Goal: Task Accomplishment & Management: Manage account settings

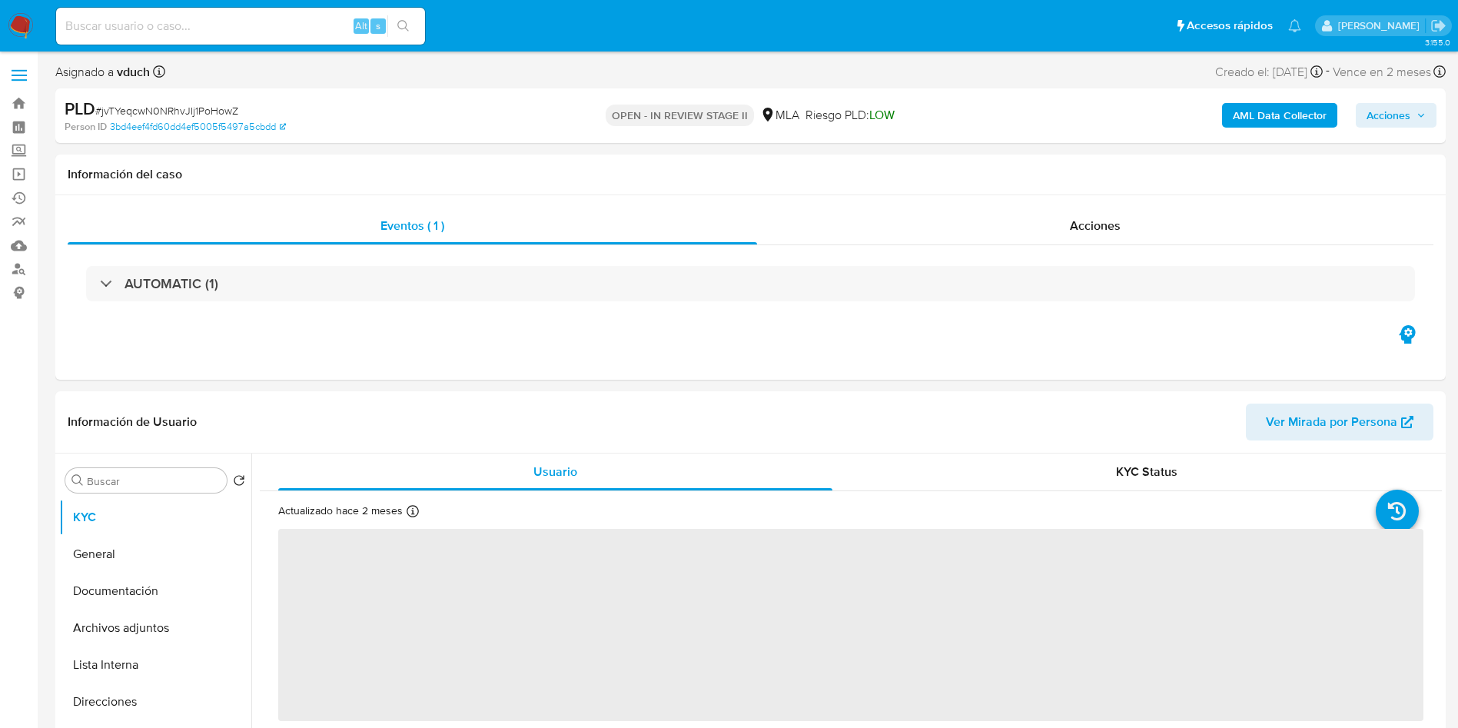
select select "10"
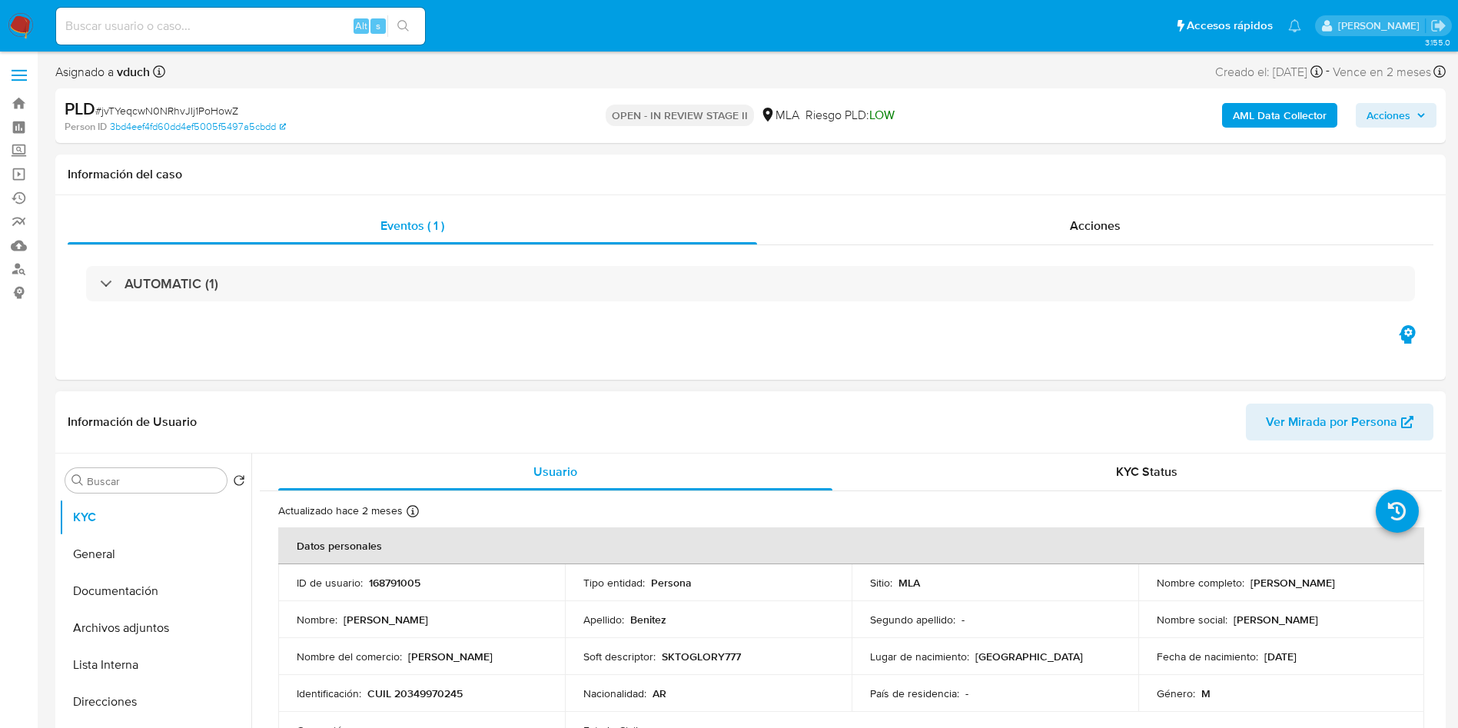
drag, startPoint x: 1246, startPoint y: 587, endPoint x: 1367, endPoint y: 586, distance: 120.7
click at [1367, 586] on div "Nombre completo : Lucas Martin Benitez" at bounding box center [1282, 583] width 250 height 14
copy p "Lucas Martin Benitez"
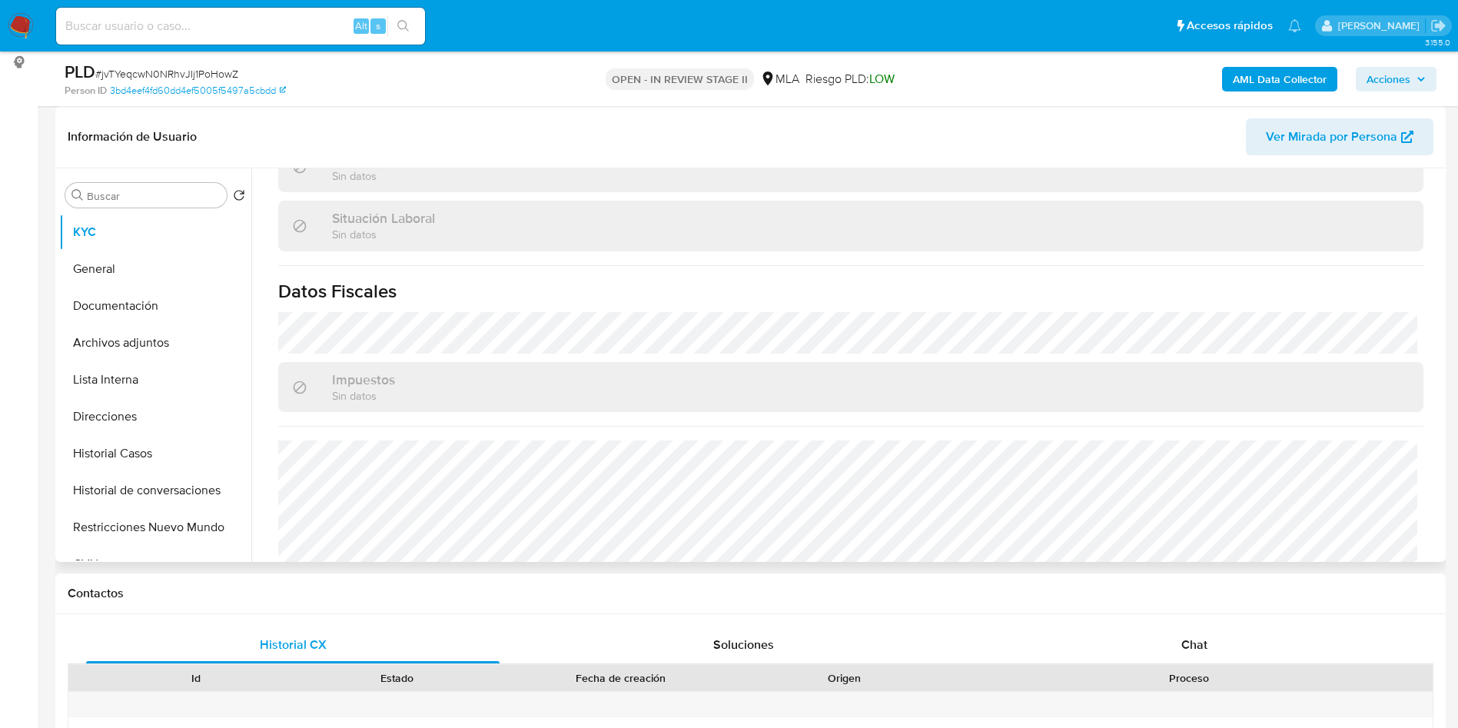
scroll to position [796, 0]
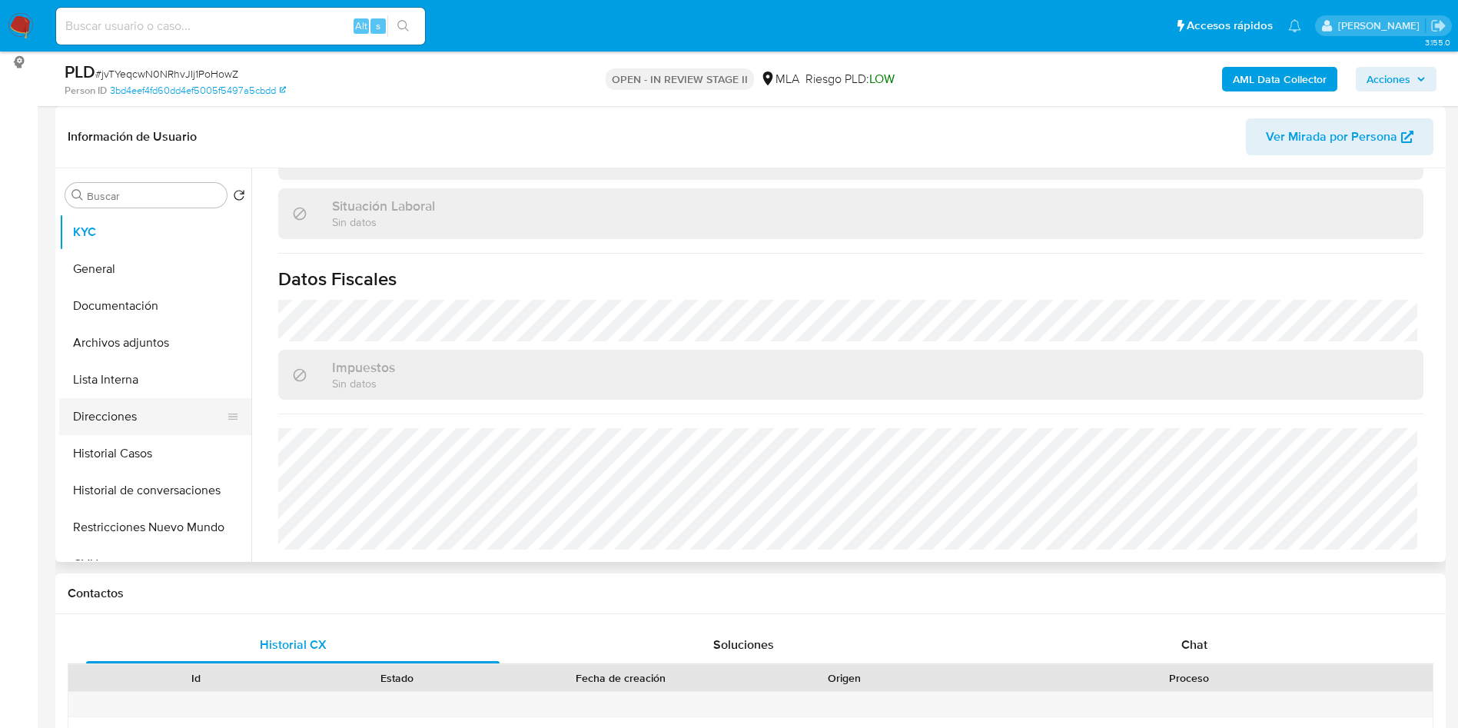
click at [157, 404] on button "Direcciones" at bounding box center [149, 416] width 180 height 37
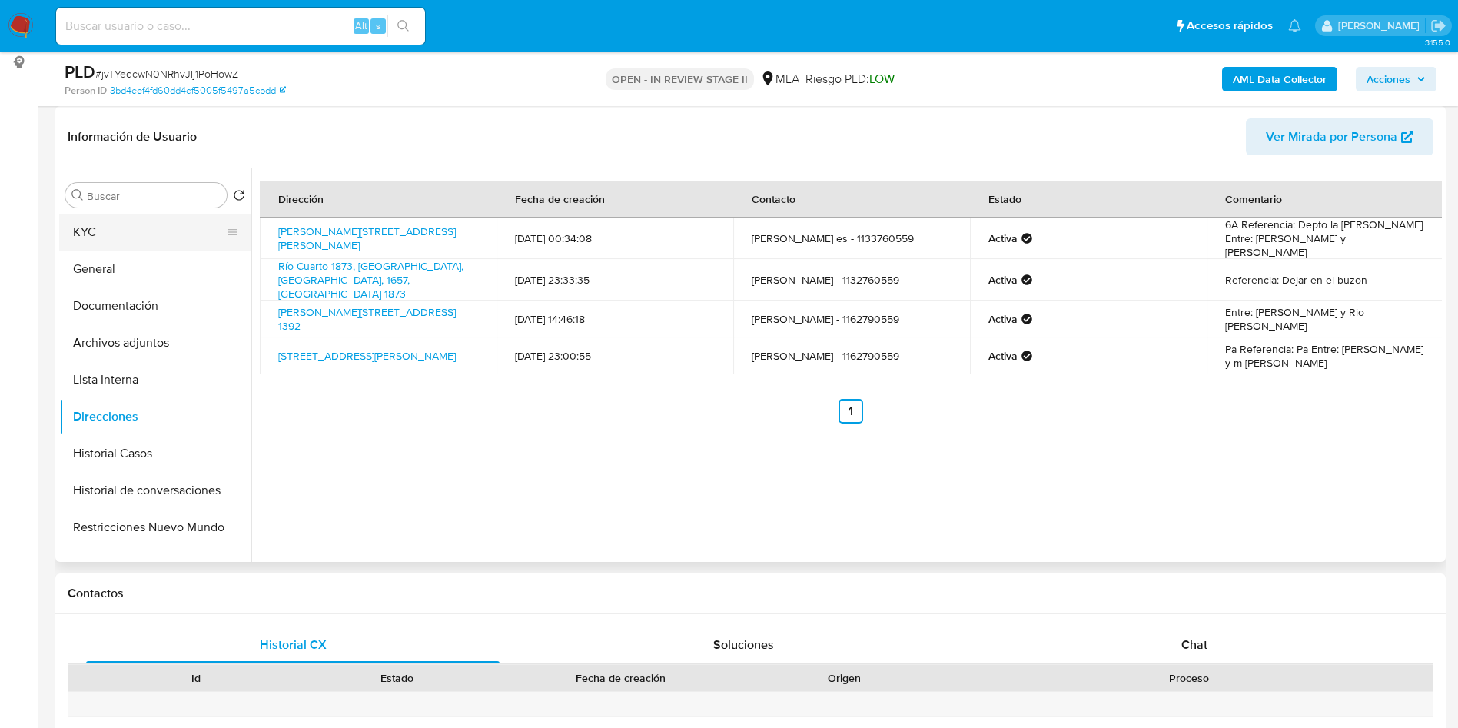
click at [111, 215] on button "KYC" at bounding box center [149, 232] width 180 height 37
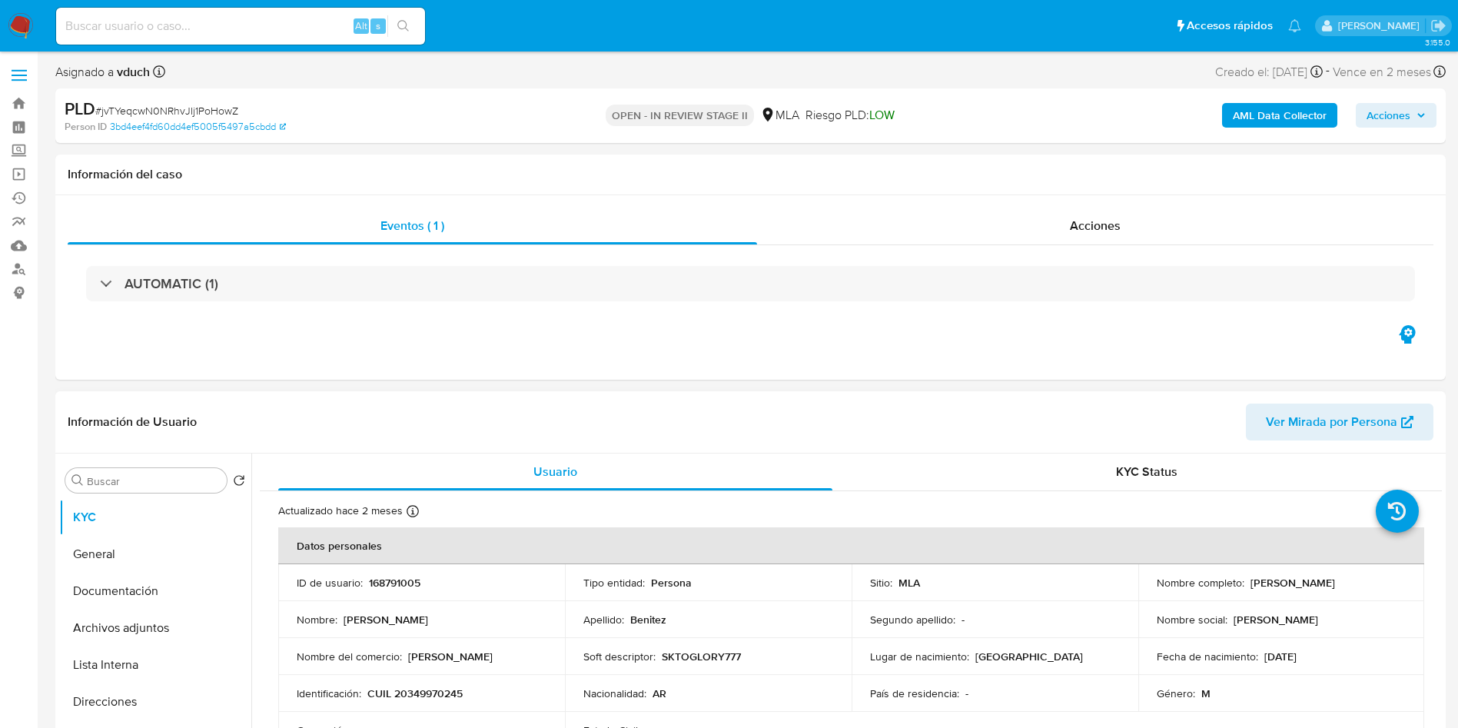
click at [779, 404] on header "Información de Usuario Ver Mirada por Persona" at bounding box center [751, 422] width 1366 height 37
drag, startPoint x: 91, startPoint y: 696, endPoint x: 0, endPoint y: 644, distance: 104.7
click at [91, 696] on button "Direcciones" at bounding box center [155, 701] width 192 height 37
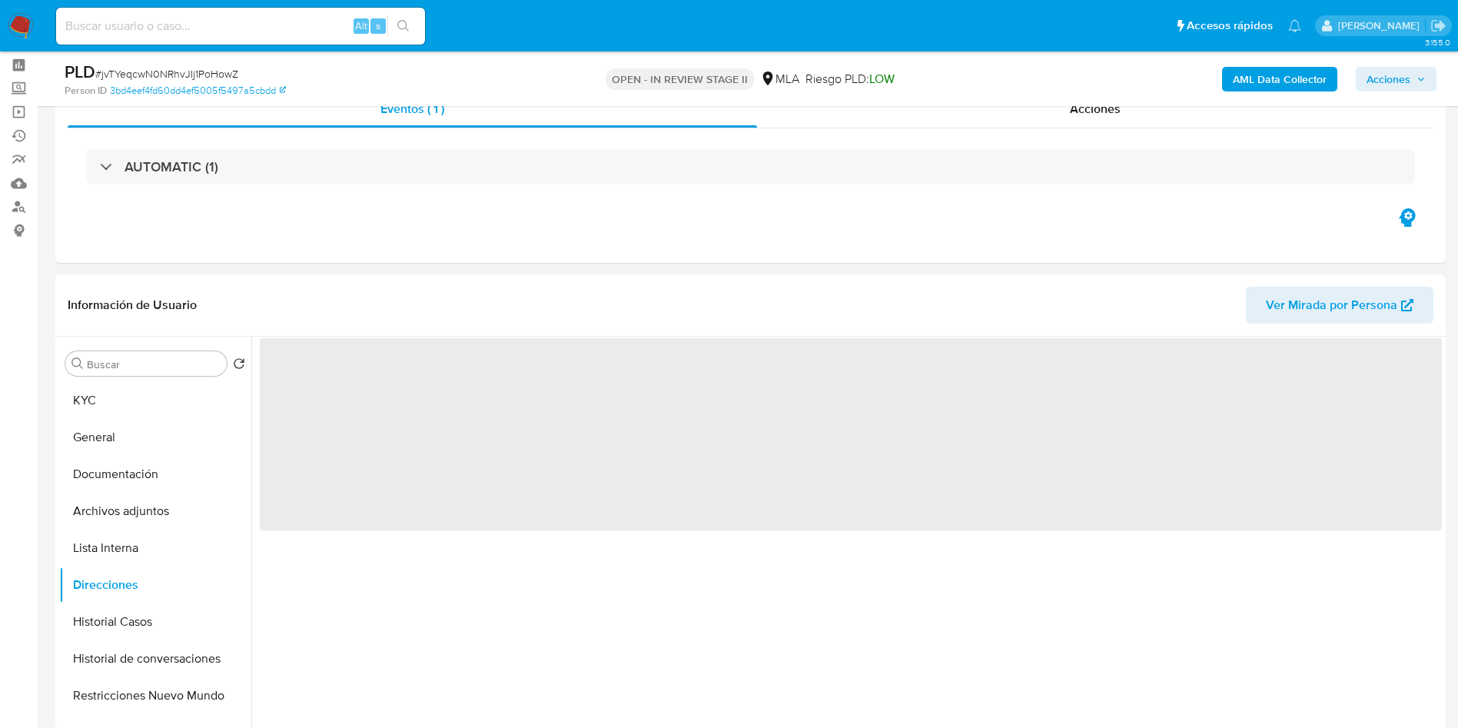
scroll to position [115, 0]
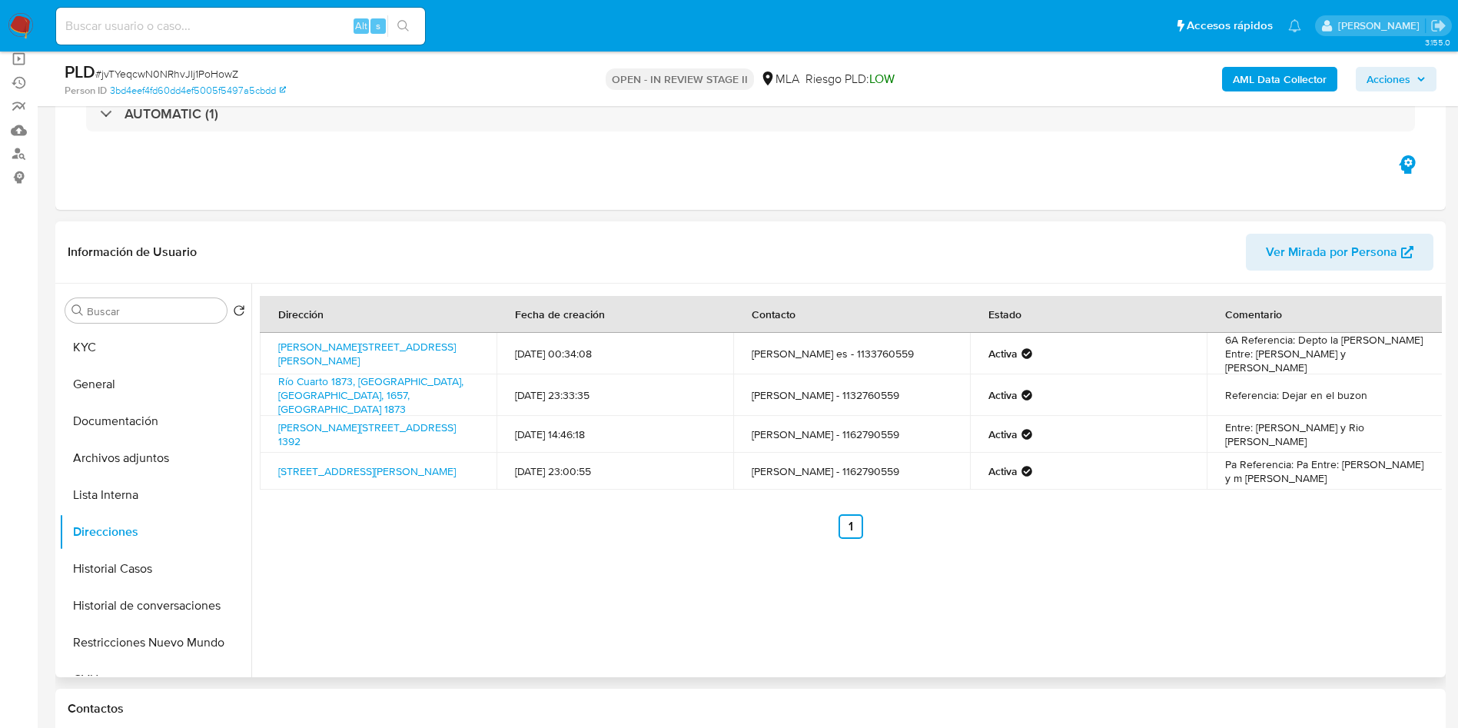
click at [879, 652] on div "Dirección Fecha de creación Contacto Estado Comentario Querini 118, San Bernard…" at bounding box center [846, 481] width 1191 height 394
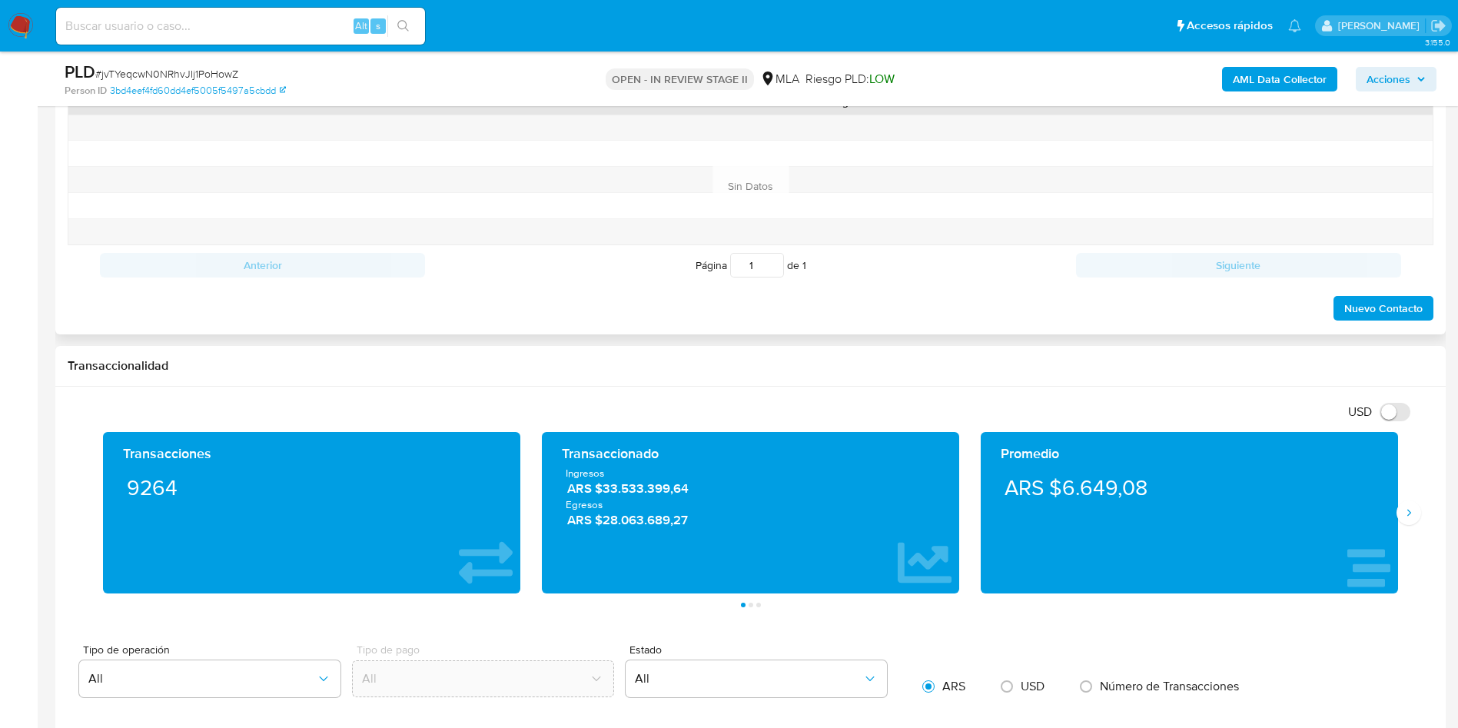
scroll to position [577, 0]
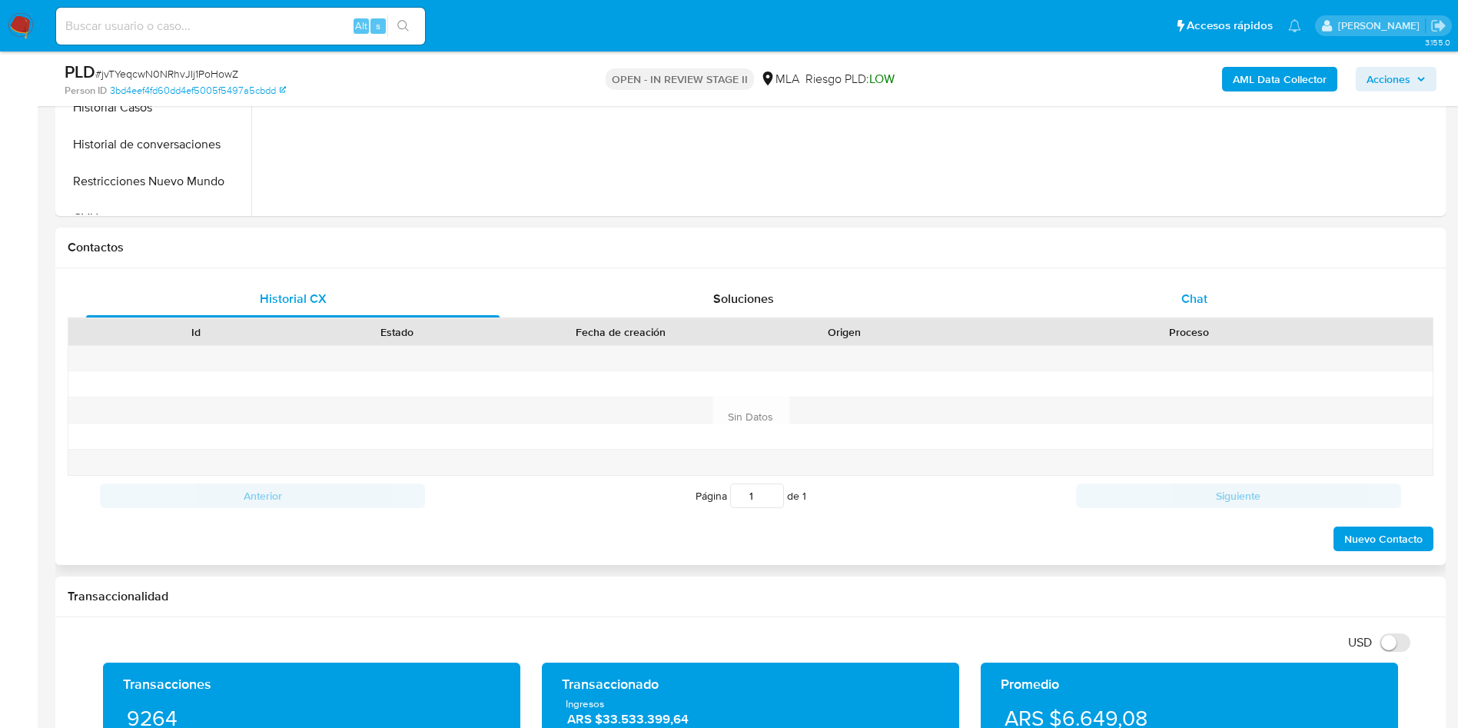
click at [1214, 293] on div "Chat" at bounding box center [1195, 299] width 414 height 37
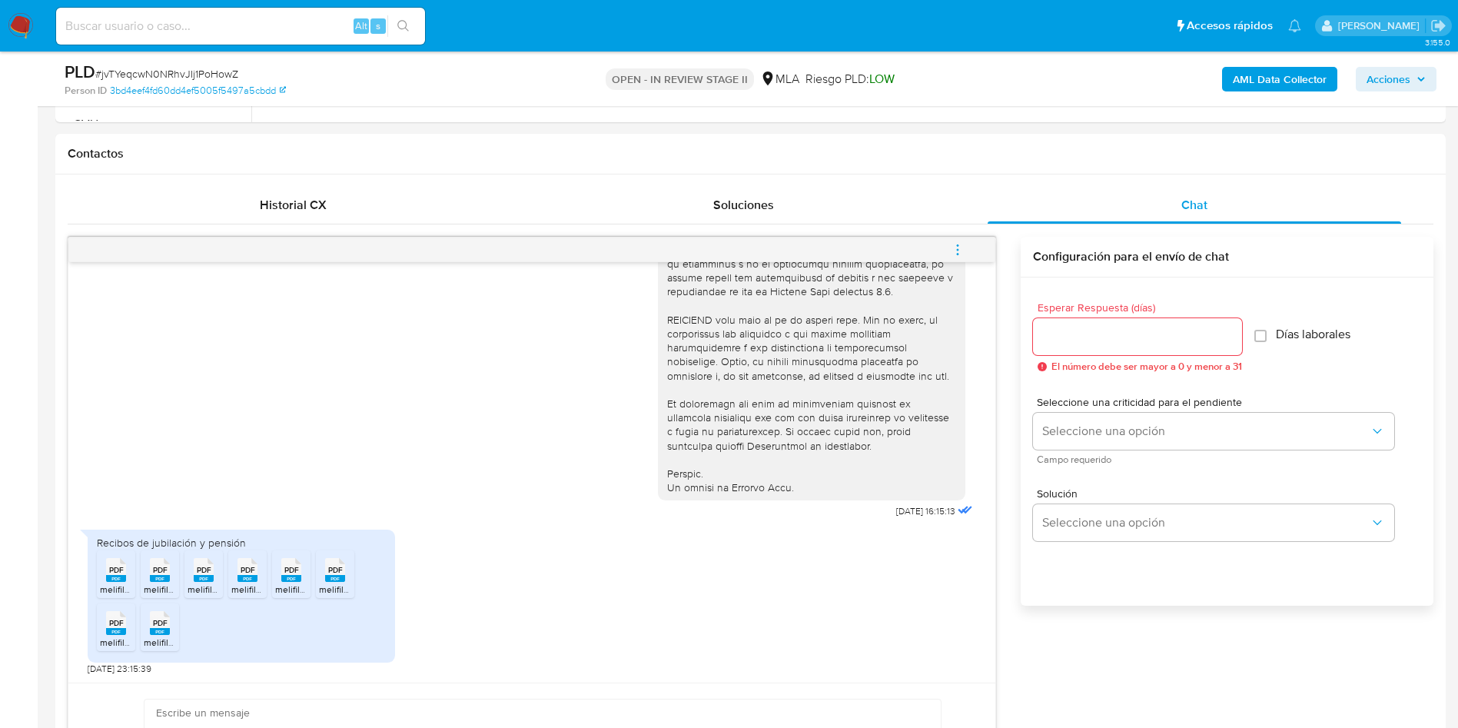
scroll to position [807, 0]
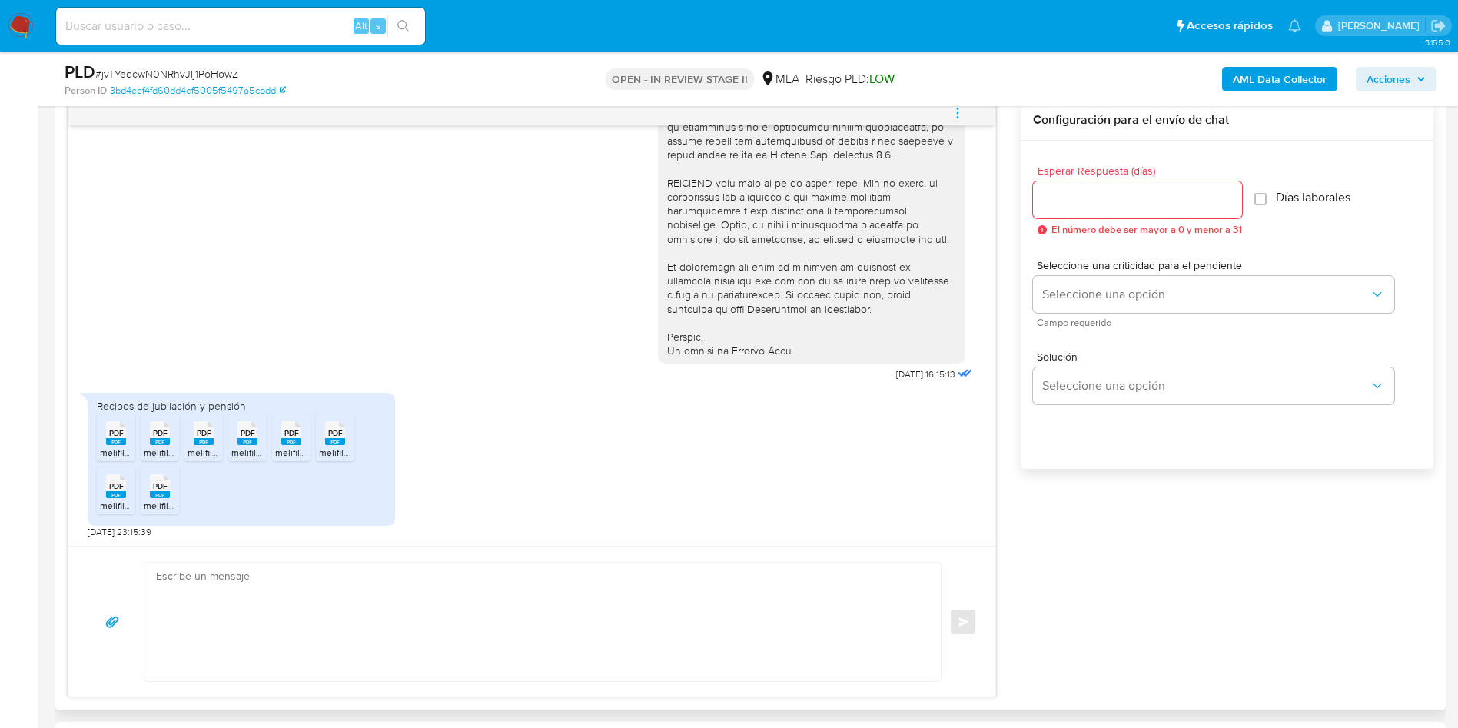
click at [107, 439] on rect at bounding box center [116, 441] width 20 height 7
click at [155, 439] on rect at bounding box center [160, 441] width 20 height 7
click at [207, 436] on span "PDF" at bounding box center [204, 433] width 15 height 10
click at [244, 437] on div "PDF PDF" at bounding box center [247, 432] width 32 height 30
click at [291, 441] on rect at bounding box center [291, 441] width 20 height 7
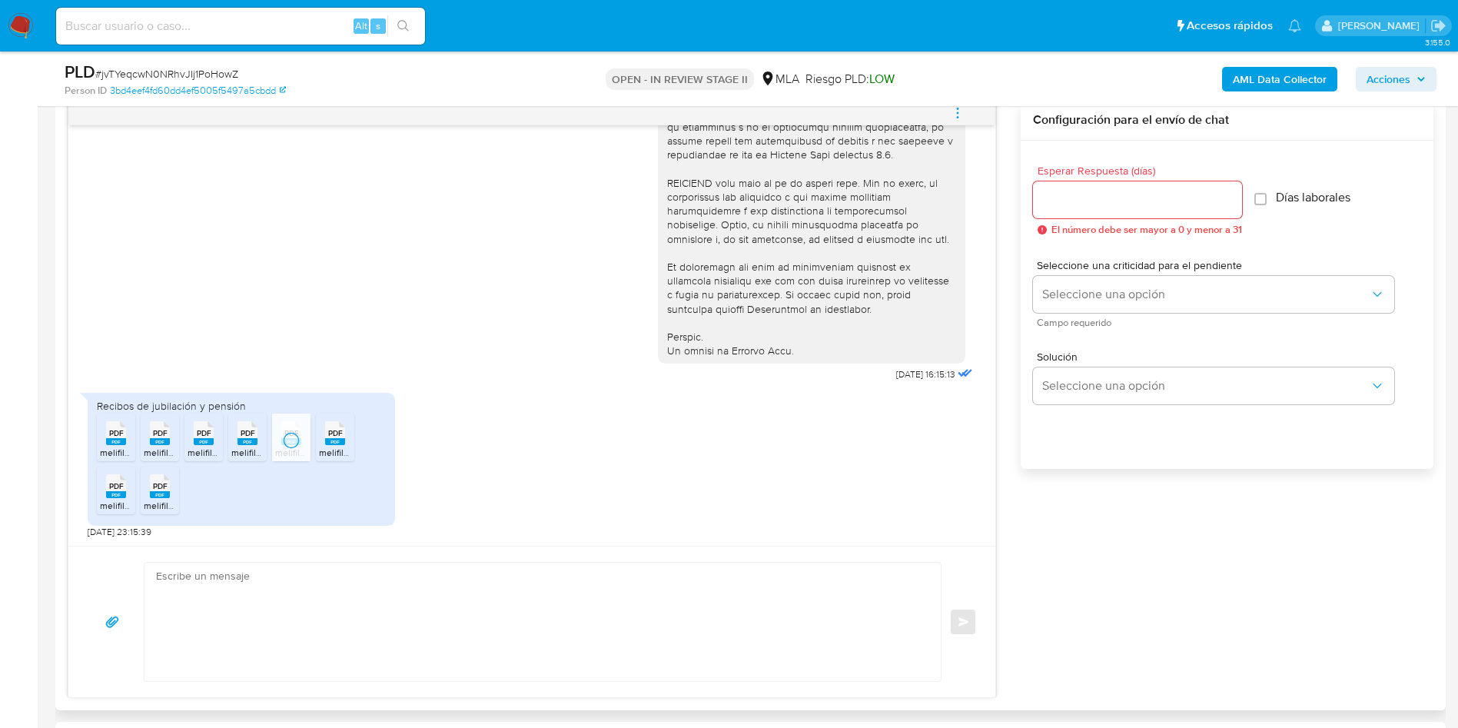
click at [349, 438] on div "PDF PDF" at bounding box center [335, 432] width 32 height 30
click at [131, 481] on div "PDF PDF" at bounding box center [116, 485] width 32 height 30
click at [153, 485] on span "PDF" at bounding box center [160, 486] width 15 height 10
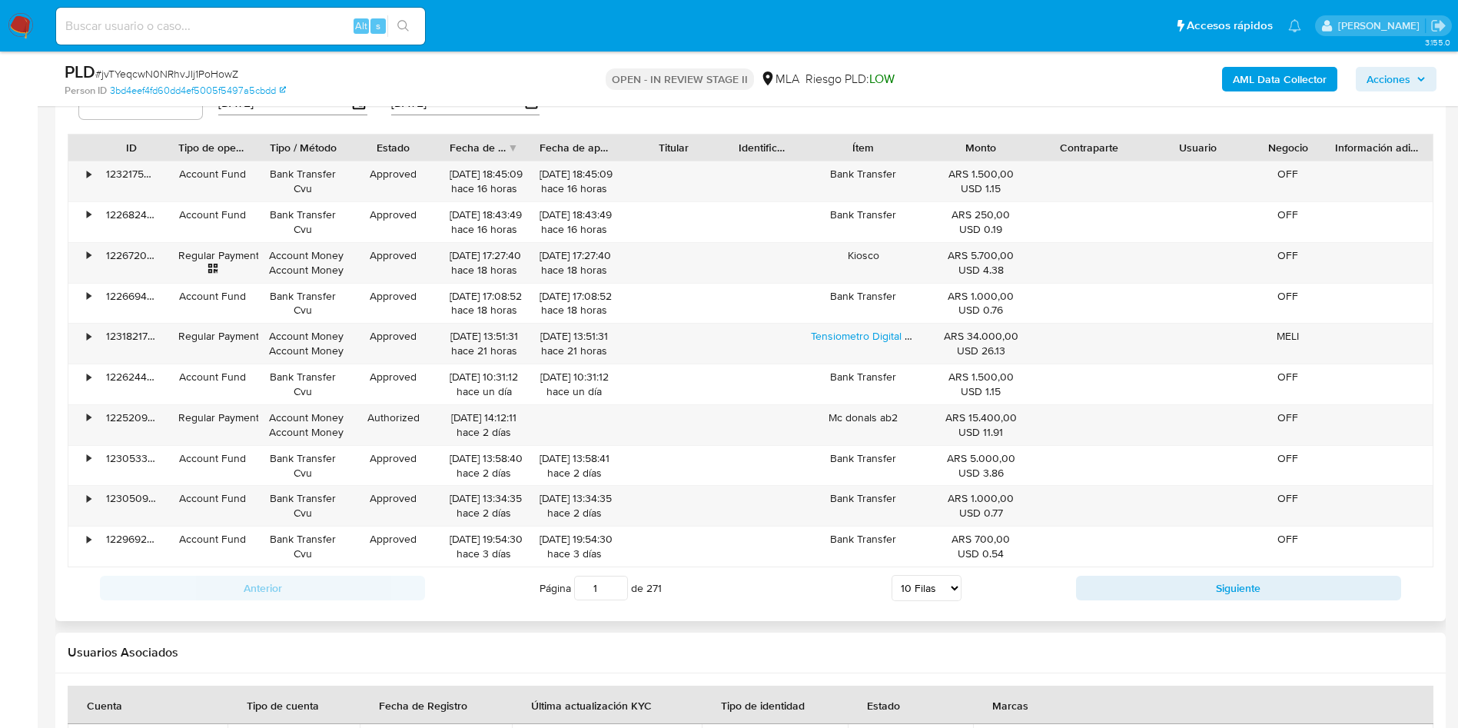
scroll to position [2366, 0]
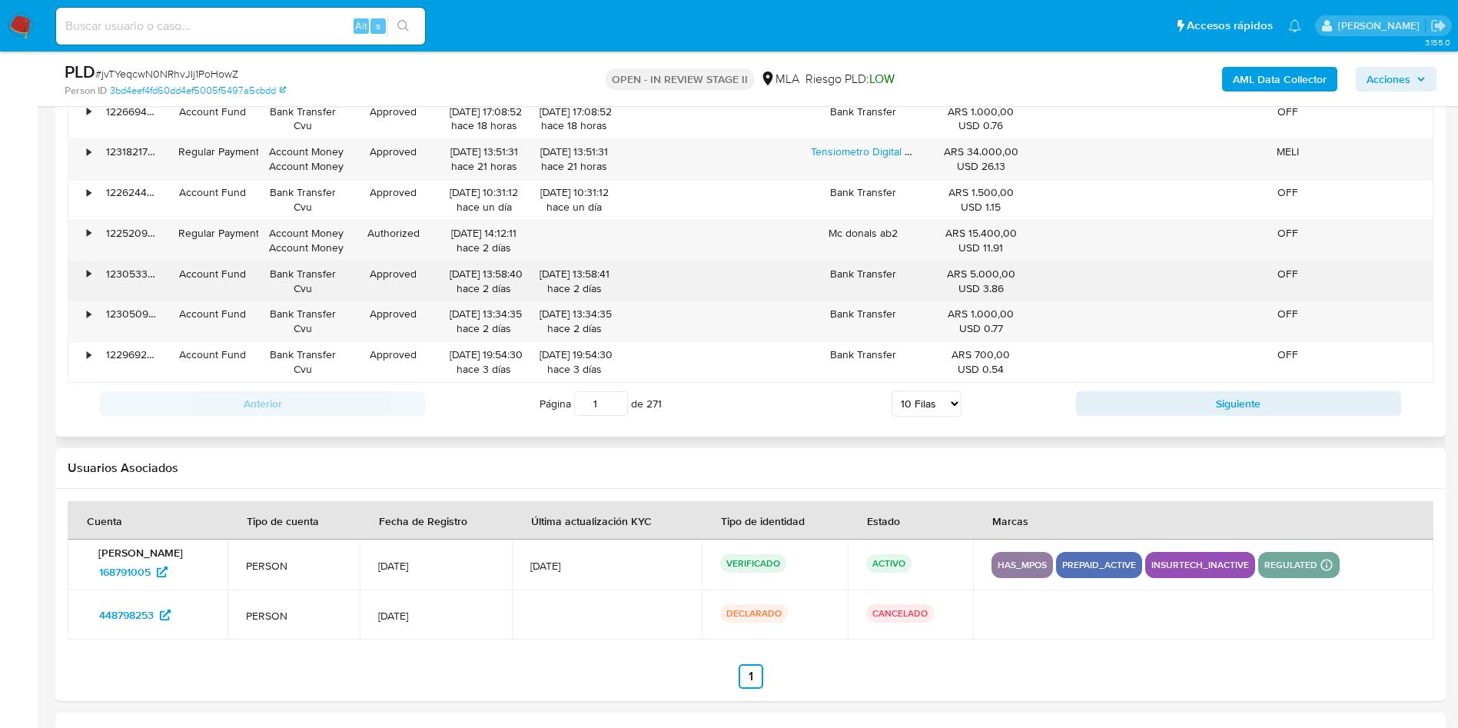
click at [862, 276] on div "Bank Transfer" at bounding box center [863, 281] width 127 height 40
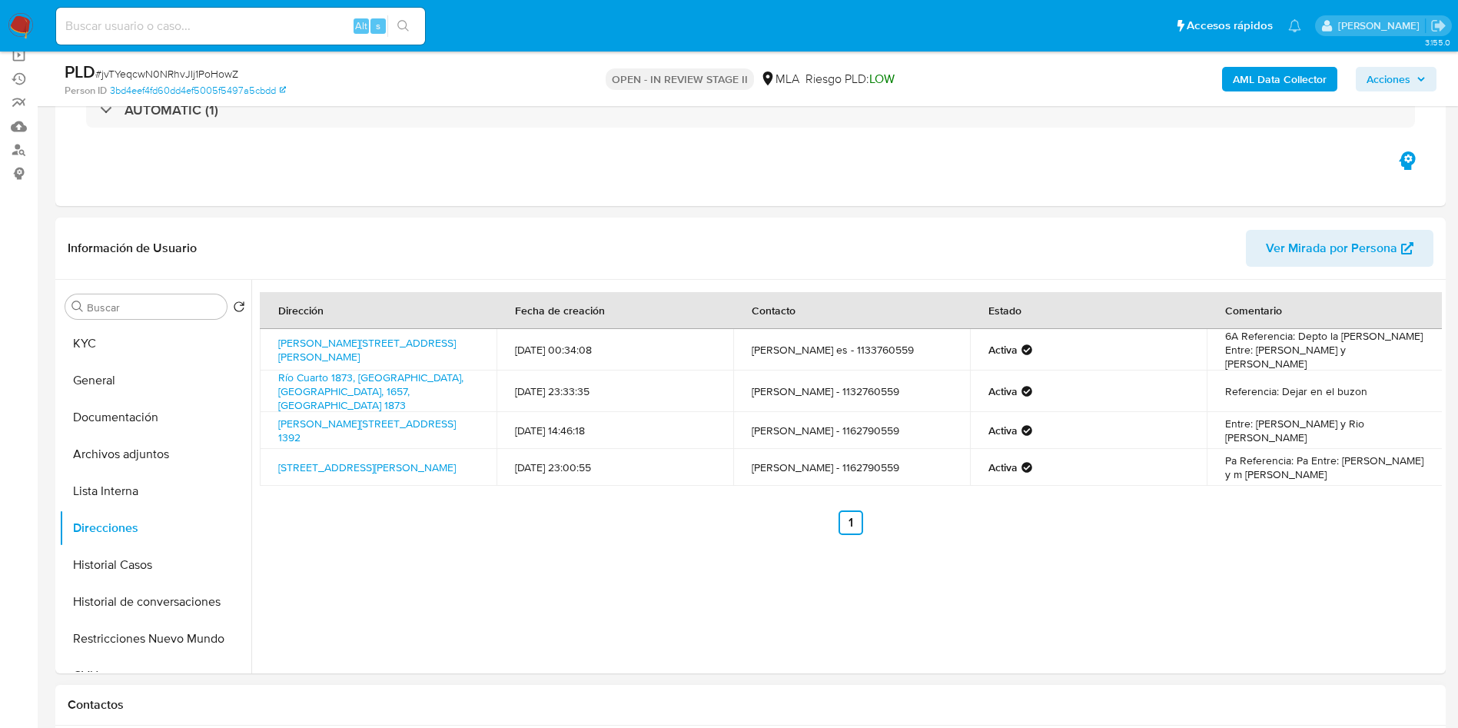
scroll to position [0, 0]
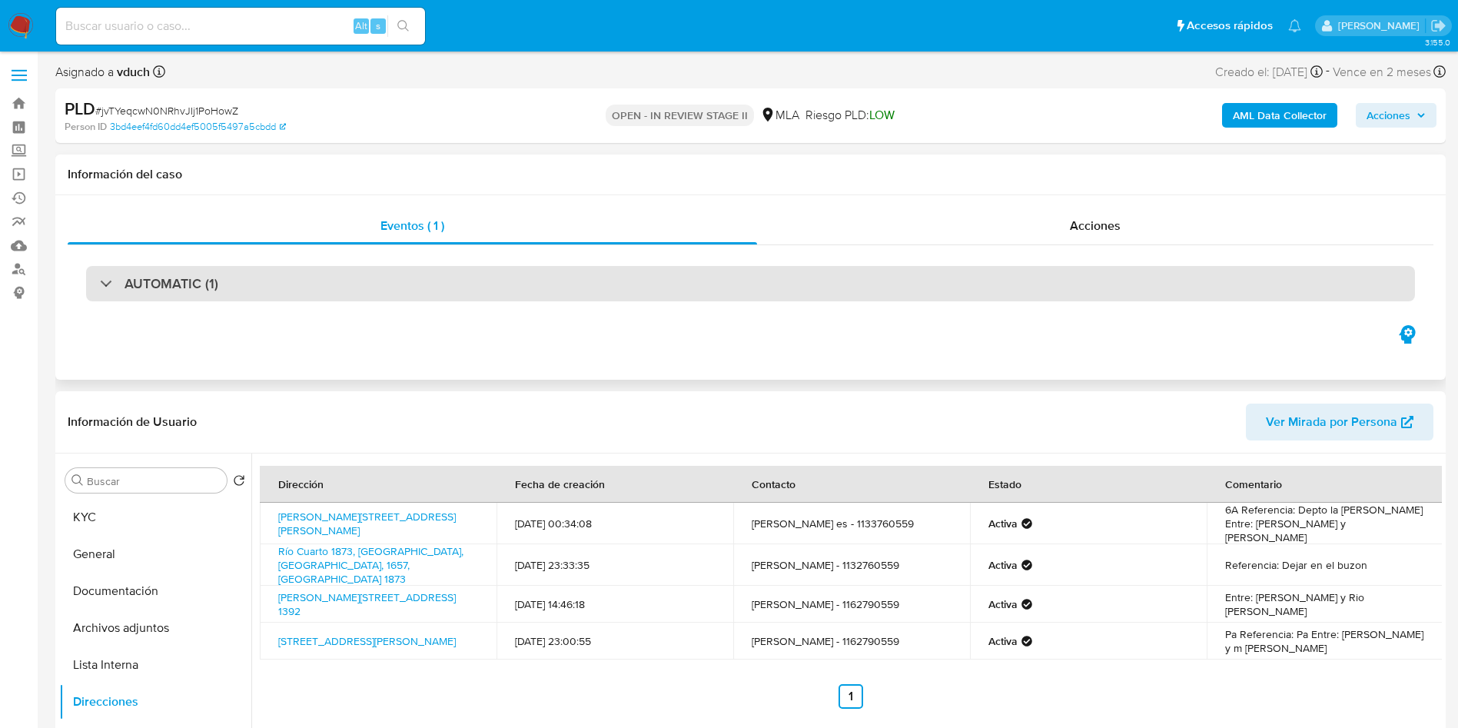
click at [158, 526] on button "KYC" at bounding box center [155, 517] width 192 height 37
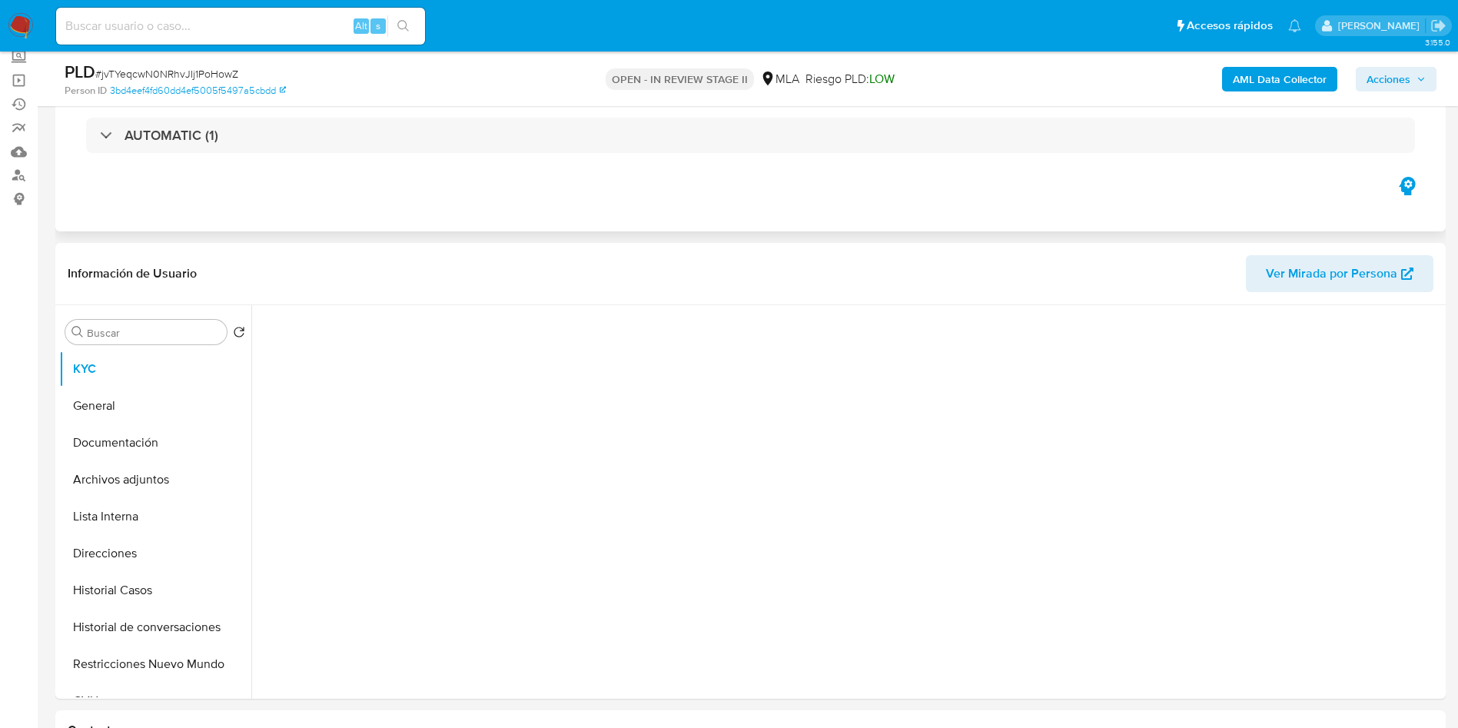
scroll to position [115, 0]
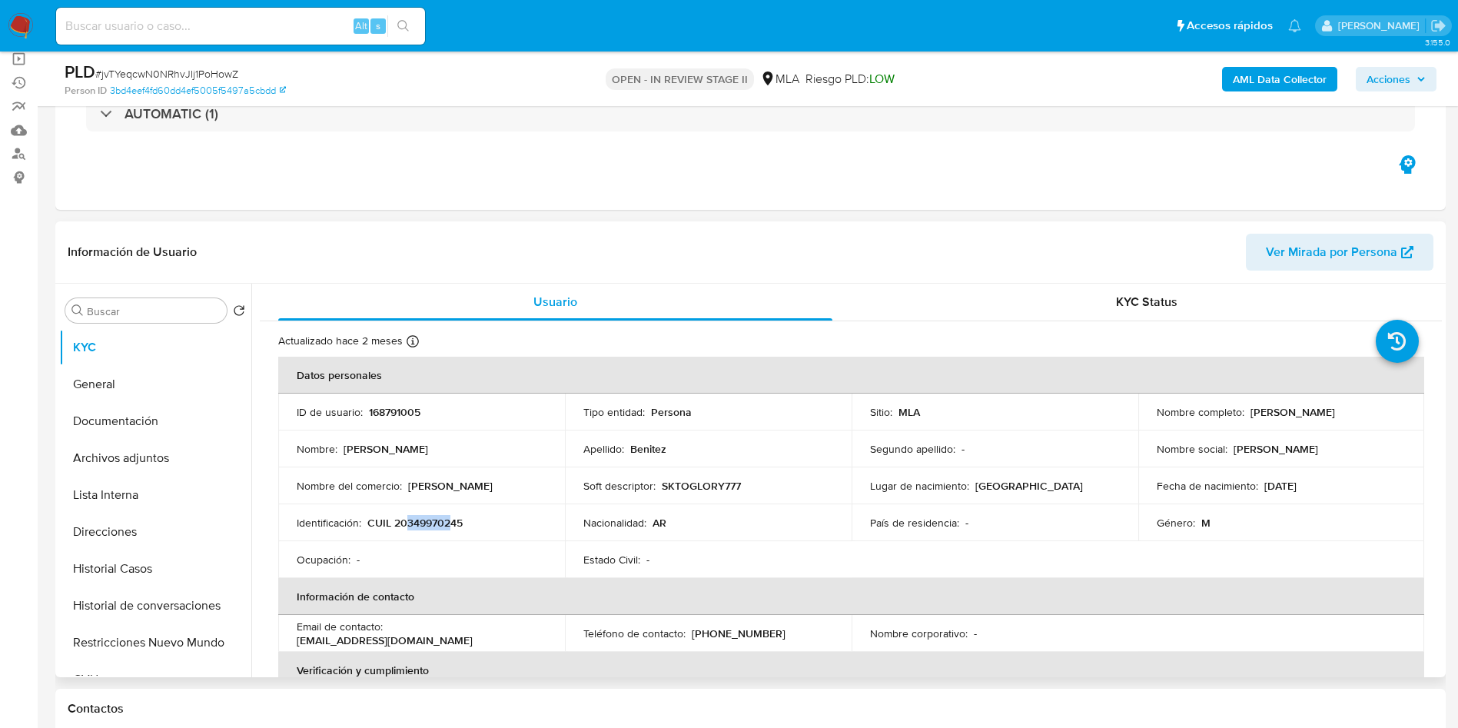
drag, startPoint x: 404, startPoint y: 523, endPoint x: 454, endPoint y: 520, distance: 50.1
click at [454, 520] on p "CUIL 20349970245" at bounding box center [414, 523] width 95 height 14
drag, startPoint x: 454, startPoint y: 522, endPoint x: 401, endPoint y: 521, distance: 53.0
click at [401, 521] on p "CUIL 20349970245" at bounding box center [414, 523] width 95 height 14
drag, startPoint x: 424, startPoint y: 520, endPoint x: 411, endPoint y: 530, distance: 15.8
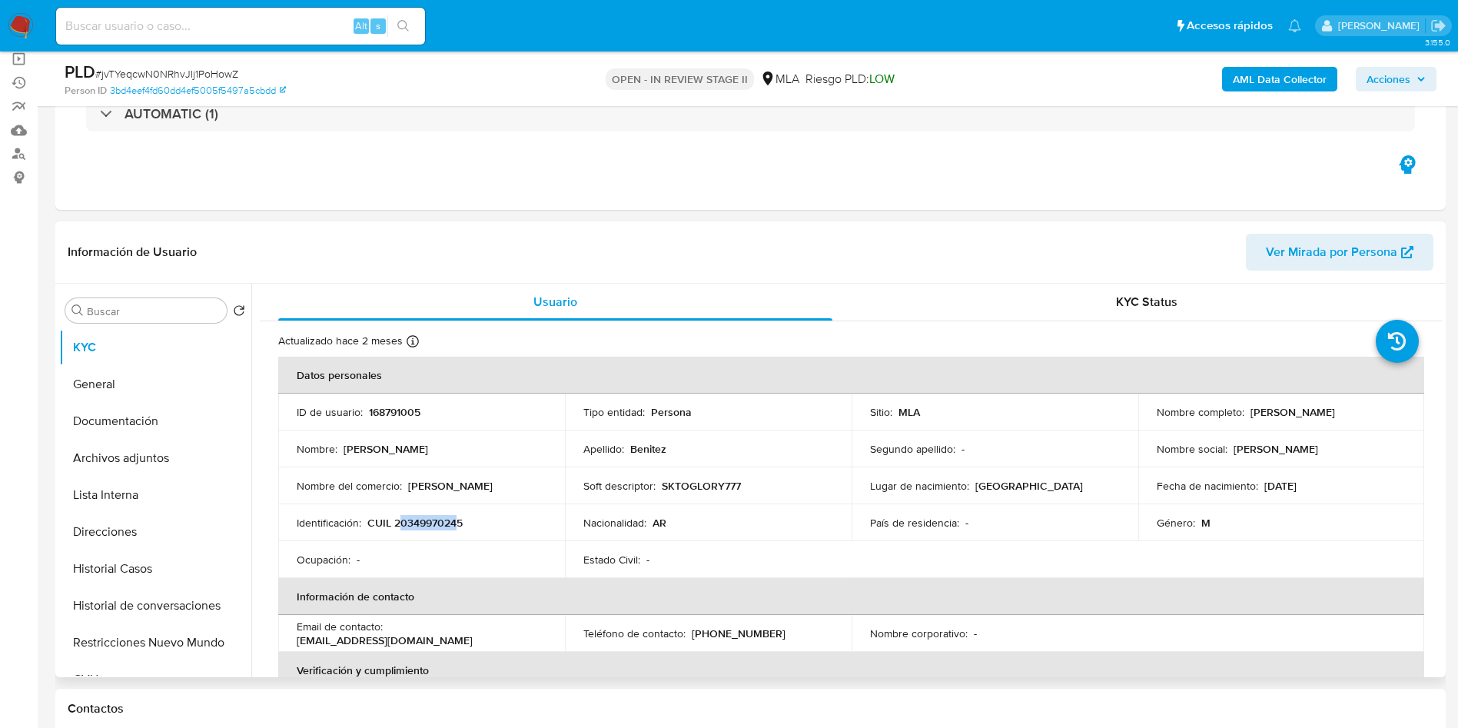
click at [411, 530] on p "CUIL 20349970245" at bounding box center [414, 523] width 95 height 14
click at [408, 523] on p "CUIL 20349970245" at bounding box center [414, 523] width 95 height 14
drag, startPoint x: 410, startPoint y: 521, endPoint x: 458, endPoint y: 520, distance: 48.4
click at [458, 520] on p "CUIL 20349970245" at bounding box center [414, 523] width 95 height 14
click at [149, 470] on button "Archivos adjuntos" at bounding box center [149, 458] width 180 height 37
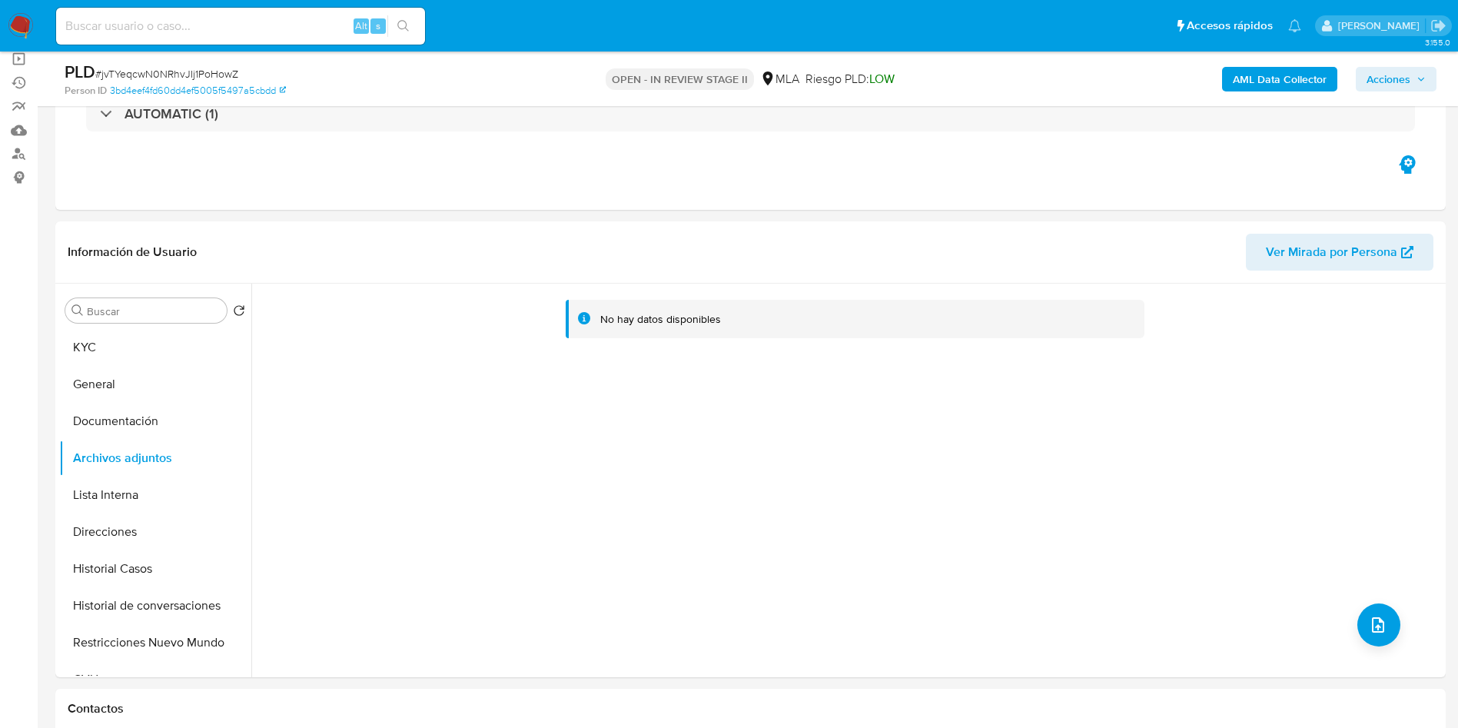
click at [1282, 70] on b "AML Data Collector" at bounding box center [1280, 79] width 94 height 25
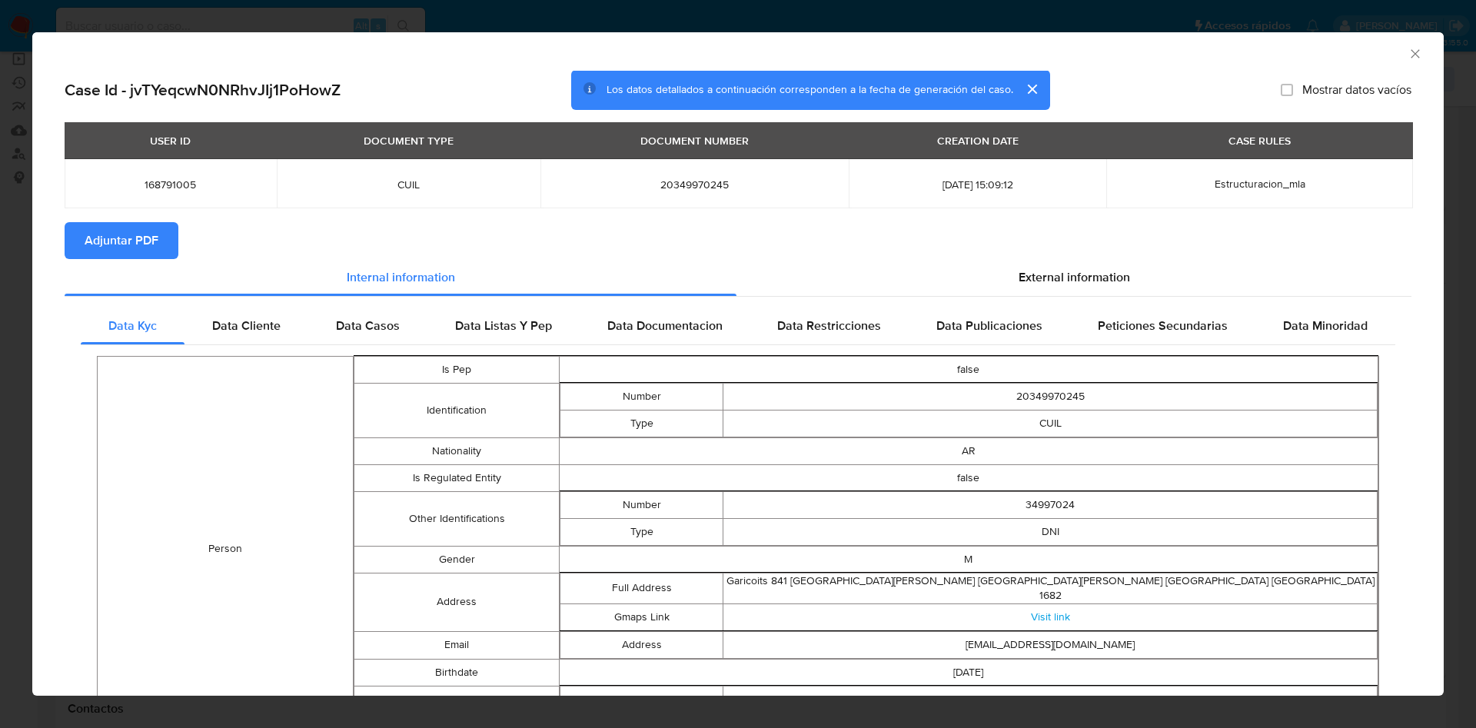
click at [100, 232] on span "Adjuntar PDF" at bounding box center [122, 241] width 74 height 34
click at [1384, 48] on div "AML Data Collector" at bounding box center [725, 51] width 1364 height 17
click at [1397, 44] on div "AML Data Collector" at bounding box center [737, 51] width 1411 height 38
click at [1407, 54] on icon "Cerrar ventana" at bounding box center [1414, 53] width 15 height 15
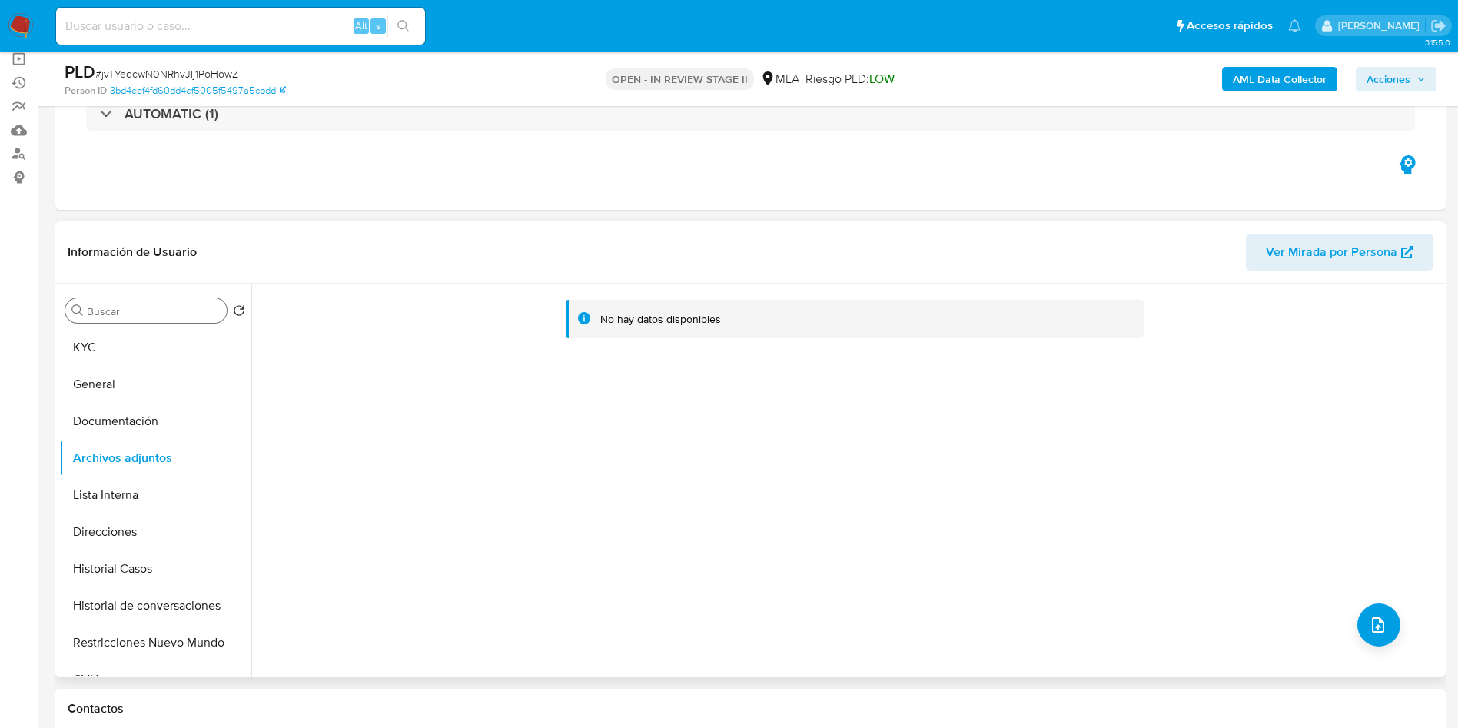
click at [207, 317] on div "Buscar" at bounding box center [145, 310] width 161 height 25
click at [208, 315] on input "Buscar" at bounding box center [154, 311] width 134 height 14
click at [201, 330] on button "KYC" at bounding box center [149, 347] width 180 height 37
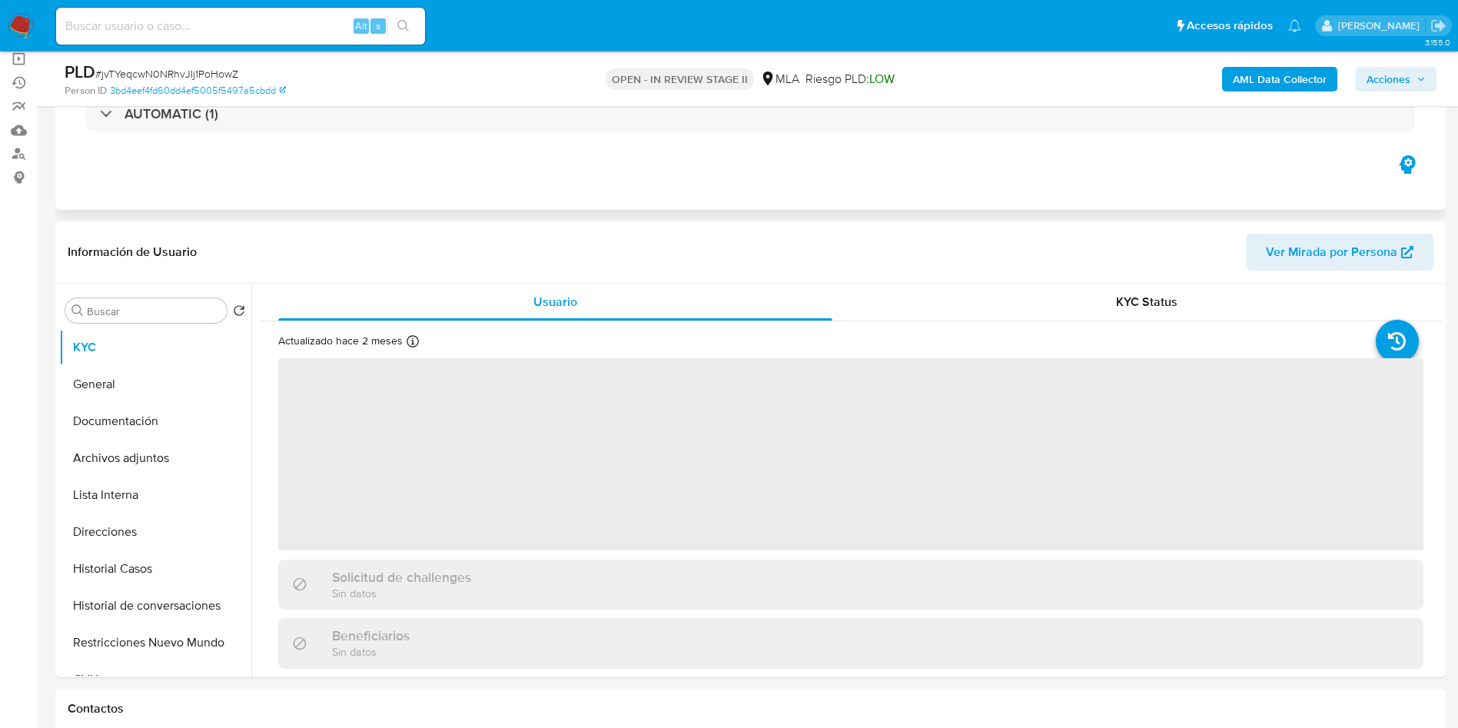
scroll to position [0, 0]
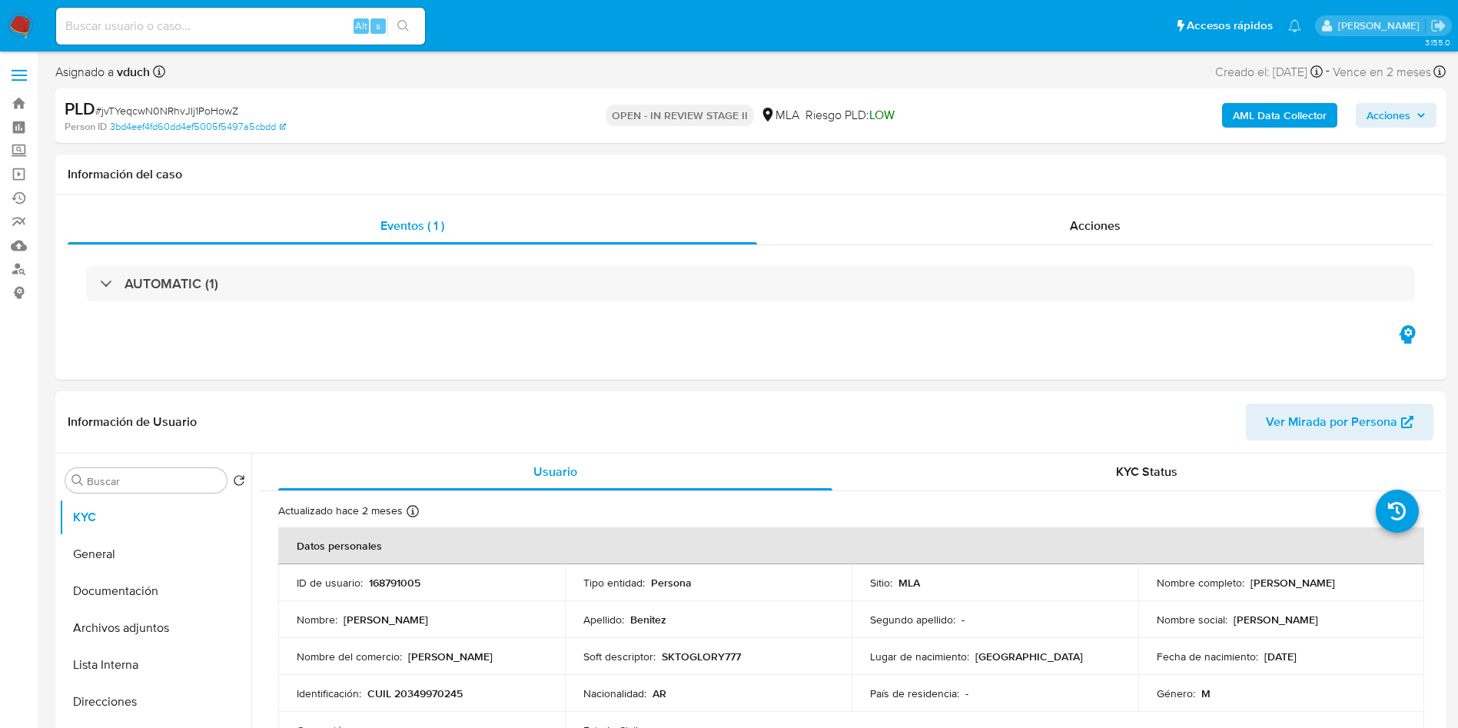
click at [806, 135] on div "PLD # jvTYeqcwN0NRhvJIj1PoHowZ Person ID 3bd4eef4fd60dd4ef5005f5497a5cbdd OPEN …" at bounding box center [750, 115] width 1391 height 55
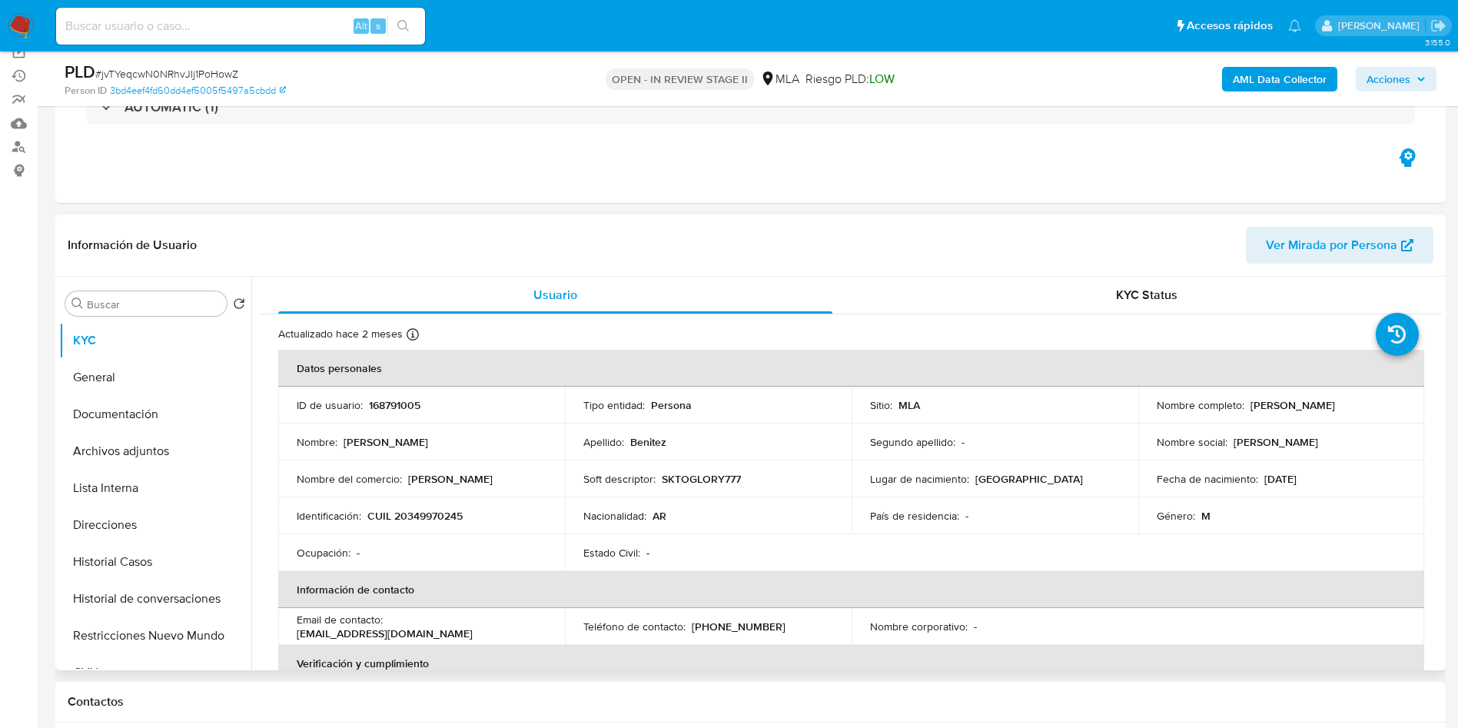
scroll to position [231, 0]
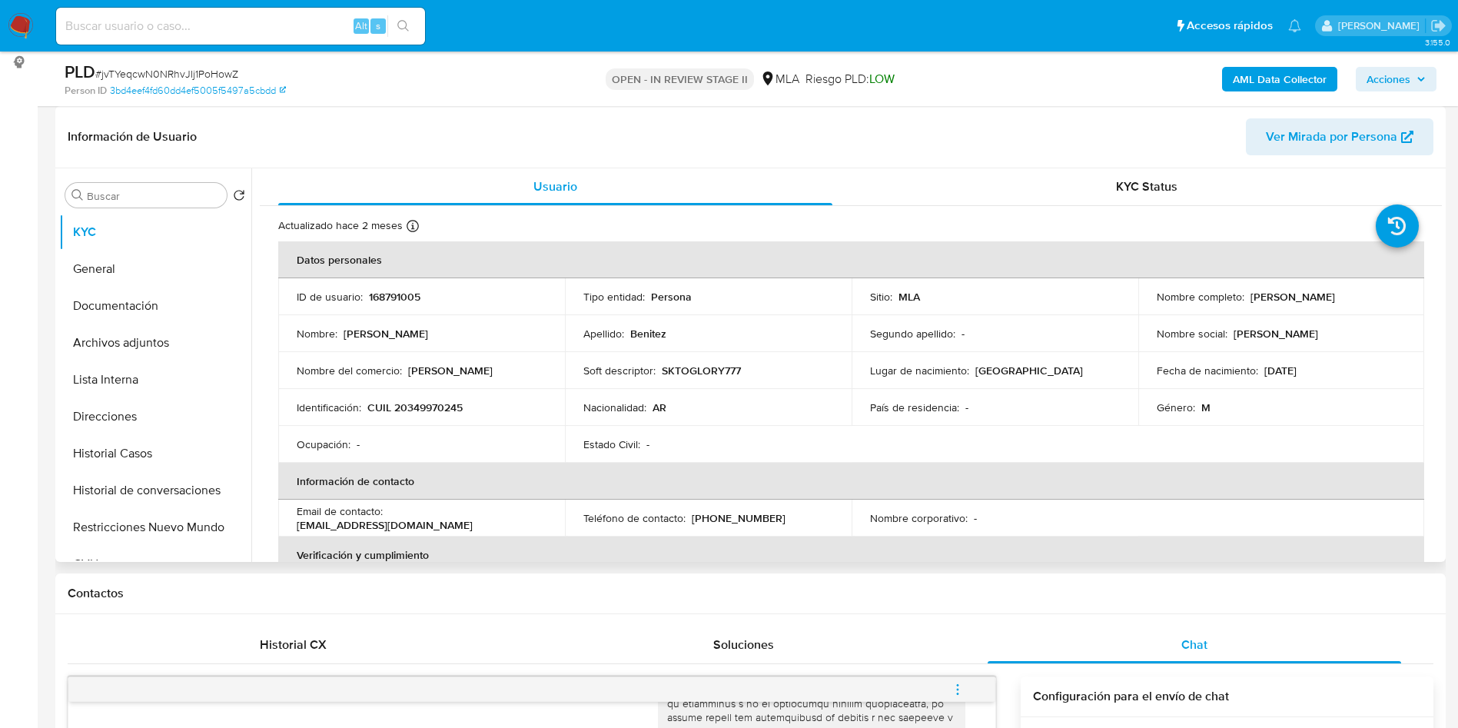
click at [798, 390] on td "Nacionalidad : AR" at bounding box center [708, 407] width 287 height 37
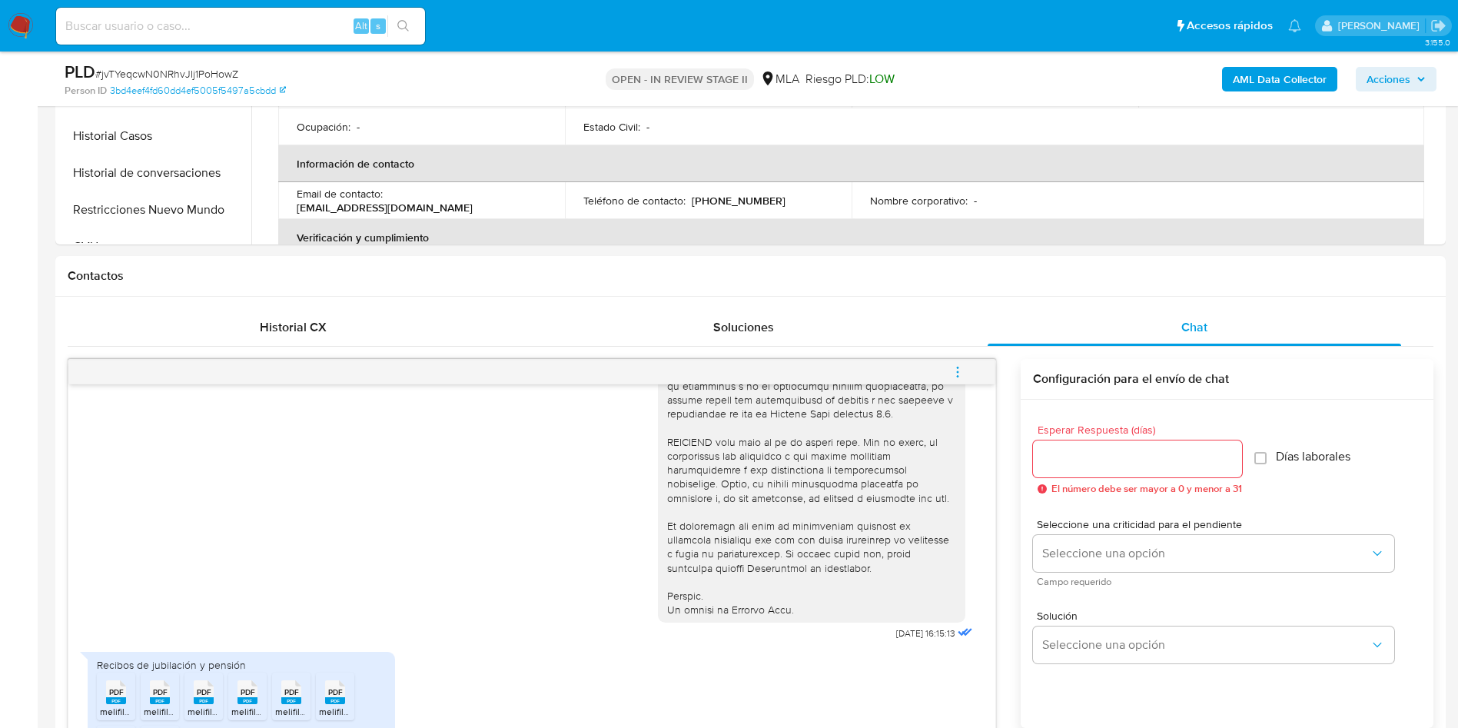
scroll to position [807, 0]
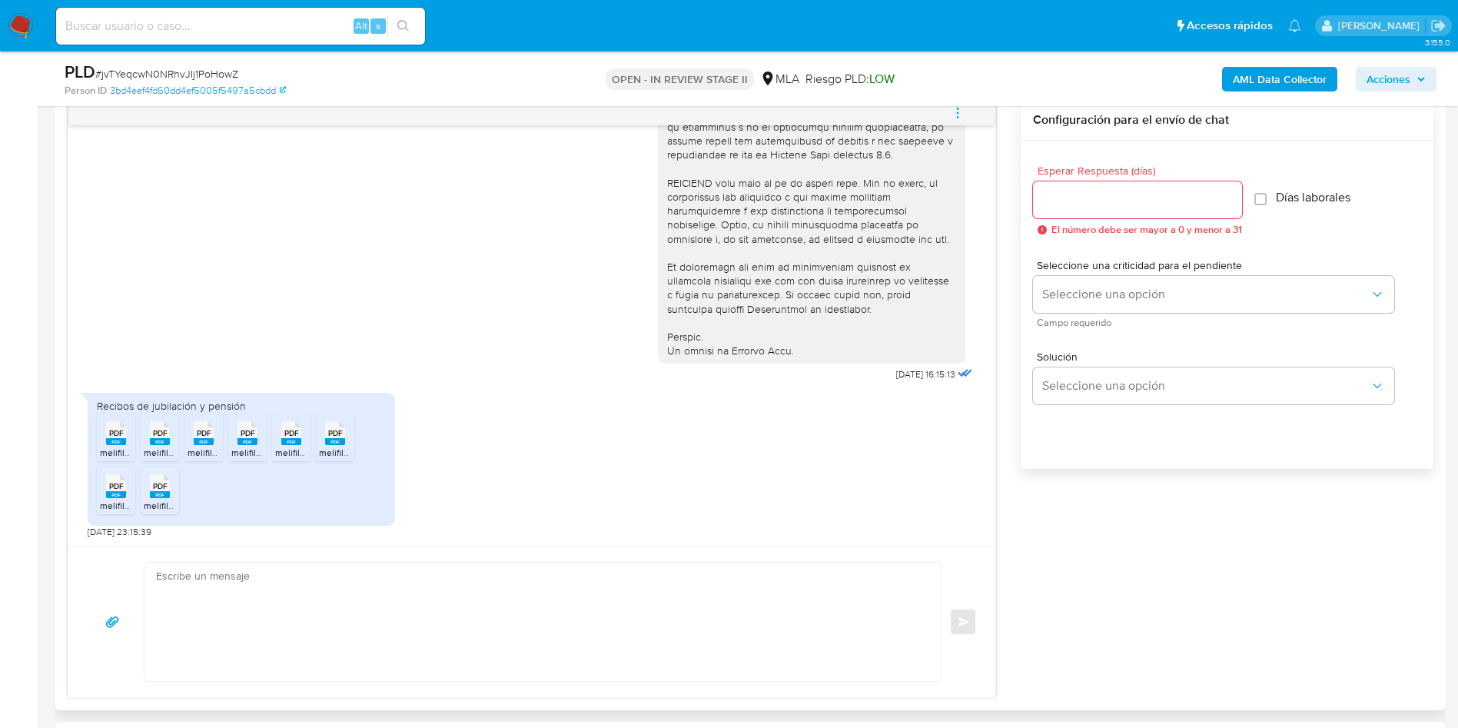
click at [299, 606] on textarea at bounding box center [539, 622] width 766 height 118
paste textarea "Hola, ¡Muchas gracias por tu respuesta! Confirmamos la recepción de la document…"
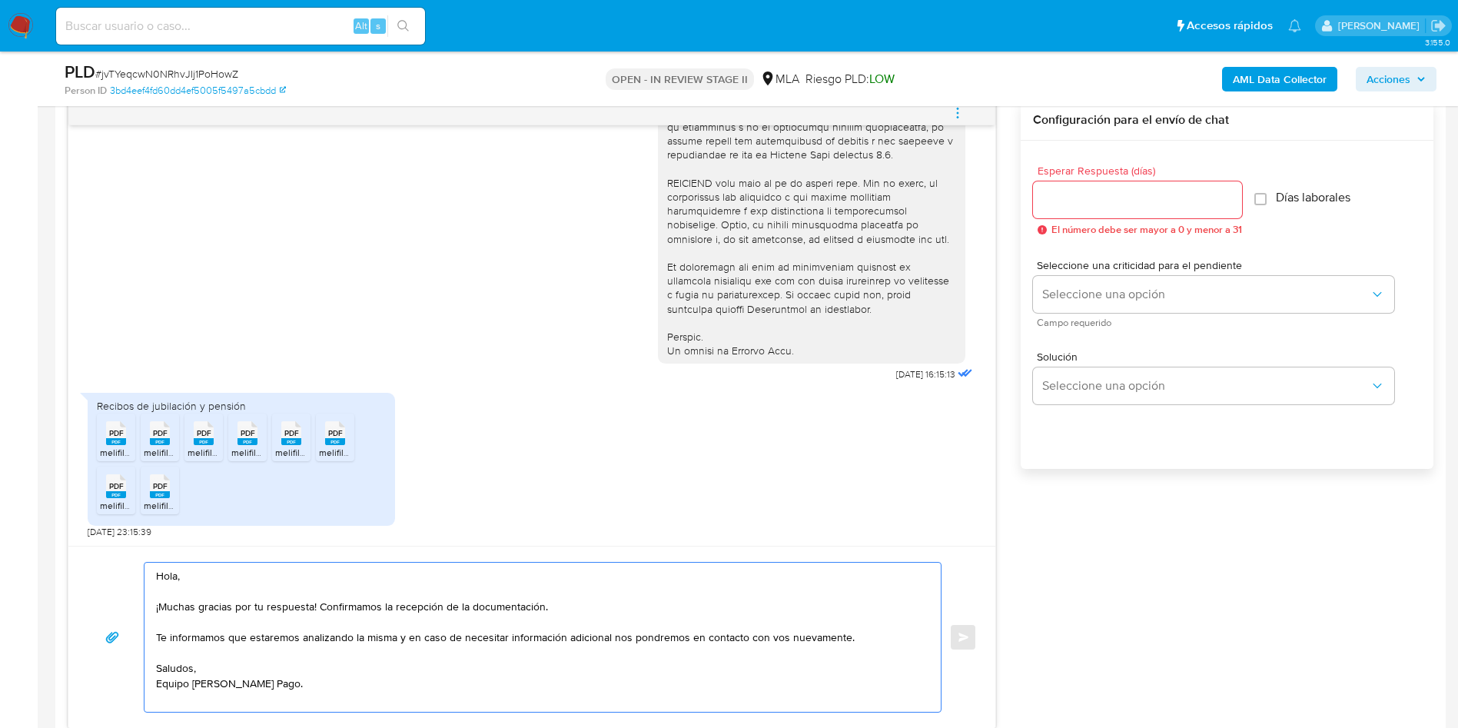
type textarea "Hola, ¡Muchas gracias por tu respuesta! Confirmamos la recepción de la document…"
click at [1098, 218] on div at bounding box center [1137, 199] width 209 height 37
click at [1125, 204] on input "Esperar Respuesta (días)" at bounding box center [1137, 200] width 209 height 20
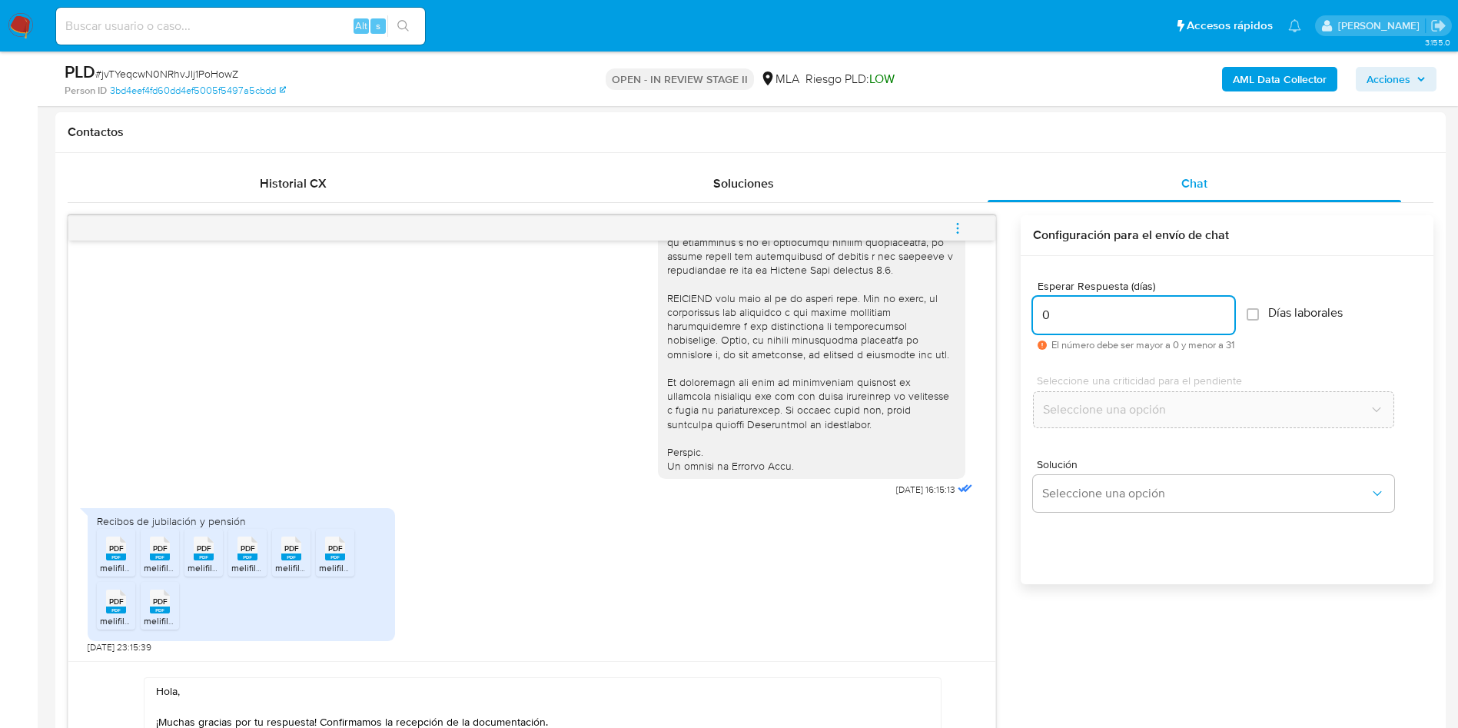
scroll to position [922, 0]
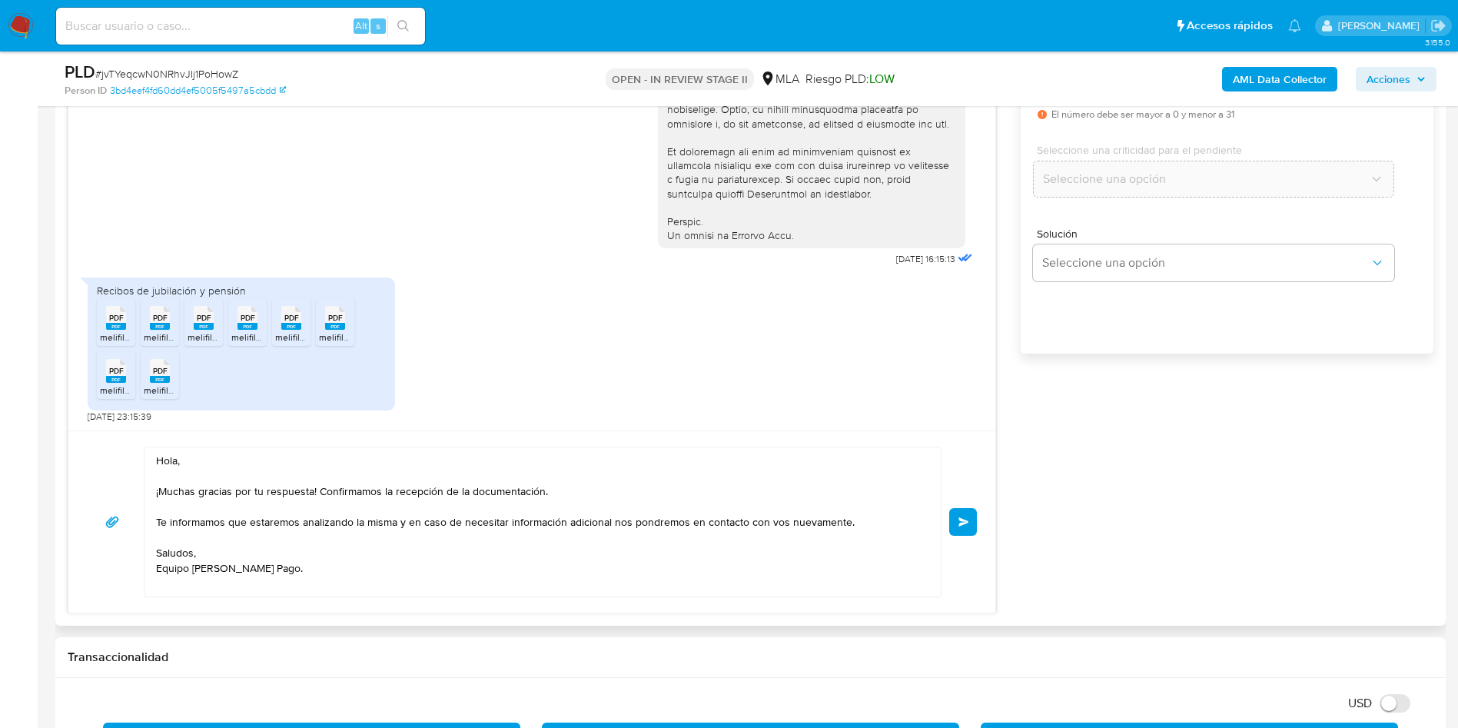
type input "0"
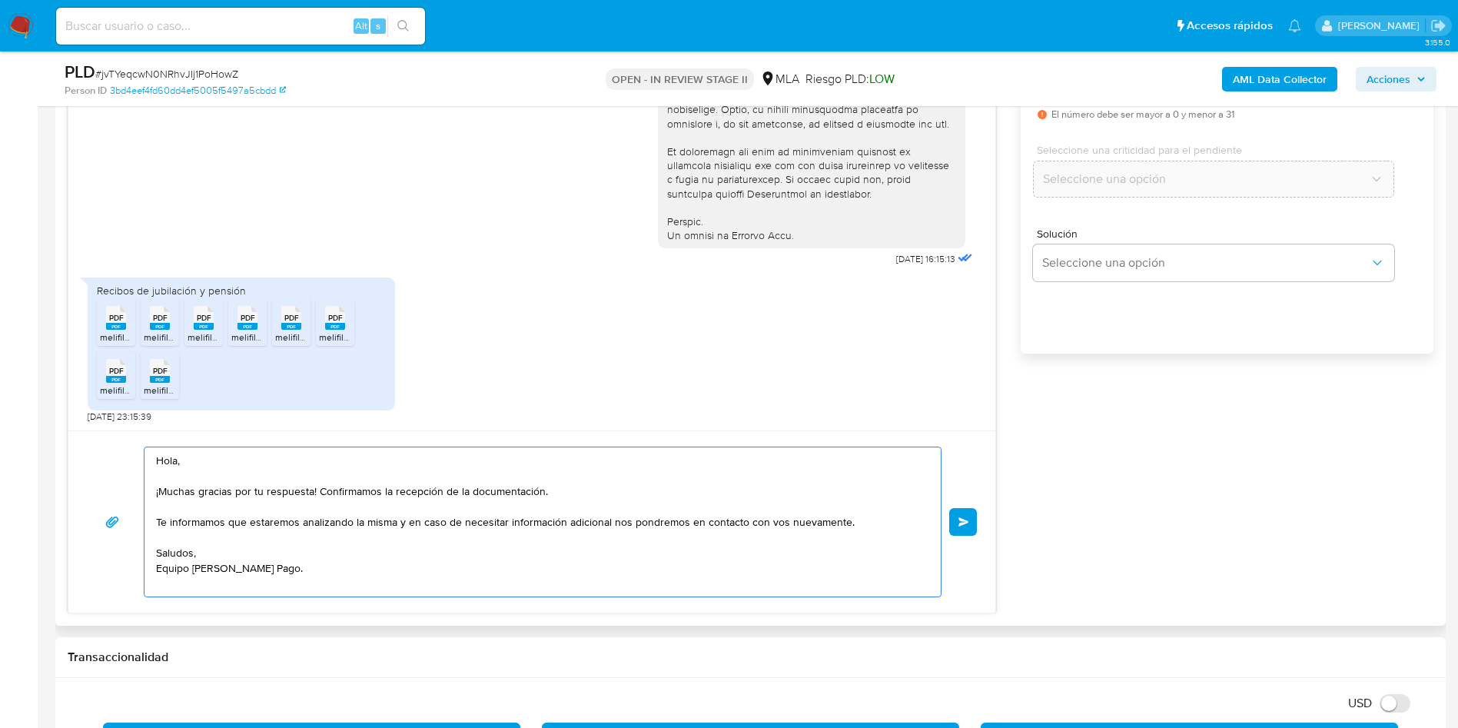
click at [419, 570] on textarea "Hola, ¡Muchas gracias por tu respuesta! Confirmamos la recepción de la document…" at bounding box center [539, 521] width 766 height 149
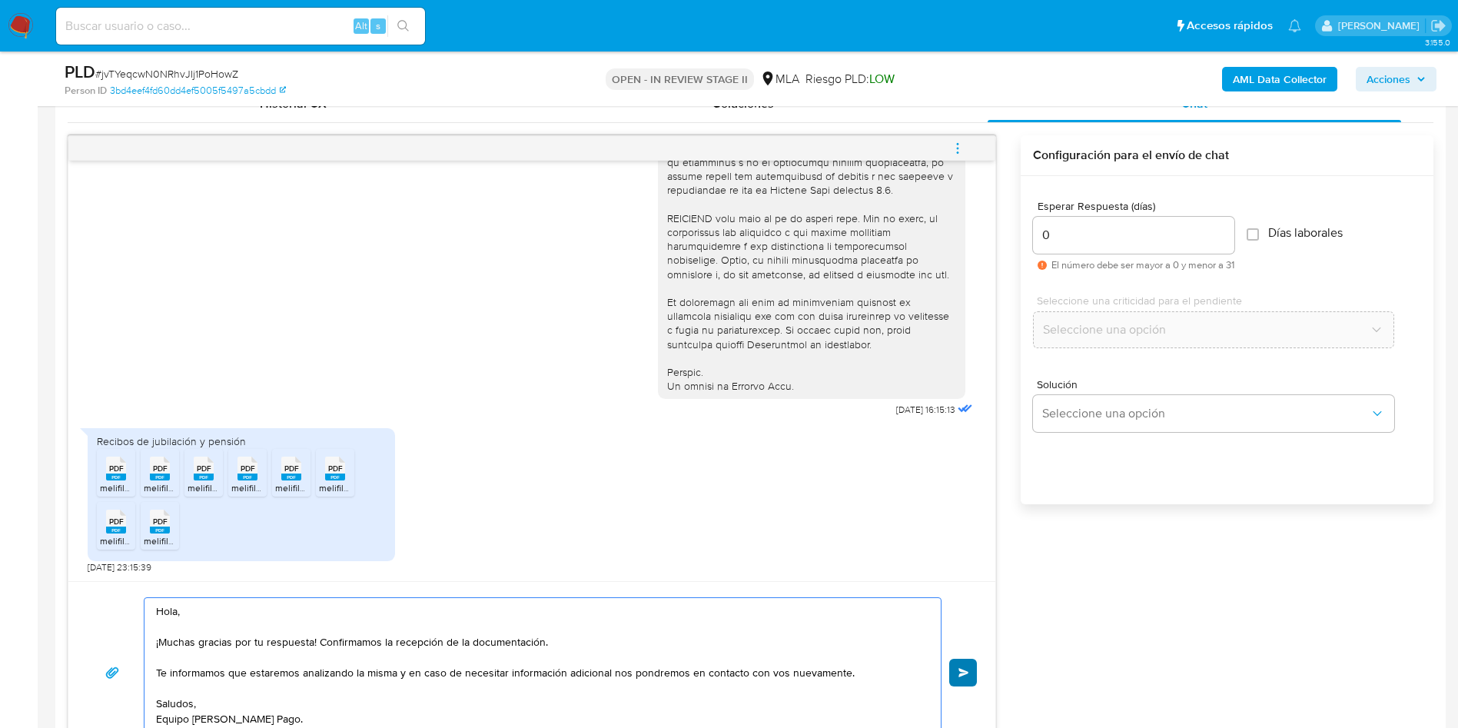
scroll to position [807, 0]
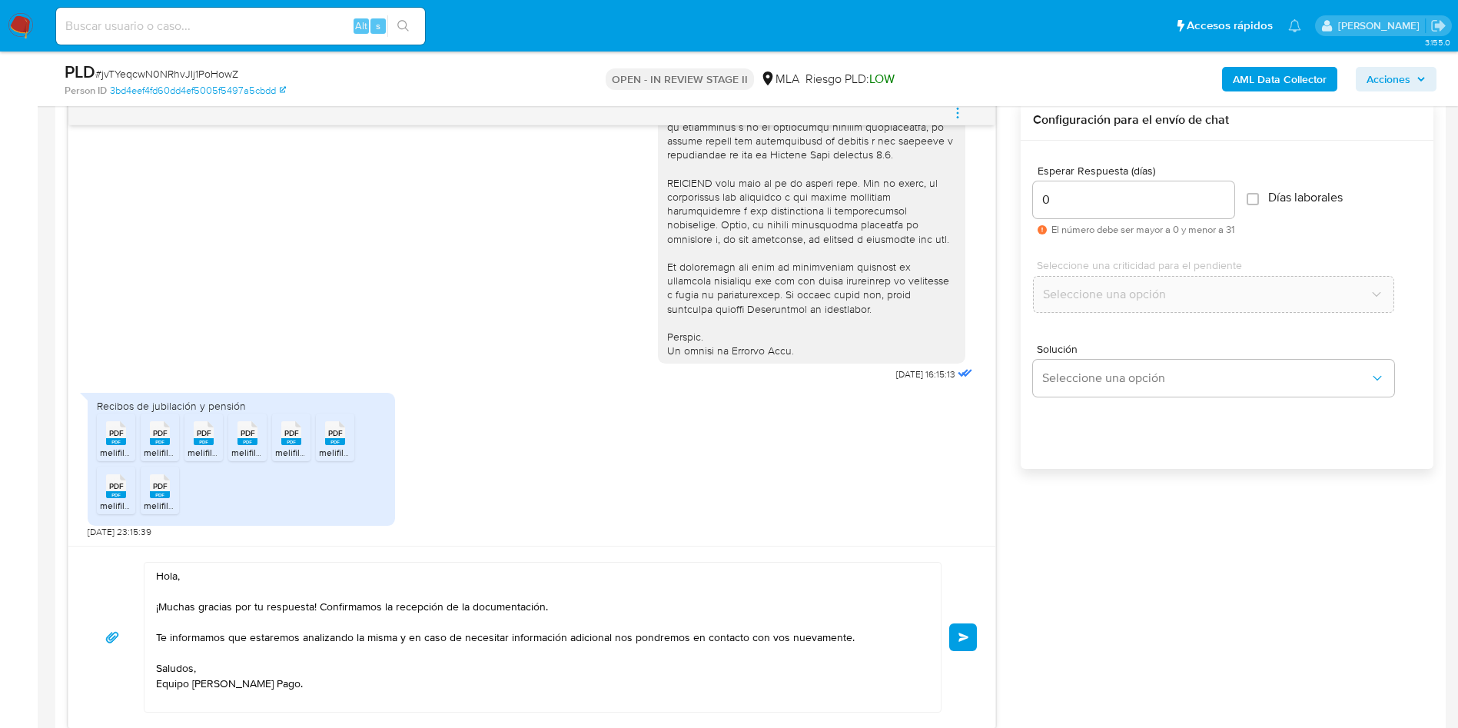
click at [961, 643] on button "Enviar" at bounding box center [963, 637] width 28 height 28
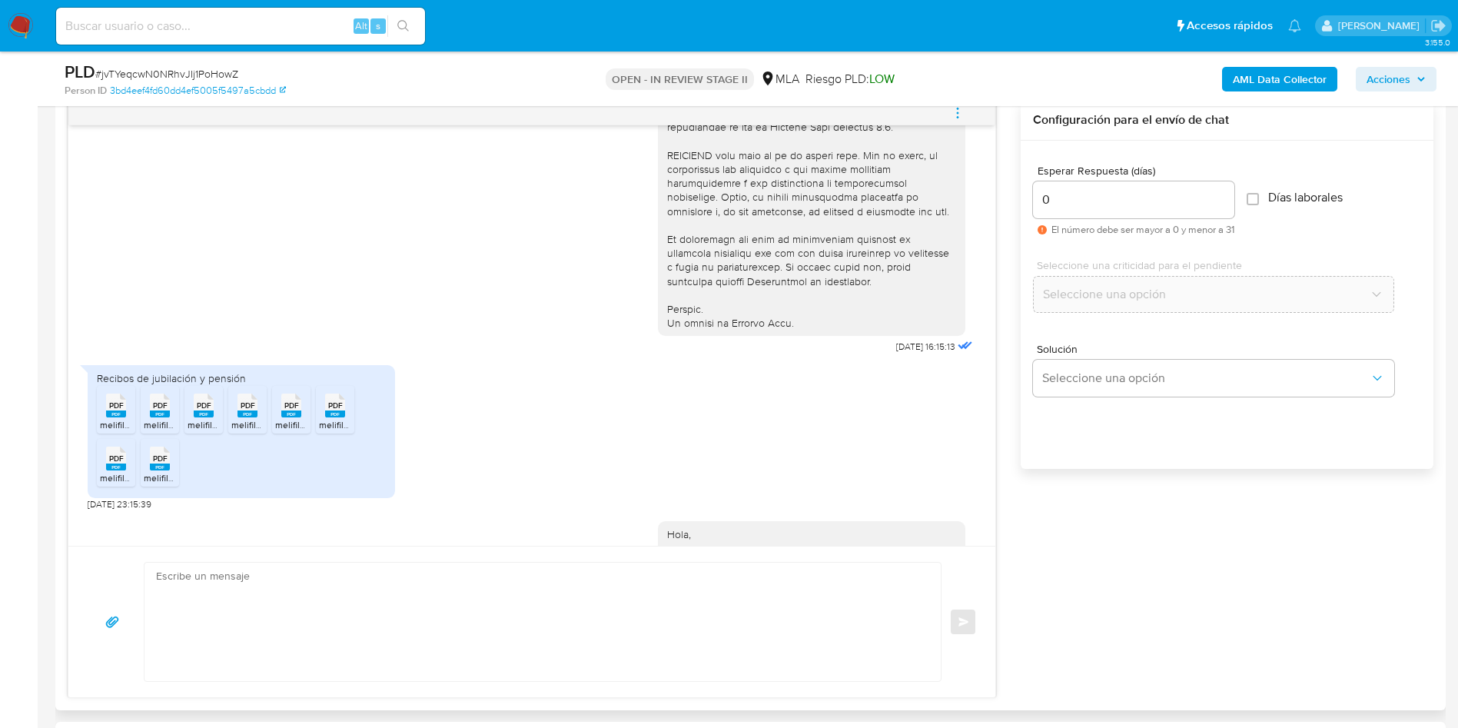
scroll to position [816, 0]
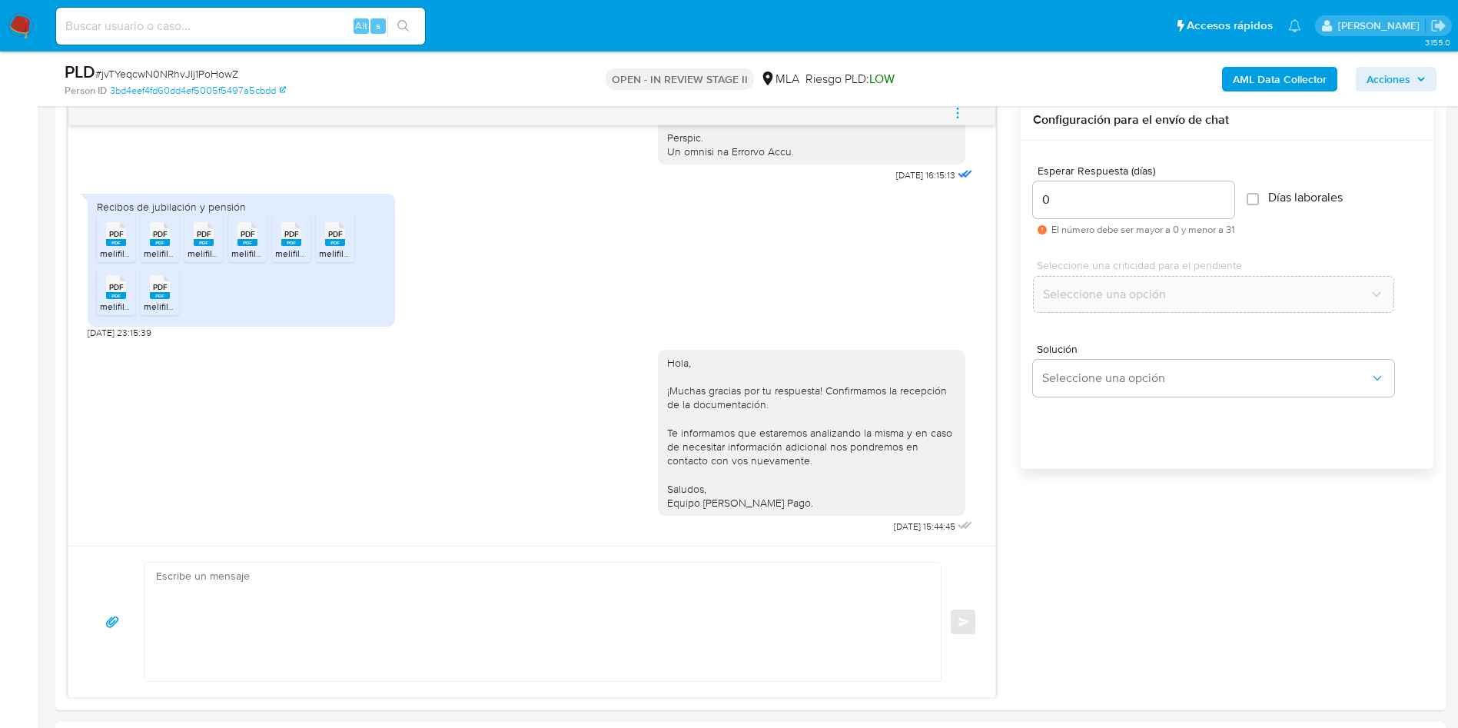
click at [181, 66] on span "# jvTYeqcwN0NRhvJIj1PoHowZ" at bounding box center [166, 73] width 143 height 15
copy span "jvTYeqcwN0NRhvJIj1PoHowZ"
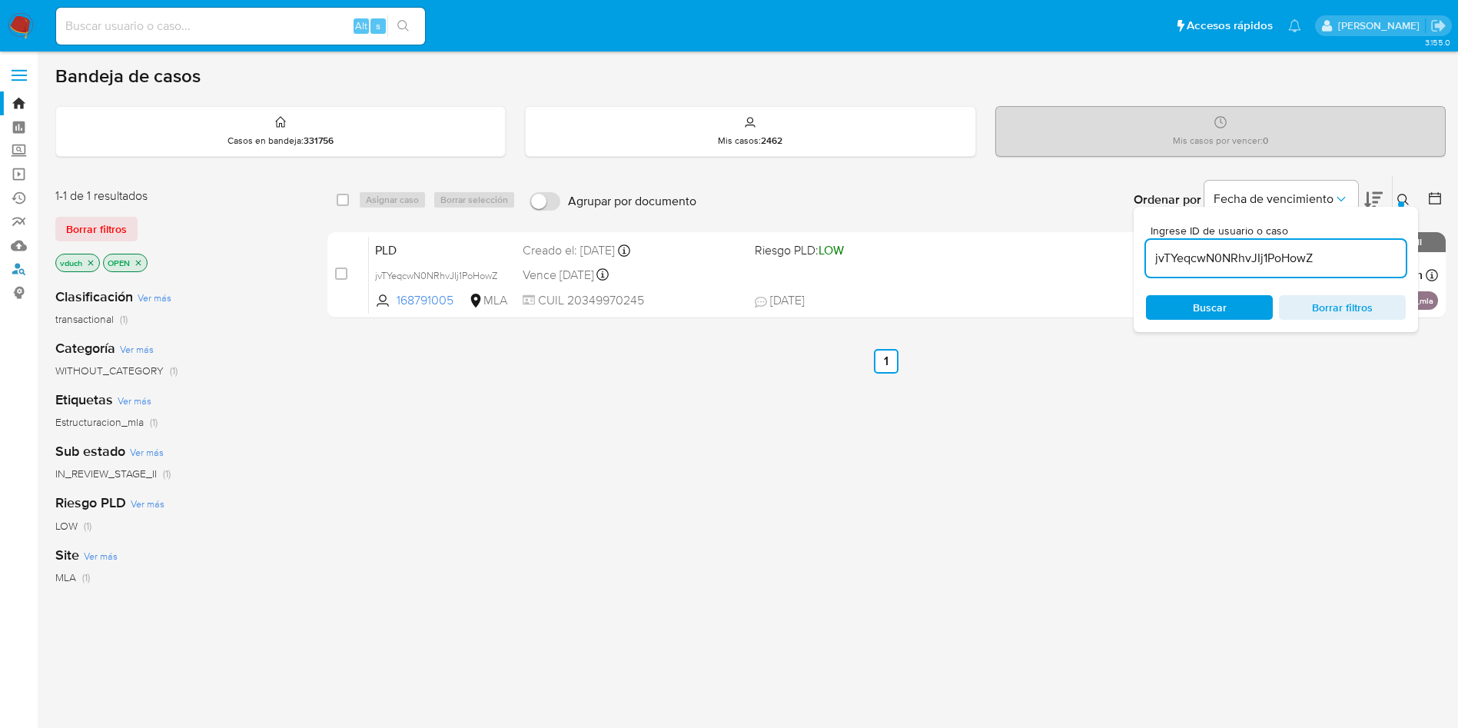
drag, startPoint x: 16, startPoint y: 273, endPoint x: 78, endPoint y: 258, distance: 64.0
click at [16, 272] on link "Buscador de personas" at bounding box center [91, 270] width 183 height 24
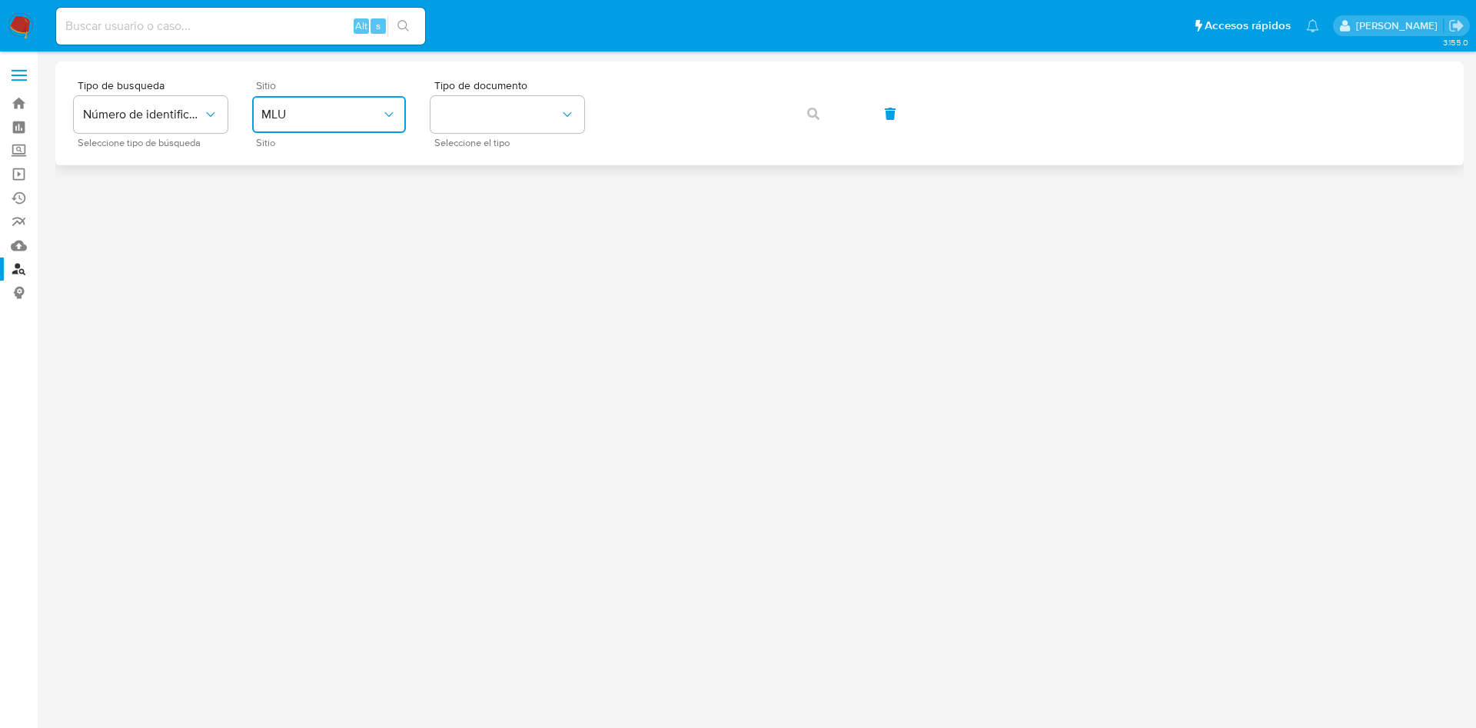
click at [346, 129] on button "MLU" at bounding box center [329, 114] width 154 height 37
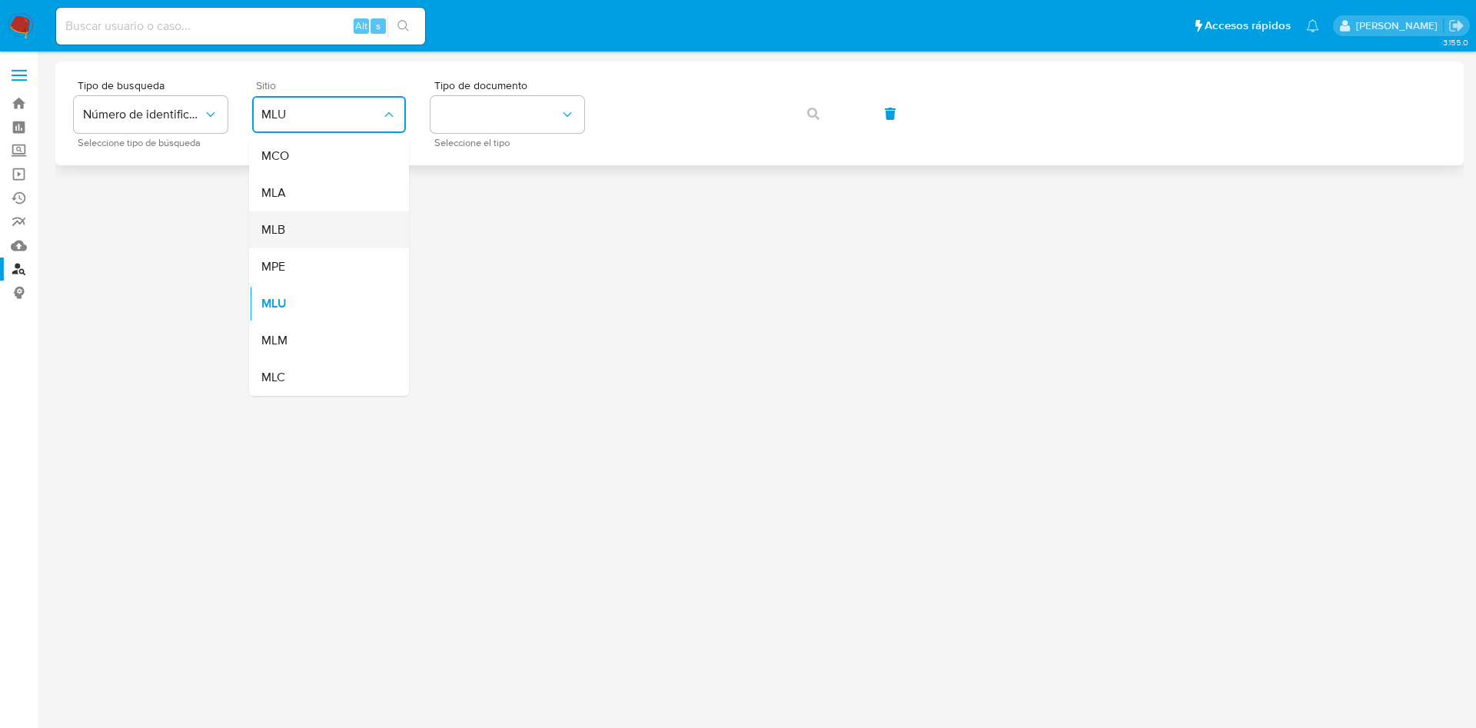
click at [362, 214] on div "MLB" at bounding box center [324, 229] width 126 height 37
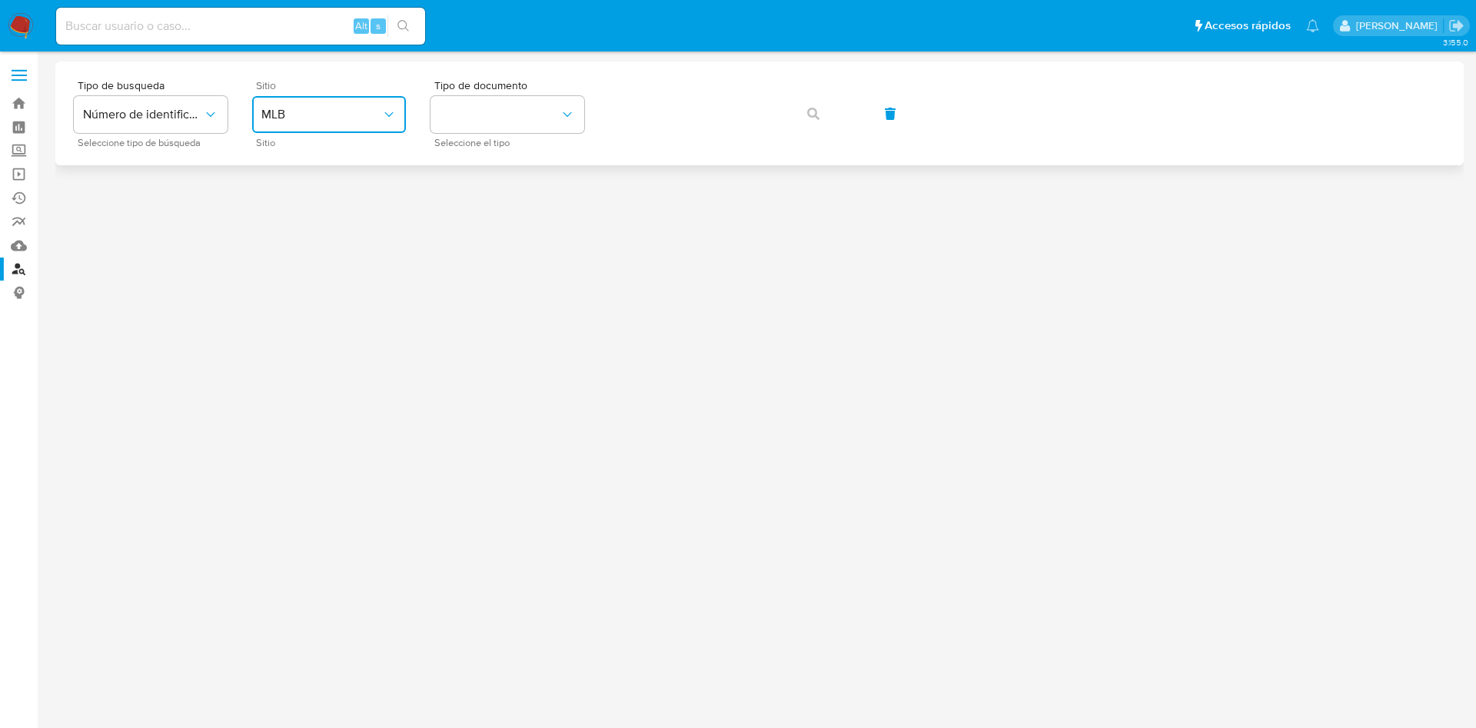
click at [320, 123] on button "MLB" at bounding box center [329, 114] width 154 height 37
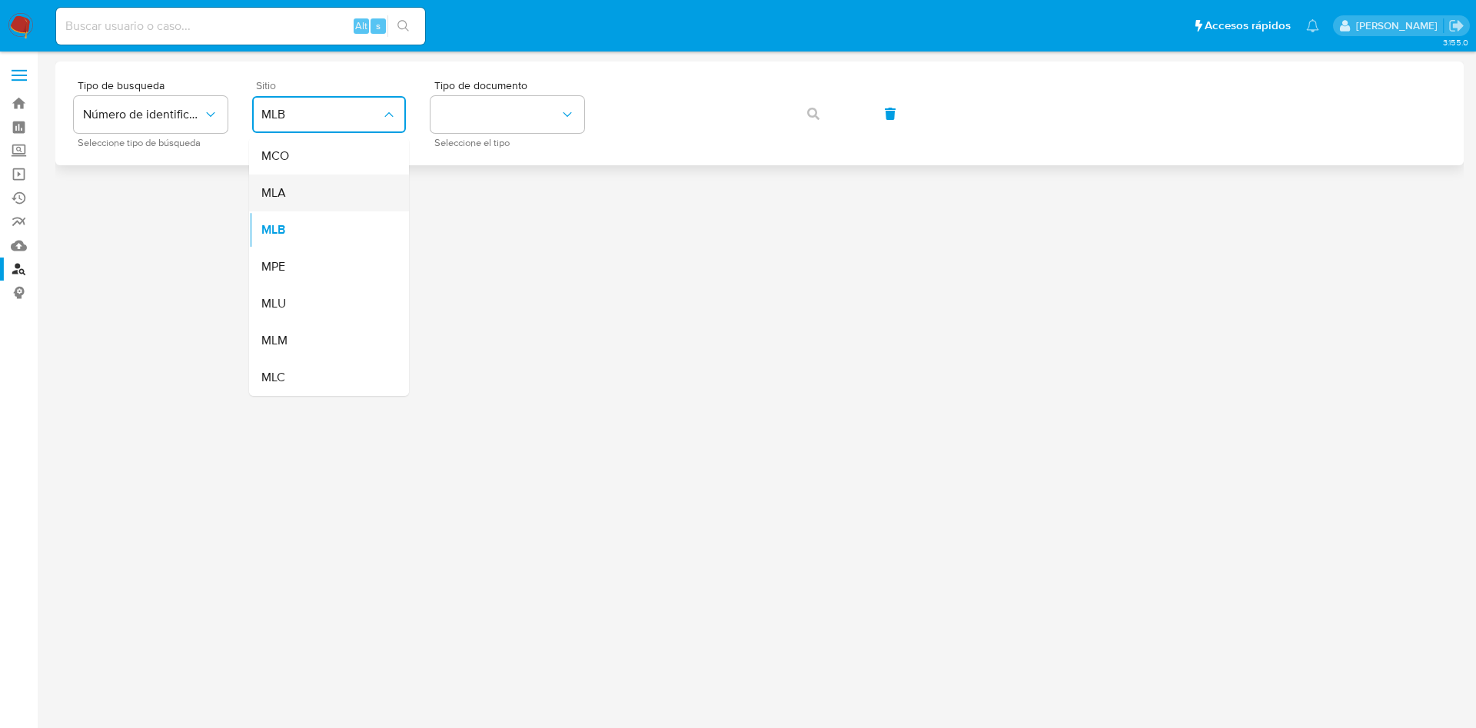
click at [312, 187] on div "MLA" at bounding box center [324, 192] width 126 height 37
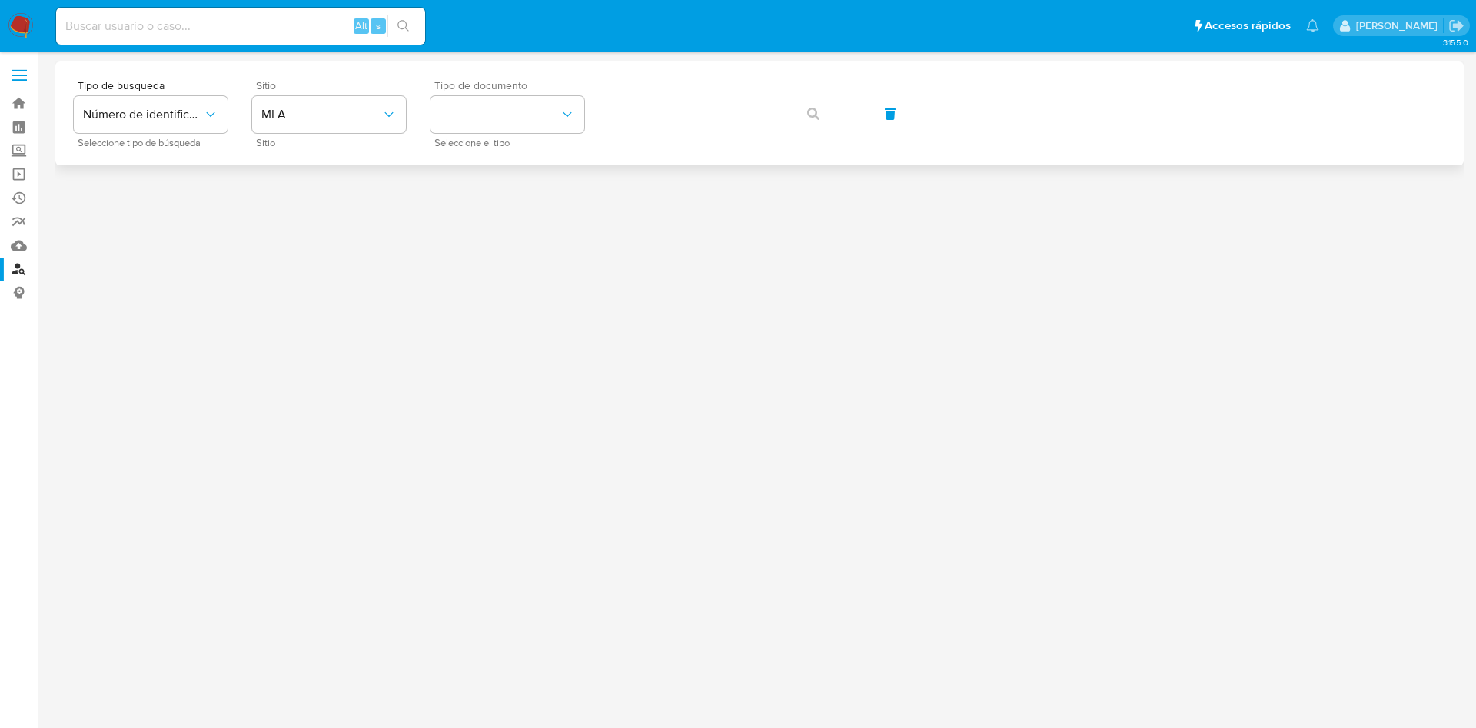
click at [458, 134] on div "Tipo de documento Seleccione el tipo" at bounding box center [507, 113] width 154 height 67
click at [481, 124] on button "identificationType" at bounding box center [507, 114] width 154 height 37
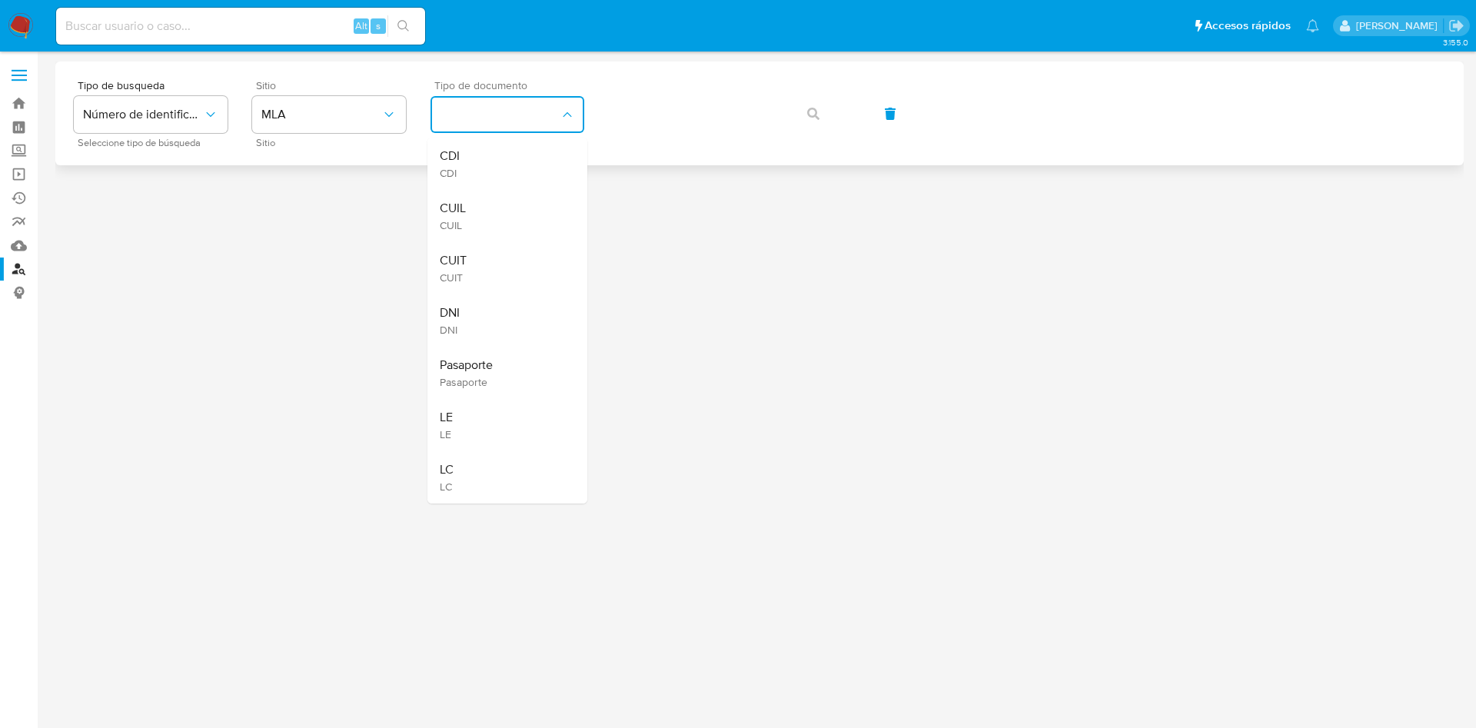
click at [485, 274] on div "CUIT CUIT" at bounding box center [503, 268] width 126 height 52
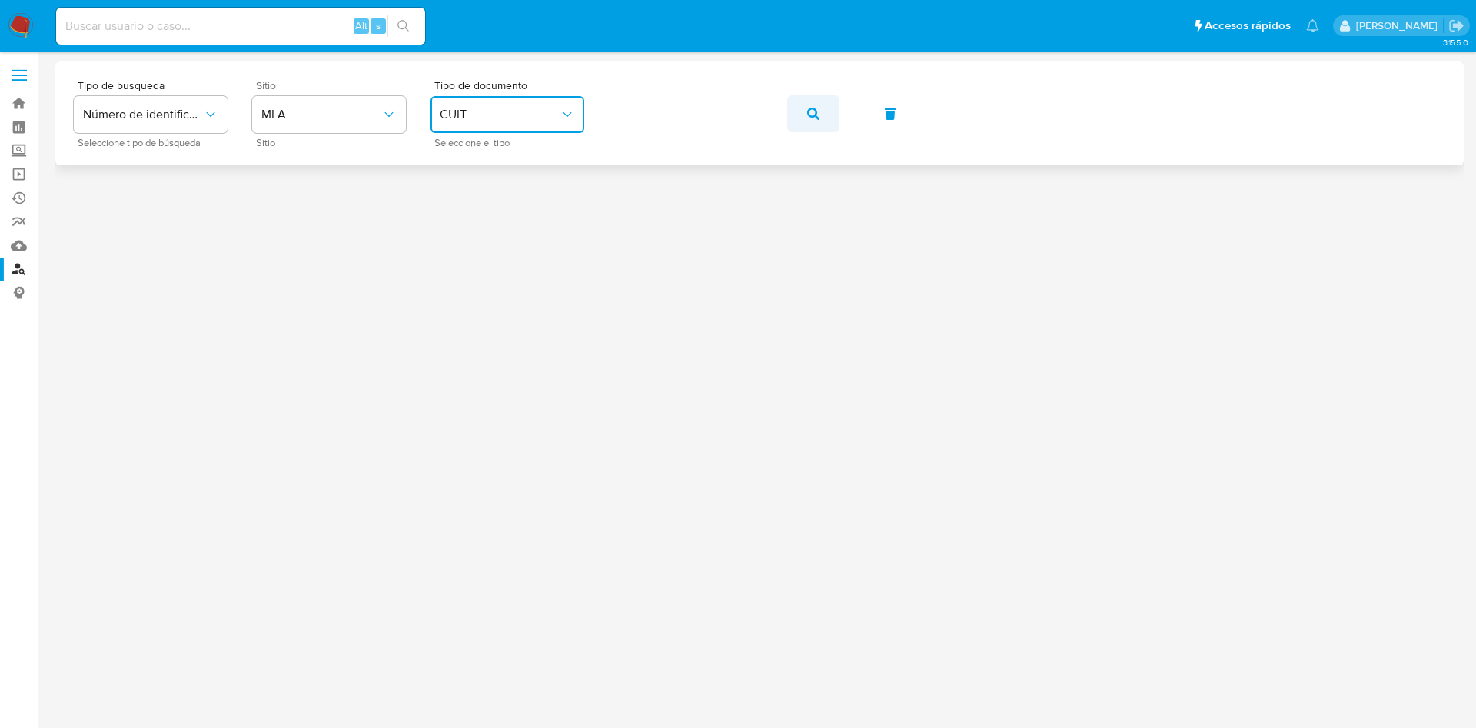
click at [811, 108] on icon "button" at bounding box center [813, 114] width 12 height 12
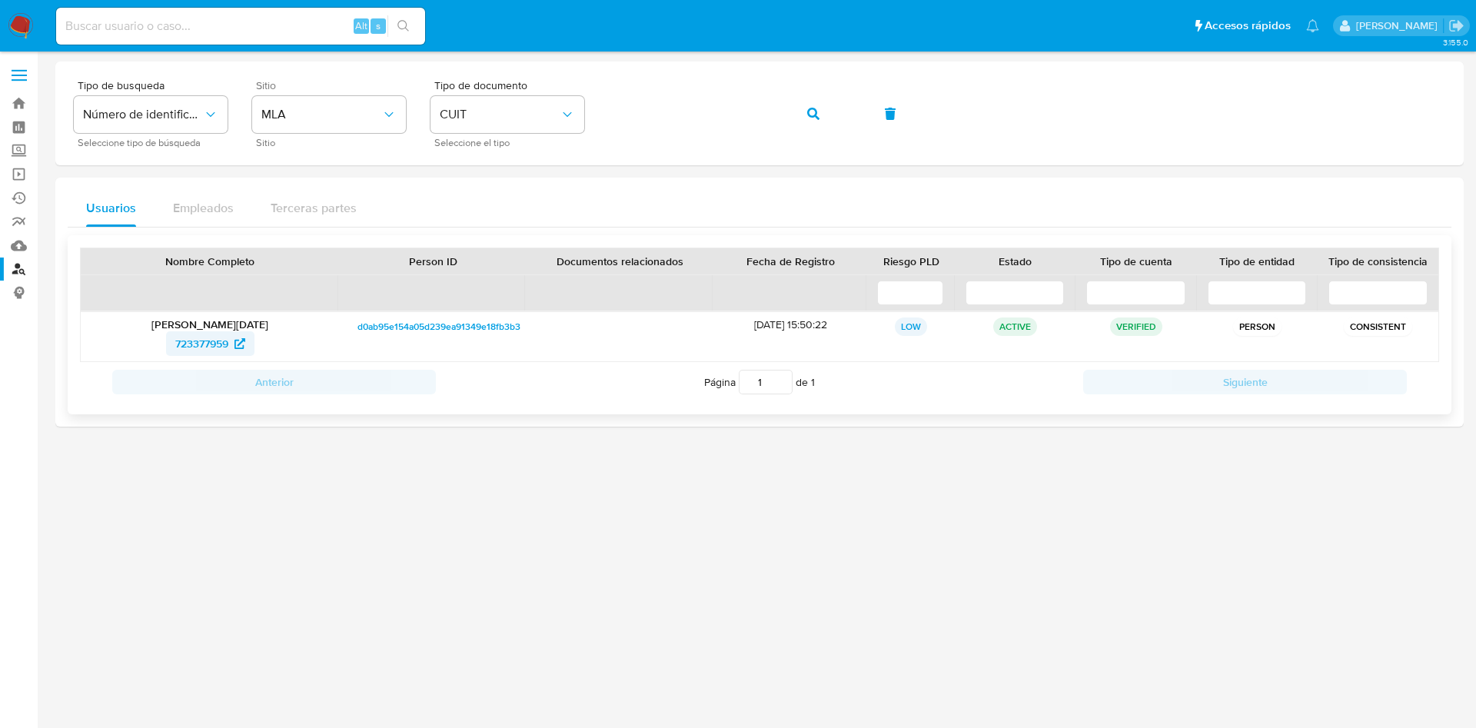
click at [167, 353] on link "723377959" at bounding box center [210, 343] width 88 height 25
click at [803, 115] on button "button" at bounding box center [813, 113] width 52 height 37
click at [206, 346] on span "548942794" at bounding box center [201, 343] width 55 height 25
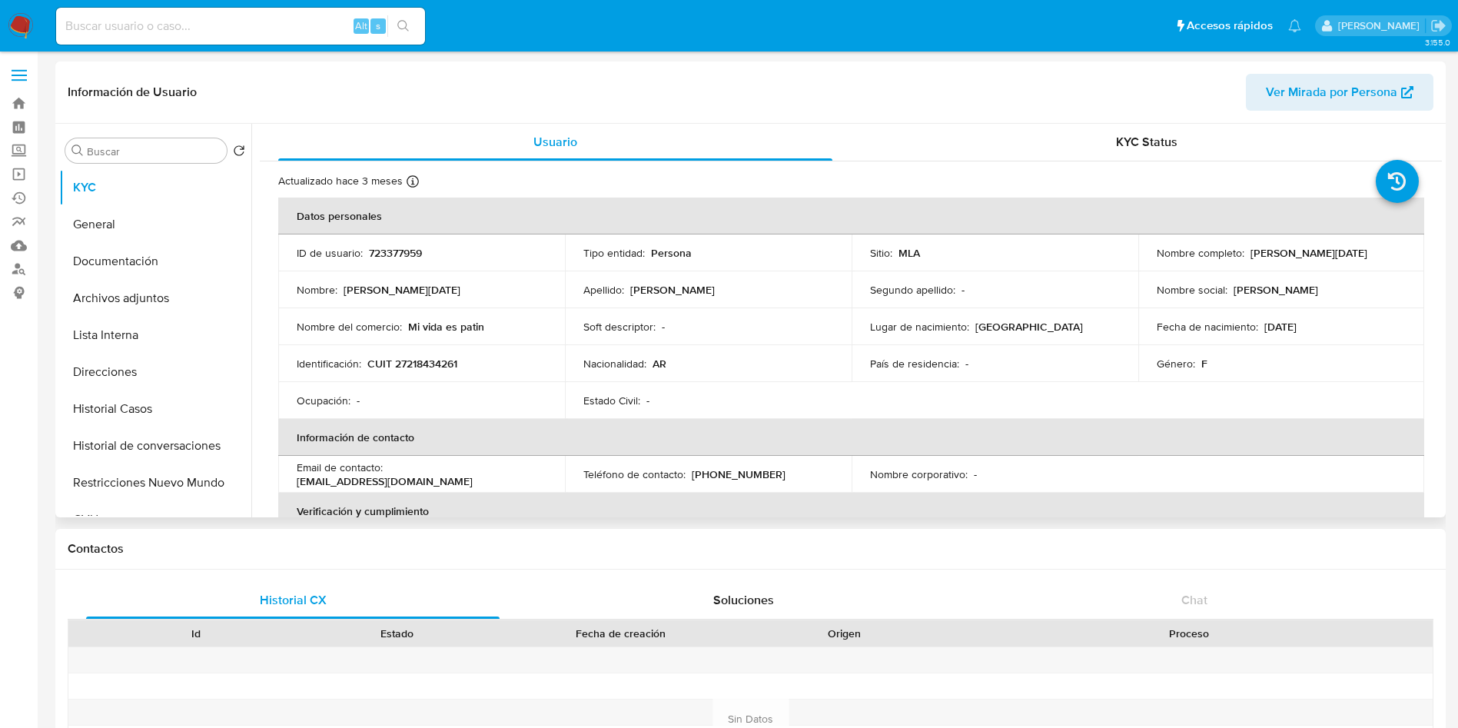
select select "10"
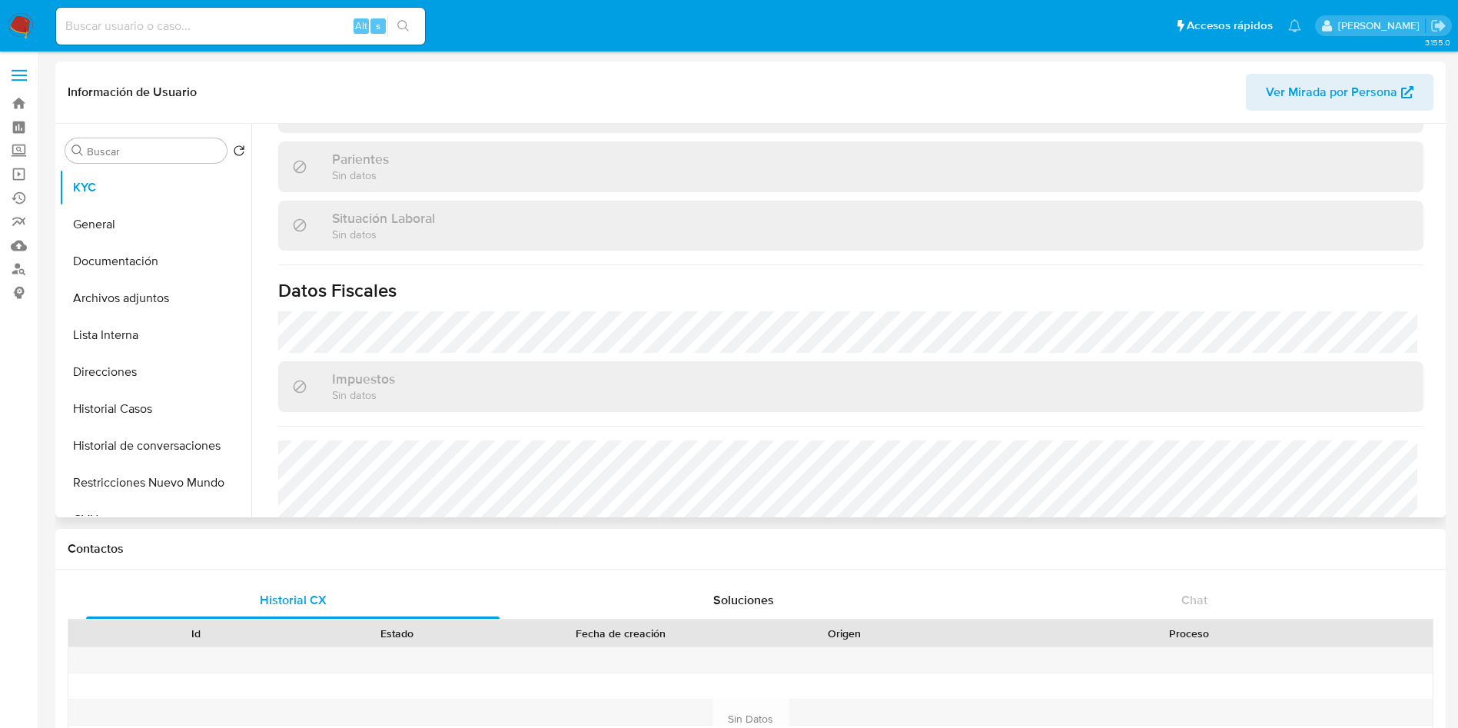
scroll to position [823, 0]
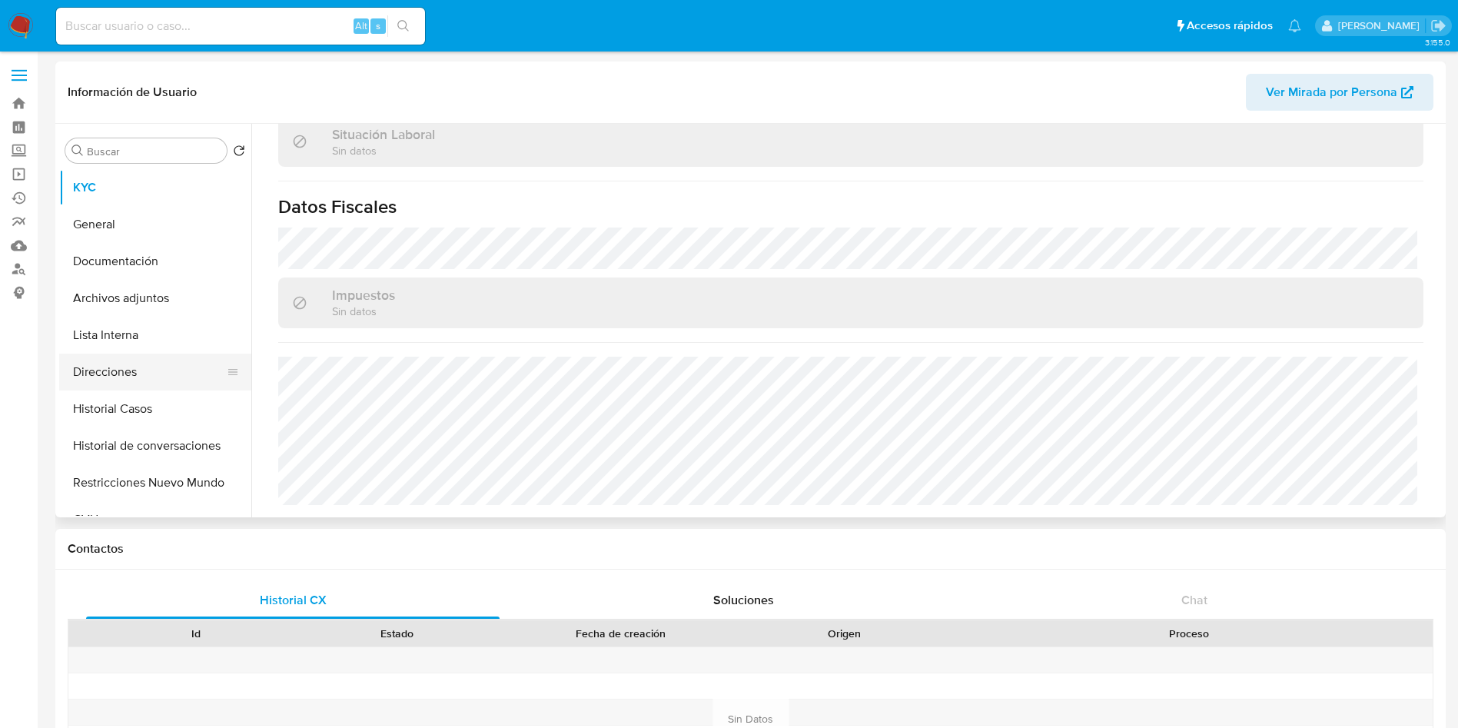
click at [127, 351] on button "Lista Interna" at bounding box center [155, 335] width 192 height 37
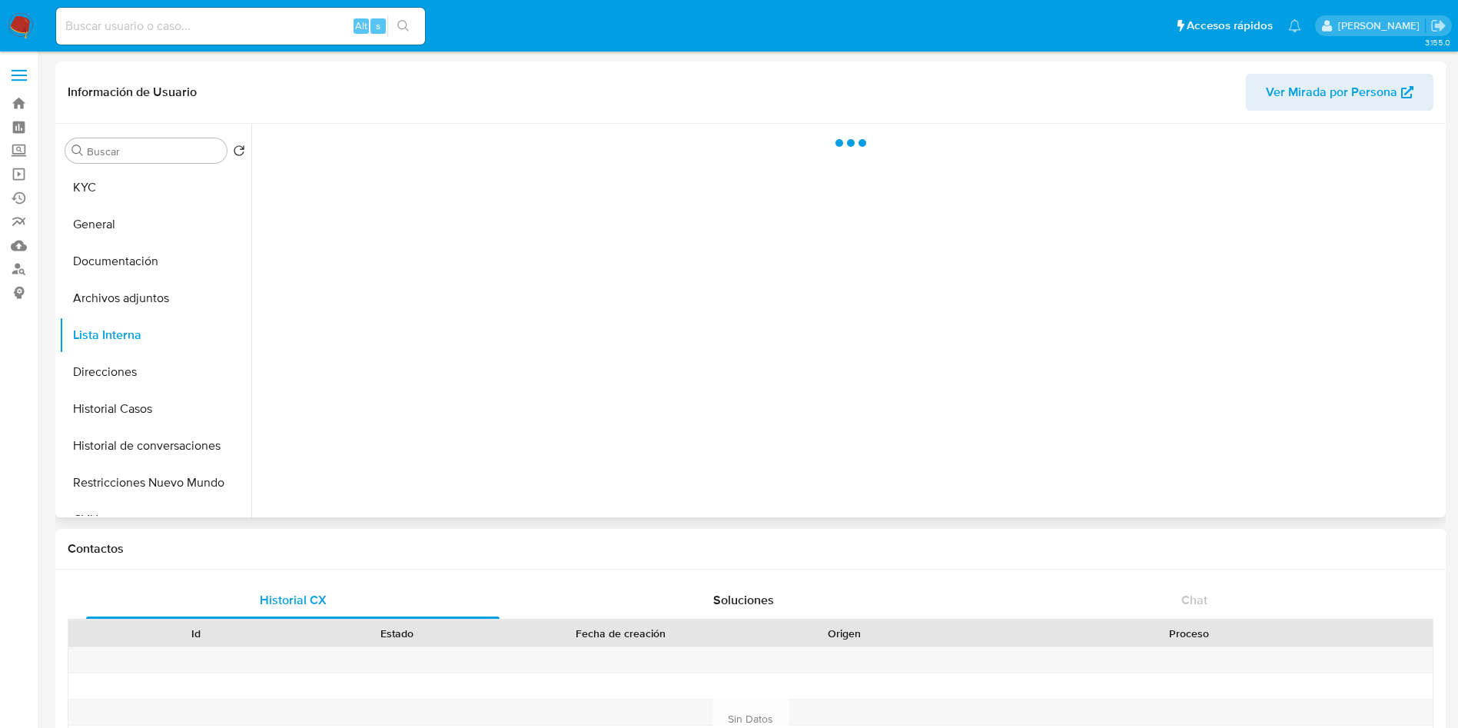
scroll to position [0, 0]
click at [118, 357] on button "Direcciones" at bounding box center [149, 372] width 180 height 37
click at [131, 404] on button "Historial Casos" at bounding box center [149, 408] width 180 height 37
click at [142, 372] on button "Direcciones" at bounding box center [149, 372] width 180 height 37
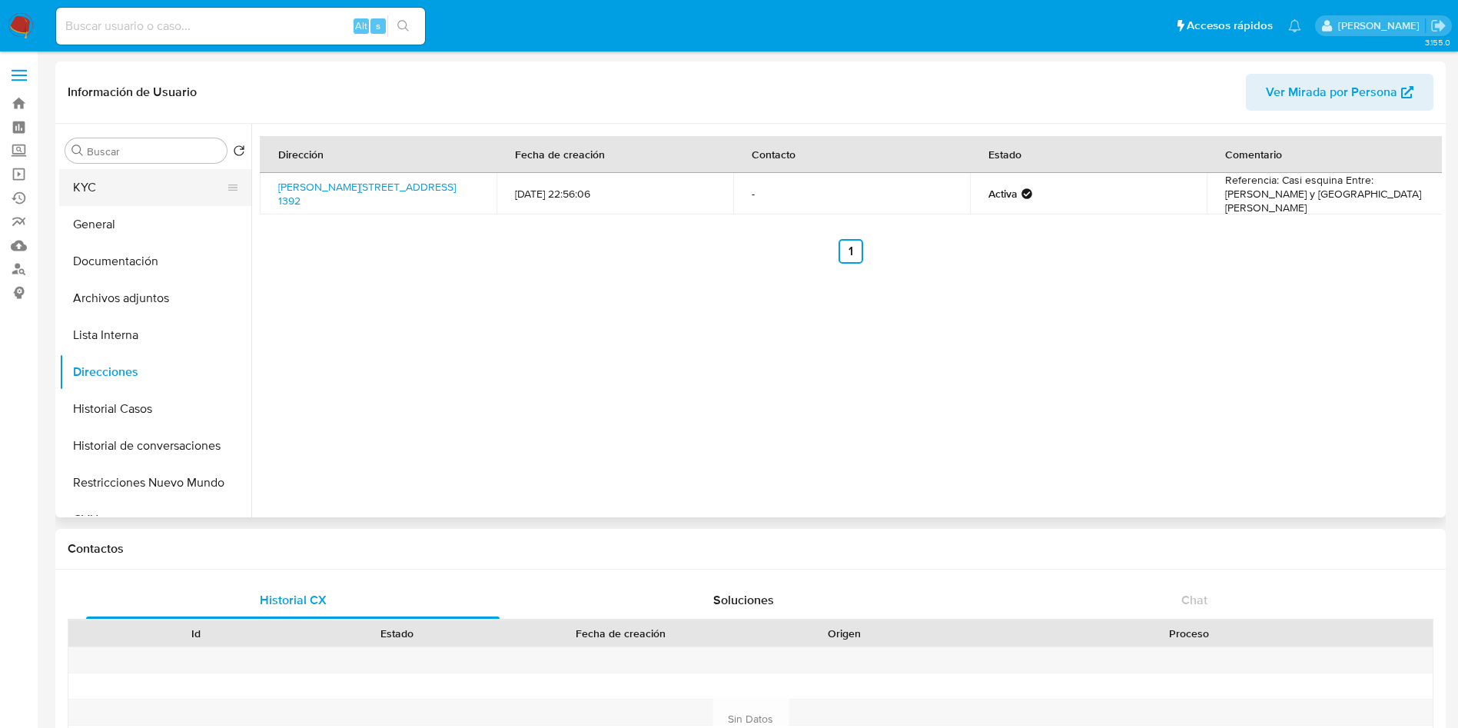
click at [164, 178] on button "KYC" at bounding box center [149, 187] width 180 height 37
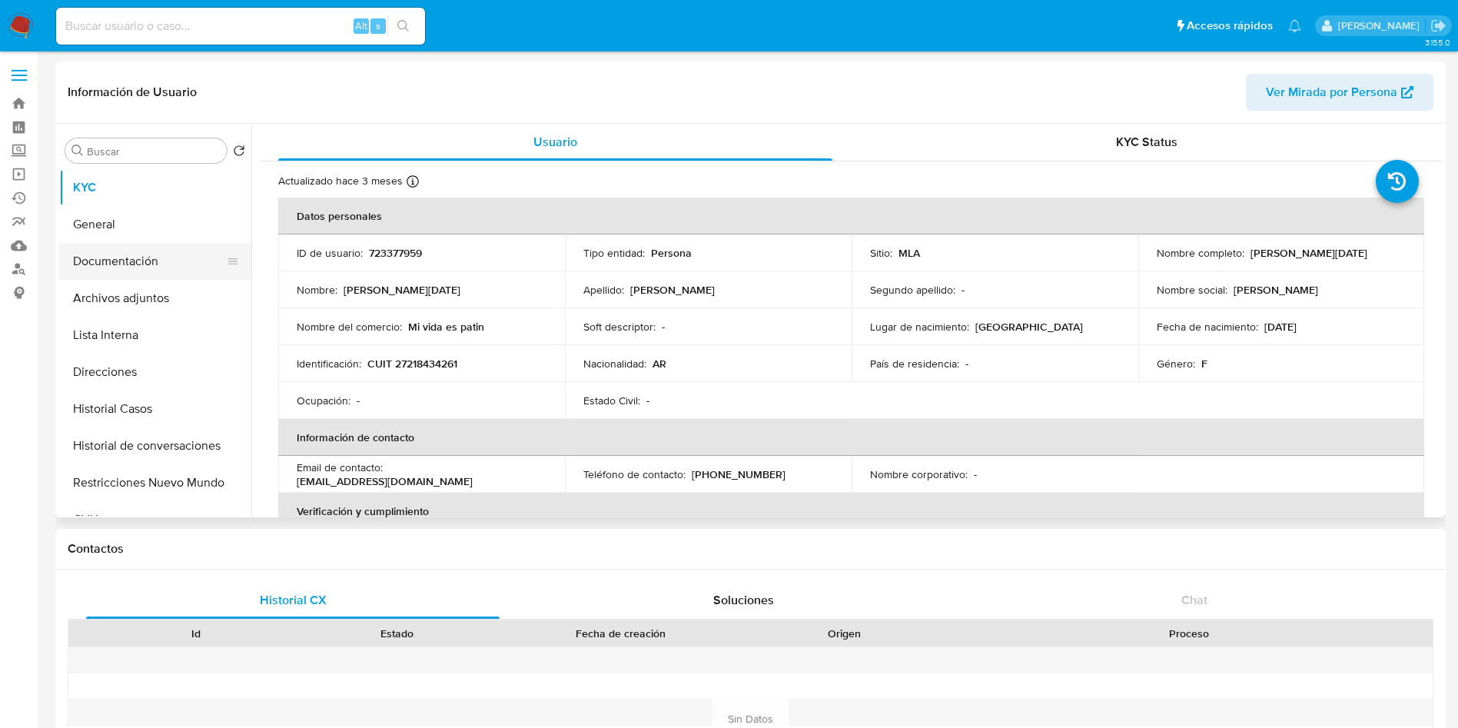
click at [81, 254] on button "Documentación" at bounding box center [149, 261] width 180 height 37
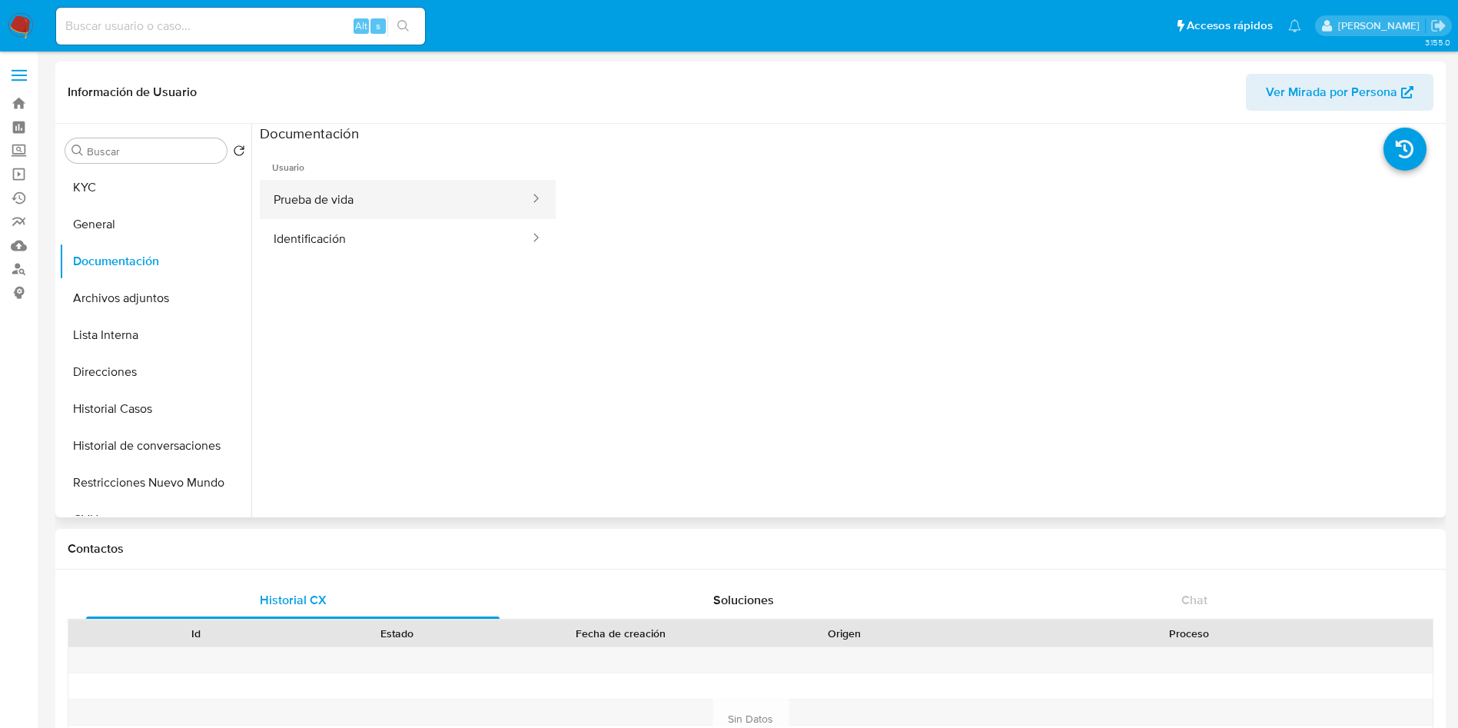
click at [300, 195] on button "Prueba de vida" at bounding box center [395, 199] width 271 height 39
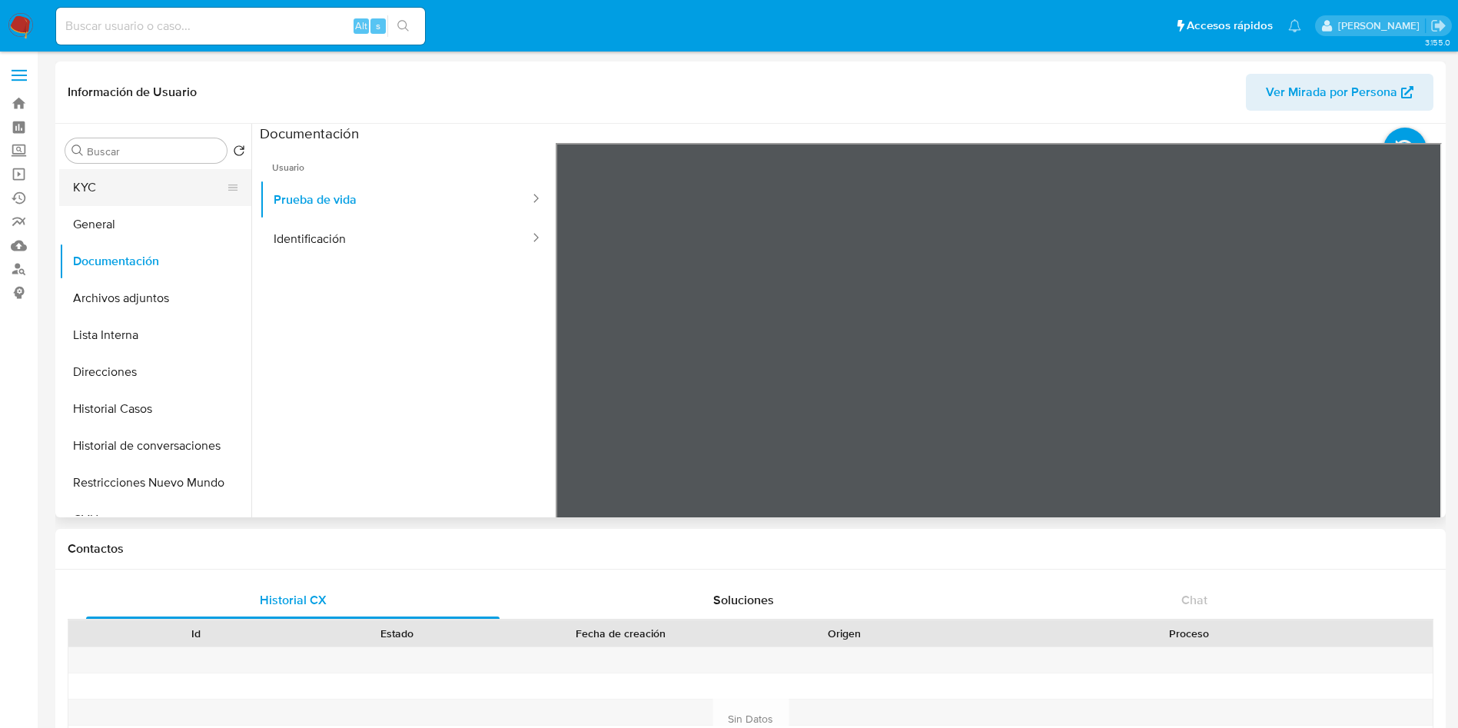
click at [97, 193] on button "KYC" at bounding box center [149, 187] width 180 height 37
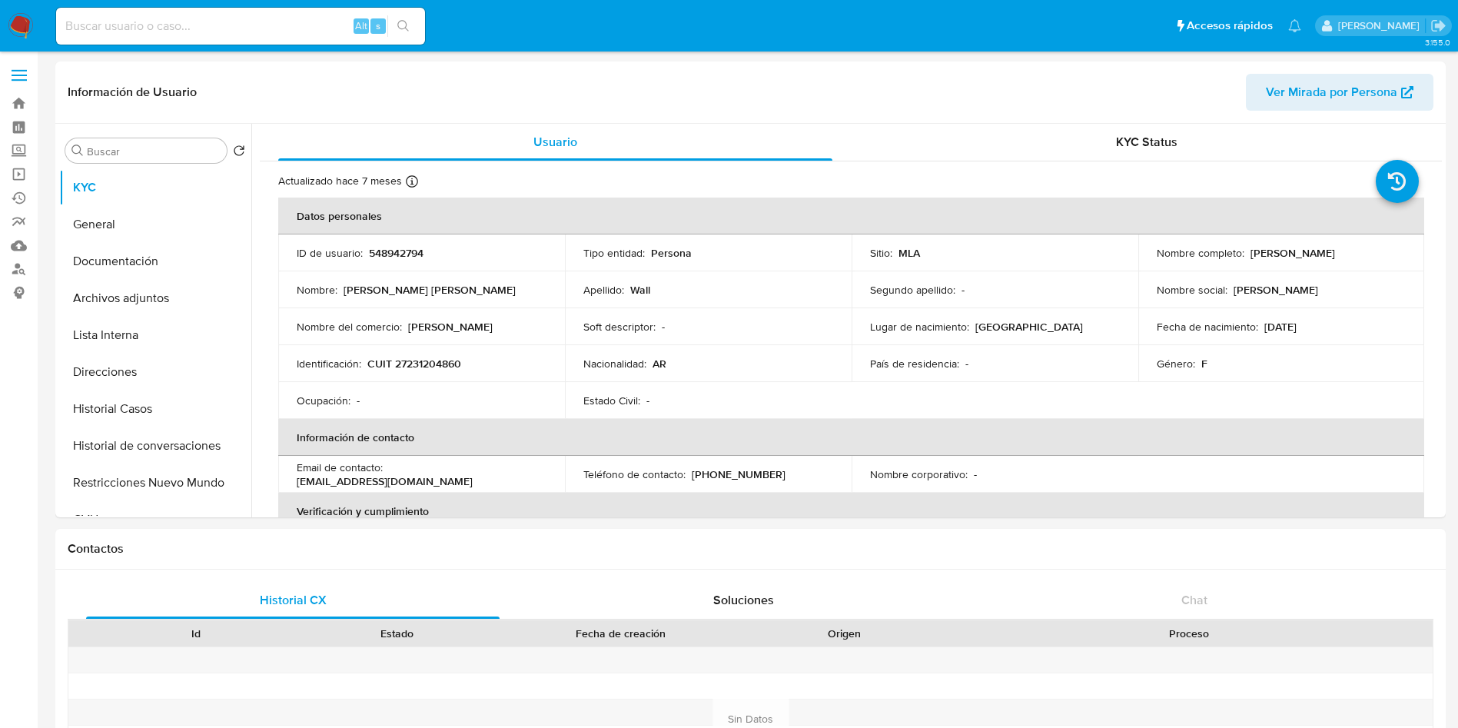
select select "10"
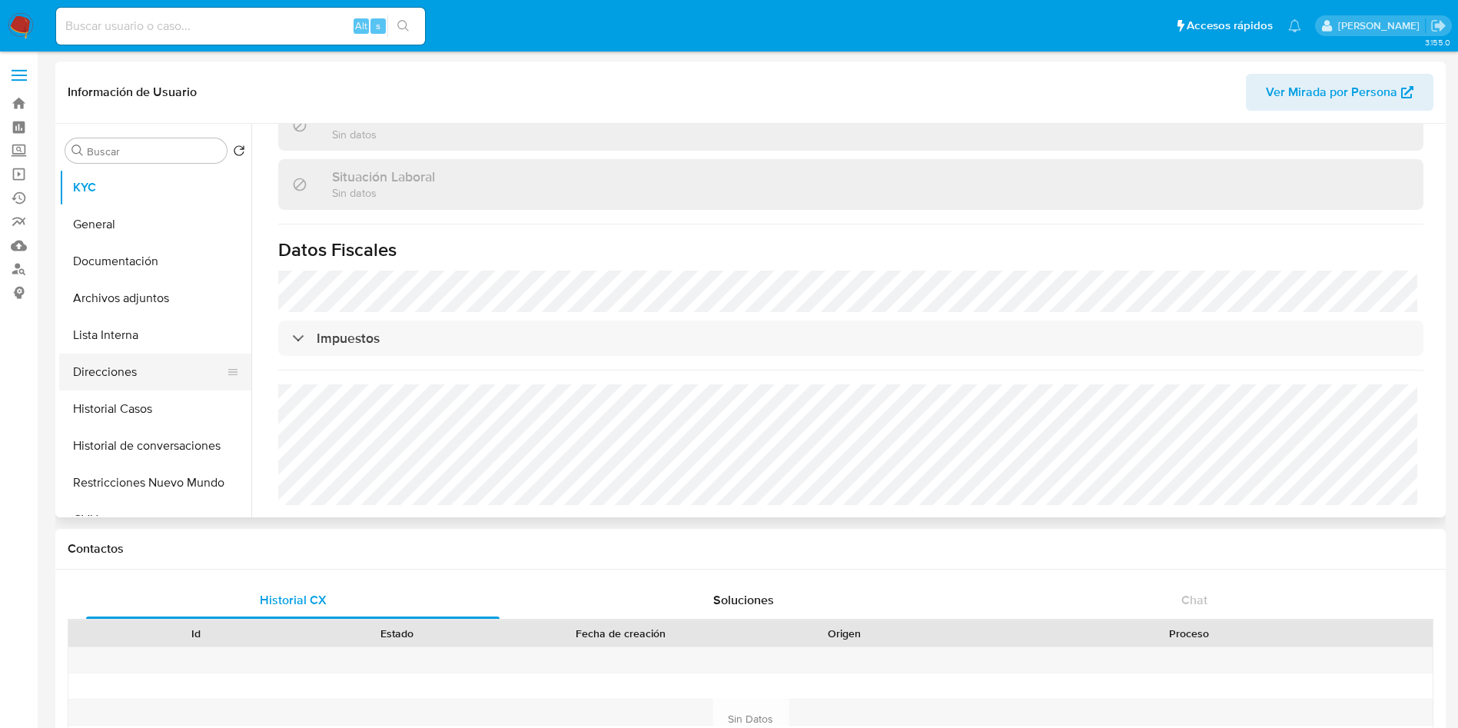
click at [121, 361] on button "Direcciones" at bounding box center [149, 372] width 180 height 37
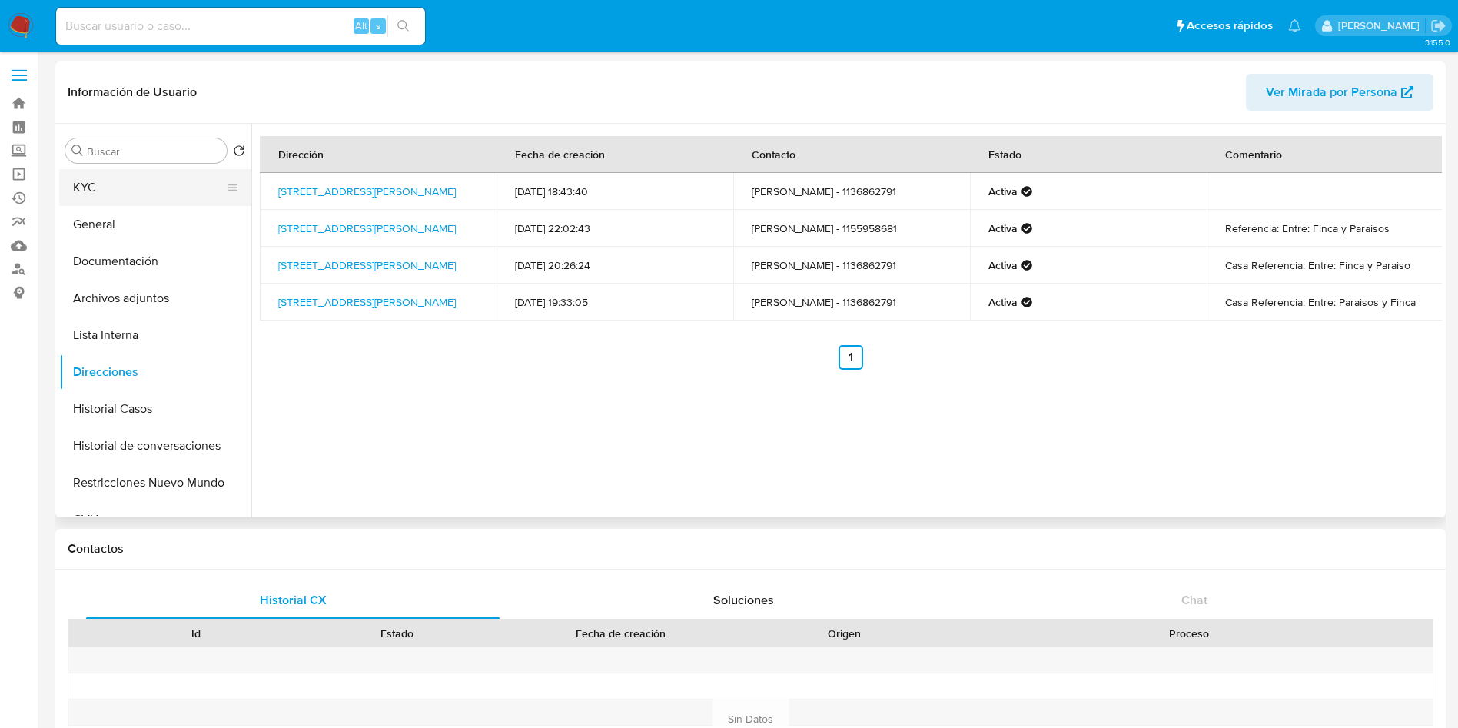
click at [168, 174] on button "KYC" at bounding box center [149, 187] width 180 height 37
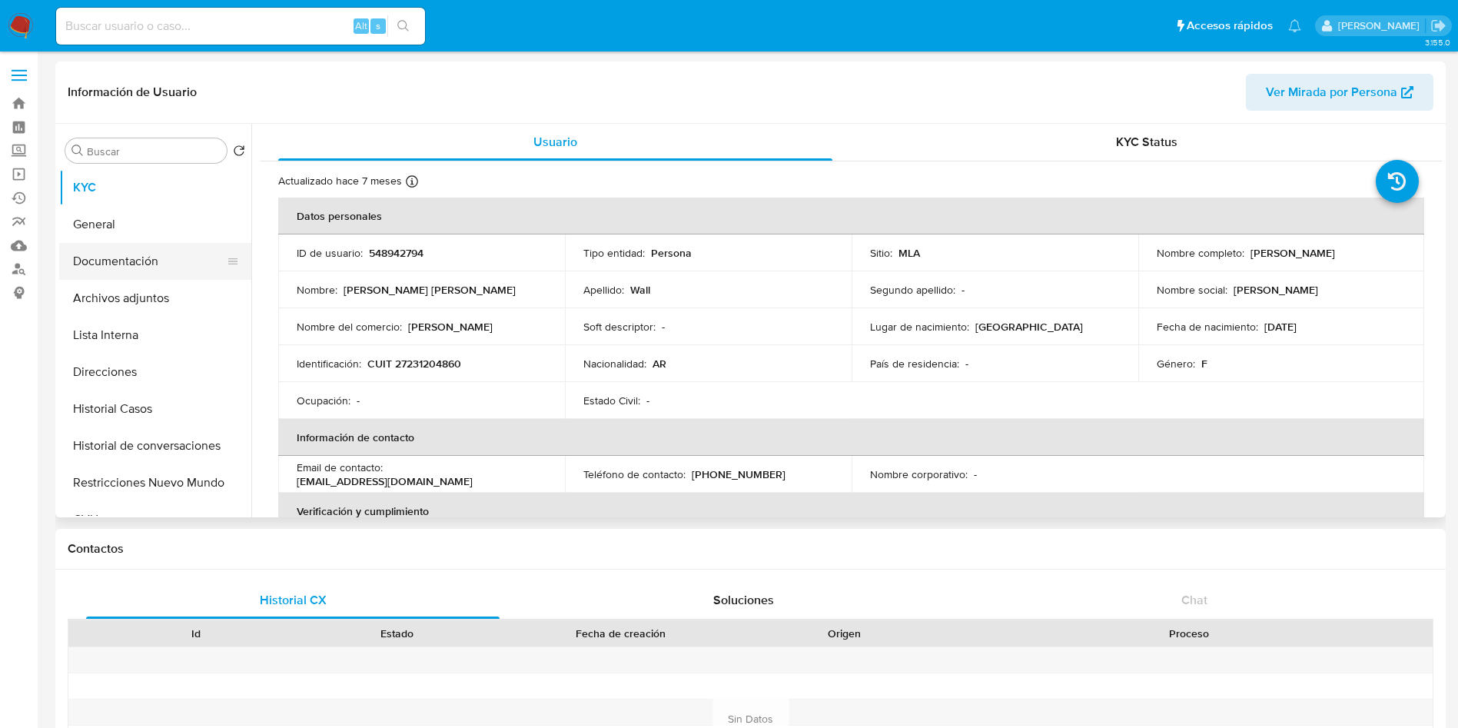
click at [116, 254] on button "Documentación" at bounding box center [149, 261] width 180 height 37
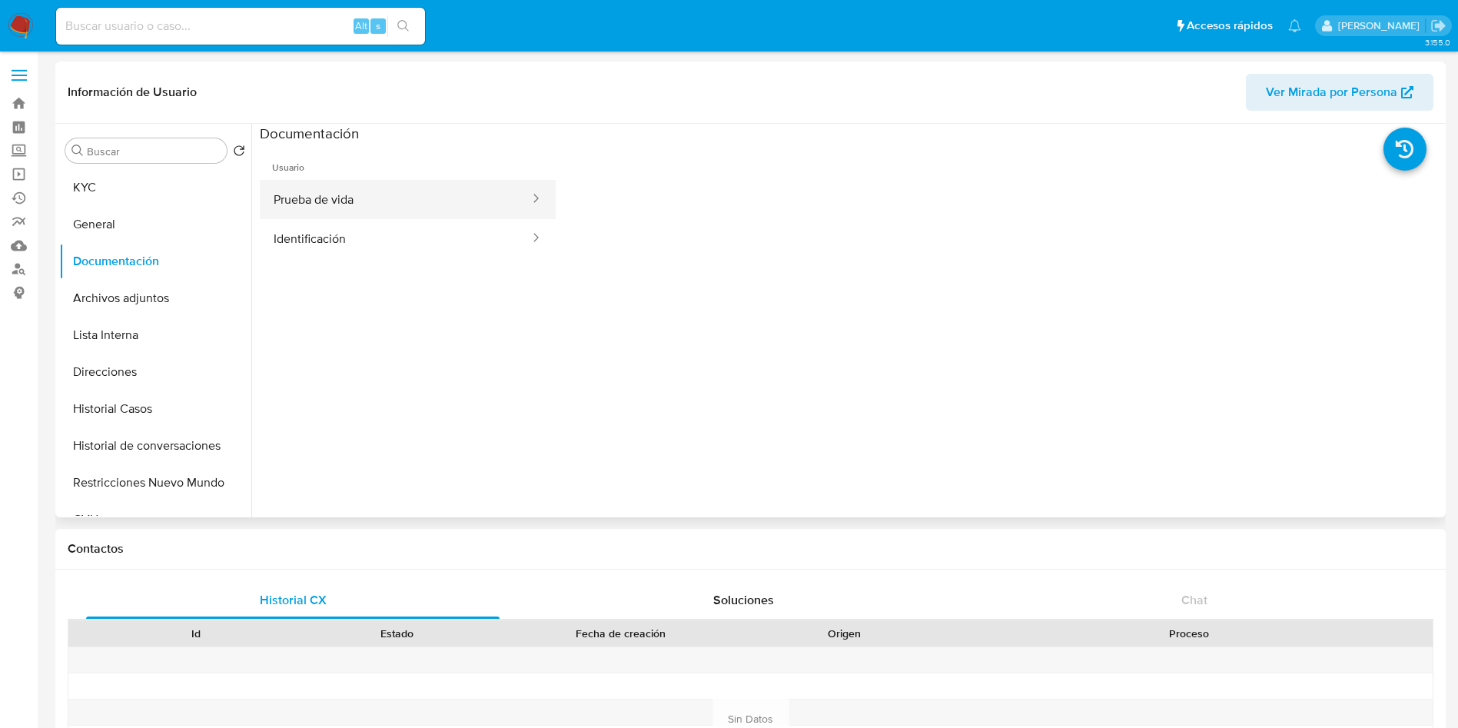
click at [359, 204] on button "Prueba de vida" at bounding box center [395, 199] width 271 height 39
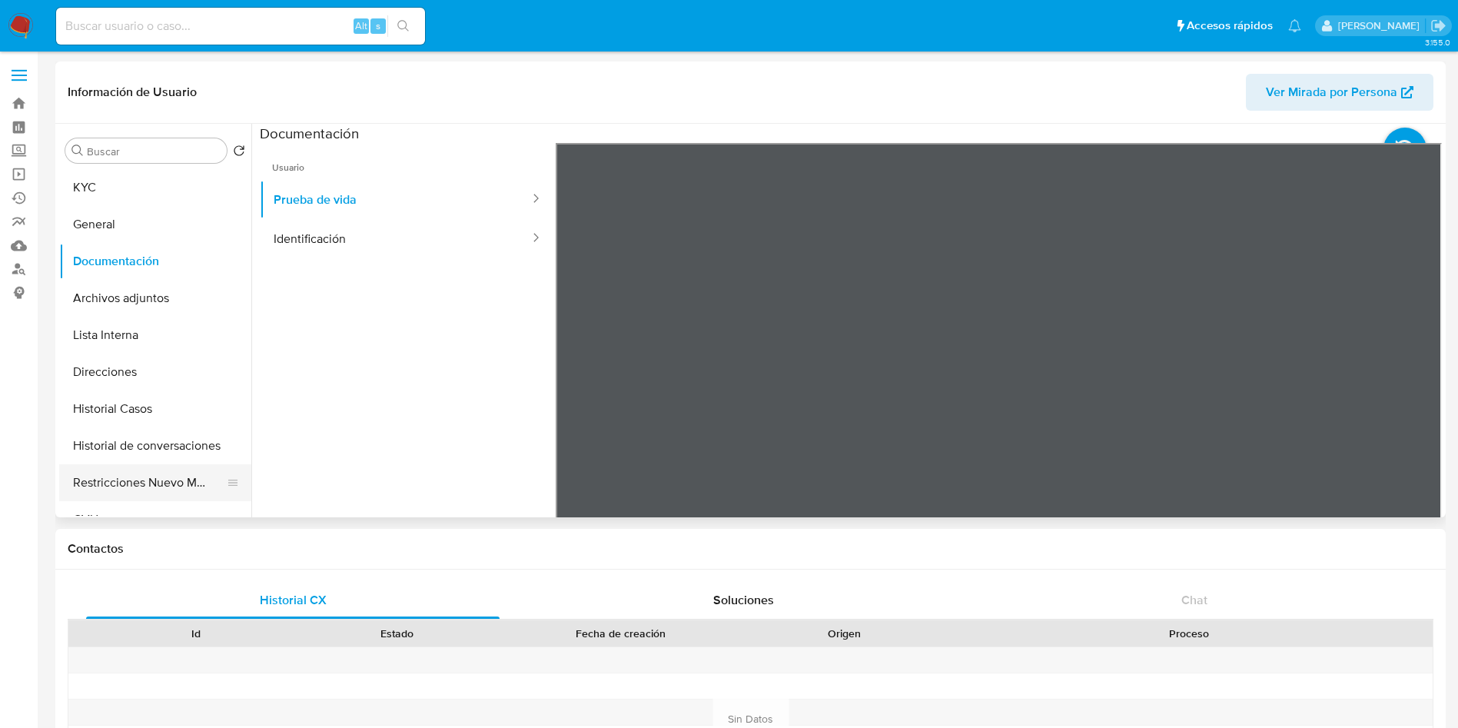
scroll to position [115, 0]
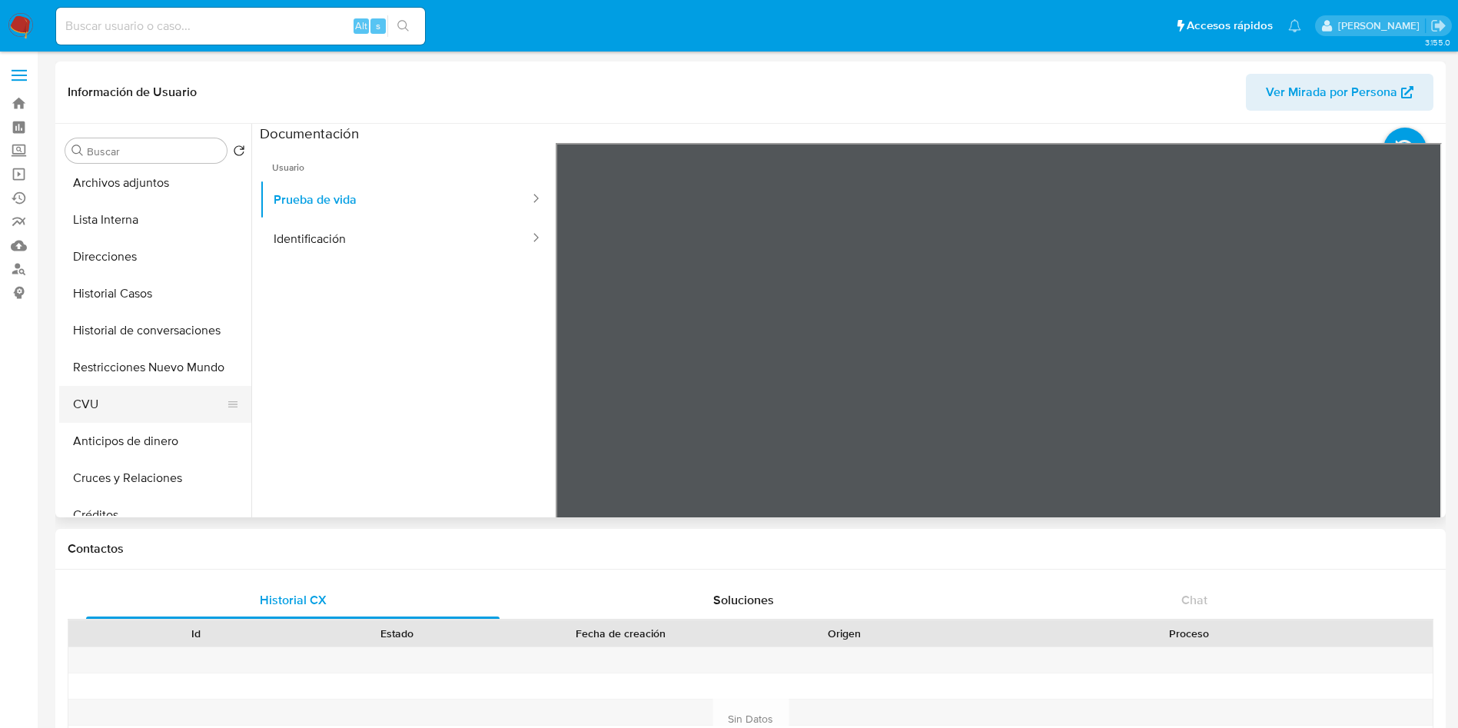
click at [110, 410] on button "CVU" at bounding box center [149, 404] width 180 height 37
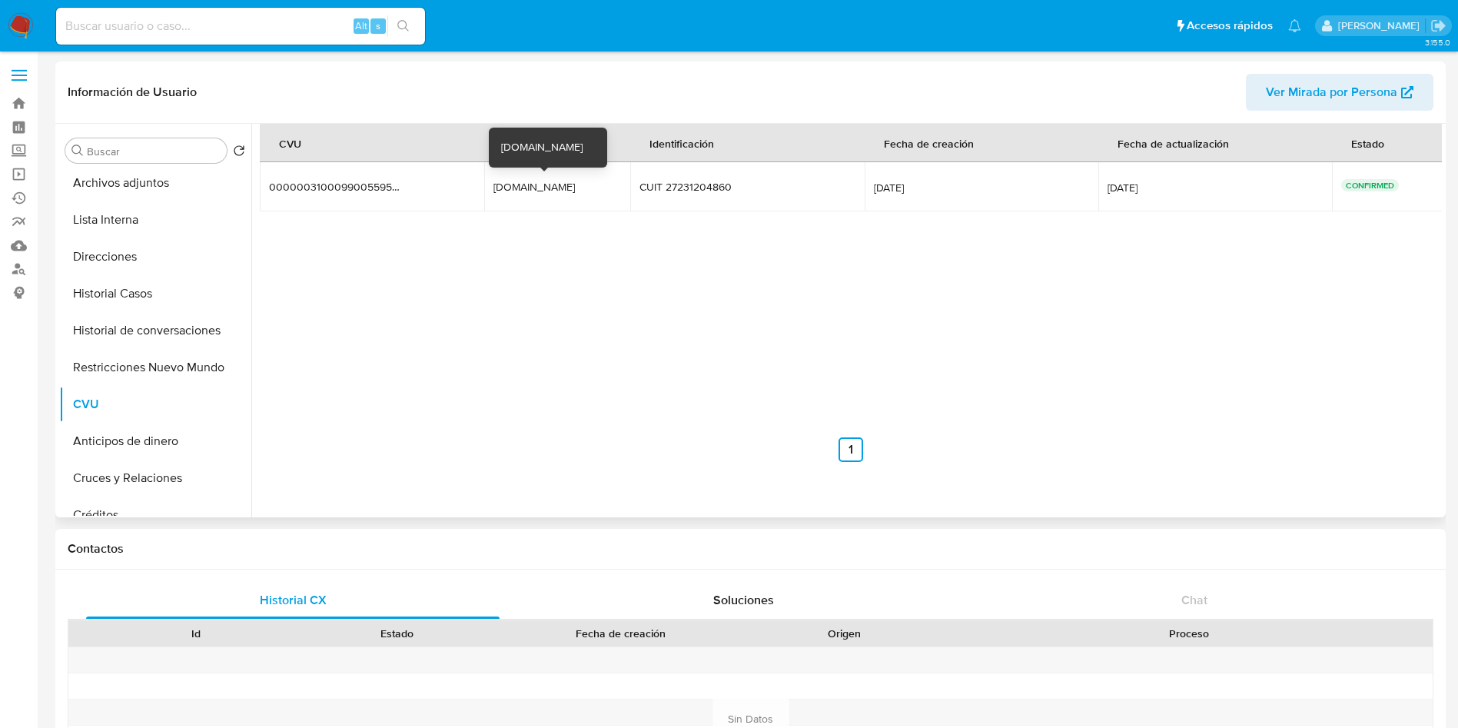
click at [530, 181] on div "seguroswall.mp" at bounding box center [542, 187] width 98 height 14
click at [533, 184] on div "seguroswall.mp" at bounding box center [542, 187] width 98 height 14
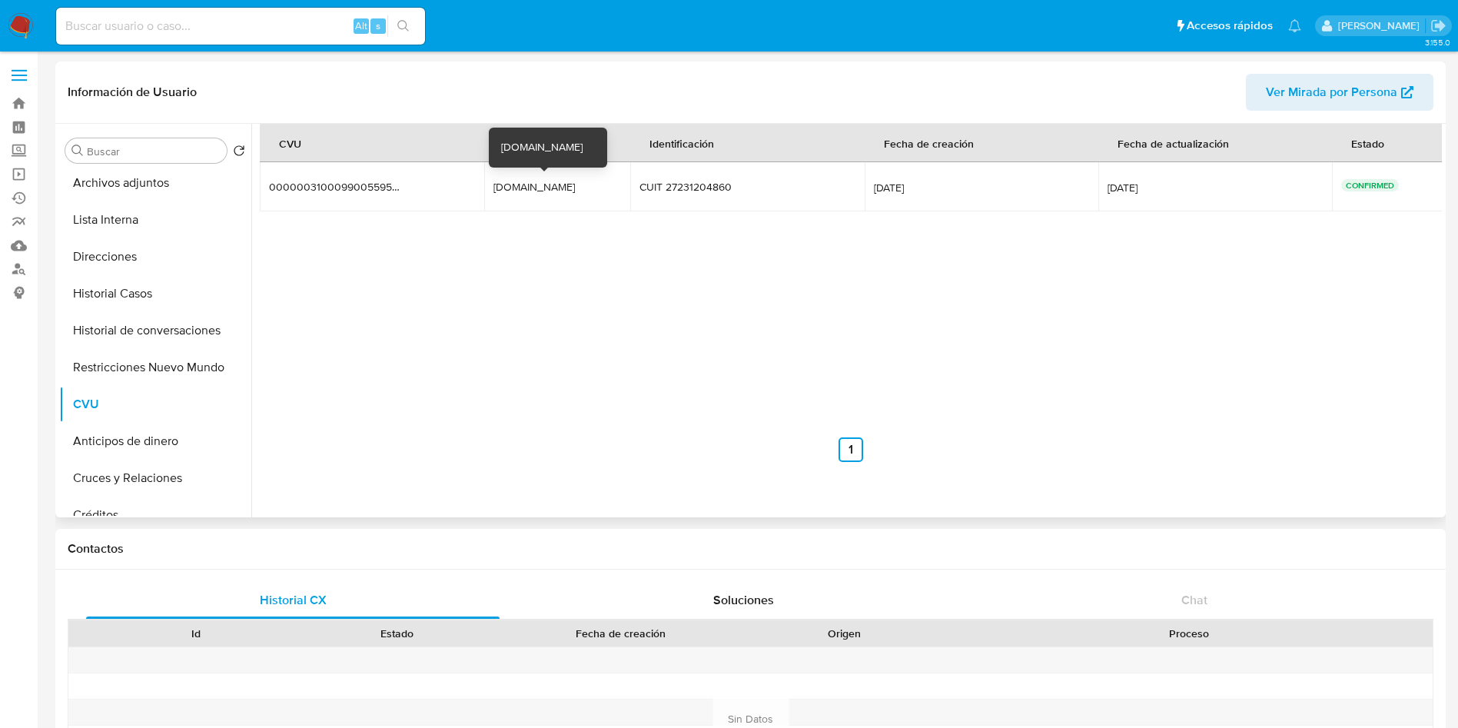
click at [527, 197] on td "seguroswall.mp seguroswall.mp" at bounding box center [557, 186] width 146 height 49
click at [517, 174] on td "seguroswall.mp seguroswall.mp" at bounding box center [557, 186] width 146 height 49
click at [537, 226] on div "CVU Alias Identificación Fecha de creación Fecha de actualización Estado 000000…" at bounding box center [851, 293] width 1182 height 338
click at [520, 186] on div "seguroswall.mp" at bounding box center [542, 187] width 98 height 14
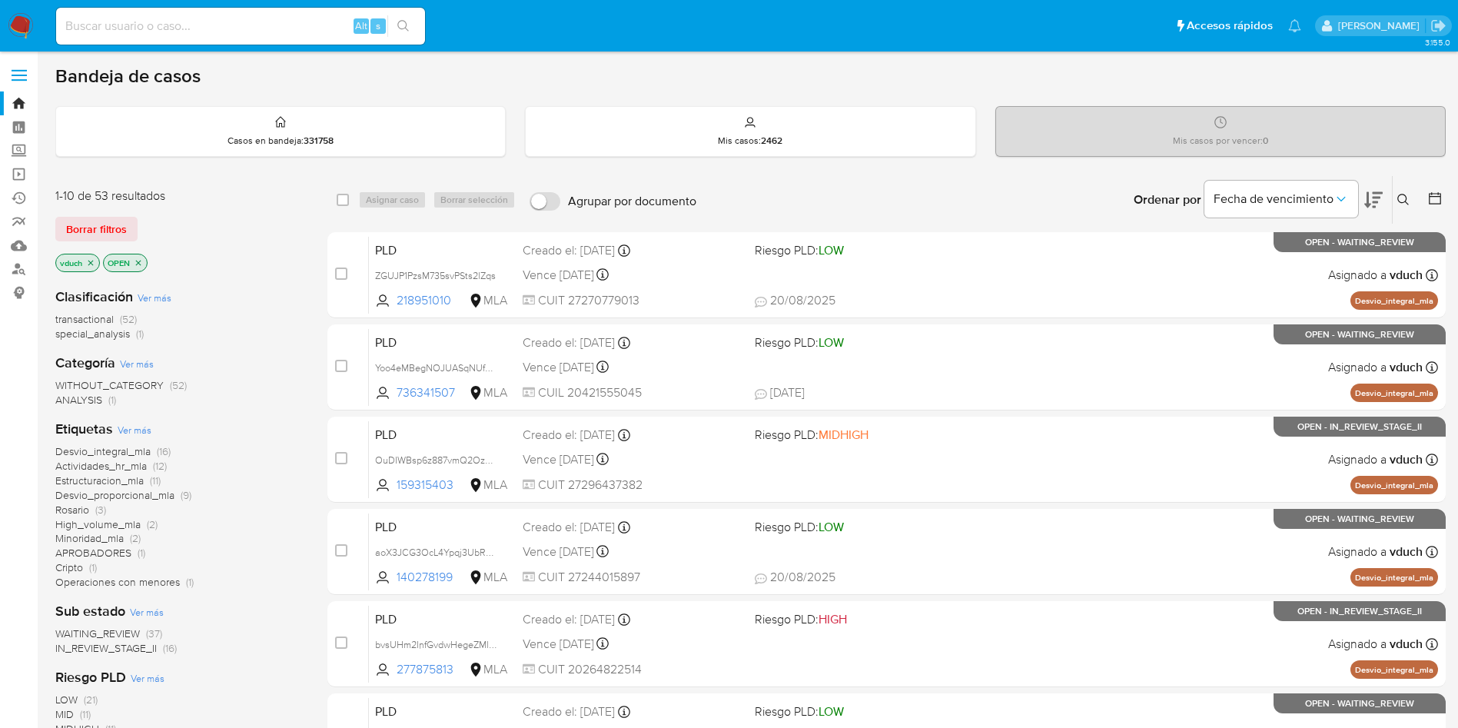
click at [1395, 193] on button at bounding box center [1405, 200] width 25 height 18
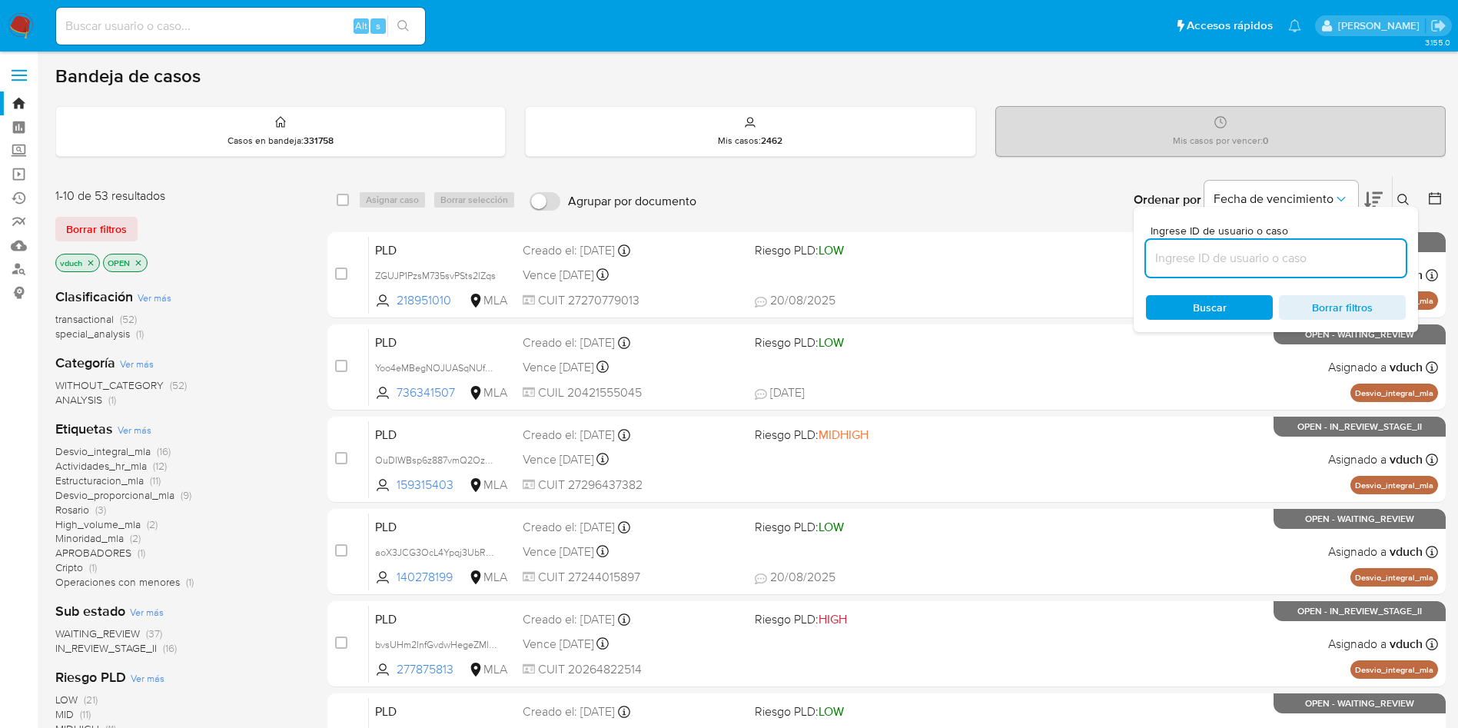
drag, startPoint x: 1296, startPoint y: 264, endPoint x: 1278, endPoint y: 262, distance: 17.8
click at [1296, 264] on input at bounding box center [1276, 258] width 260 height 20
type input "jvTYeqcwN0NRhvJIj1PoHowZ"
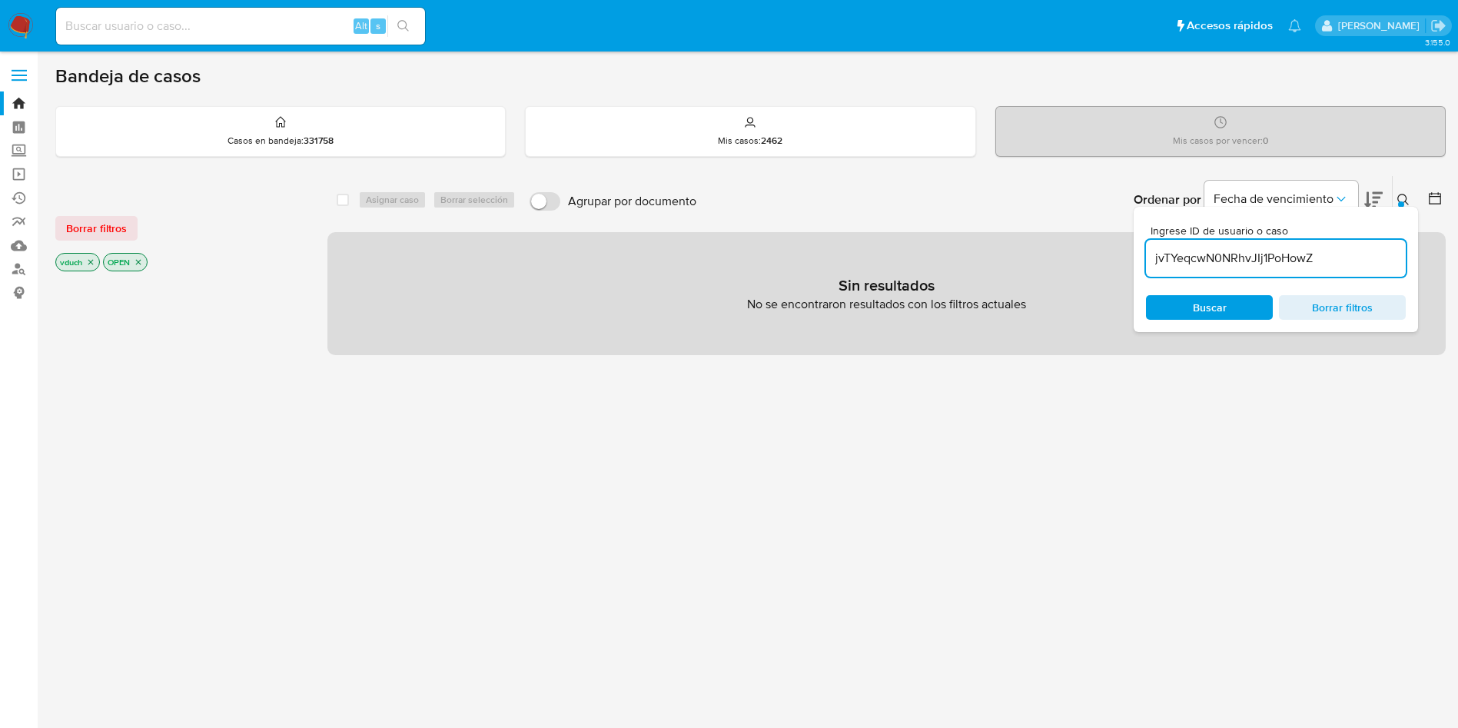
click at [137, 265] on icon "close-filter" at bounding box center [138, 262] width 9 height 9
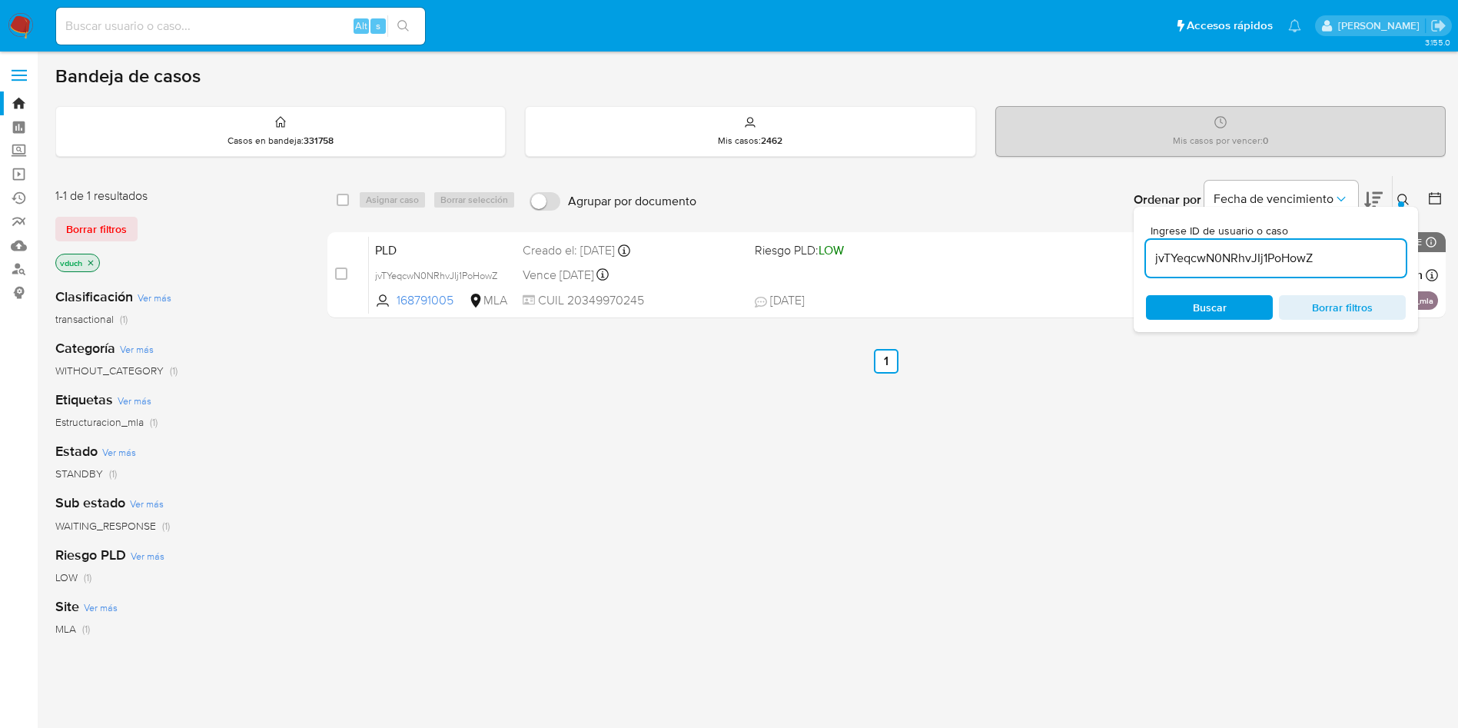
click at [341, 207] on div "select-all-cases-checkbox" at bounding box center [343, 199] width 12 height 15
click at [365, 200] on div "Asignar caso Borrar selección" at bounding box center [440, 200] width 164 height 18
click at [351, 198] on div "select-all-cases-checkbox" at bounding box center [346, 200] width 18 height 18
click at [347, 198] on input "checkbox" at bounding box center [343, 200] width 12 height 12
checkbox input "true"
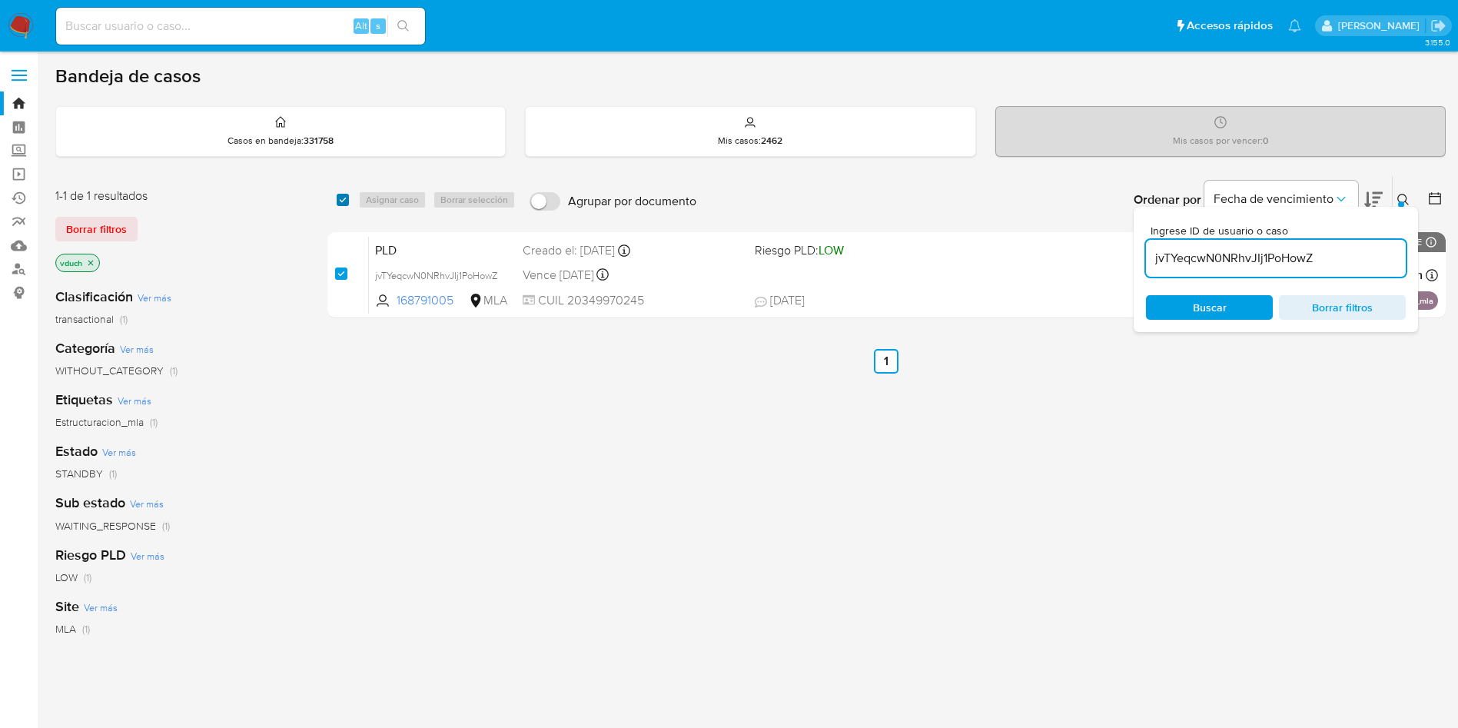
checkbox input "true"
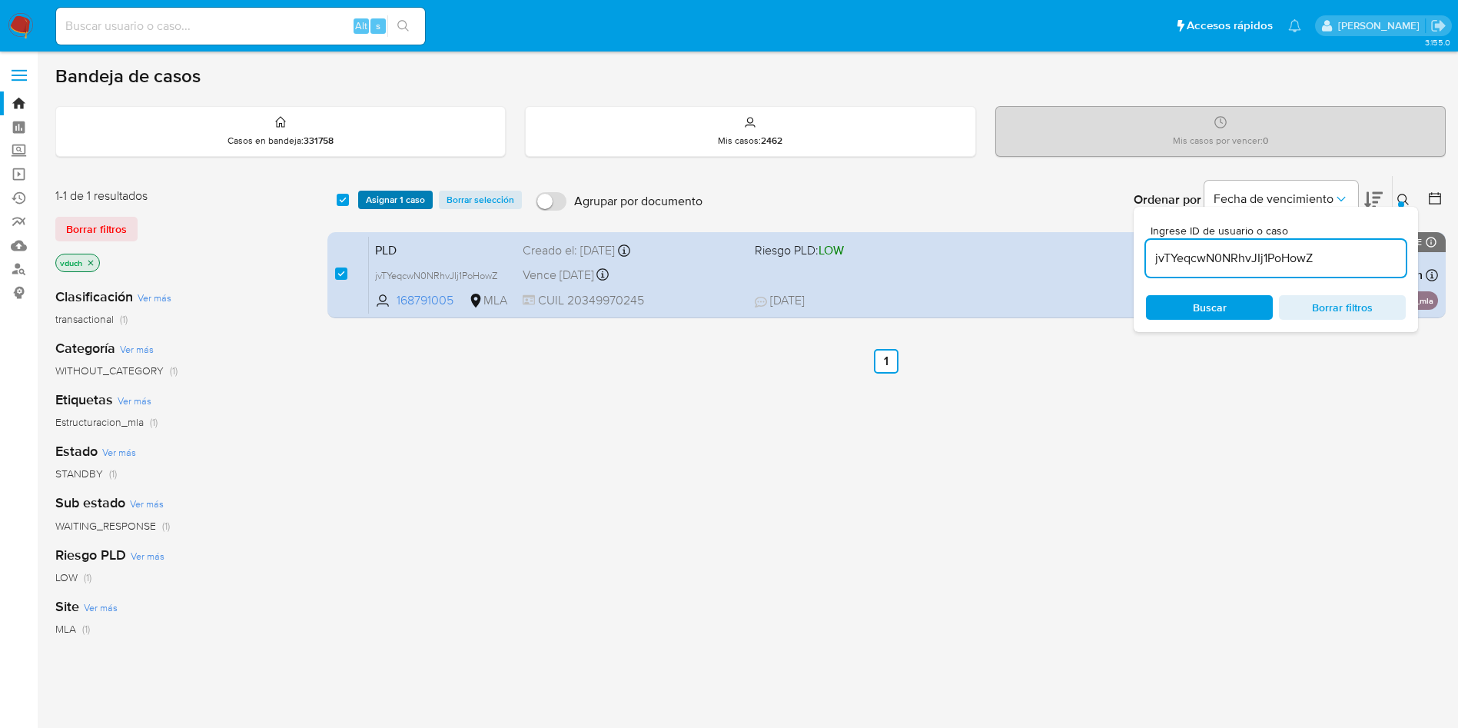
click at [402, 204] on span "Asignar 1 caso" at bounding box center [395, 199] width 59 height 15
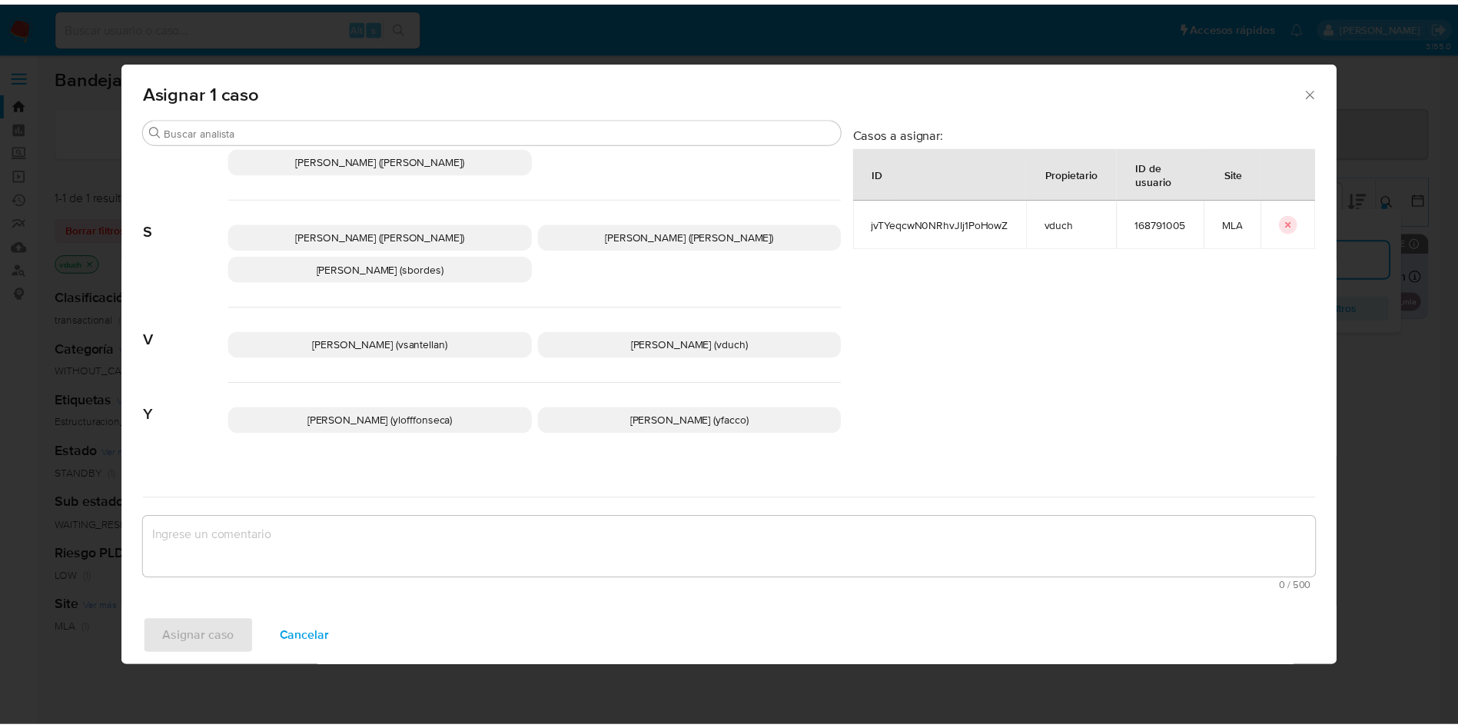
scroll to position [1374, 0]
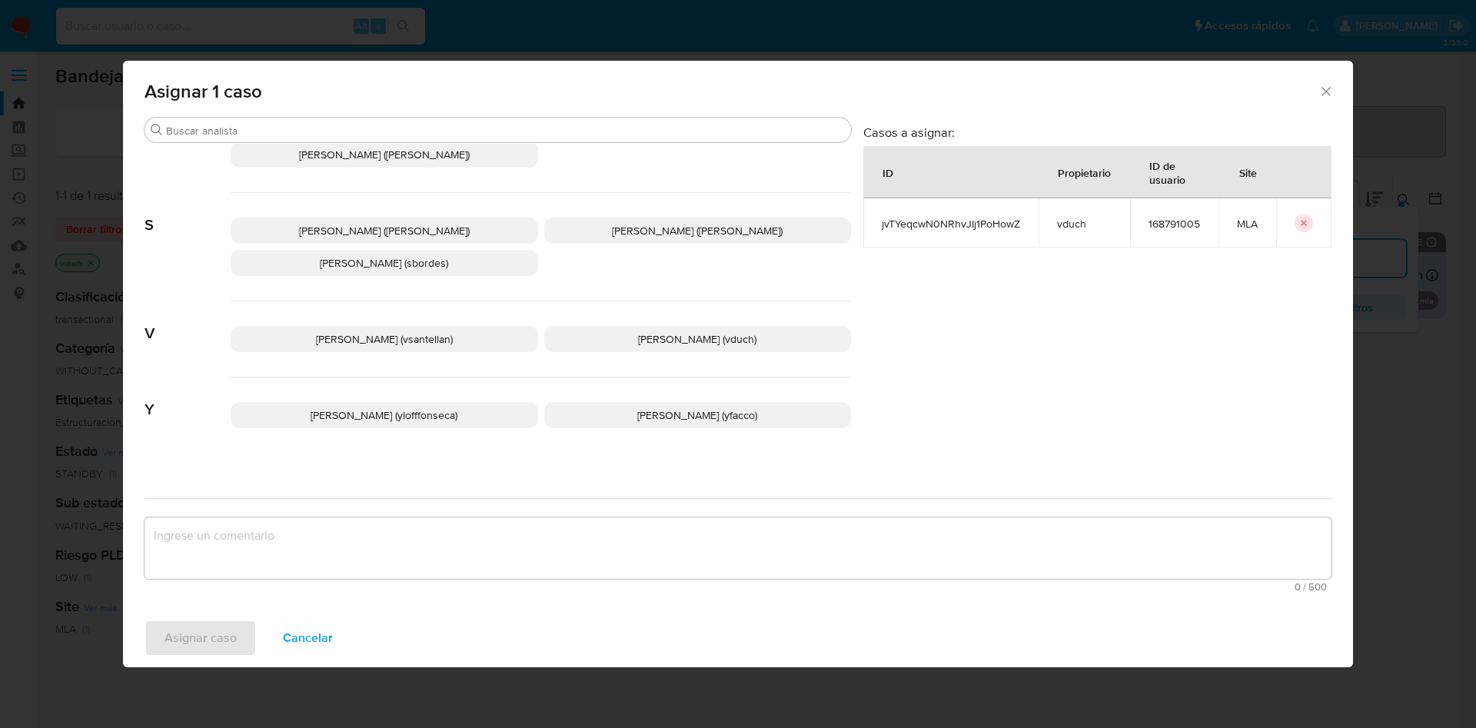
click at [692, 331] on span "[PERSON_NAME] (vduch)" at bounding box center [697, 338] width 118 height 15
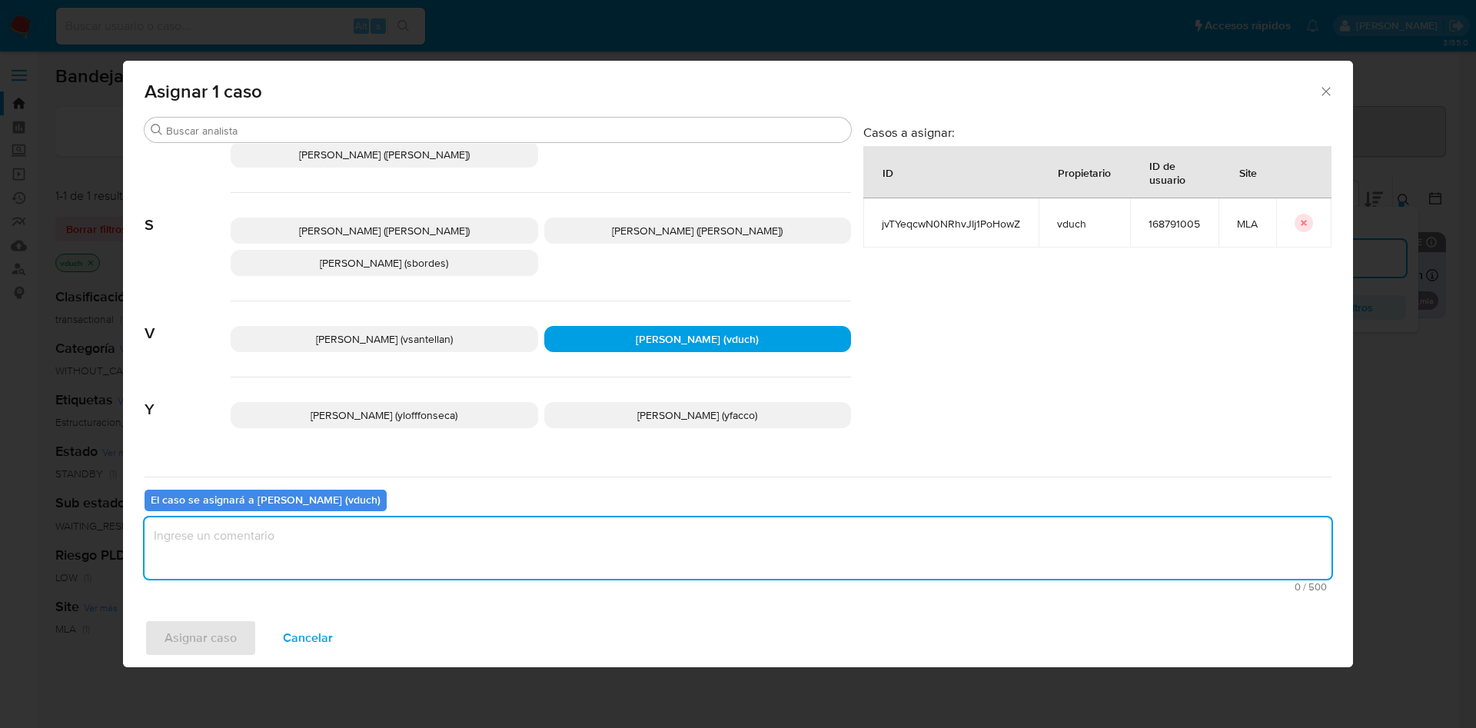
click at [724, 533] on textarea "assign-modal" at bounding box center [738, 547] width 1187 height 61
click at [236, 613] on div "Asignar caso Cancelar" at bounding box center [738, 638] width 1230 height 58
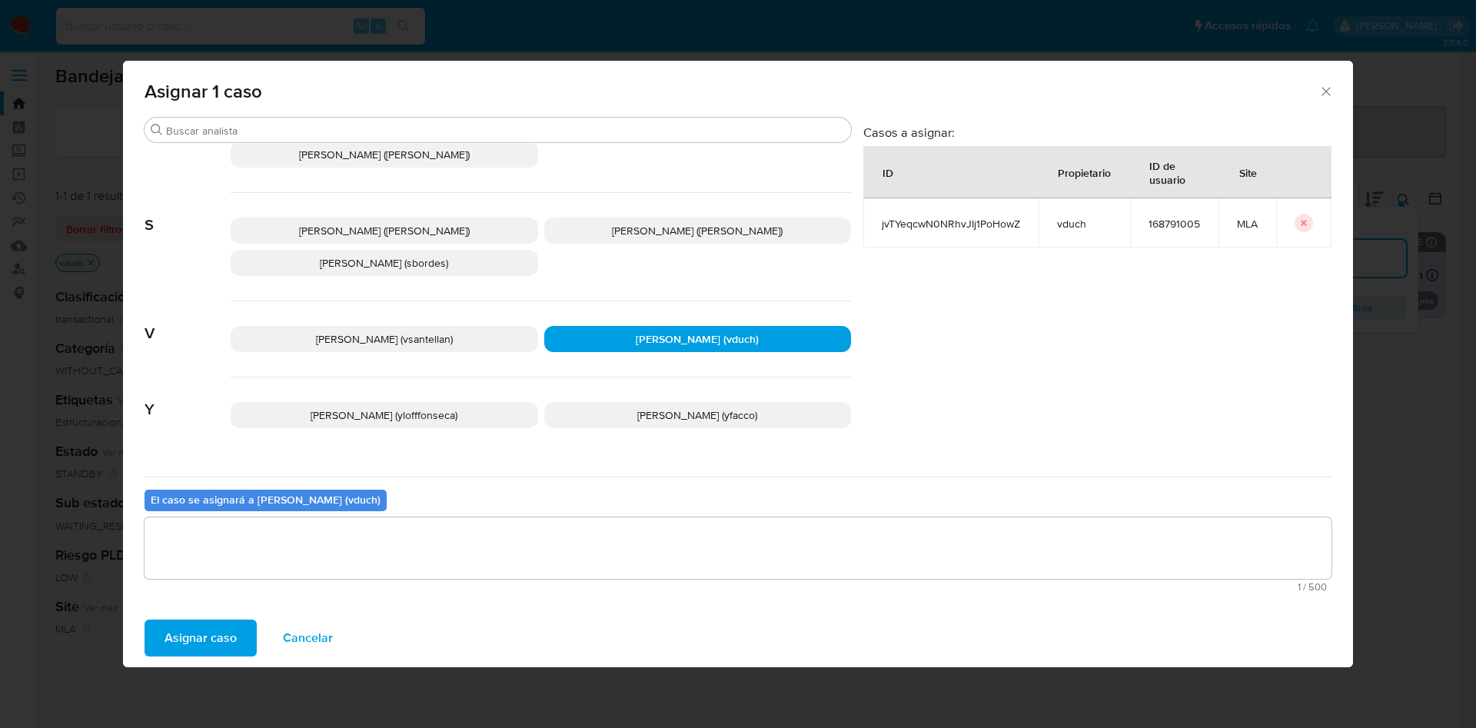
click at [231, 627] on span "Asignar caso" at bounding box center [200, 638] width 72 height 34
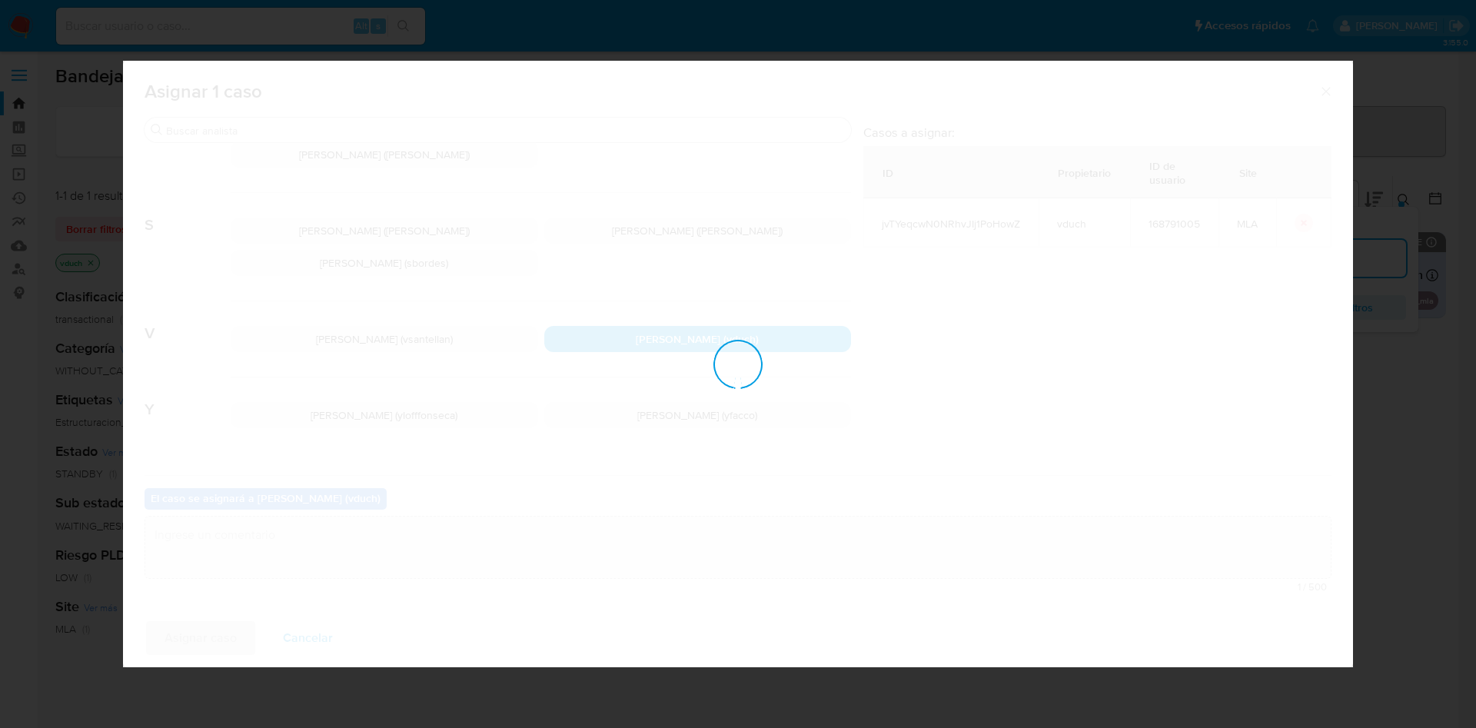
checkbox input "false"
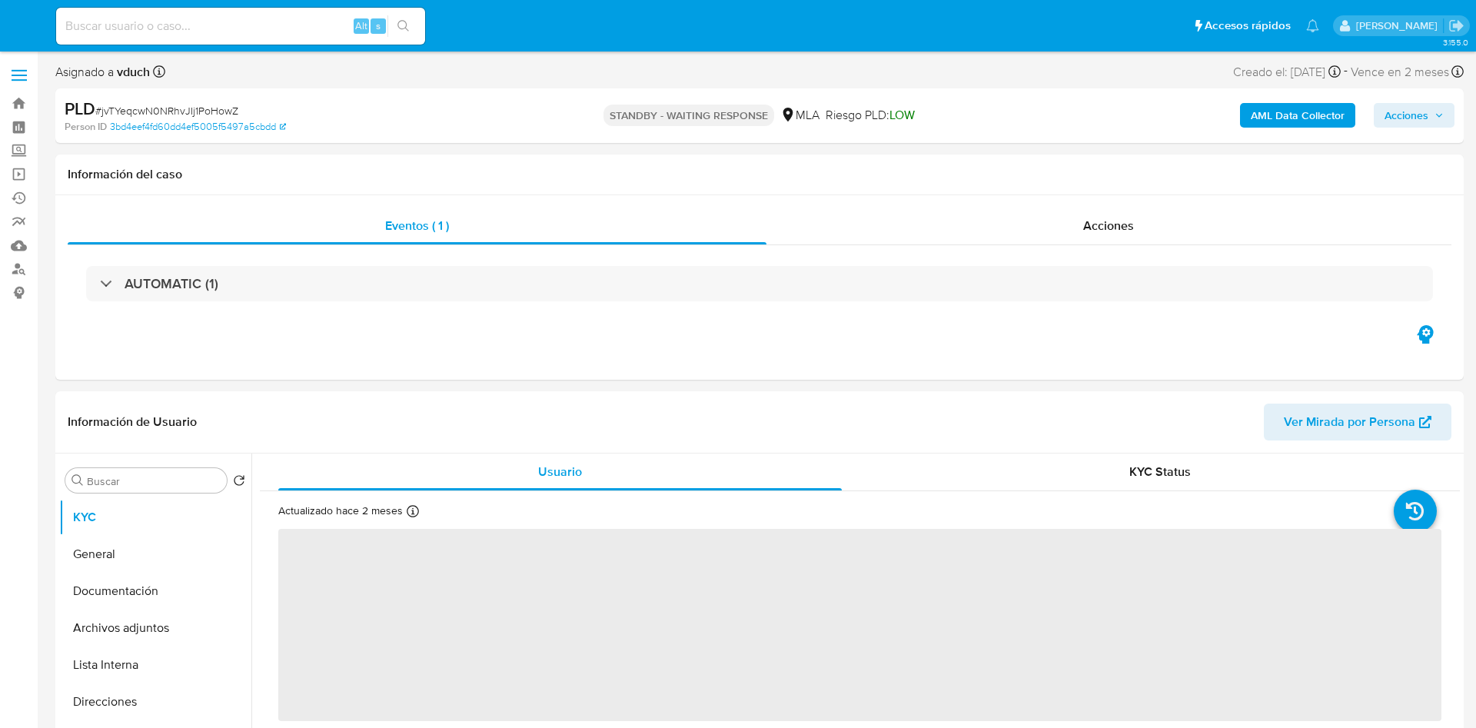
select select "10"
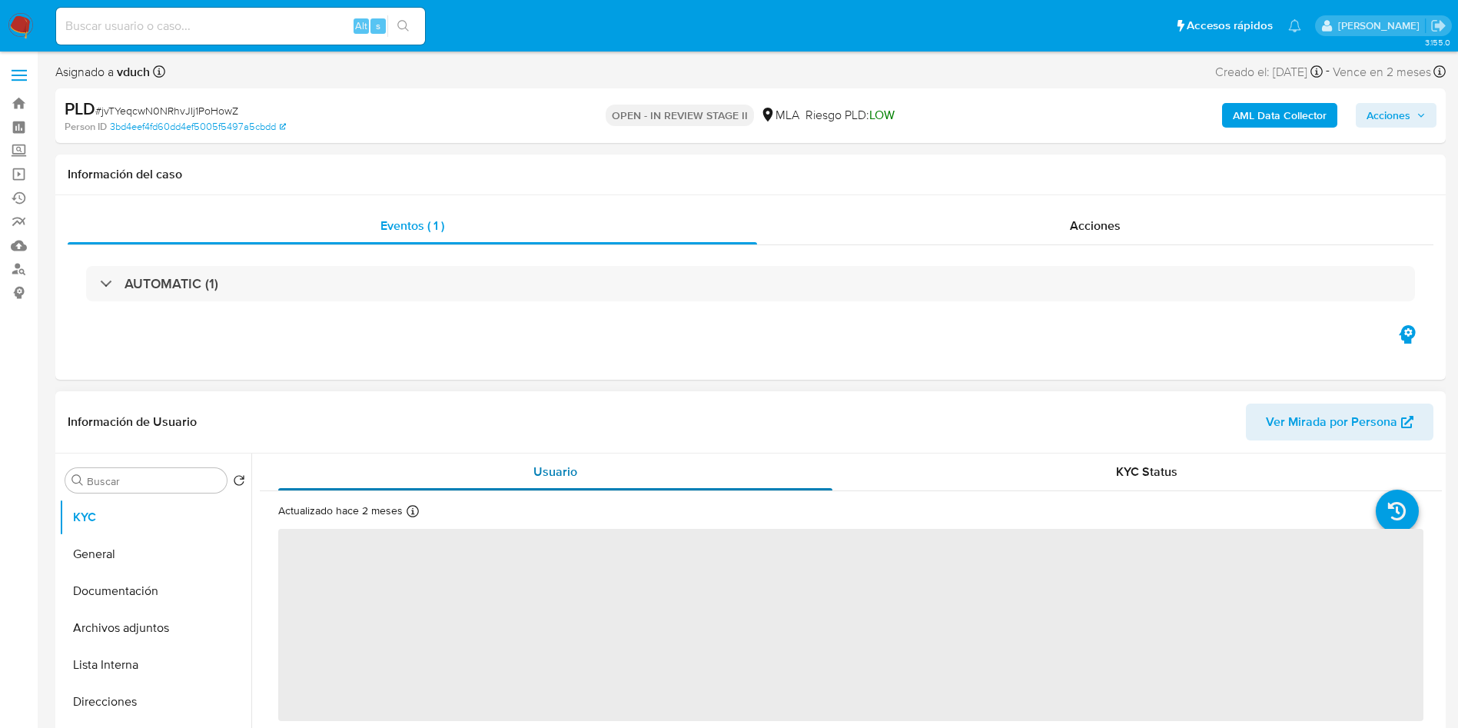
select select "10"
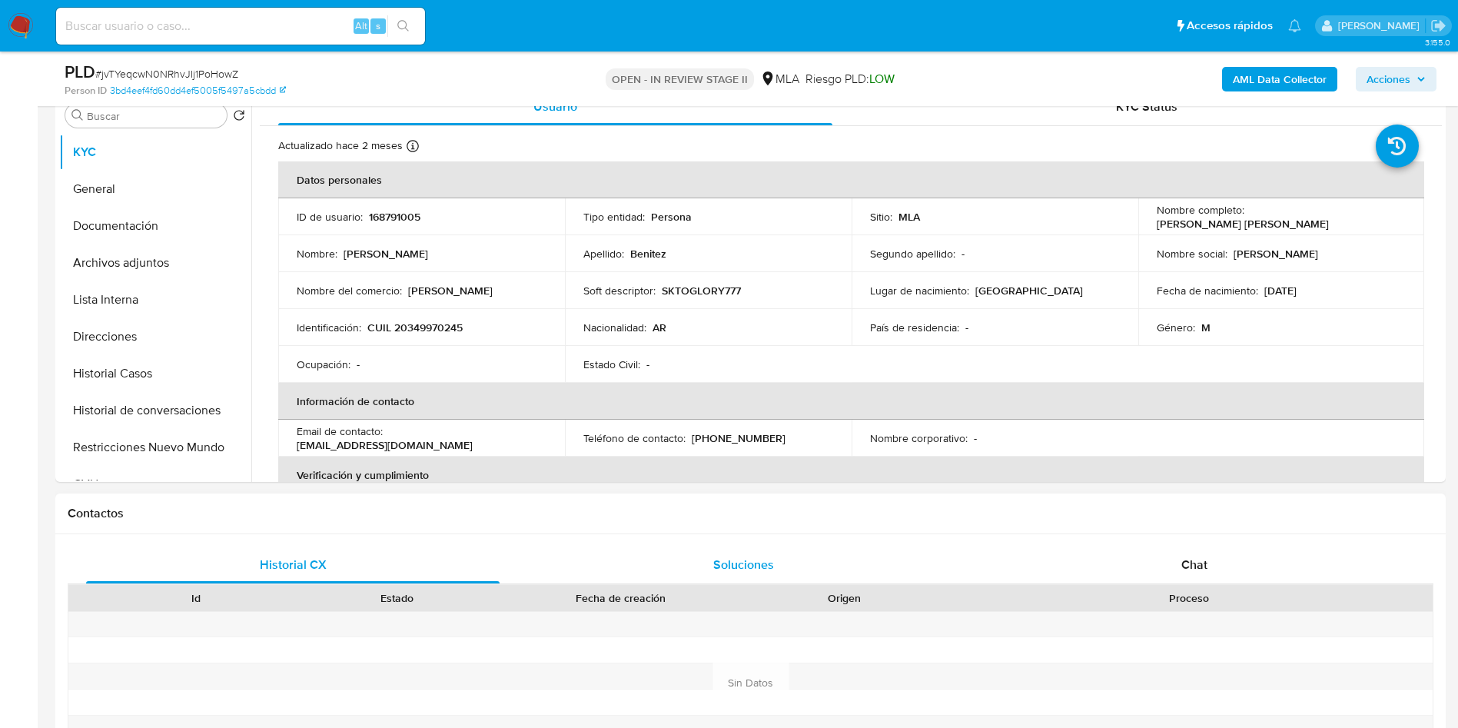
scroll to position [461, 0]
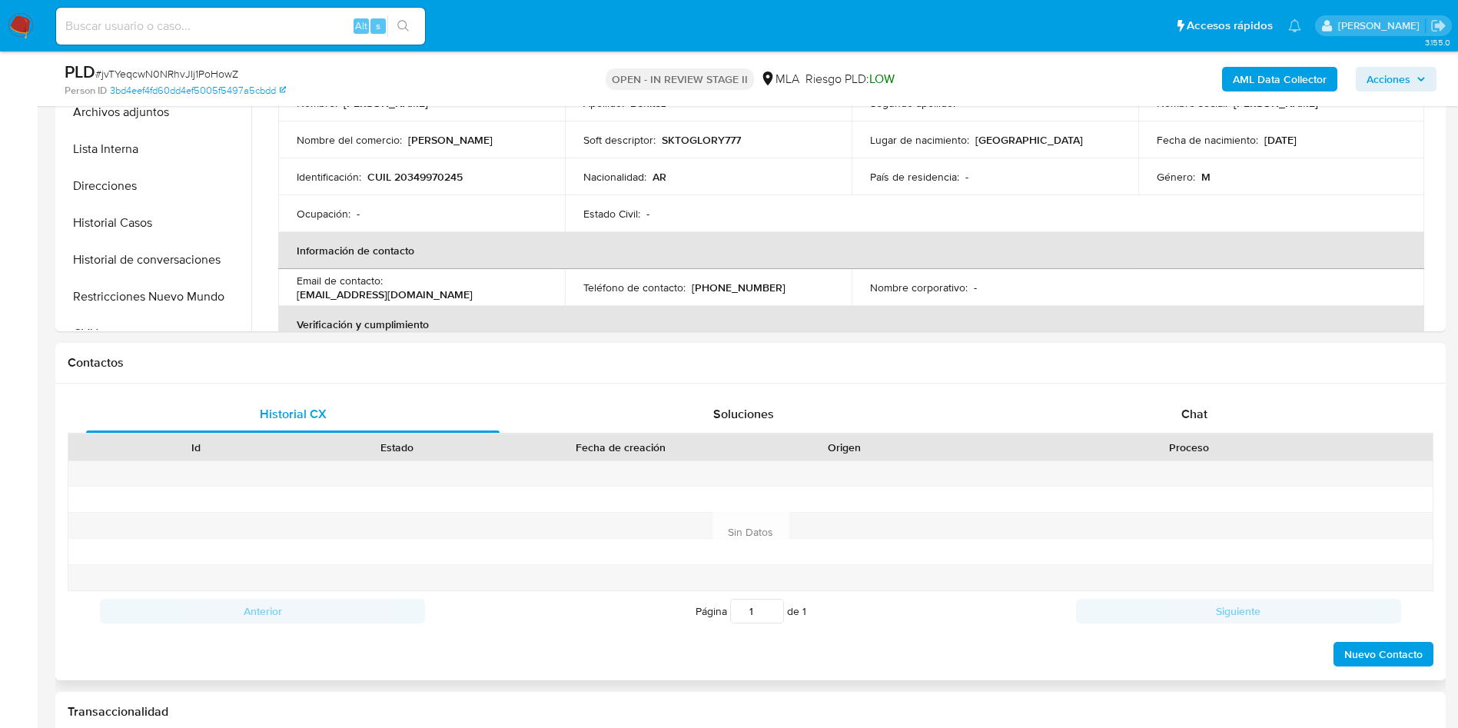
click at [1223, 392] on div "Historial CX Soluciones Chat Id Estado Fecha de creación Origen Proceso Anterio…" at bounding box center [750, 532] width 1391 height 297
click at [1169, 434] on div "Id Estado Fecha de creación Origen Proceso" at bounding box center [751, 447] width 1366 height 27
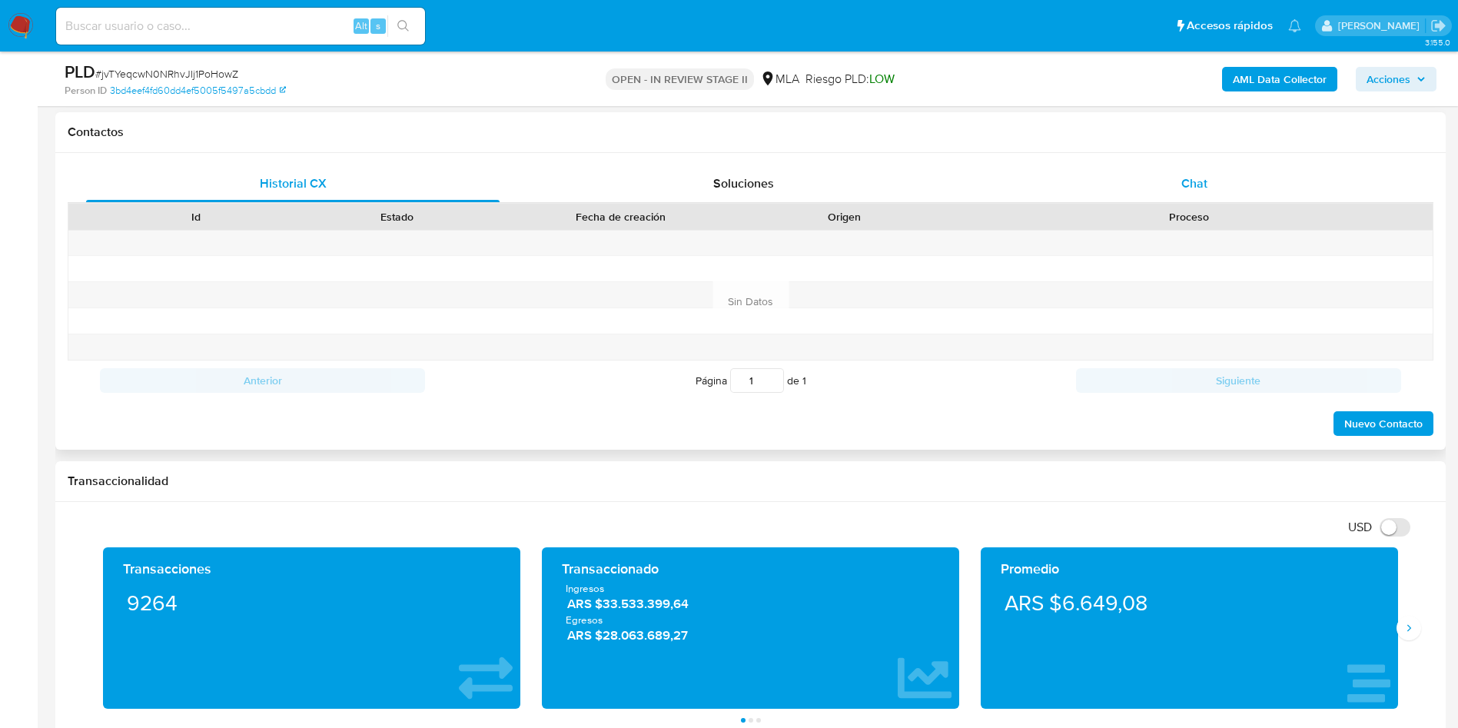
click at [1212, 176] on div "Chat" at bounding box center [1195, 183] width 414 height 37
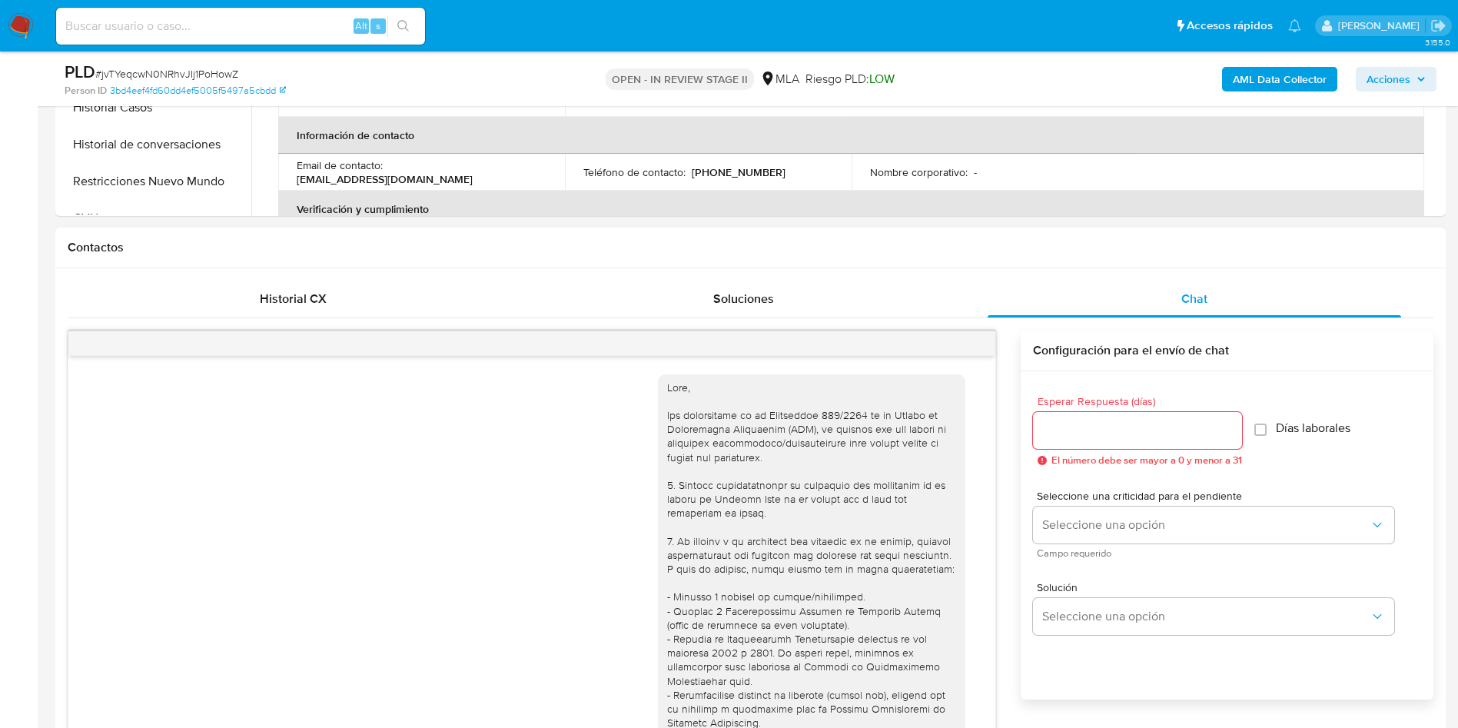
scroll to position [816, 0]
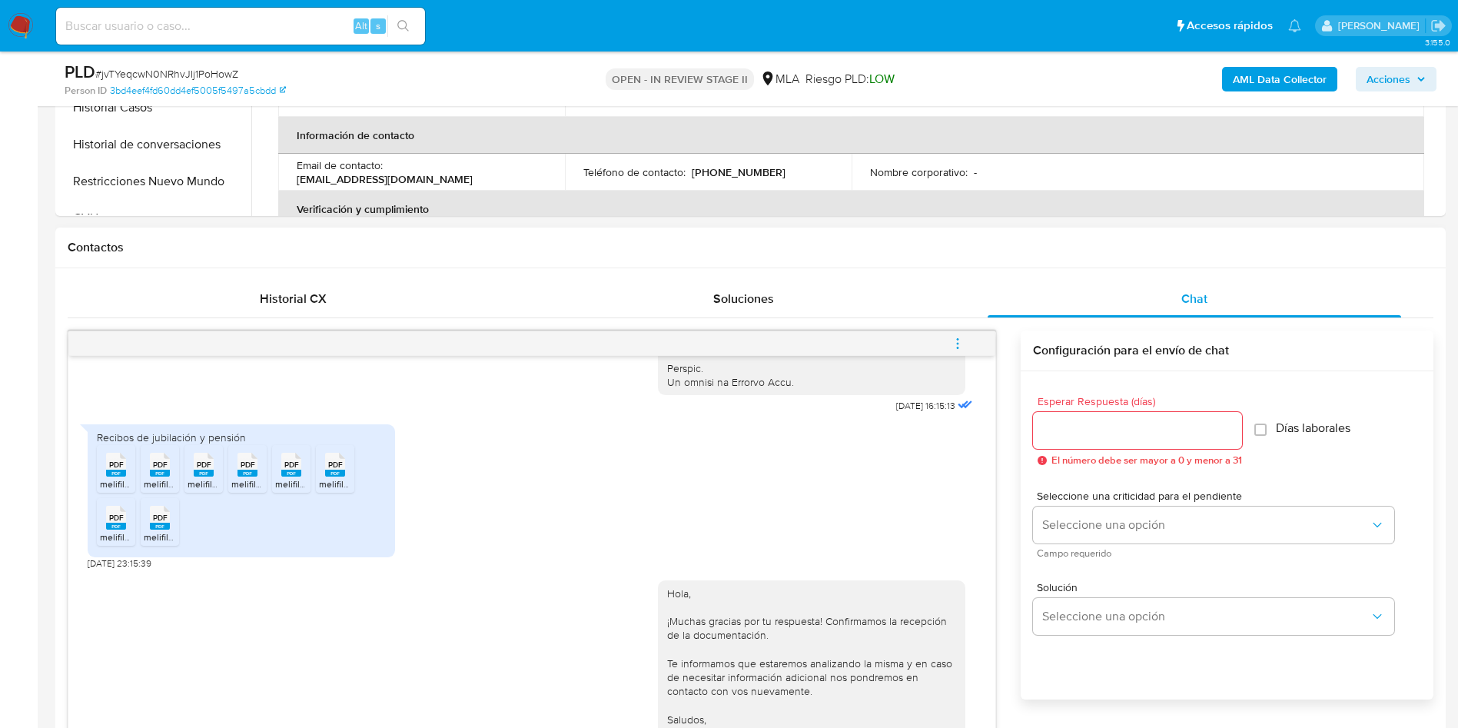
click at [955, 338] on icon "menu-action" at bounding box center [958, 344] width 14 height 14
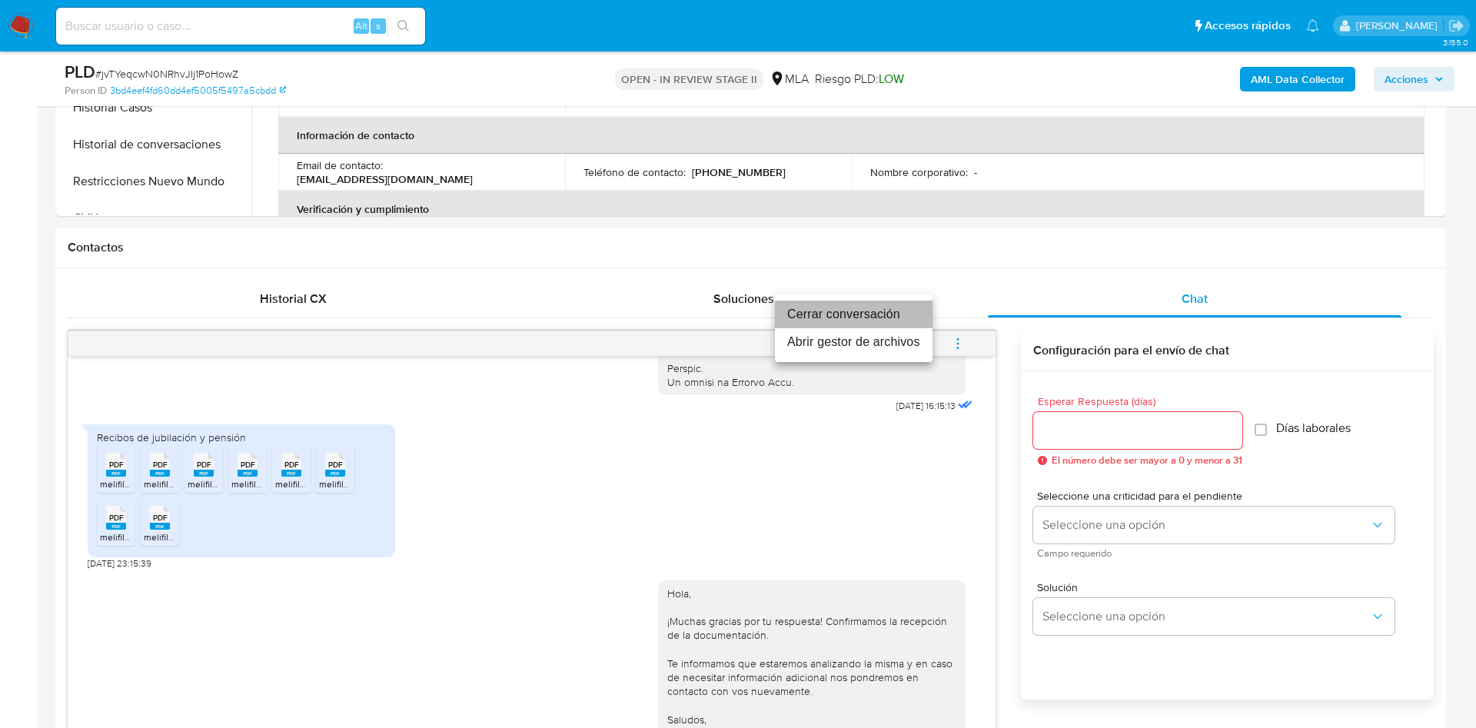
click at [865, 312] on li "Cerrar conversación" at bounding box center [854, 315] width 158 height 28
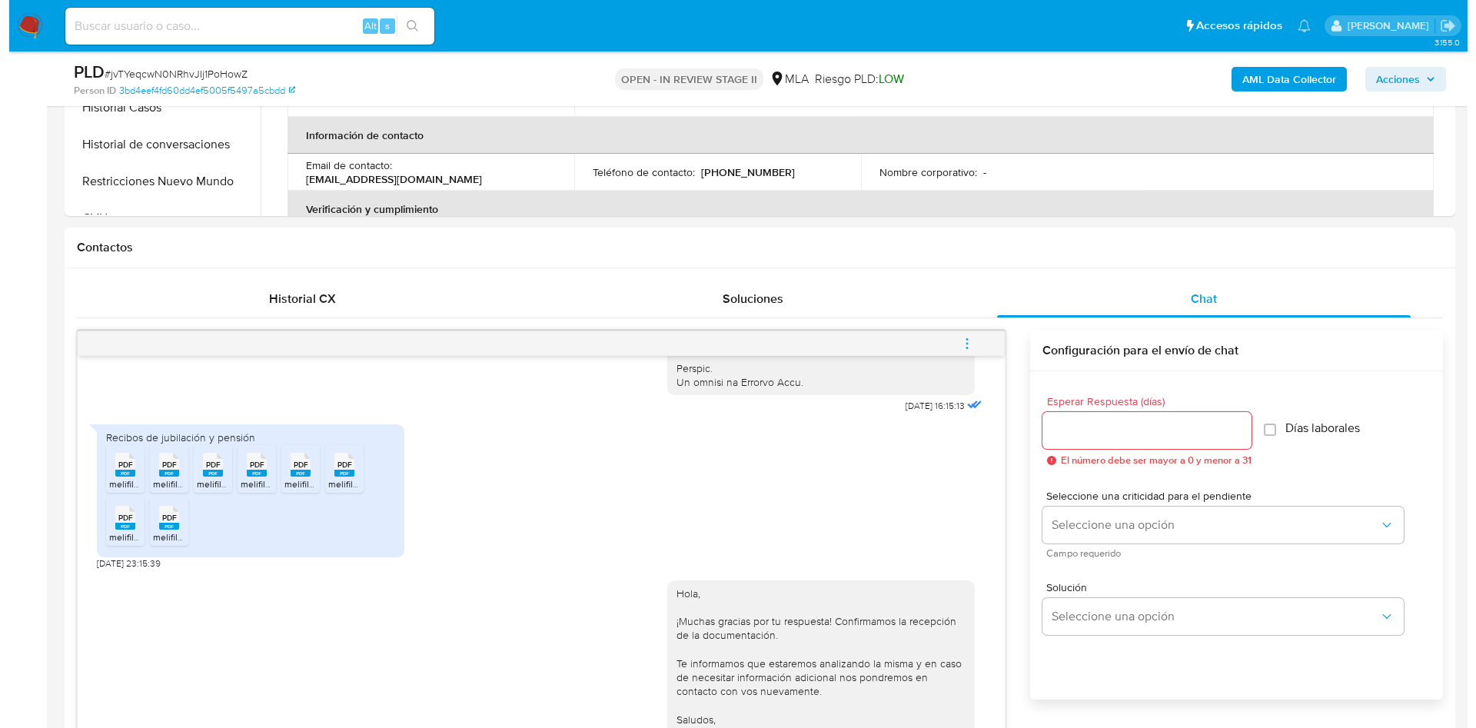
scroll to position [115, 0]
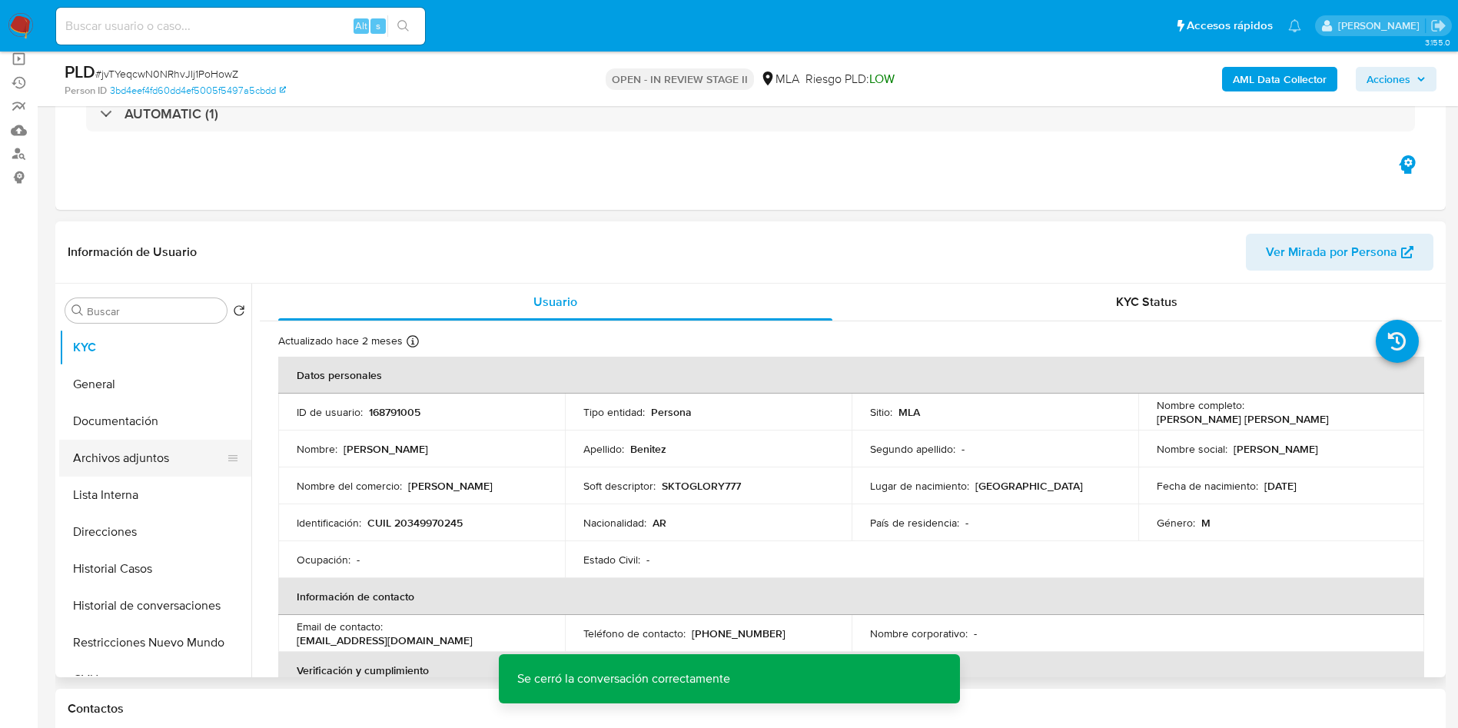
click at [188, 470] on button "Archivos adjuntos" at bounding box center [149, 458] width 180 height 37
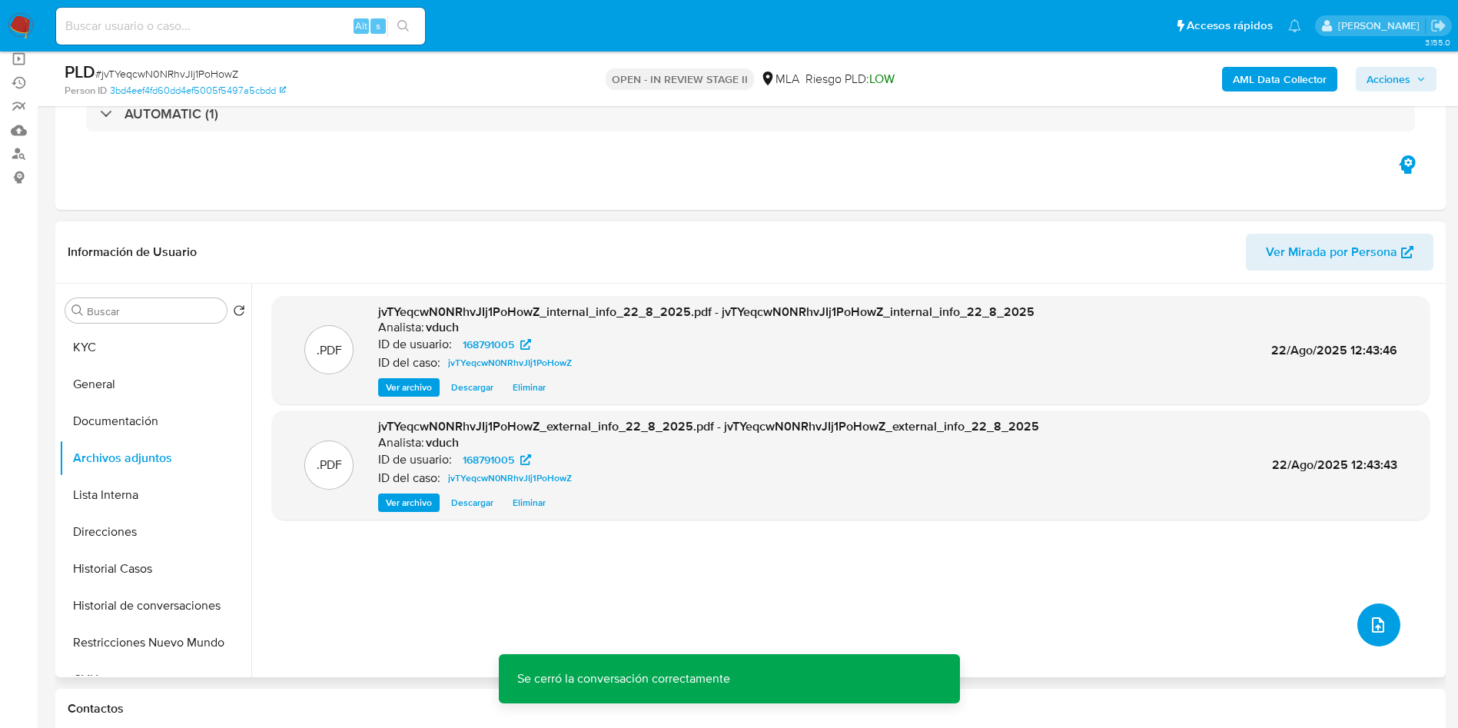
click at [1379, 616] on span "upload-file" at bounding box center [1378, 625] width 18 height 18
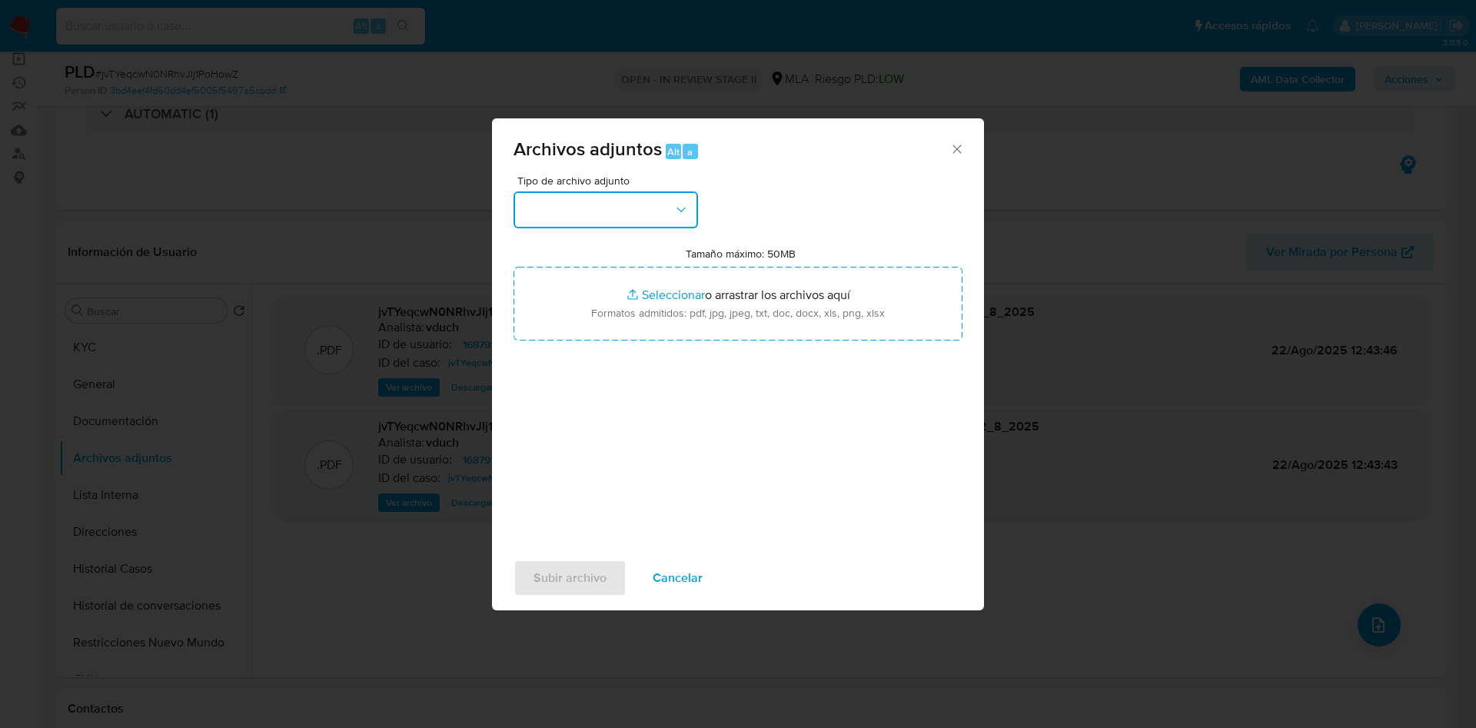
click at [690, 206] on button "button" at bounding box center [605, 209] width 184 height 37
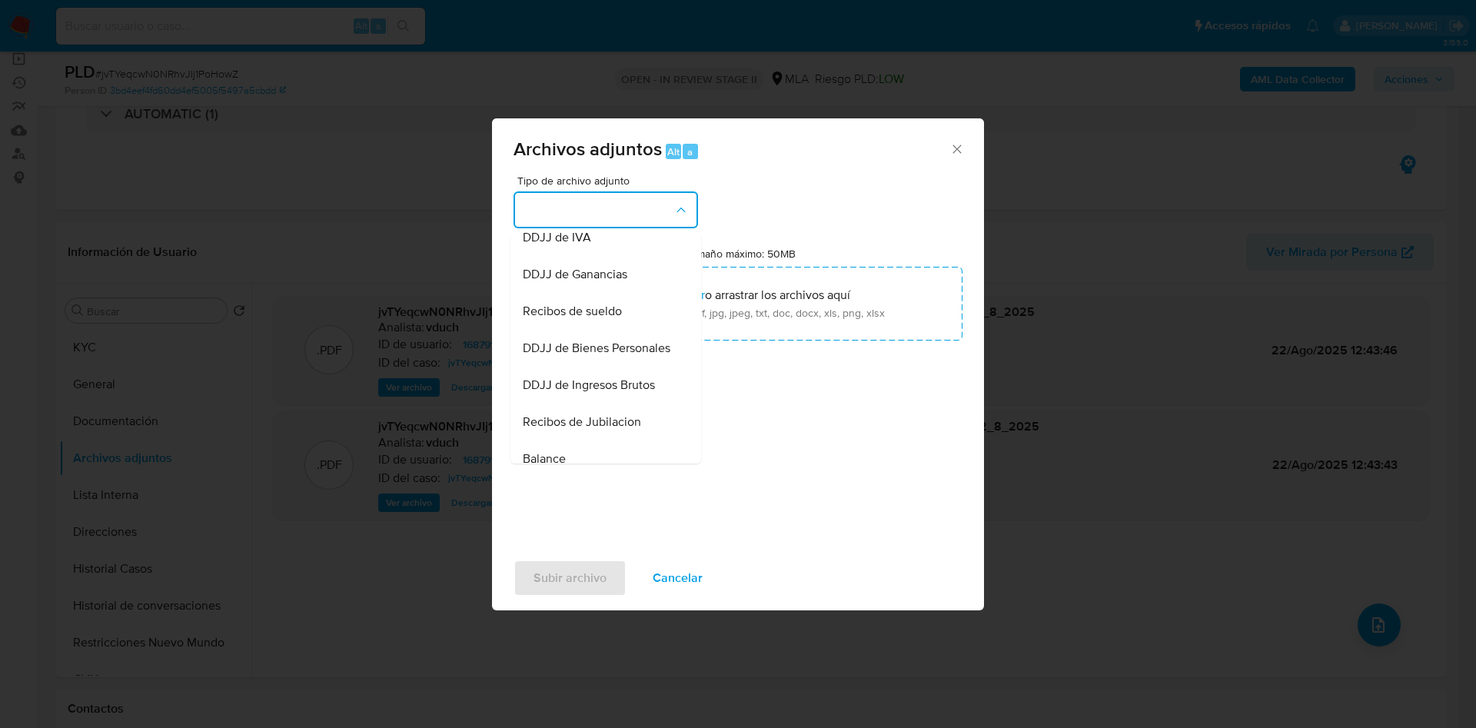
scroll to position [461, 0]
click at [646, 325] on div "Recibos de Jubilacion" at bounding box center [601, 306] width 157 height 37
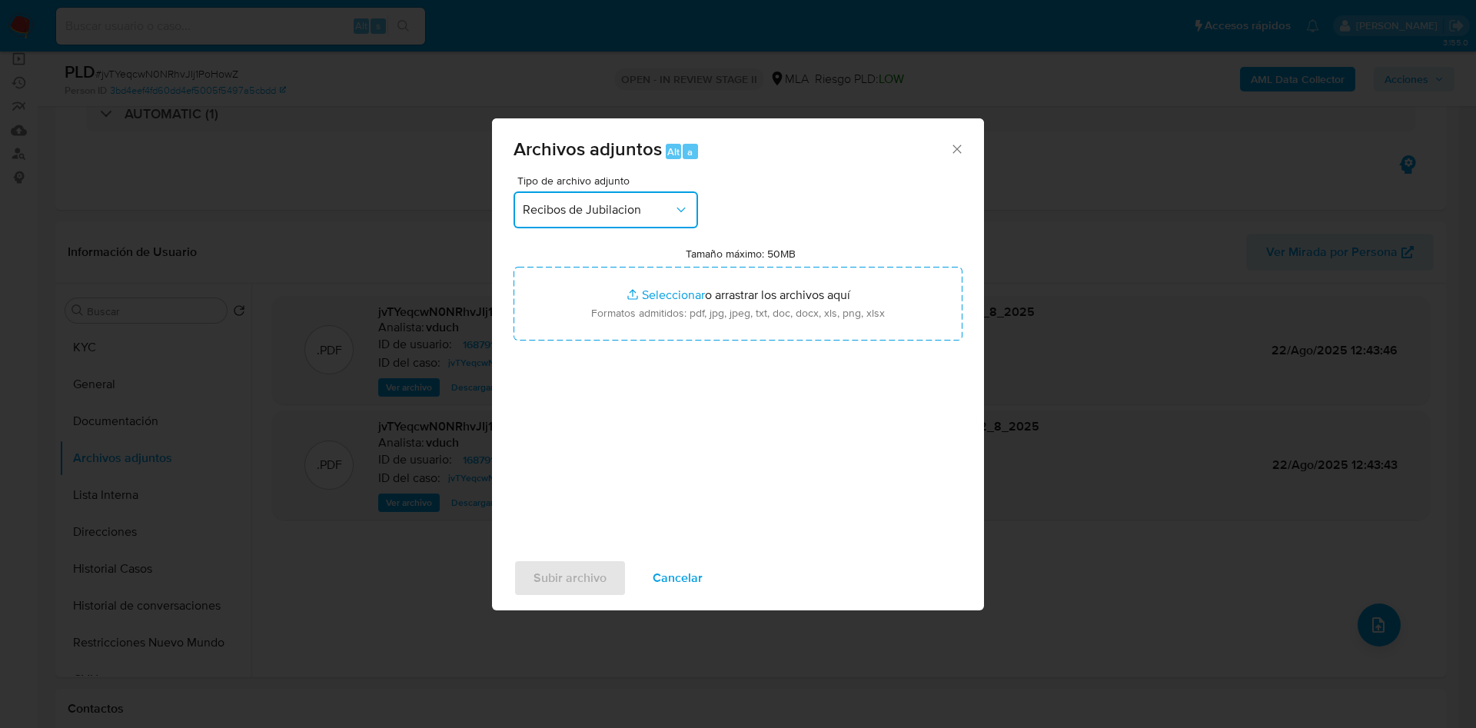
click at [625, 194] on button "Recibos de Jubilacion" at bounding box center [605, 209] width 184 height 37
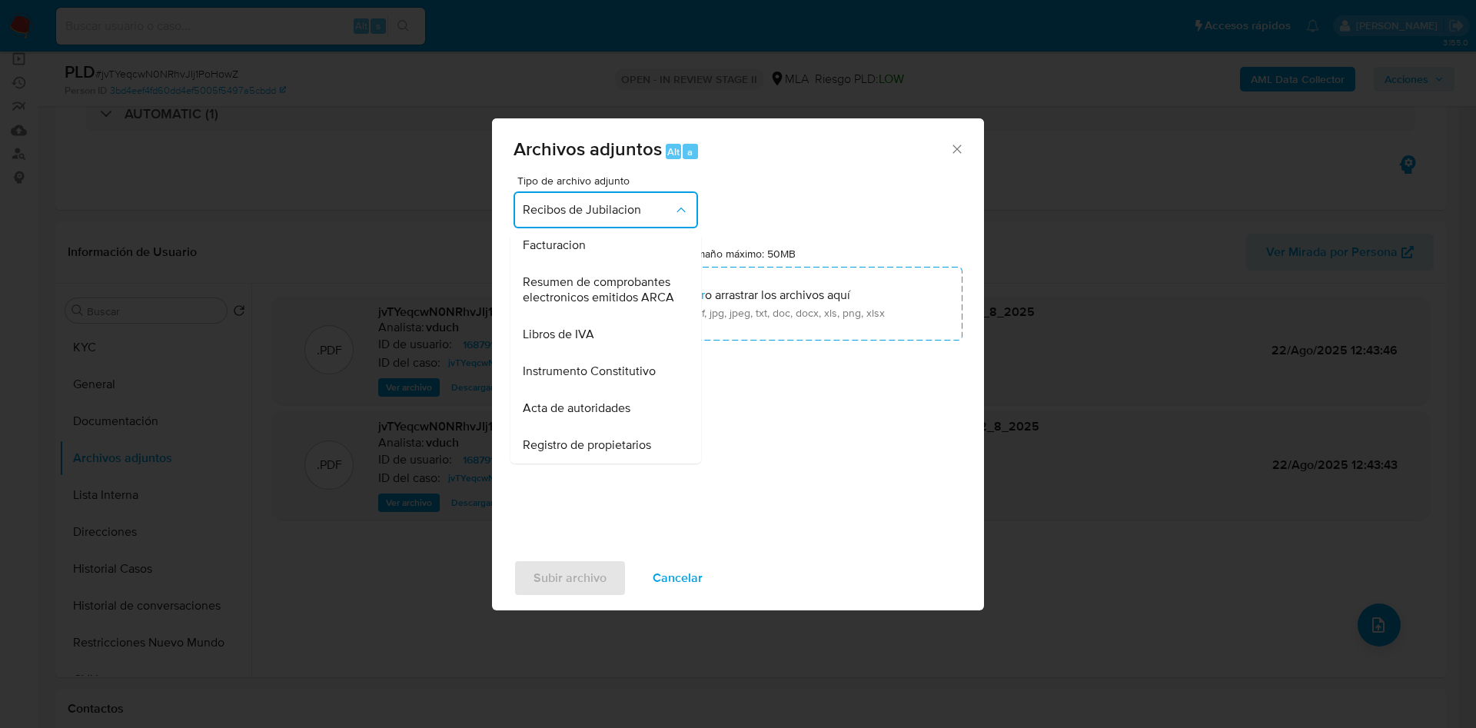
scroll to position [695, 0]
click at [682, 566] on span "Cancelar" at bounding box center [678, 578] width 50 height 34
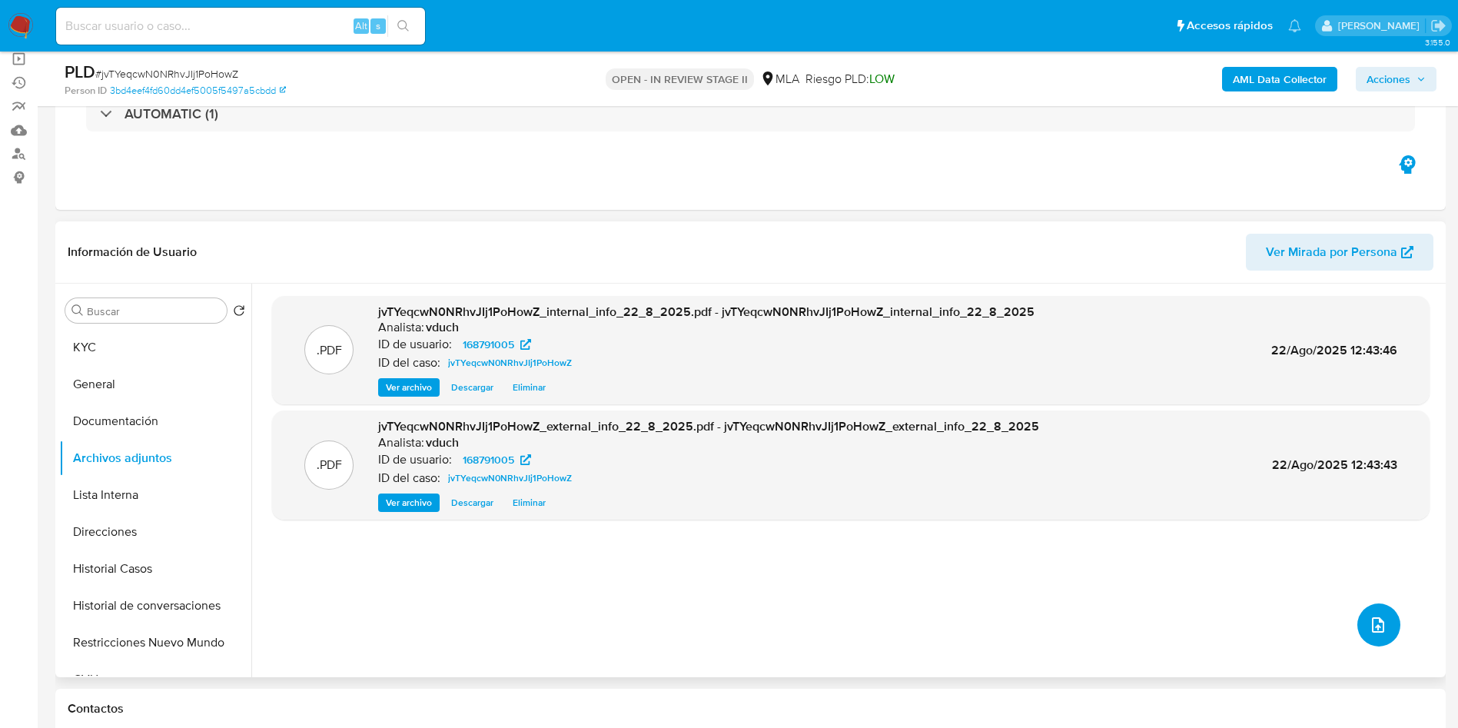
click at [1369, 616] on icon "upload-file" at bounding box center [1378, 625] width 18 height 18
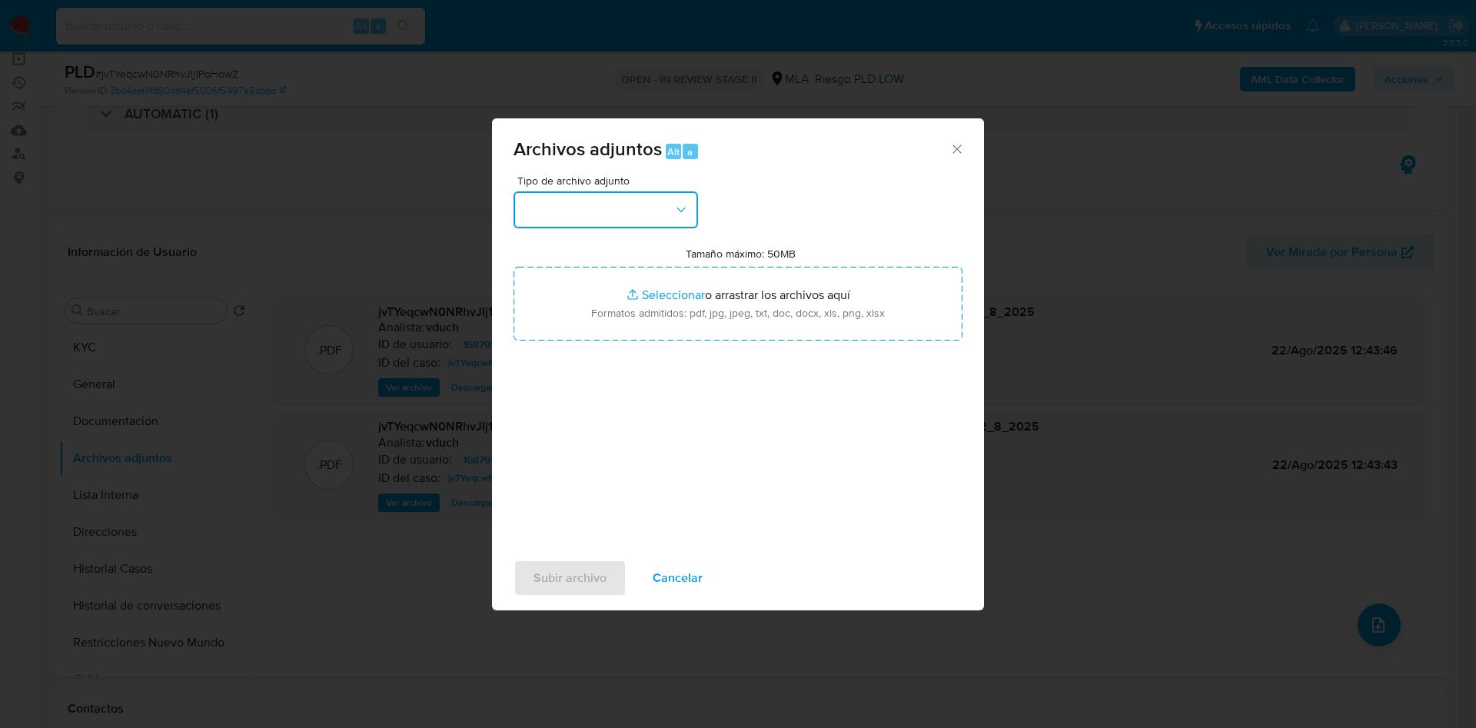
click at [637, 201] on button "button" at bounding box center [605, 209] width 184 height 37
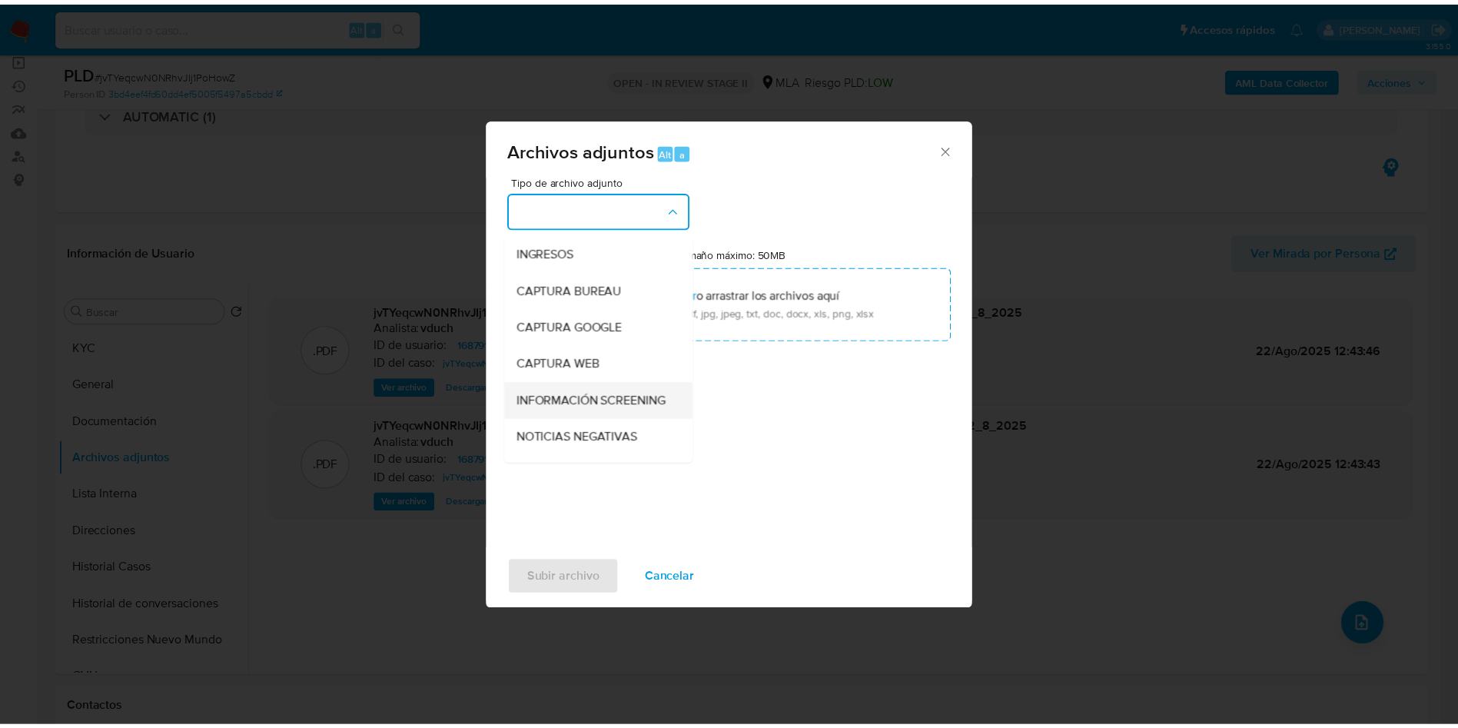
scroll to position [0, 0]
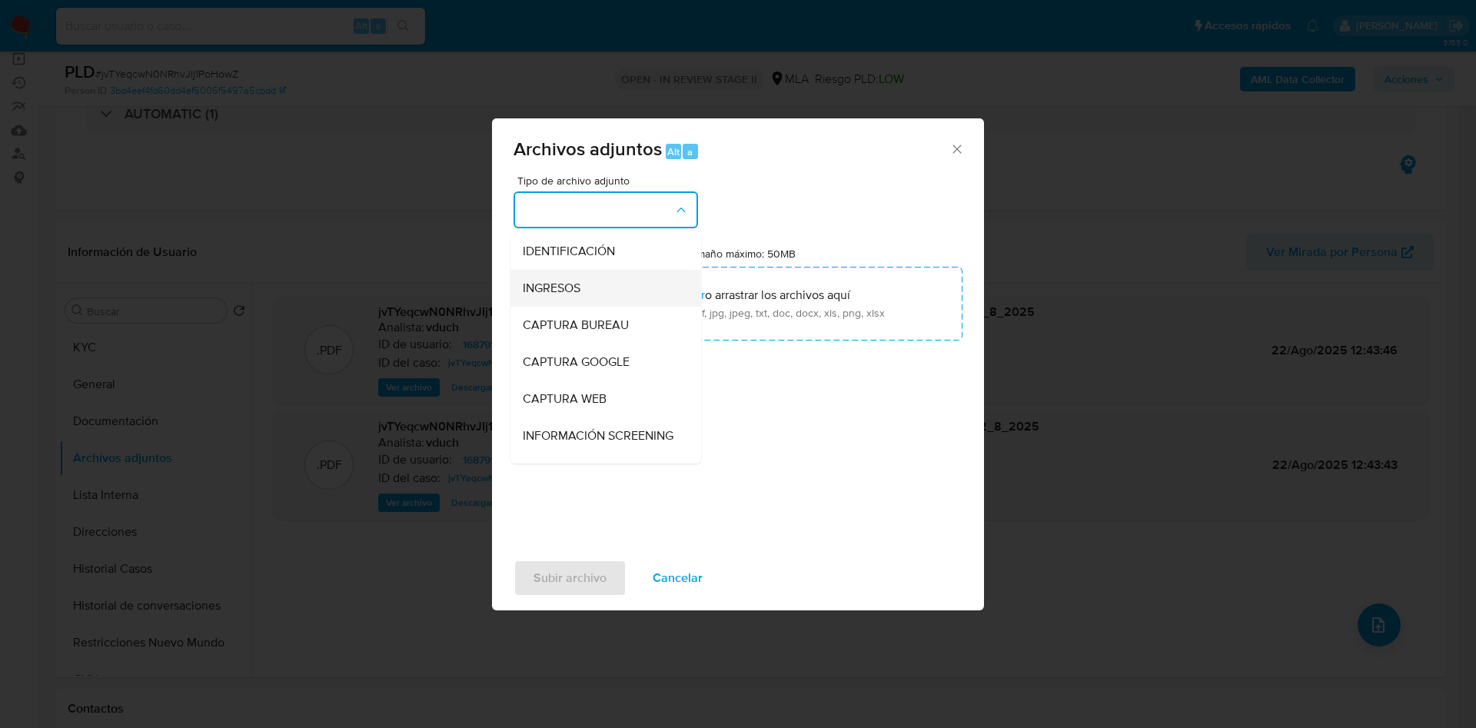
click at [603, 281] on div "INGRESOS" at bounding box center [601, 288] width 157 height 37
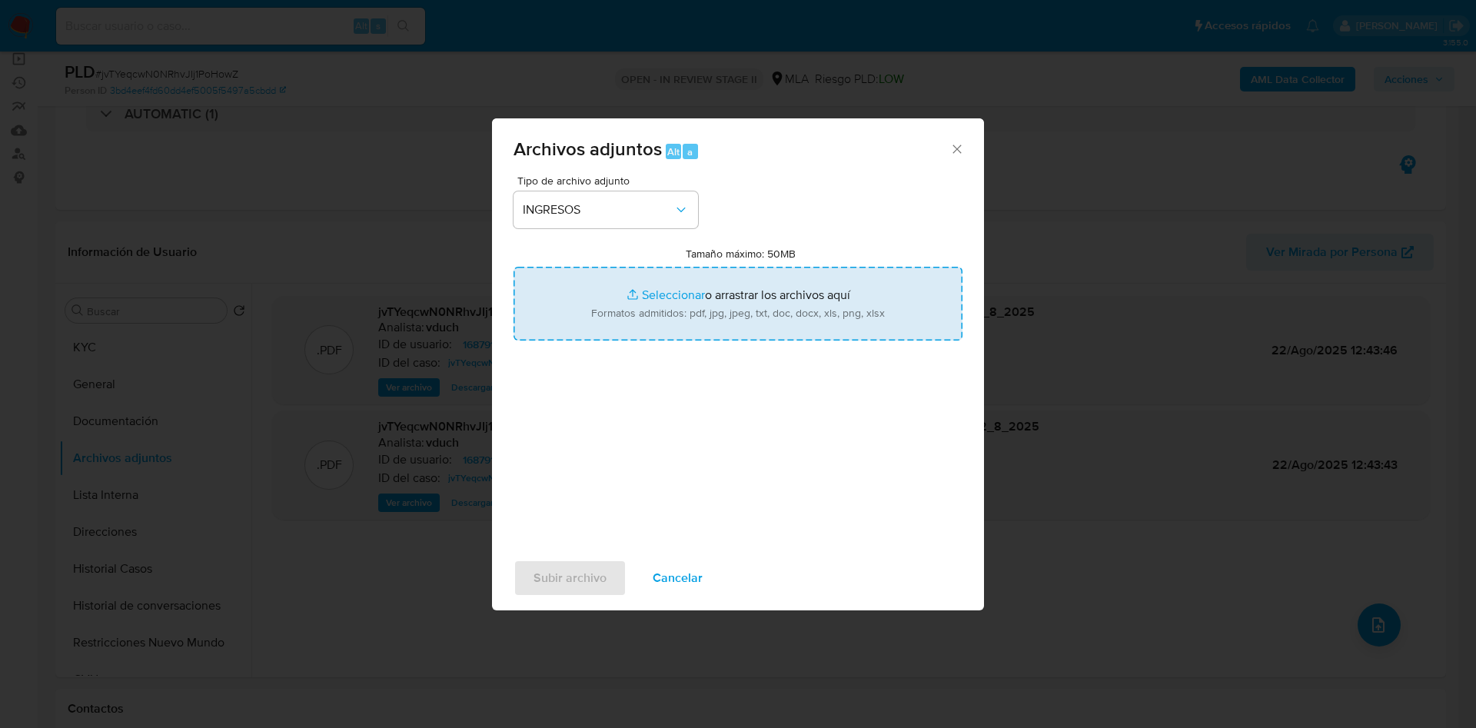
type input "C:\fakepath\Liquidaciones previsionales - Jun a Ago 25.pdf"
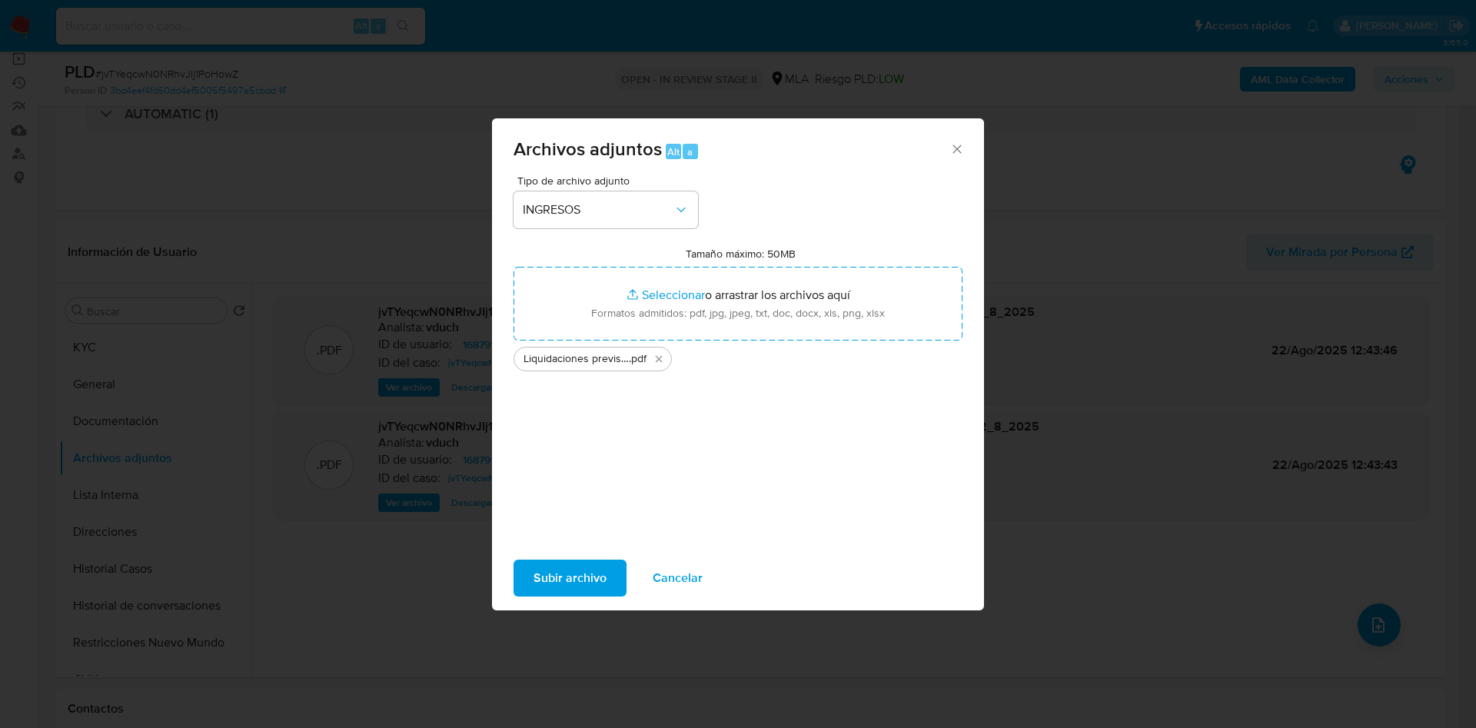
click at [577, 581] on span "Subir archivo" at bounding box center [569, 578] width 73 height 34
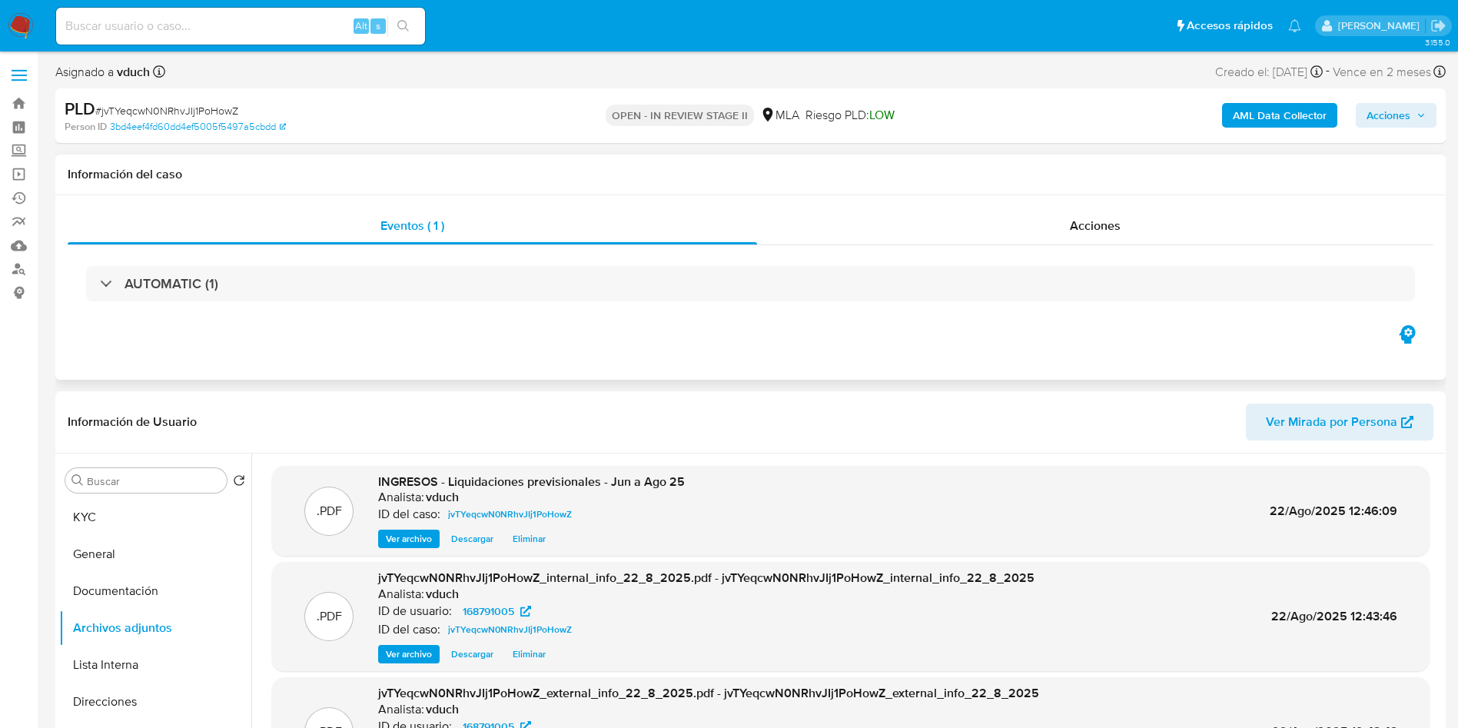
click at [779, 158] on div "Información del caso" at bounding box center [750, 175] width 1391 height 41
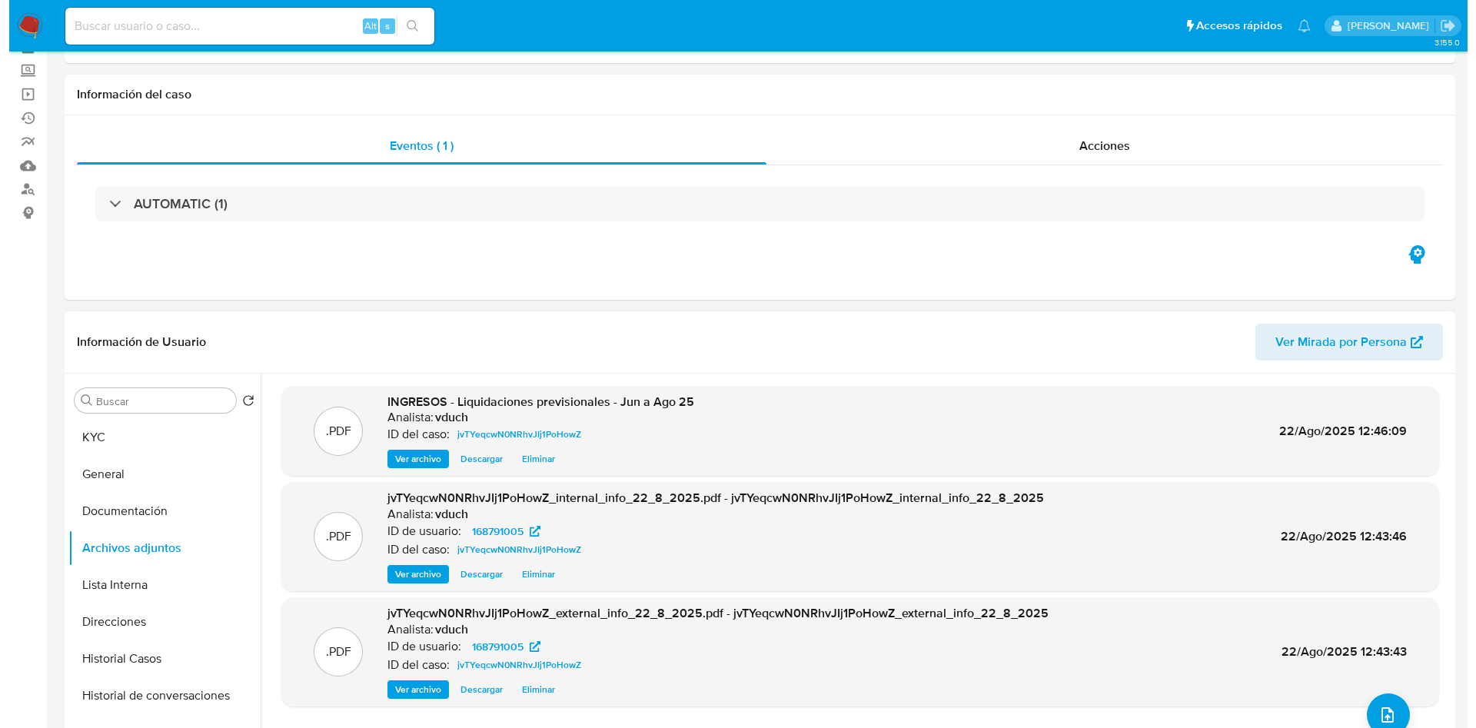
scroll to position [115, 0]
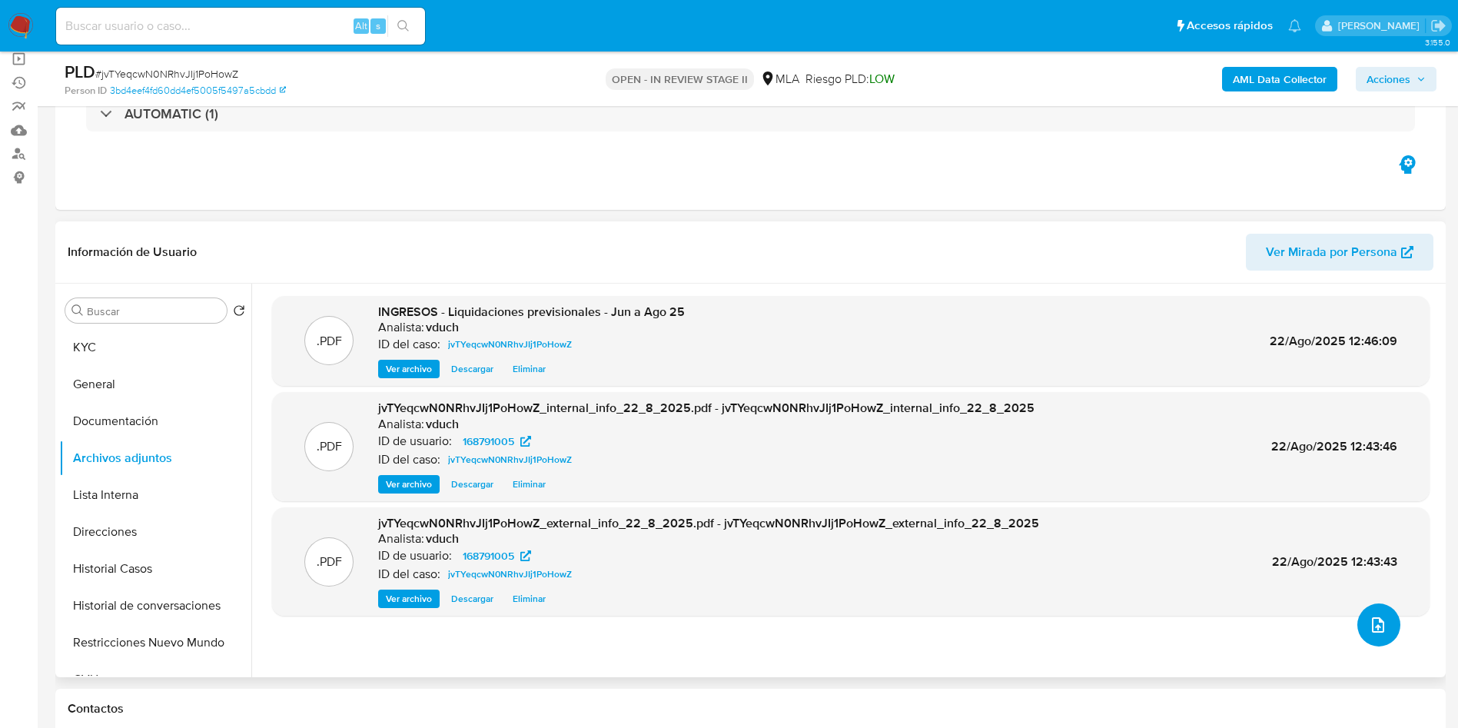
click at [1376, 620] on icon "upload-file" at bounding box center [1378, 624] width 12 height 15
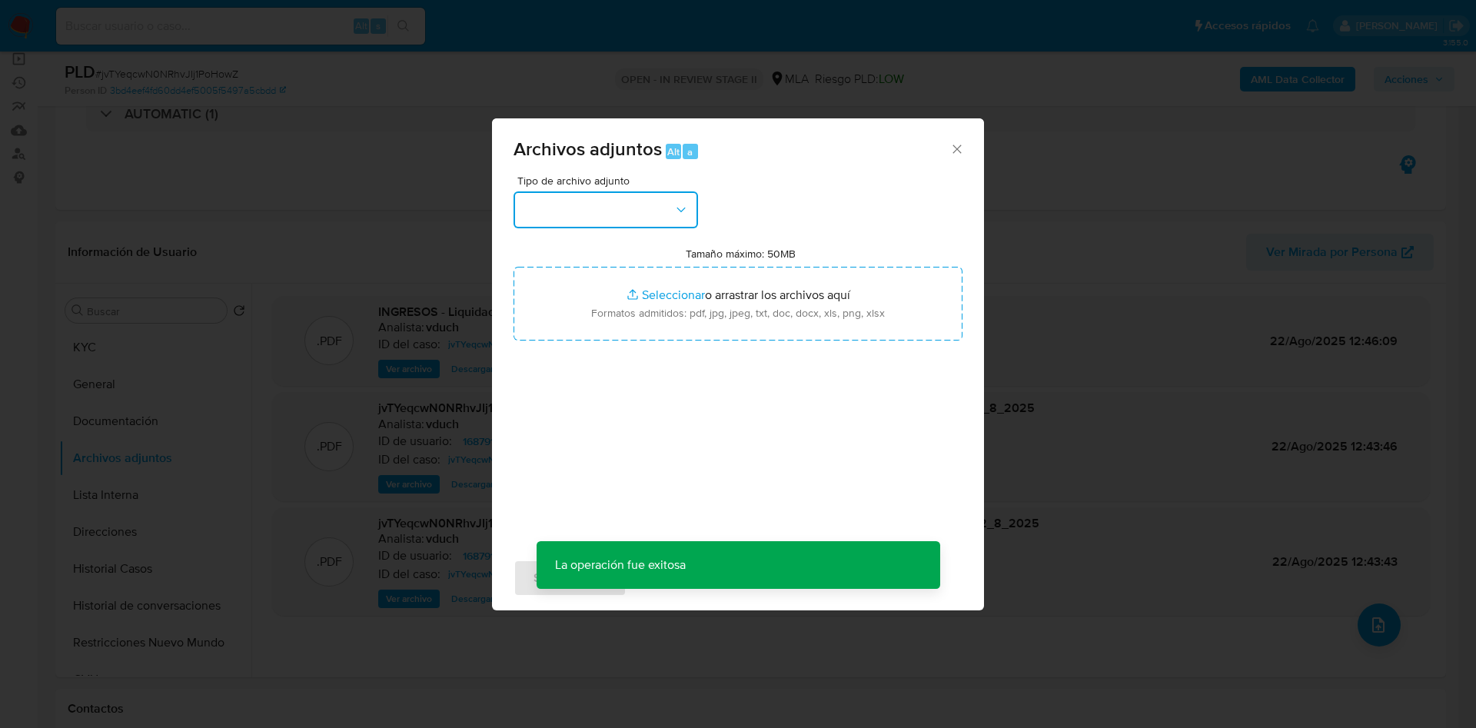
click at [653, 225] on button "button" at bounding box center [605, 209] width 184 height 37
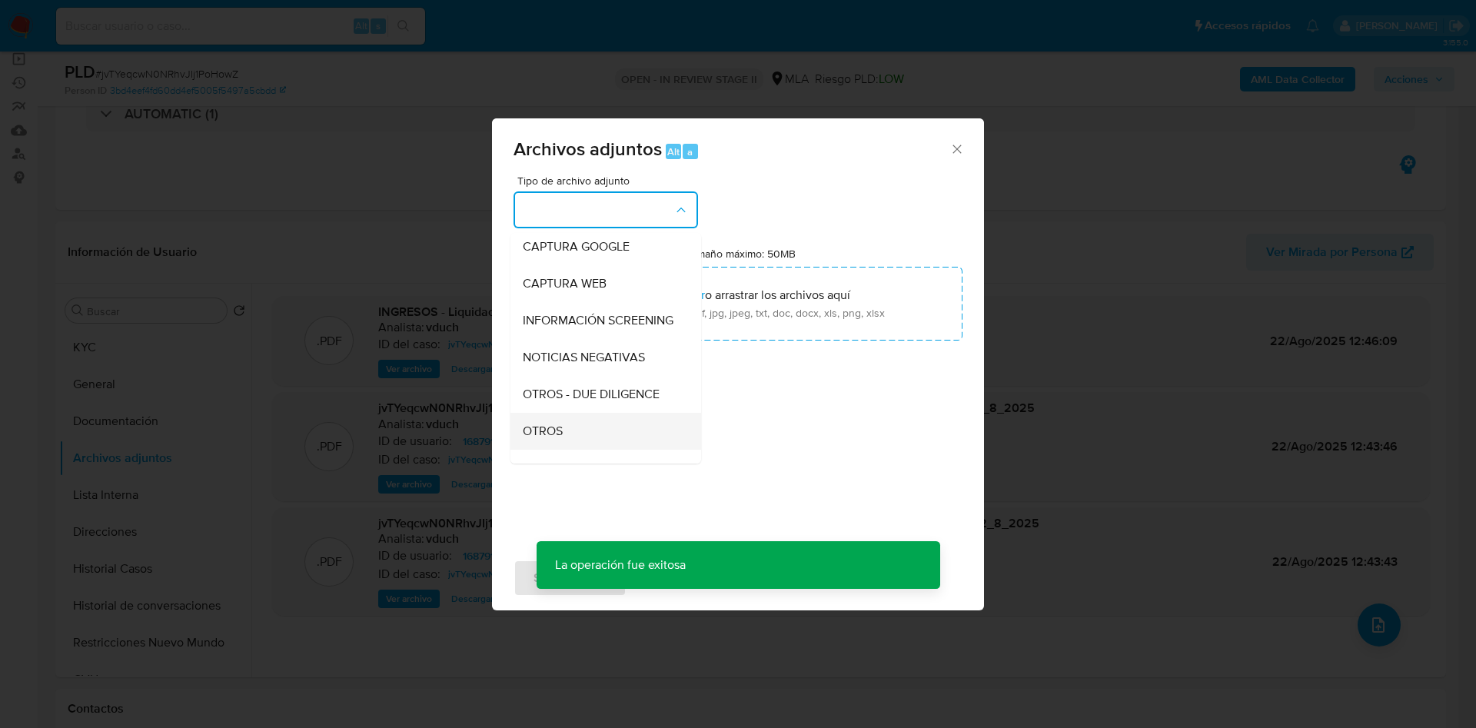
click at [612, 442] on div "OTROS" at bounding box center [601, 431] width 157 height 37
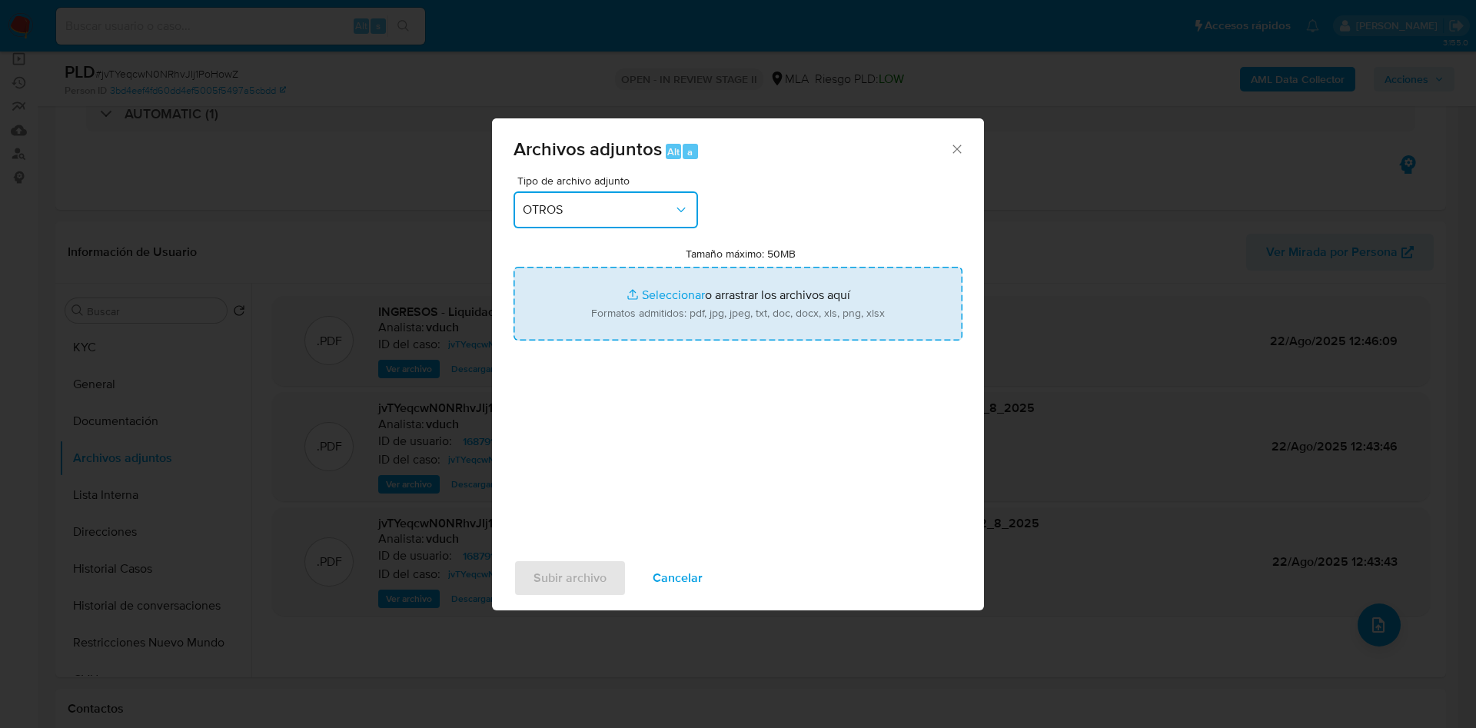
type input "C:\fakepath\Caselog jvTYeqcwN0NRhvJIj1PoHowZ_2025_08_20_12_21_33.docx"
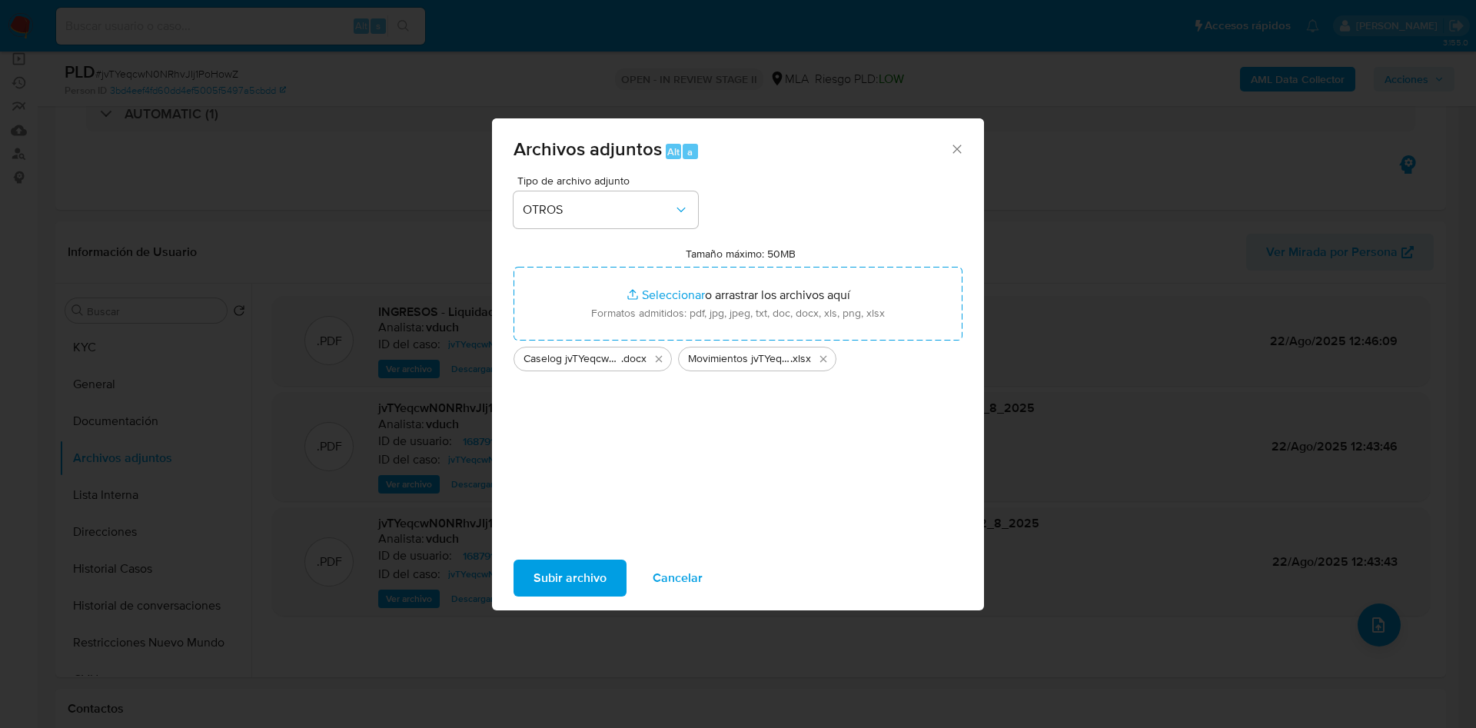
click at [562, 576] on span "Subir archivo" at bounding box center [569, 578] width 73 height 34
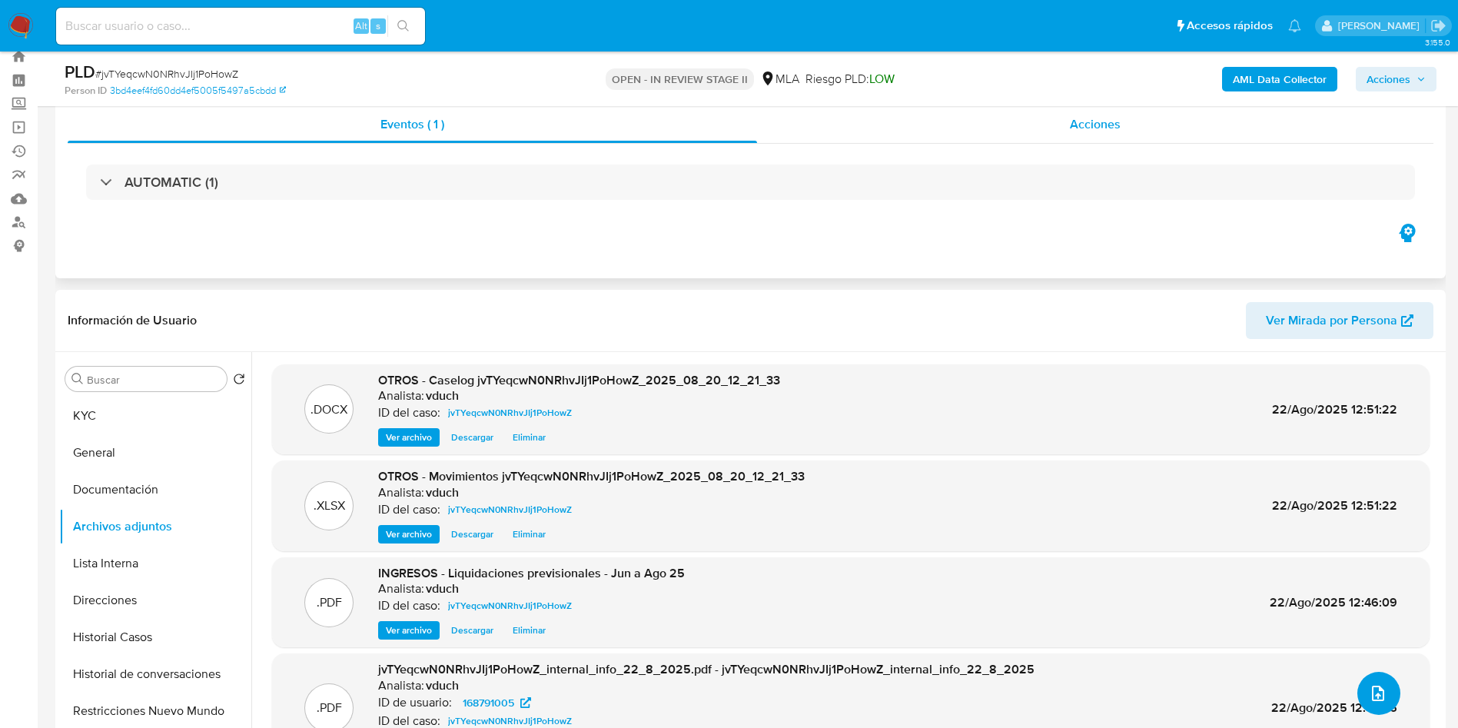
scroll to position [0, 0]
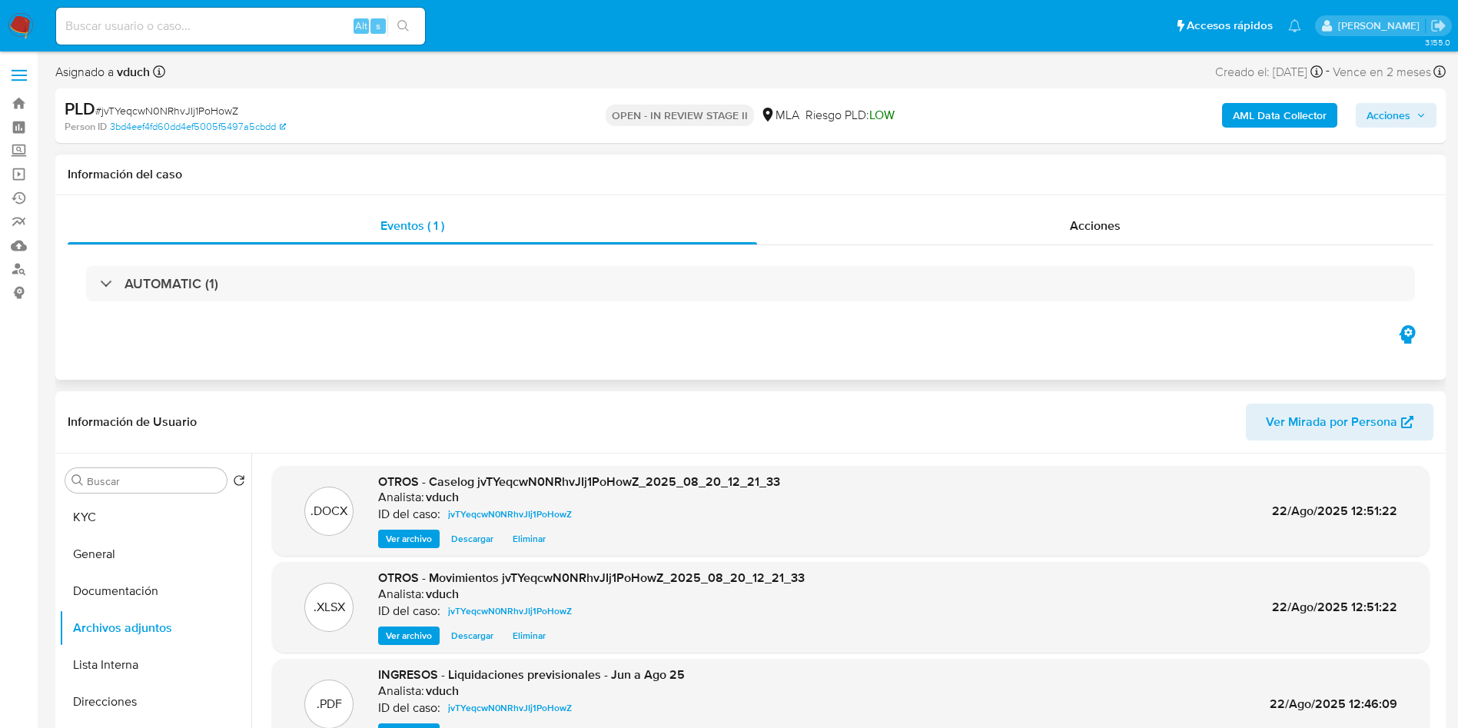
click at [796, 368] on div "Eventos ( 1 ) Acciones AUTOMATIC (1)" at bounding box center [750, 287] width 1391 height 184
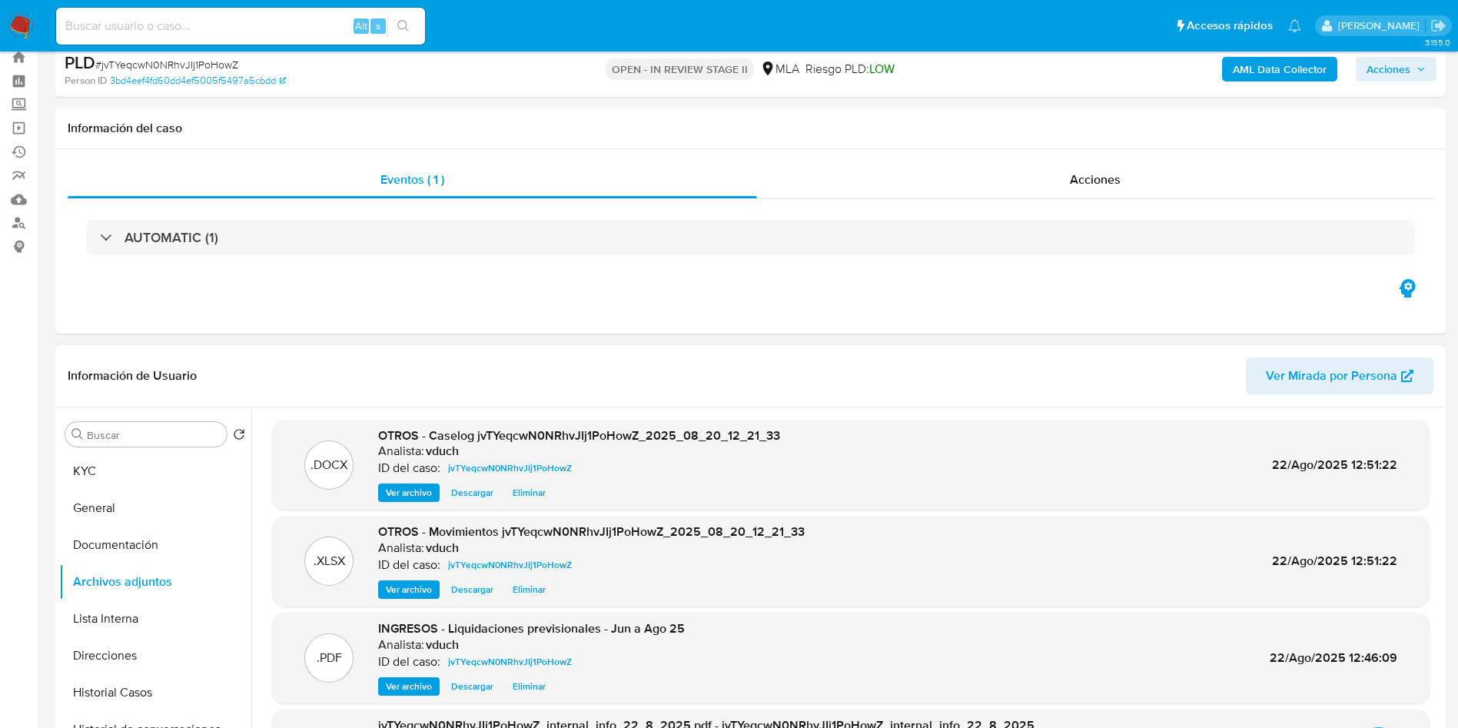
scroll to position [115, 0]
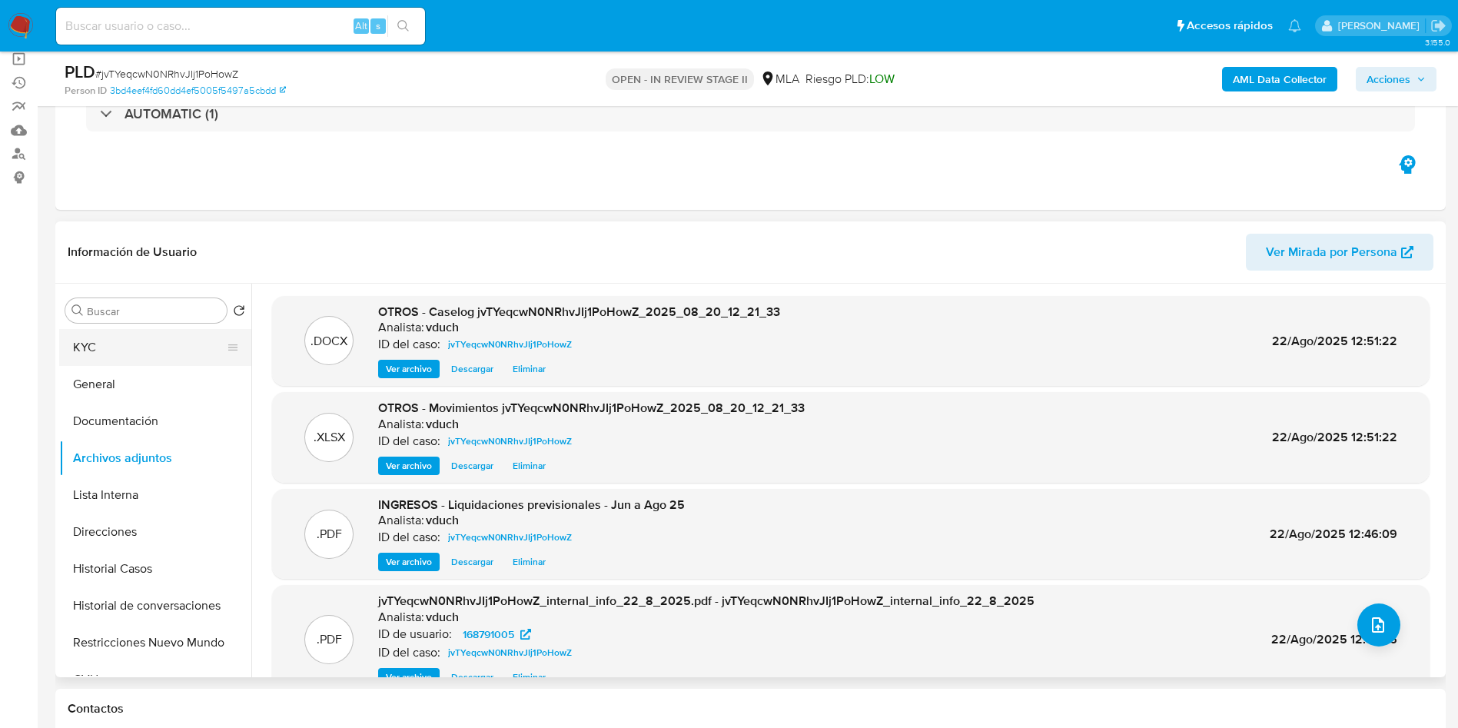
click at [151, 344] on button "KYC" at bounding box center [149, 347] width 180 height 37
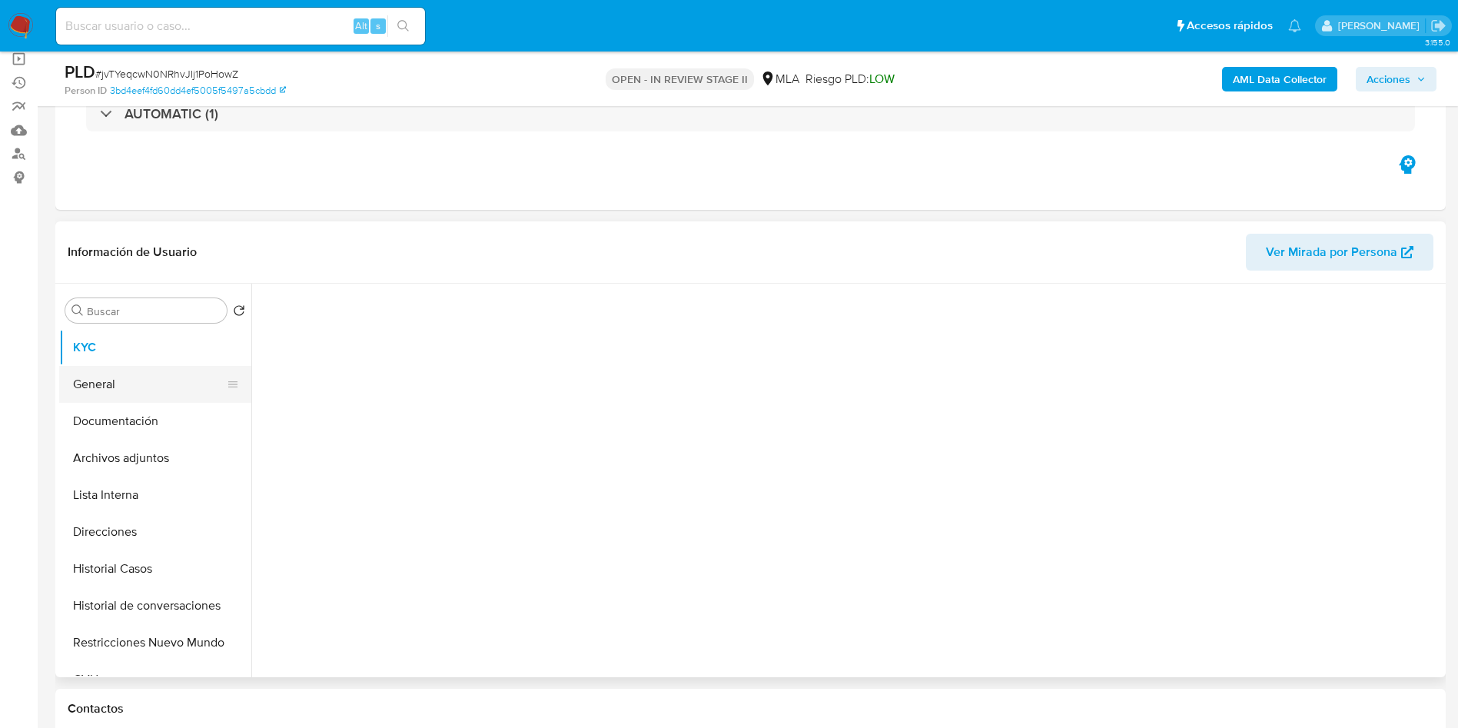
click at [152, 377] on button "General" at bounding box center [149, 384] width 180 height 37
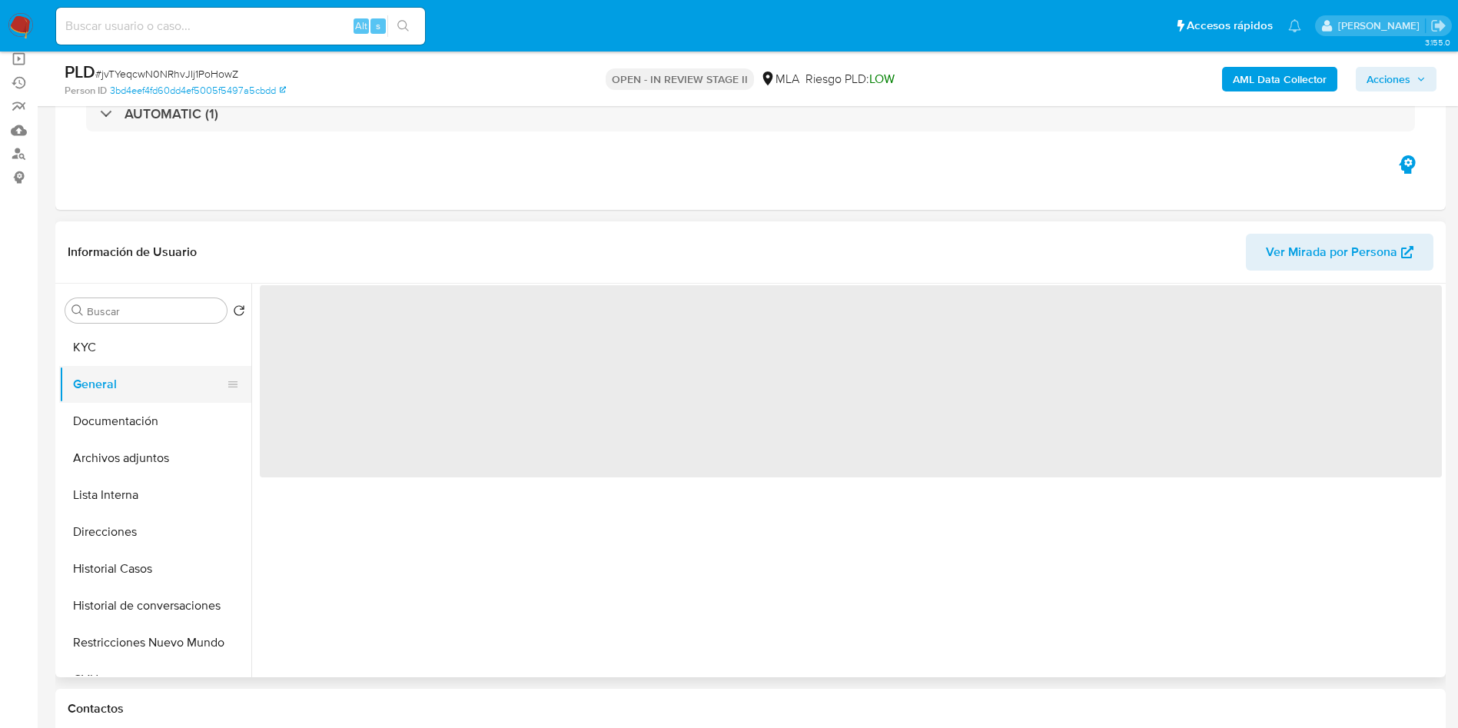
click at [141, 401] on button "General" at bounding box center [149, 384] width 180 height 37
click at [141, 425] on button "Documentación" at bounding box center [149, 421] width 180 height 37
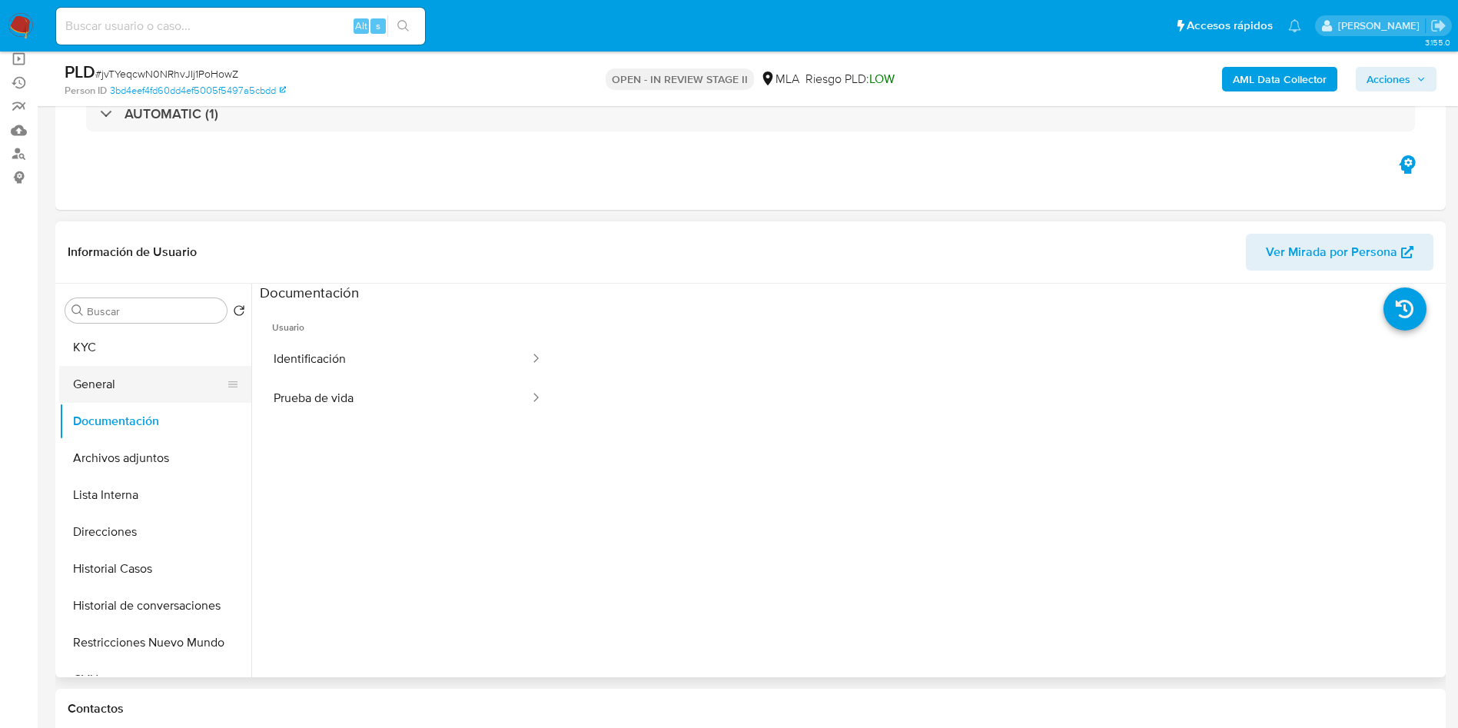
click at [97, 331] on button "KYC" at bounding box center [155, 347] width 192 height 37
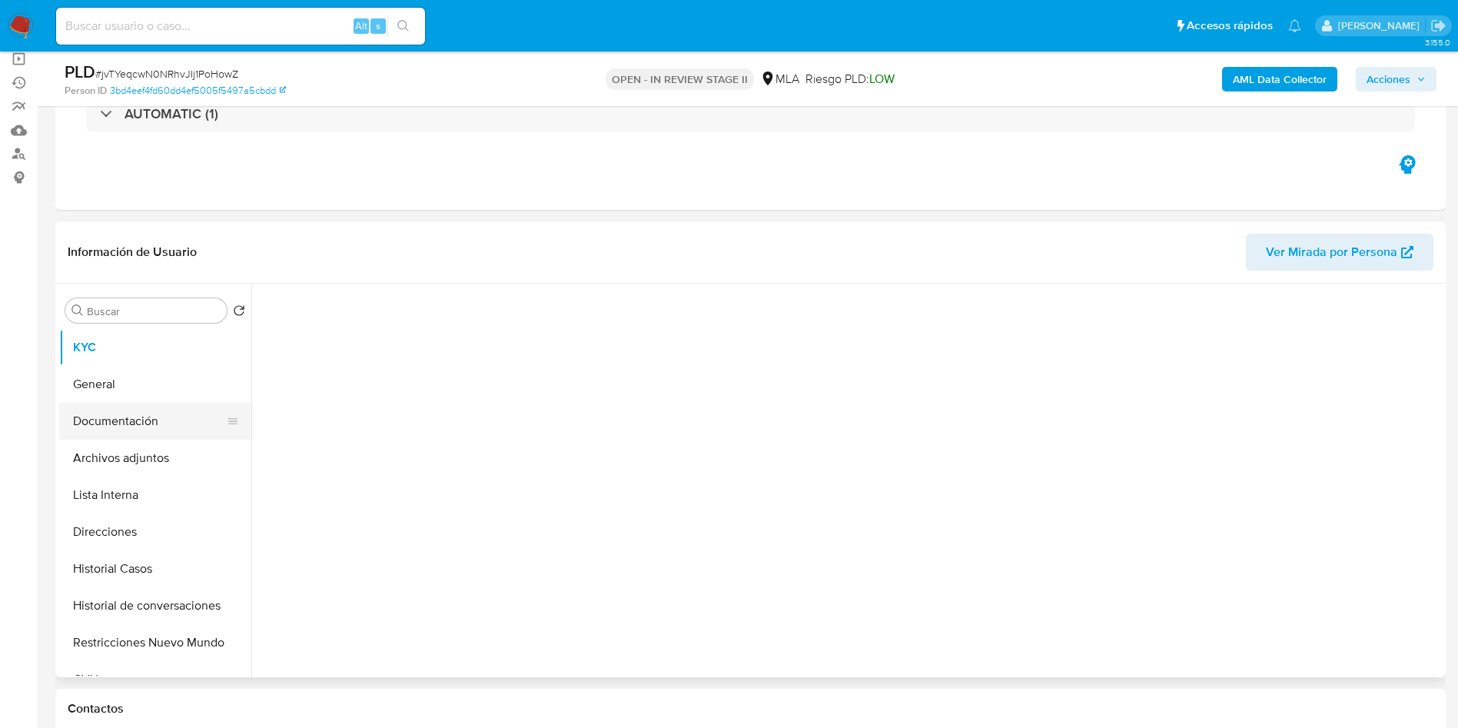
click at [112, 400] on button "General" at bounding box center [155, 384] width 192 height 37
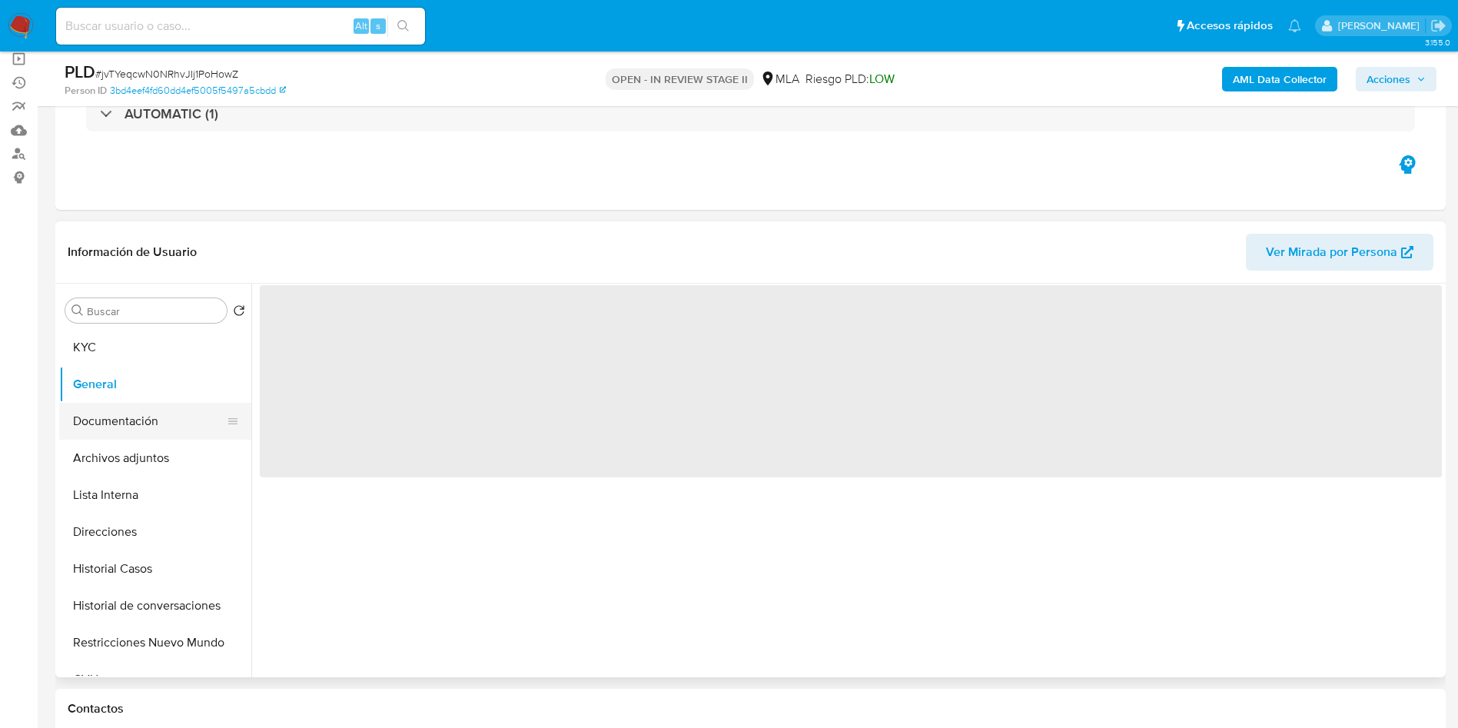
click at [127, 427] on button "Documentación" at bounding box center [149, 421] width 180 height 37
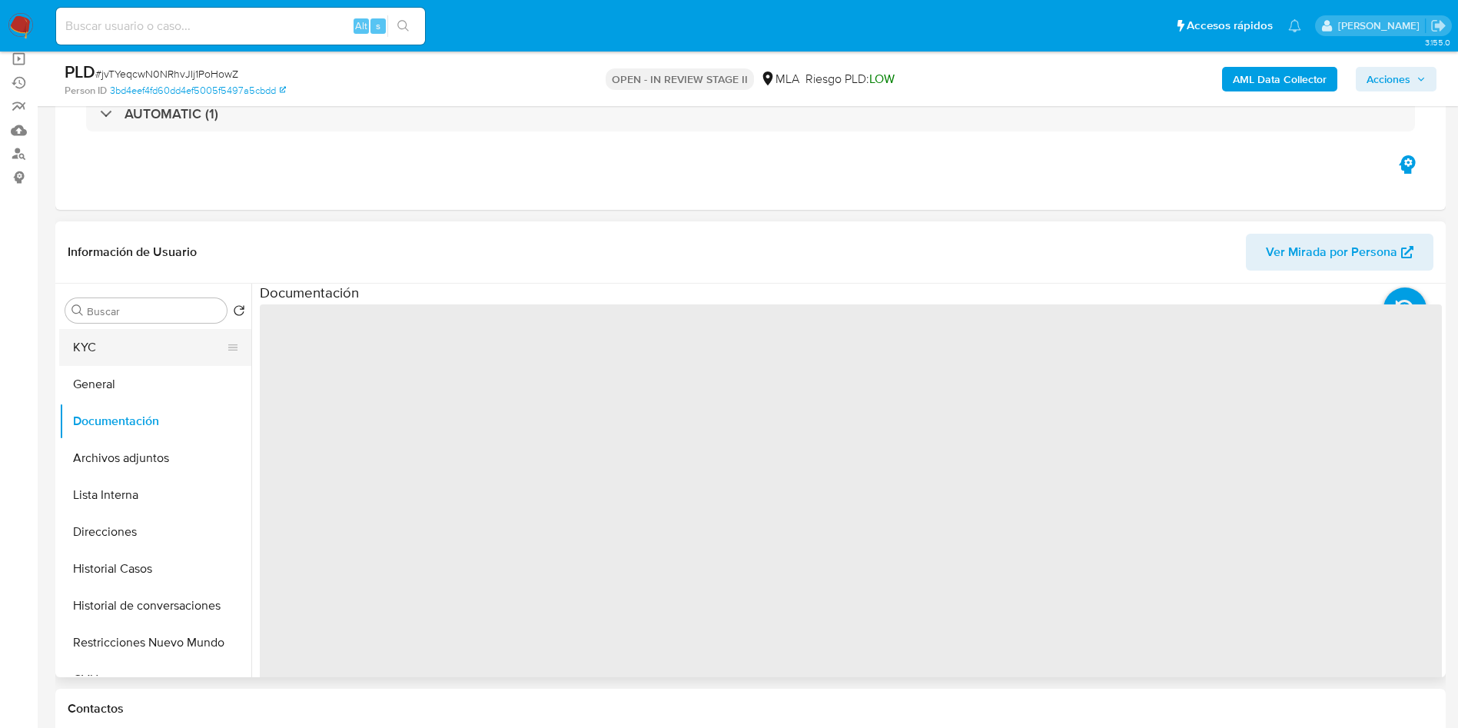
click at [105, 337] on button "KYC" at bounding box center [149, 347] width 180 height 37
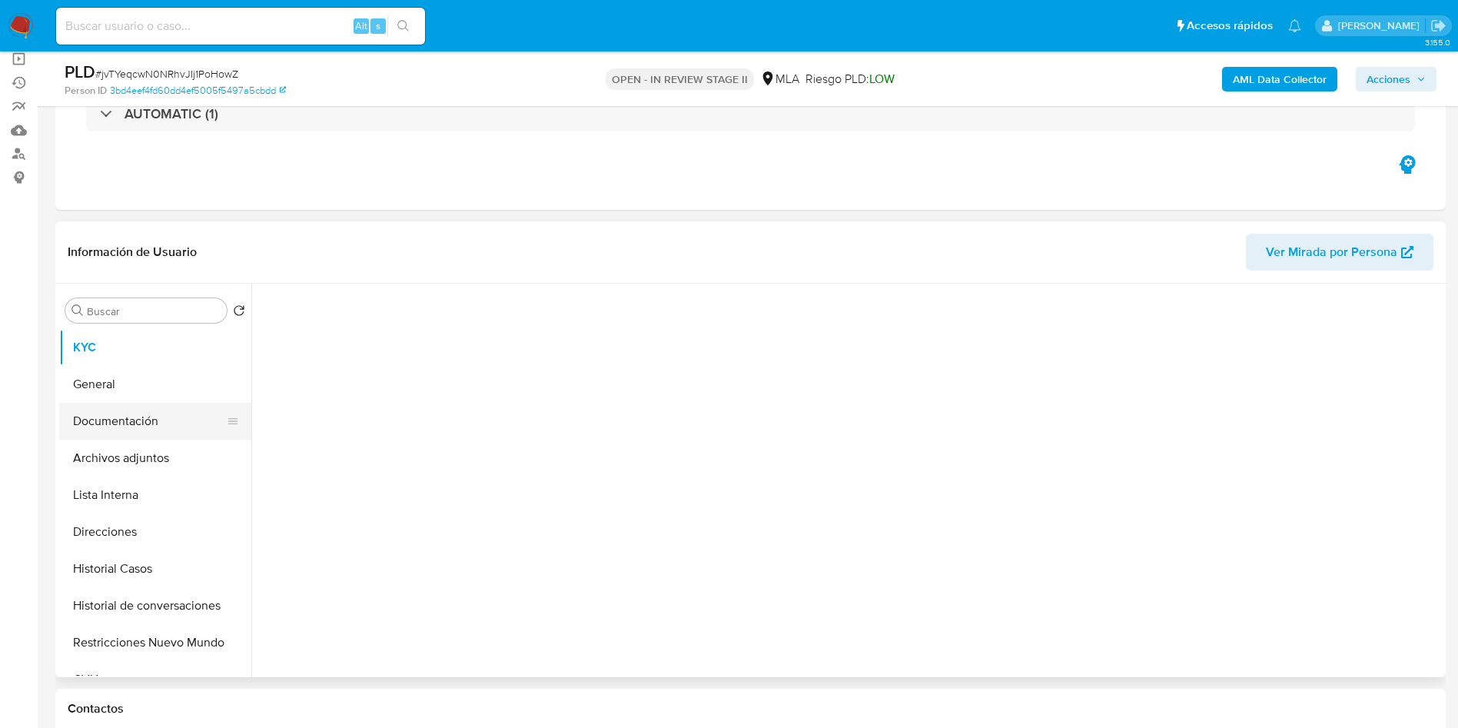
click at [120, 410] on button "Documentación" at bounding box center [149, 421] width 180 height 37
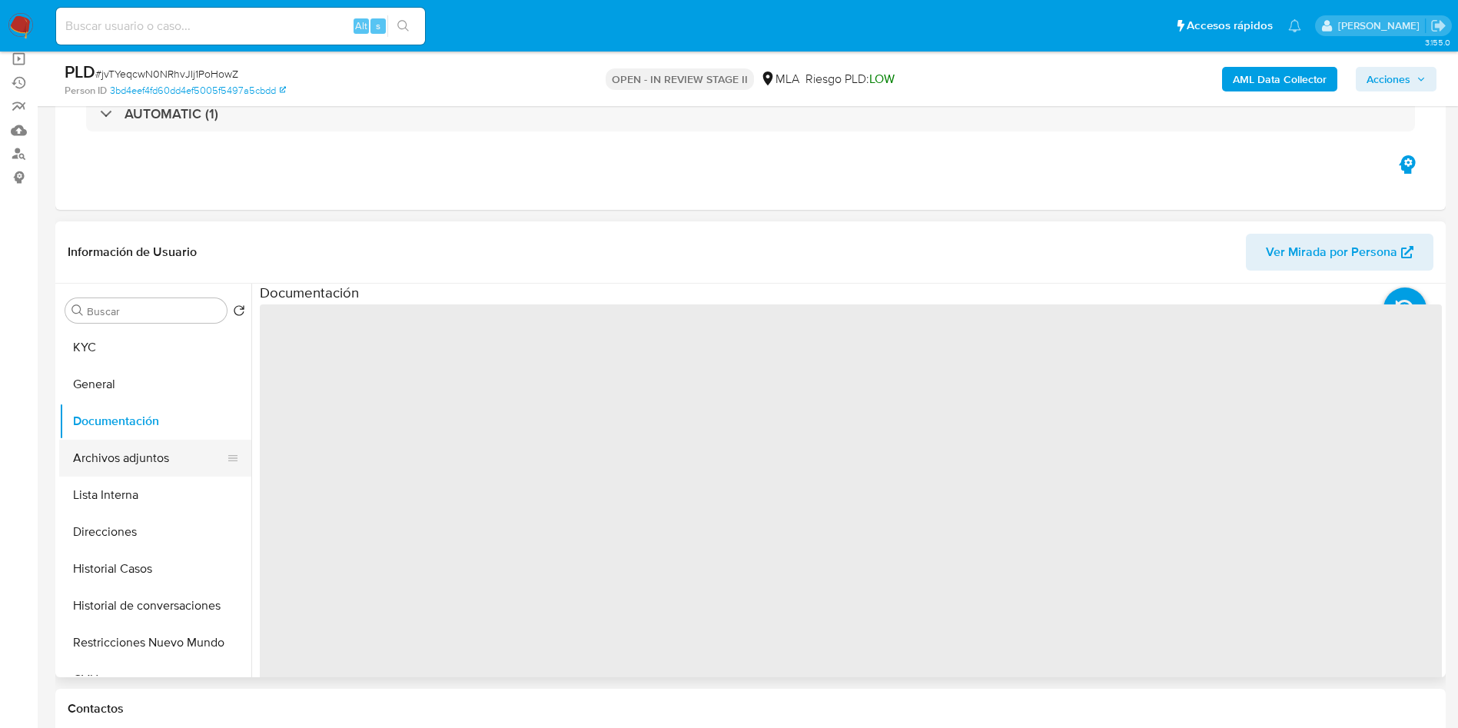
click at [138, 452] on button "Archivos adjuntos" at bounding box center [149, 458] width 180 height 37
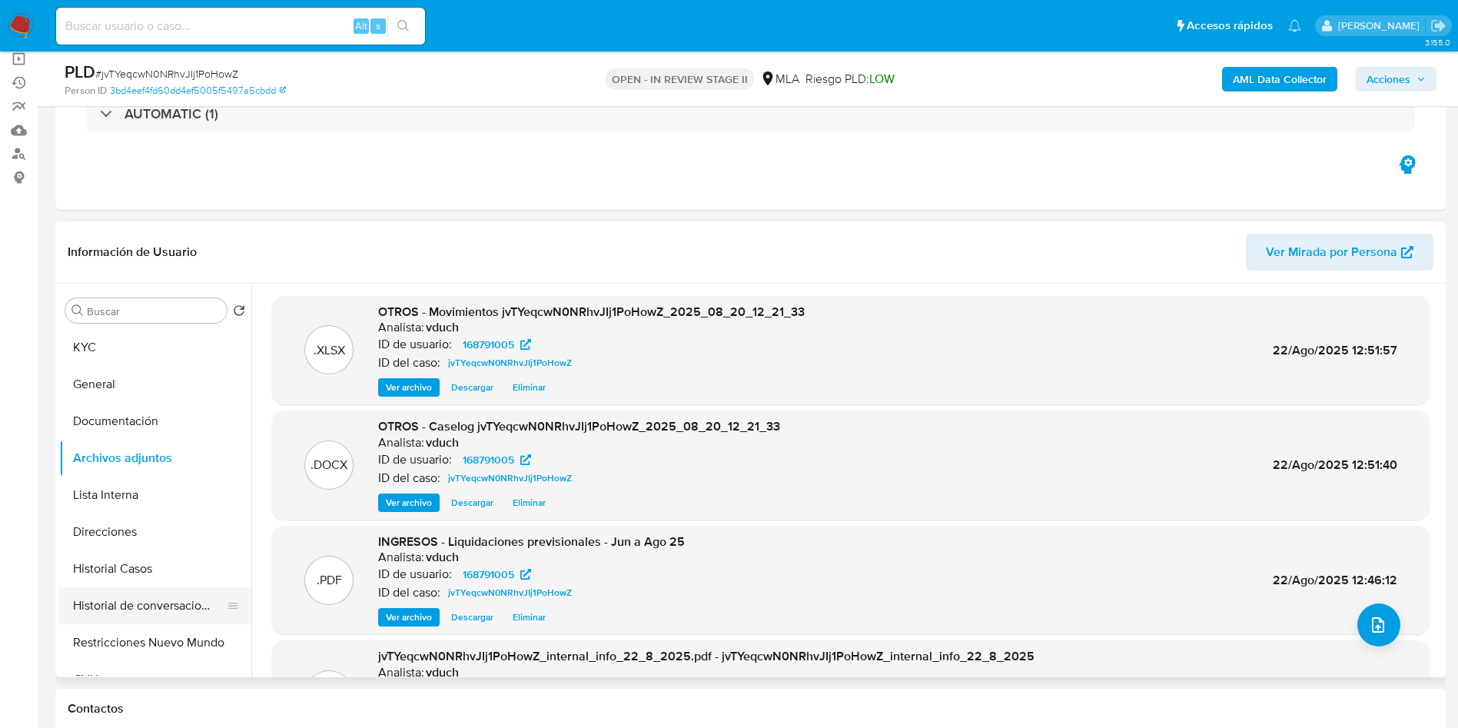
click at [136, 590] on button "Historial de conversaciones" at bounding box center [149, 605] width 180 height 37
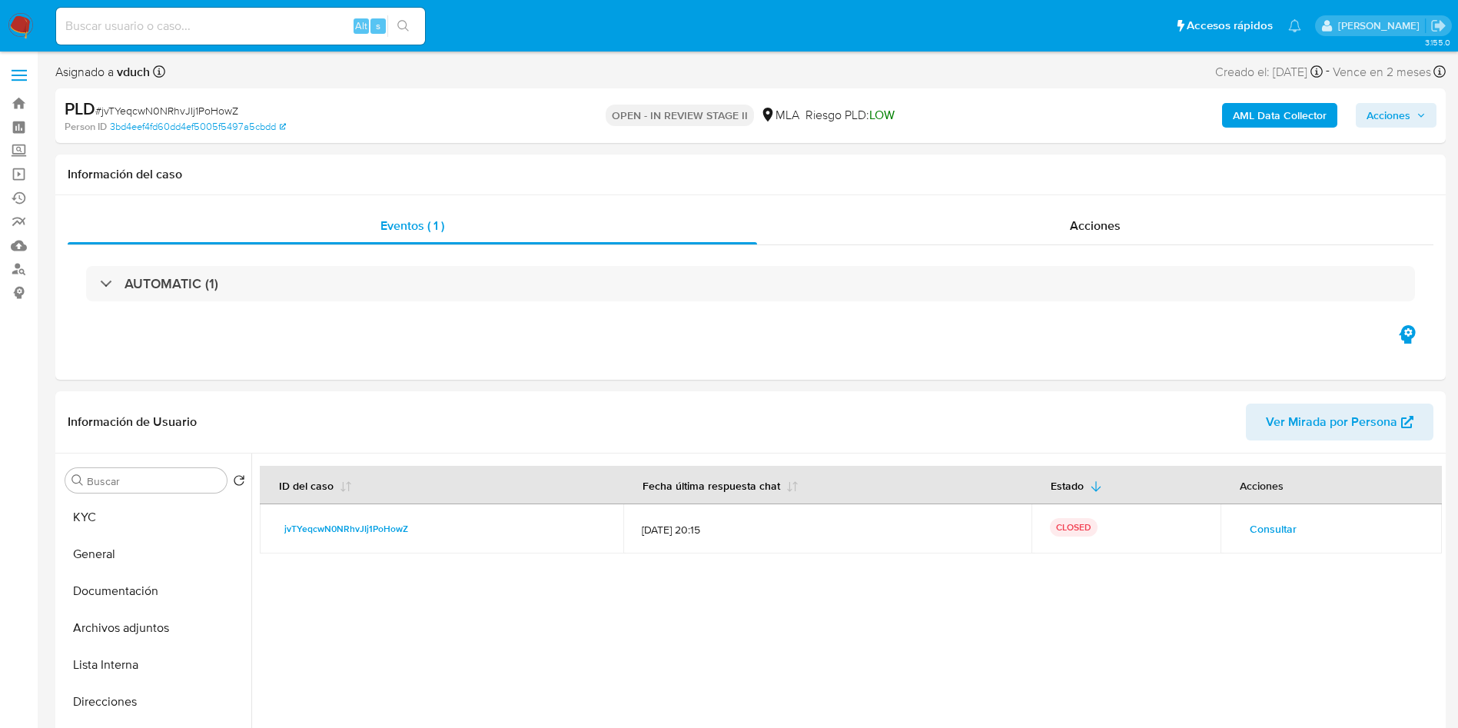
scroll to position [231, 0]
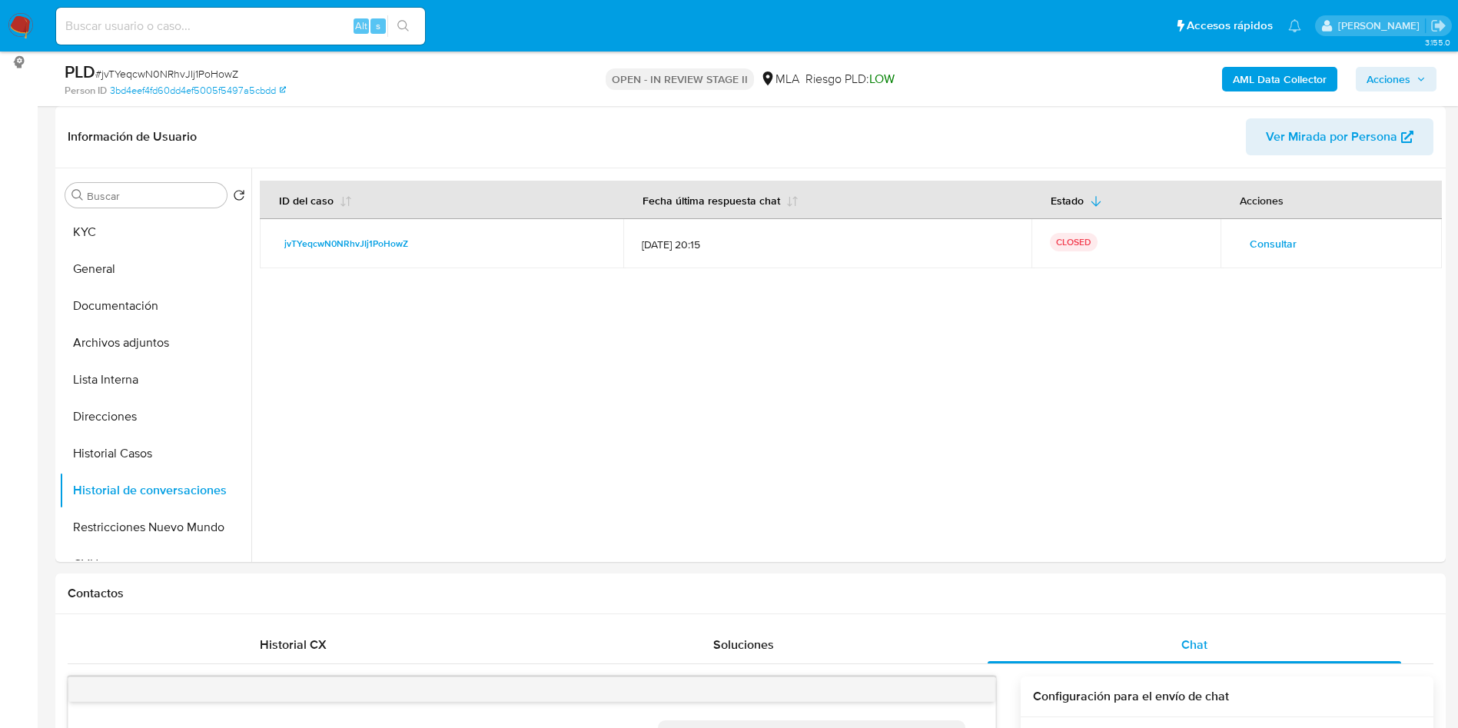
click at [1409, 88] on span "Acciones" at bounding box center [1389, 79] width 44 height 25
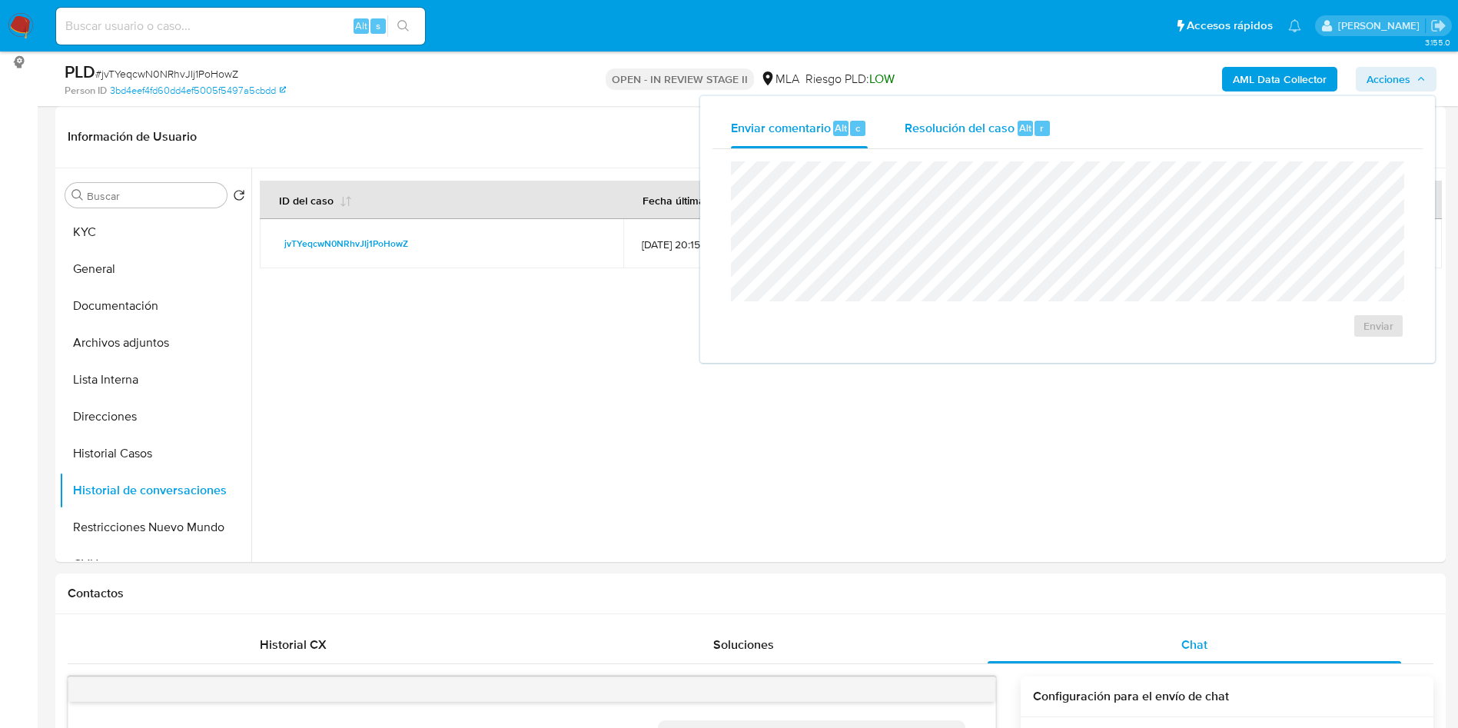
click at [1035, 131] on div "r" at bounding box center [1042, 128] width 15 height 15
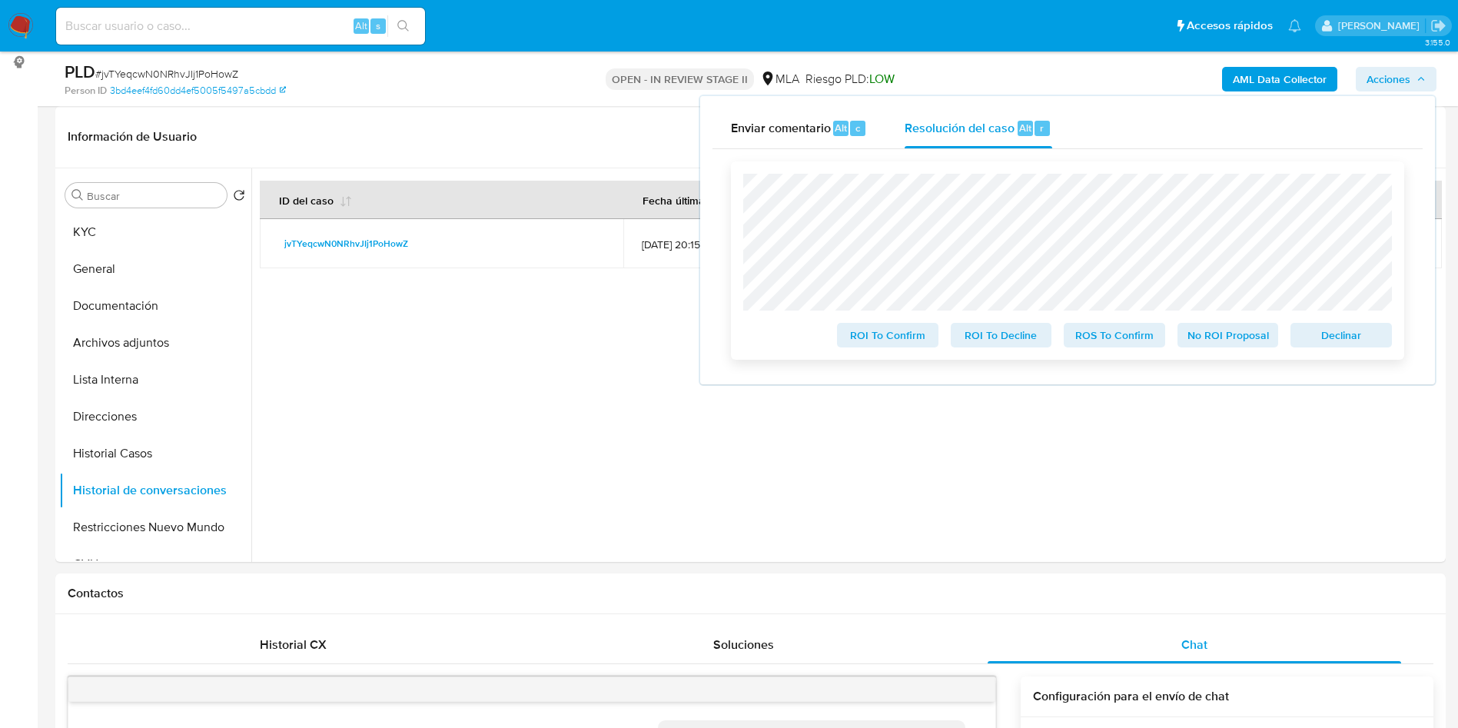
click at [1220, 342] on span "No ROI Proposal" at bounding box center [1228, 335] width 80 height 22
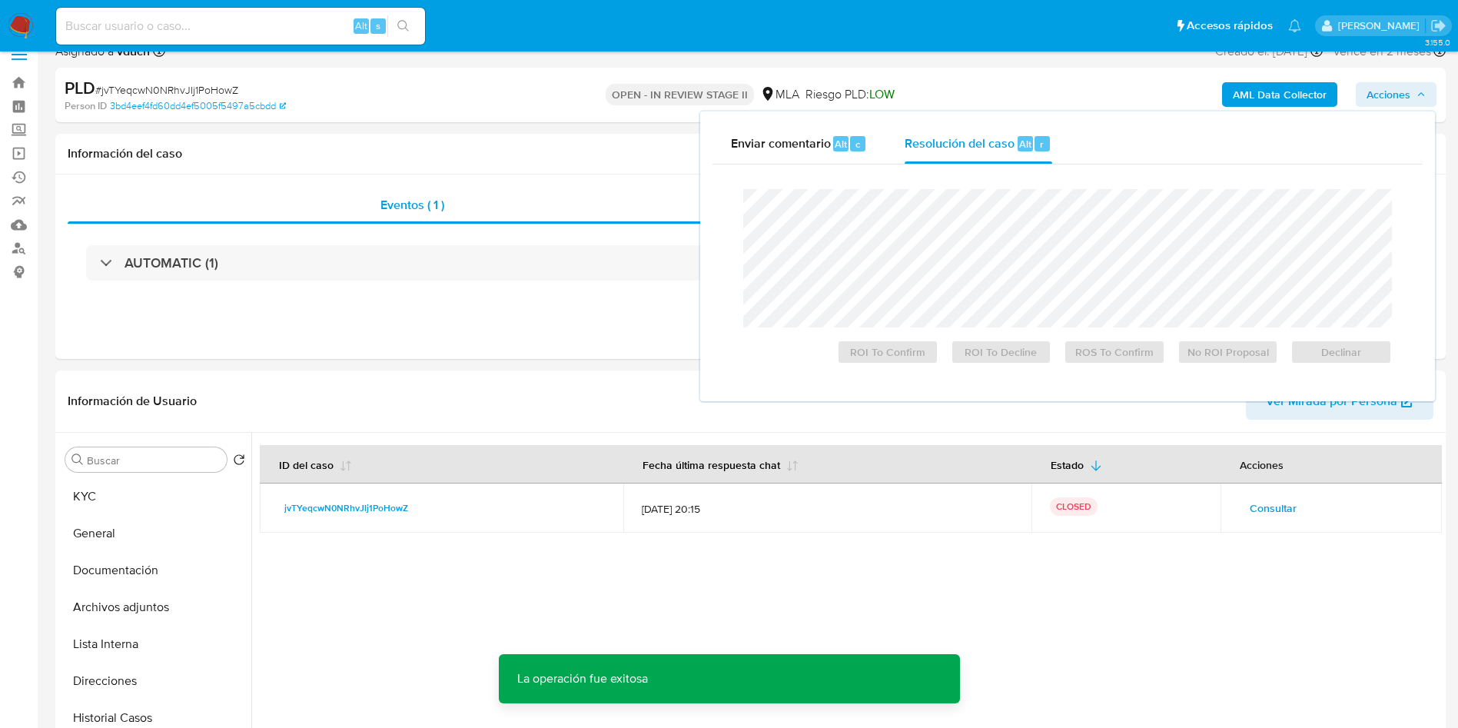
scroll to position [0, 0]
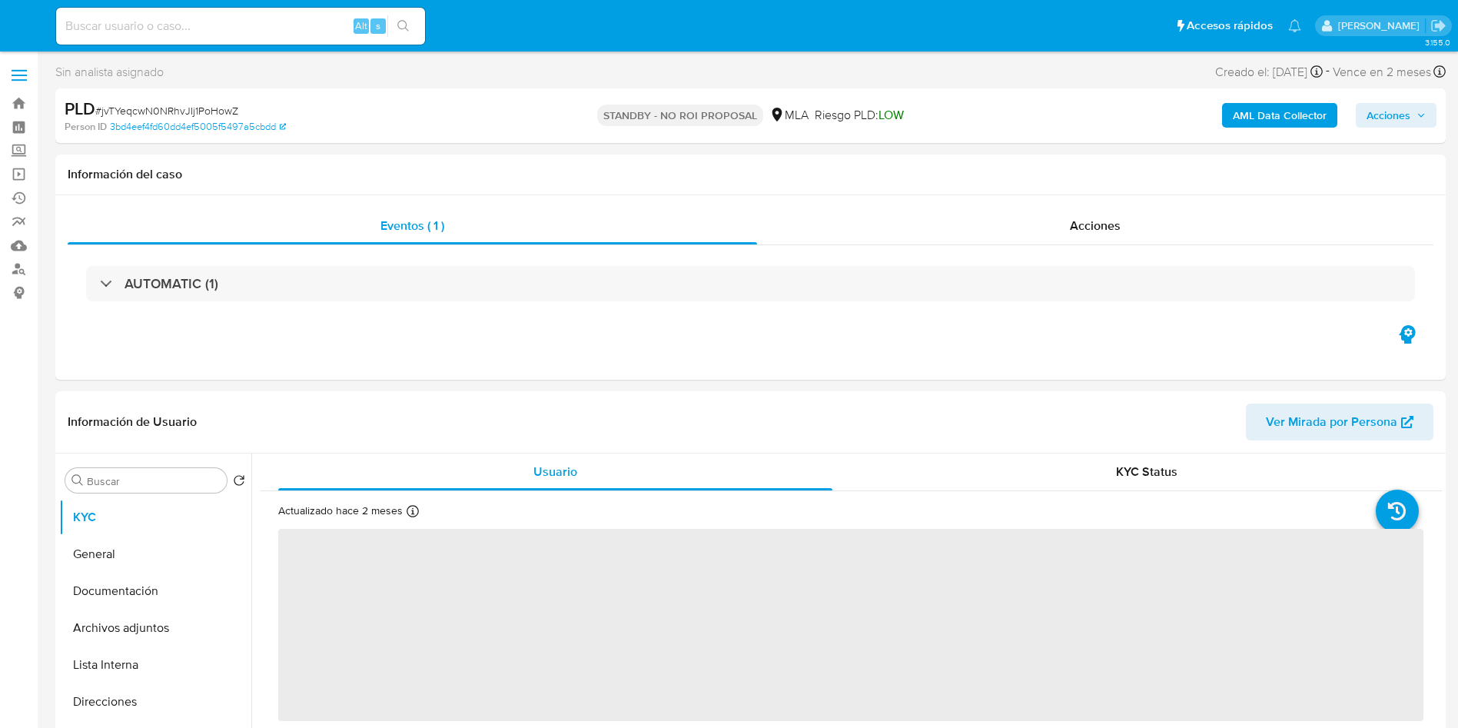
select select "10"
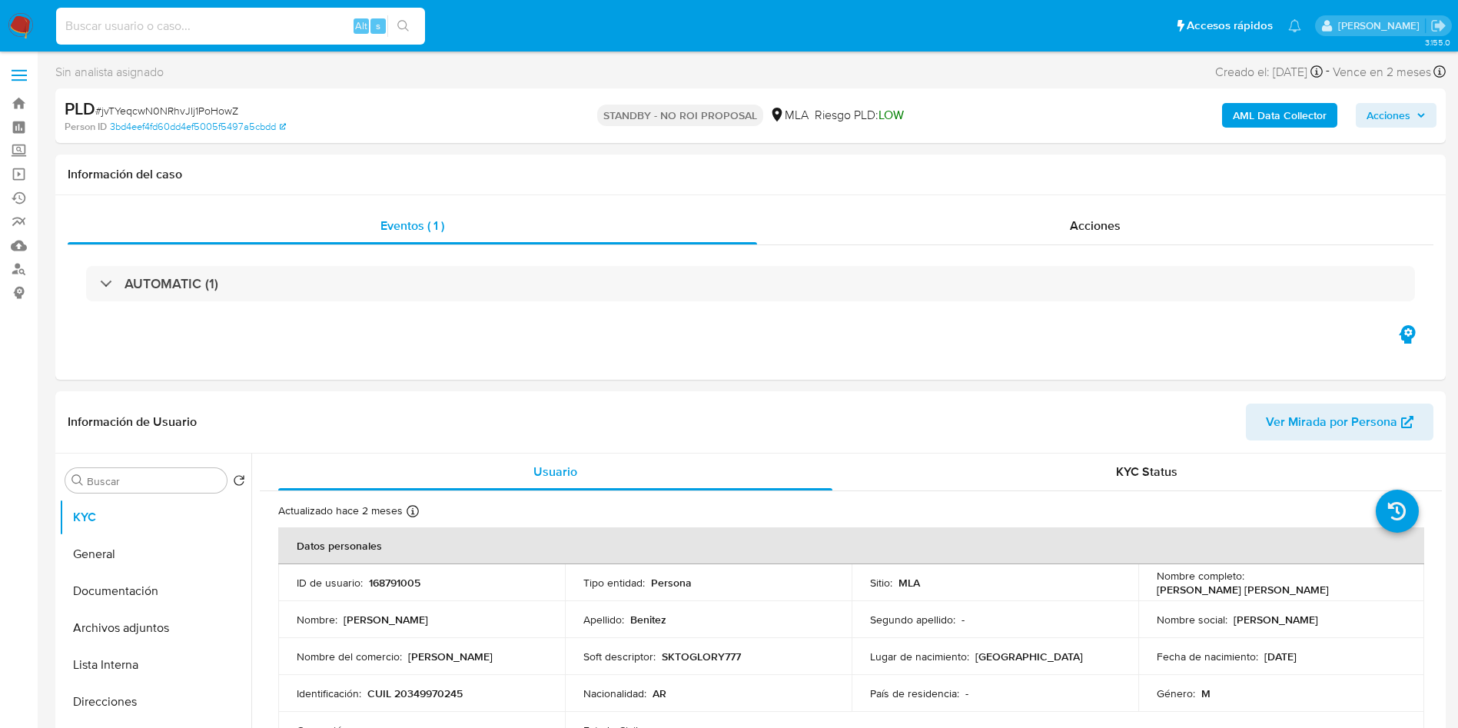
click at [274, 24] on input at bounding box center [240, 26] width 369 height 20
paste input "jqWB2zYUrkwEkVewAgHFF2nV"
type input "jqWB2zYUrkwEkVewAgHFF2nV"
click at [415, 32] on button "search-icon" at bounding box center [403, 26] width 32 height 22
select select "10"
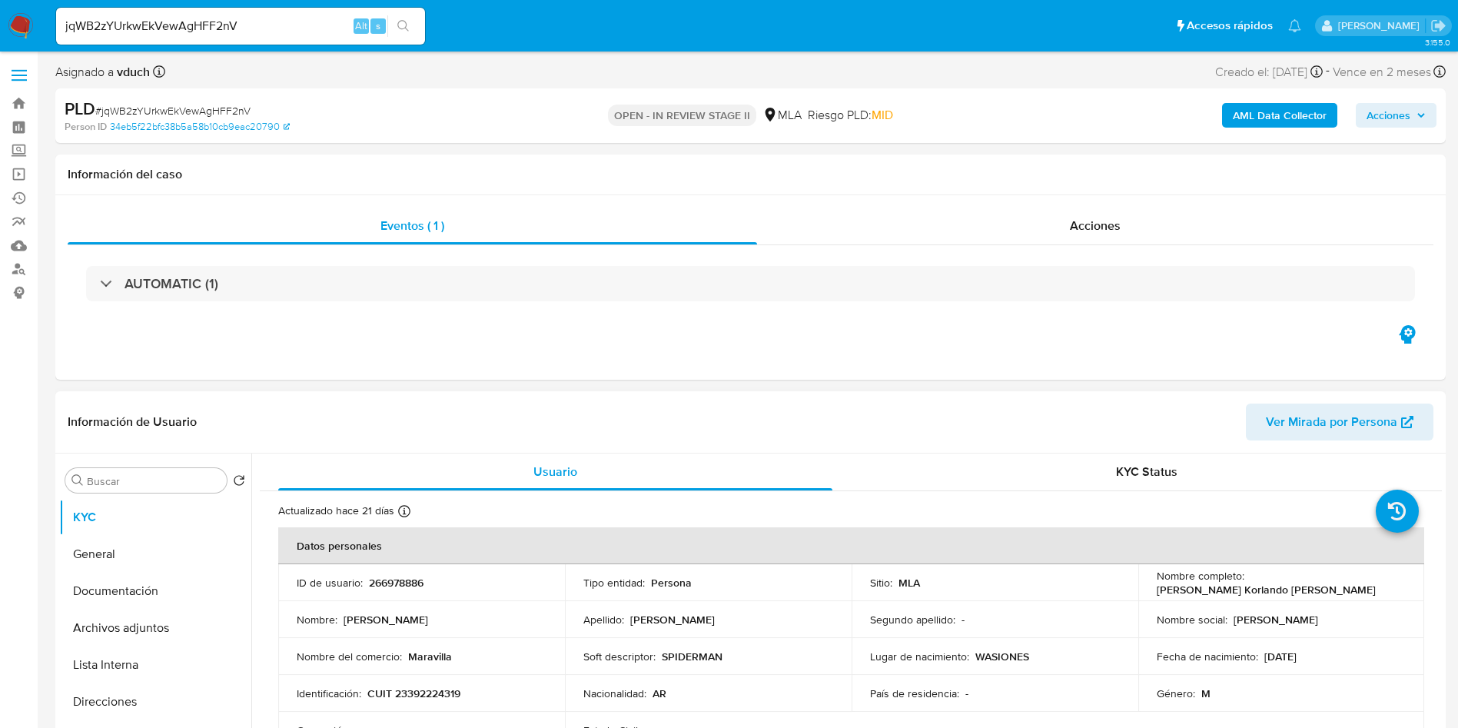
click at [398, 579] on p "266978886" at bounding box center [396, 583] width 55 height 14
copy p "266978886"
click at [791, 391] on div "Información de Usuario Ver Mirada por Persona" at bounding box center [750, 422] width 1391 height 62
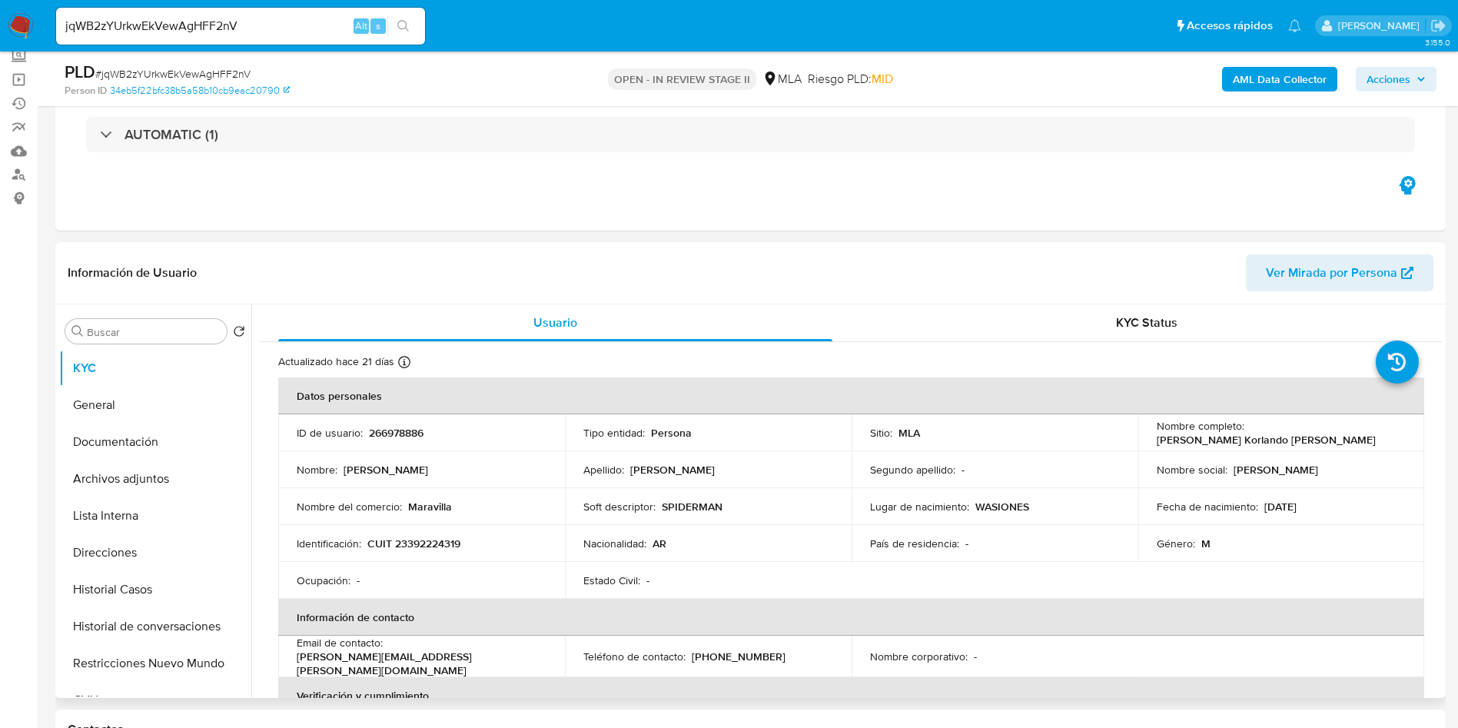
scroll to position [115, 0]
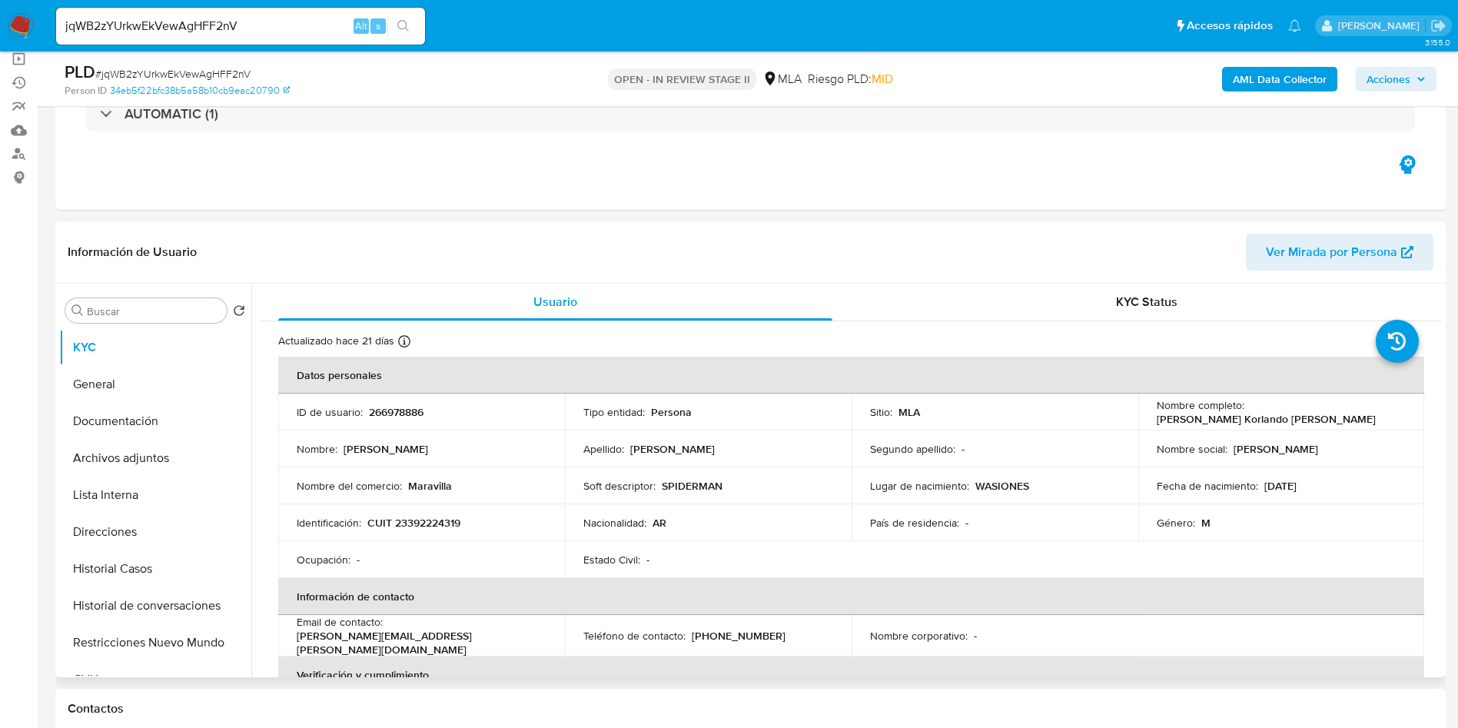
click at [390, 415] on p "266978886" at bounding box center [396, 412] width 55 height 14
copy p "266978886"
click at [838, 495] on td "Soft descriptor : SPIDERMAN" at bounding box center [708, 485] width 287 height 37
click at [823, 444] on div "Apellido : [PERSON_NAME]" at bounding box center [708, 449] width 250 height 14
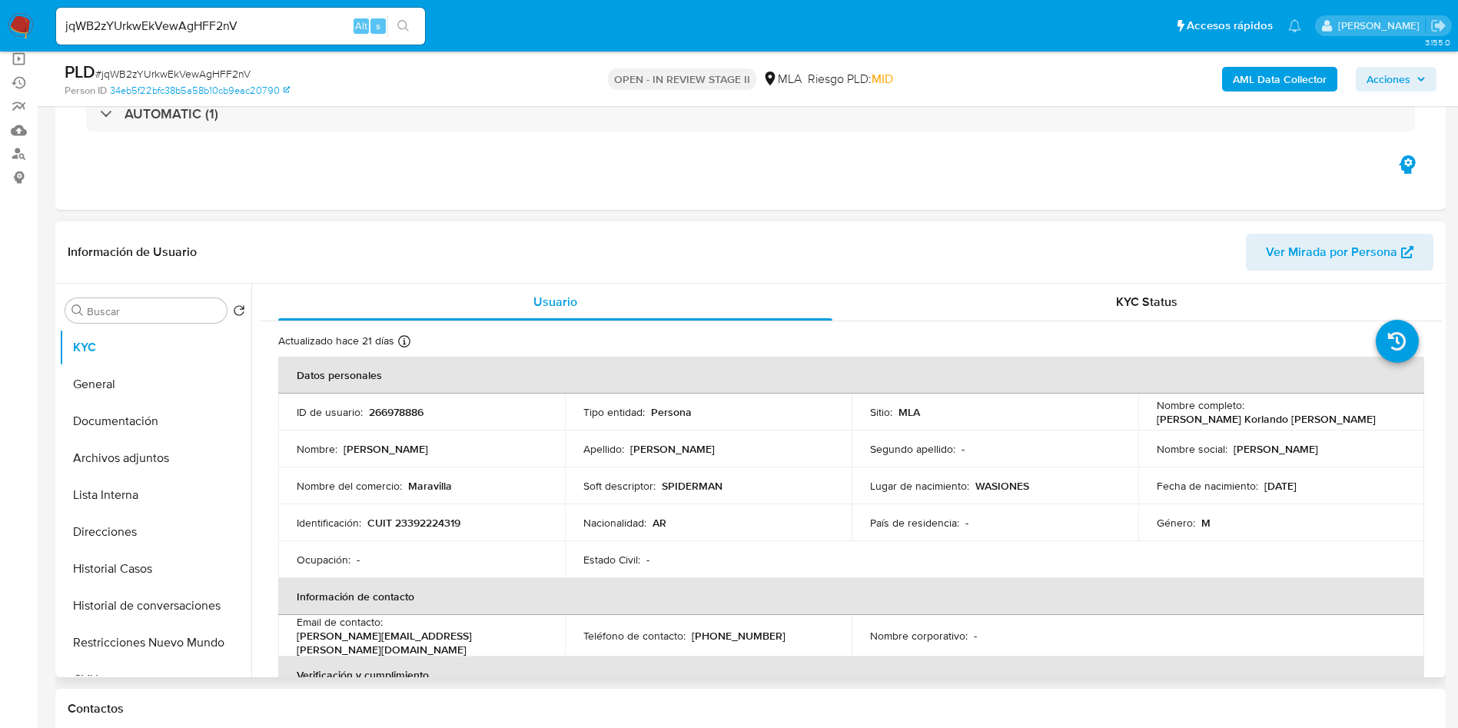
drag, startPoint x: 859, startPoint y: 481, endPoint x: 896, endPoint y: 512, distance: 48.0
click at [863, 480] on td "Lugar de nacimiento : WASIONES" at bounding box center [995, 485] width 287 height 37
click at [959, 551] on table "Datos personales ID de usuario : 266978886 Tipo entidad : Persona Sitio : MLA N…" at bounding box center [851, 636] width 1146 height 558
drag, startPoint x: 1247, startPoint y: 415, endPoint x: 1326, endPoint y: 417, distance: 79.2
click at [1352, 415] on div "Nombre completo : [PERSON_NAME] Korlando [PERSON_NAME]" at bounding box center [1282, 412] width 250 height 28
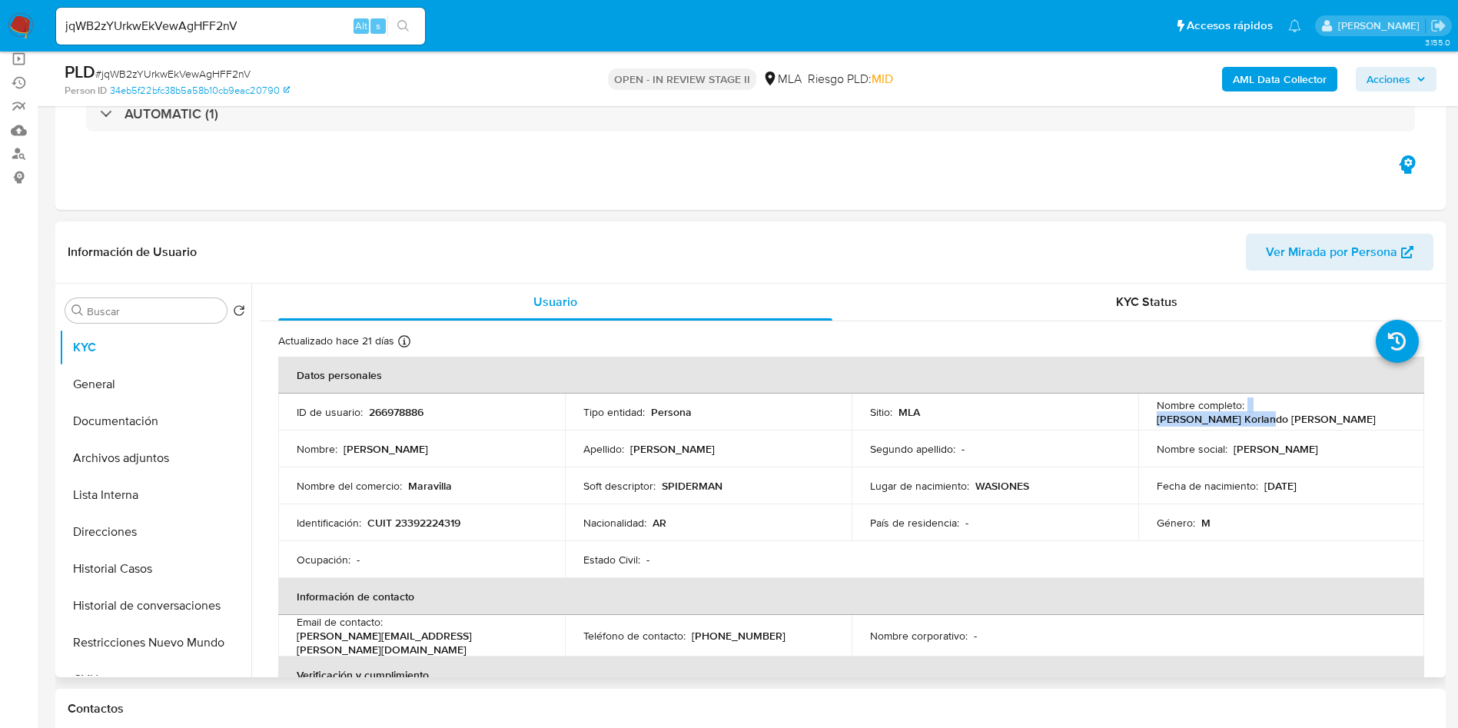
click at [1318, 417] on p "[PERSON_NAME] Korlando [PERSON_NAME]" at bounding box center [1266, 419] width 219 height 14
drag, startPoint x: 1245, startPoint y: 414, endPoint x: 1389, endPoint y: 414, distance: 144.5
click at [1389, 414] on div "Nombre completo : [PERSON_NAME] Korlando [PERSON_NAME]" at bounding box center [1282, 412] width 250 height 28
copy p "[PERSON_NAME] Korlando [PERSON_NAME]"
click at [889, 492] on p "Lugar de nacimiento :" at bounding box center [919, 486] width 99 height 14
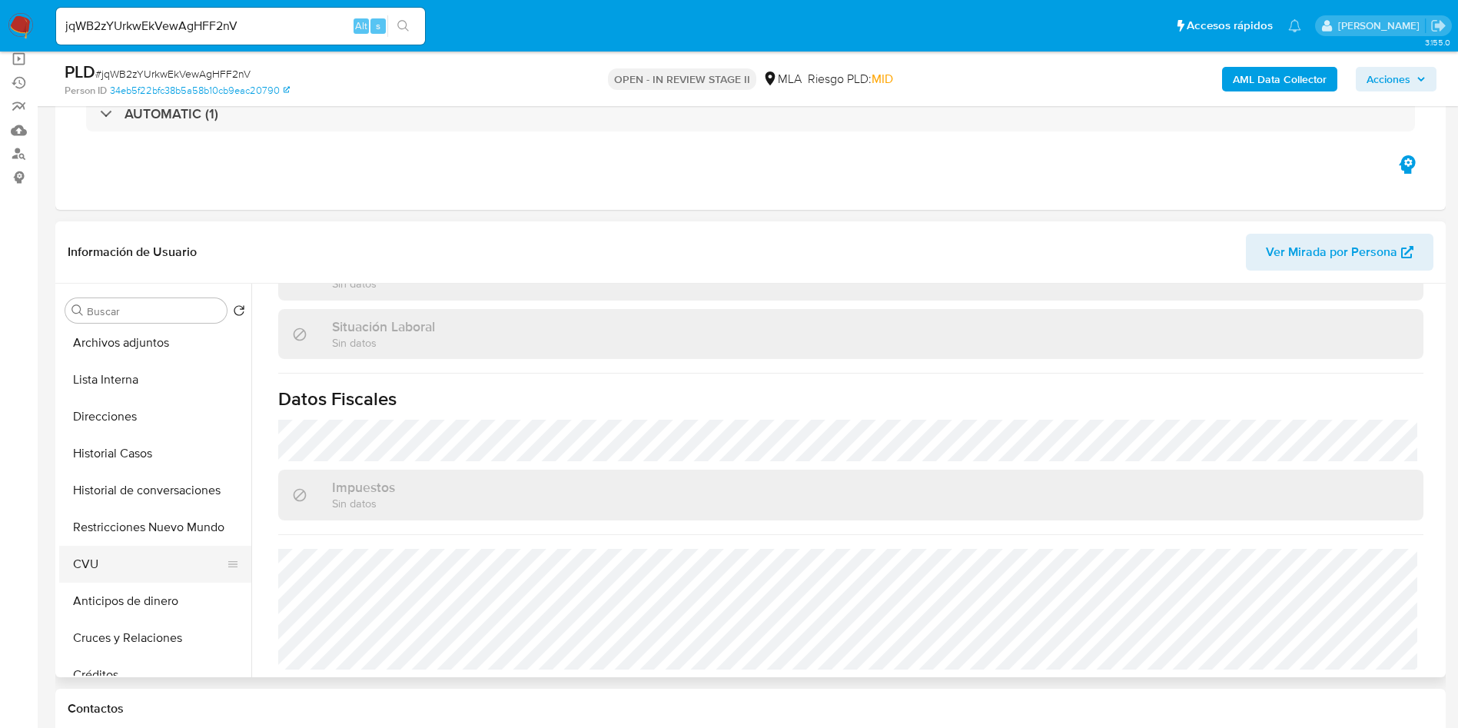
click at [131, 564] on button "CVU" at bounding box center [149, 564] width 180 height 37
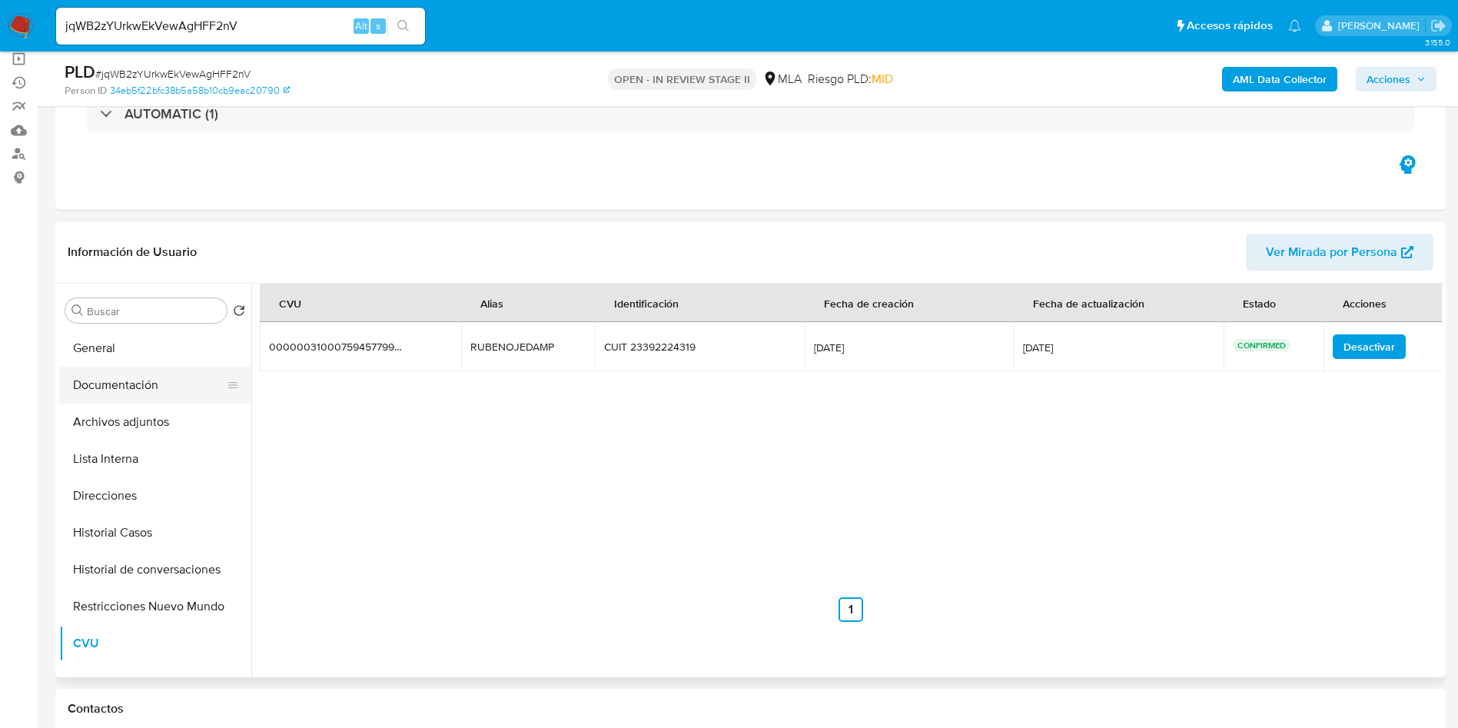
scroll to position [0, 0]
drag, startPoint x: 149, startPoint y: 420, endPoint x: 165, endPoint y: 422, distance: 16.3
click at [151, 420] on button "Documentación" at bounding box center [149, 421] width 180 height 37
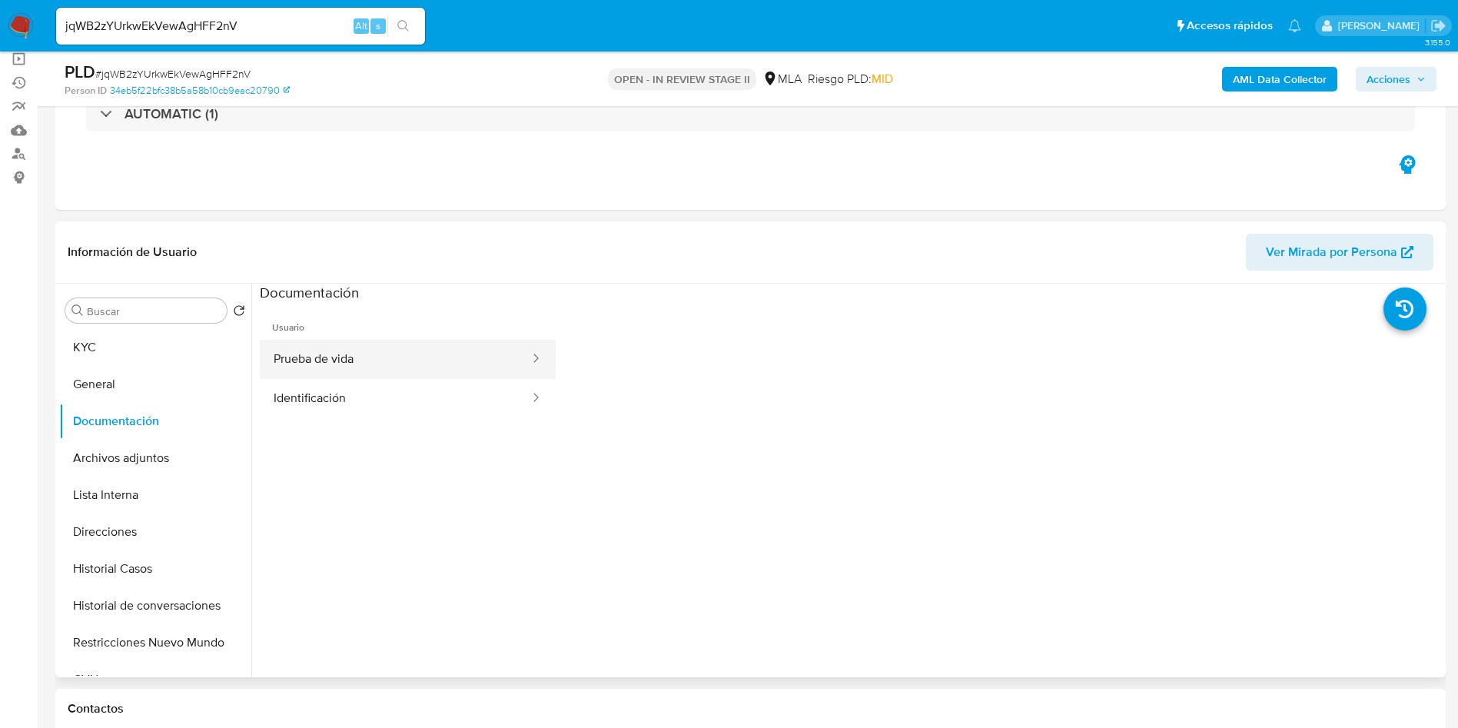
click at [400, 369] on button "Prueba de vida" at bounding box center [395, 359] width 271 height 39
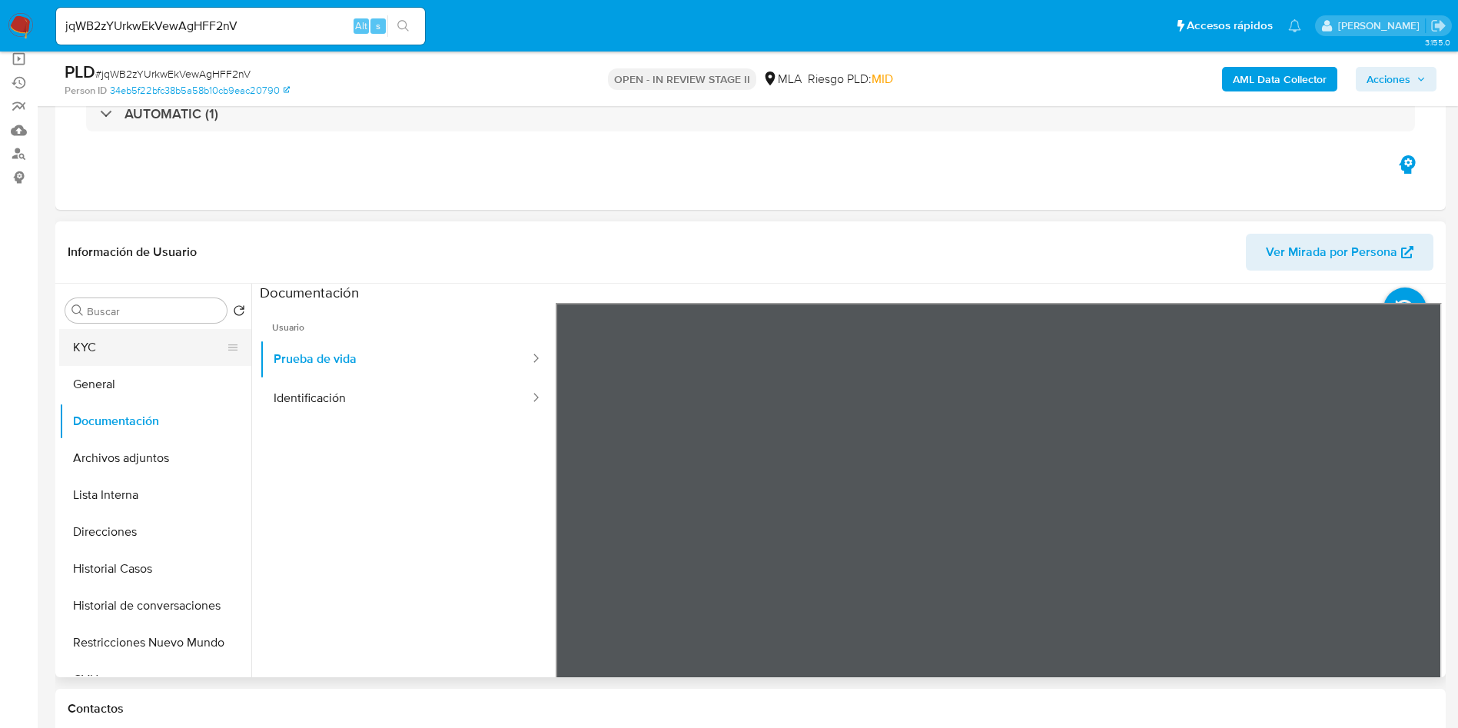
click at [153, 324] on div "Buscar Volver al orden por defecto KYC General Documentación Archivos adjuntos …" at bounding box center [155, 481] width 192 height 391
click at [151, 342] on button "KYC" at bounding box center [149, 347] width 180 height 37
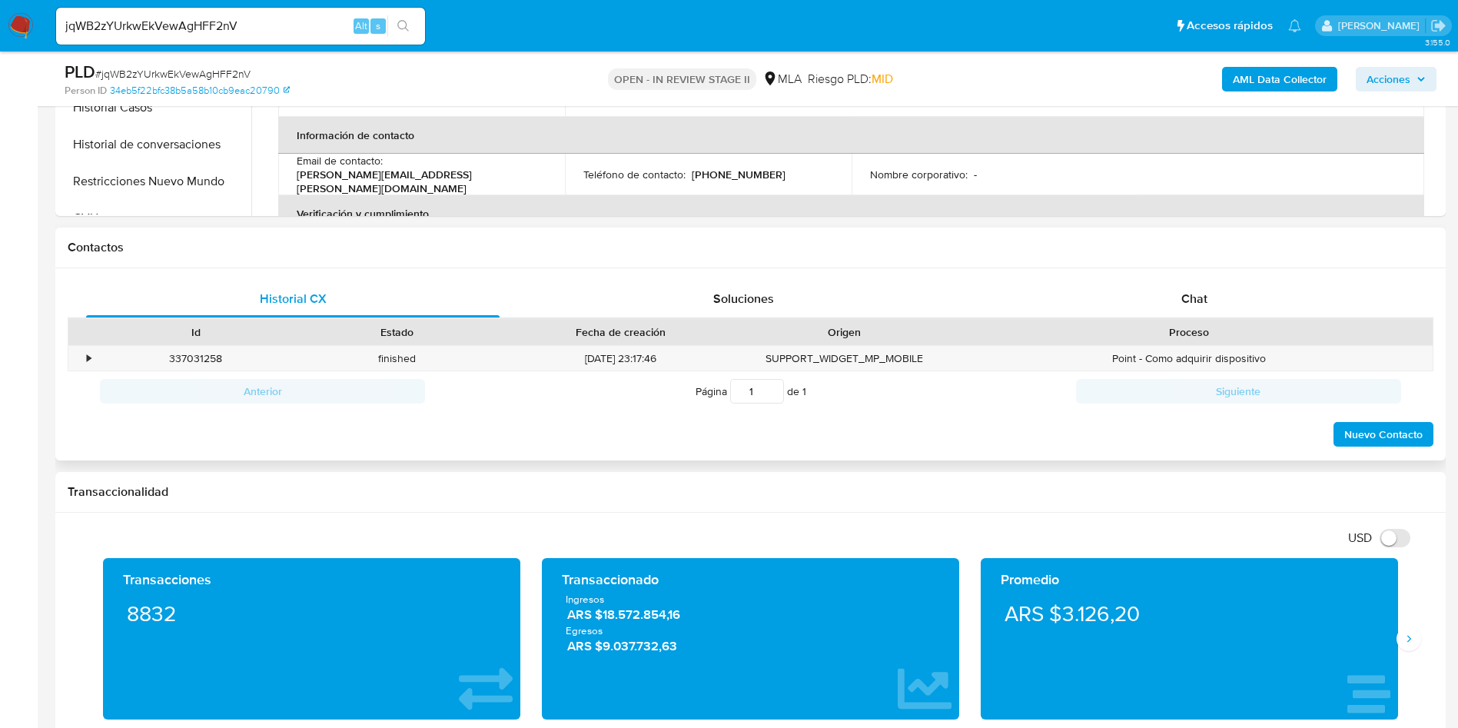
click at [1178, 322] on div "Proceso" at bounding box center [1188, 332] width 487 height 26
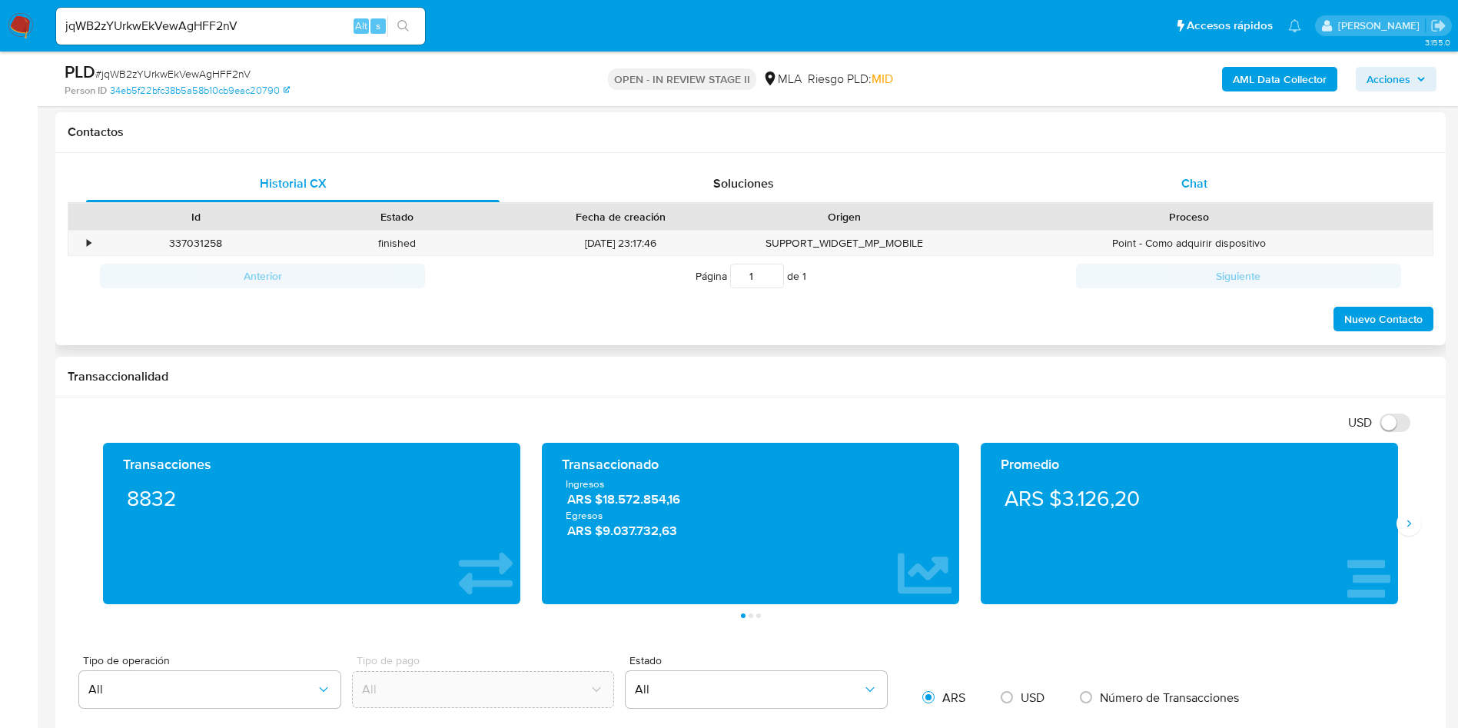
click at [1225, 172] on div "Chat" at bounding box center [1195, 183] width 414 height 37
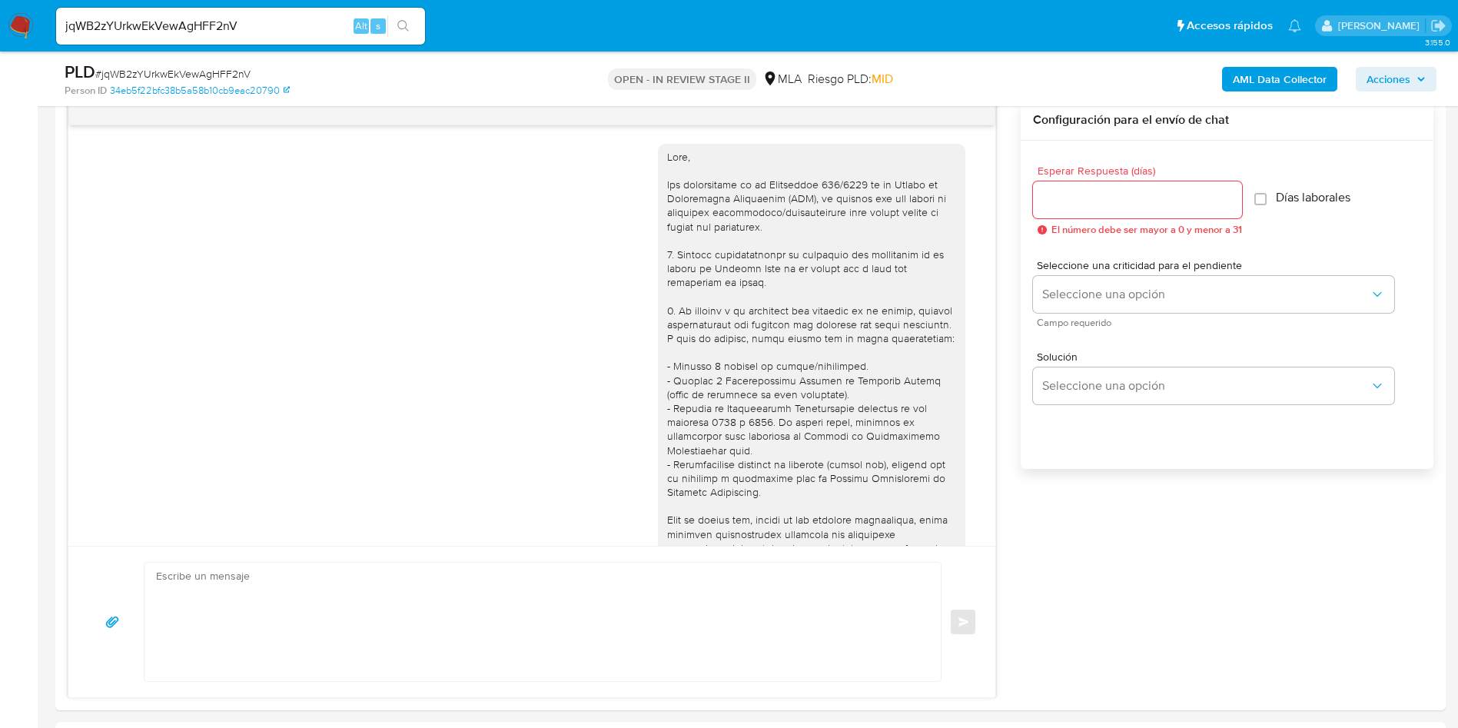
scroll to position [553, 0]
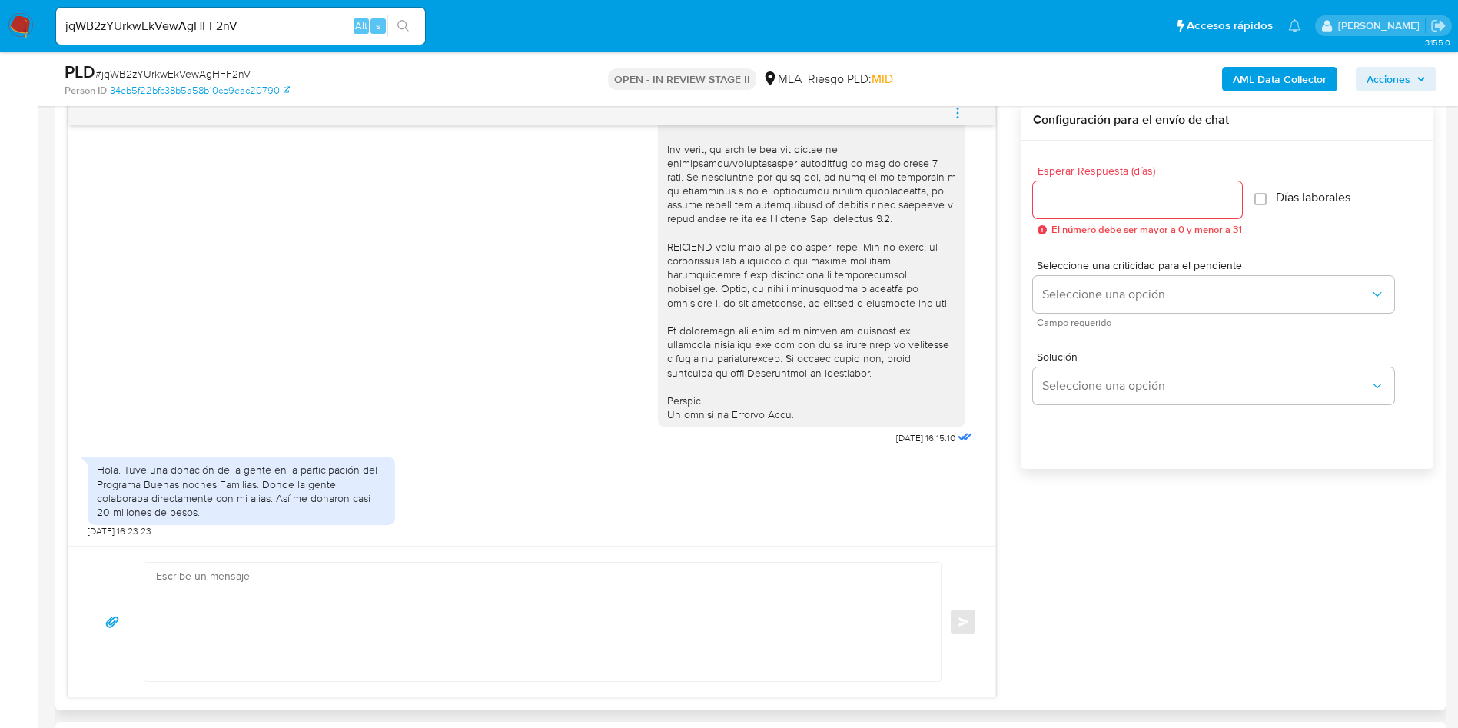
click at [213, 489] on div "Hola. Tuve una donación de la gente en la participación del Programa Buenas noc…" at bounding box center [241, 491] width 289 height 56
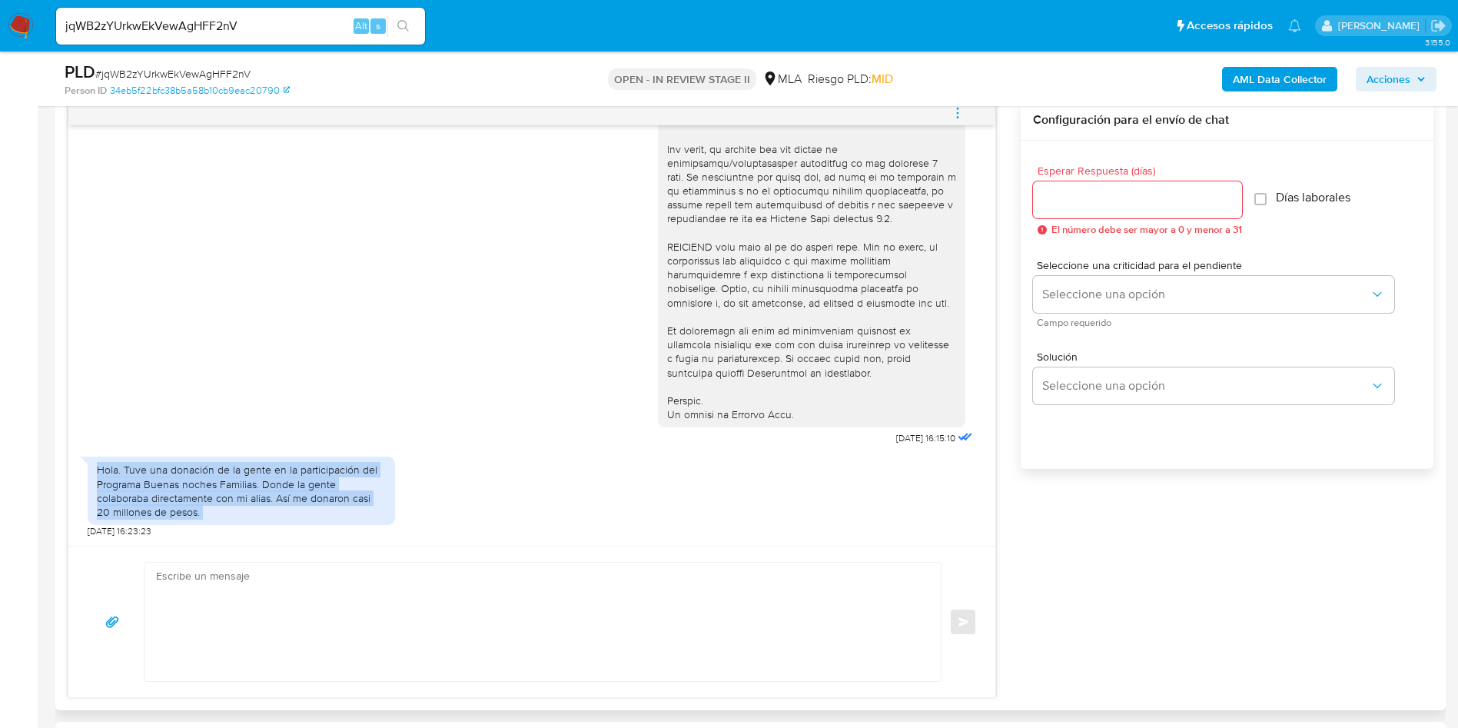
click at [213, 489] on div "Hola. Tuve una donación de la gente en la participación del Programa Buenas noc…" at bounding box center [241, 491] width 289 height 56
copy div "Hola. Tuve una donación de la gente en la participación del Programa Buenas noc…"
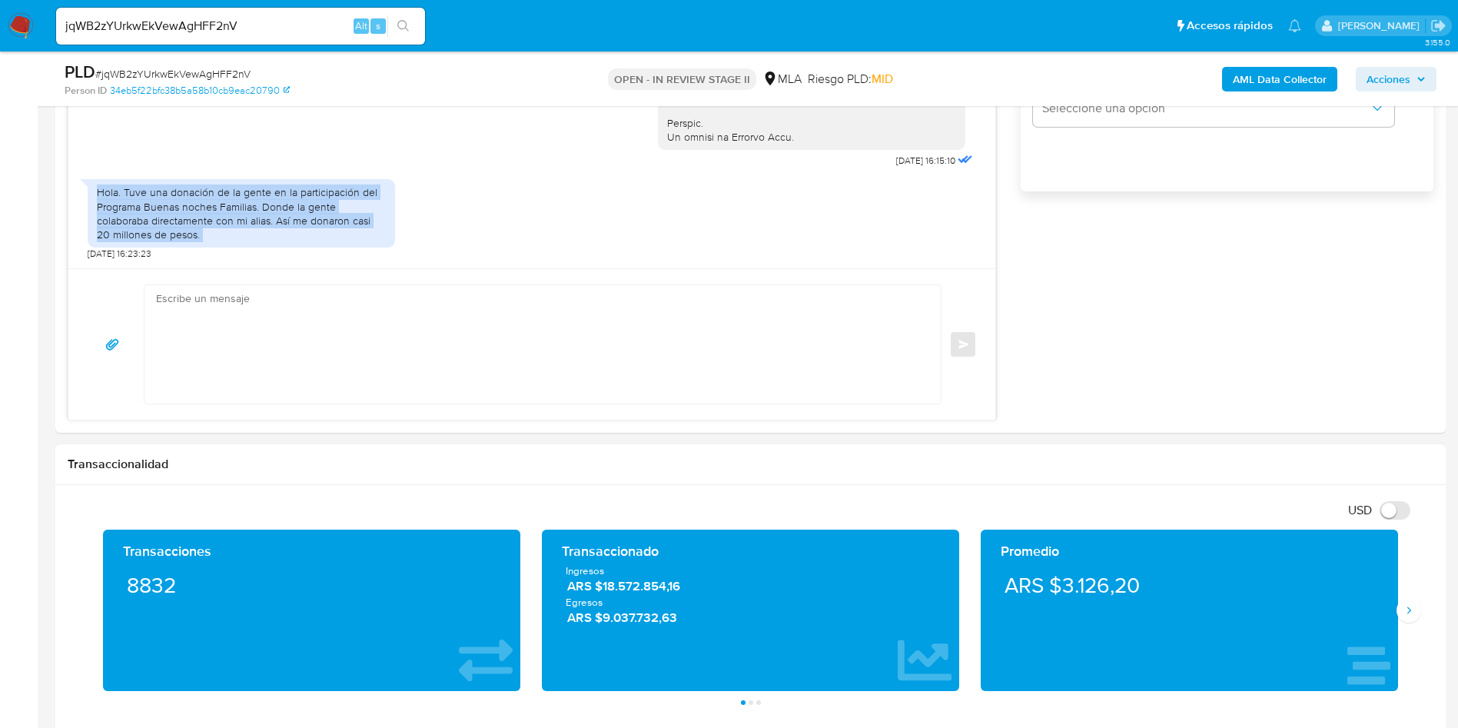
scroll to position [1153, 0]
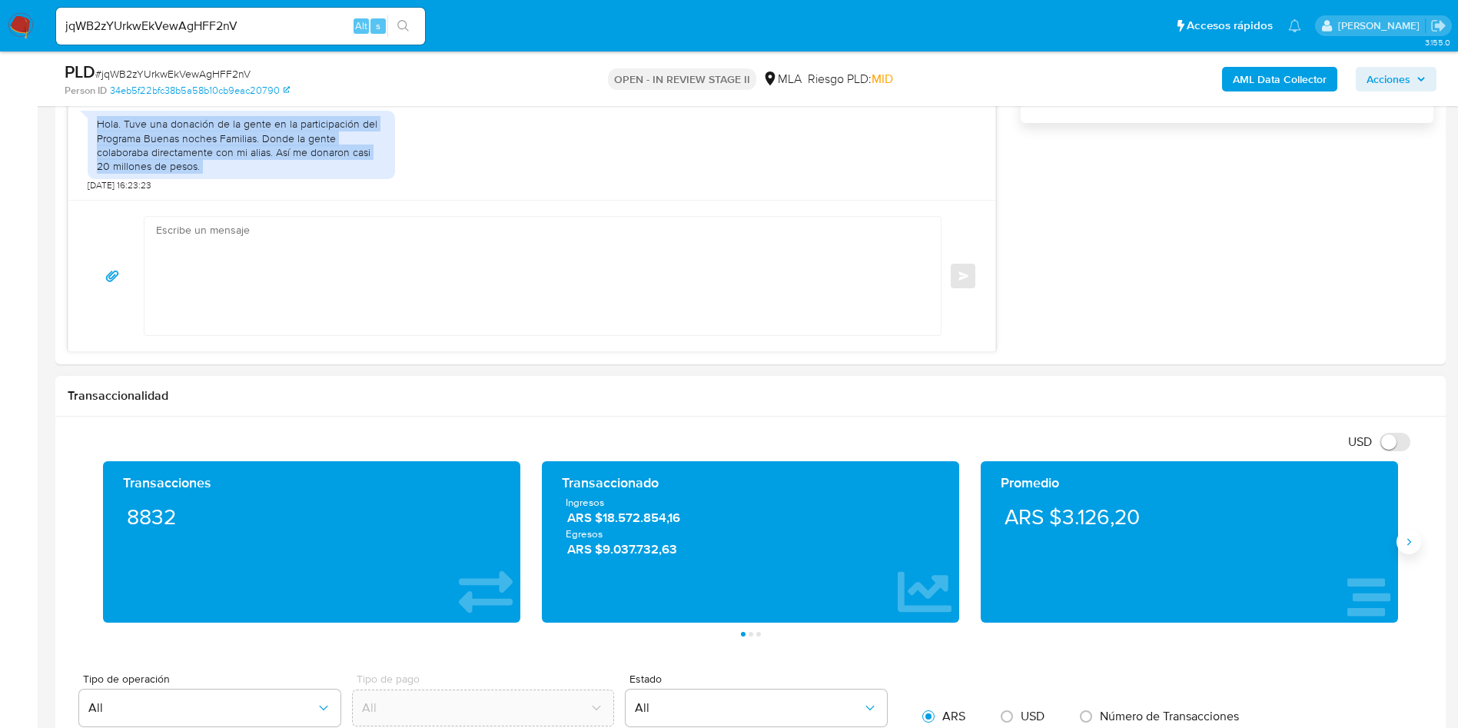
click at [1407, 540] on icon "Siguiente" at bounding box center [1409, 542] width 12 height 12
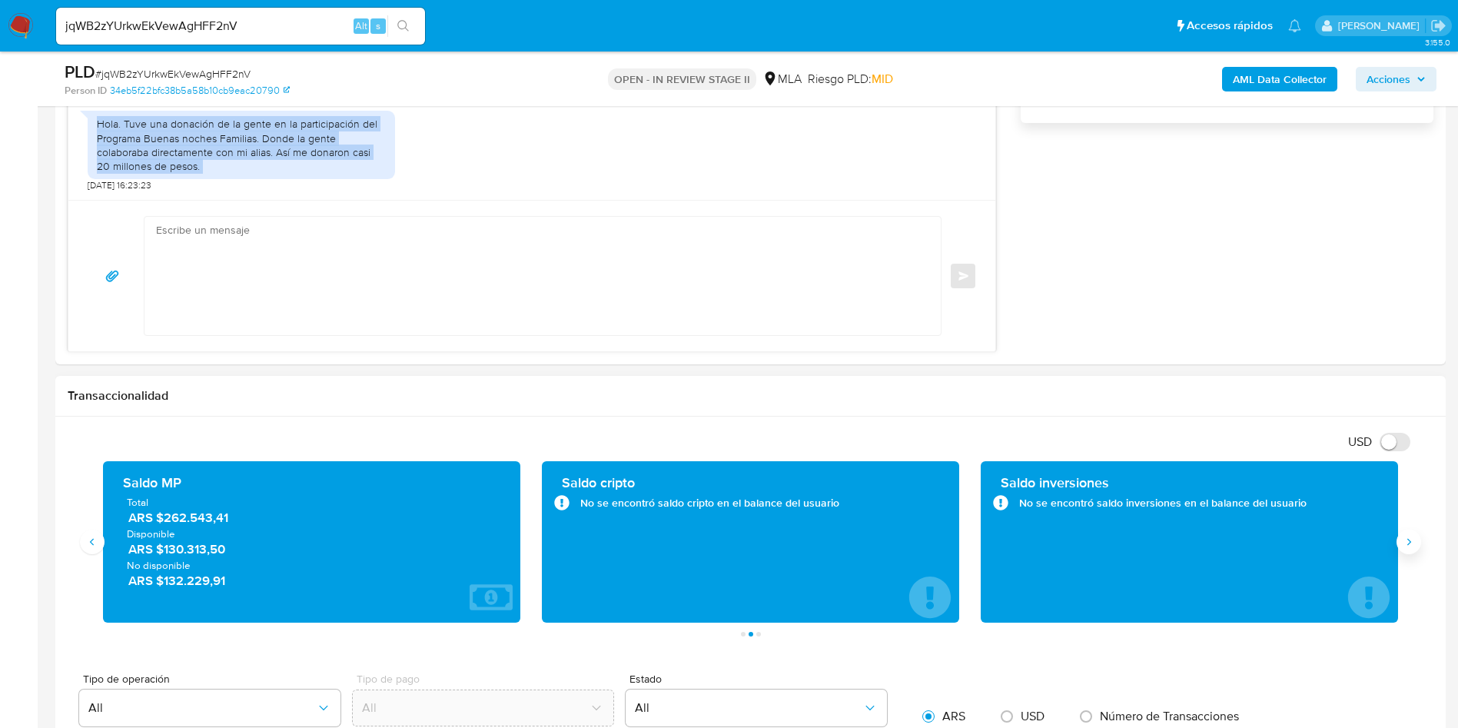
click at [1407, 540] on icon "Siguiente" at bounding box center [1409, 542] width 12 height 12
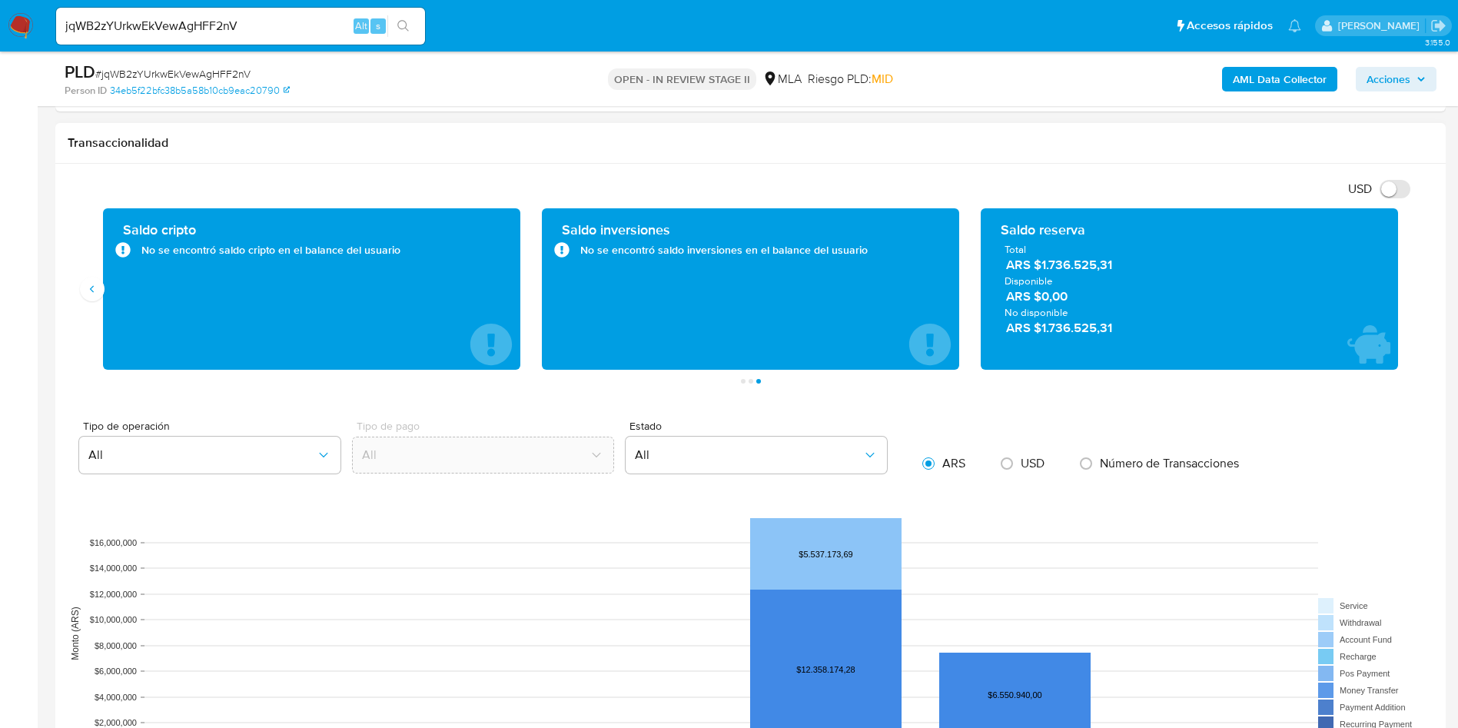
scroll to position [1614, 0]
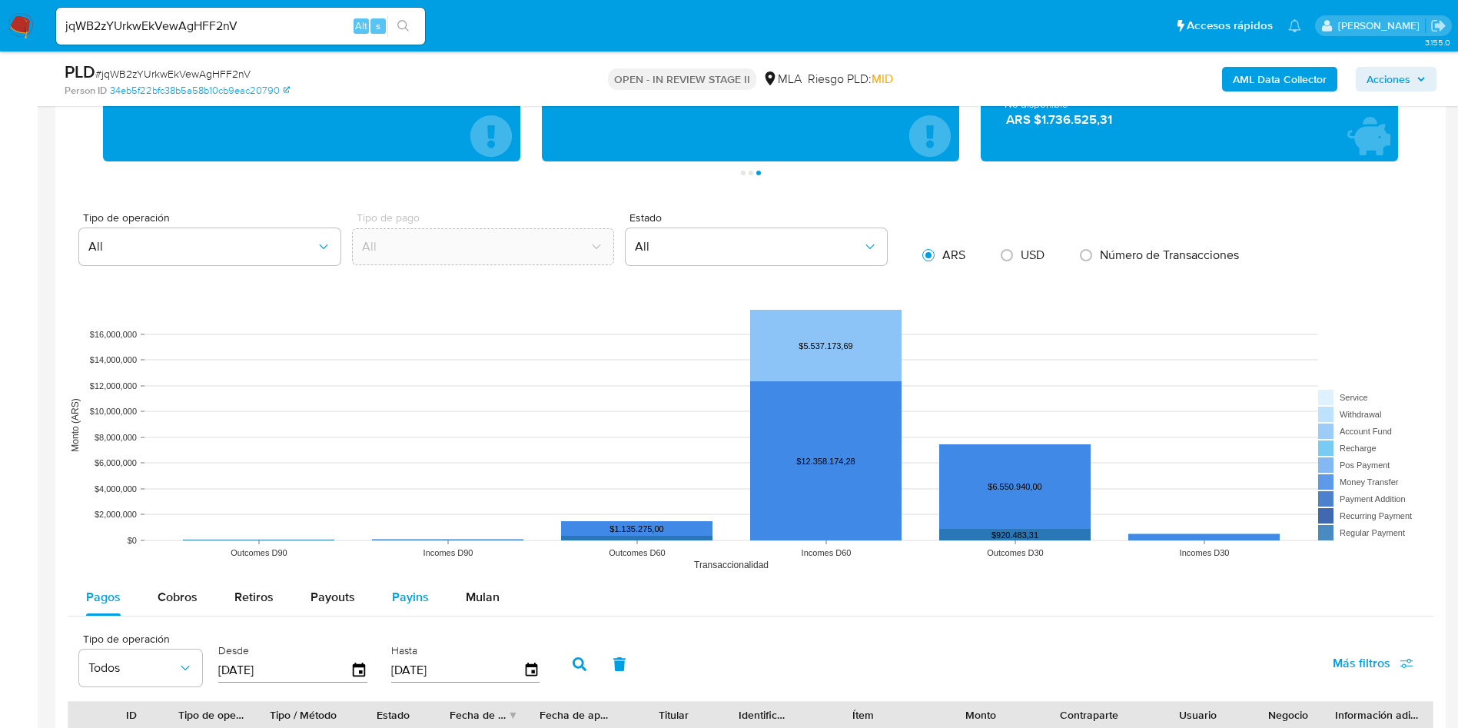
click at [426, 599] on button "Payins" at bounding box center [411, 597] width 74 height 37
select select "10"
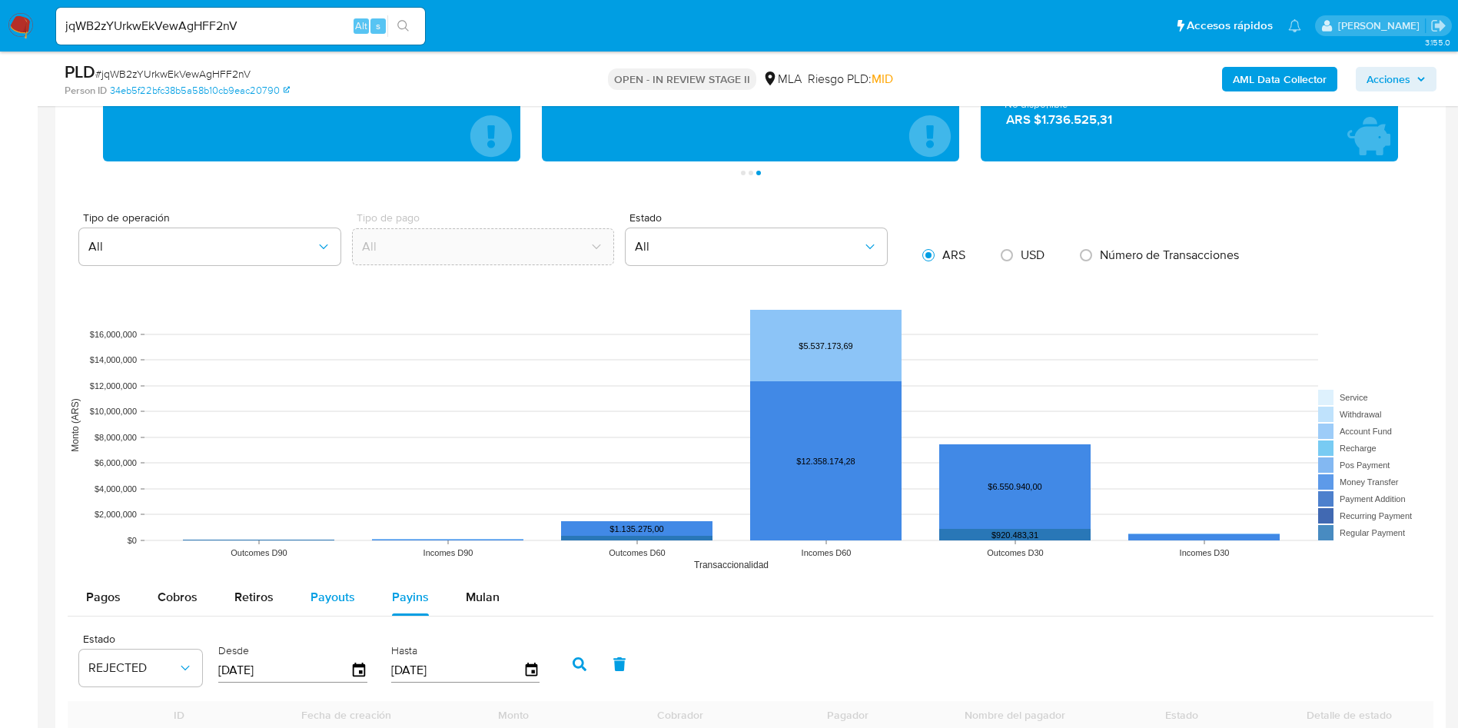
click at [316, 613] on div "Payouts" at bounding box center [333, 597] width 45 height 37
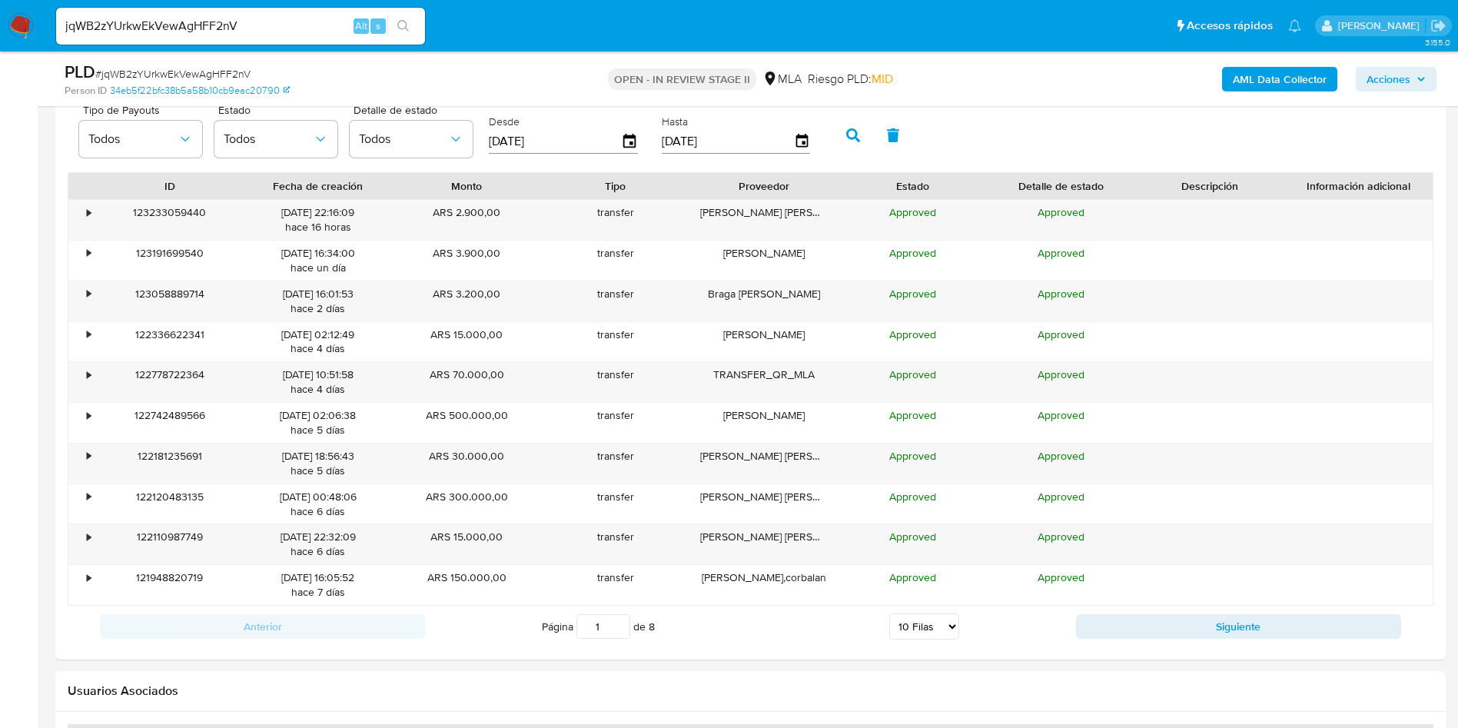
scroll to position [2191, 0]
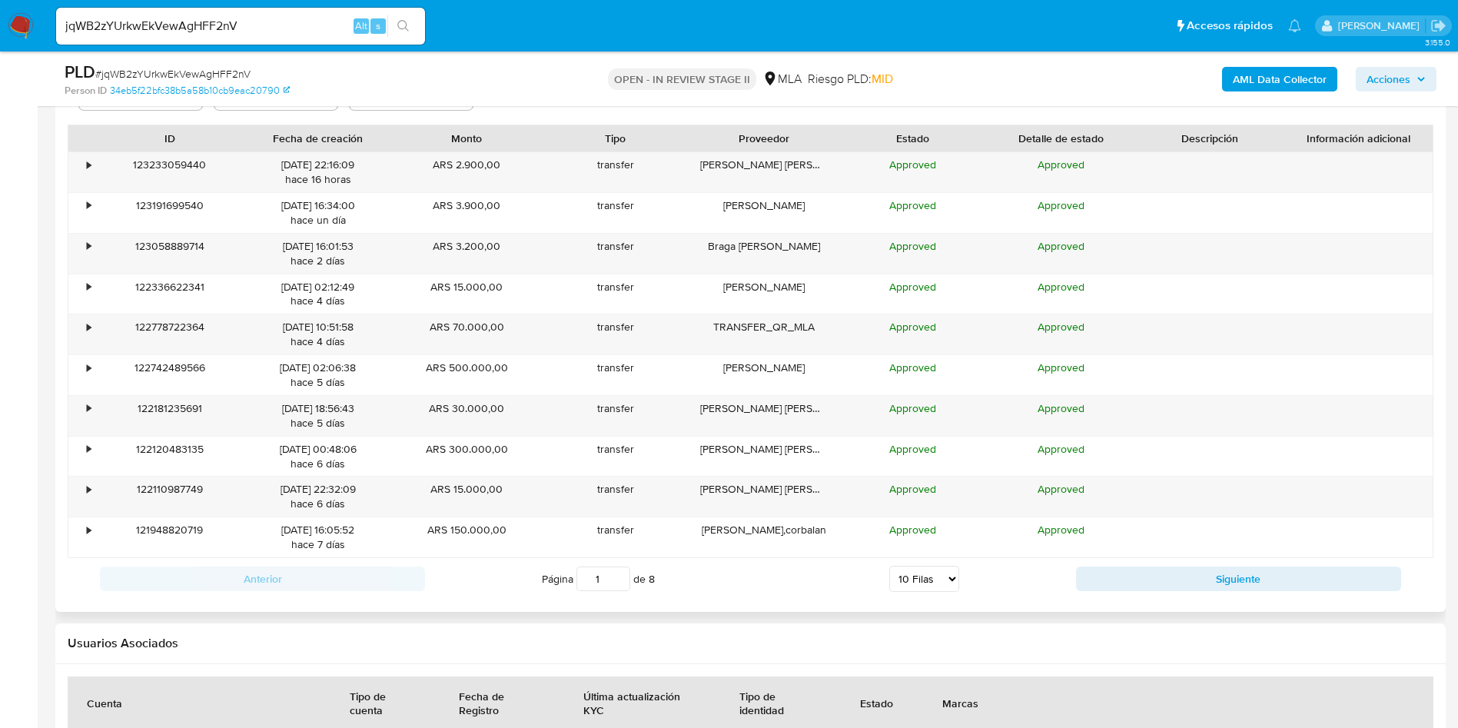
click at [896, 580] on select "5 Filas 10 Filas 20 Filas 25 Filas 50 Filas 100 Filas" at bounding box center [924, 579] width 70 height 26
select select "100"
click at [889, 566] on select "5 Filas 10 Filas 20 Filas 25 Filas 50 Filas 100 Filas" at bounding box center [924, 579] width 70 height 26
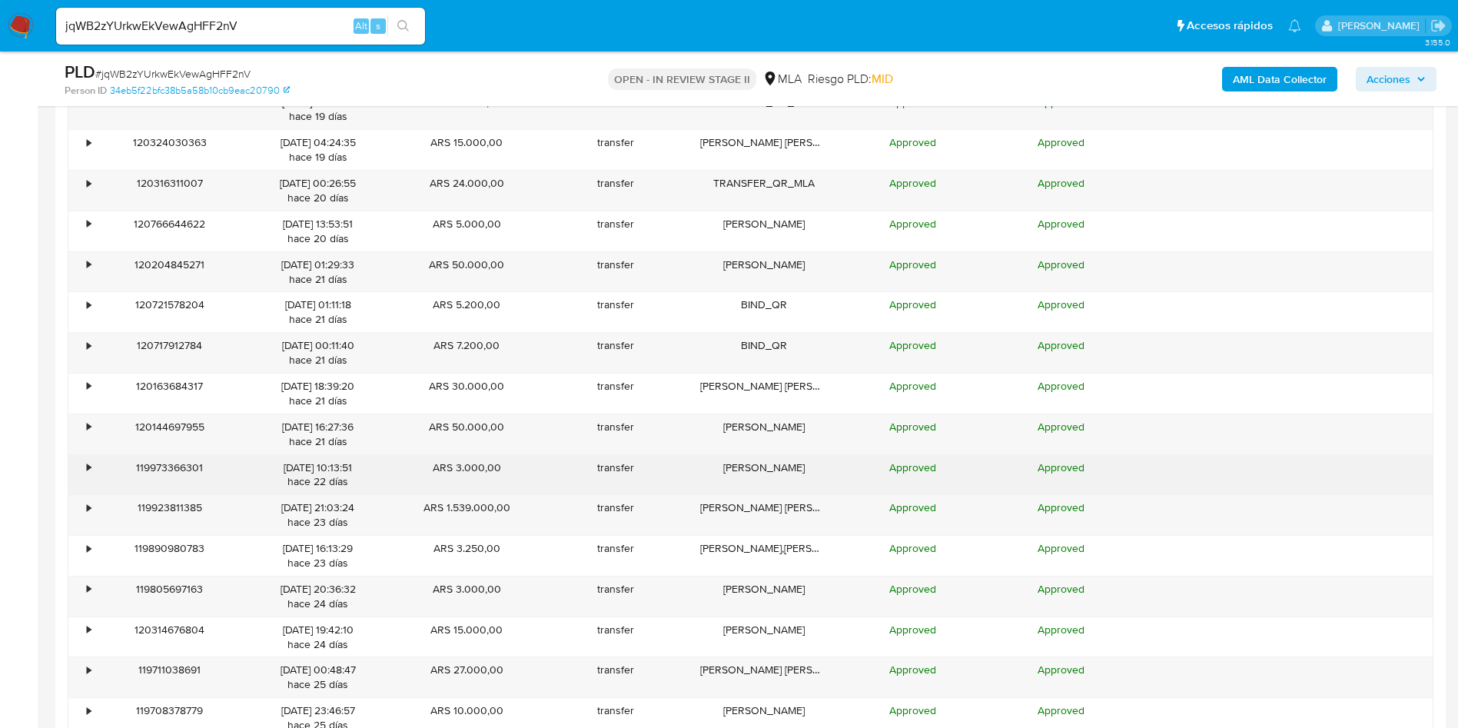
scroll to position [3344, 0]
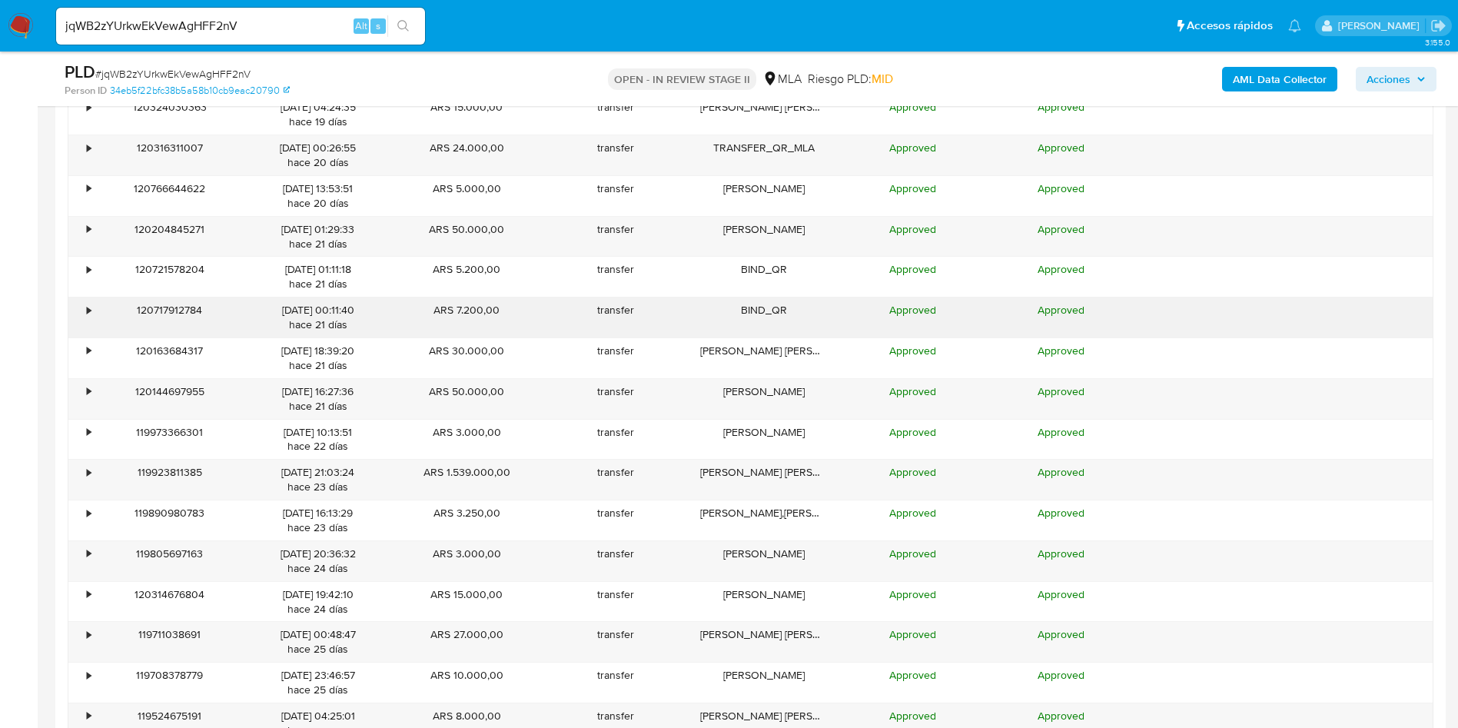
drag, startPoint x: 859, startPoint y: 397, endPoint x: 327, endPoint y: 337, distance: 534.5
click at [327, 337] on div "• 123233059440 21/08/2025 22:16:09 hace 16 horas ARS 2.900,00 transfer Bazan Pa…" at bounding box center [751, 438] width 1366 height 2881
click at [807, 384] on div "Gonzalo Adrian Aquino" at bounding box center [764, 399] width 148 height 40
drag, startPoint x: 989, startPoint y: 395, endPoint x: 1106, endPoint y: 397, distance: 116.9
click at [992, 395] on div "Approved" at bounding box center [1061, 399] width 148 height 40
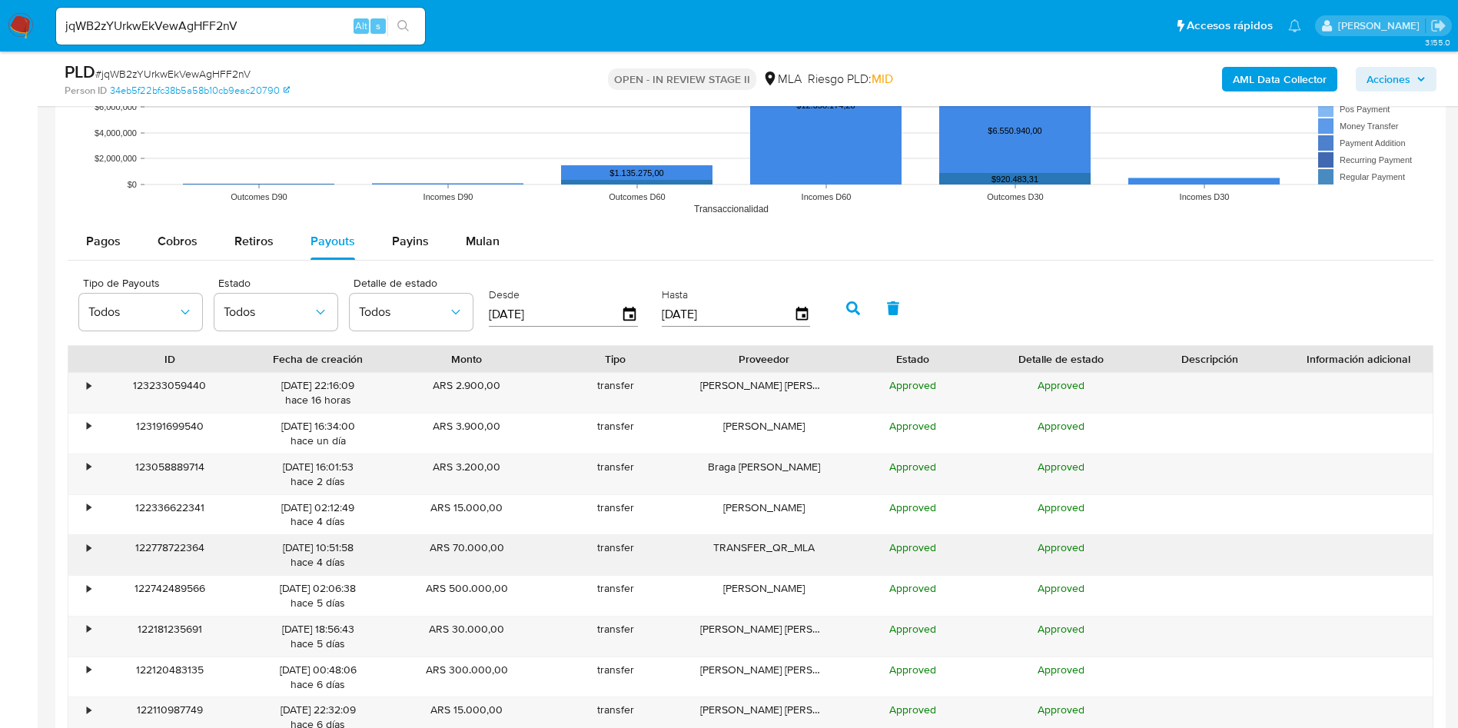
scroll to position [1960, 0]
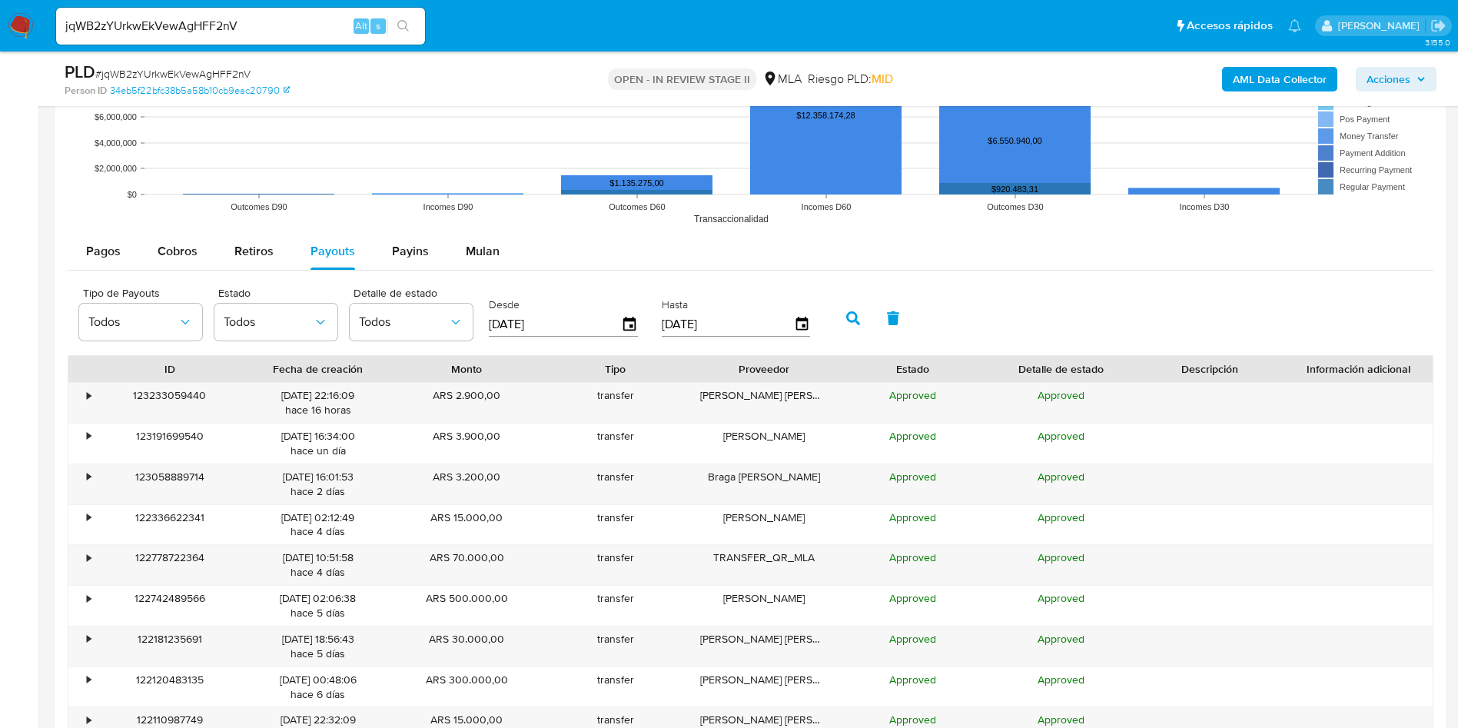
click at [112, 250] on span "Pagos" at bounding box center [103, 251] width 35 height 18
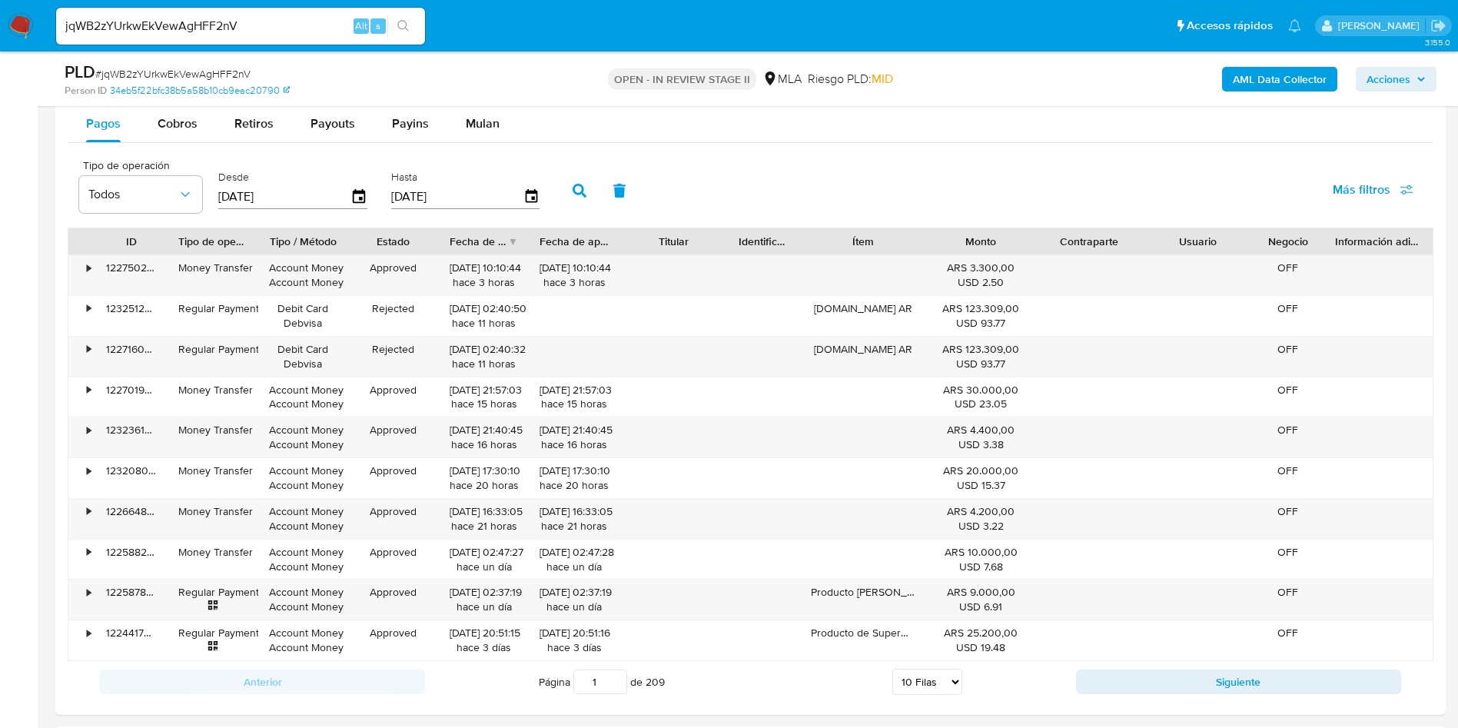
scroll to position [2191, 0]
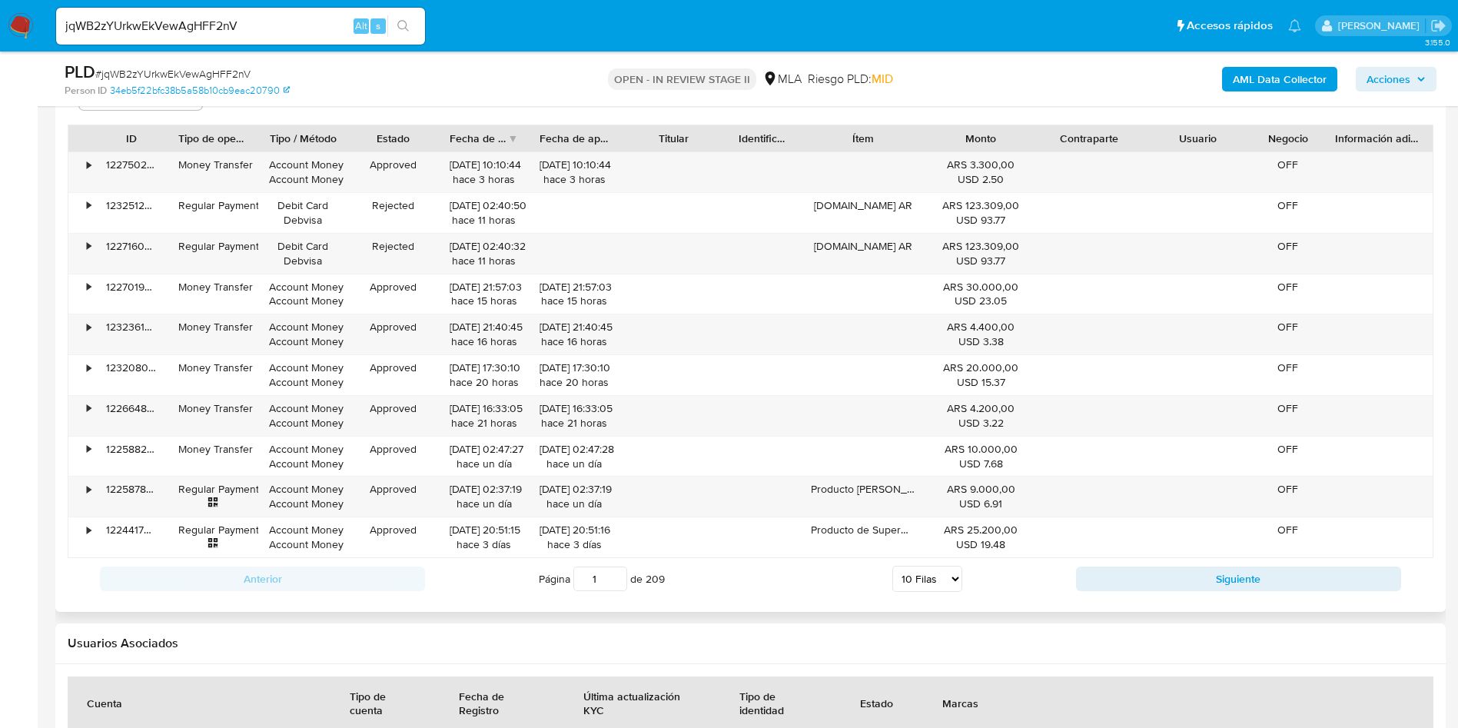
click at [919, 577] on select "5 Filas 10 Filas 20 Filas 25 Filas 50 Filas 100 Filas" at bounding box center [927, 579] width 70 height 26
select select "100"
click at [892, 566] on select "5 Filas 10 Filas 20 Filas 25 Filas 50 Filas 100 Filas" at bounding box center [927, 579] width 70 height 26
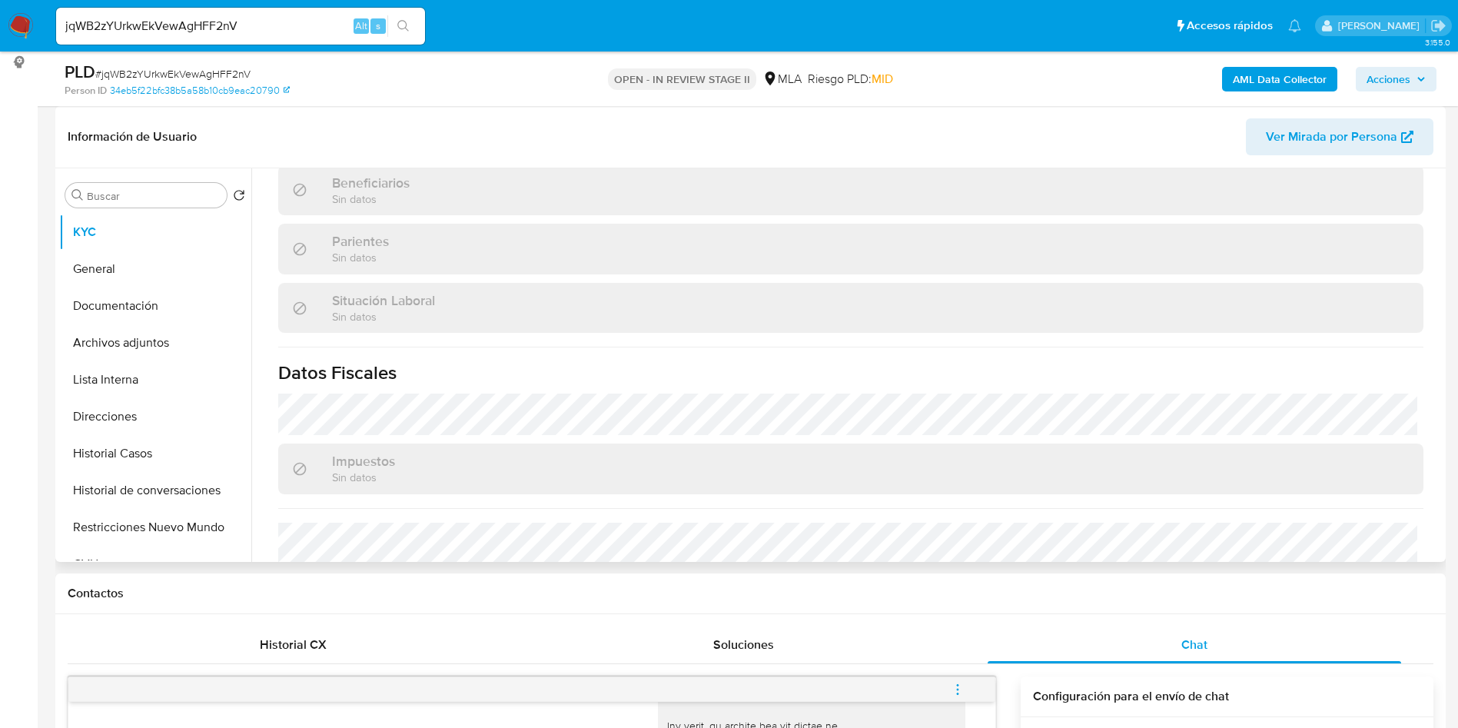
scroll to position [692, 0]
click at [114, 407] on button "Direcciones" at bounding box center [149, 416] width 180 height 37
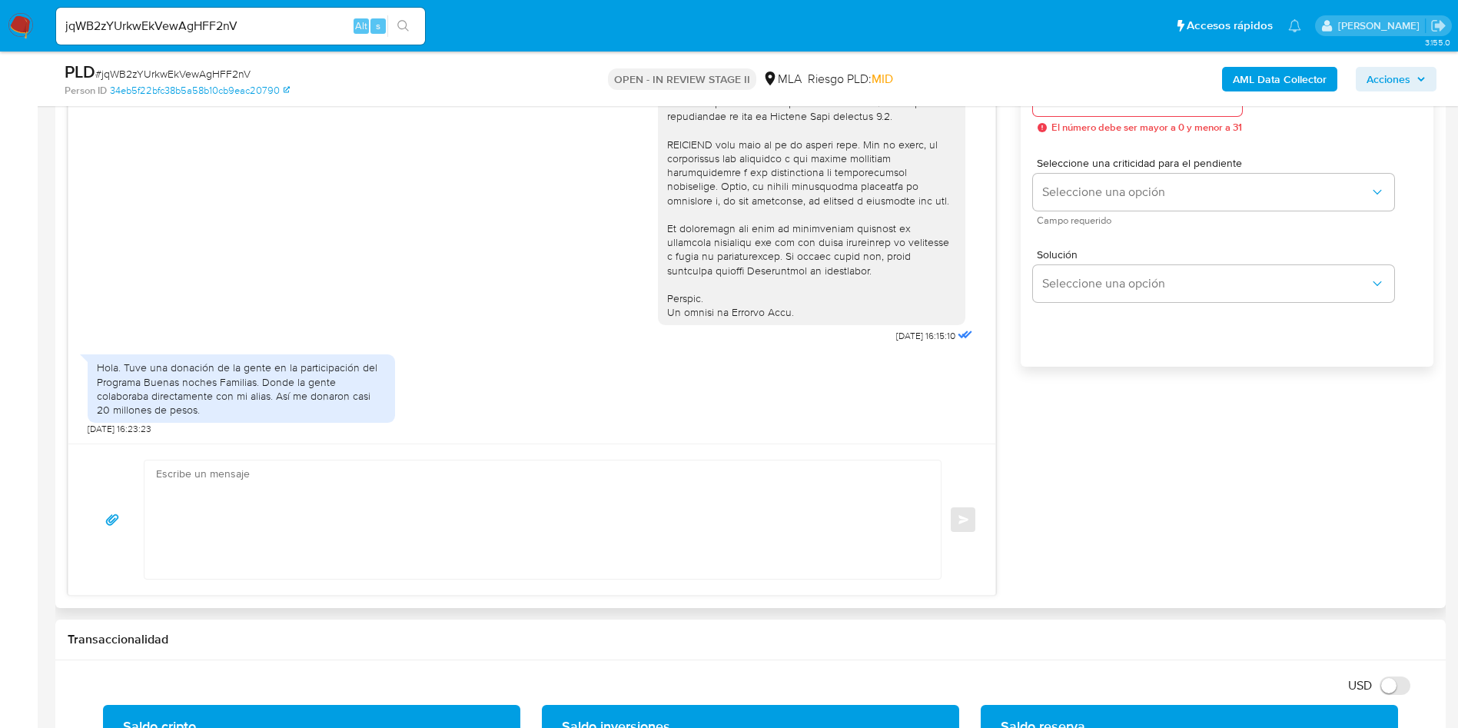
scroll to position [807, 0]
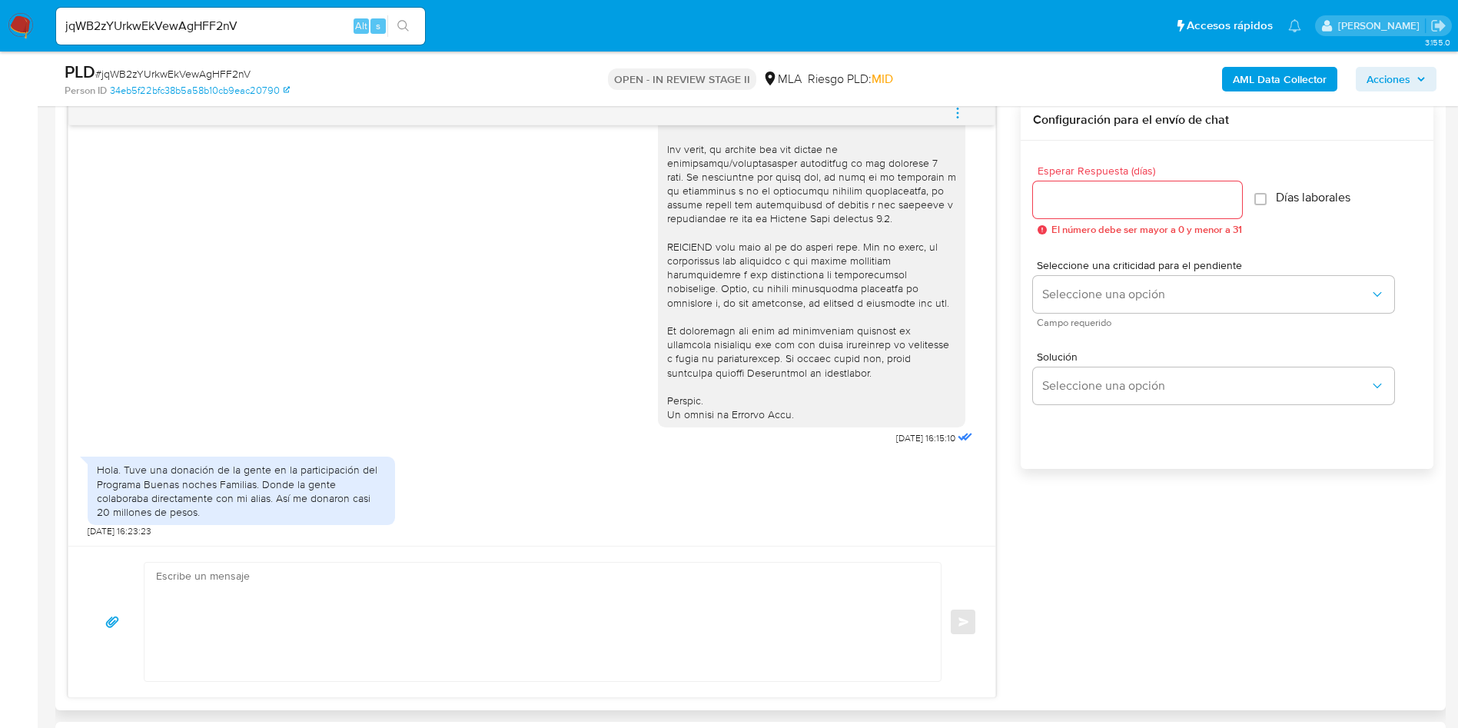
click at [382, 675] on textarea at bounding box center [539, 622] width 766 height 118
paste textarea "Hola, ¡Muchas gracias por tu respuesta! Confirmamos la recepción de la document…"
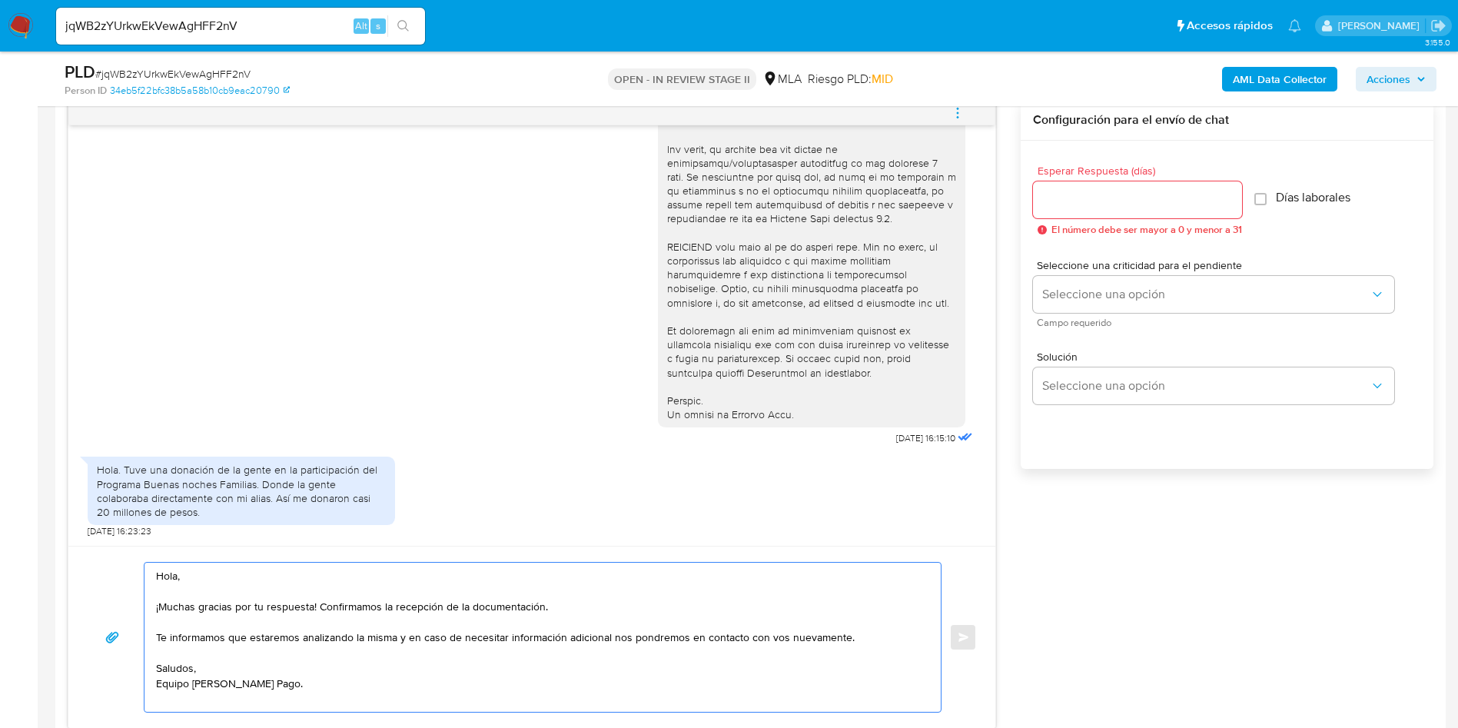
type textarea "Hola, ¡Muchas gracias por tu respuesta! Confirmamos la recepción de la document…"
click at [1084, 211] on div at bounding box center [1137, 199] width 209 height 37
click at [1080, 207] on input "Esperar Respuesta (días)" at bounding box center [1137, 200] width 209 height 20
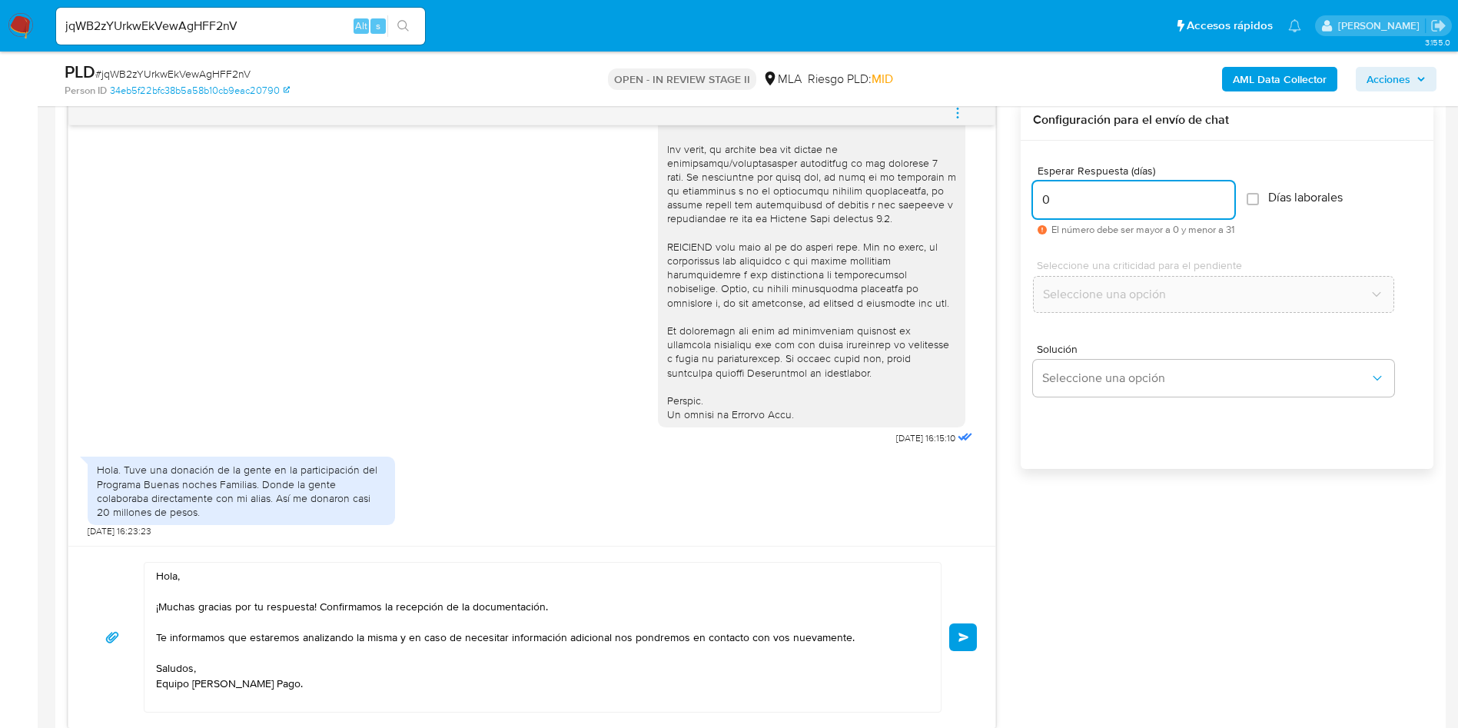
type input "0"
click at [379, 685] on textarea "Hola, ¡Muchas gracias por tu respuesta! Confirmamos la recepción de la document…" at bounding box center [539, 637] width 766 height 149
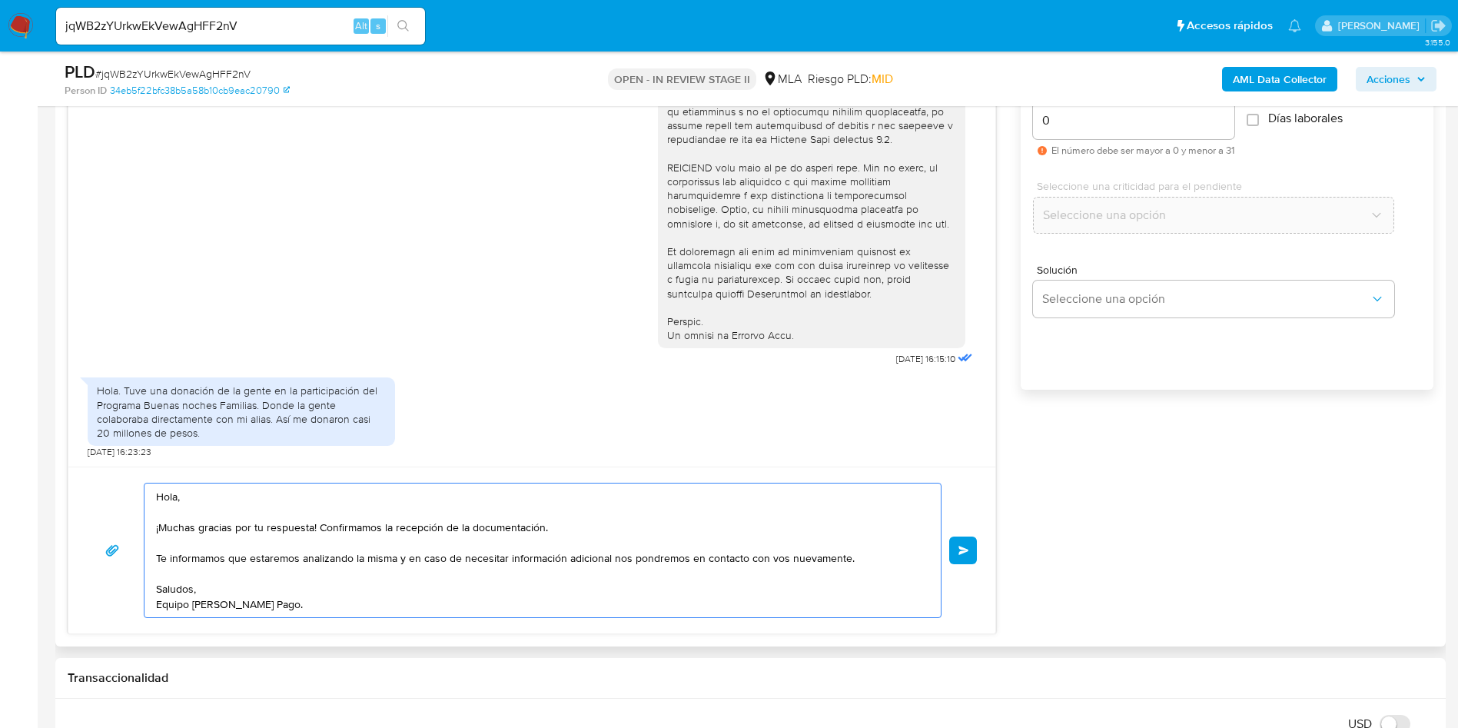
scroll to position [922, 0]
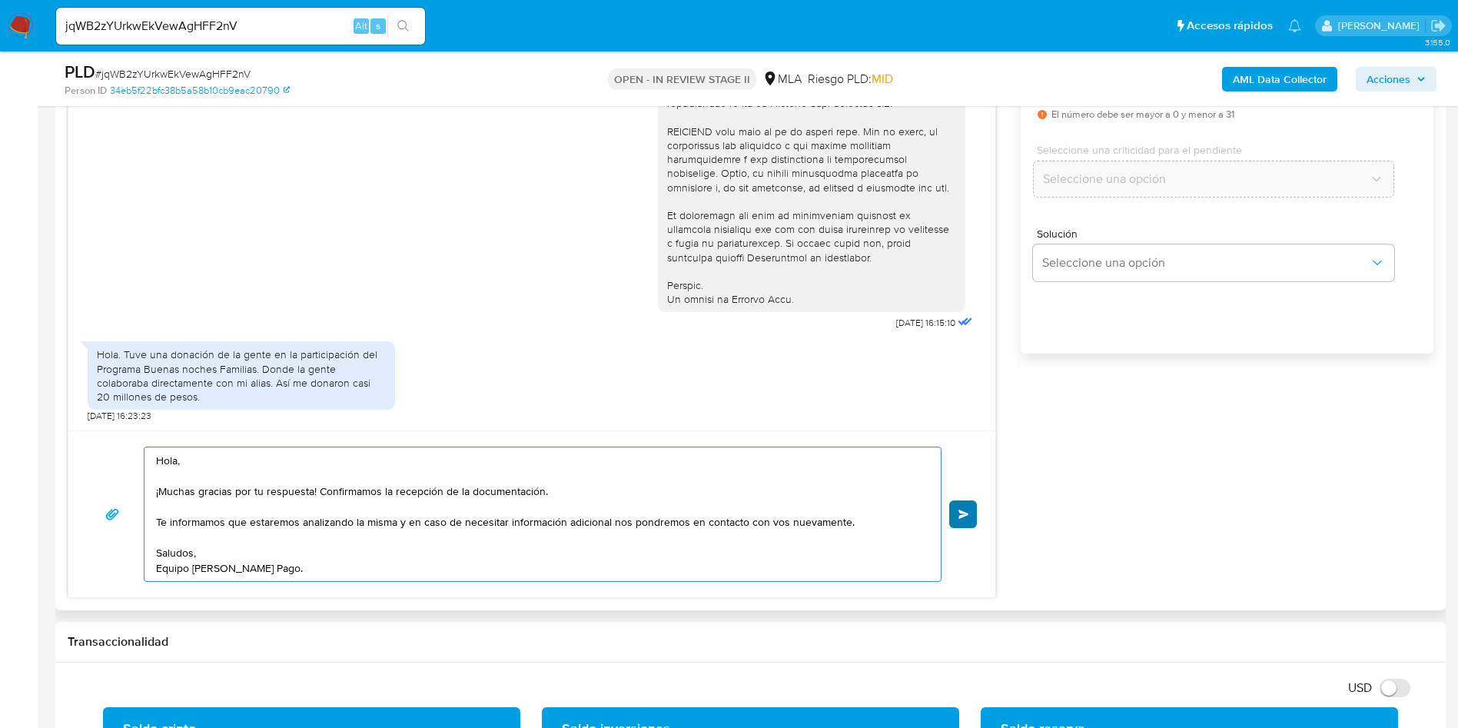
type textarea "Hola, ¡Muchas gracias por tu respuesta! Confirmamos la recepción de la document…"
click at [962, 510] on span "Enviar" at bounding box center [964, 514] width 11 height 9
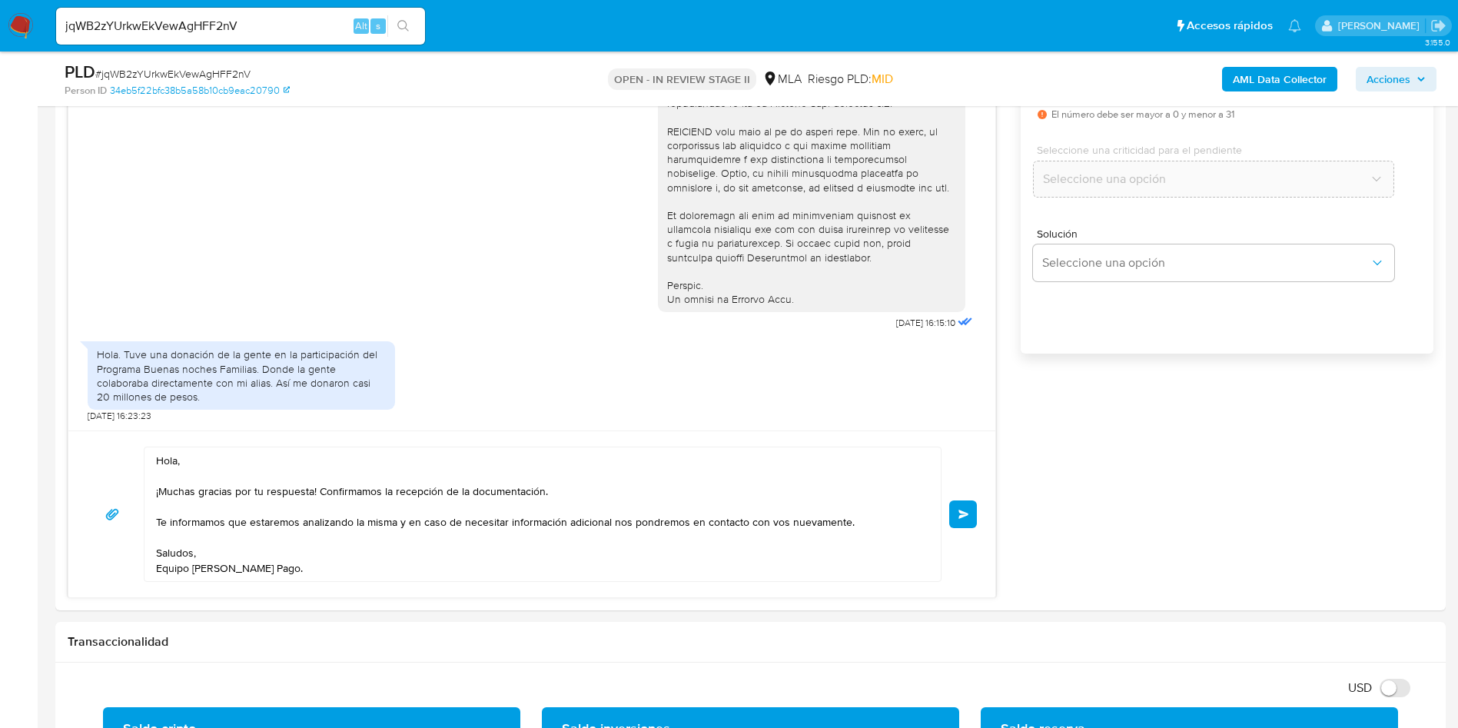
click at [198, 31] on input "jqWB2zYUrkwEkVewAgHFF2nV" at bounding box center [240, 26] width 369 height 20
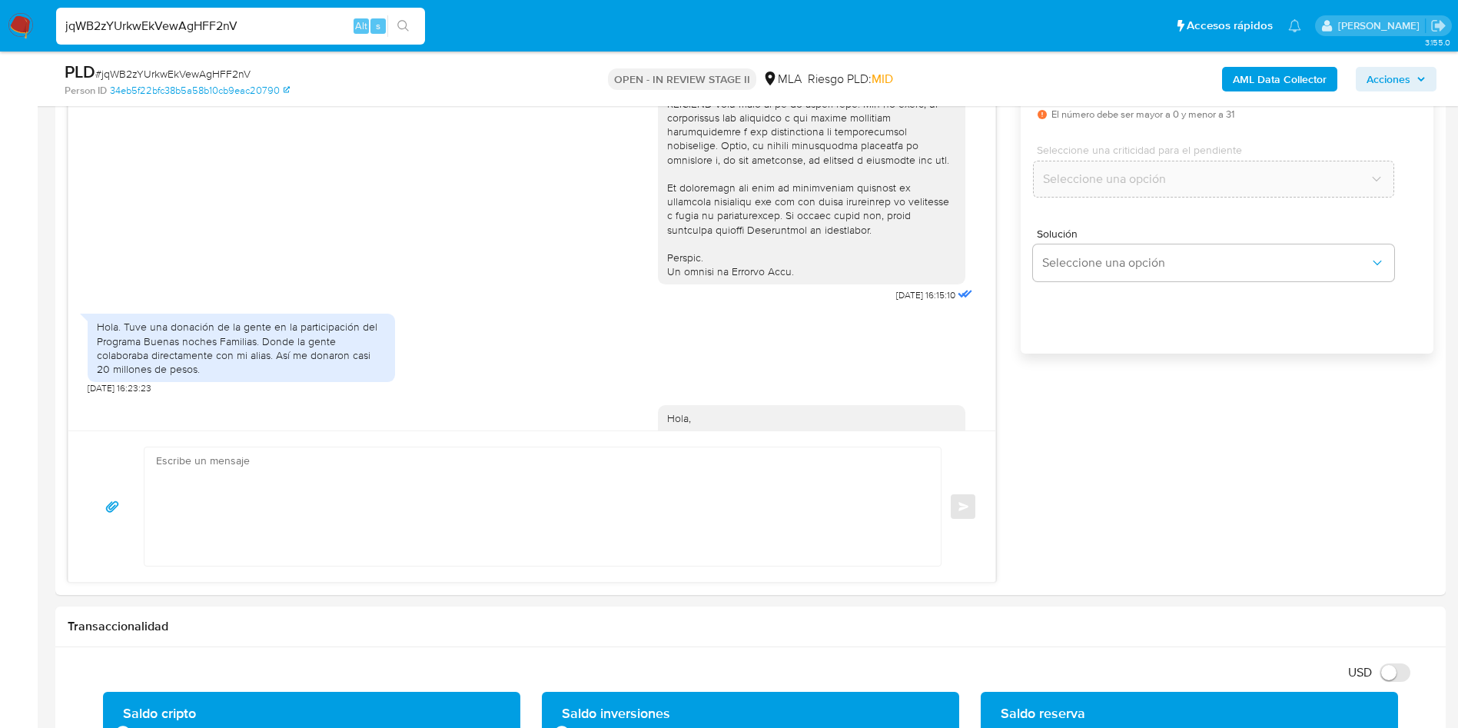
scroll to position [751, 0]
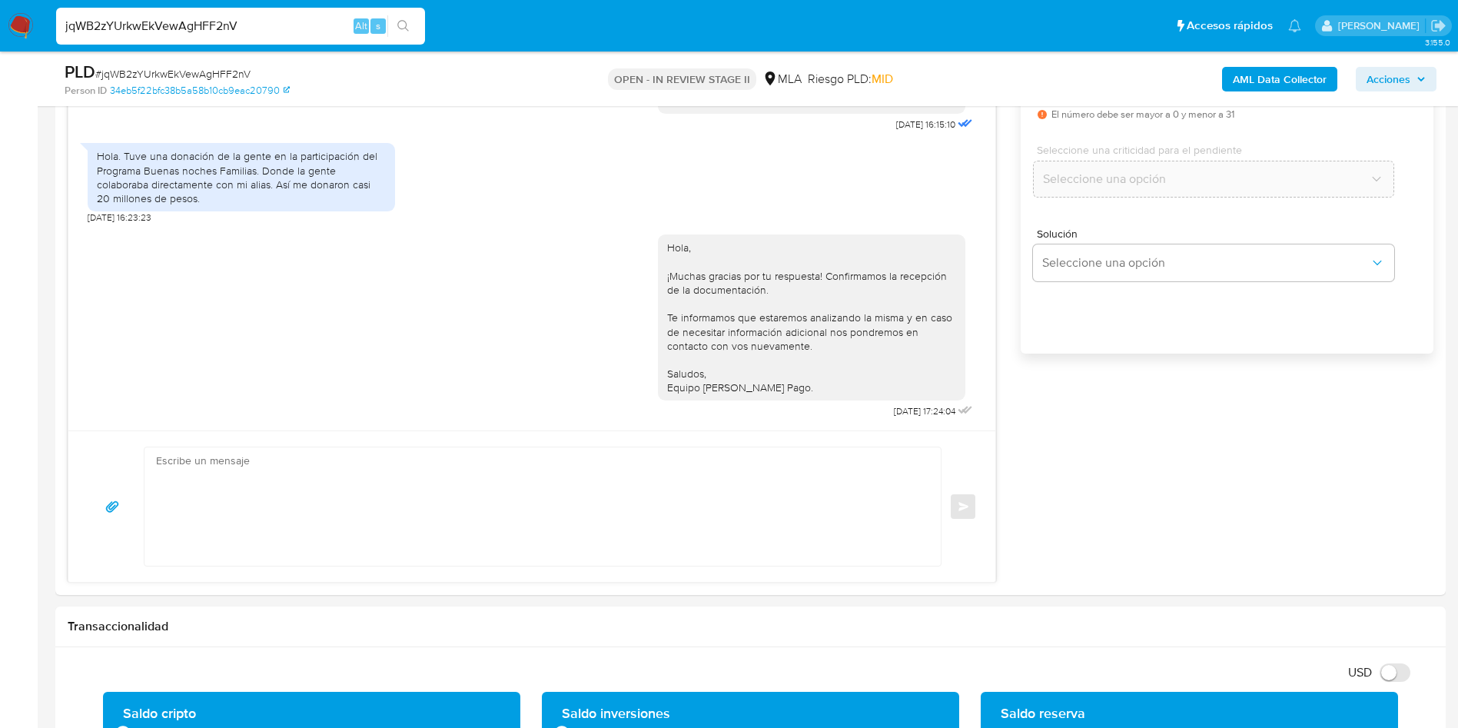
click at [198, 31] on input "jqWB2zYUrkwEkVewAgHFF2nV" at bounding box center [240, 26] width 369 height 20
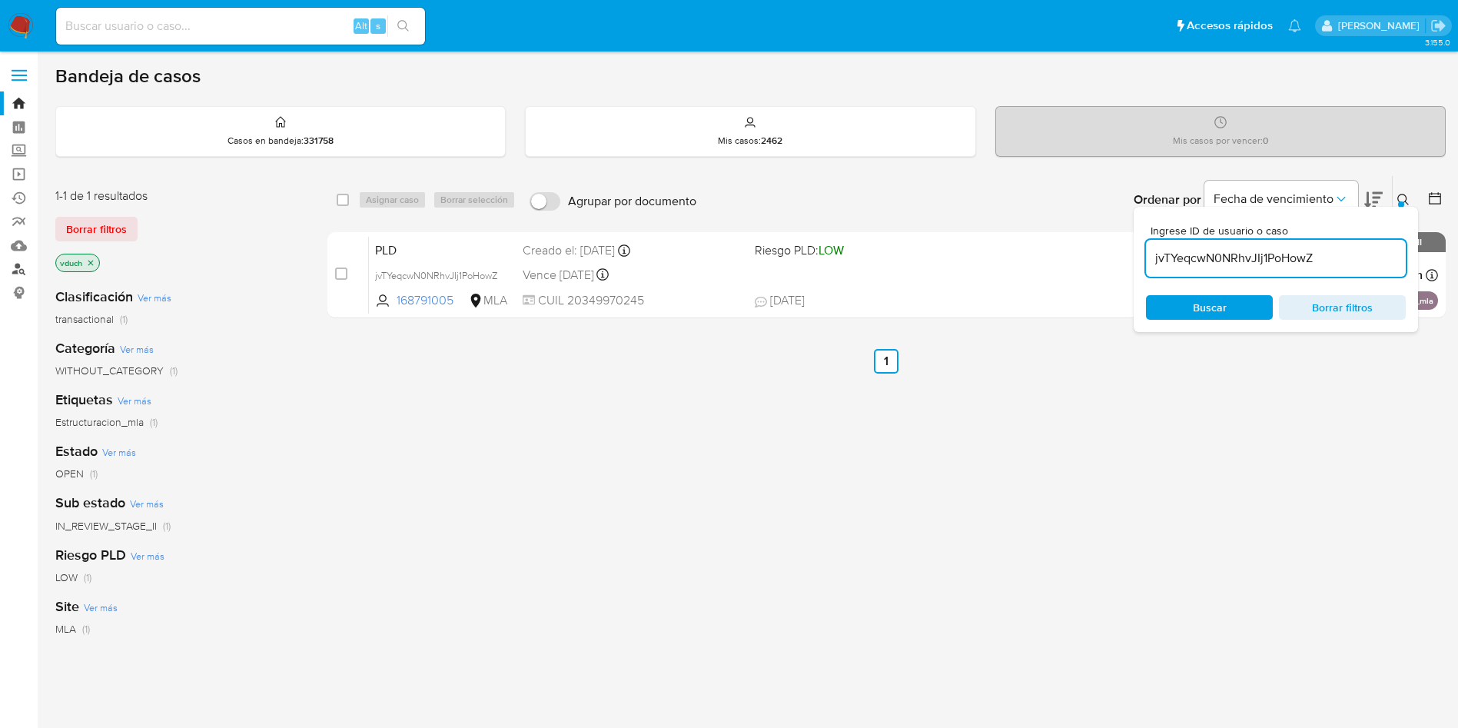
click at [12, 267] on link "Buscador de personas" at bounding box center [91, 270] width 183 height 24
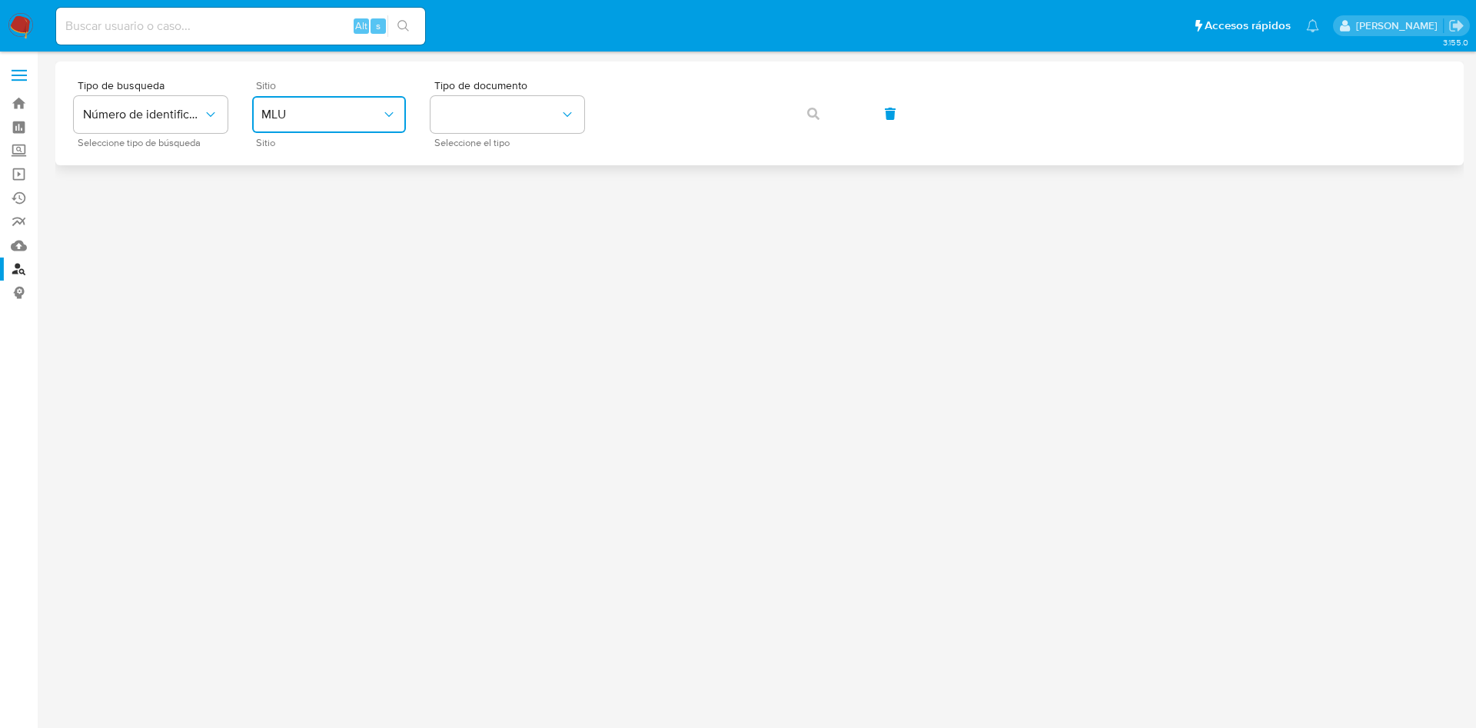
drag, startPoint x: 347, startPoint y: 121, endPoint x: 340, endPoint y: 126, distance: 9.0
click at [345, 119] on span "MLU" at bounding box center [321, 114] width 120 height 15
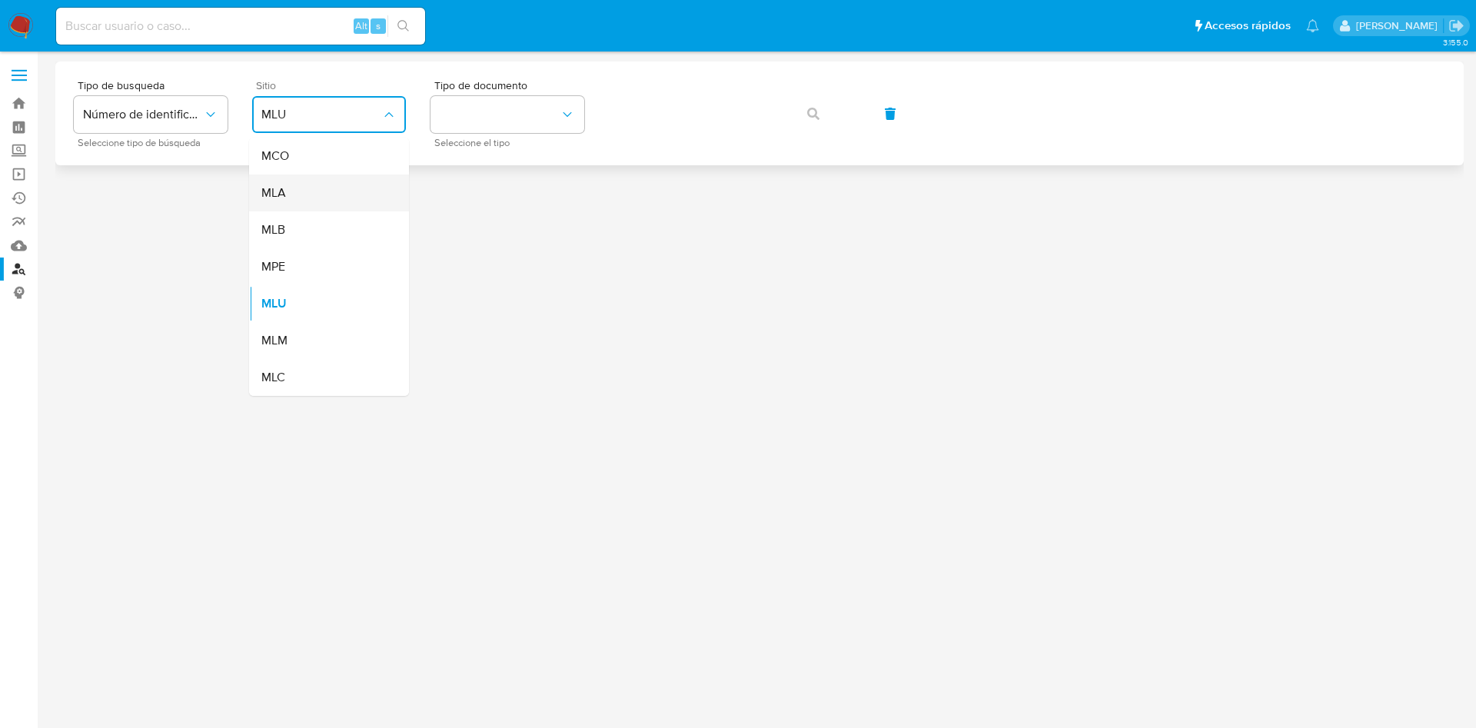
click at [304, 185] on div "MLA" at bounding box center [324, 192] width 126 height 37
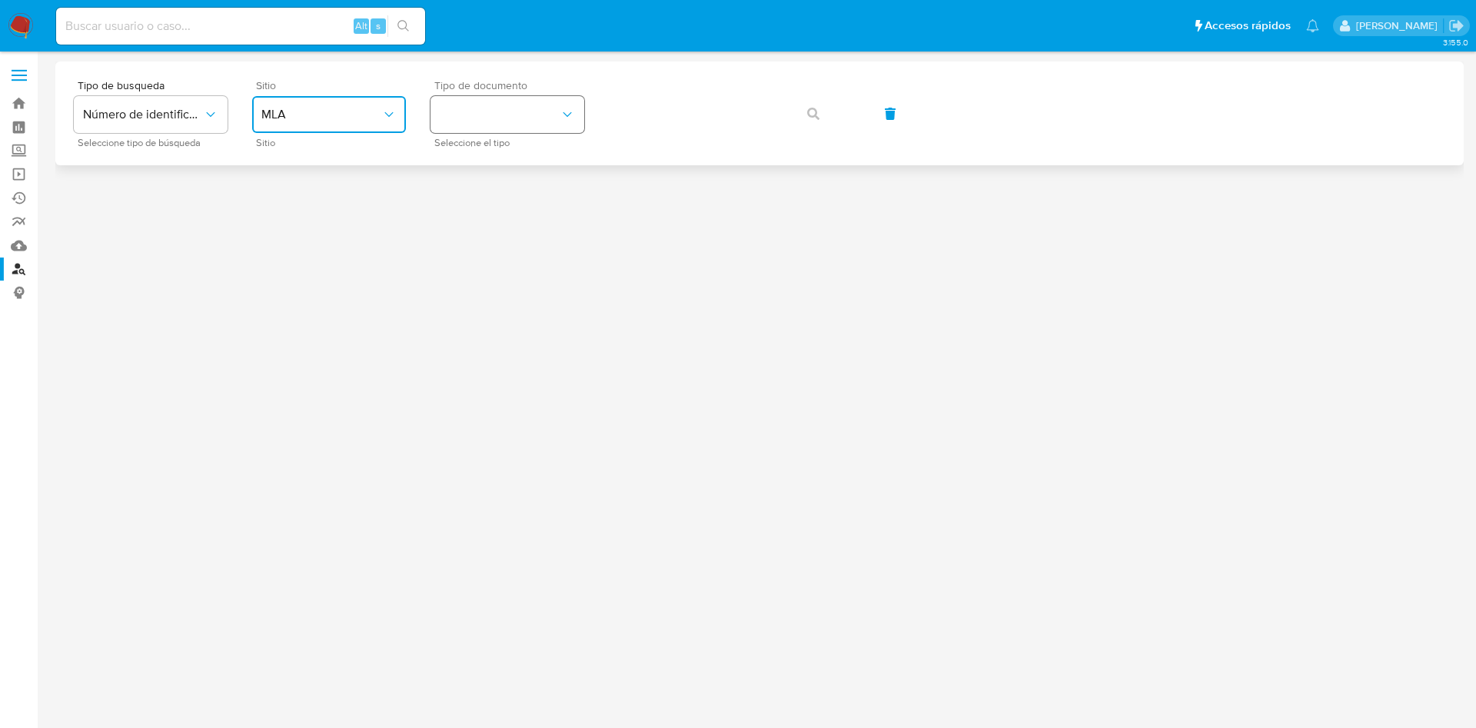
click at [486, 124] on button "identificationType" at bounding box center [507, 114] width 154 height 37
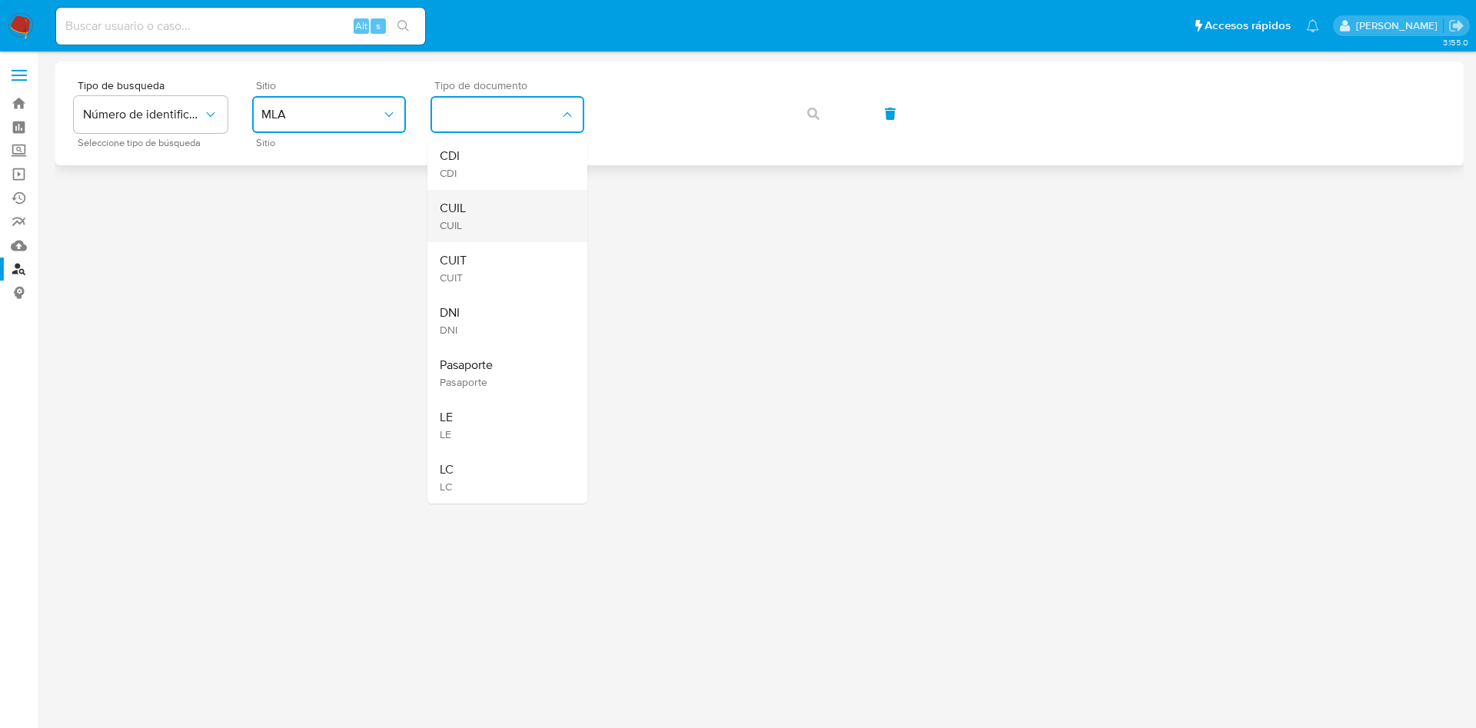
click at [482, 204] on div "CUIL CUIL" at bounding box center [503, 216] width 126 height 52
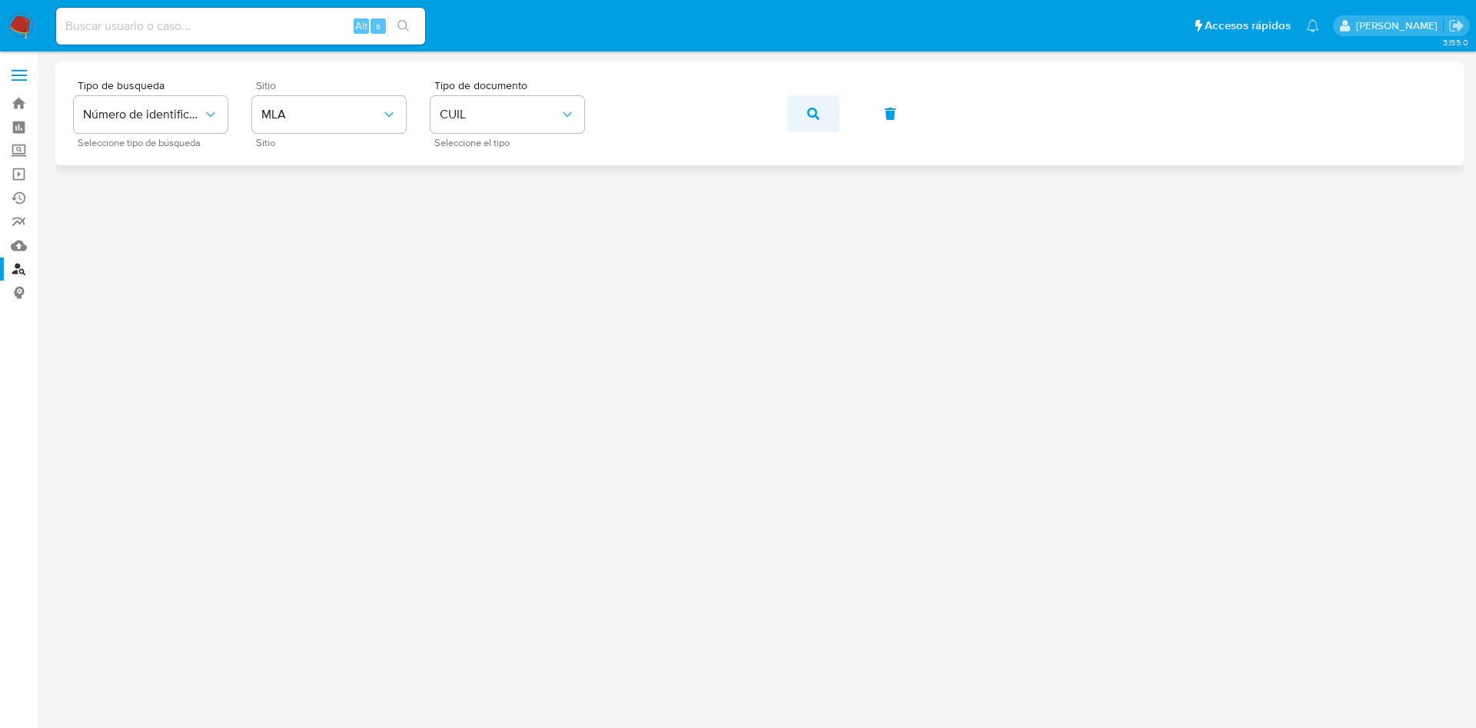
click at [820, 111] on button "button" at bounding box center [813, 113] width 52 height 37
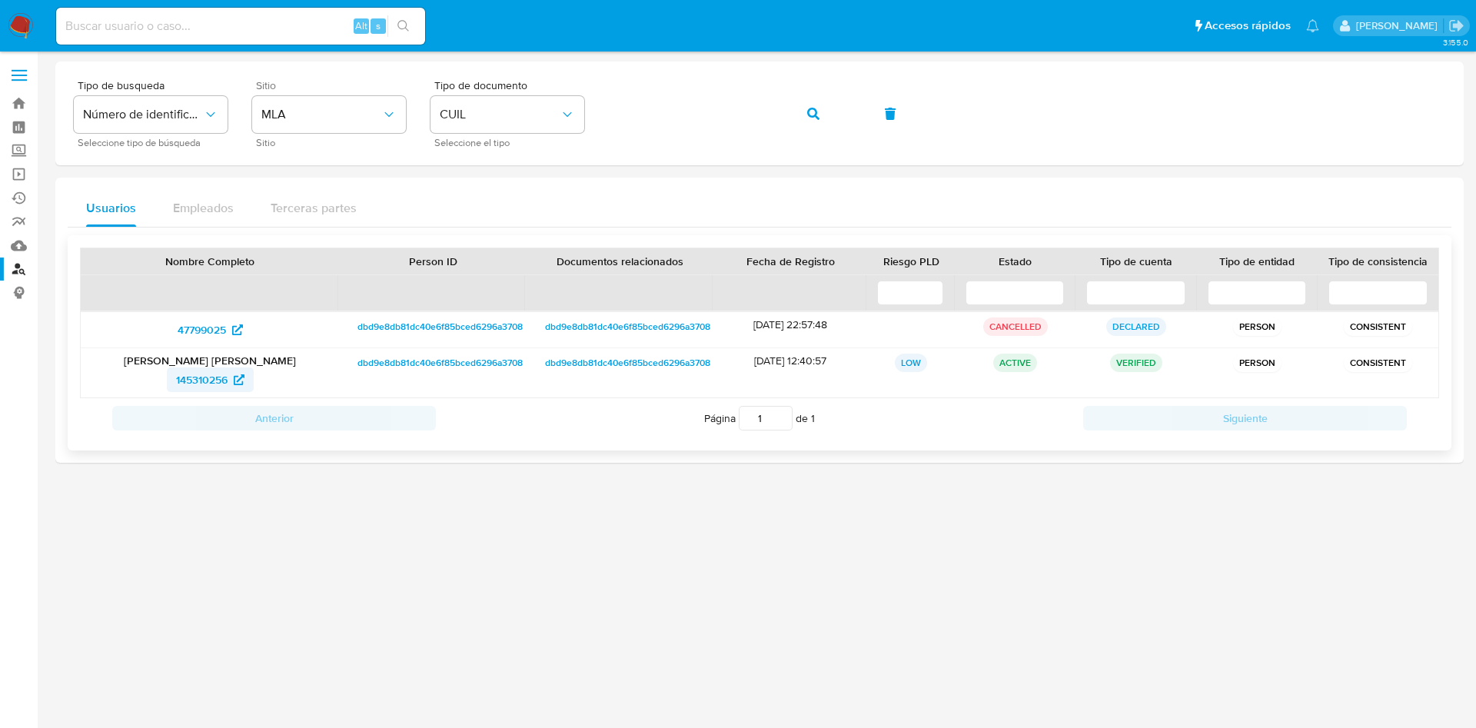
click at [217, 380] on span "145310256" at bounding box center [202, 379] width 52 height 25
click at [764, 191] on div "Usuarios Empleados Terceras partes" at bounding box center [760, 208] width 1384 height 37
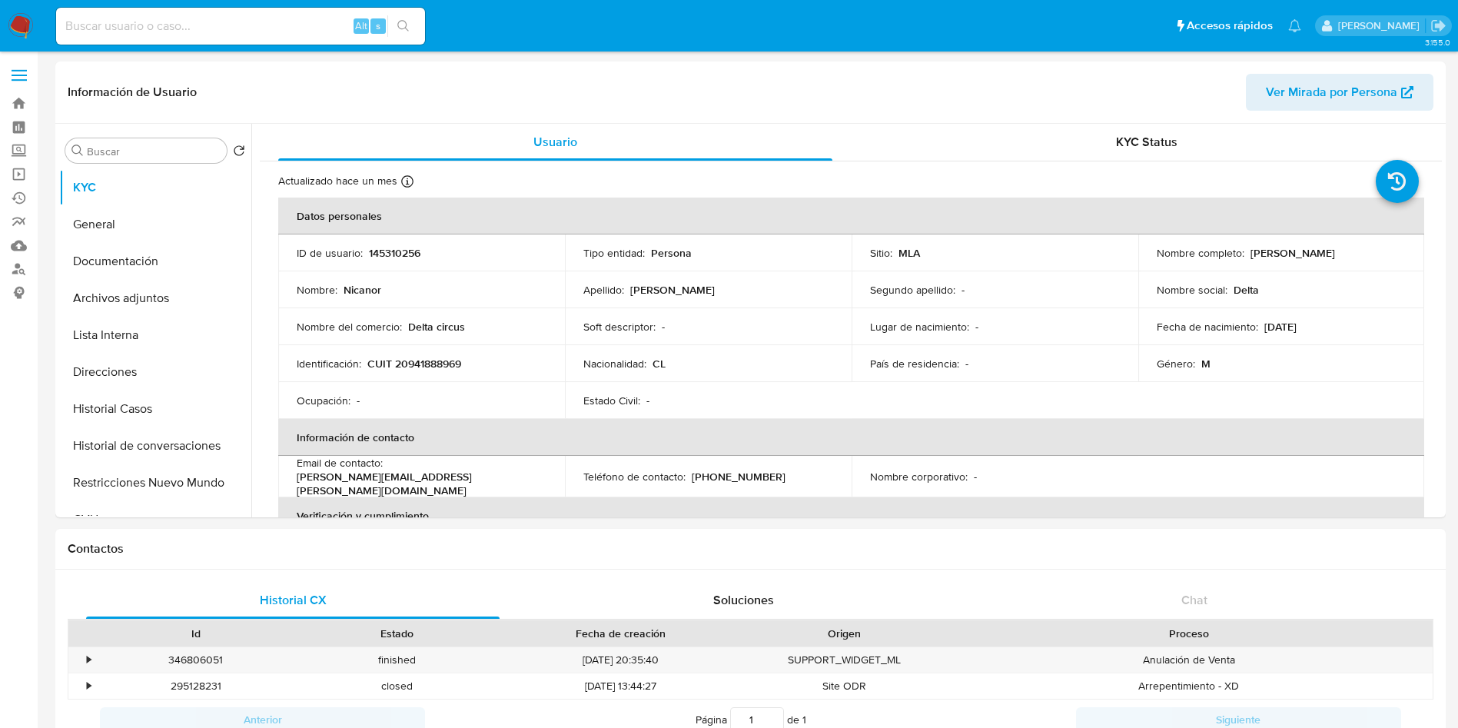
select select "10"
click at [159, 276] on button "Documentación" at bounding box center [149, 261] width 180 height 37
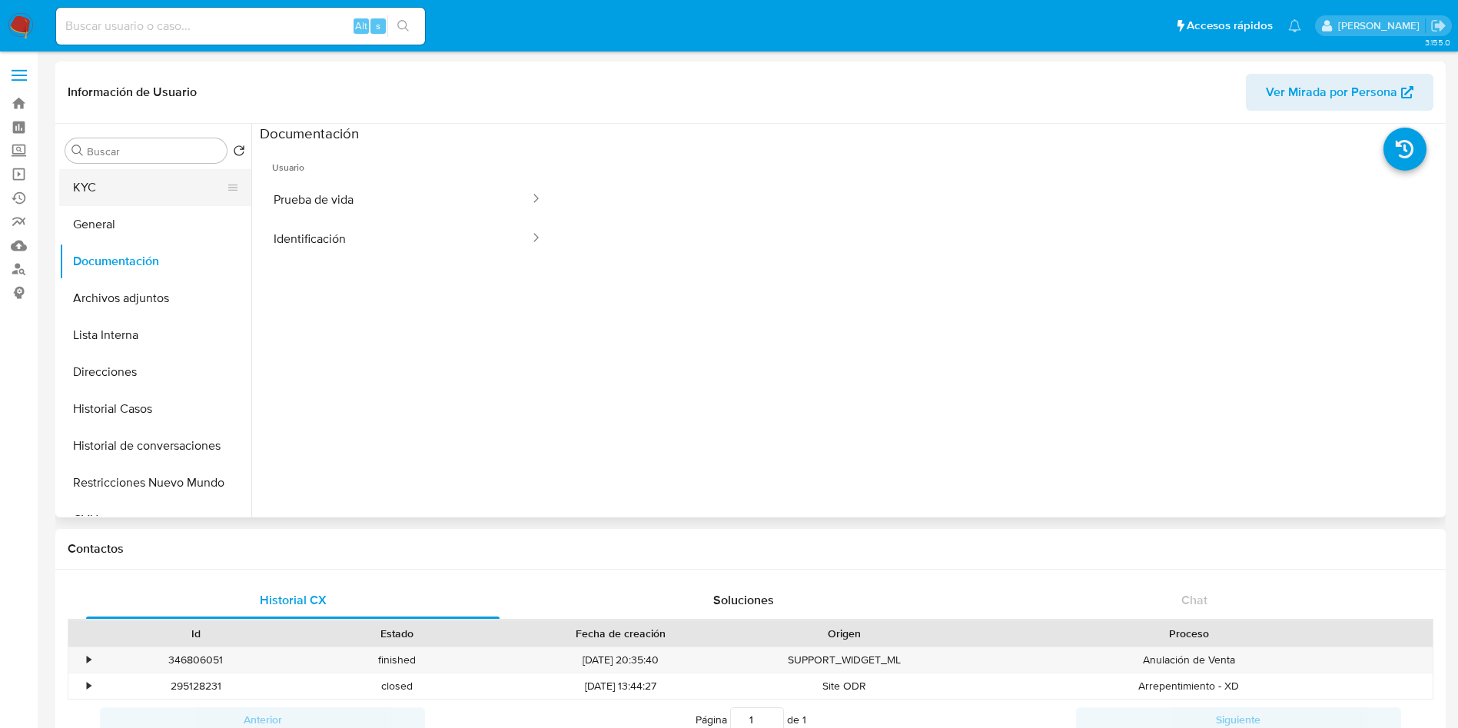
click at [64, 204] on button "KYC" at bounding box center [149, 187] width 180 height 37
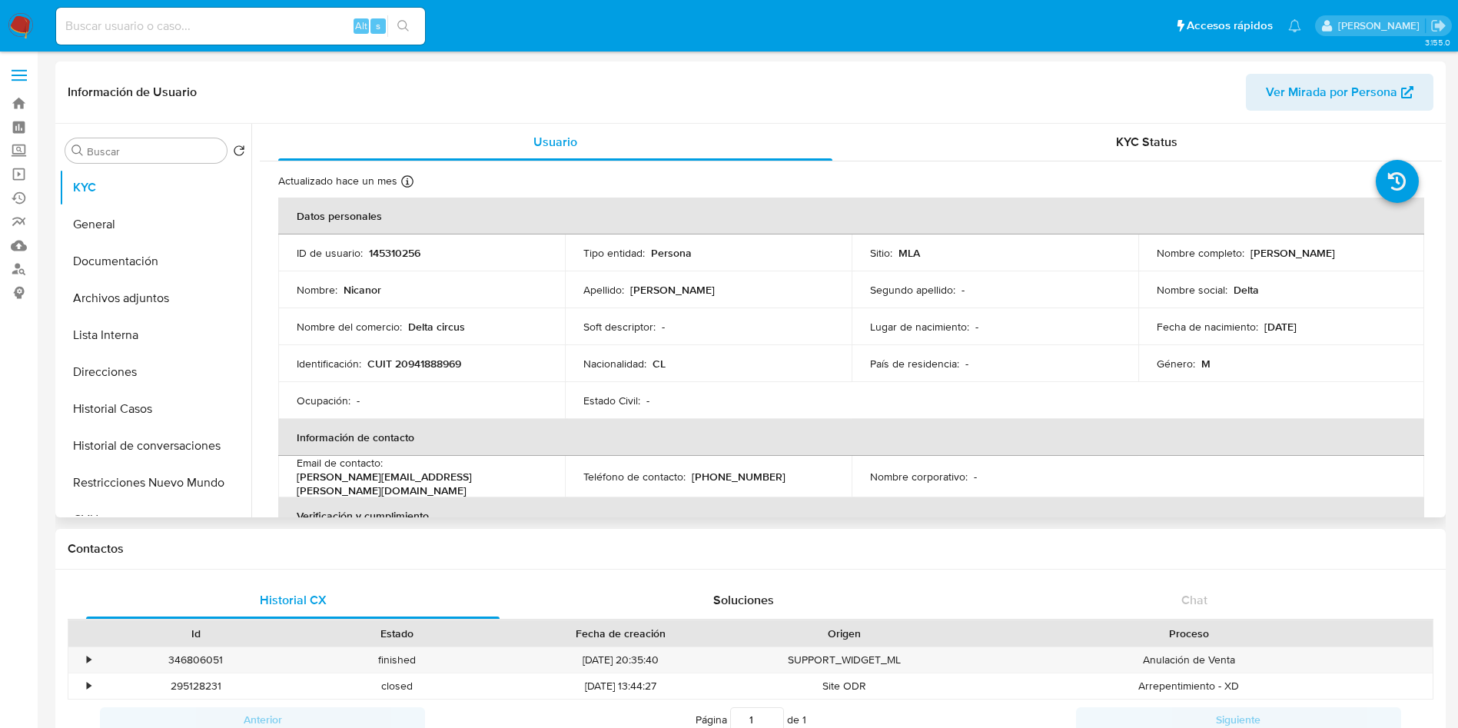
click at [842, 389] on td "Estado Civil : -" at bounding box center [708, 400] width 287 height 37
click at [73, 397] on button "Historial Casos" at bounding box center [149, 408] width 180 height 37
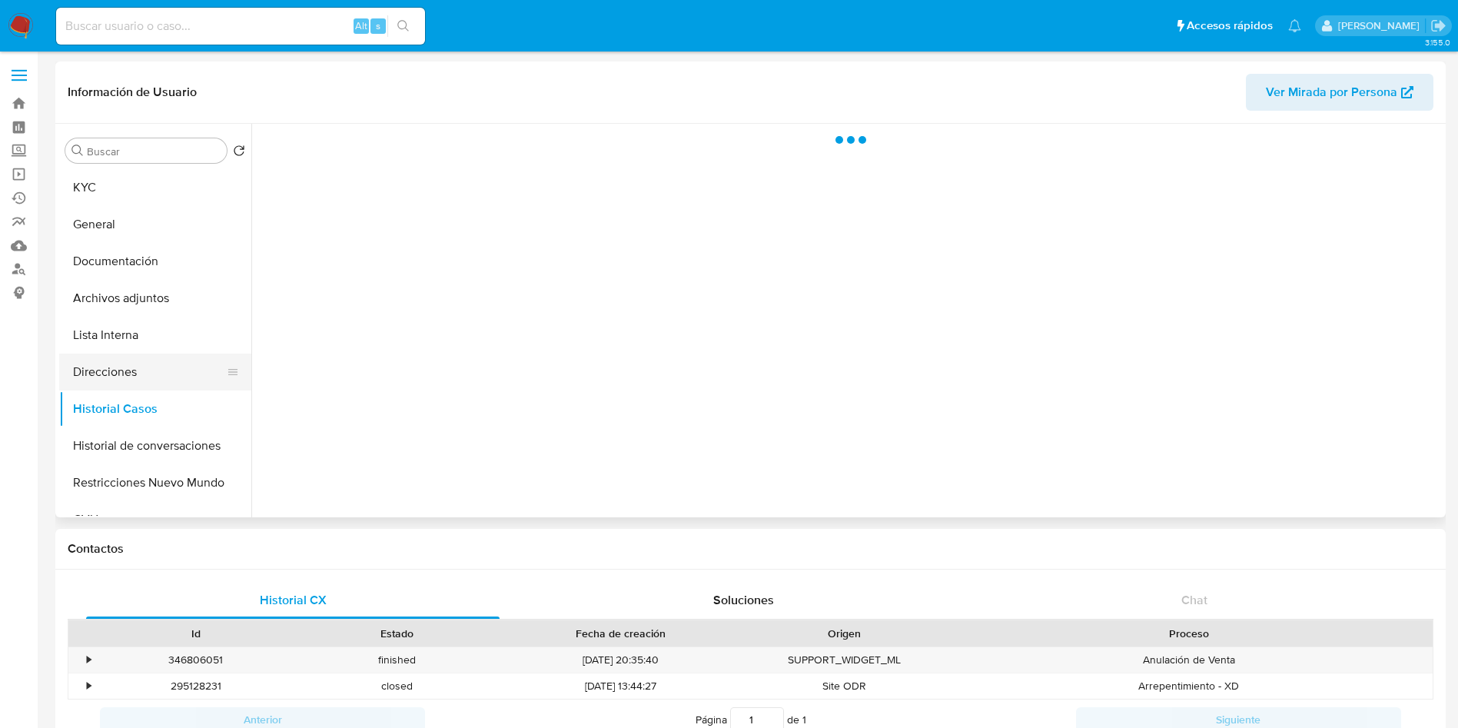
click at [100, 361] on button "Direcciones" at bounding box center [149, 372] width 180 height 37
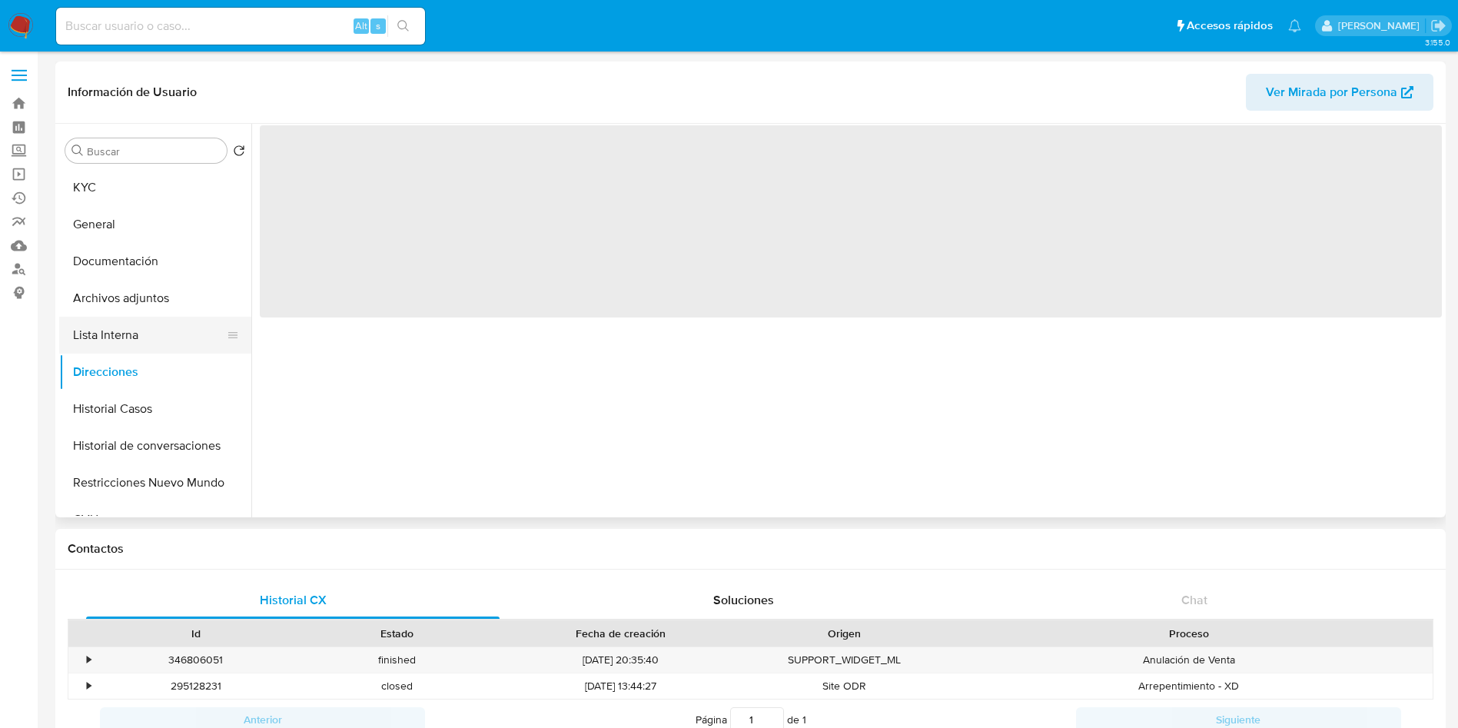
click at [135, 334] on button "Lista Interna" at bounding box center [149, 335] width 180 height 37
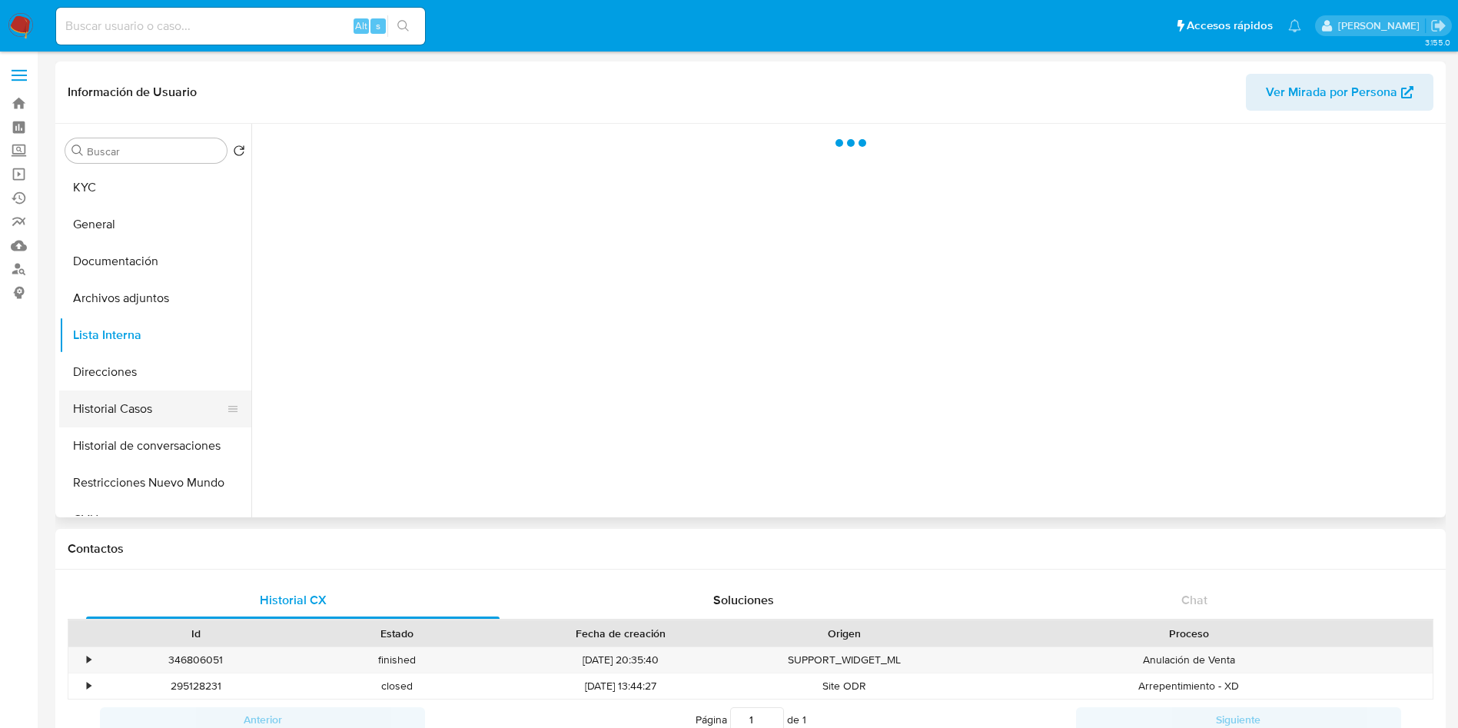
click at [161, 400] on button "Historial Casos" at bounding box center [149, 408] width 180 height 37
click at [171, 364] on button "Direcciones" at bounding box center [149, 372] width 180 height 37
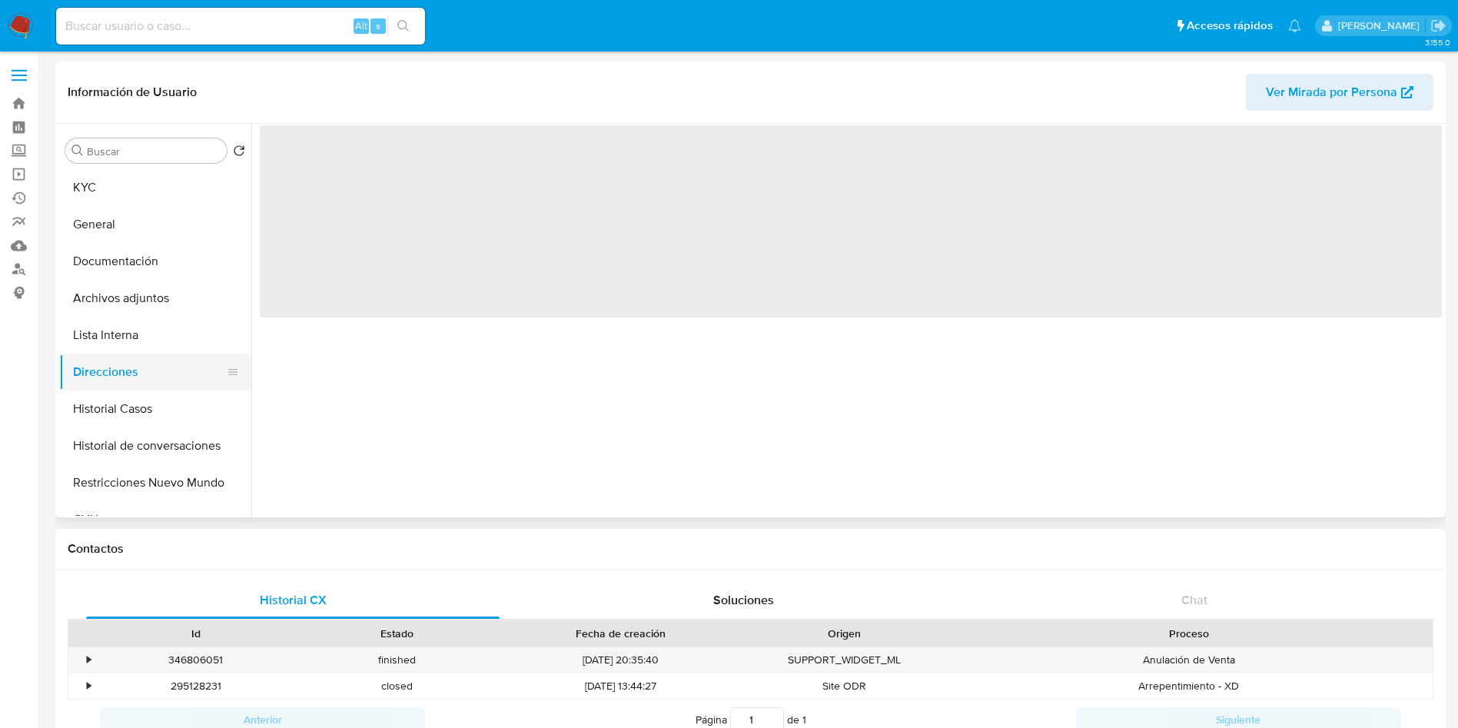
click at [141, 361] on button "Direcciones" at bounding box center [149, 372] width 180 height 37
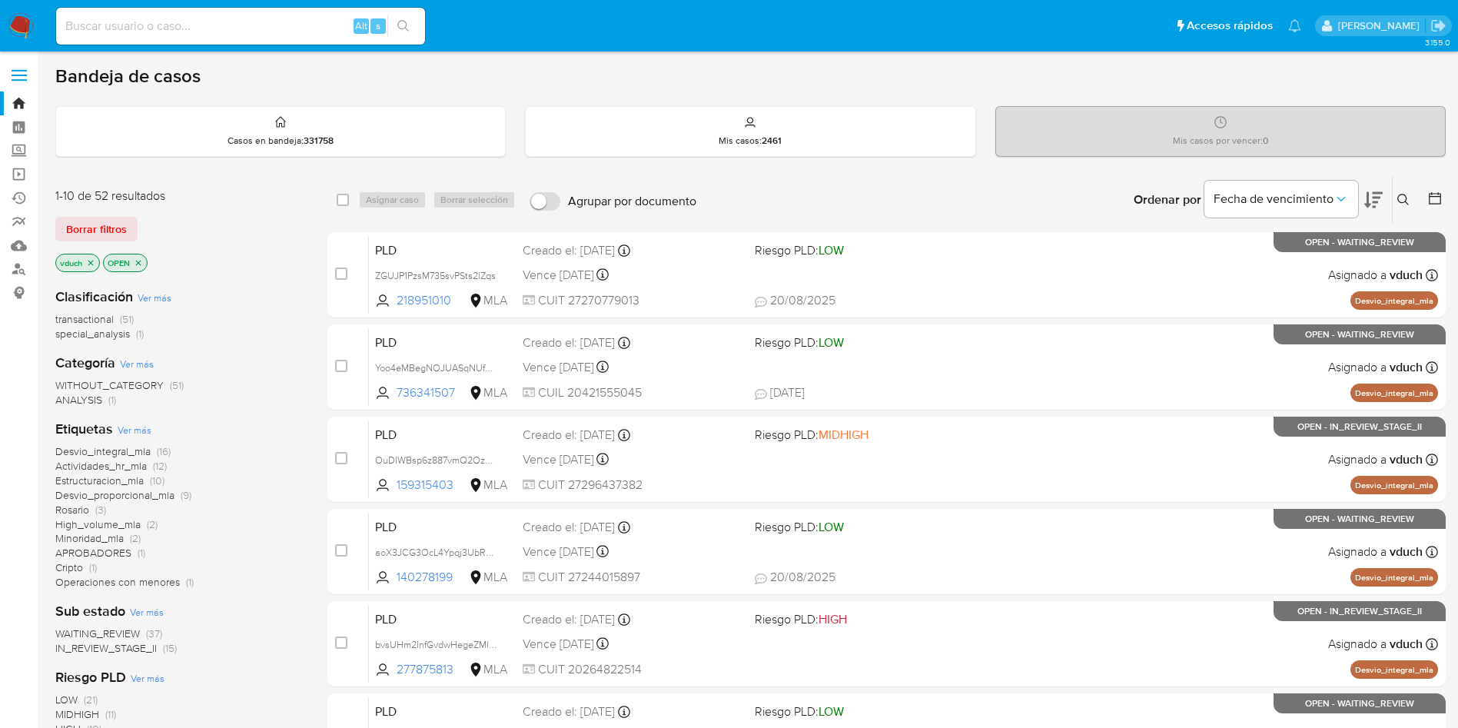
click at [1408, 202] on icon at bounding box center [1403, 200] width 12 height 12
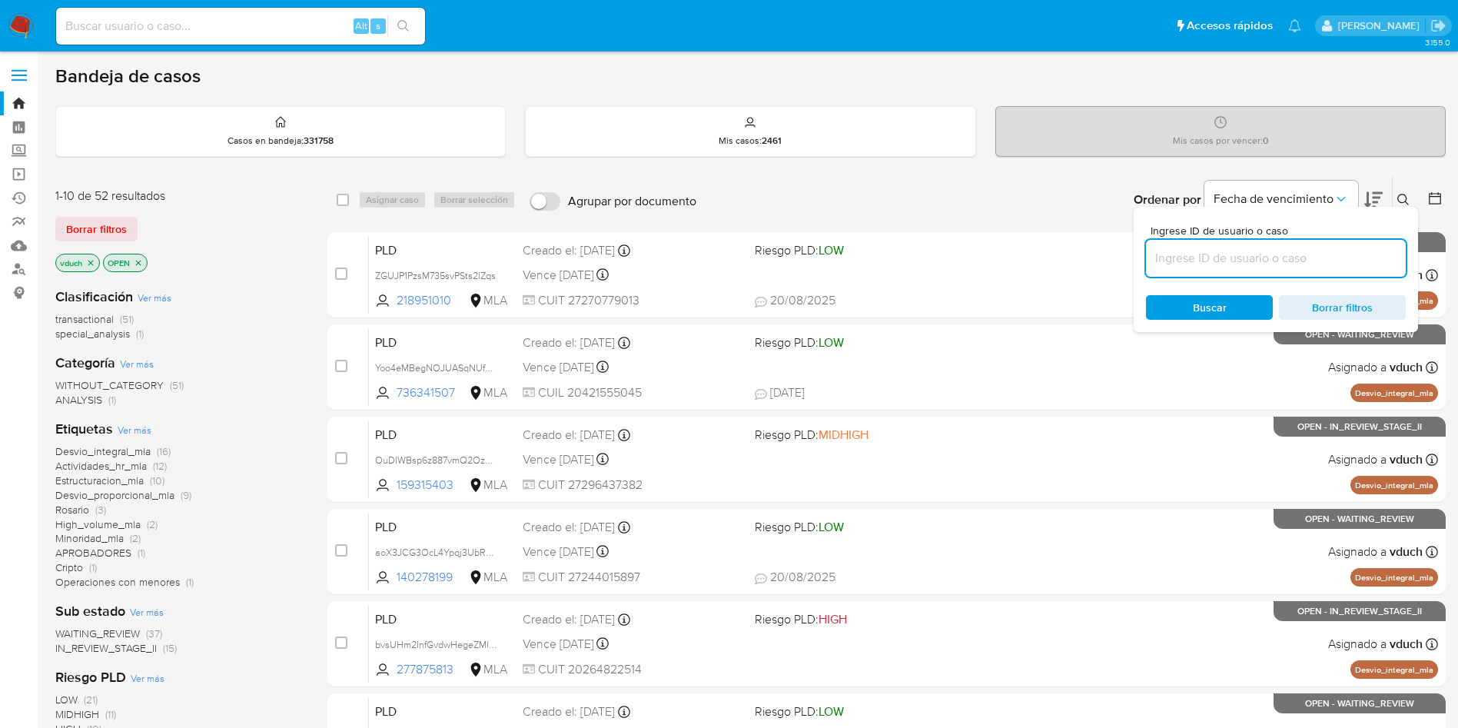
click at [1344, 251] on input at bounding box center [1276, 258] width 260 height 20
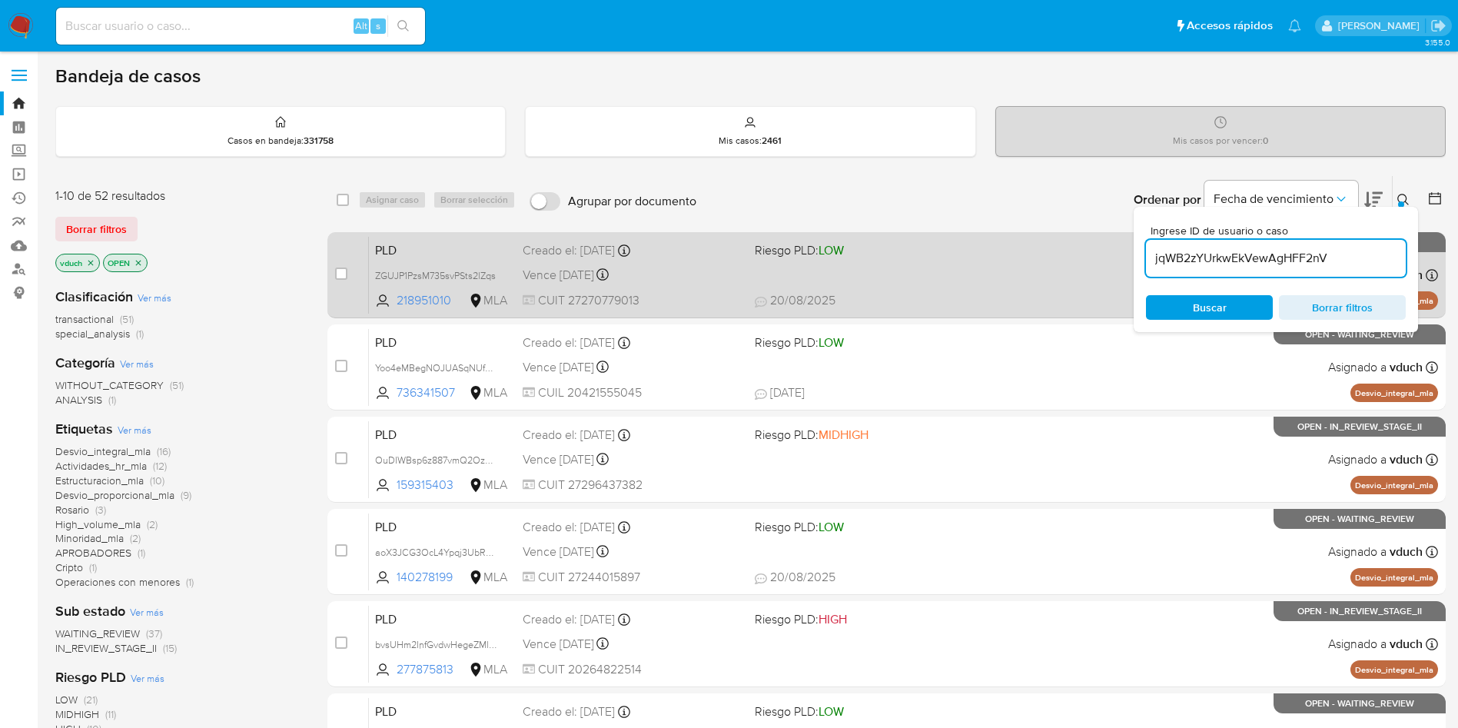
type input "jqWB2zYUrkwEkVewAgHFF2nV"
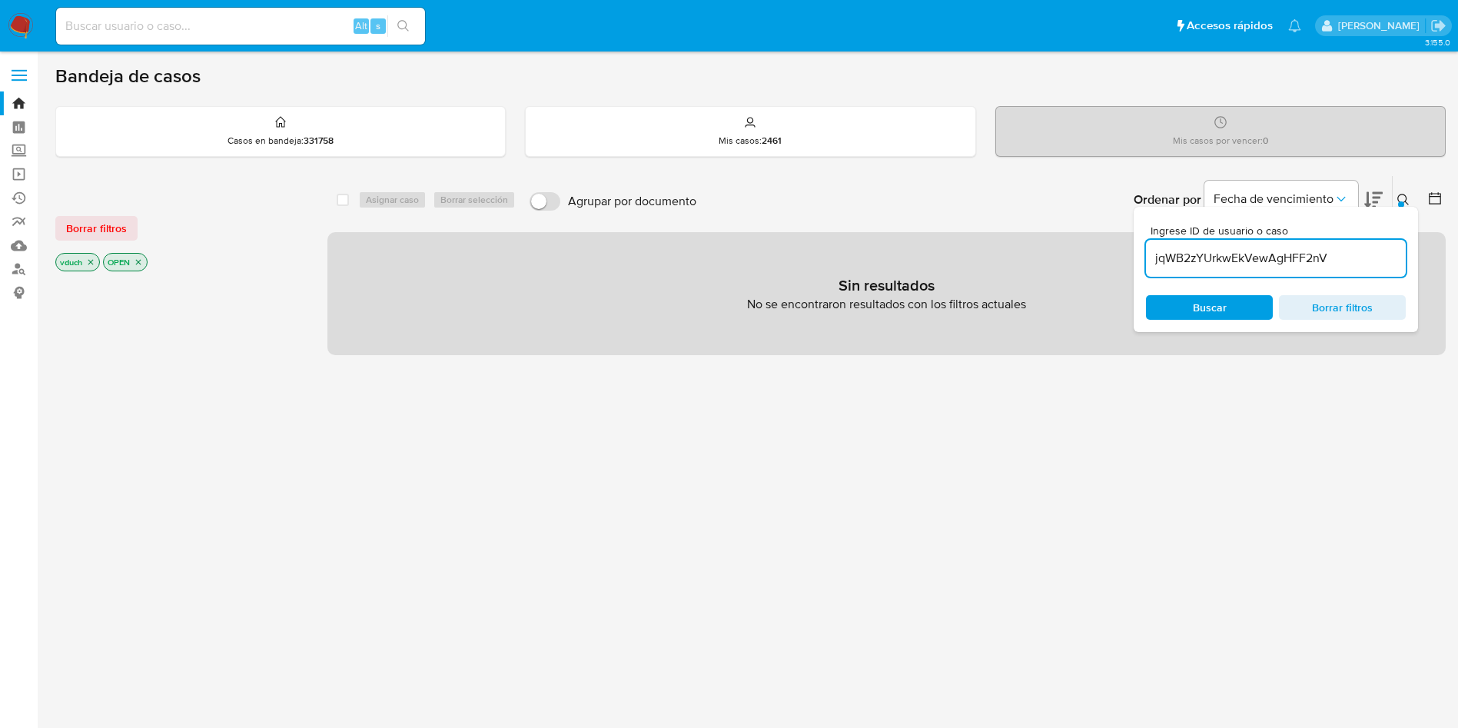
click at [143, 258] on icon "close-filter" at bounding box center [138, 262] width 9 height 9
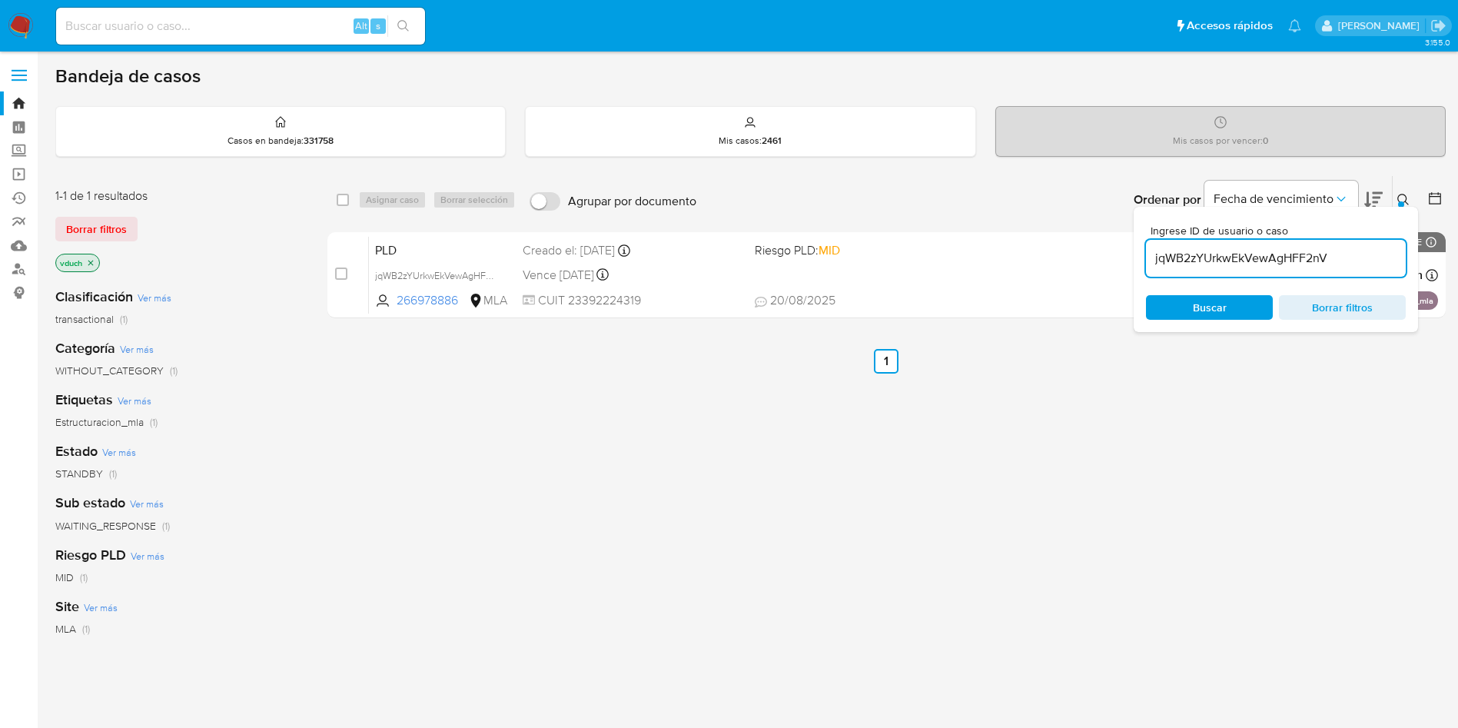
click at [343, 206] on div "select-all-cases-checkbox" at bounding box center [343, 199] width 12 height 15
click at [353, 203] on div "select-all-cases-checkbox" at bounding box center [346, 200] width 18 height 18
click at [349, 201] on div "select-all-cases-checkbox" at bounding box center [346, 200] width 18 height 18
click at [331, 201] on div "select-all-cases-checkbox Asignar caso Borrar selección Agrupar por documento O…" at bounding box center [886, 200] width 1118 height 48
click at [337, 201] on input "checkbox" at bounding box center [343, 200] width 12 height 12
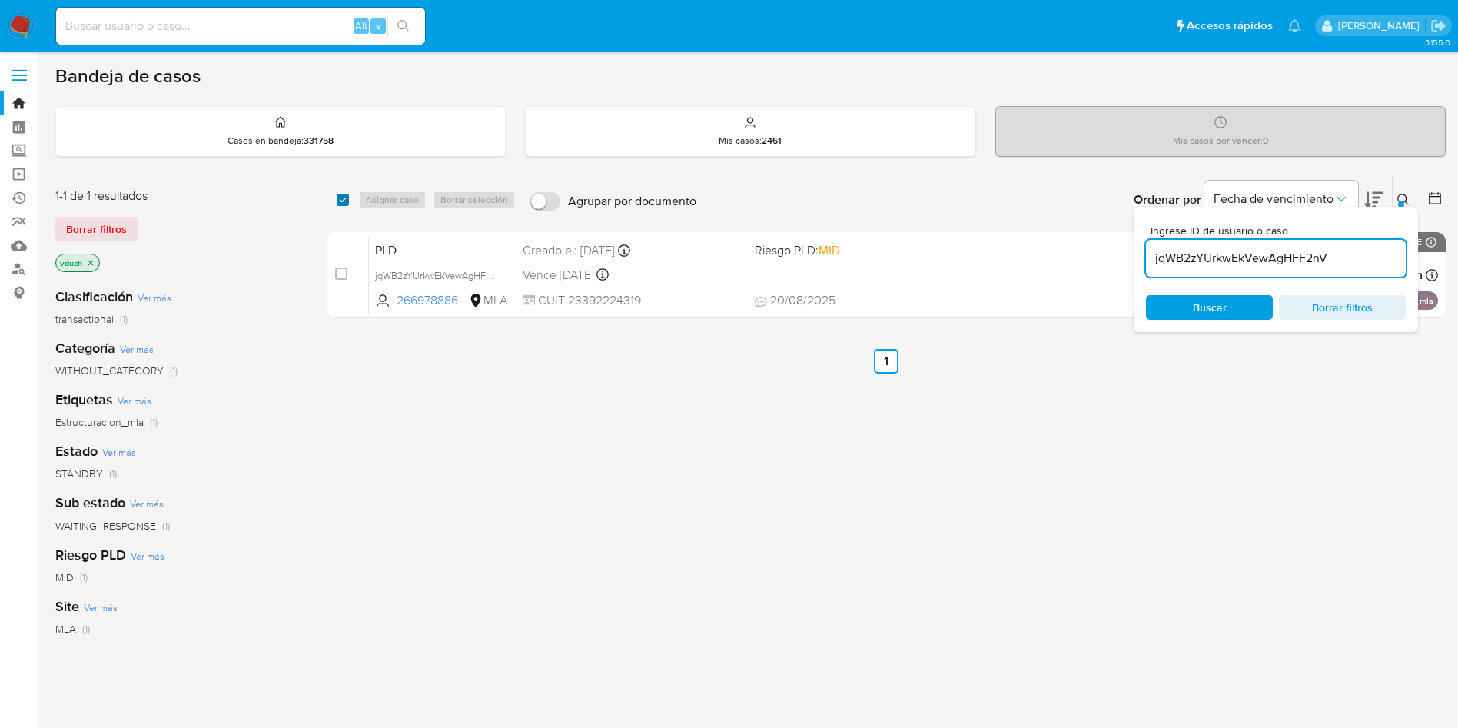
checkbox input "true"
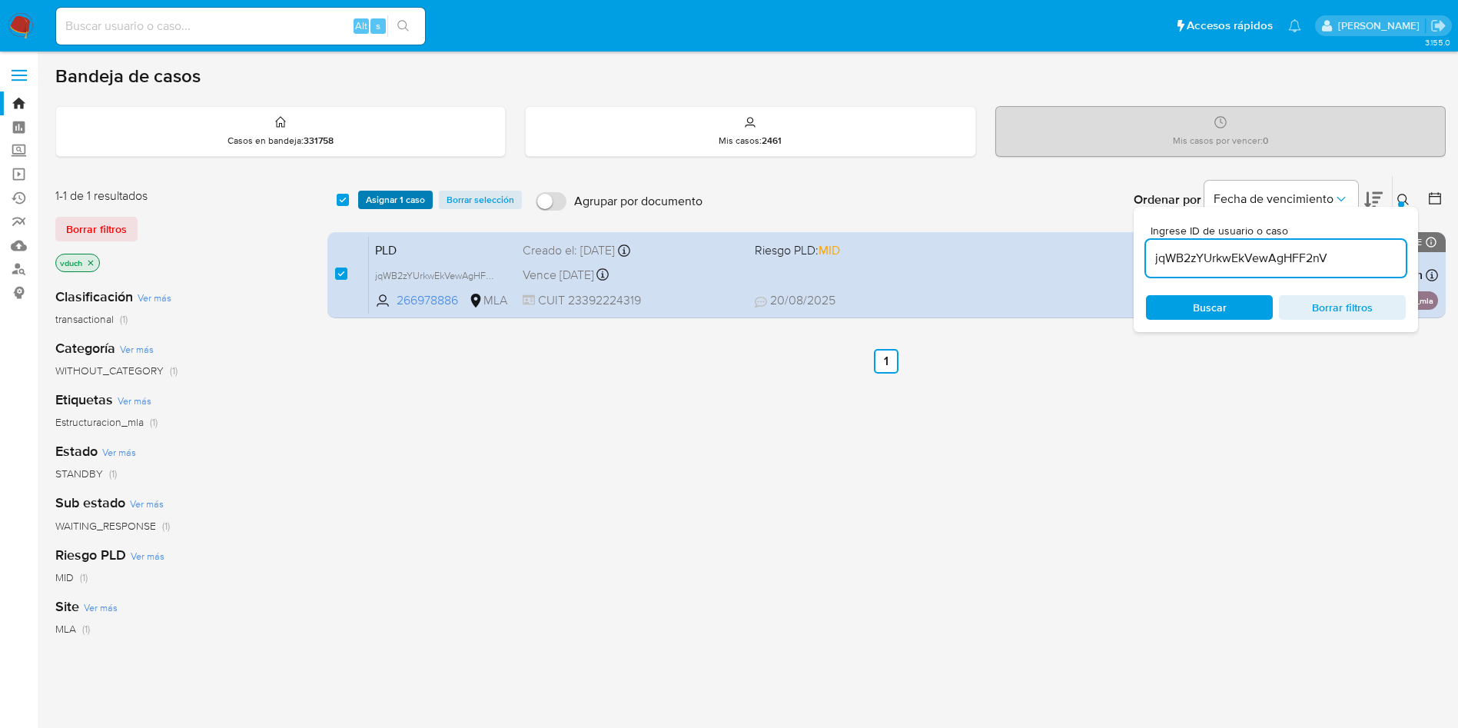
click at [381, 193] on span "Asignar 1 caso" at bounding box center [395, 199] width 59 height 15
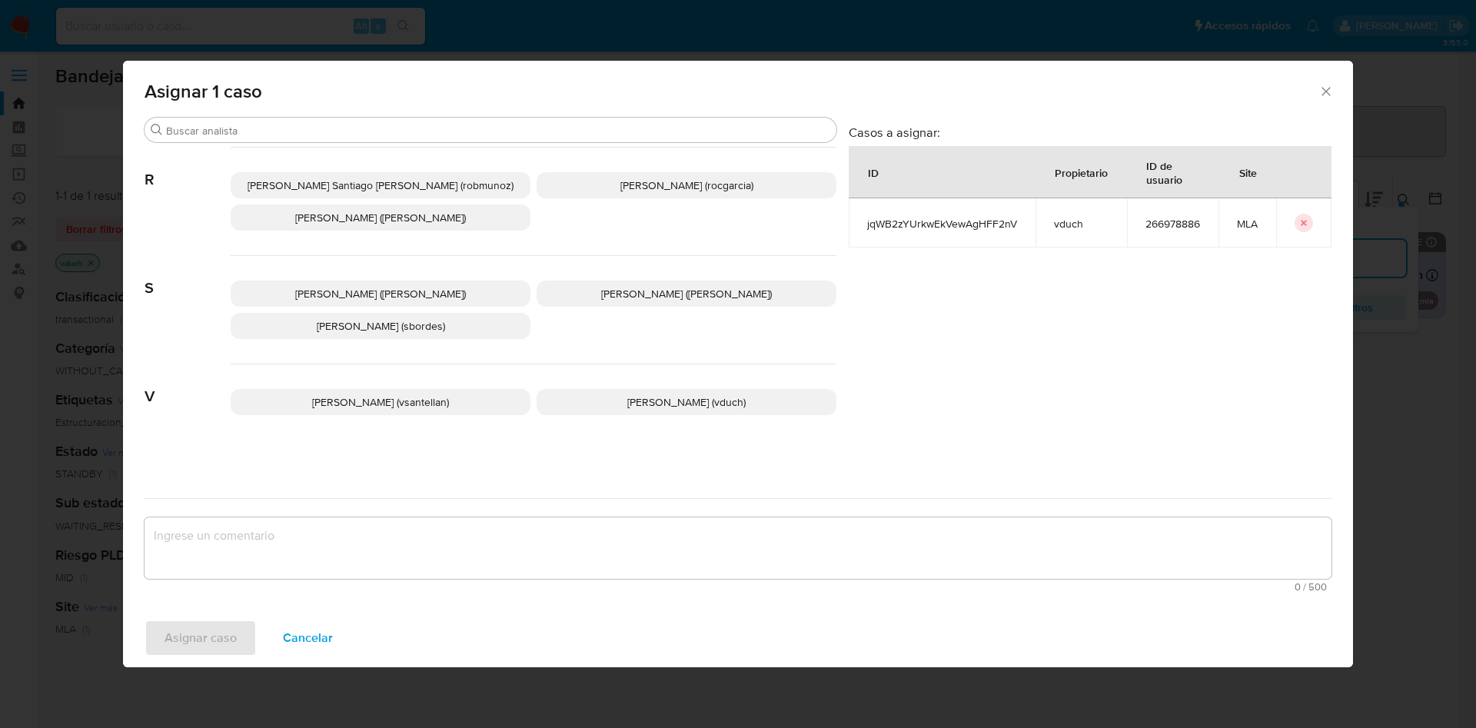
scroll to position [1374, 0]
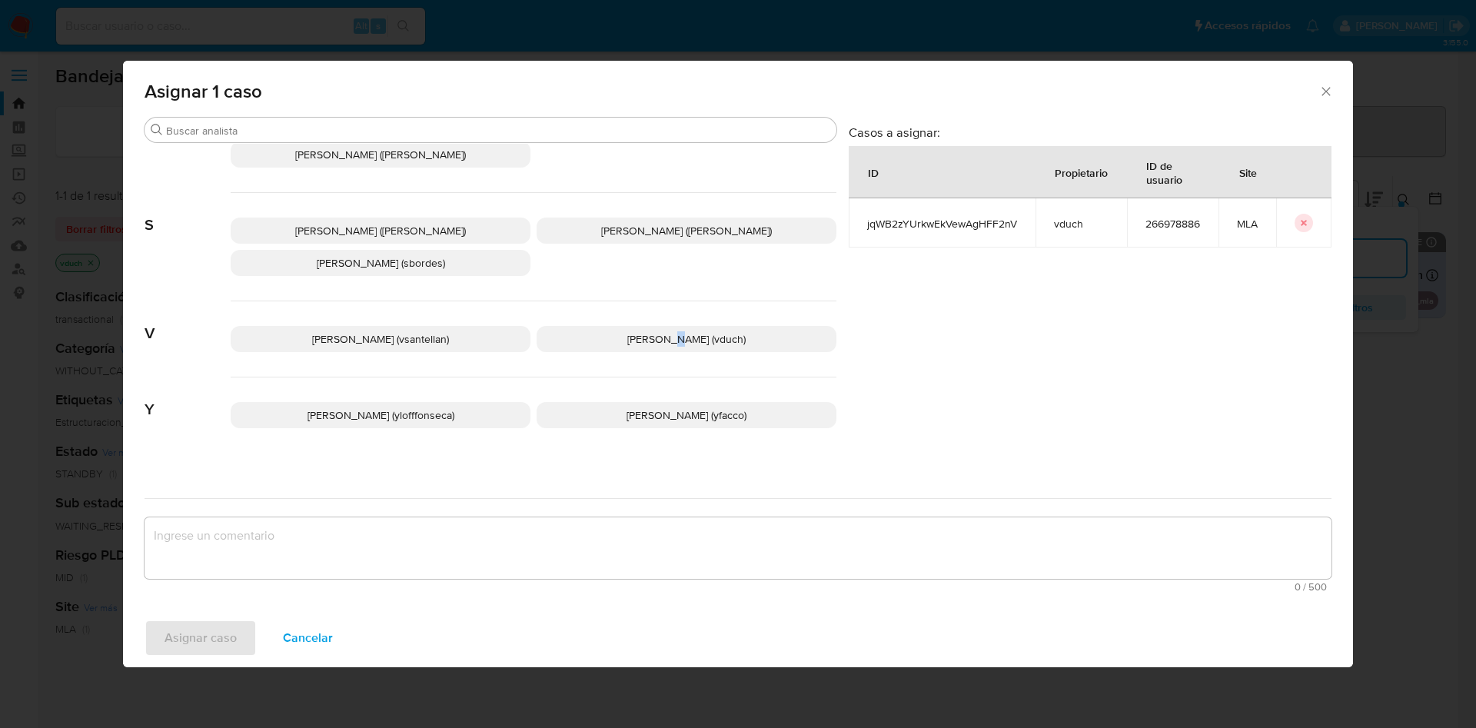
click at [658, 331] on span "[PERSON_NAME] (vduch)" at bounding box center [686, 338] width 118 height 15
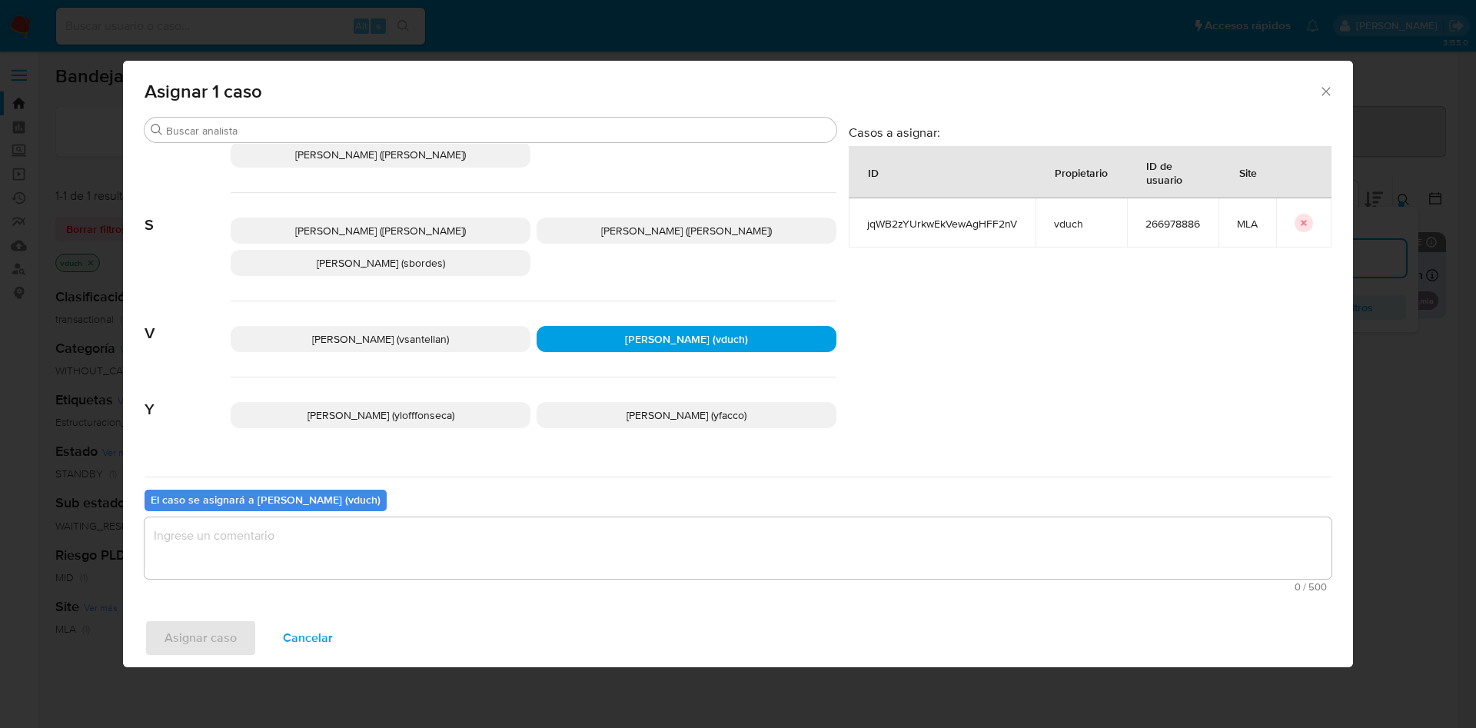
click at [660, 533] on textarea "assign-modal" at bounding box center [738, 547] width 1187 height 61
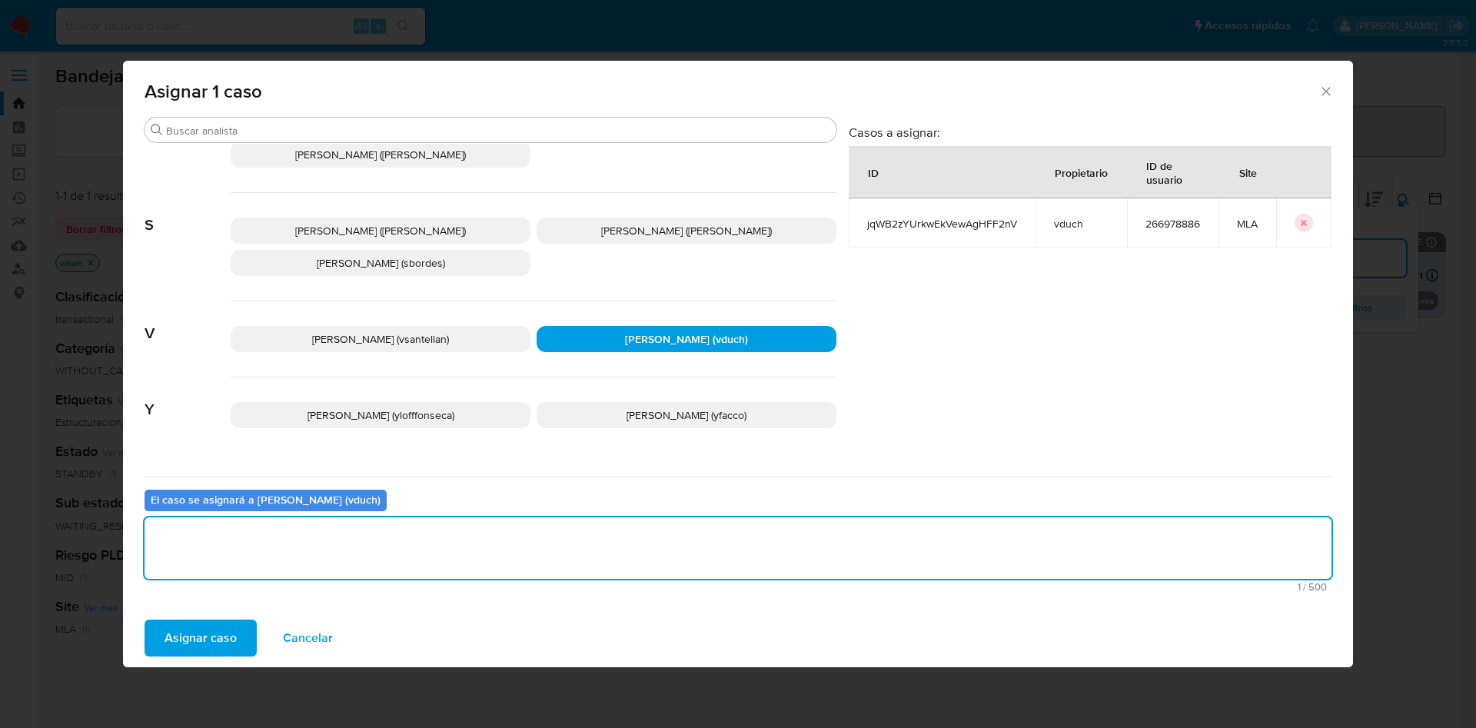
click at [188, 616] on div "Asignar caso Cancelar" at bounding box center [738, 638] width 1230 height 58
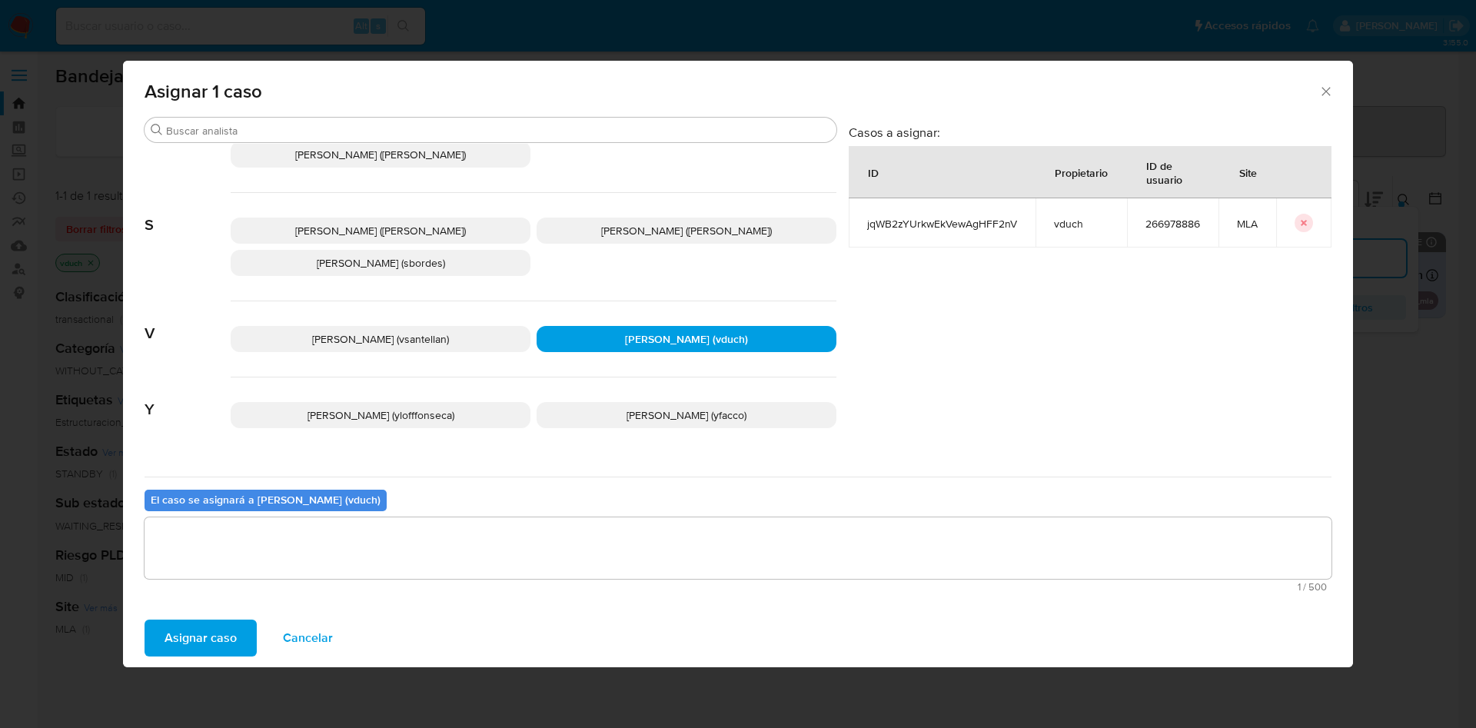
click at [191, 630] on span "Asignar caso" at bounding box center [200, 638] width 72 height 34
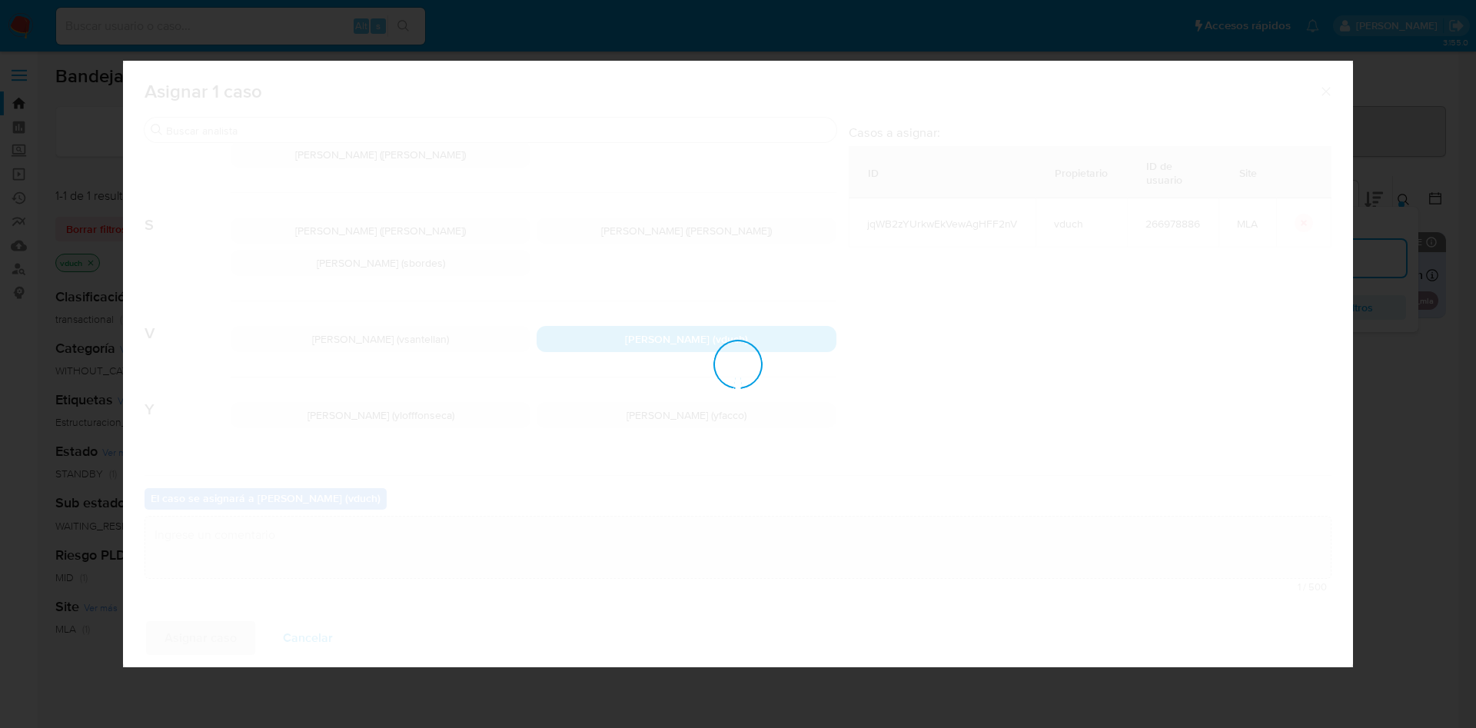
checkbox input "false"
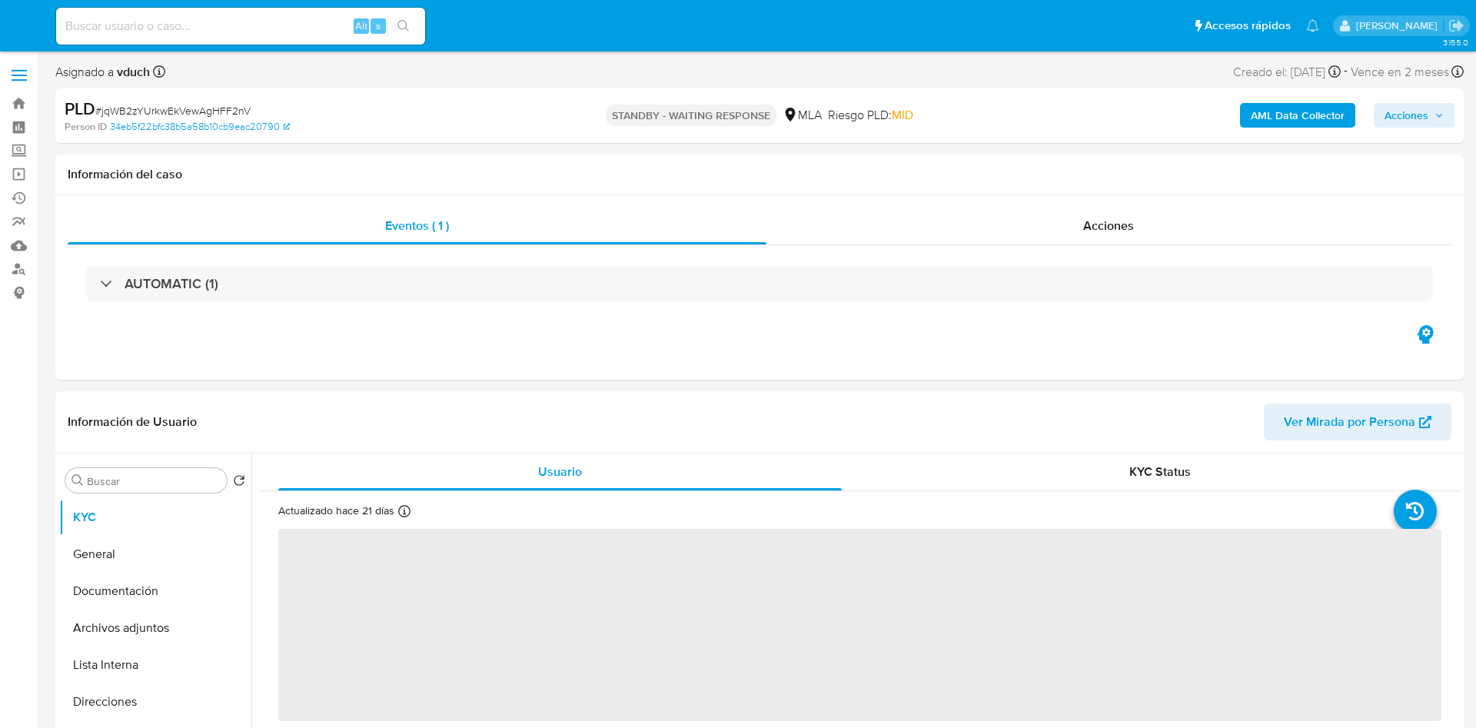
select select "10"
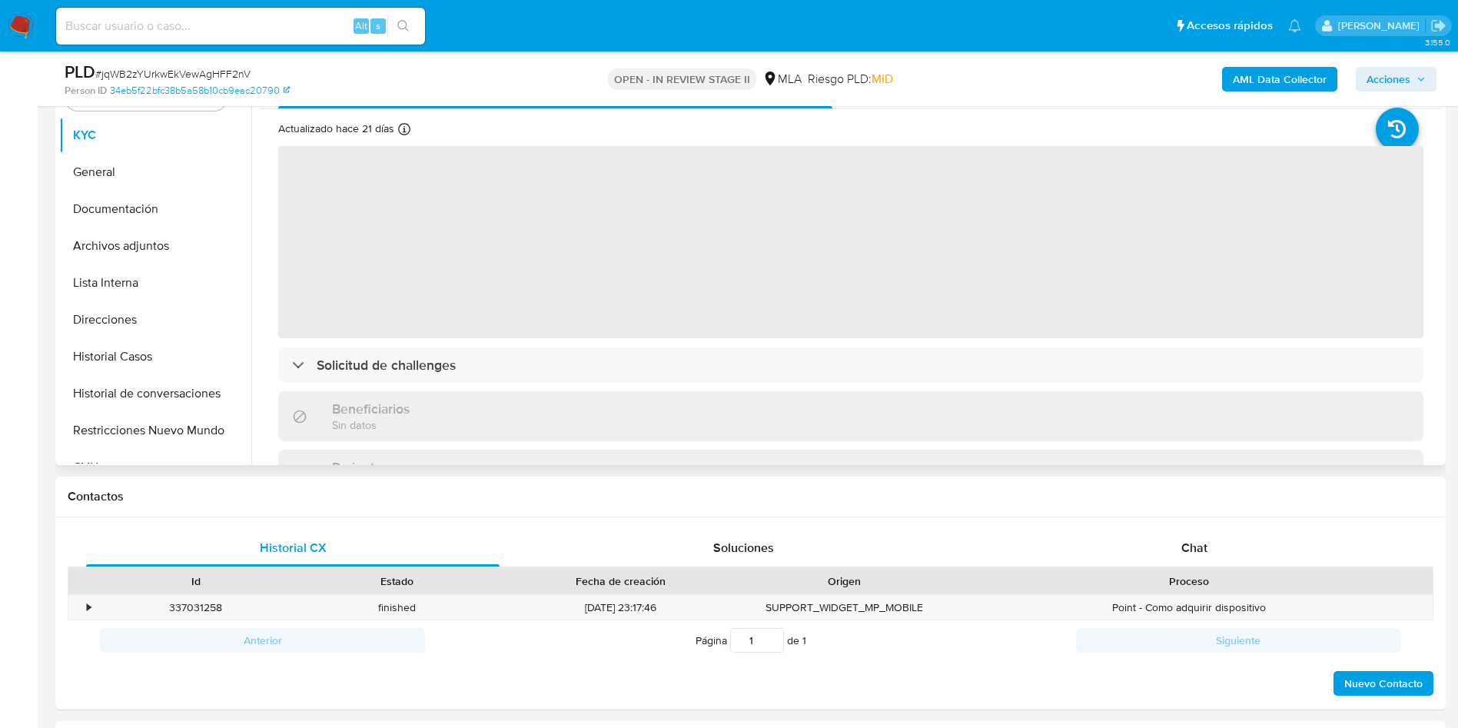
scroll to position [346, 0]
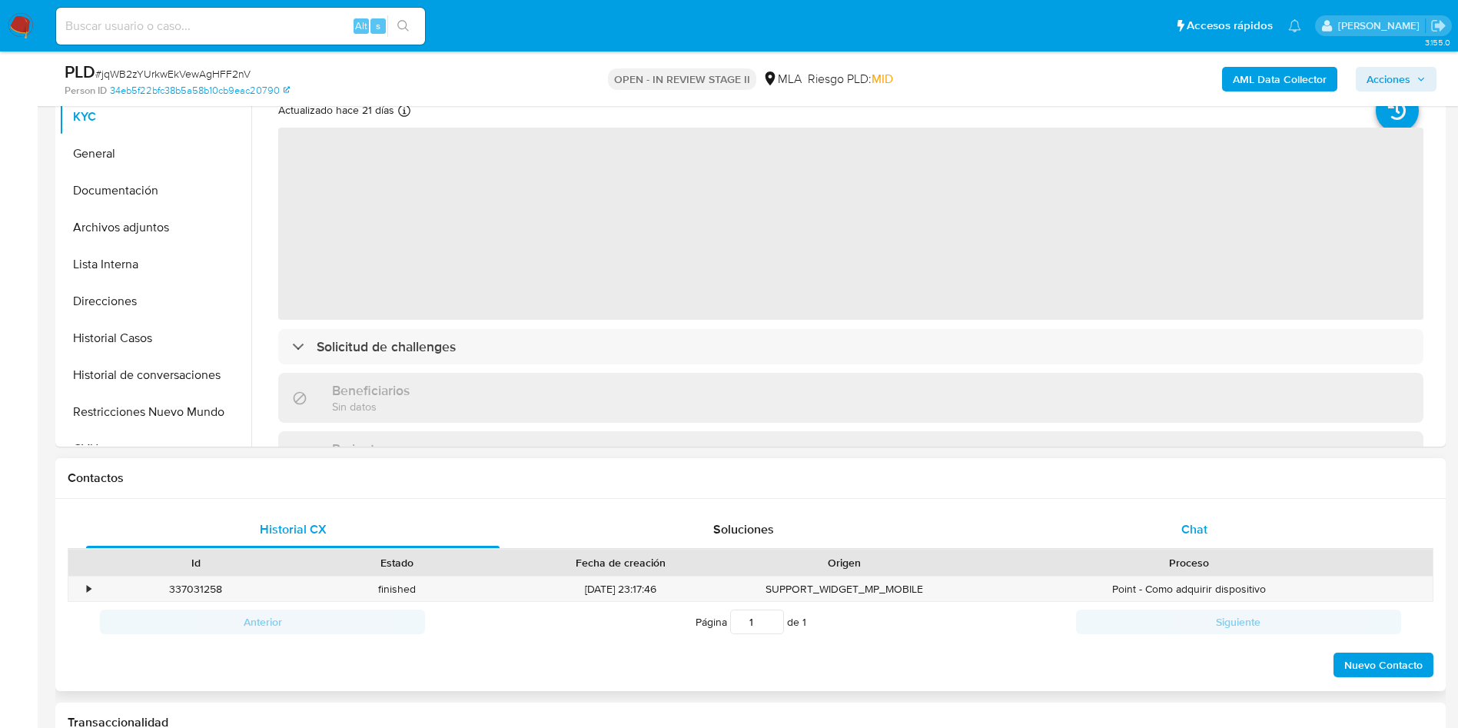
click at [1185, 533] on span "Chat" at bounding box center [1194, 529] width 26 height 18
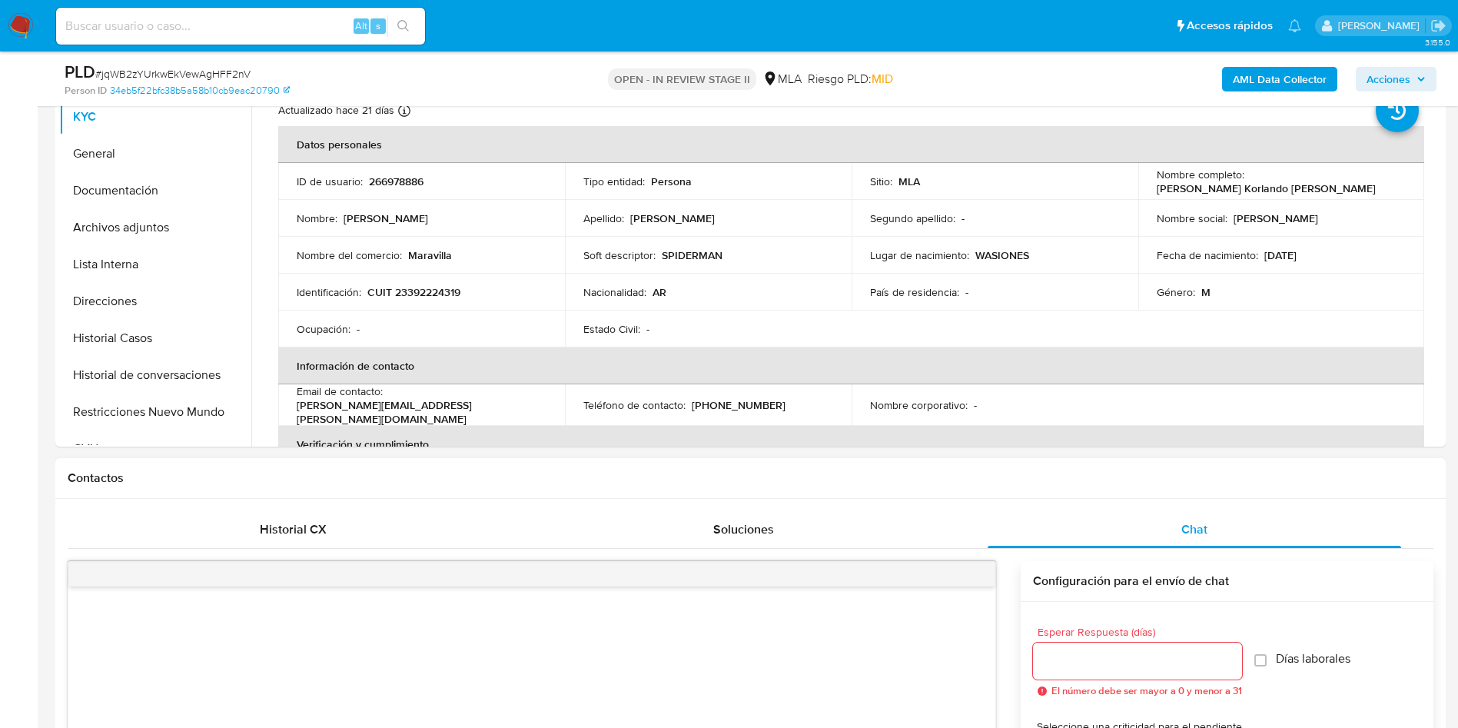
scroll to position [692, 0]
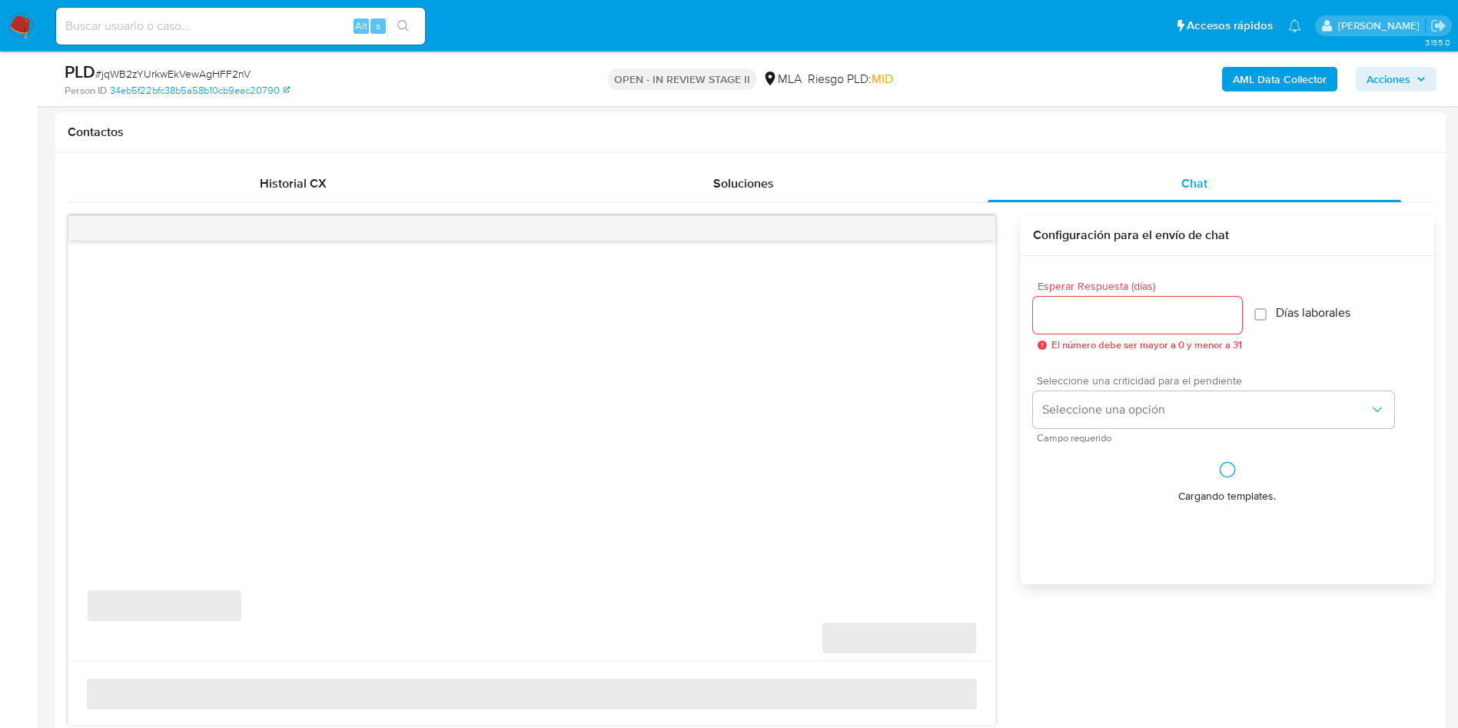
select select "10"
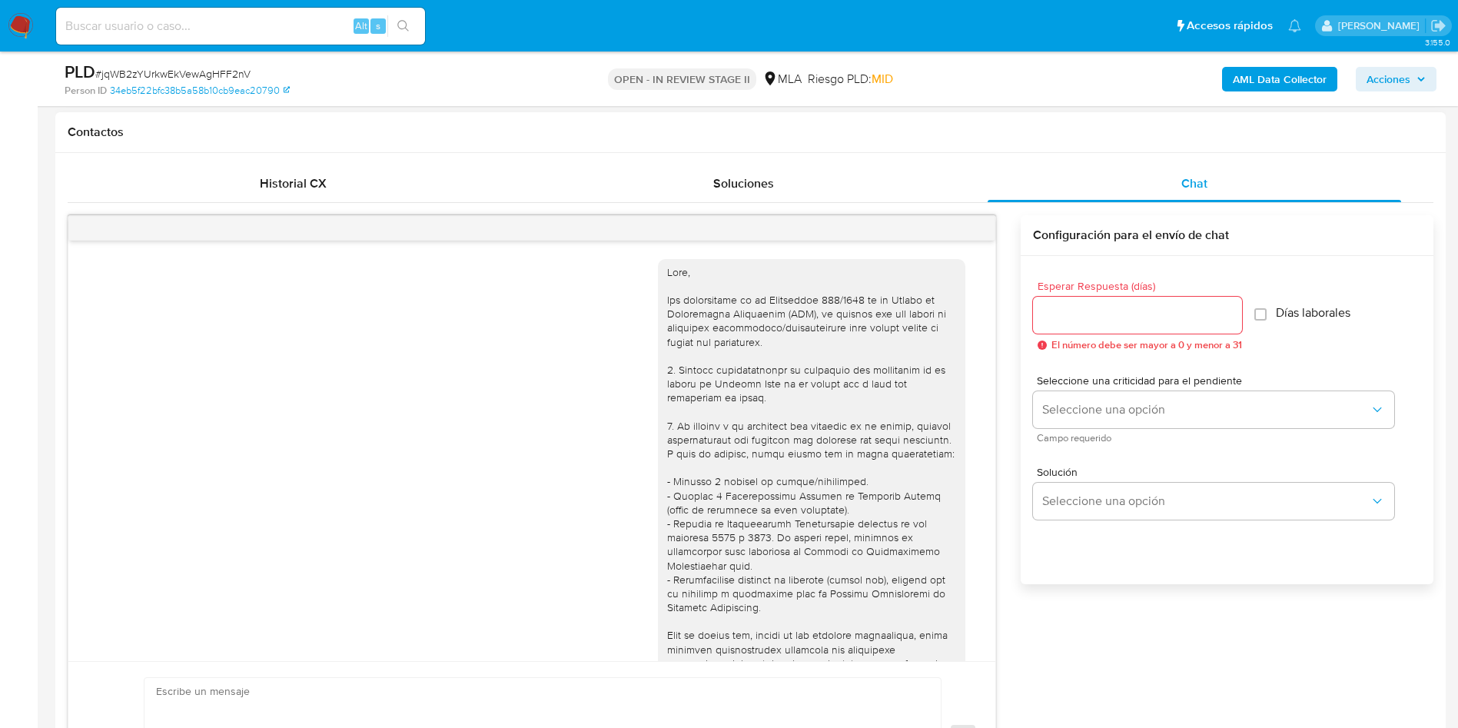
scroll to position [751, 0]
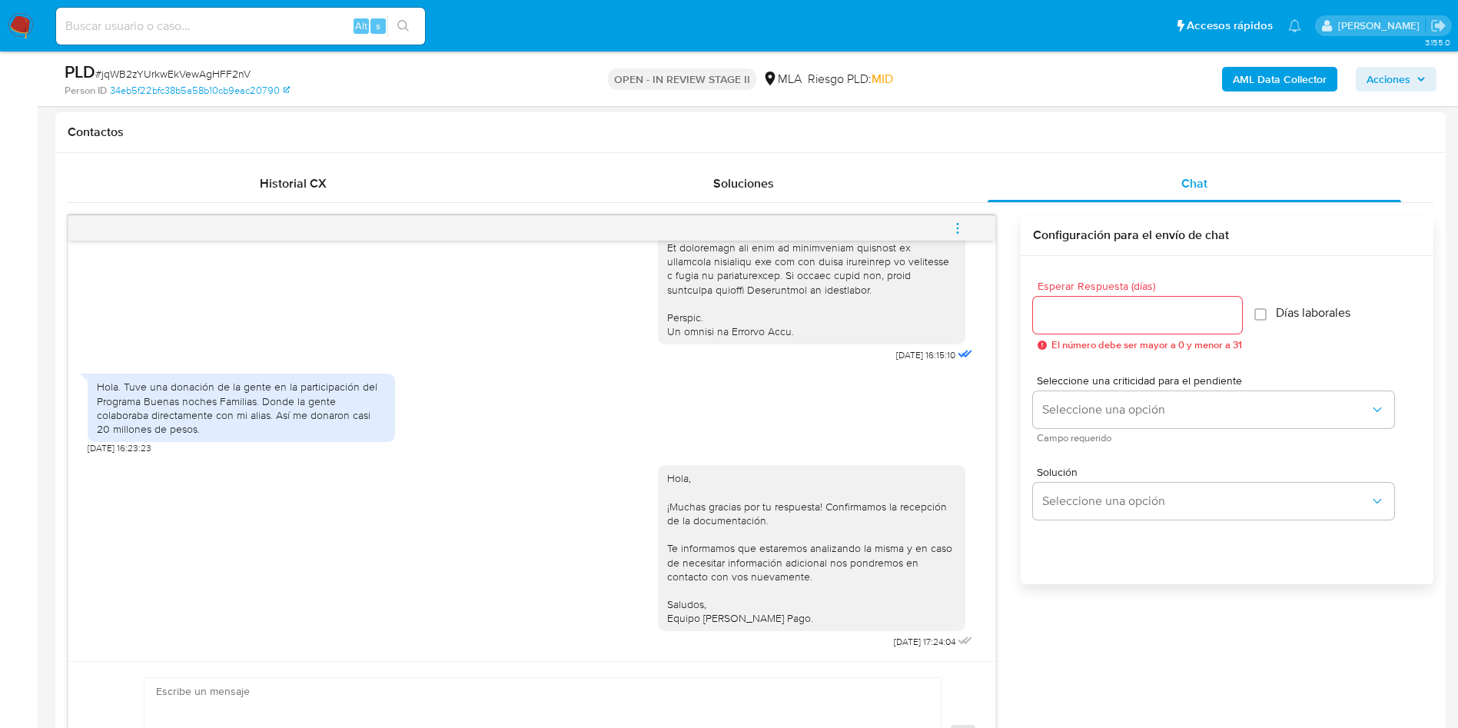
click at [951, 226] on icon "menu-action" at bounding box center [958, 228] width 14 height 14
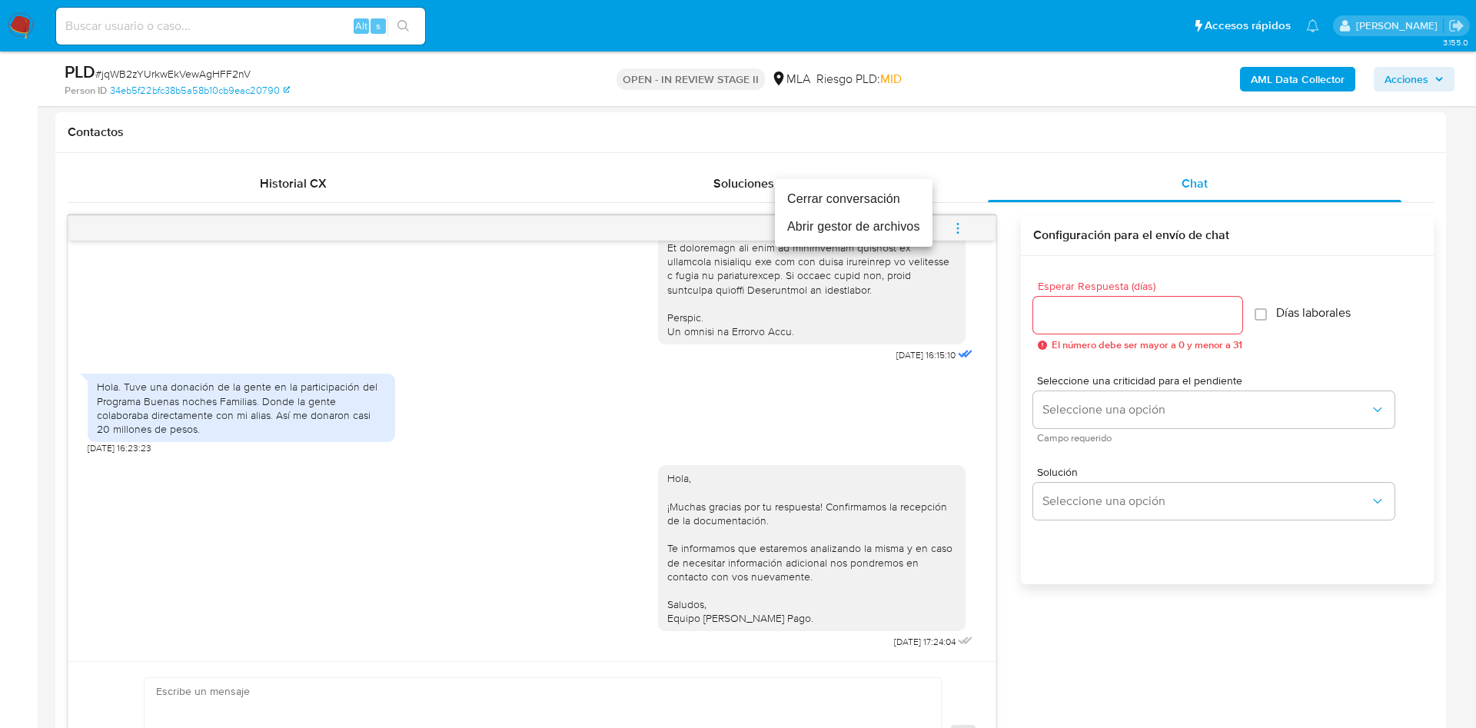
drag, startPoint x: 856, startPoint y: 204, endPoint x: 863, endPoint y: 191, distance: 15.2
click at [856, 204] on li "Cerrar conversación" at bounding box center [854, 199] width 158 height 28
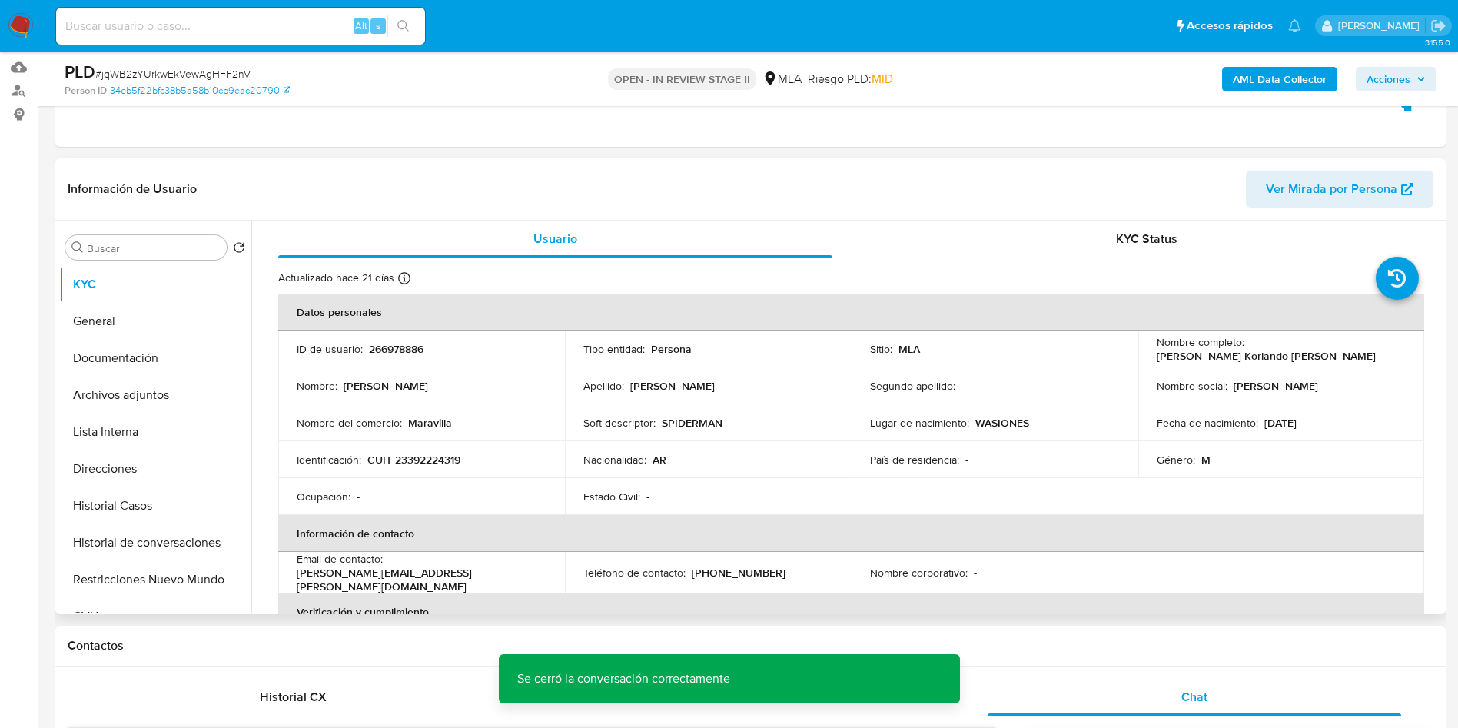
scroll to position [231, 0]
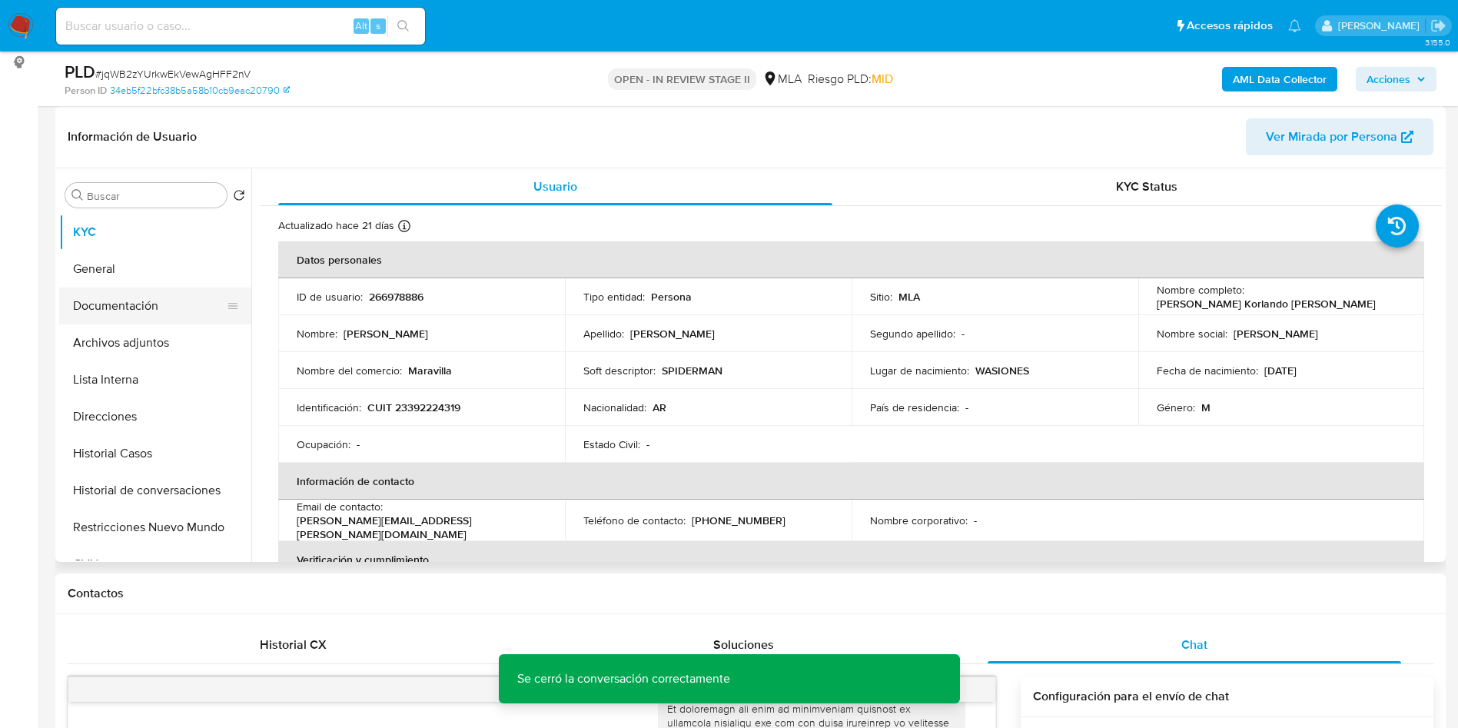
click at [161, 310] on button "Documentación" at bounding box center [149, 305] width 180 height 37
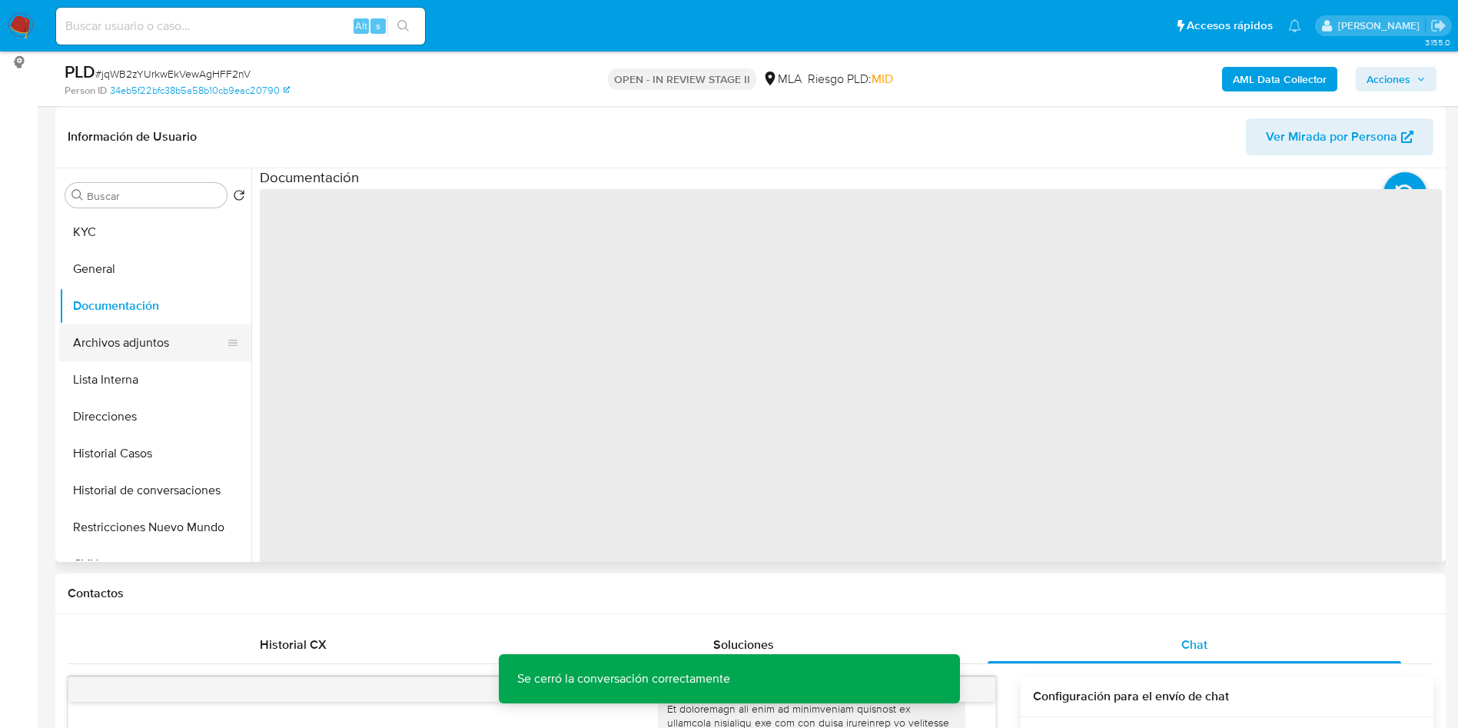
click at [147, 343] on button "Archivos adjuntos" at bounding box center [149, 342] width 180 height 37
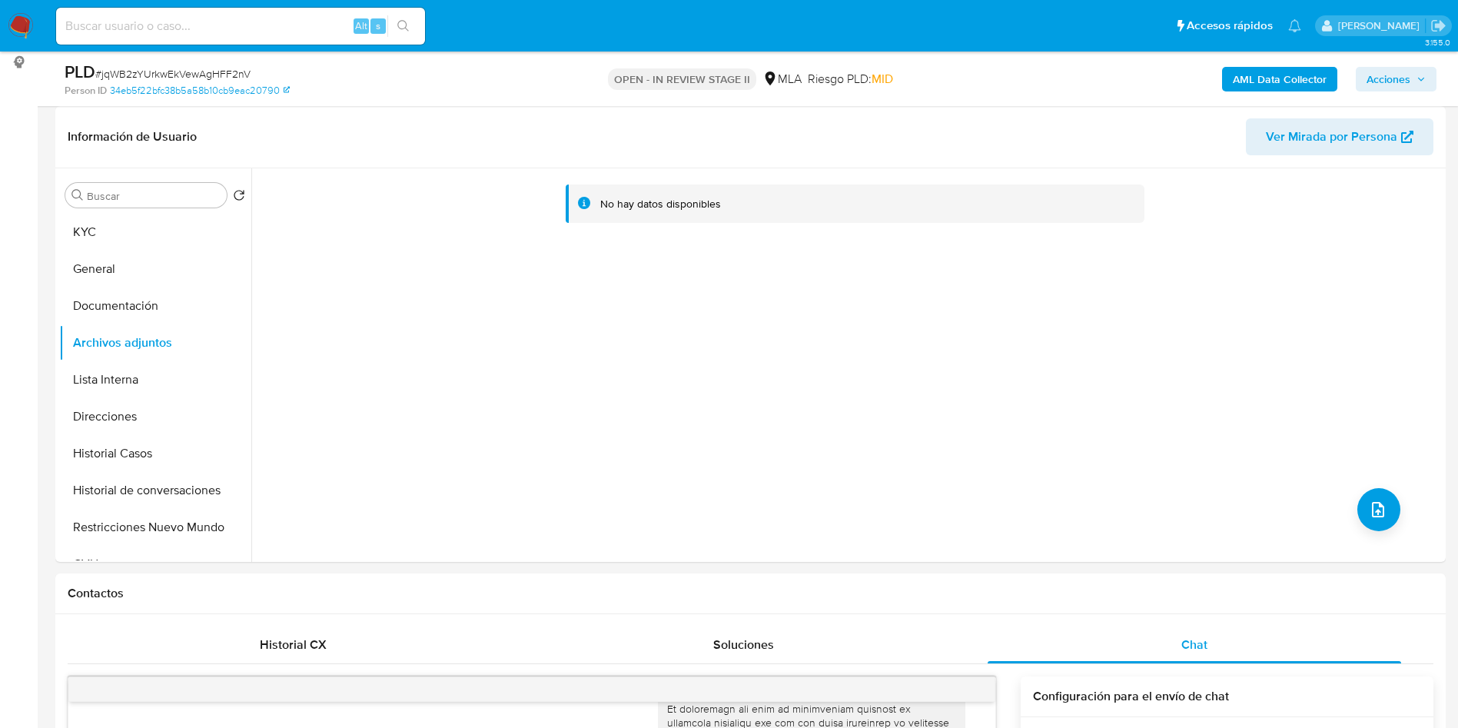
click at [1311, 77] on b "AML Data Collector" at bounding box center [1280, 79] width 94 height 25
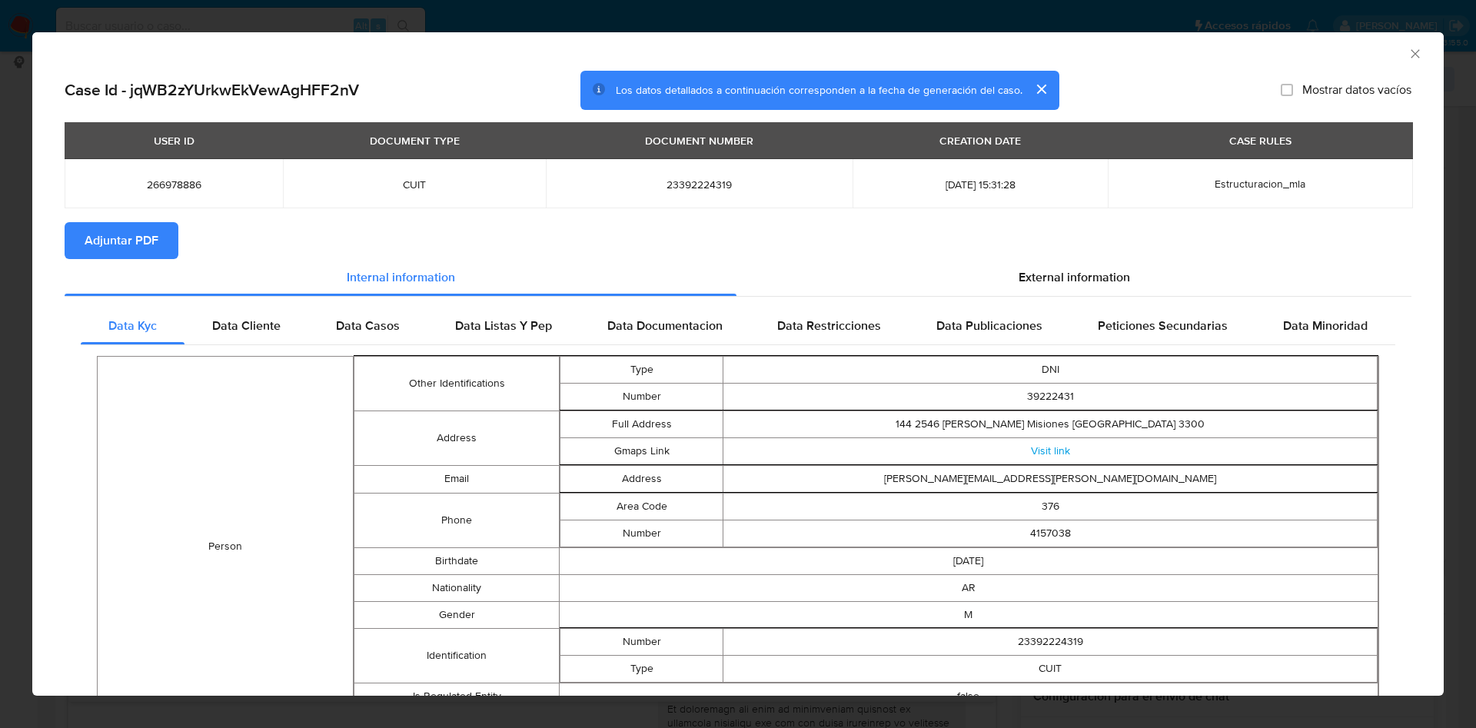
drag, startPoint x: 168, startPoint y: 238, endPoint x: 159, endPoint y: 238, distance: 8.5
click at [159, 238] on button "Adjuntar PDF" at bounding box center [122, 240] width 114 height 37
drag, startPoint x: 1399, startPoint y: 52, endPoint x: 1320, endPoint y: 65, distance: 80.4
click at [1407, 50] on icon "Cerrar ventana" at bounding box center [1414, 53] width 15 height 15
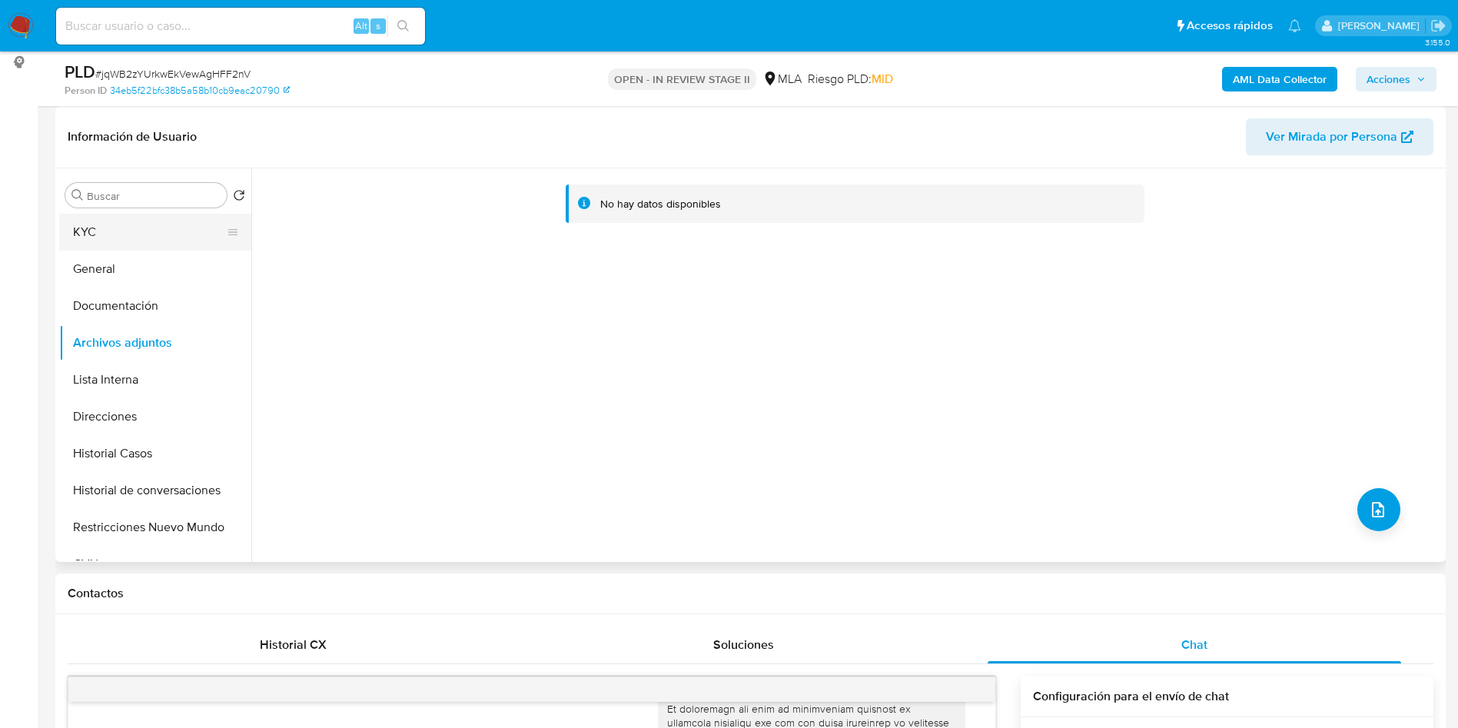
click at [164, 231] on button "KYC" at bounding box center [149, 232] width 180 height 37
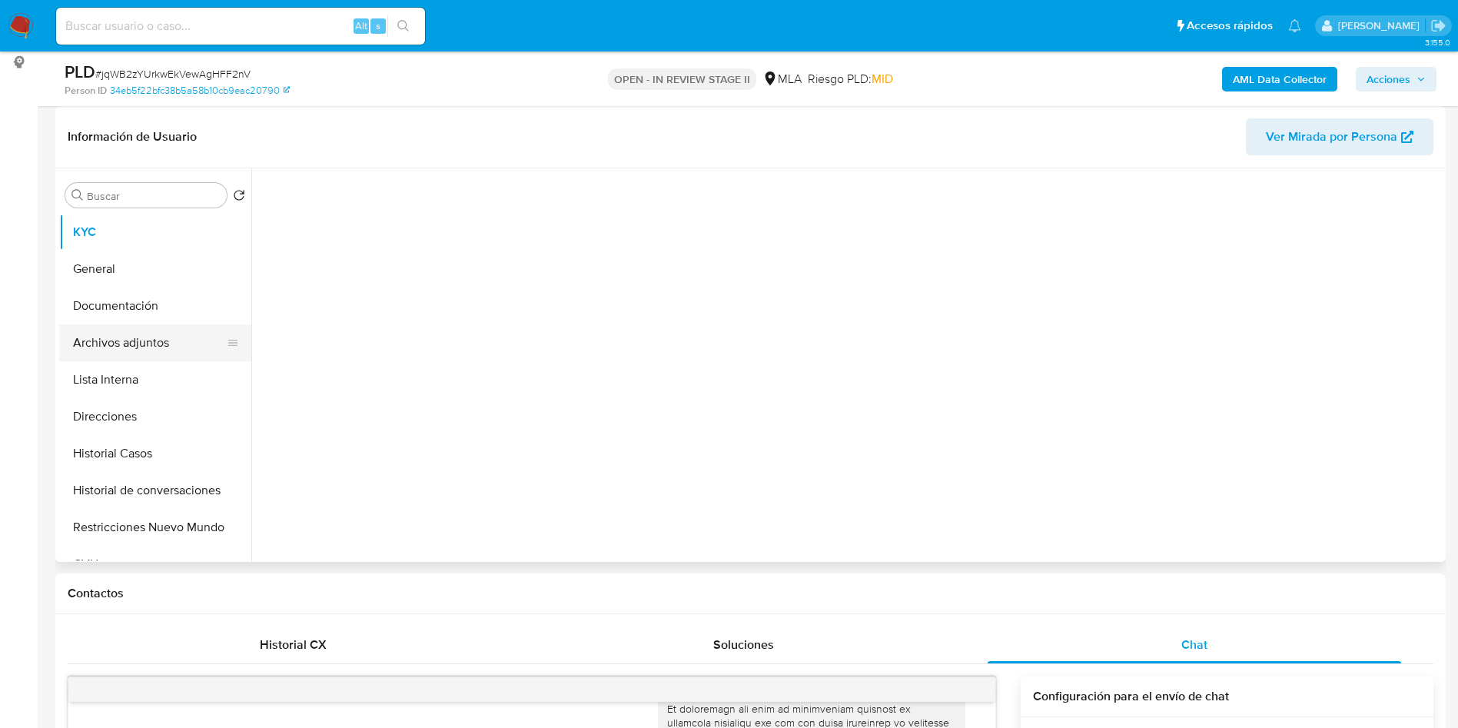
click at [148, 351] on button "Archivos adjuntos" at bounding box center [149, 342] width 180 height 37
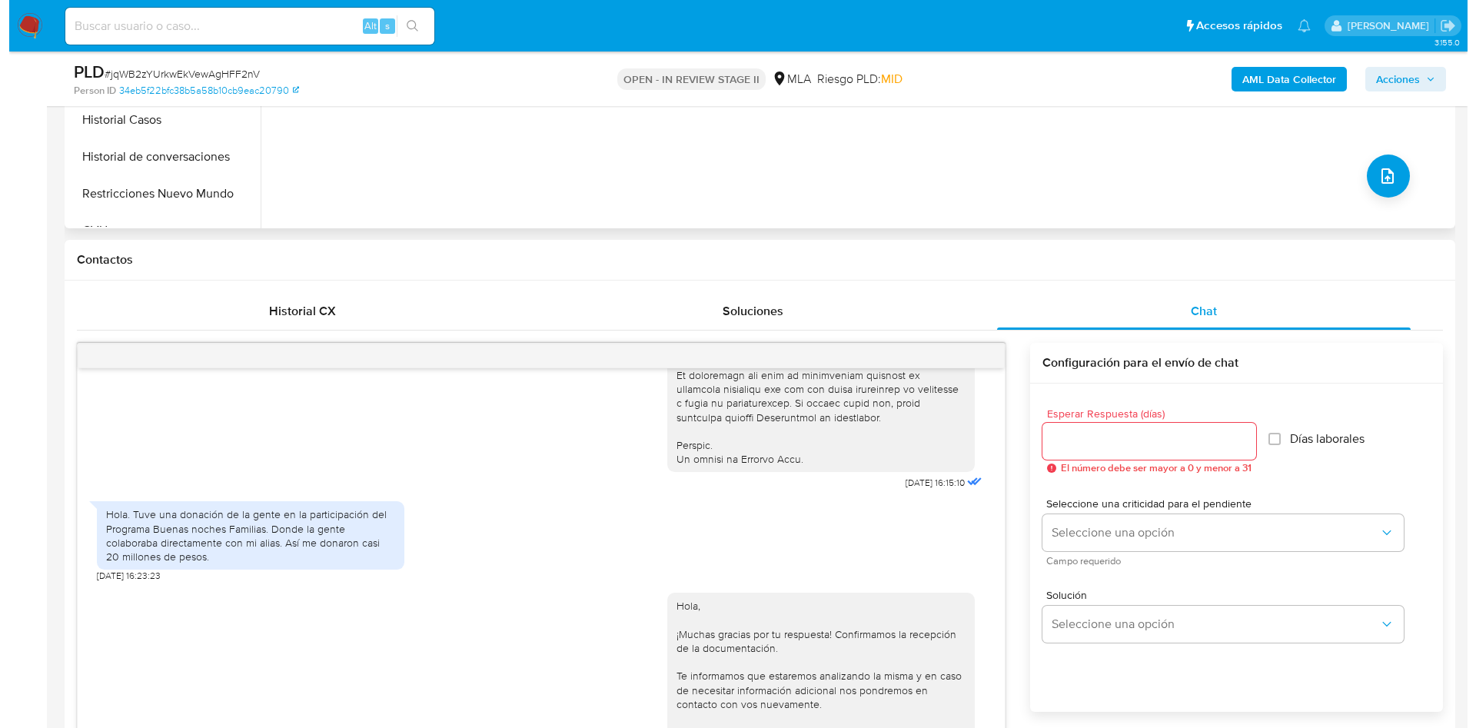
scroll to position [346, 0]
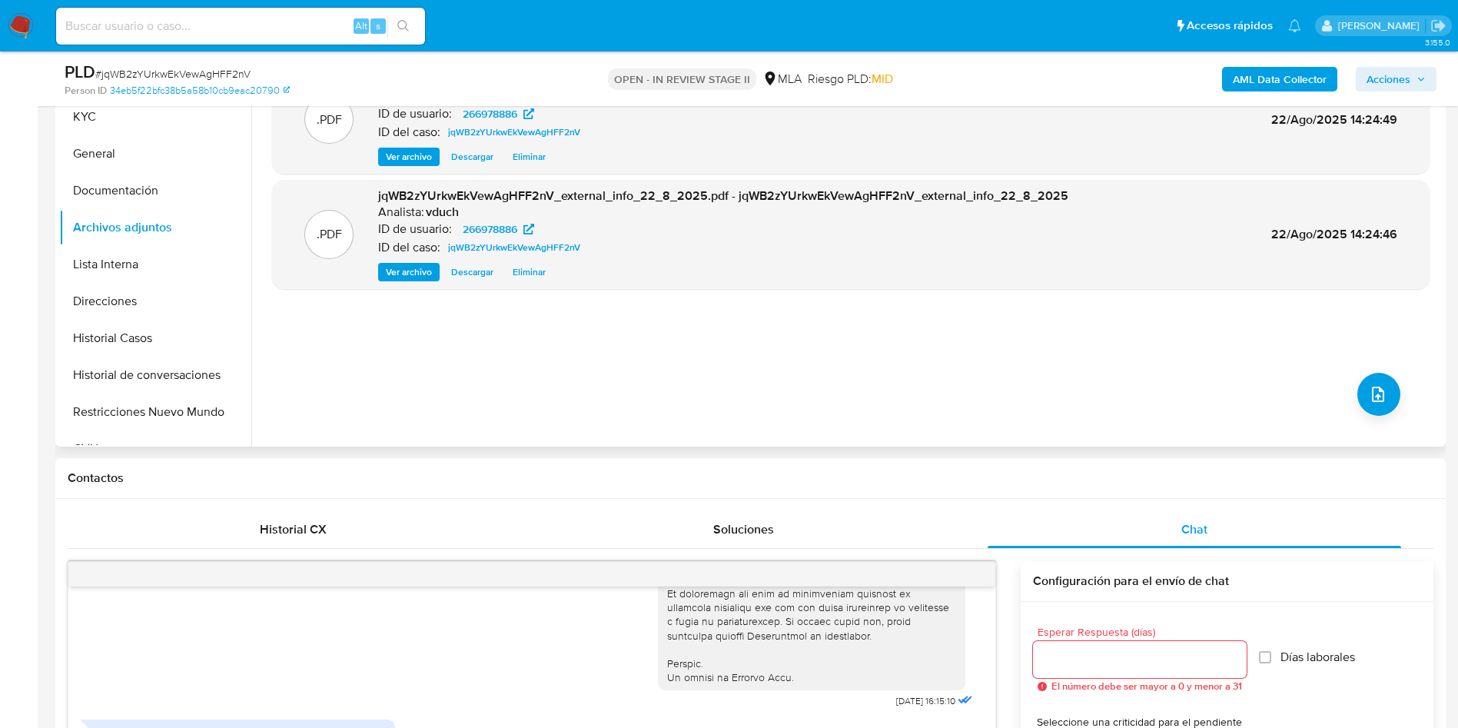
click at [1391, 412] on div ".PDF jqWB2zYUrkwEkVewAgHFF2nV_internal_info_22_8_2025.pdf - jqWB2zYUrkwEkVewAgH…" at bounding box center [851, 249] width 1158 height 369
click at [1378, 398] on icon "upload-file" at bounding box center [1378, 394] width 18 height 18
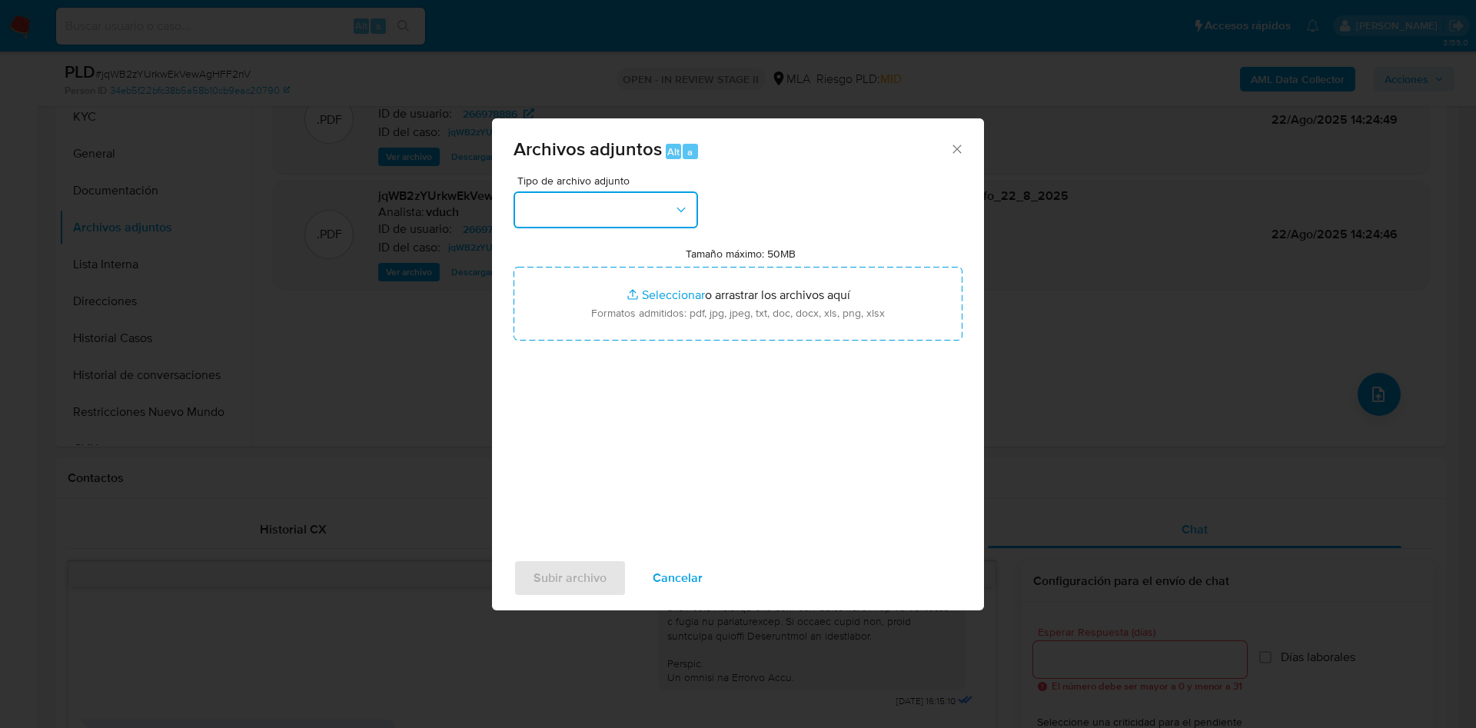
click at [610, 214] on button "button" at bounding box center [605, 209] width 184 height 37
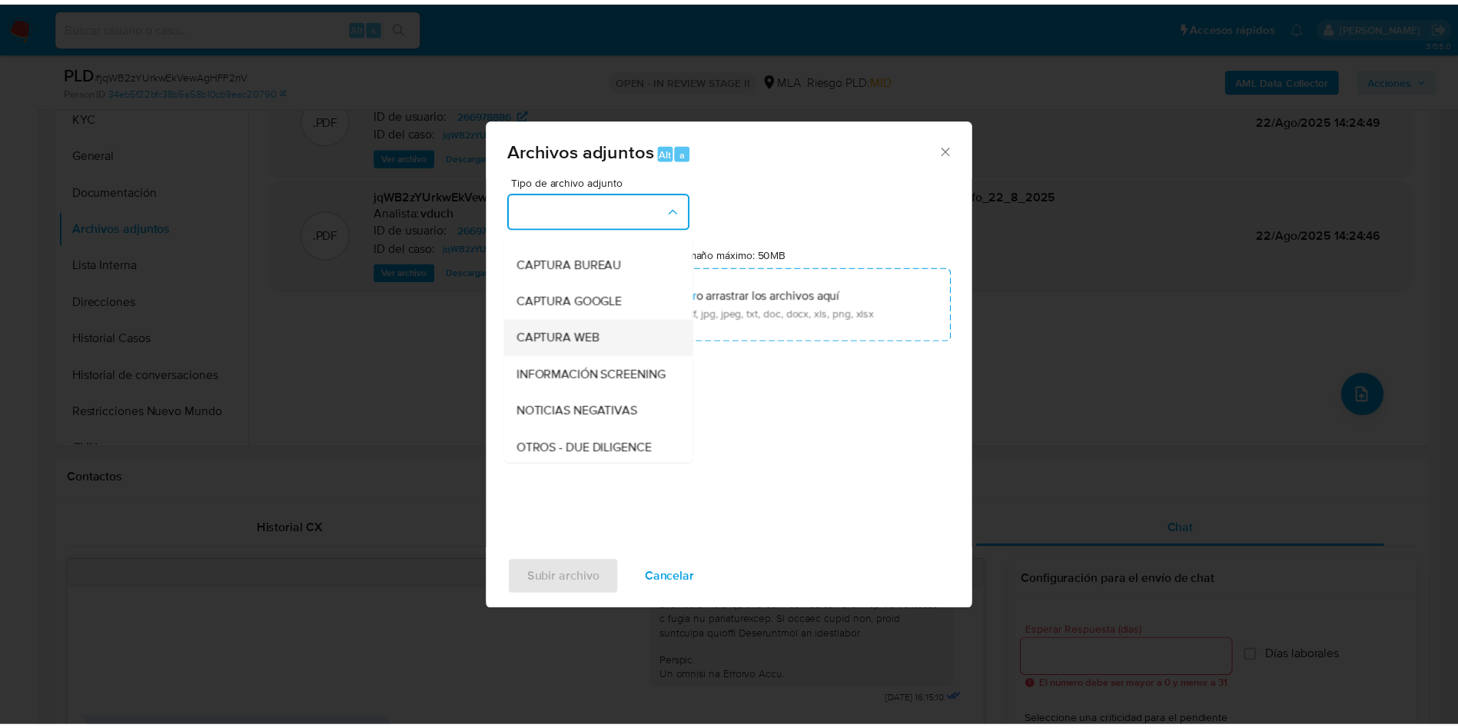
scroll to position [231, 0]
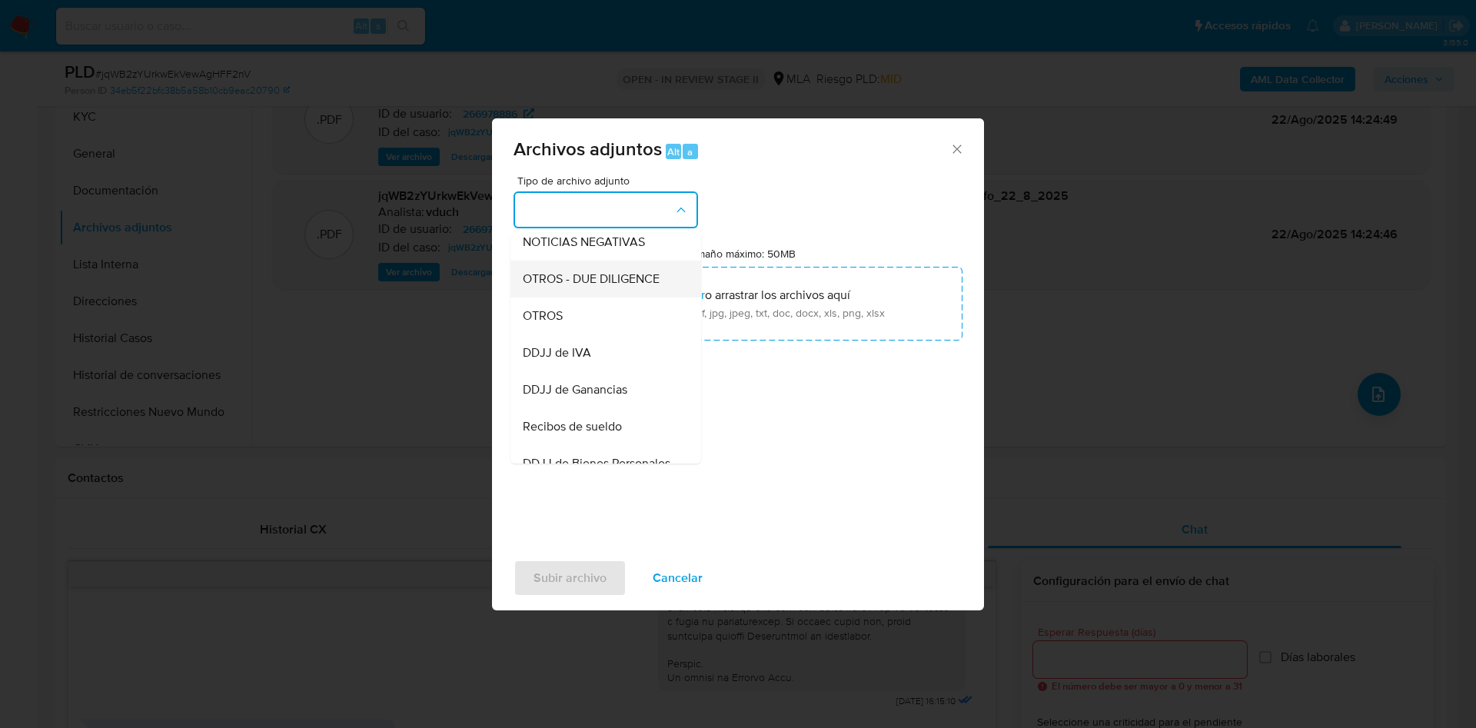
click at [577, 311] on ul "IDENTIFICACIÓN INGRESOS CAPTURA BUREAU CAPTURA GOOGLE CAPTURA WEB INFORMACIÓN S…" at bounding box center [605, 434] width 191 height 864
click at [605, 334] on div "OTROS" at bounding box center [601, 315] width 157 height 37
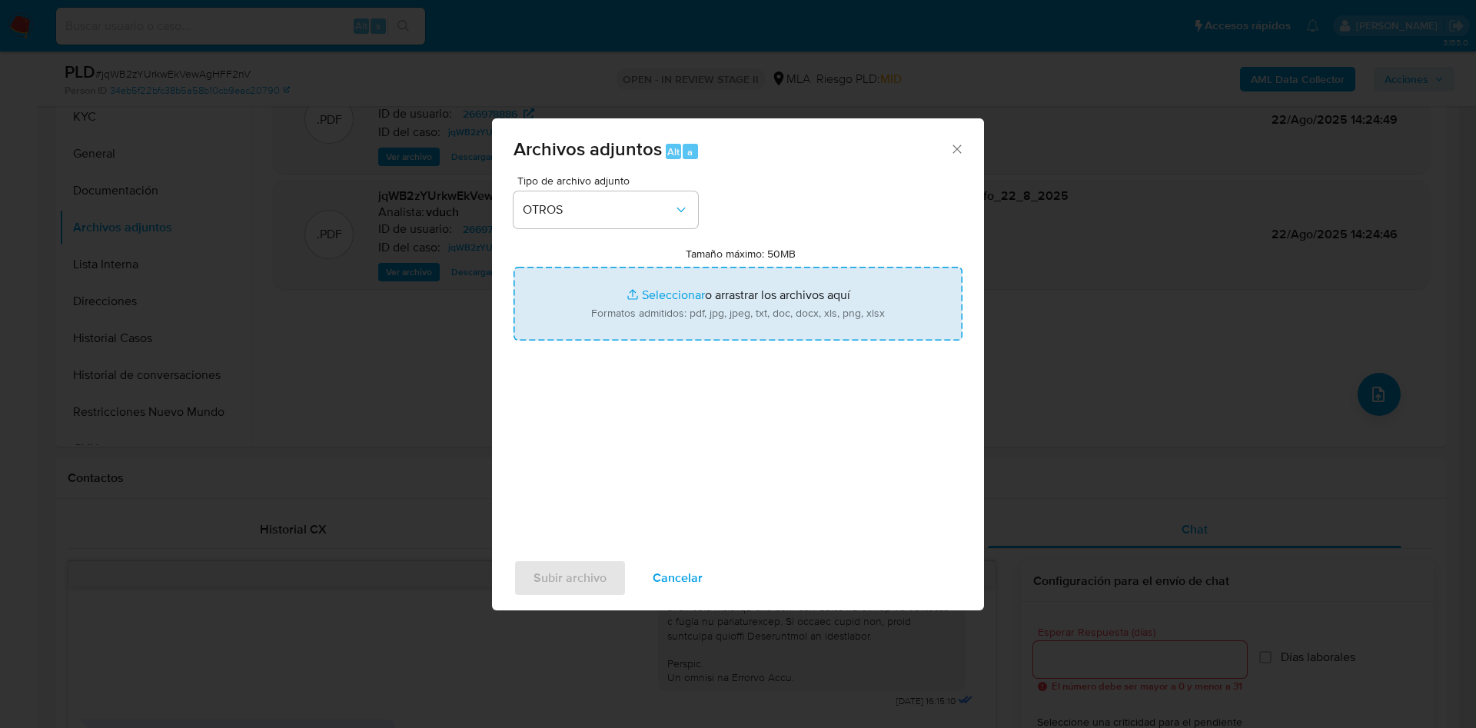
type input "C:\fakepath\Movimientos jqWB2zYUrkwEkVewAgHFF2nV_2025_08_20_10_11_45.xlsx"
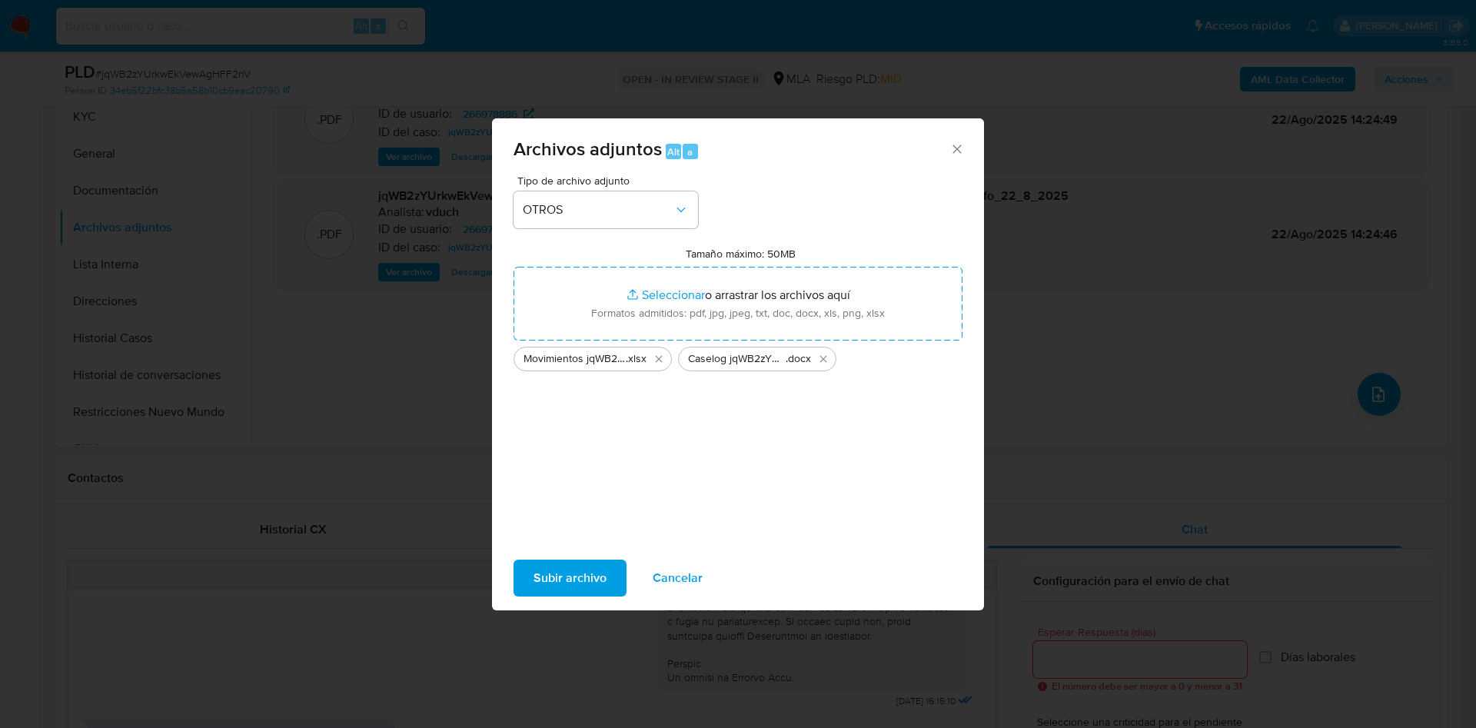
click at [592, 563] on span "Subir archivo" at bounding box center [569, 578] width 73 height 34
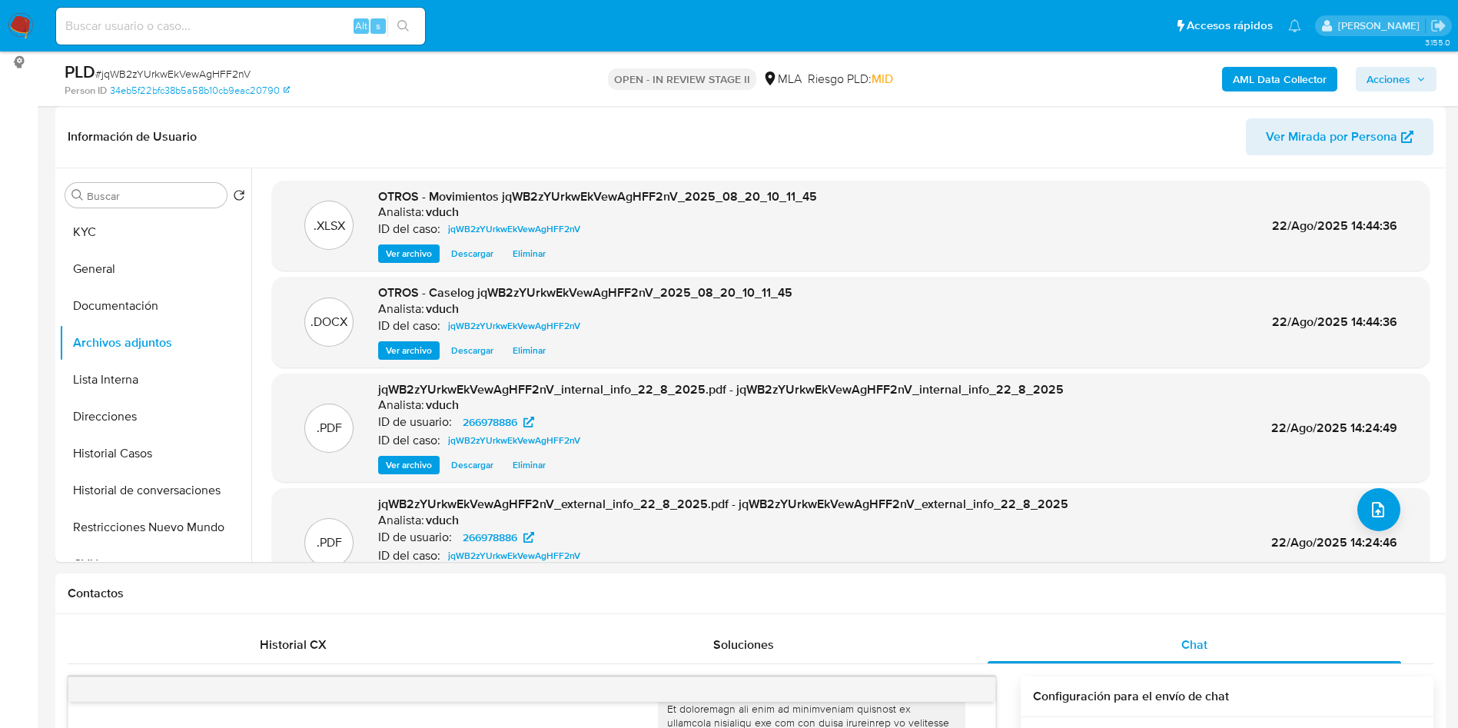
drag, startPoint x: 1416, startPoint y: 73, endPoint x: 1390, endPoint y: 78, distance: 26.5
click at [1417, 73] on span "Acciones" at bounding box center [1396, 79] width 59 height 22
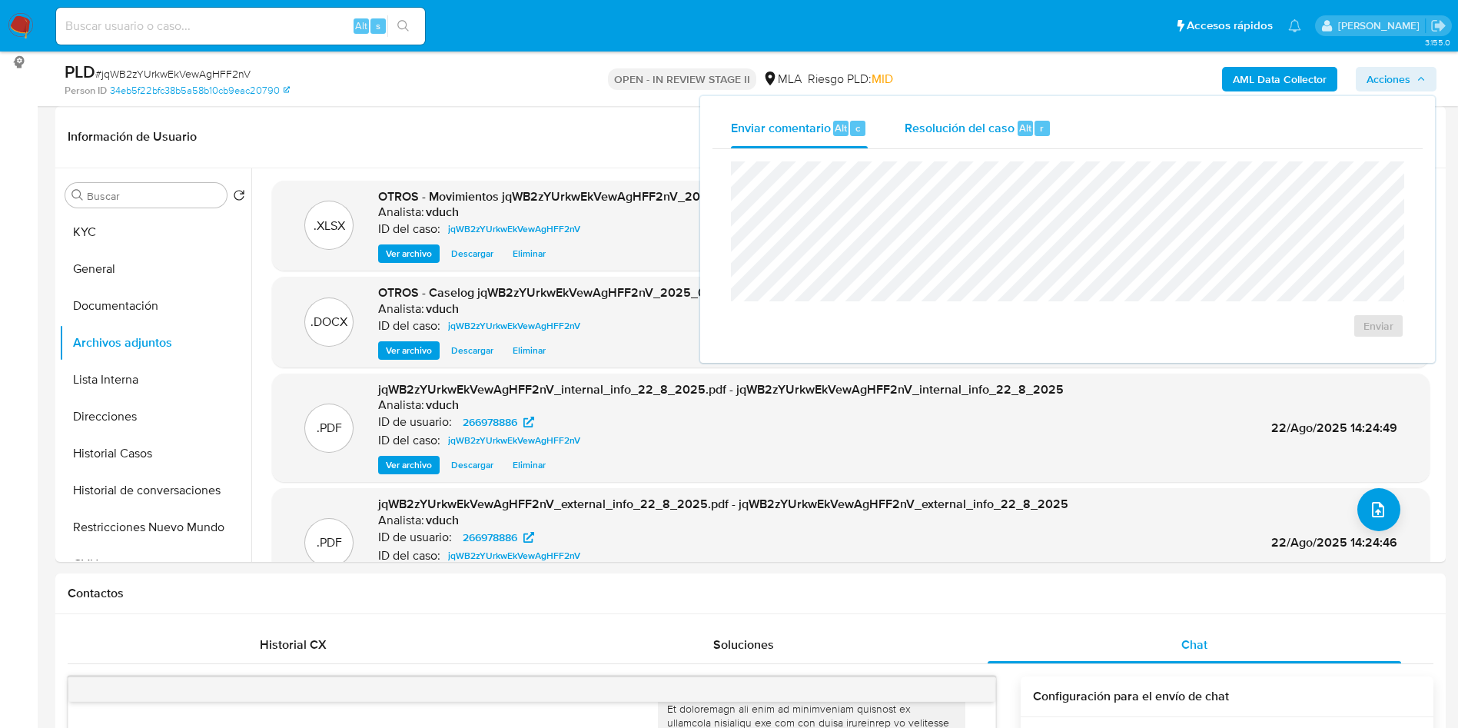
click at [1004, 116] on div "Resolución del caso Alt r" at bounding box center [978, 128] width 147 height 40
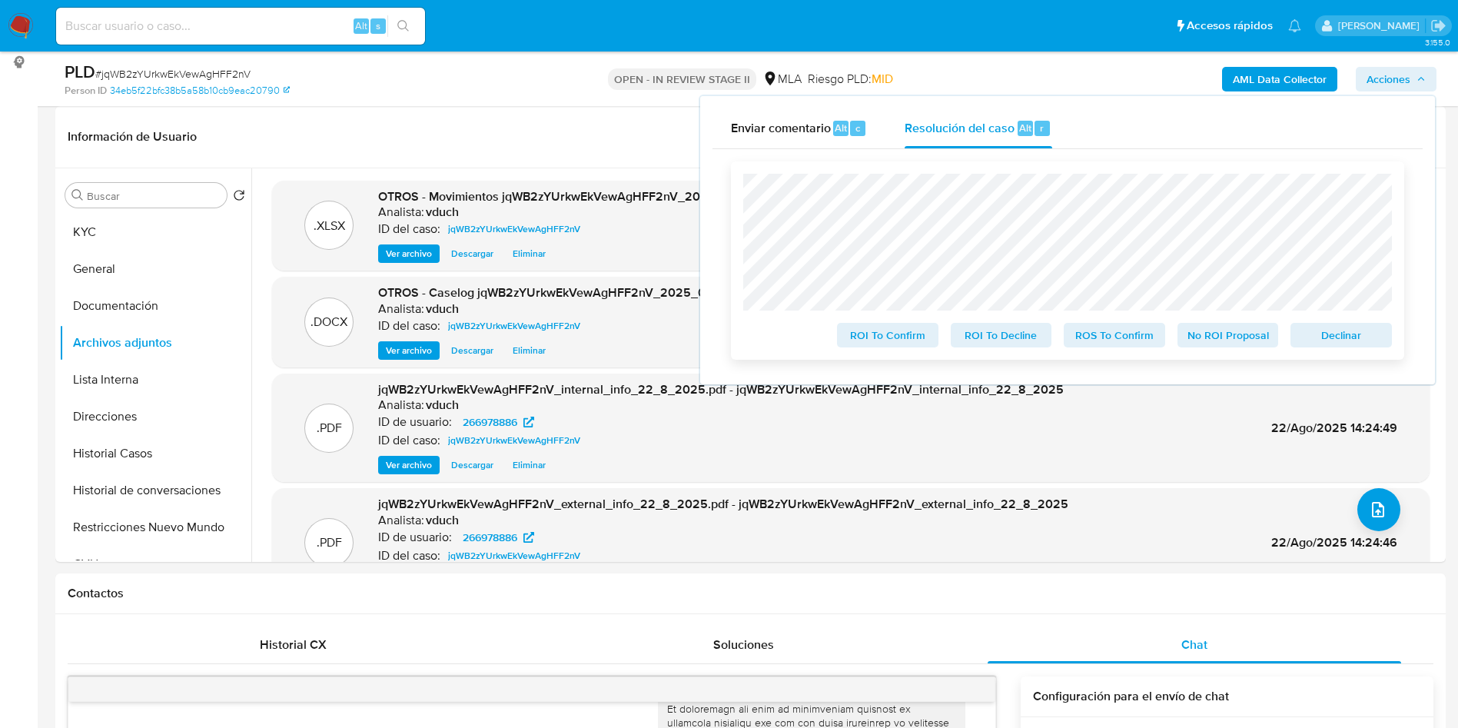
click at [1191, 338] on span "No ROI Proposal" at bounding box center [1228, 335] width 80 height 22
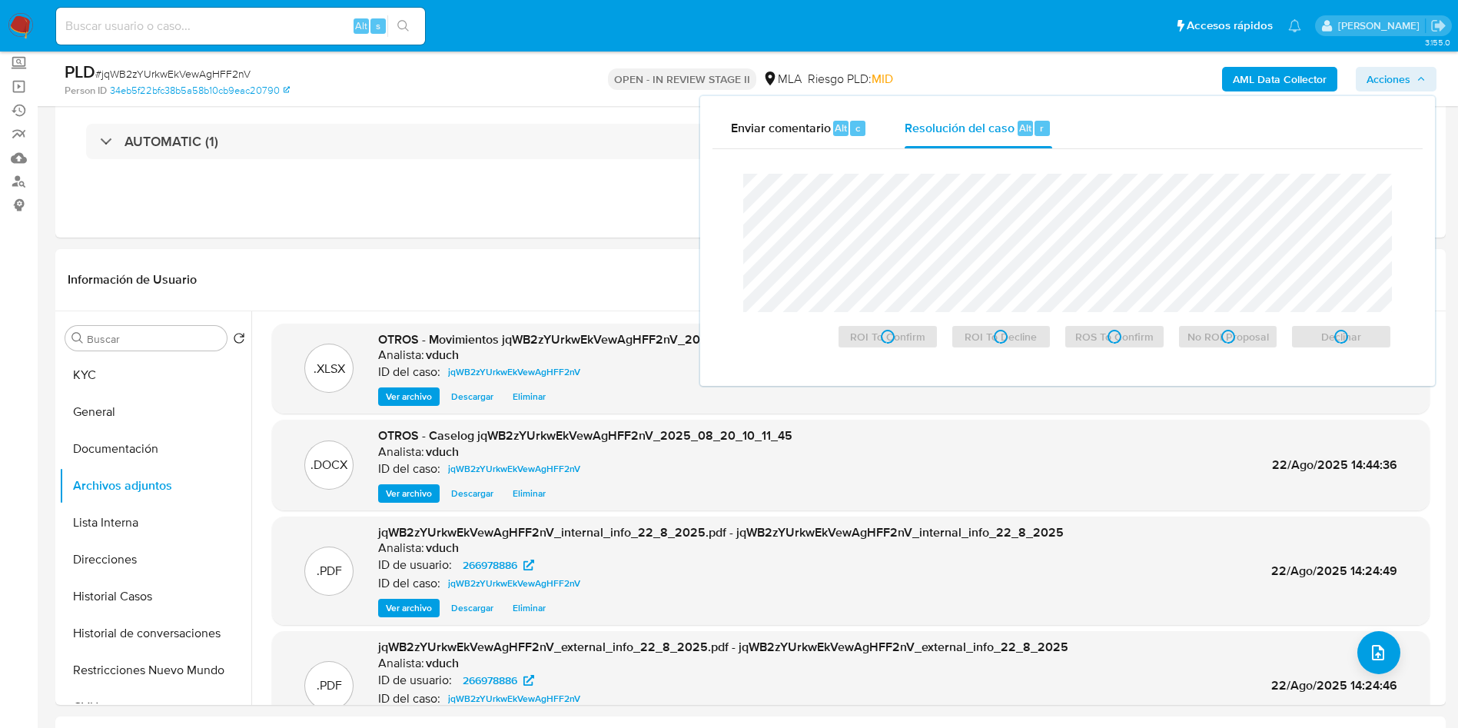
scroll to position [0, 0]
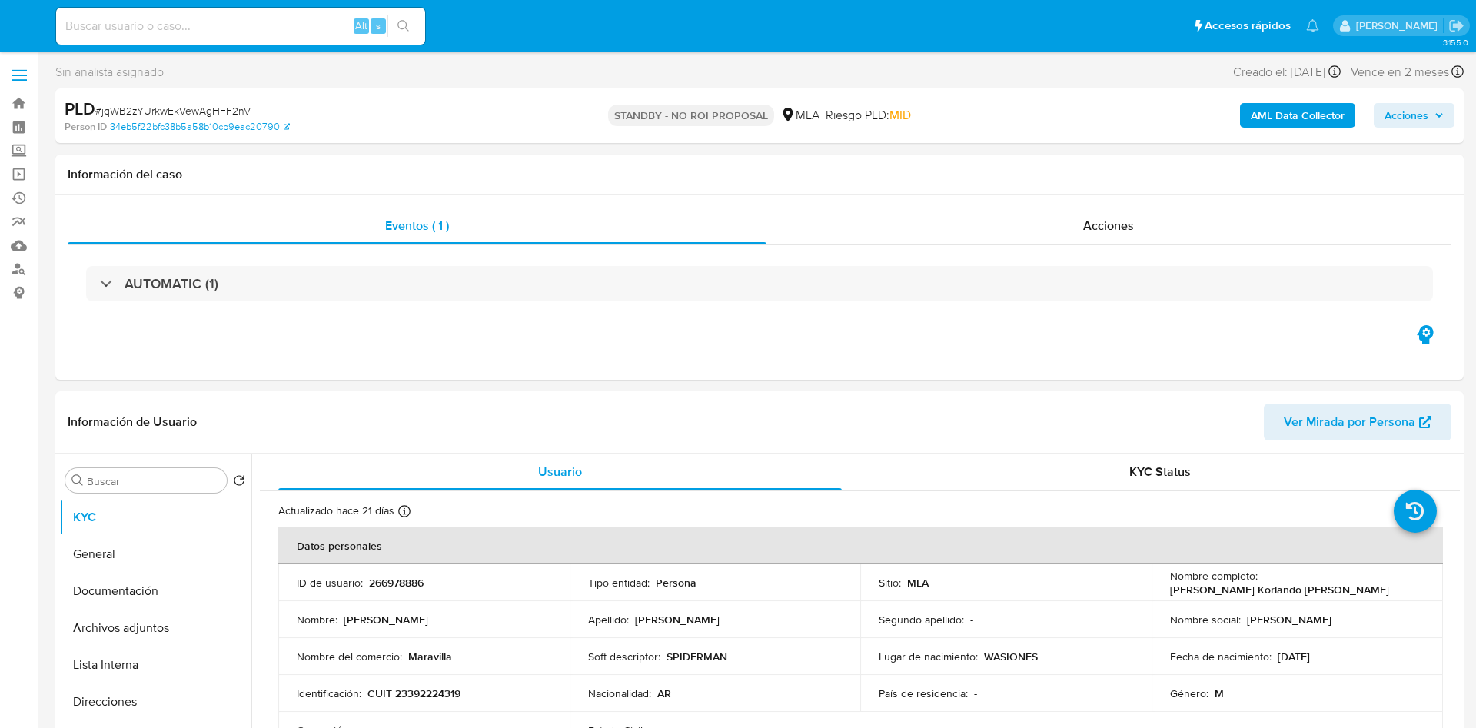
select select "10"
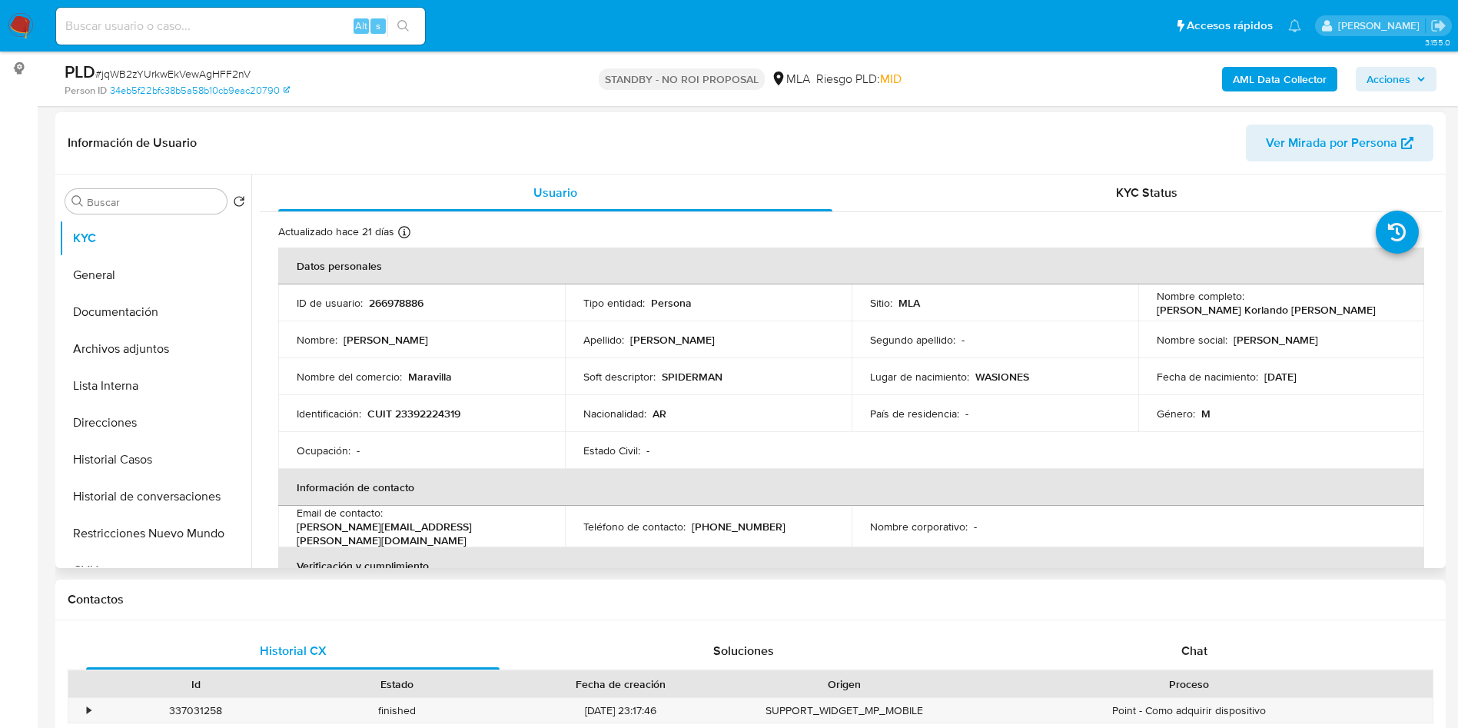
scroll to position [231, 0]
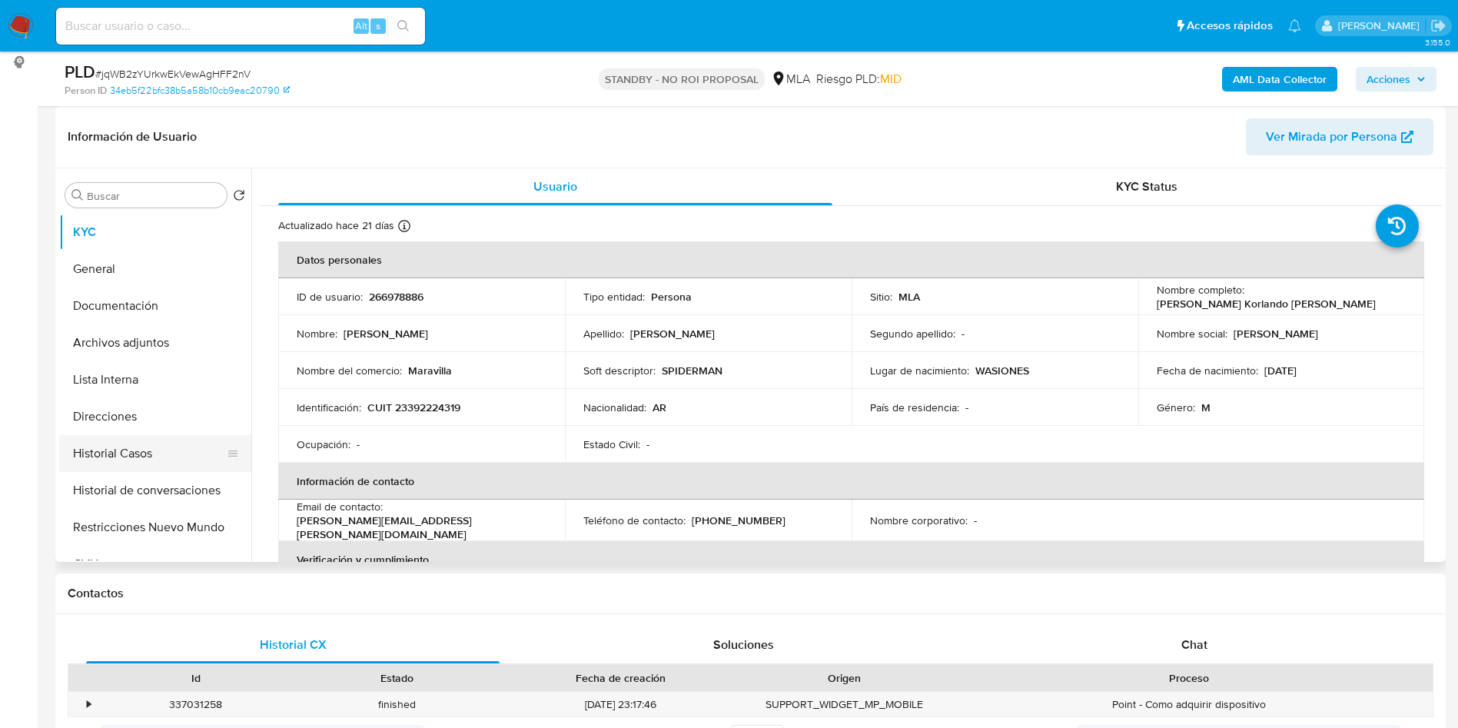
click at [151, 459] on button "Historial Casos" at bounding box center [149, 453] width 180 height 37
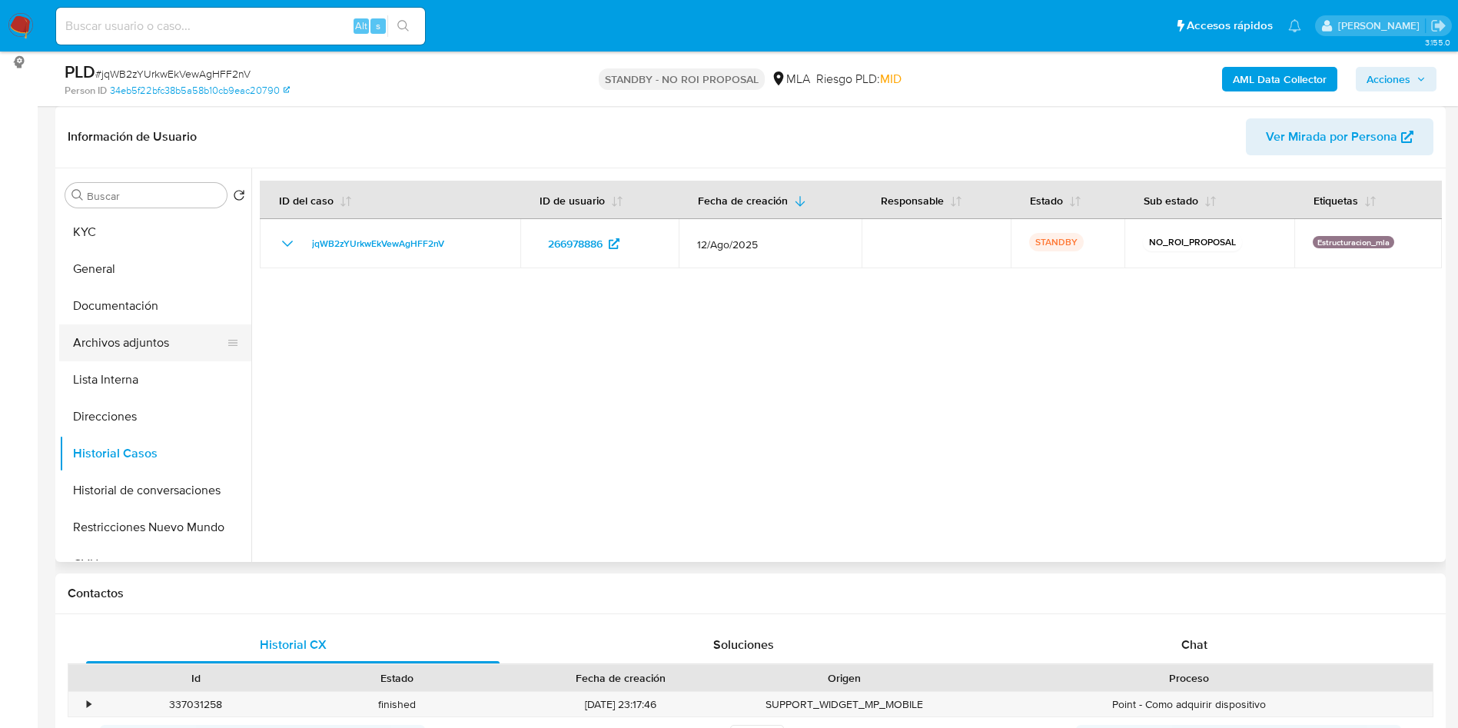
click at [131, 348] on button "Archivos adjuntos" at bounding box center [149, 342] width 180 height 37
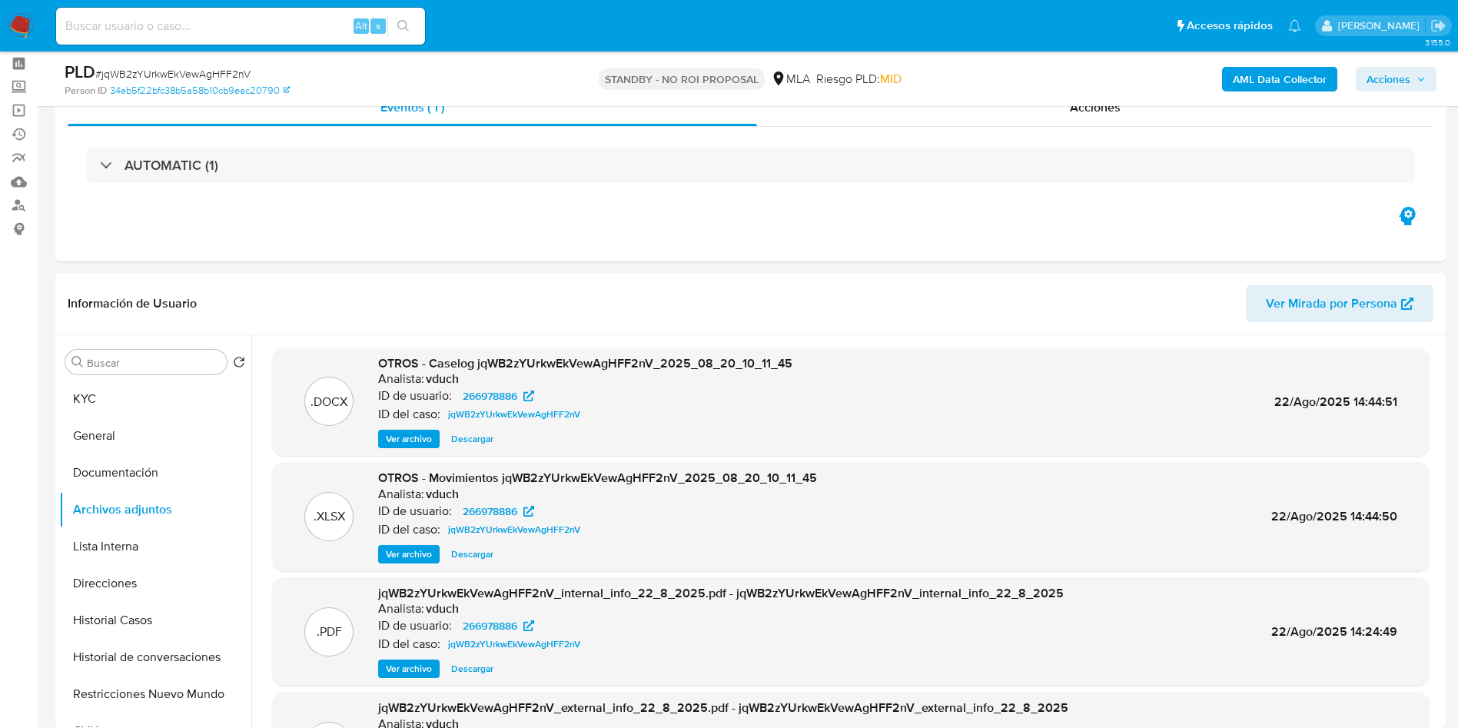
scroll to position [0, 0]
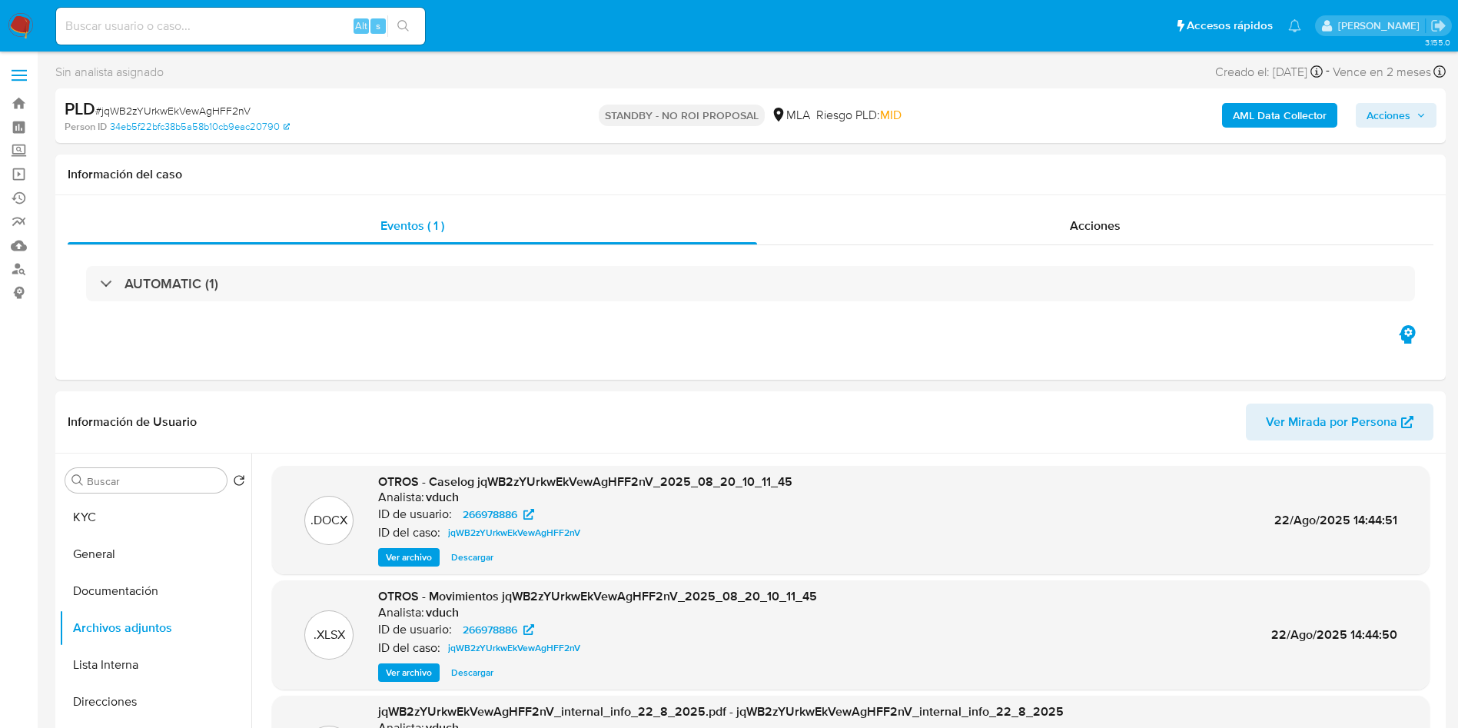
click at [271, 22] on input at bounding box center [240, 26] width 369 height 20
paste input "VbUgmmYIe8dIsAqlQRUCG5MN"
type input "VbUgmmYIe8dIsAqlQRUCG5MN"
click at [409, 29] on icon "search-icon" at bounding box center [403, 26] width 12 height 12
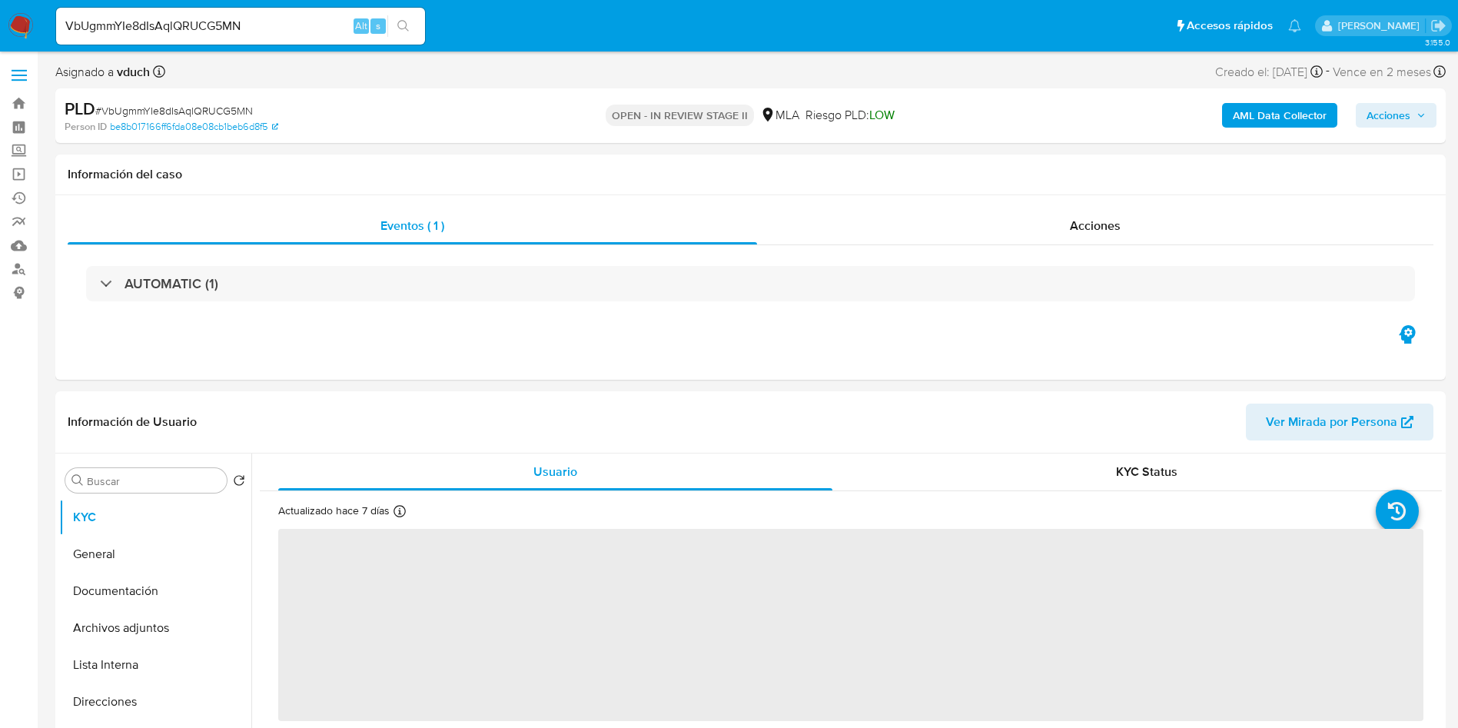
select select "10"
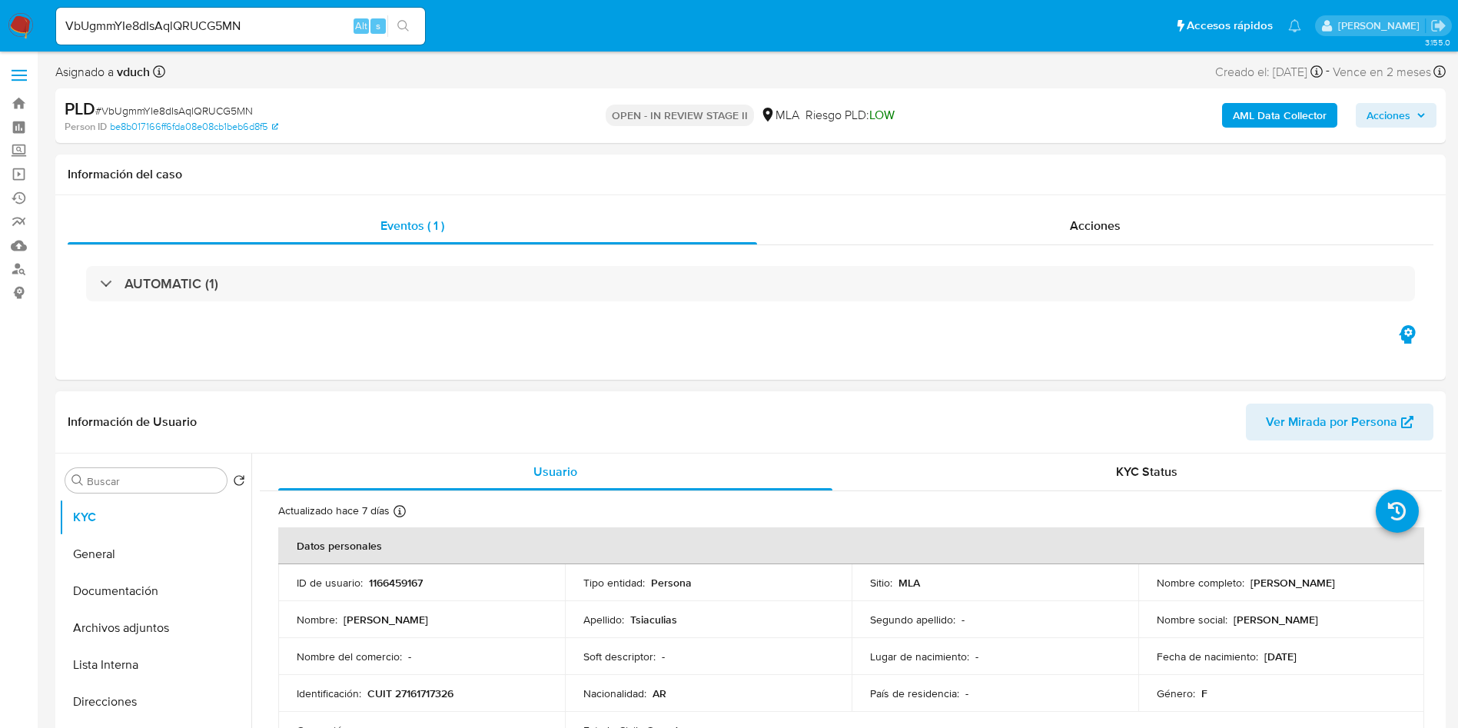
click at [385, 583] on p "1166459167" at bounding box center [396, 583] width 54 height 14
copy p "1166459167"
drag, startPoint x: 751, startPoint y: 606, endPoint x: 757, endPoint y: 636, distance: 30.6
click at [752, 606] on td "Apellido : Tsiaculias" at bounding box center [708, 619] width 287 height 37
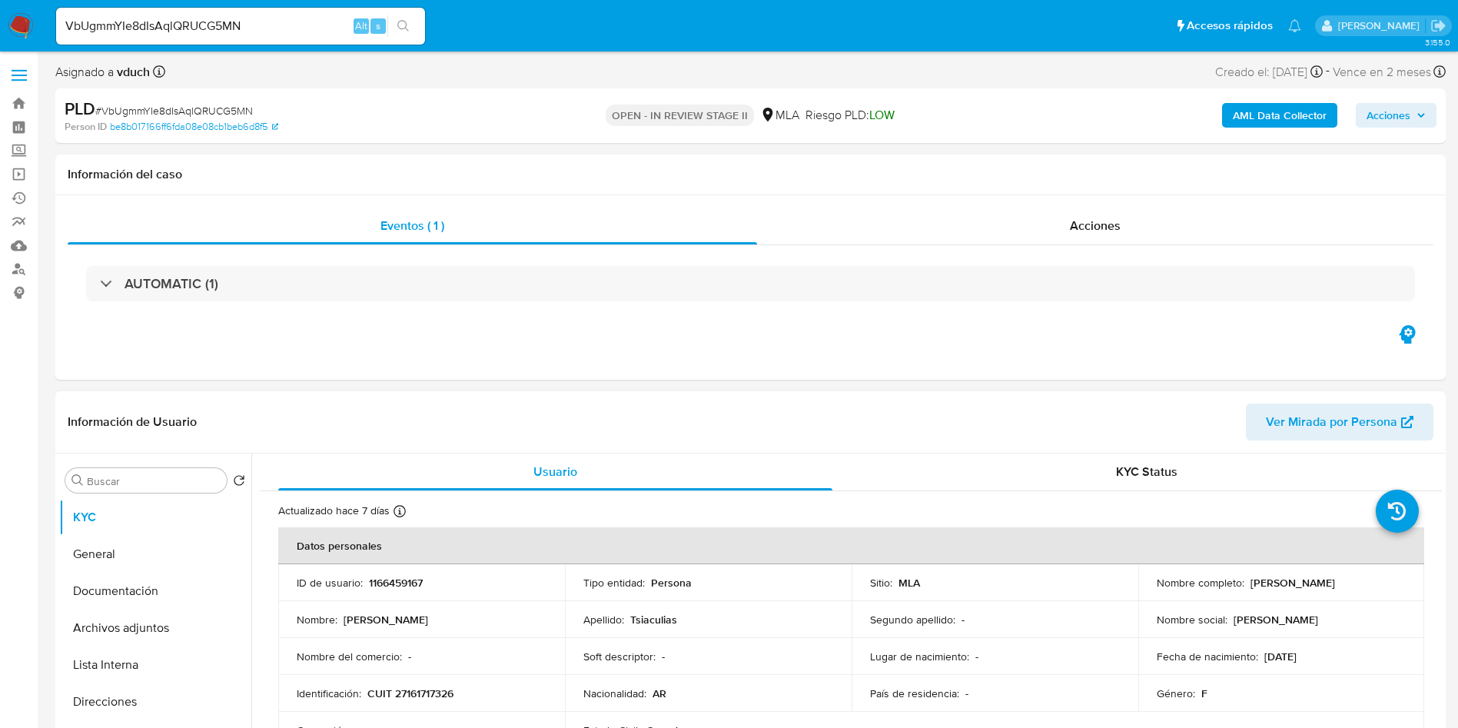
click at [943, 682] on td "País de residencia : -" at bounding box center [995, 693] width 287 height 37
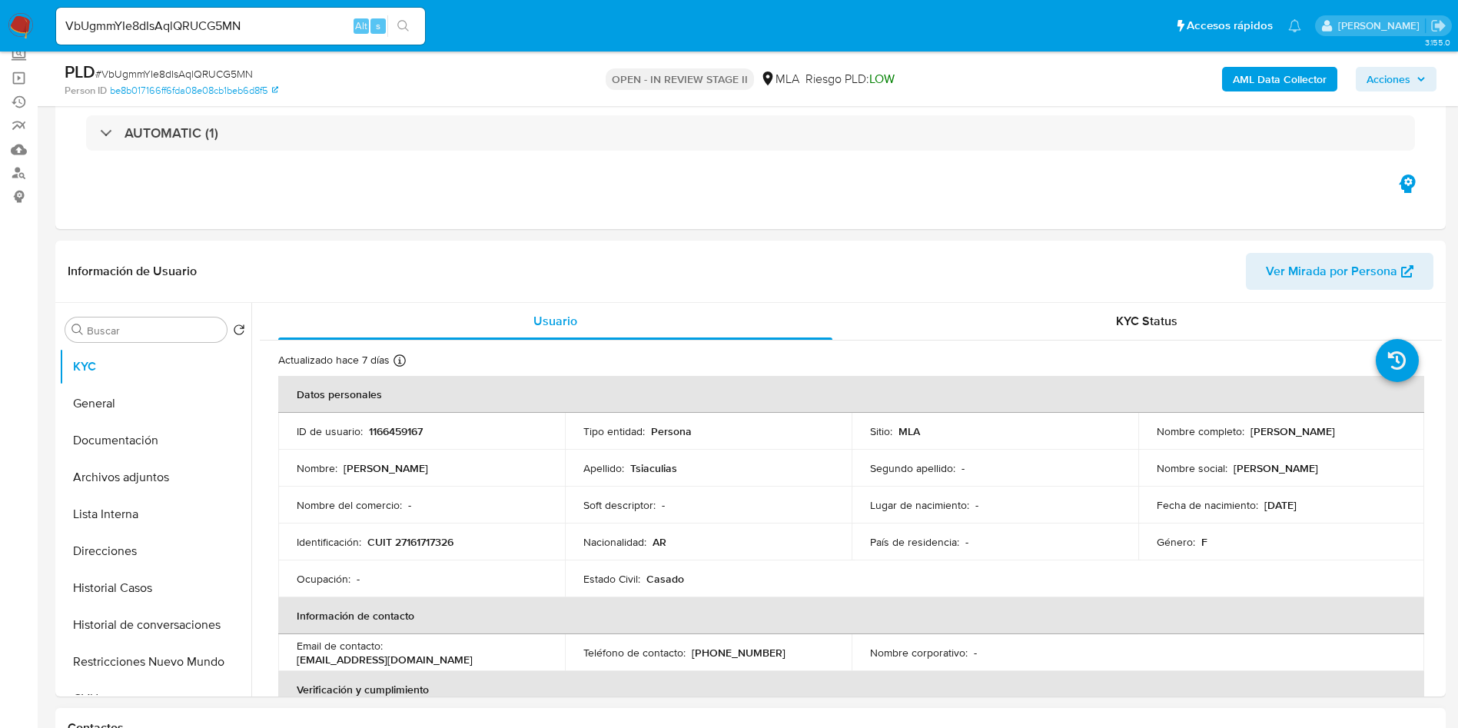
scroll to position [231, 0]
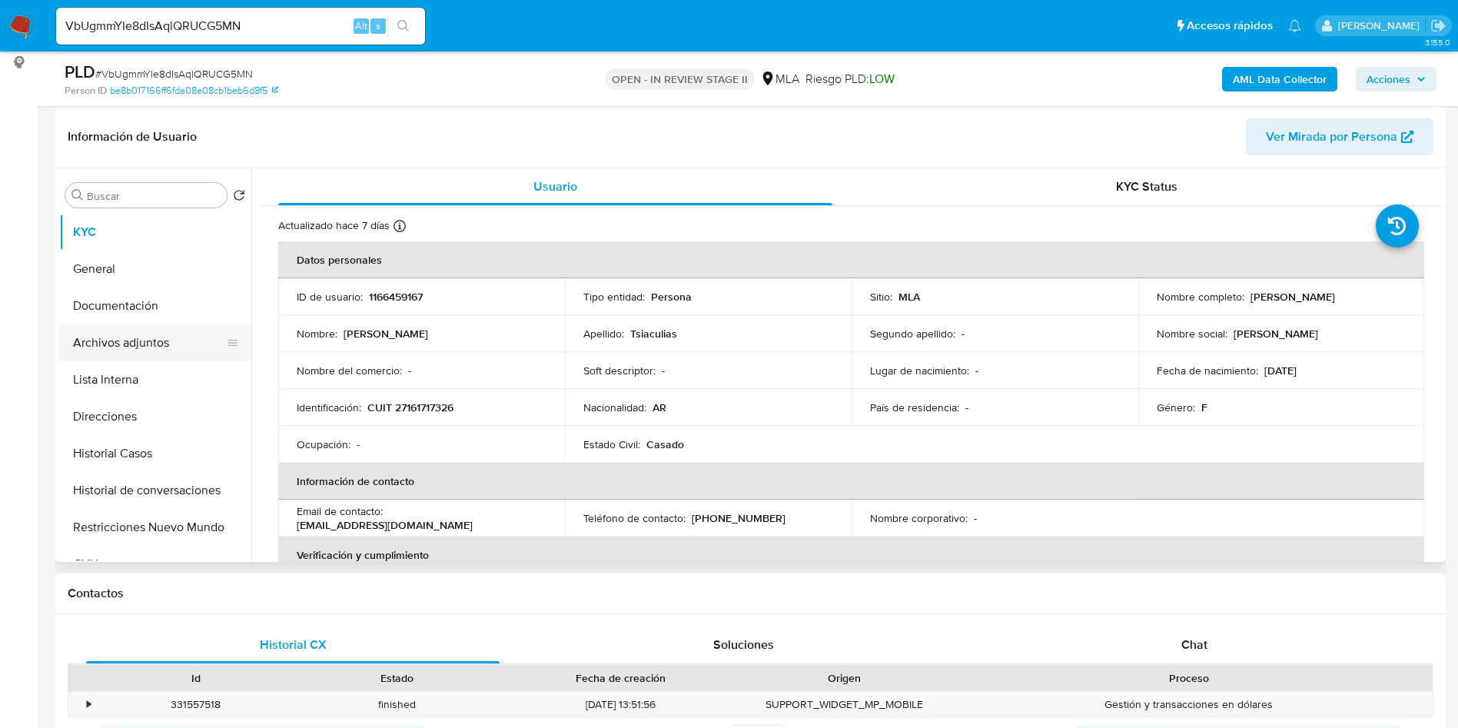
click at [111, 352] on button "Archivos adjuntos" at bounding box center [149, 342] width 180 height 37
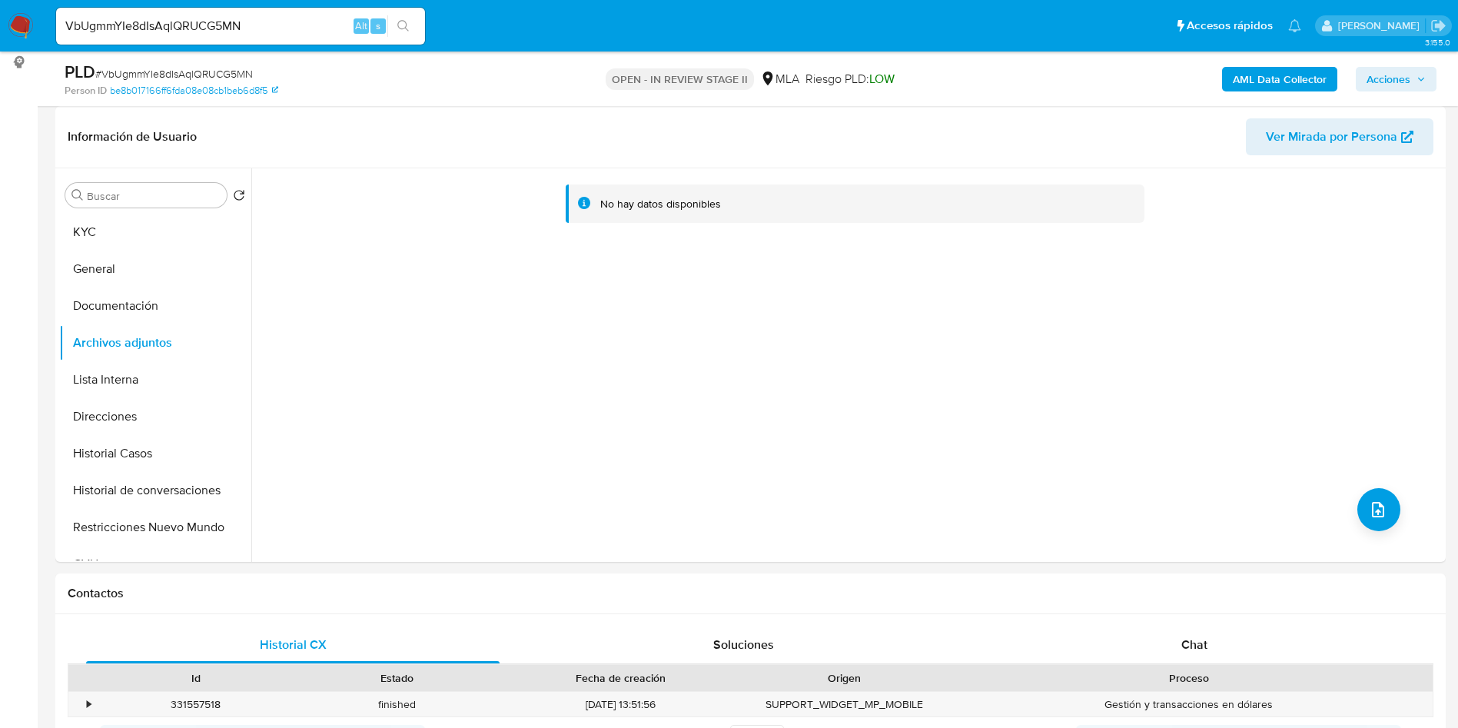
click at [1281, 71] on b "AML Data Collector" at bounding box center [1280, 79] width 94 height 25
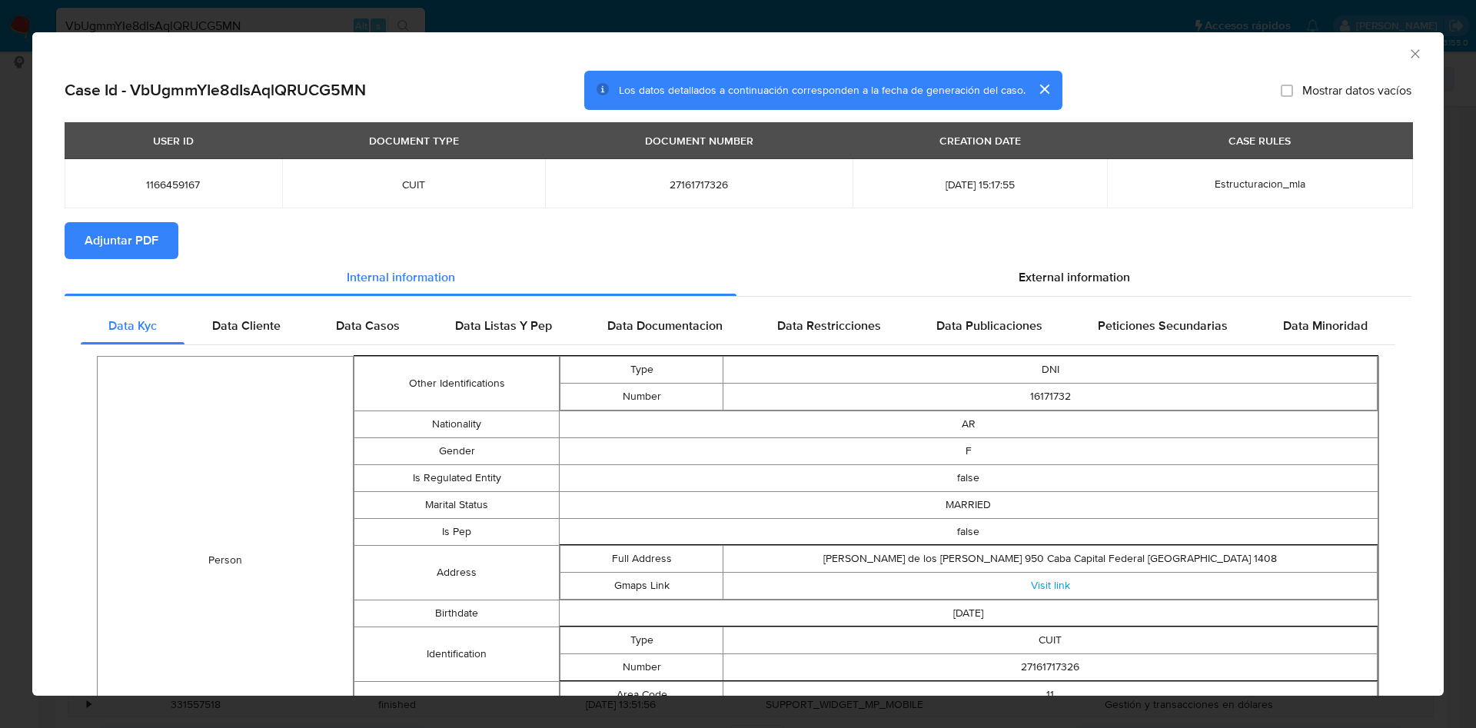
click at [128, 236] on span "Adjuntar PDF" at bounding box center [122, 241] width 74 height 34
click at [1407, 48] on div "AML Data Collector" at bounding box center [737, 51] width 1411 height 38
click at [1411, 51] on icon "Cerrar ventana" at bounding box center [1415, 53] width 8 height 8
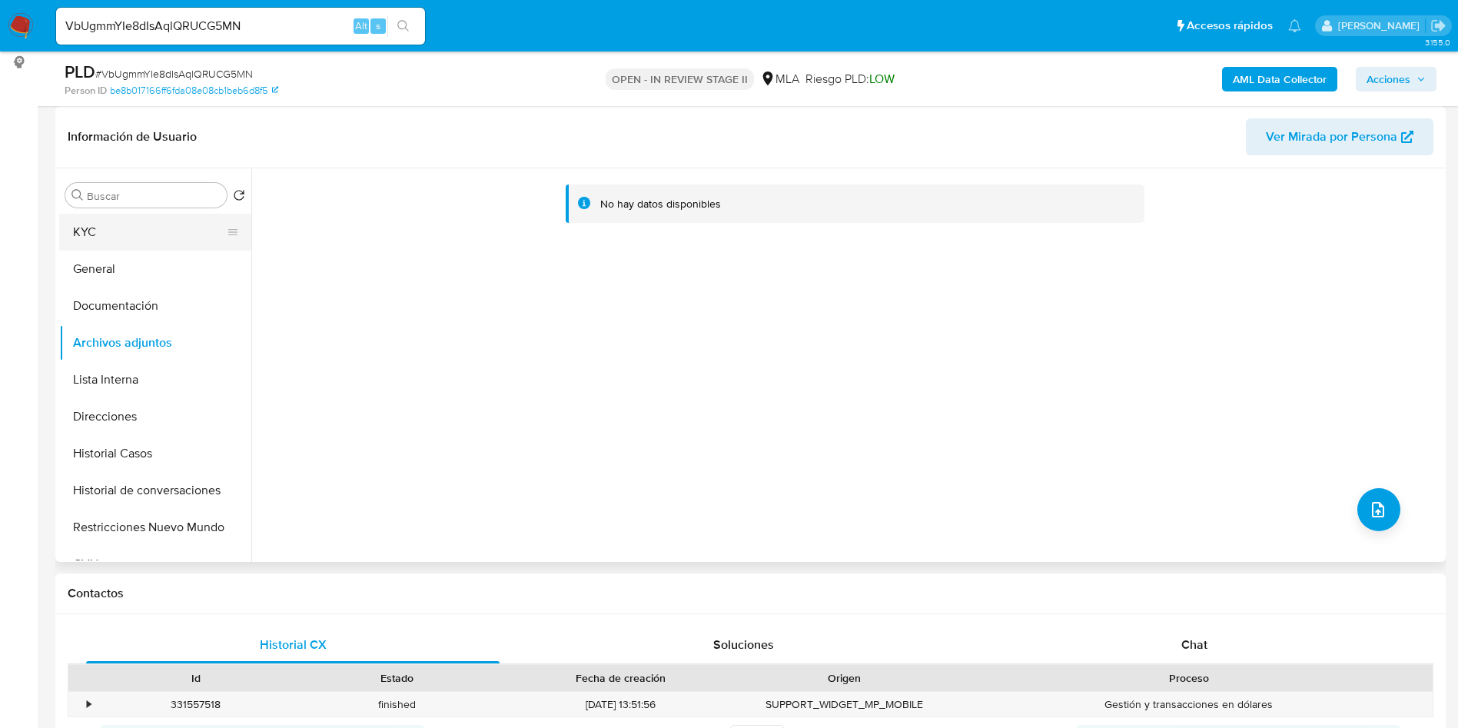
click at [142, 230] on button "KYC" at bounding box center [149, 232] width 180 height 37
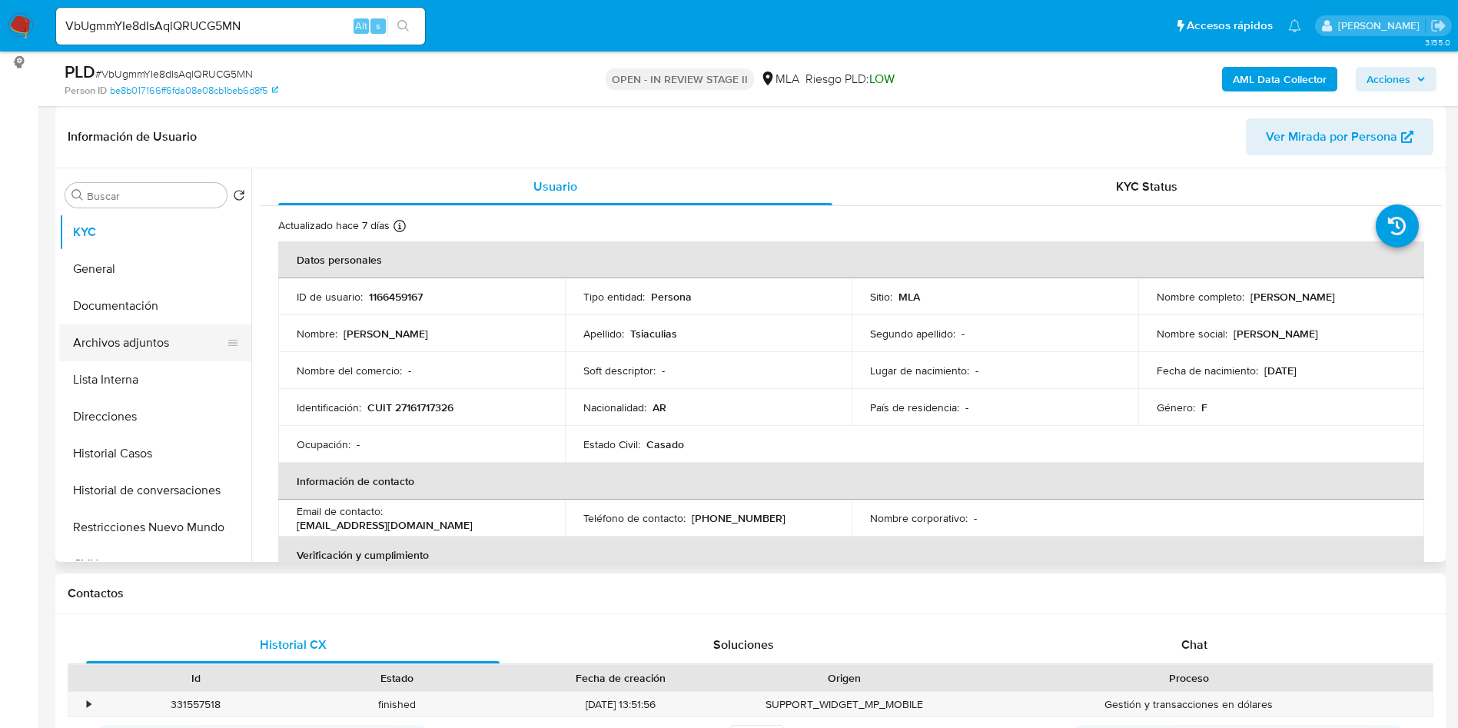
click at [191, 342] on button "Archivos adjuntos" at bounding box center [149, 342] width 180 height 37
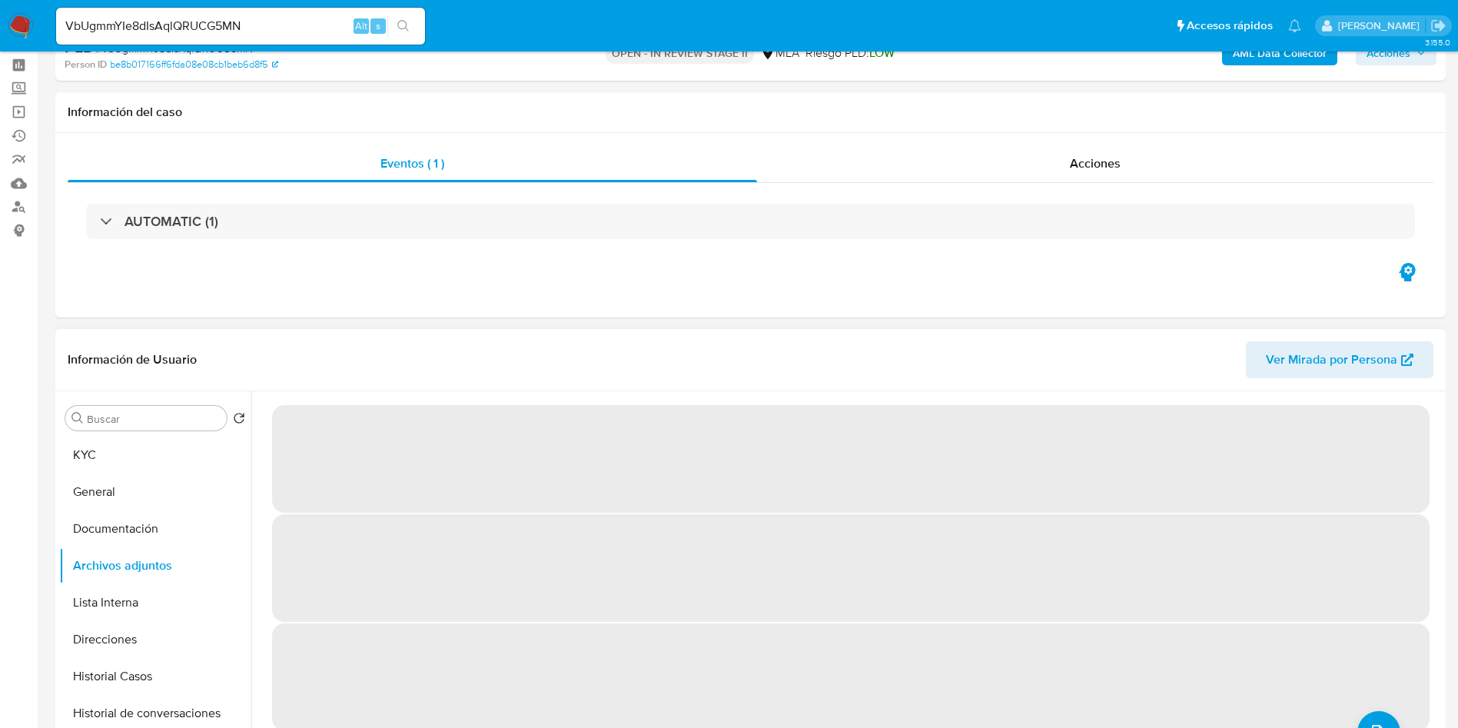
scroll to position [115, 0]
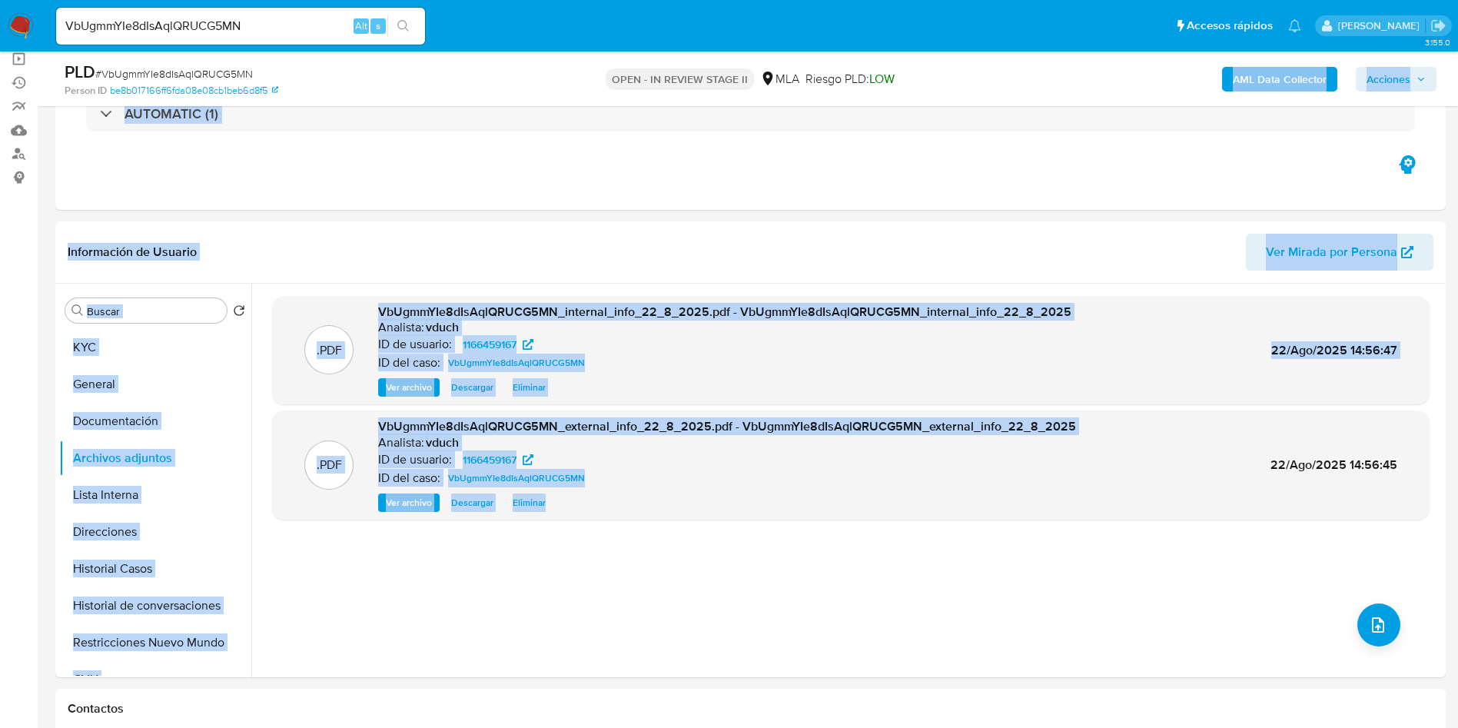
drag, startPoint x: 815, startPoint y: 642, endPoint x: 896, endPoint y: 96, distance: 551.8
click at [784, 195] on div "Eventos ( 1 ) Acciones AUTOMATIC (1)" at bounding box center [750, 117] width 1391 height 184
drag, startPoint x: 759, startPoint y: 147, endPoint x: 812, endPoint y: 613, distance: 468.8
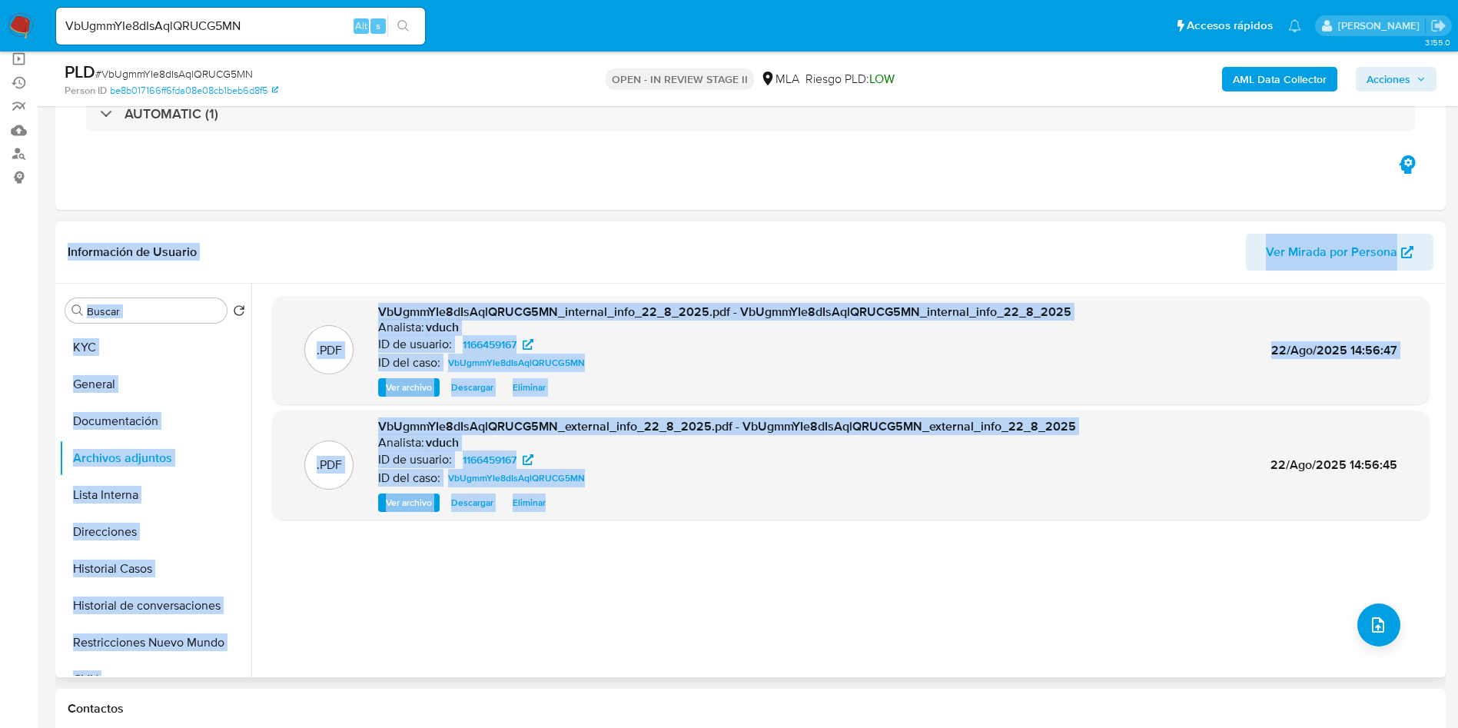
click at [812, 613] on div ".PDF VbUgmmYIe8dIsAqlQRUCG5MN_internal_info_22_8_2025.pdf - VbUgmmYIe8dIsAqlQRU…" at bounding box center [851, 480] width 1158 height 369
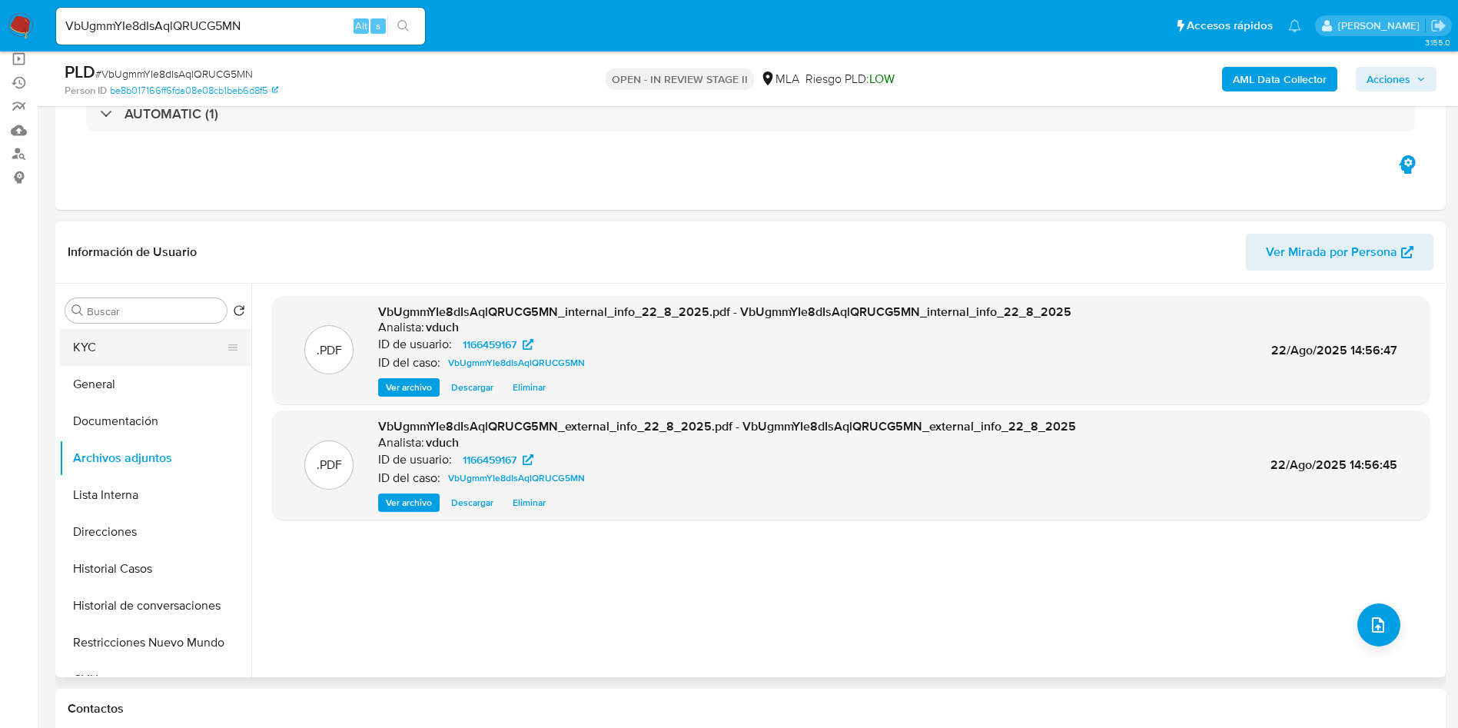
click at [151, 360] on button "KYC" at bounding box center [149, 347] width 180 height 37
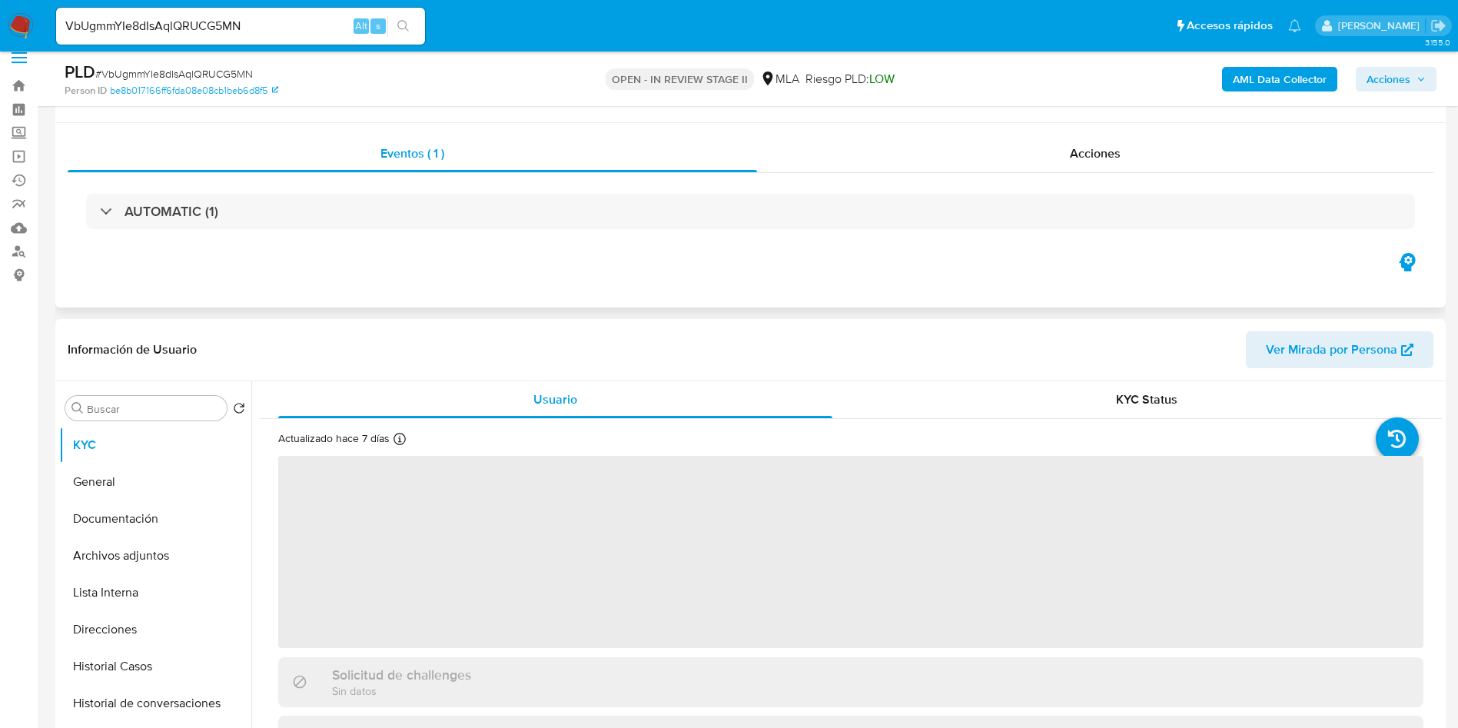
scroll to position [231, 0]
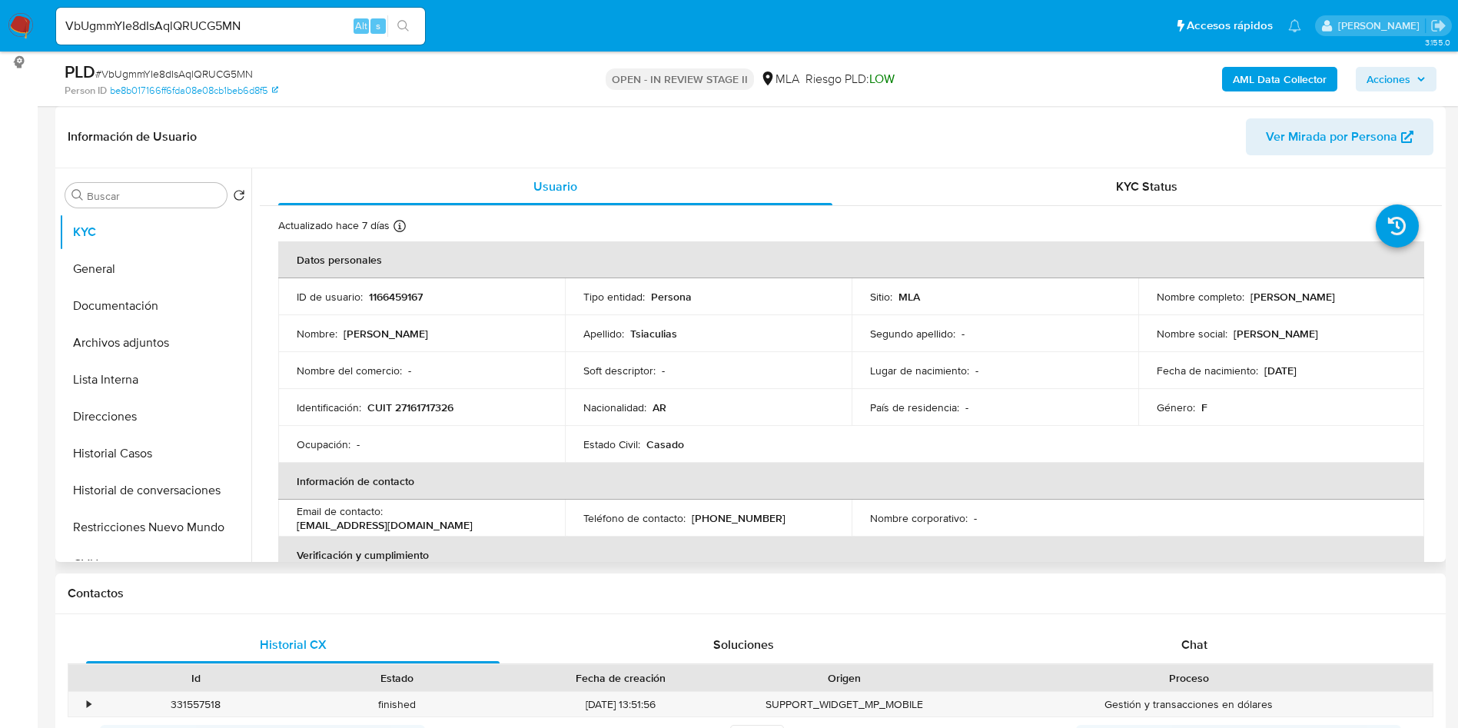
drag, startPoint x: 1246, startPoint y: 296, endPoint x: 1368, endPoint y: 291, distance: 121.5
click at [1368, 291] on div "Nombre completo : Mirtha Beatriz Tsiaculias" at bounding box center [1282, 297] width 250 height 14
copy p "Mirtha Beatriz Tsiaculias"
click at [145, 297] on button "Documentación" at bounding box center [149, 305] width 180 height 37
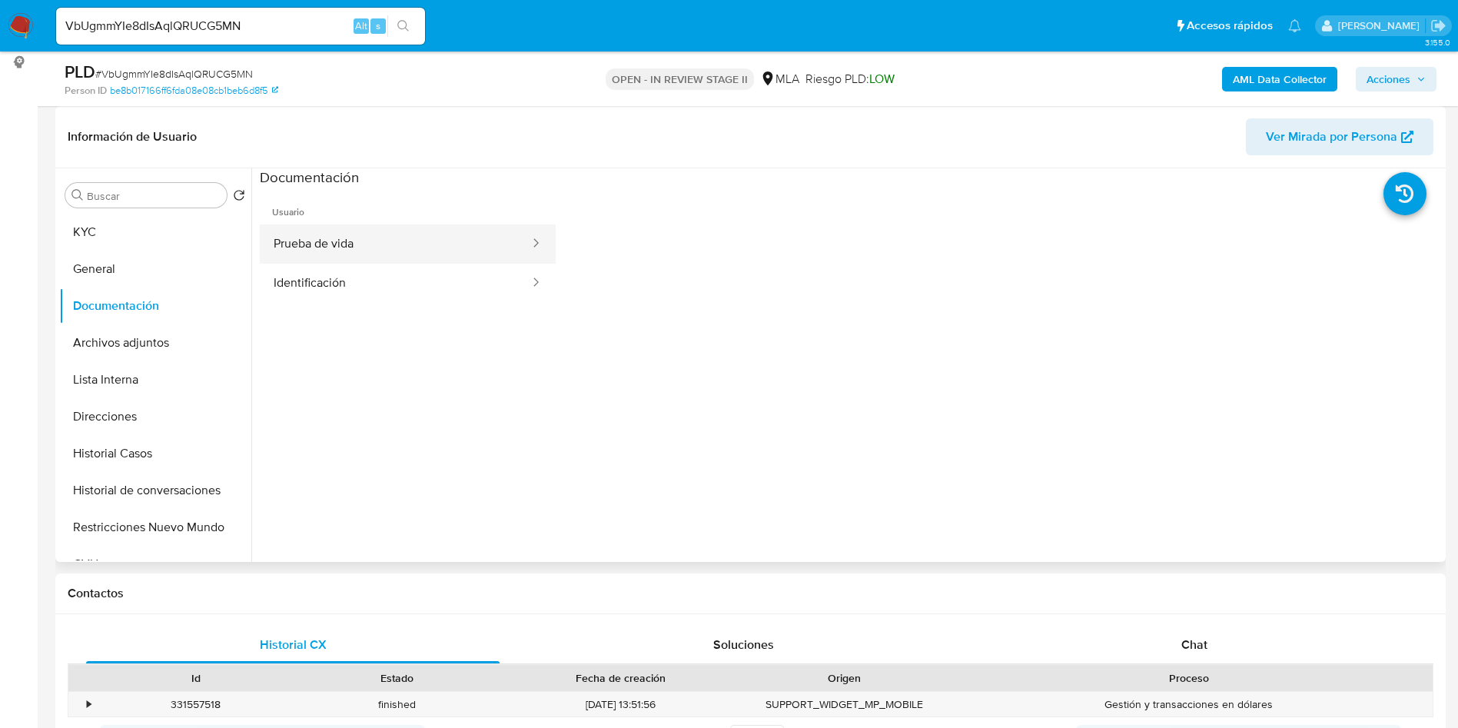
click at [333, 246] on button "Prueba de vida" at bounding box center [395, 243] width 271 height 39
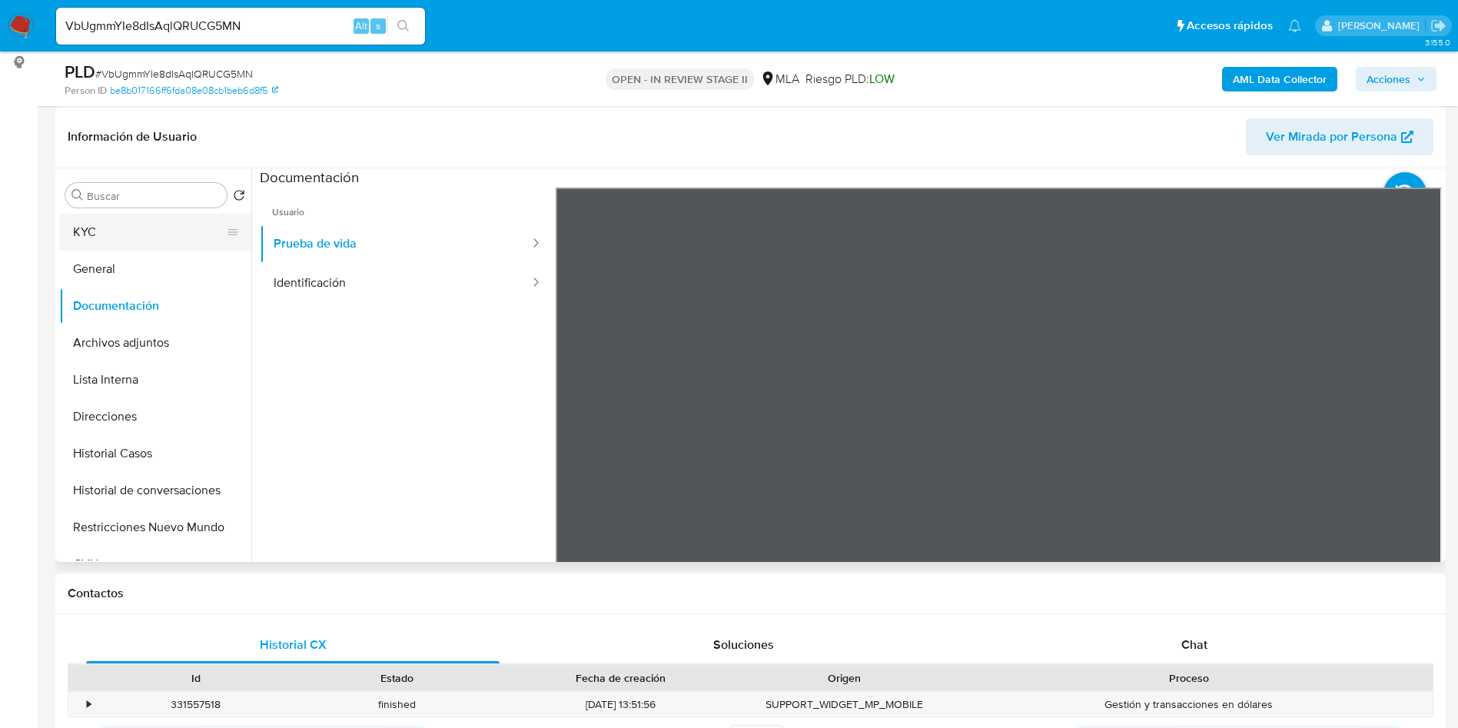
click at [153, 218] on button "KYC" at bounding box center [149, 232] width 180 height 37
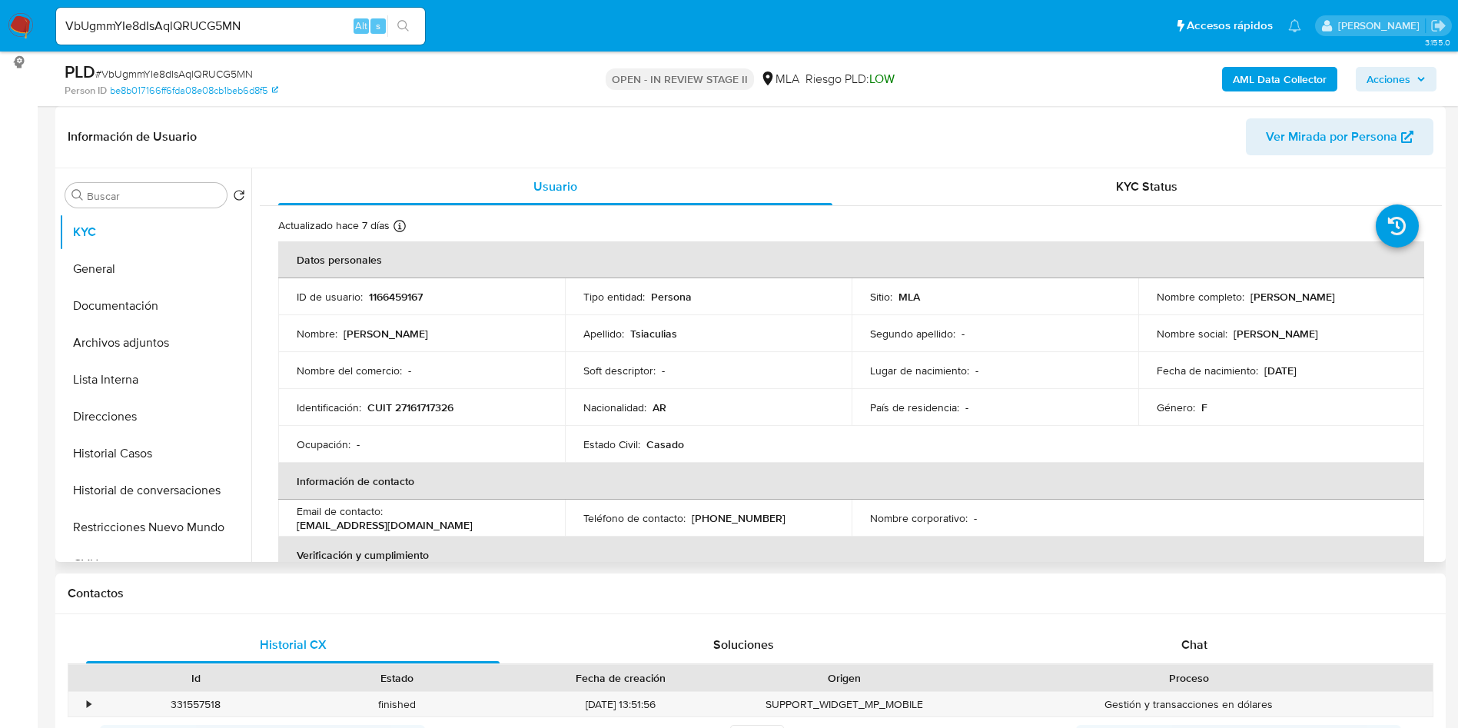
click at [463, 382] on td "Nombre del comercio : -" at bounding box center [421, 370] width 287 height 37
click at [136, 541] on button "Restricciones Nuevo Mundo" at bounding box center [149, 527] width 180 height 37
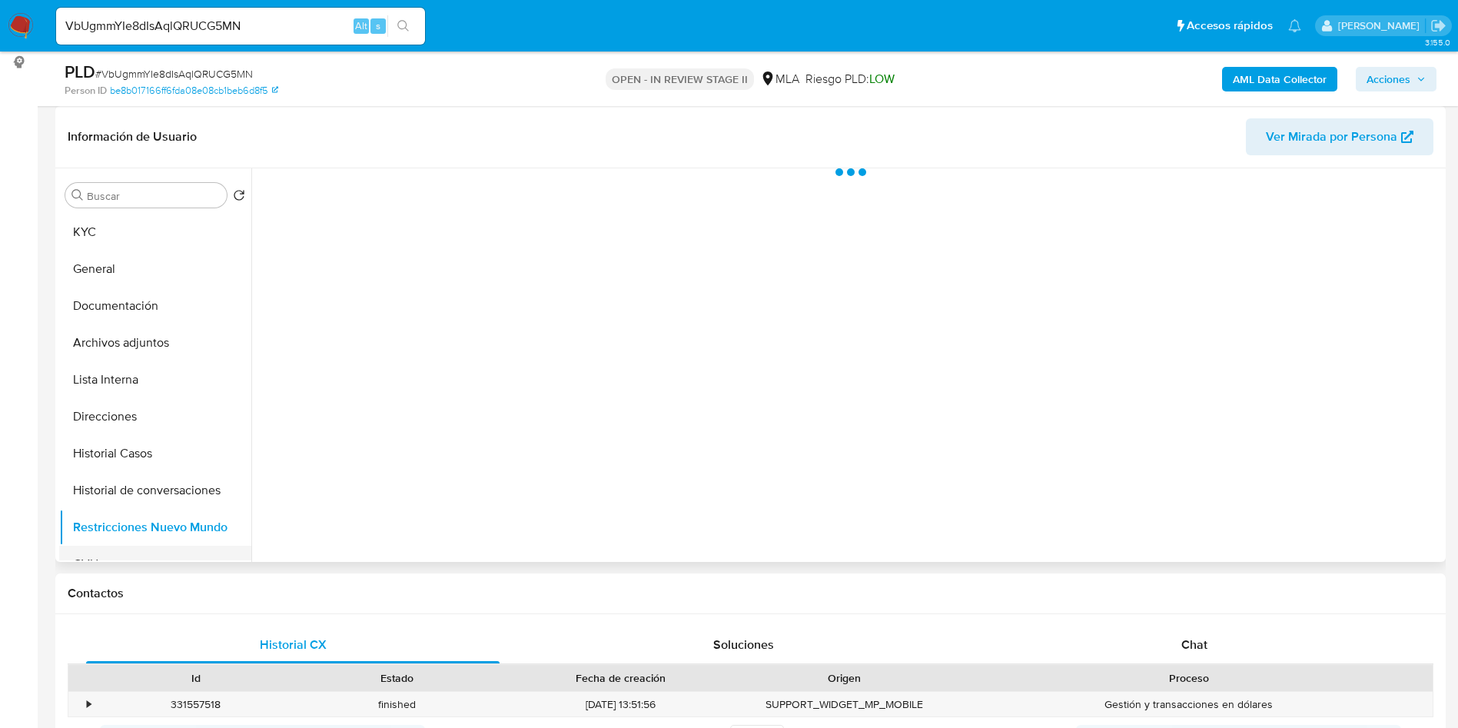
click at [123, 553] on button "CVU" at bounding box center [149, 564] width 180 height 37
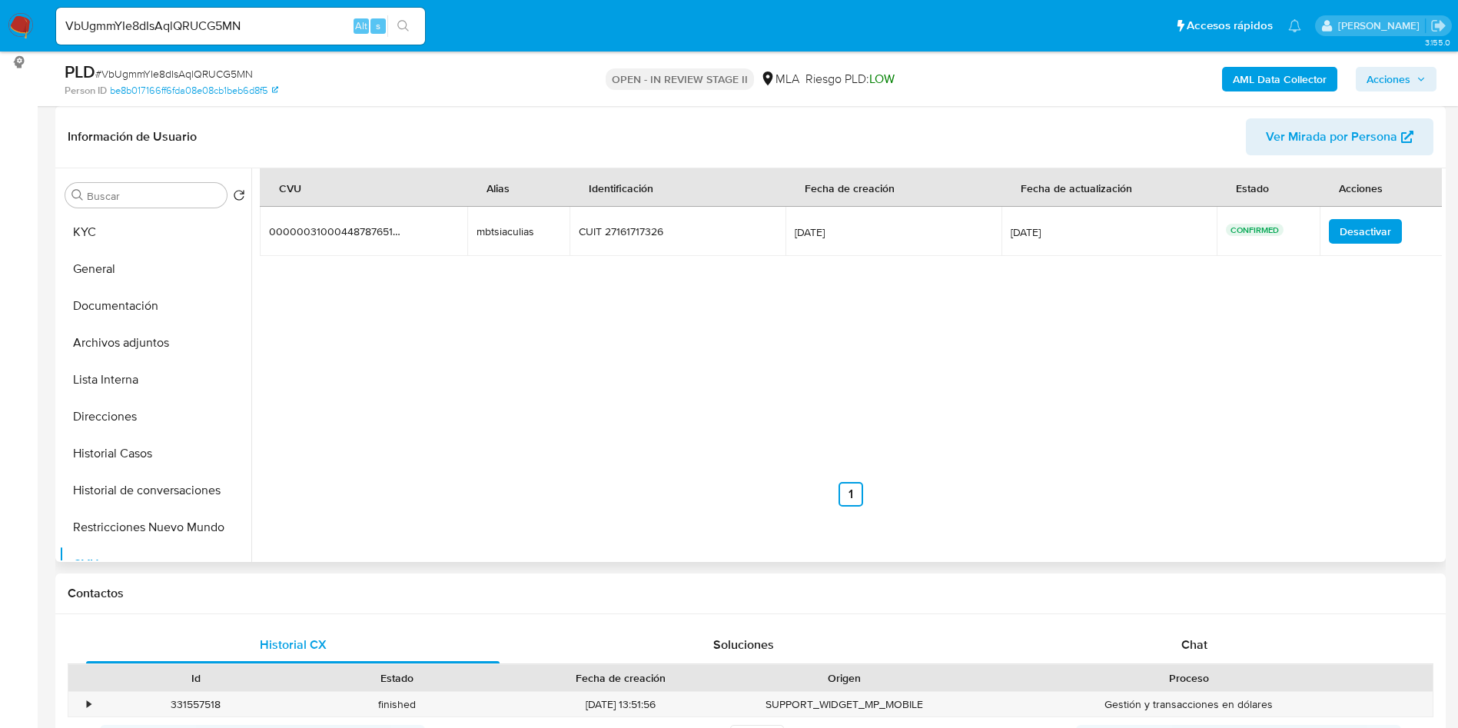
click at [489, 230] on div "mbtsiaculias" at bounding box center [519, 231] width 85 height 14
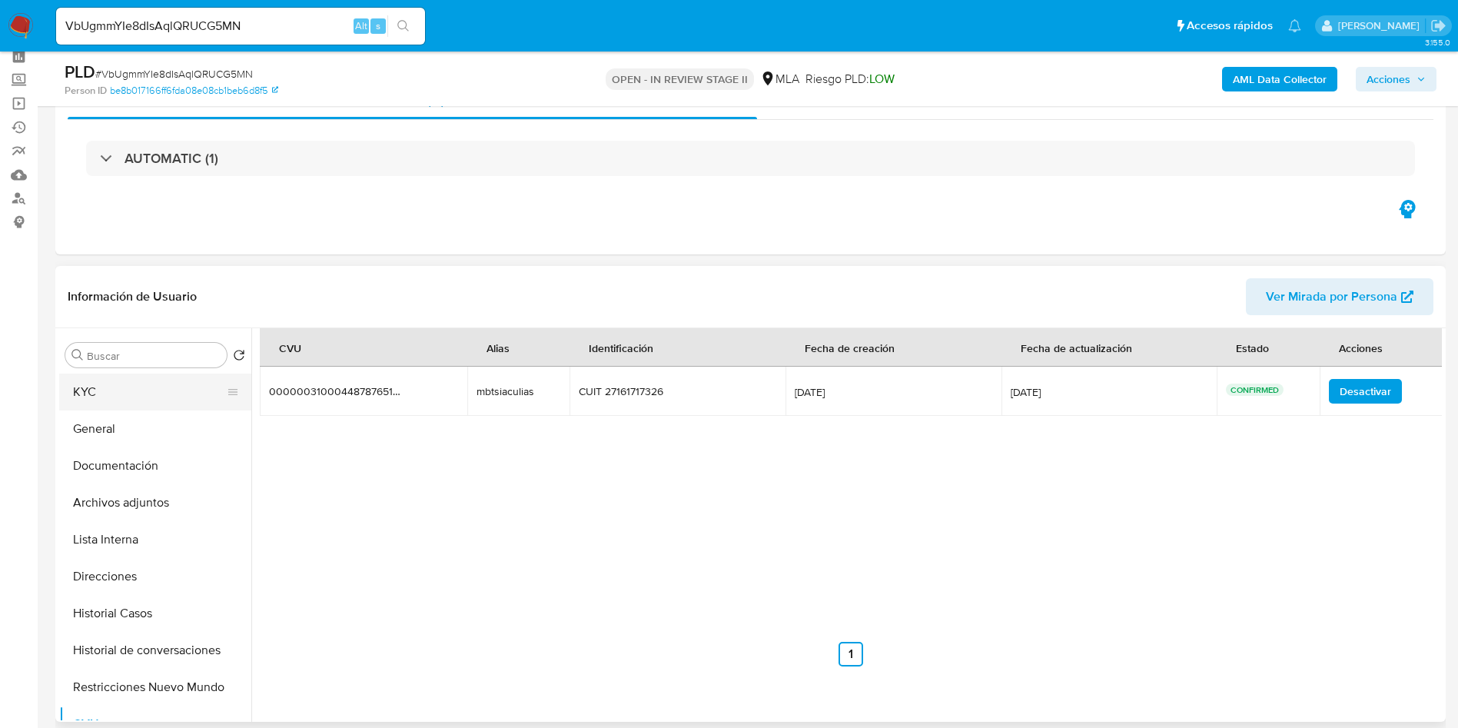
scroll to position [0, 0]
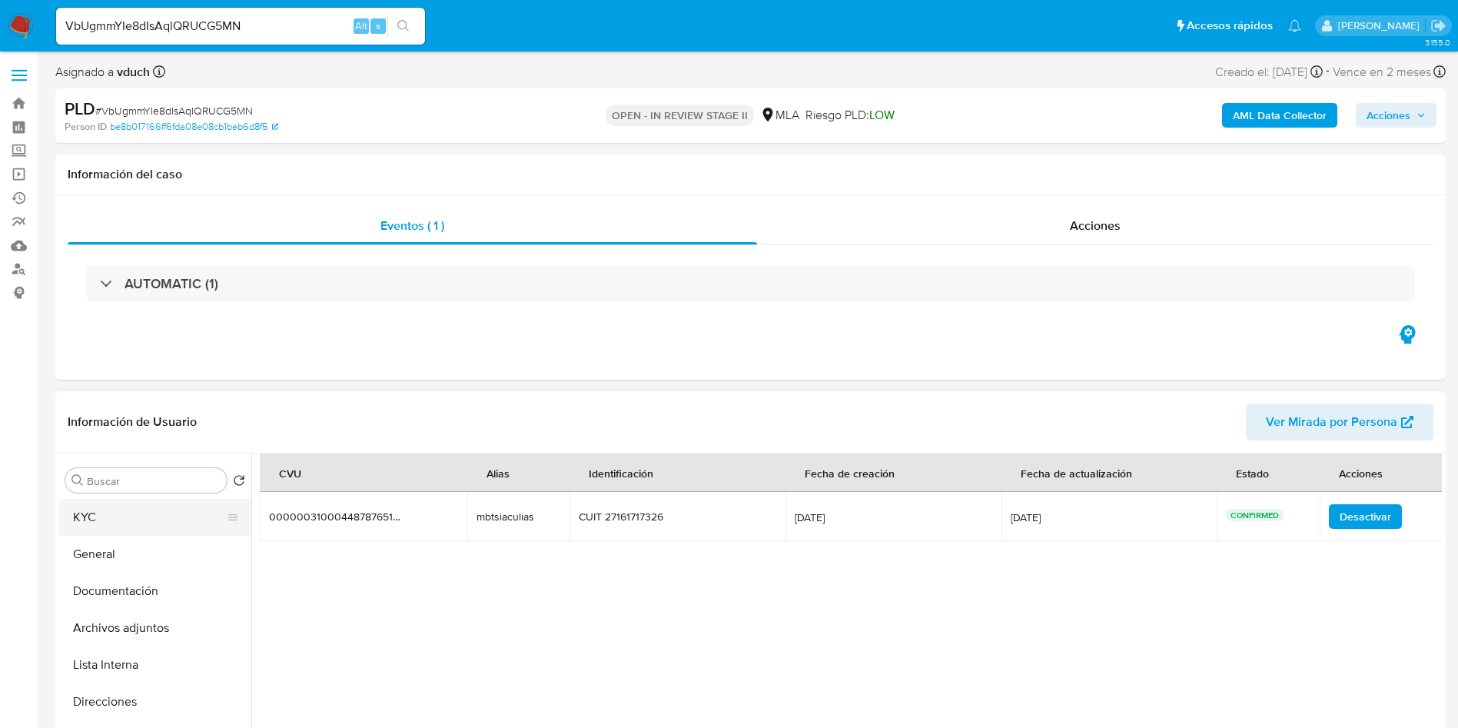
click at [108, 234] on div "Eventos ( 1 )" at bounding box center [413, 226] width 690 height 37
click at [131, 518] on button "KYC" at bounding box center [149, 517] width 180 height 37
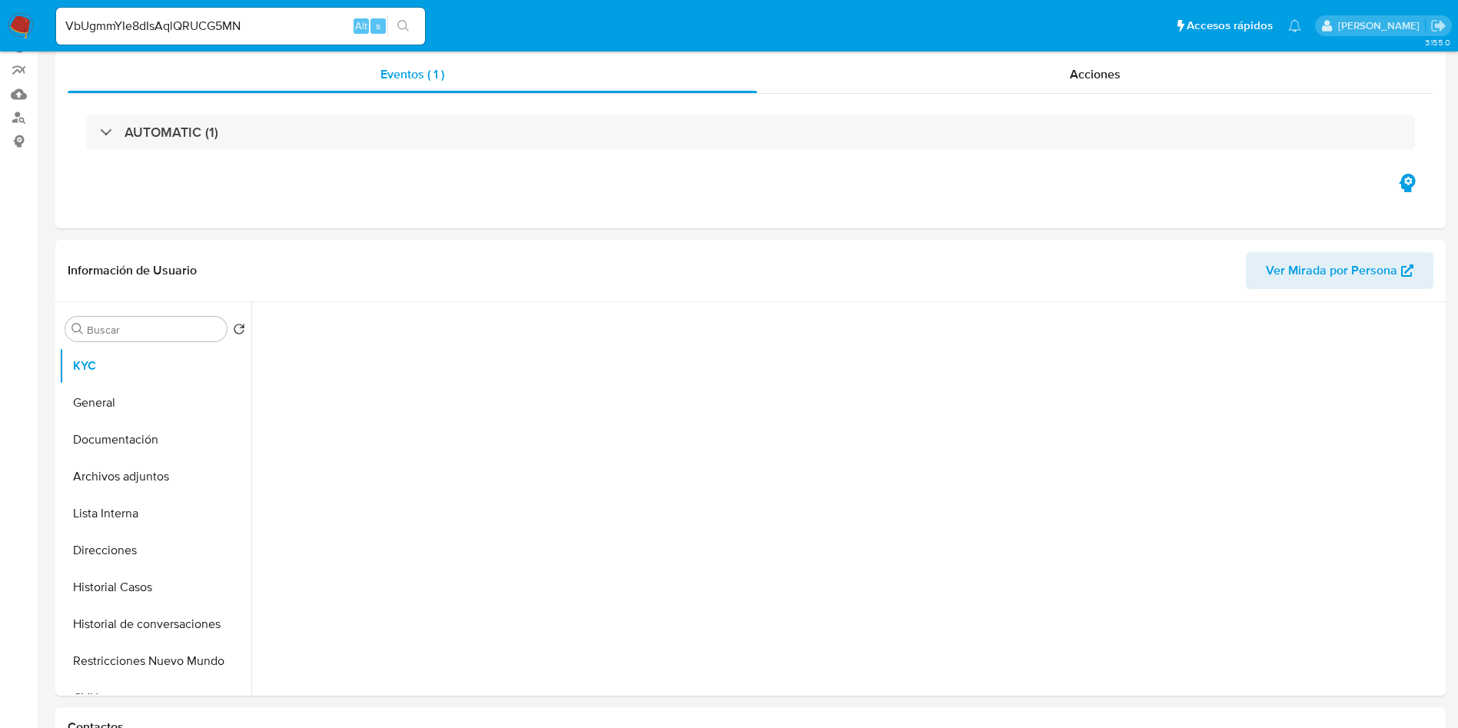
scroll to position [231, 0]
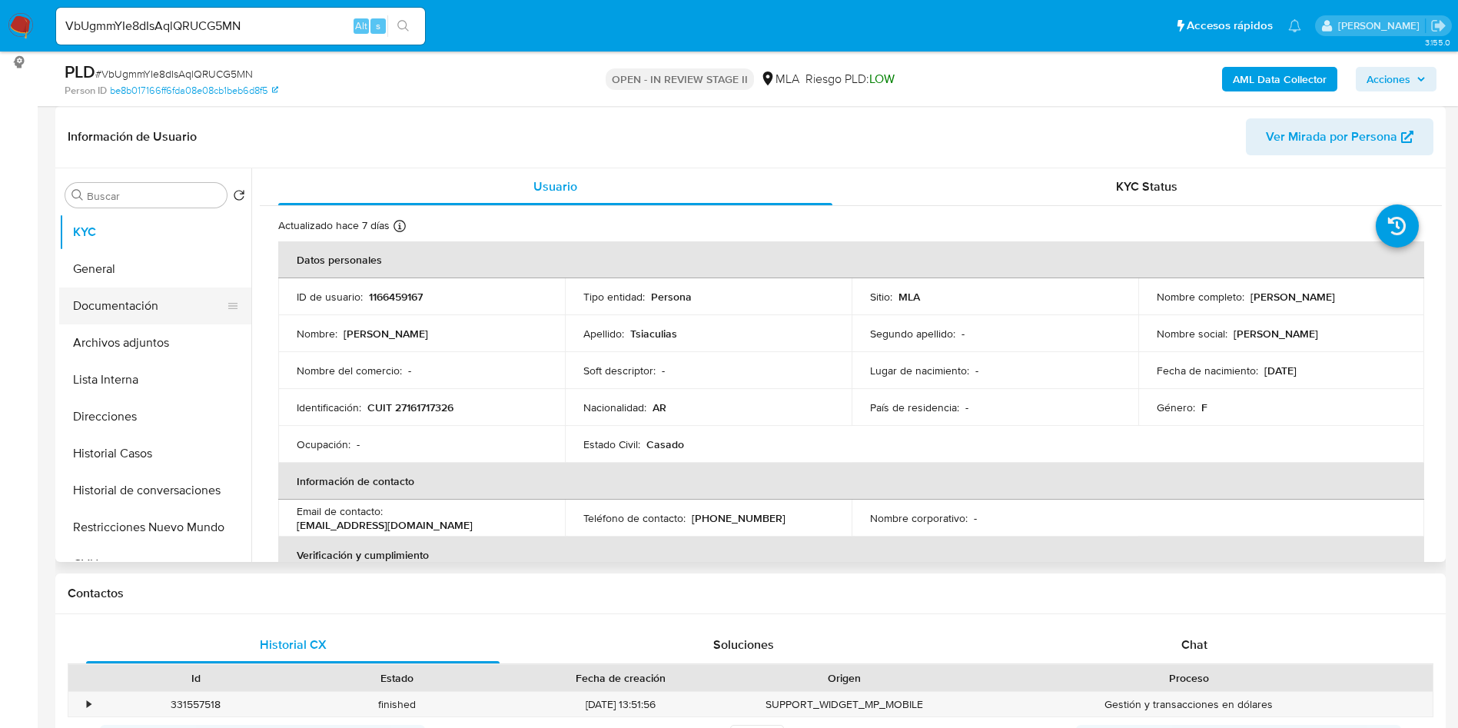
click at [161, 305] on button "Documentación" at bounding box center [149, 305] width 180 height 37
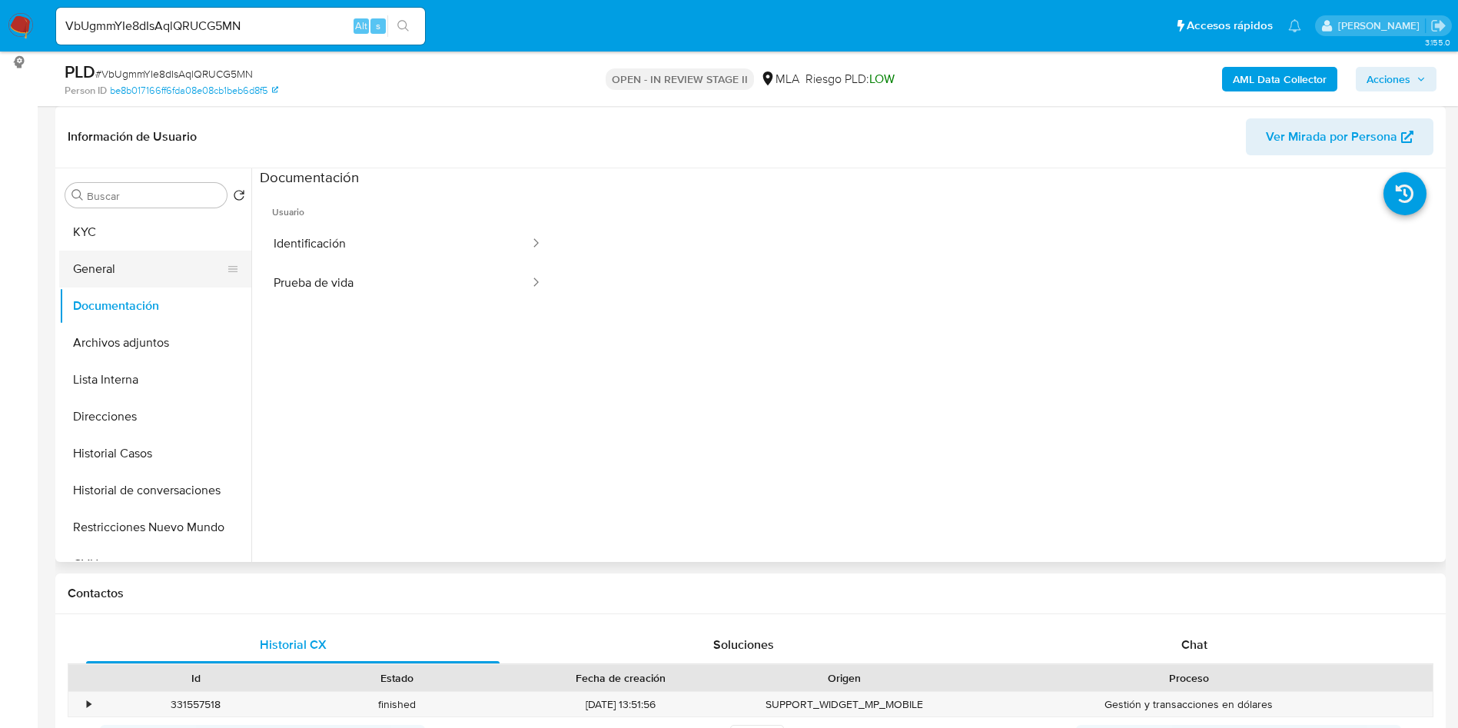
click at [66, 257] on button "General" at bounding box center [149, 269] width 180 height 37
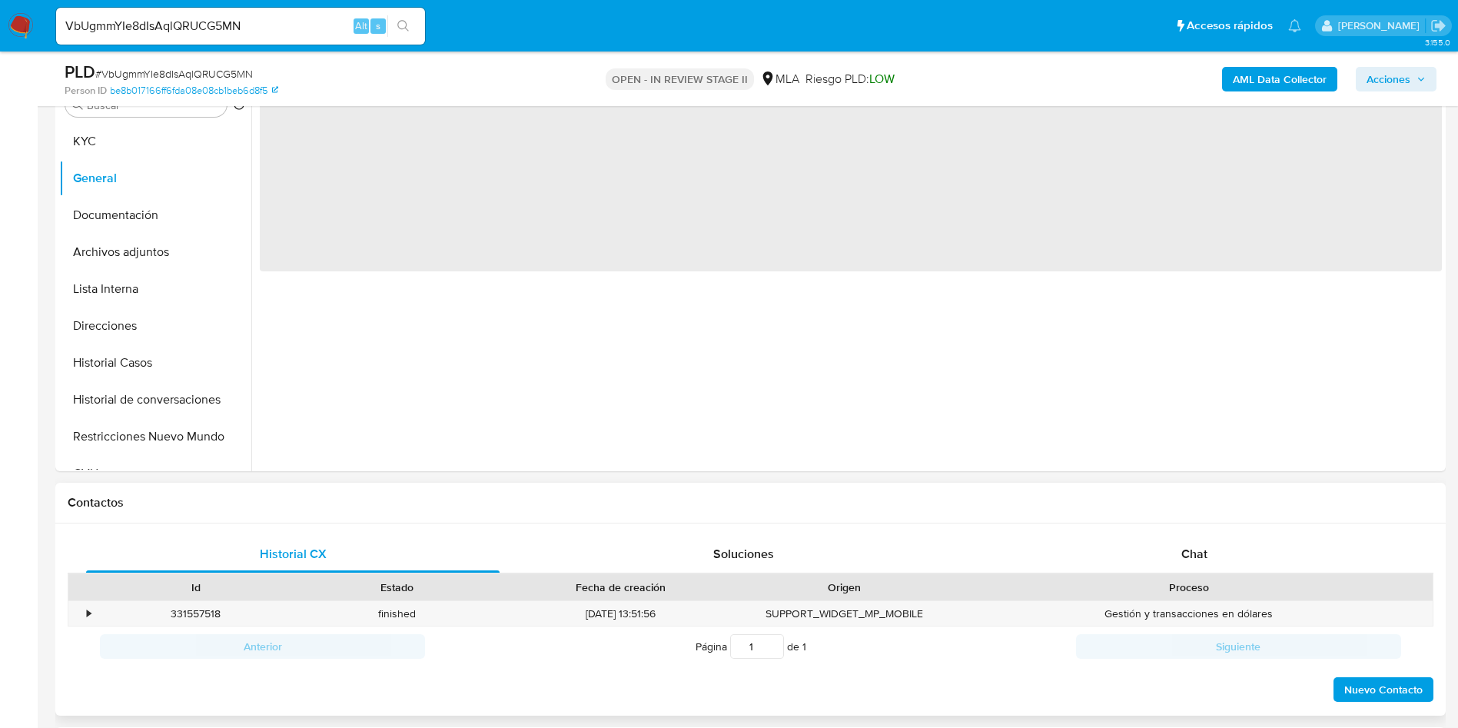
scroll to position [461, 0]
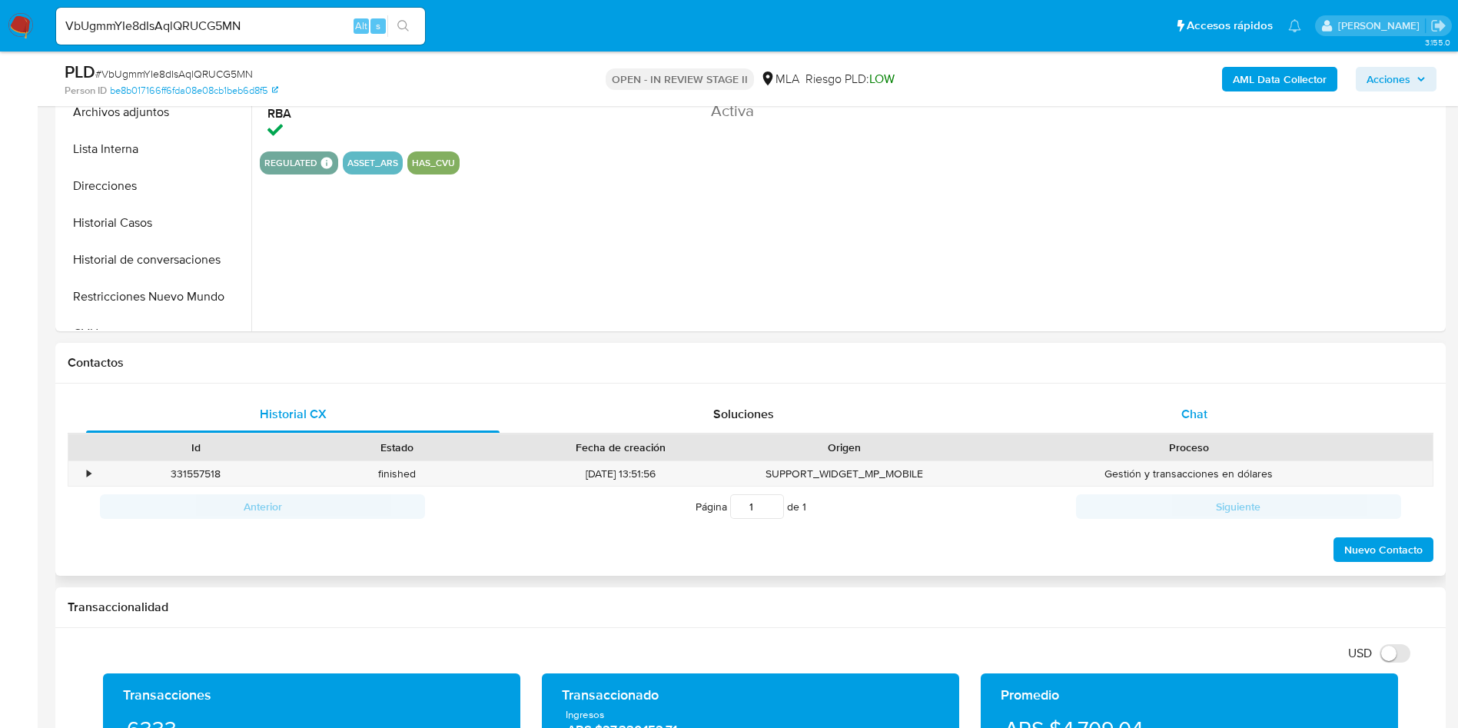
click at [1244, 421] on div "Chat" at bounding box center [1195, 414] width 414 height 37
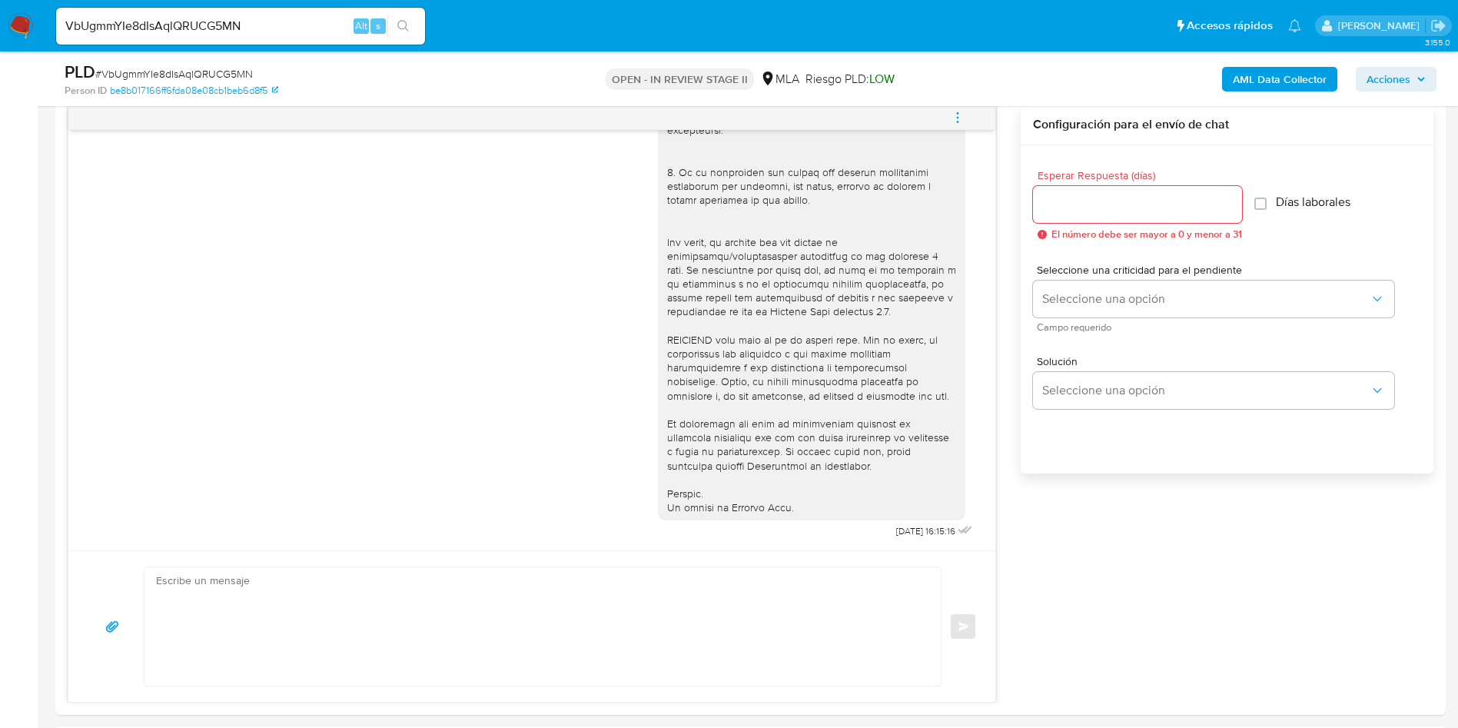
scroll to position [807, 0]
click at [969, 112] on button "menu-action" at bounding box center [957, 113] width 51 height 37
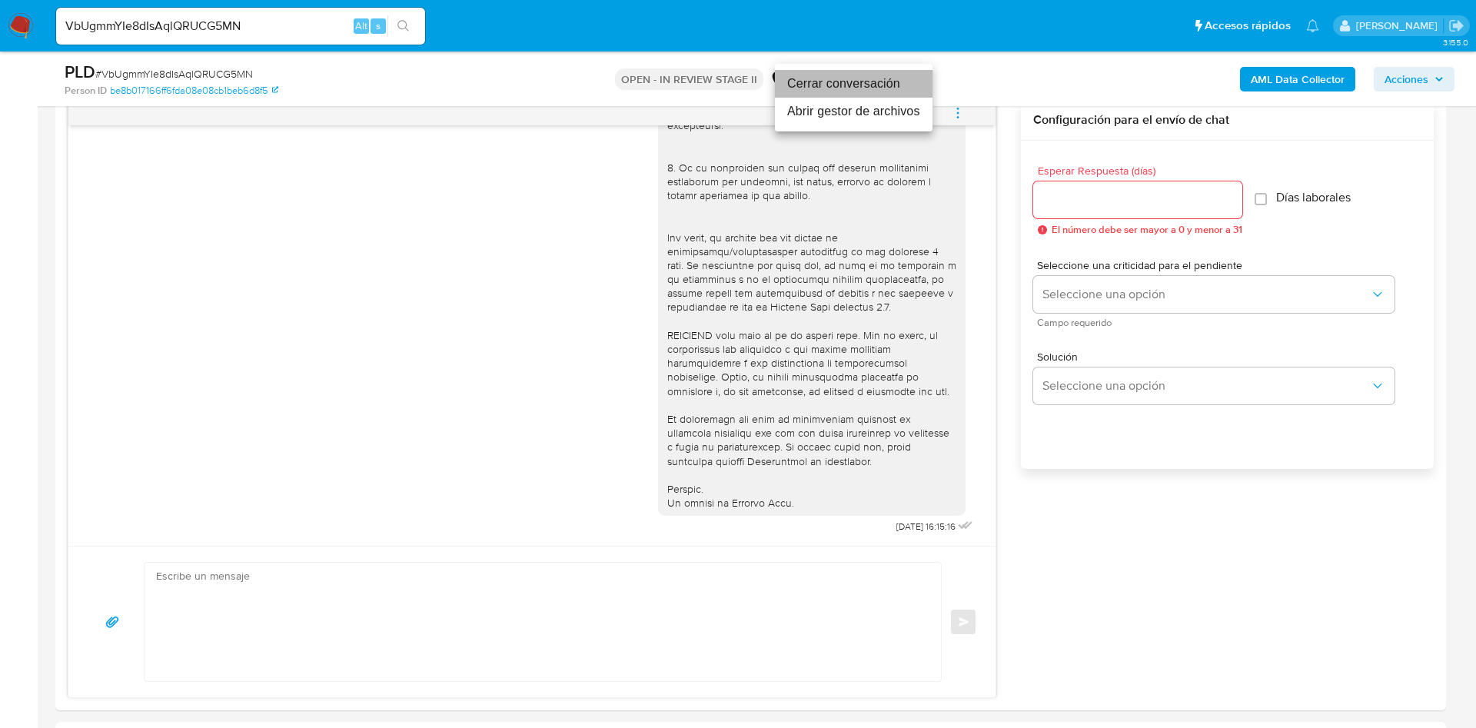
click at [889, 87] on li "Cerrar conversación" at bounding box center [854, 84] width 158 height 28
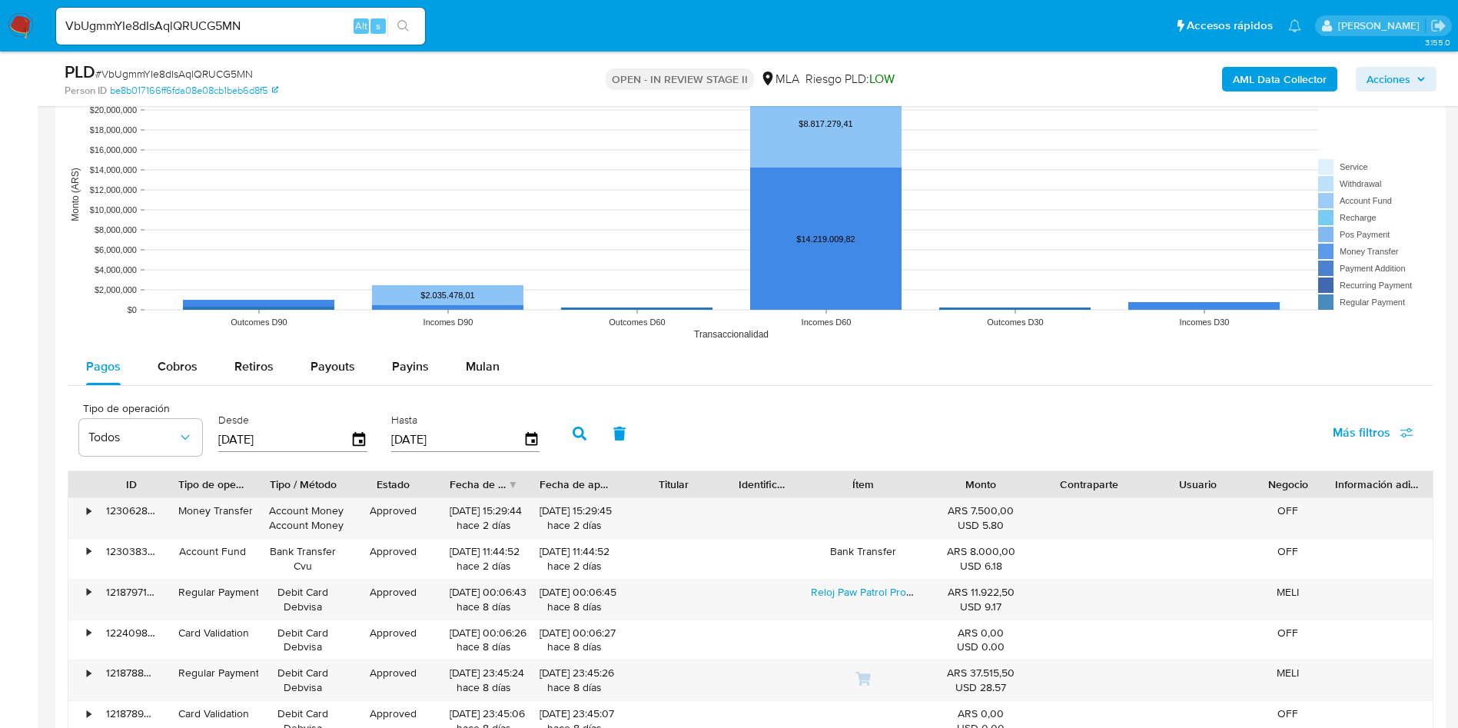
scroll to position [2652, 0]
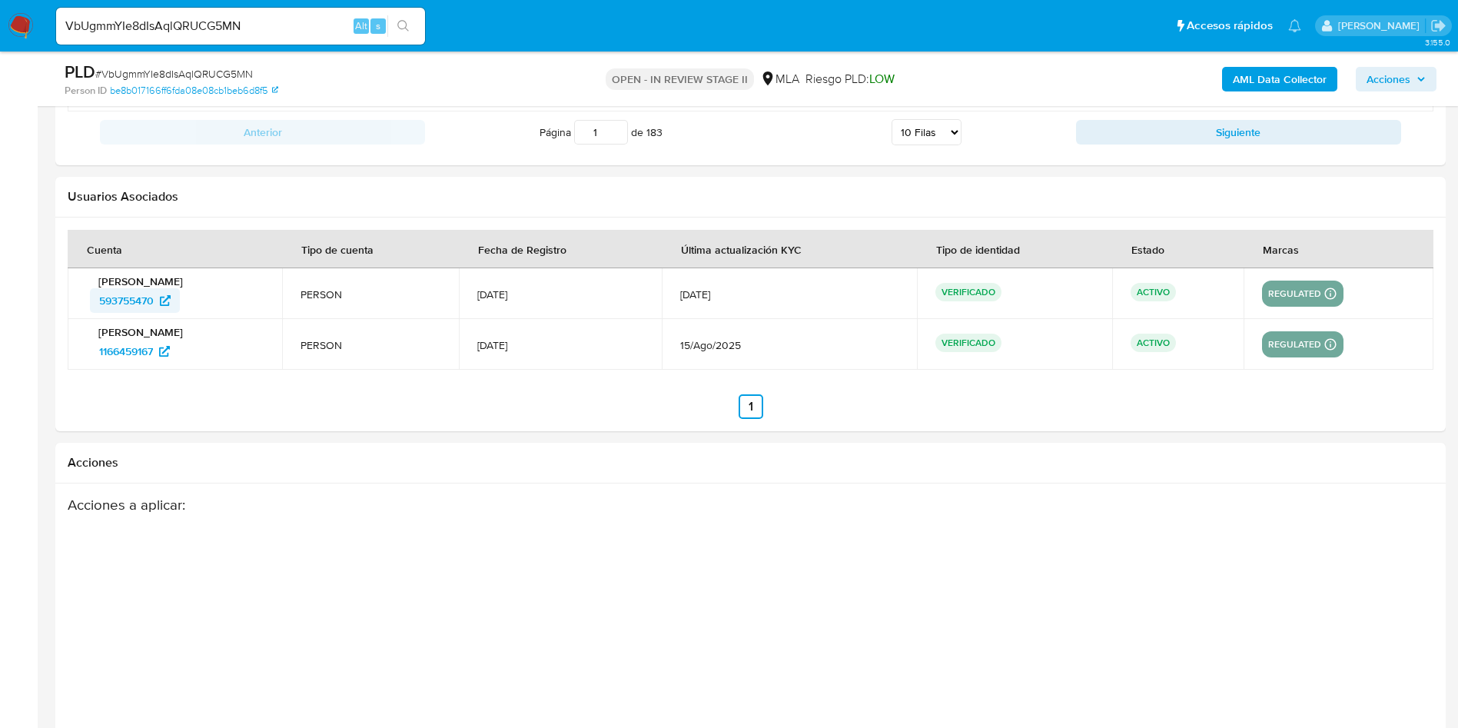
click at [143, 305] on span "593755470" at bounding box center [126, 300] width 55 height 25
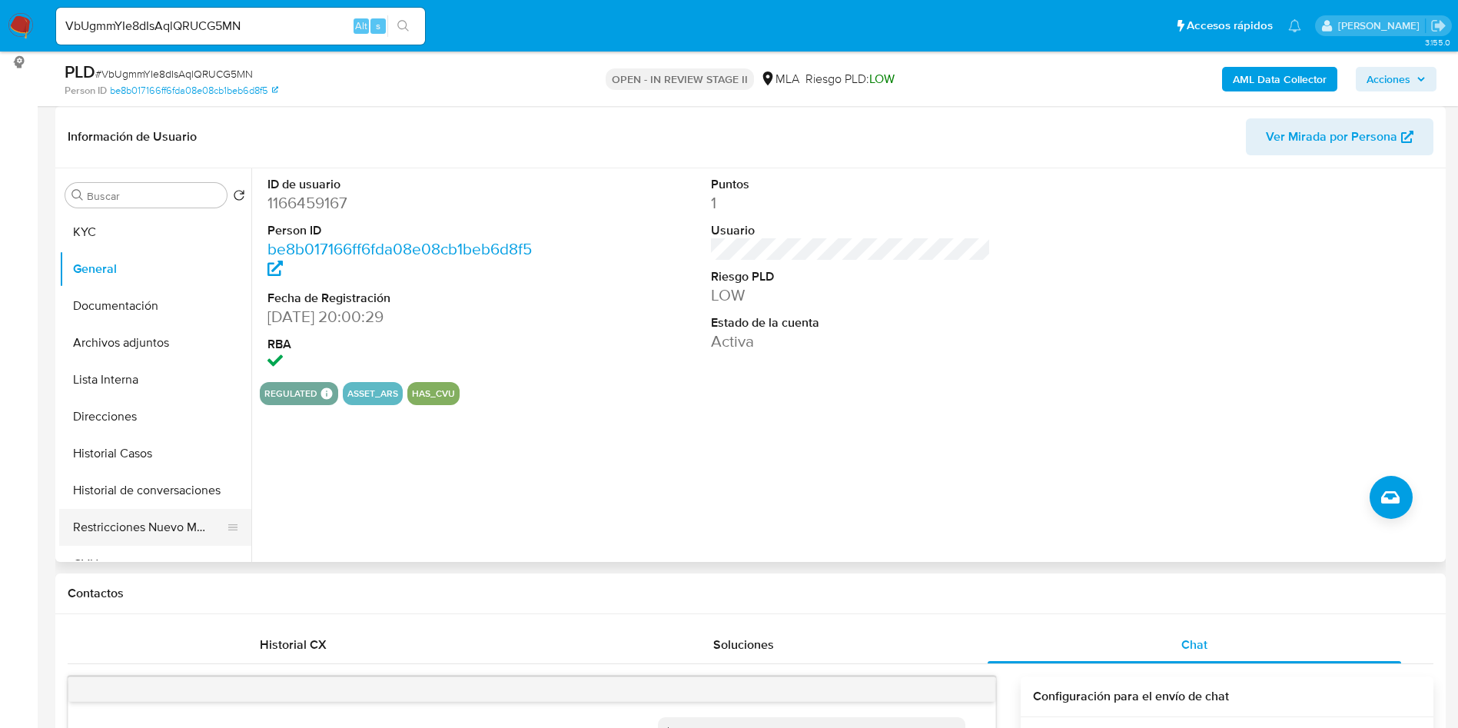
scroll to position [115, 0]
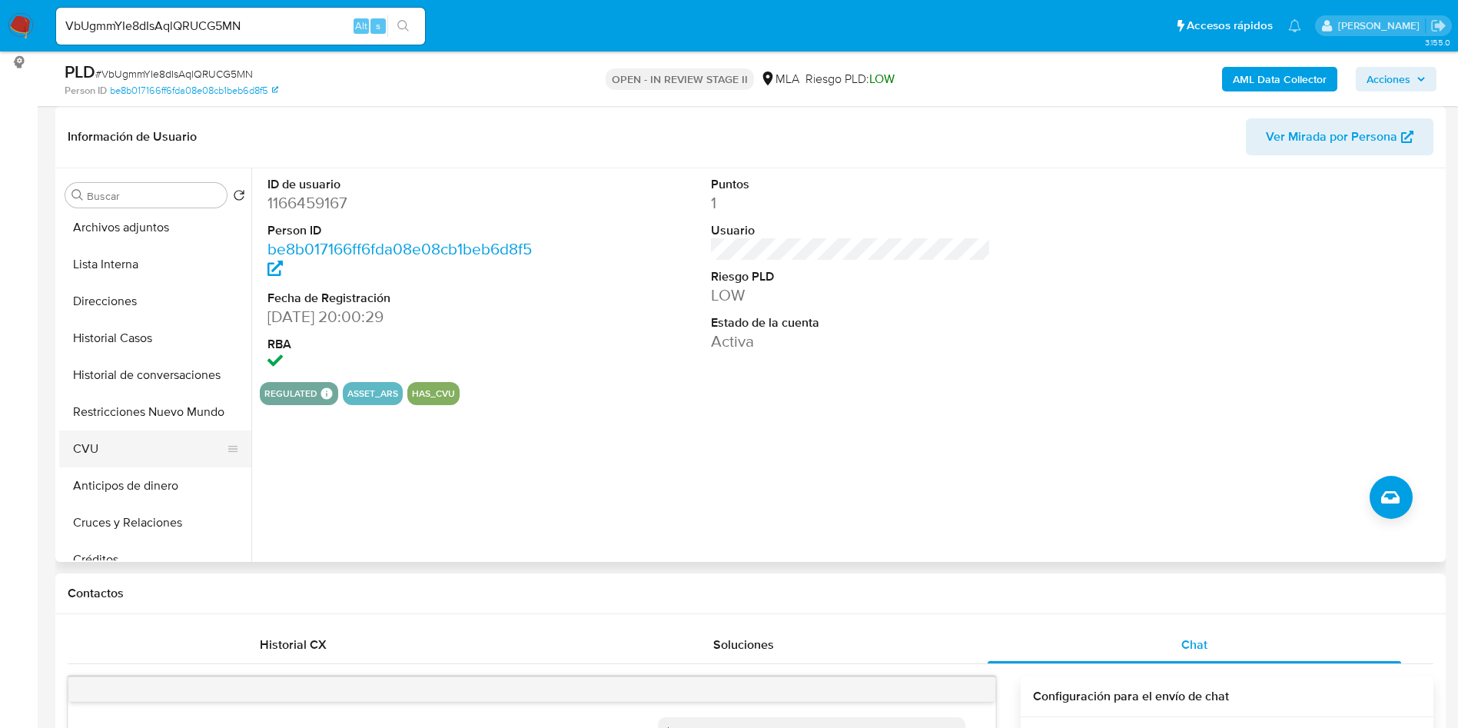
click at [82, 454] on button "CVU" at bounding box center [149, 448] width 180 height 37
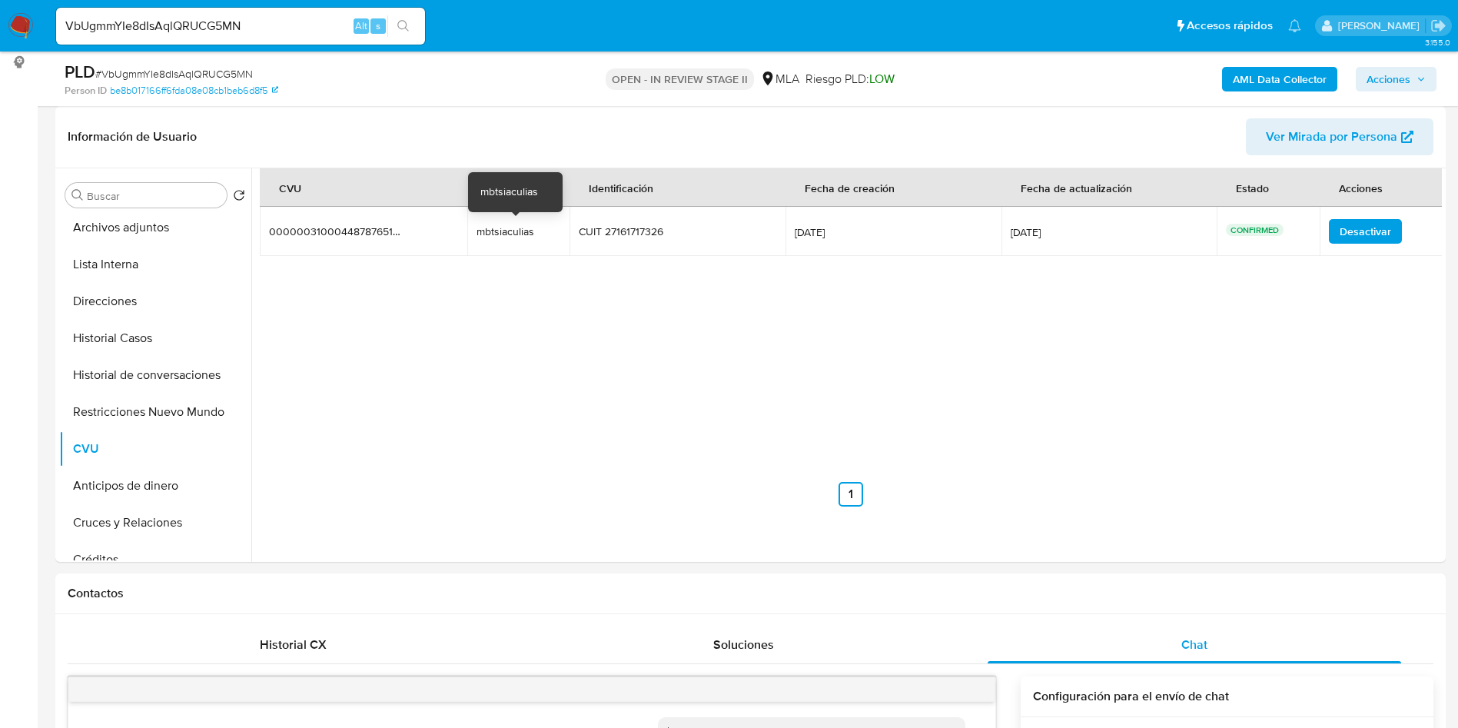
click at [513, 209] on div at bounding box center [516, 211] width 6 height 6
click at [510, 223] on td "mbtsiaculias mbtsiaculias" at bounding box center [518, 231] width 103 height 49
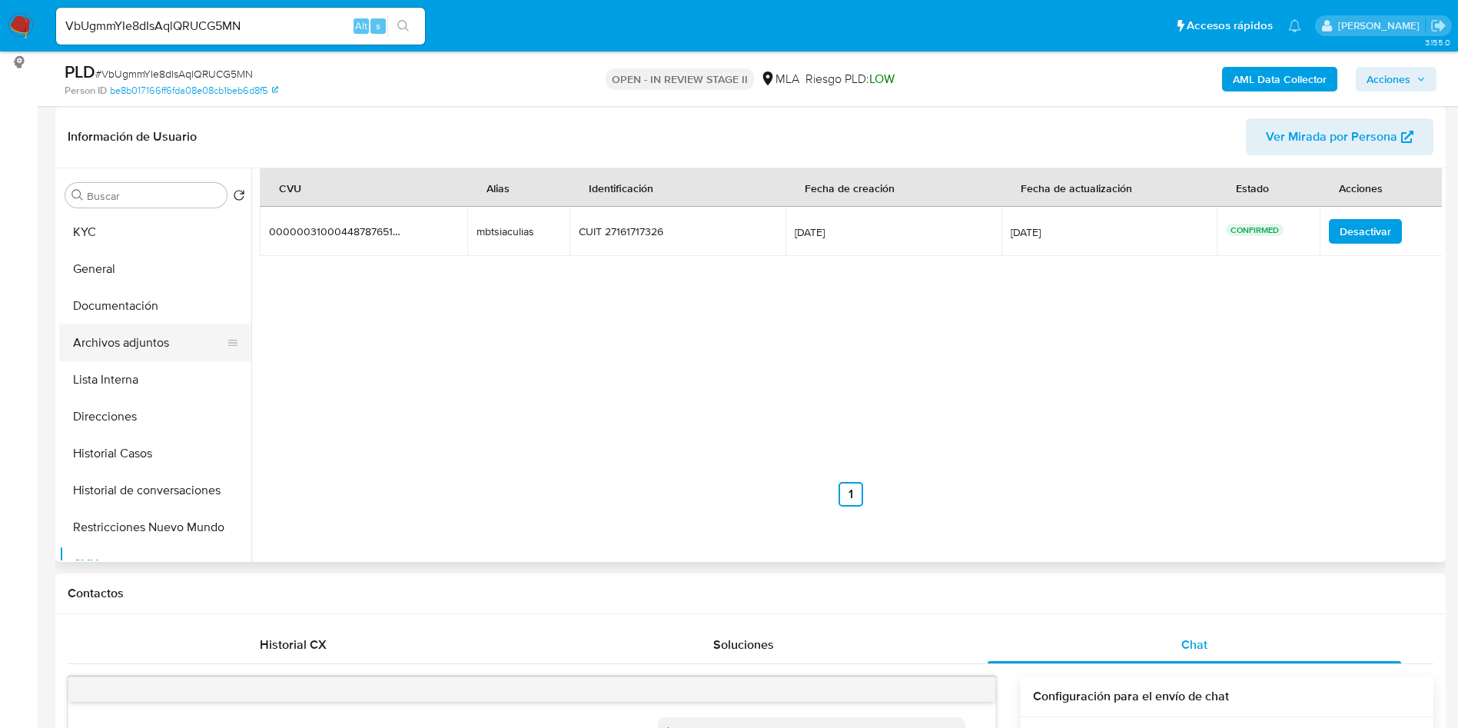
click at [132, 239] on button "KYC" at bounding box center [155, 232] width 192 height 37
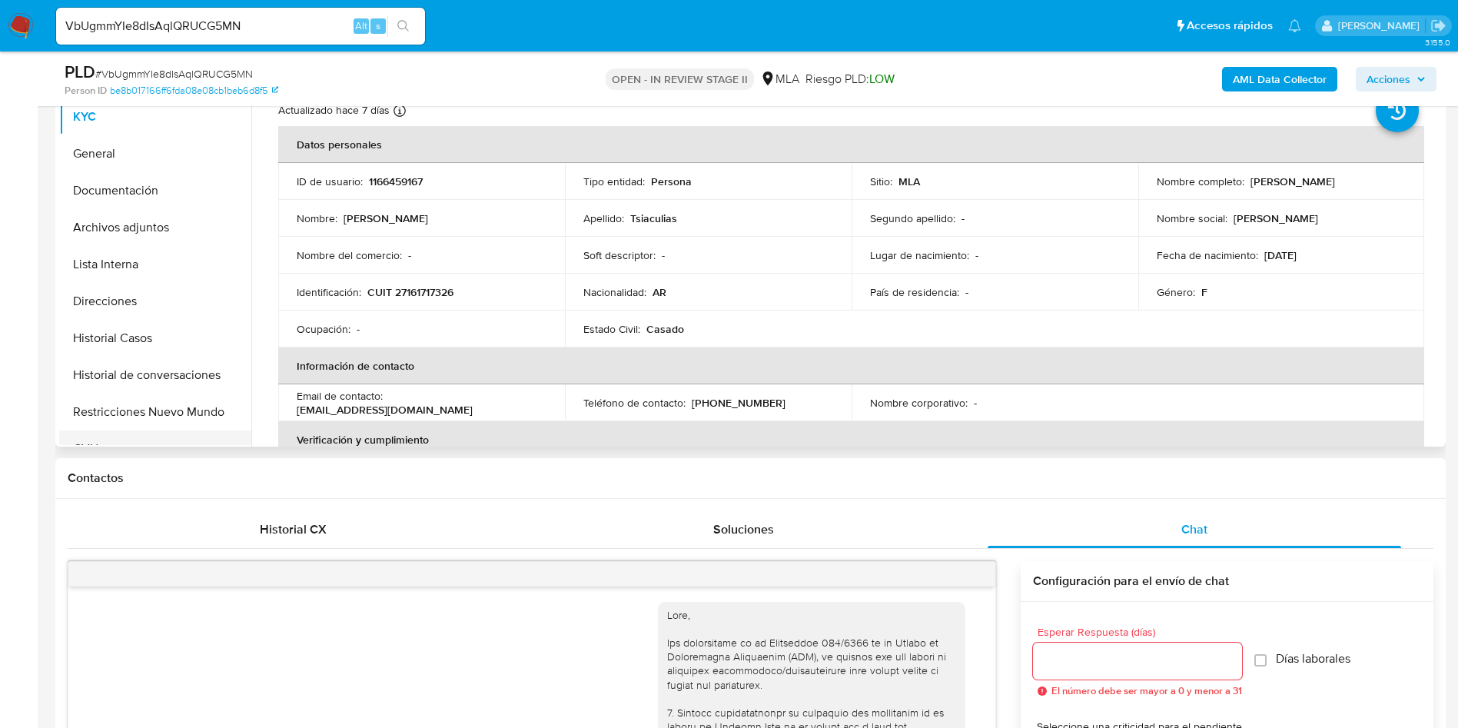
scroll to position [115, 0]
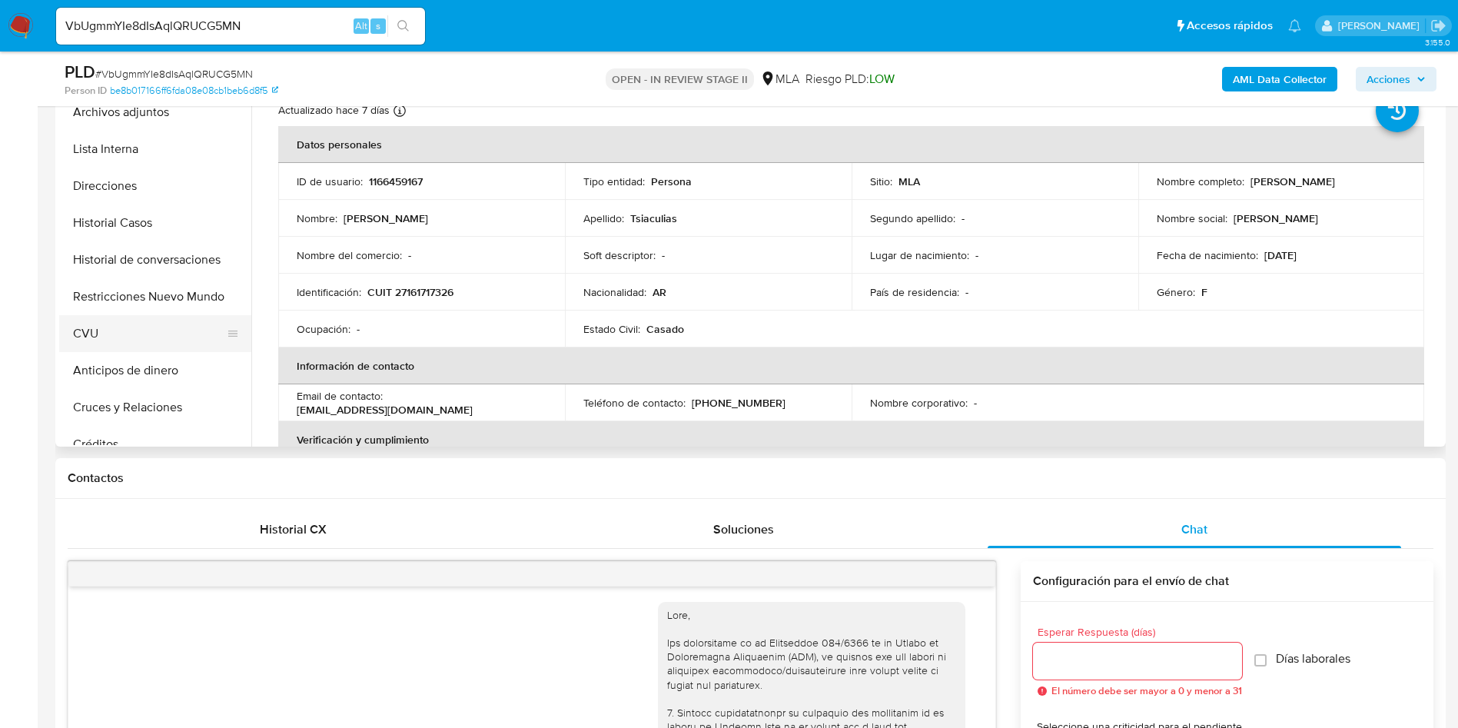
click at [137, 344] on button "CVU" at bounding box center [149, 333] width 180 height 37
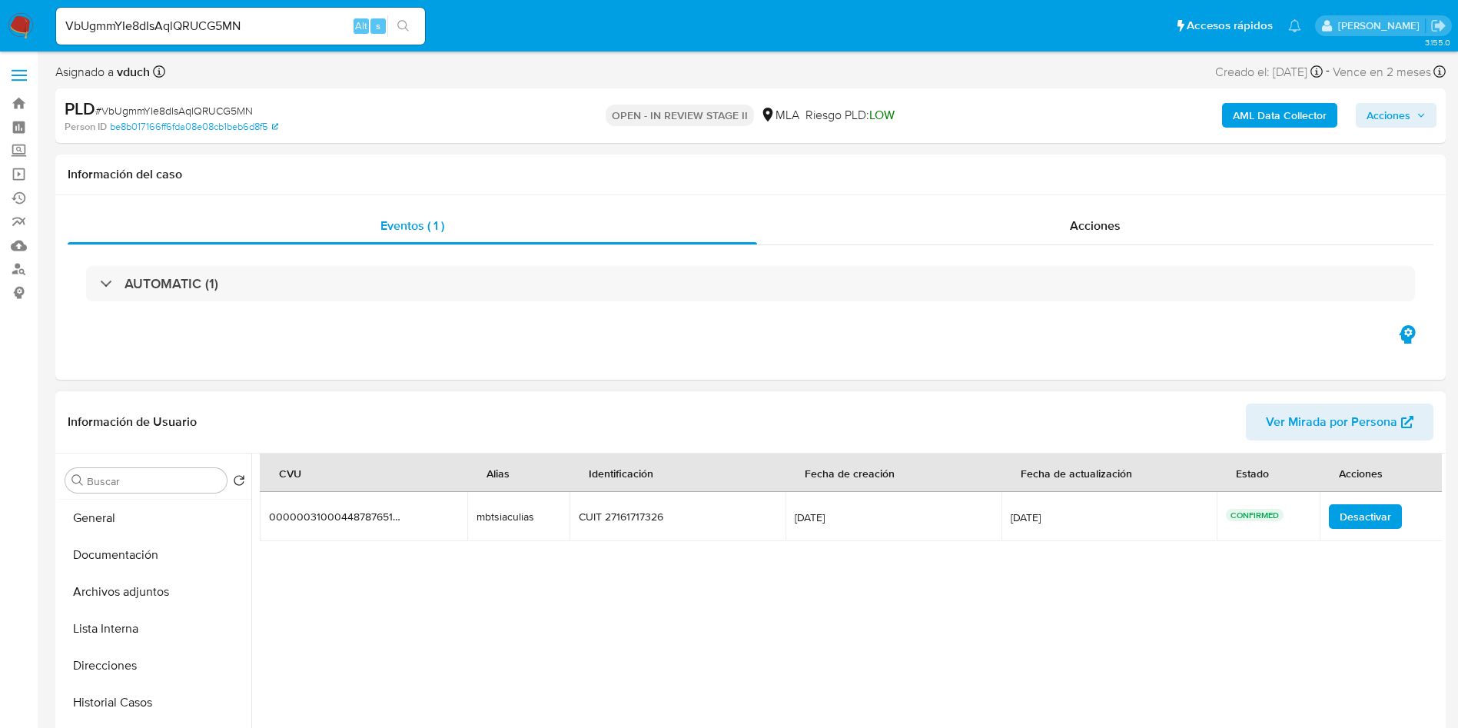
scroll to position [0, 0]
click at [149, 499] on button "KYC" at bounding box center [149, 517] width 180 height 37
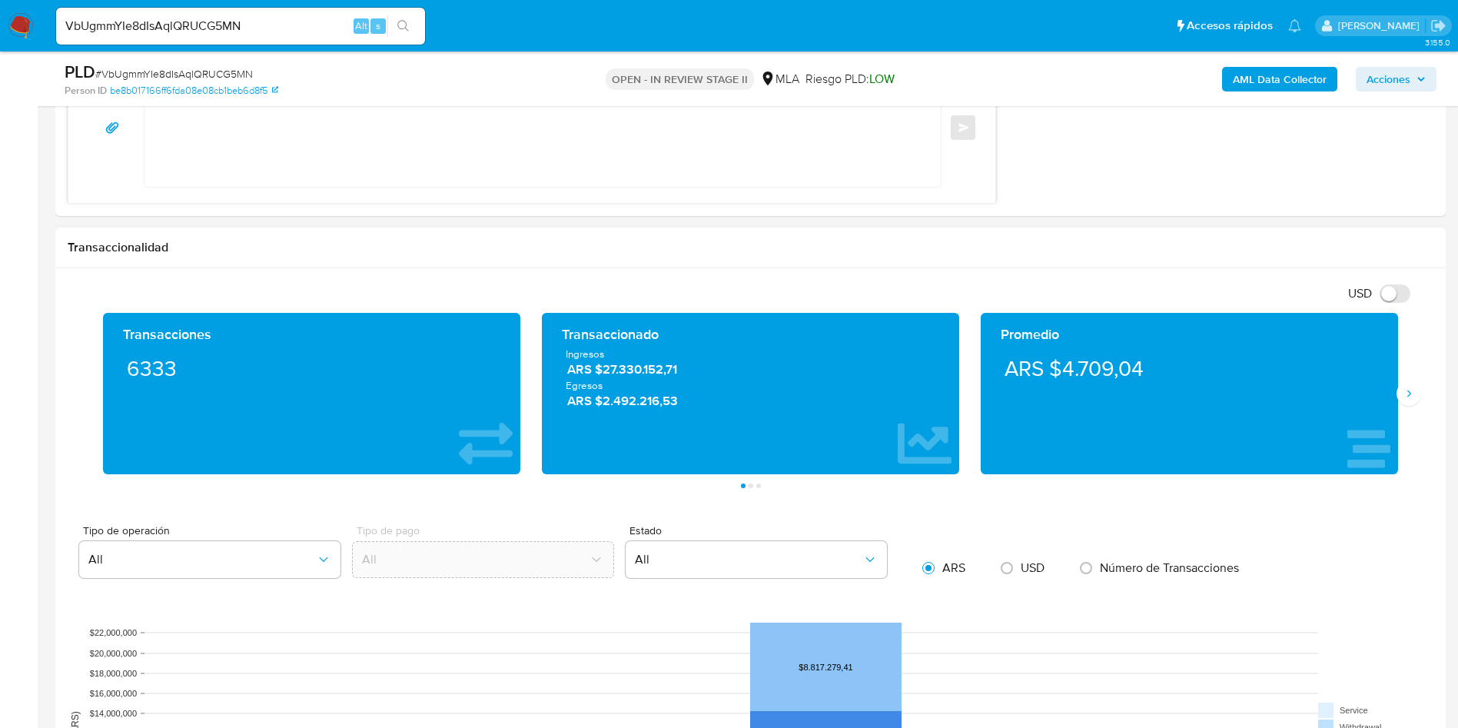
scroll to position [1384, 0]
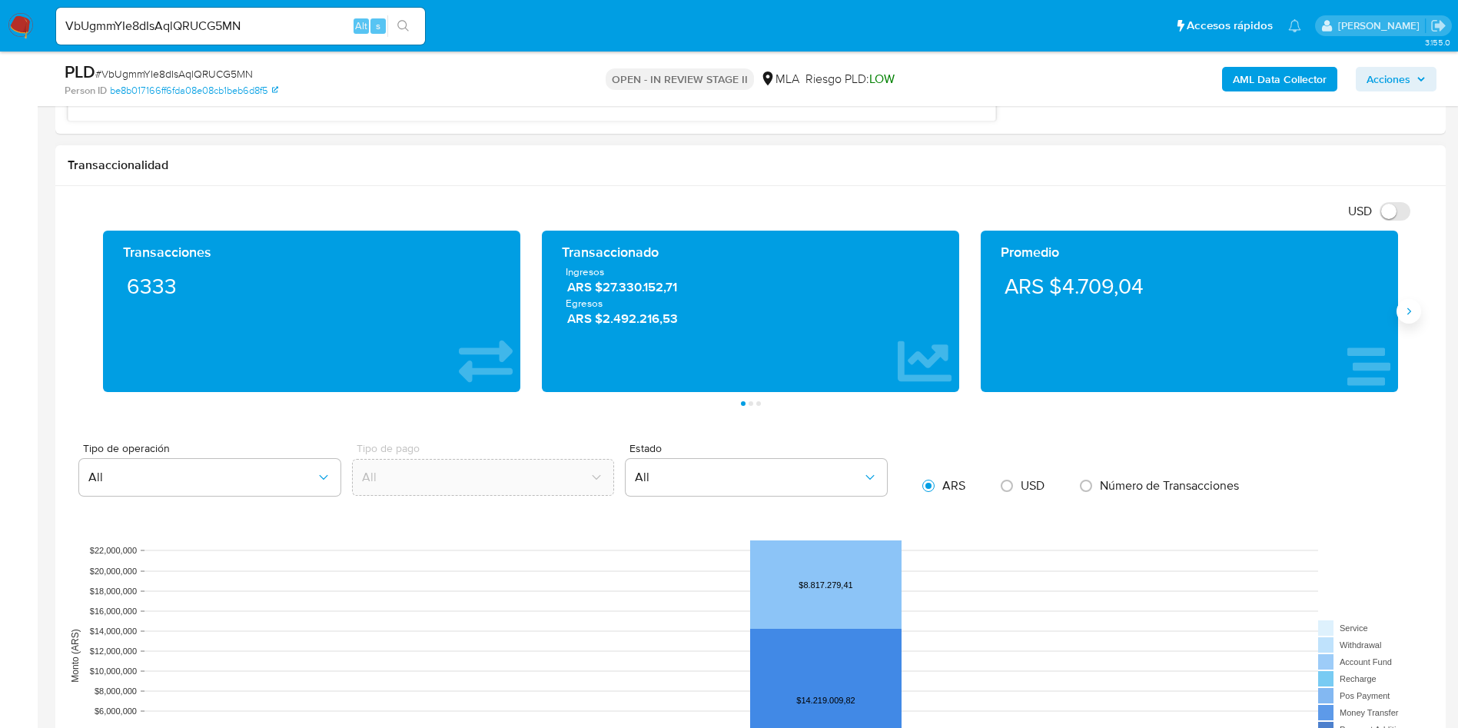
click at [1404, 306] on icon "Siguiente" at bounding box center [1409, 311] width 12 height 12
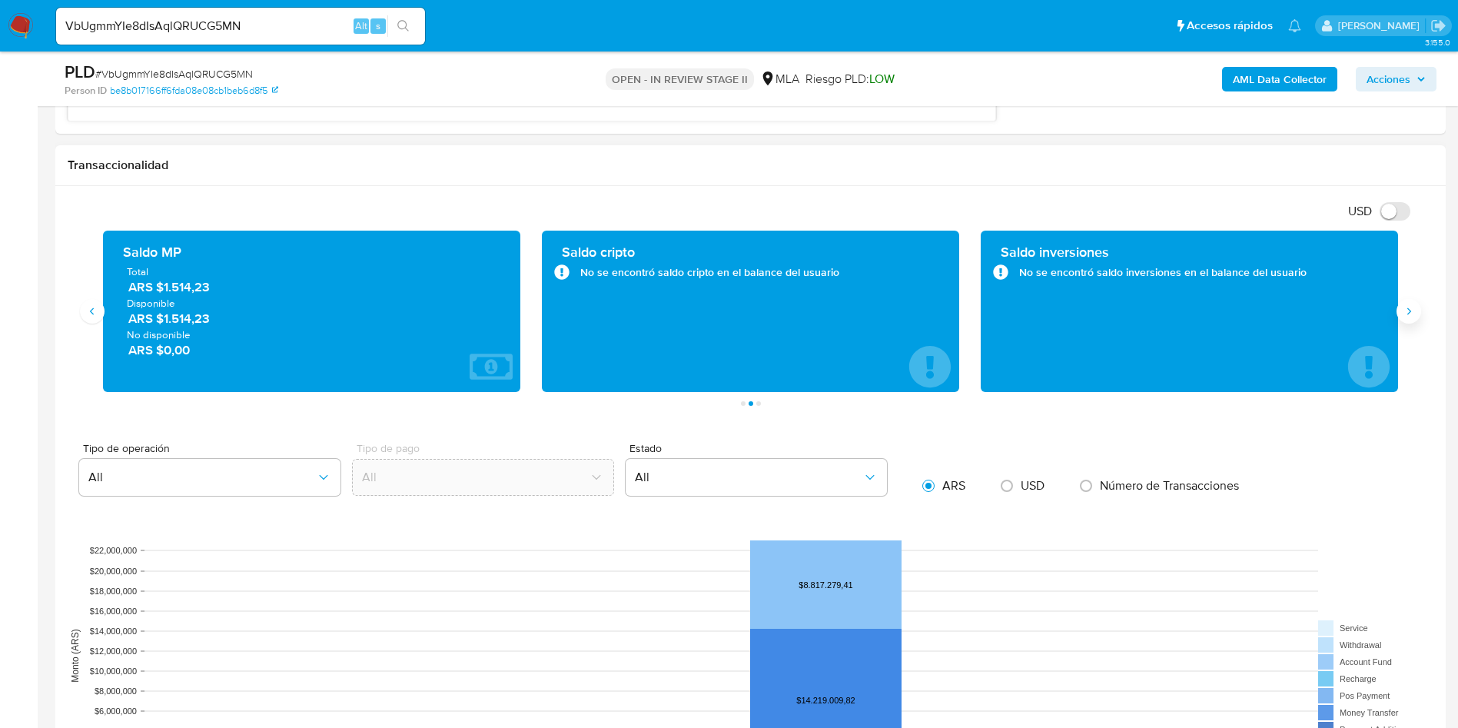
click at [1404, 306] on icon "Siguiente" at bounding box center [1409, 311] width 12 height 12
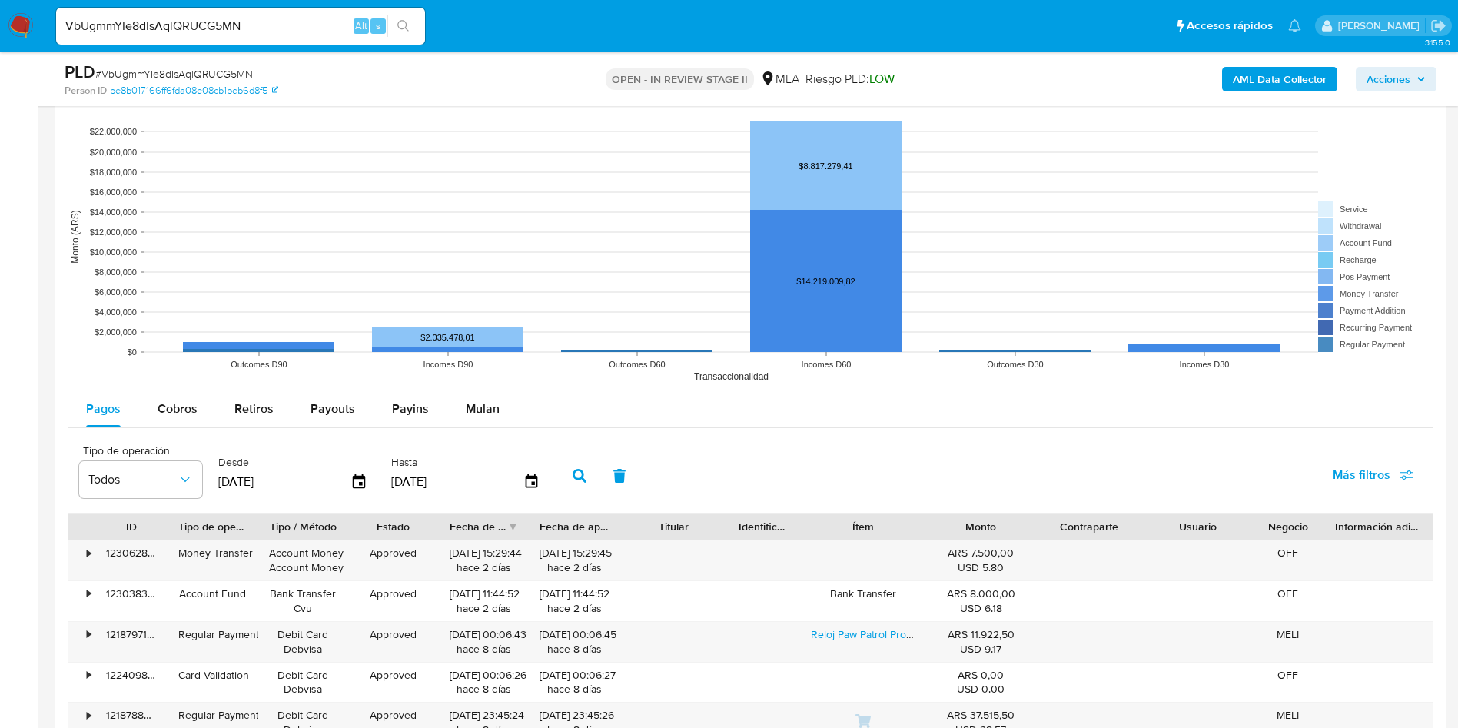
scroll to position [2075, 0]
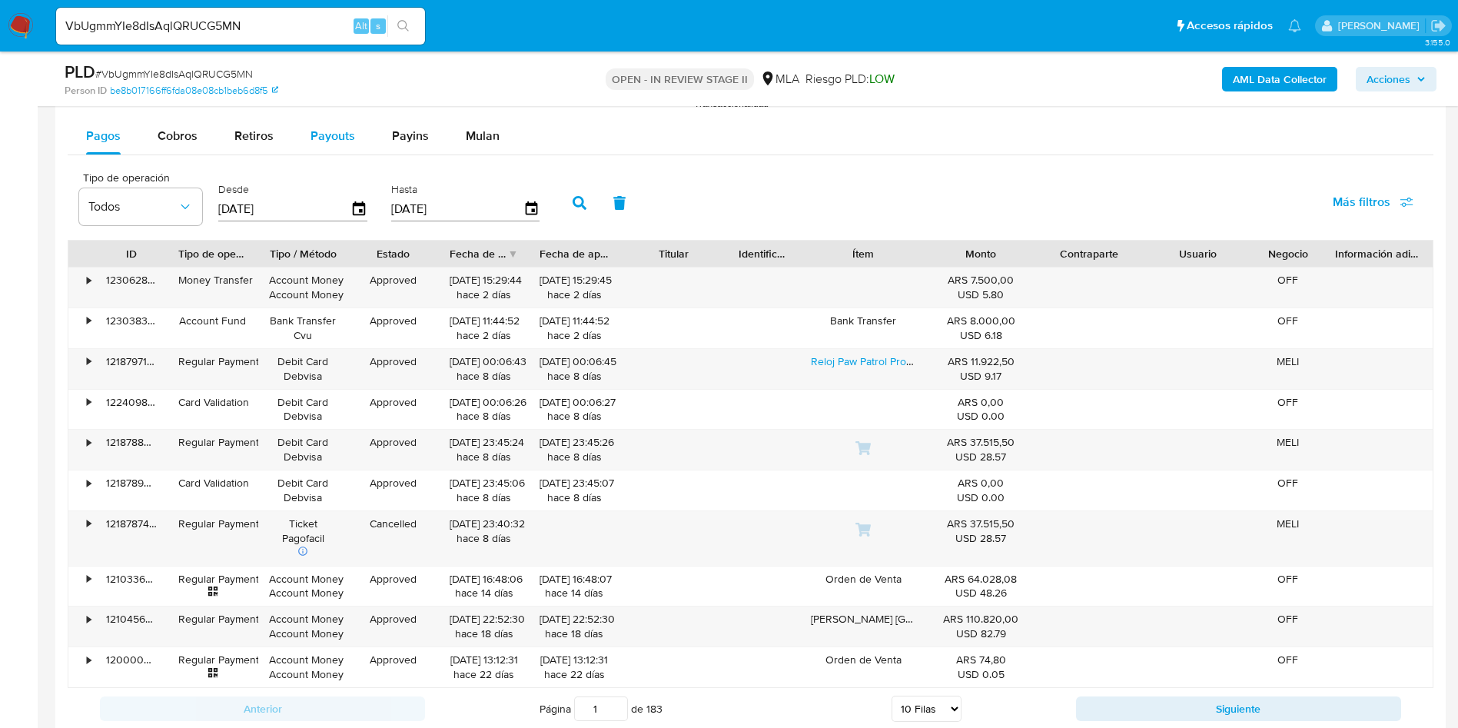
click at [324, 125] on div "Payouts" at bounding box center [333, 136] width 45 height 37
select select "10"
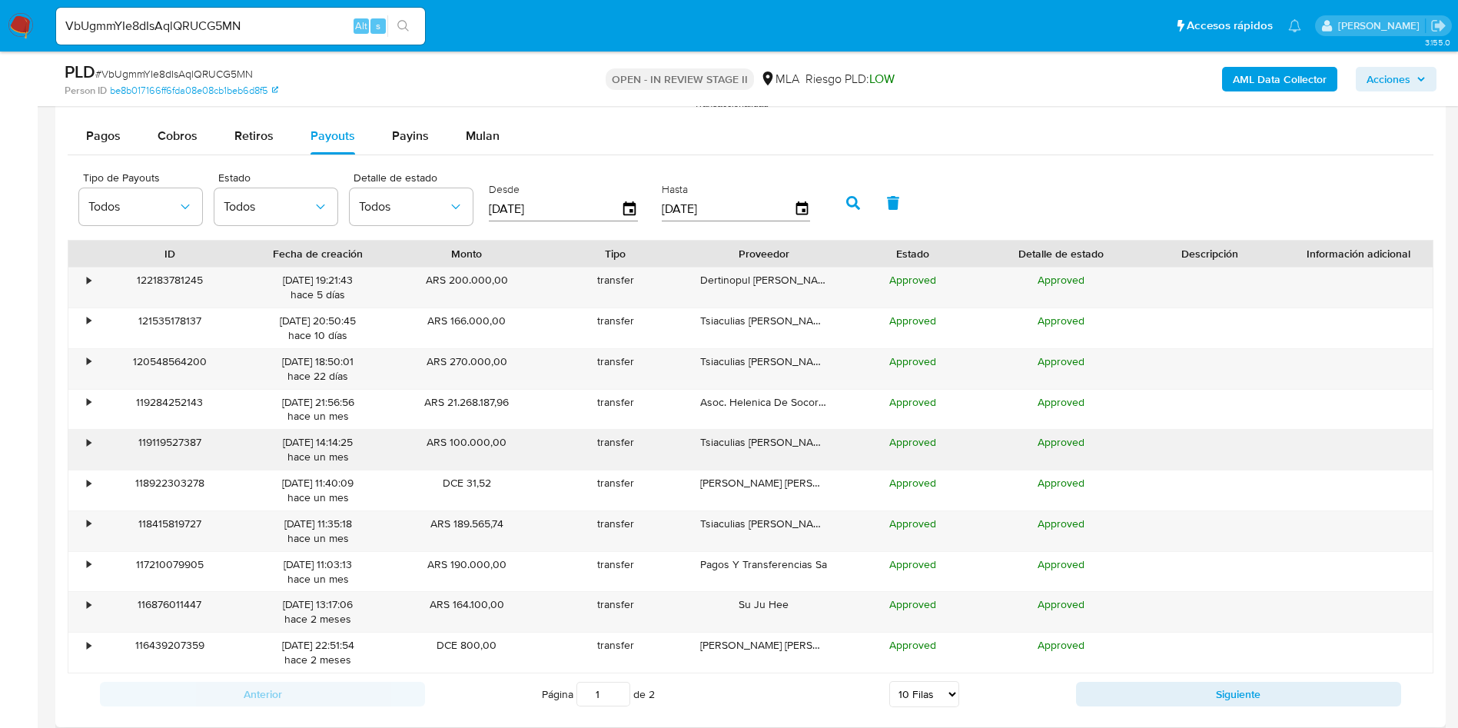
click at [774, 430] on div "Tsiaculias Mirtha Beatriz" at bounding box center [764, 450] width 148 height 40
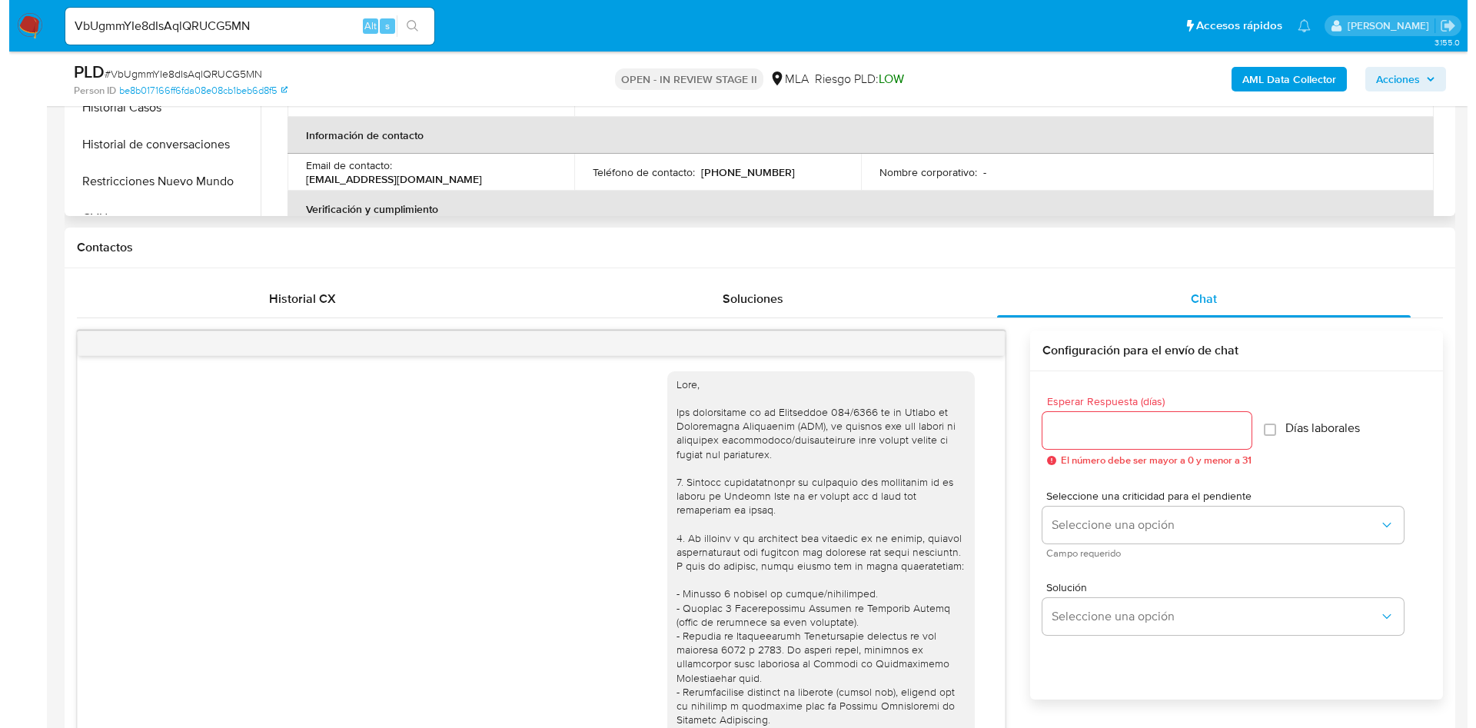
scroll to position [115, 0]
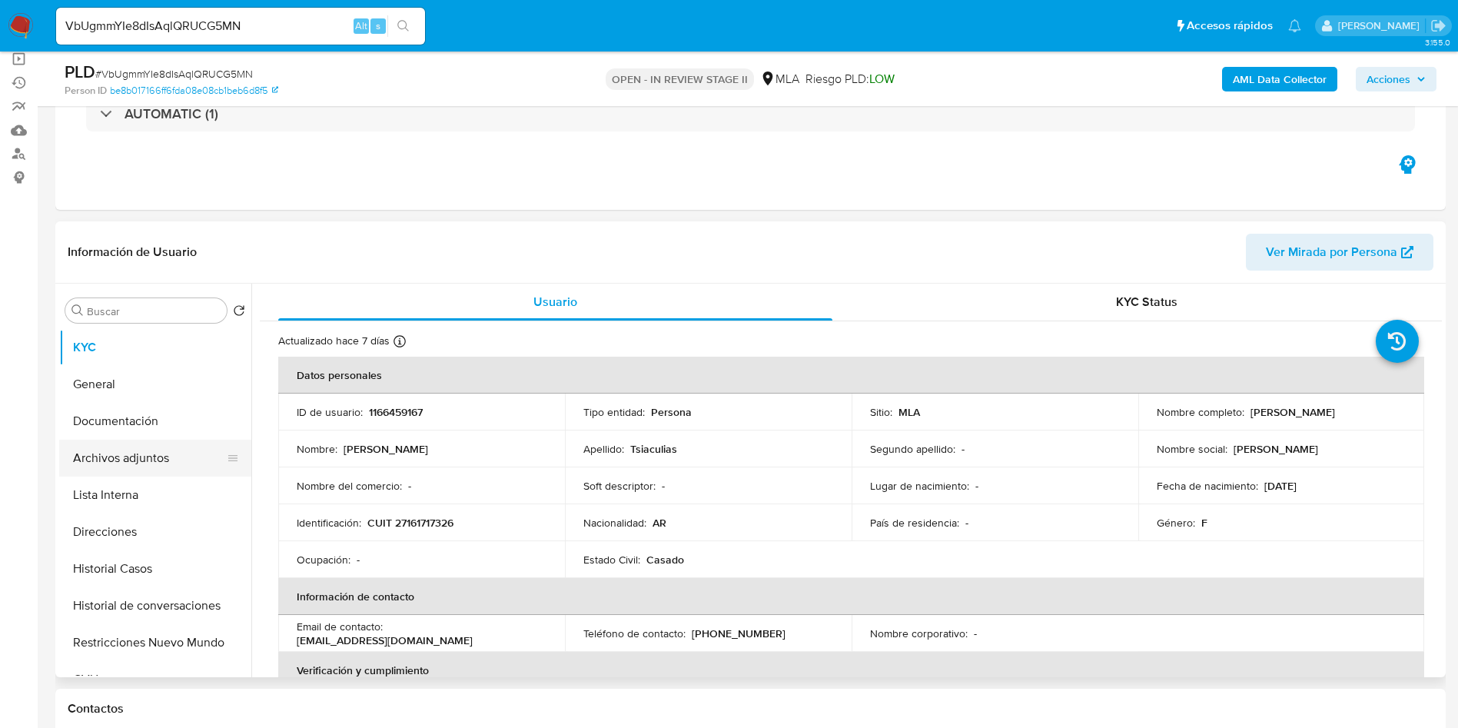
click at [160, 457] on button "Archivos adjuntos" at bounding box center [149, 458] width 180 height 37
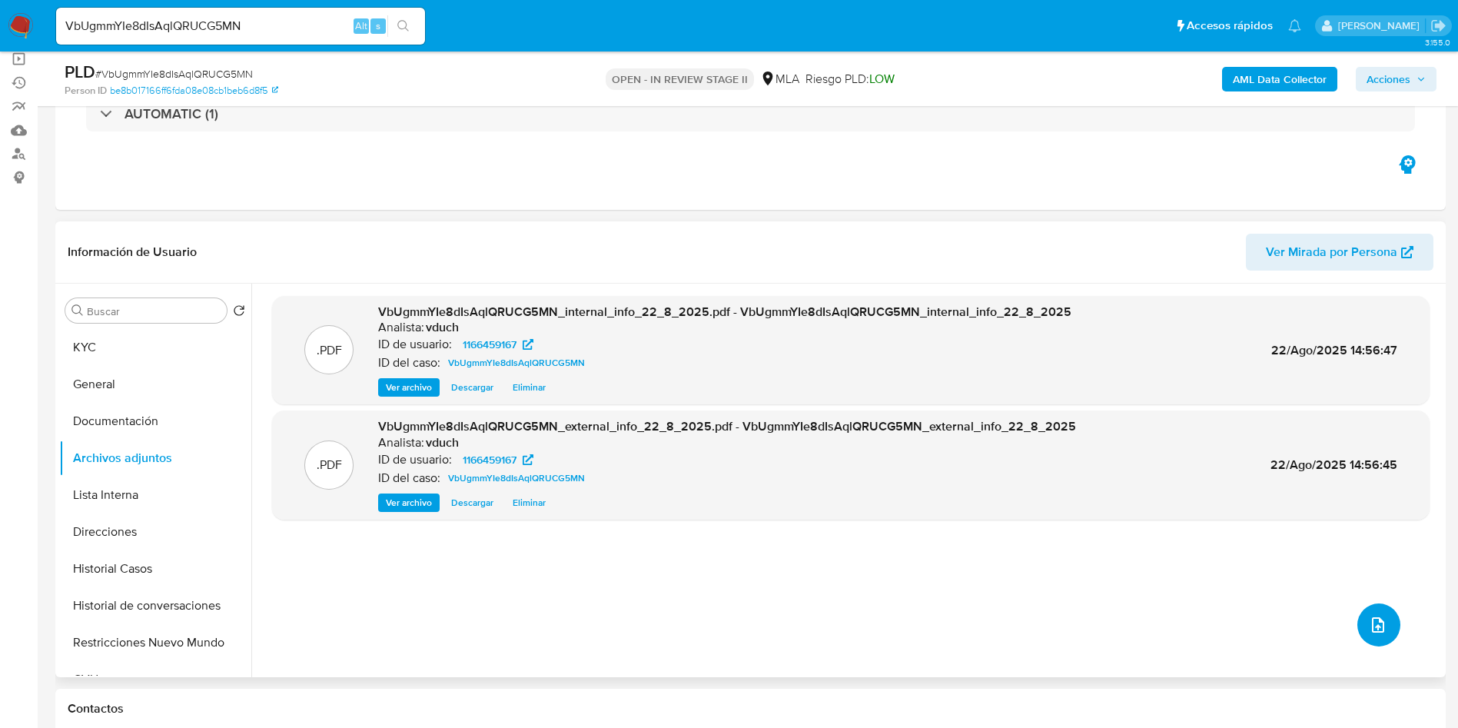
click at [1369, 625] on icon "upload-file" at bounding box center [1378, 625] width 18 height 18
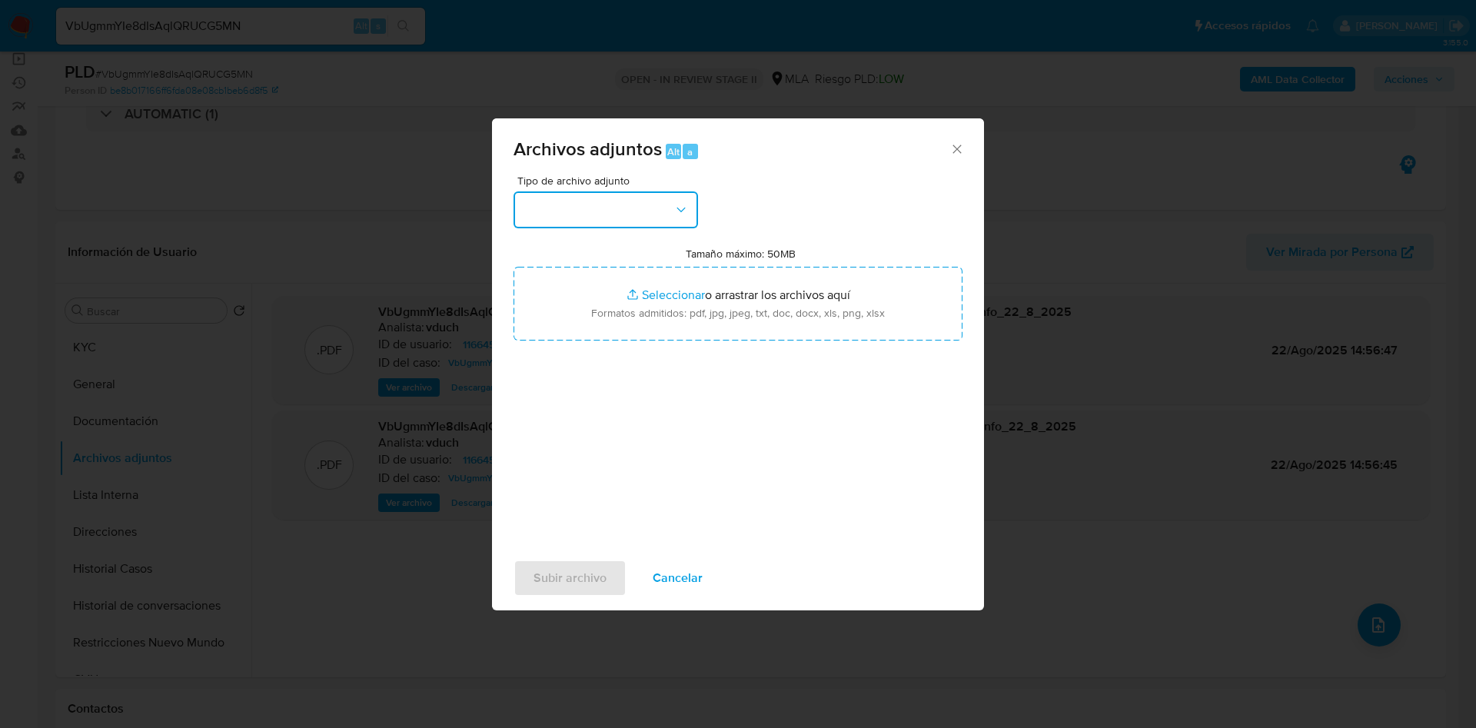
click at [646, 206] on button "button" at bounding box center [605, 209] width 184 height 37
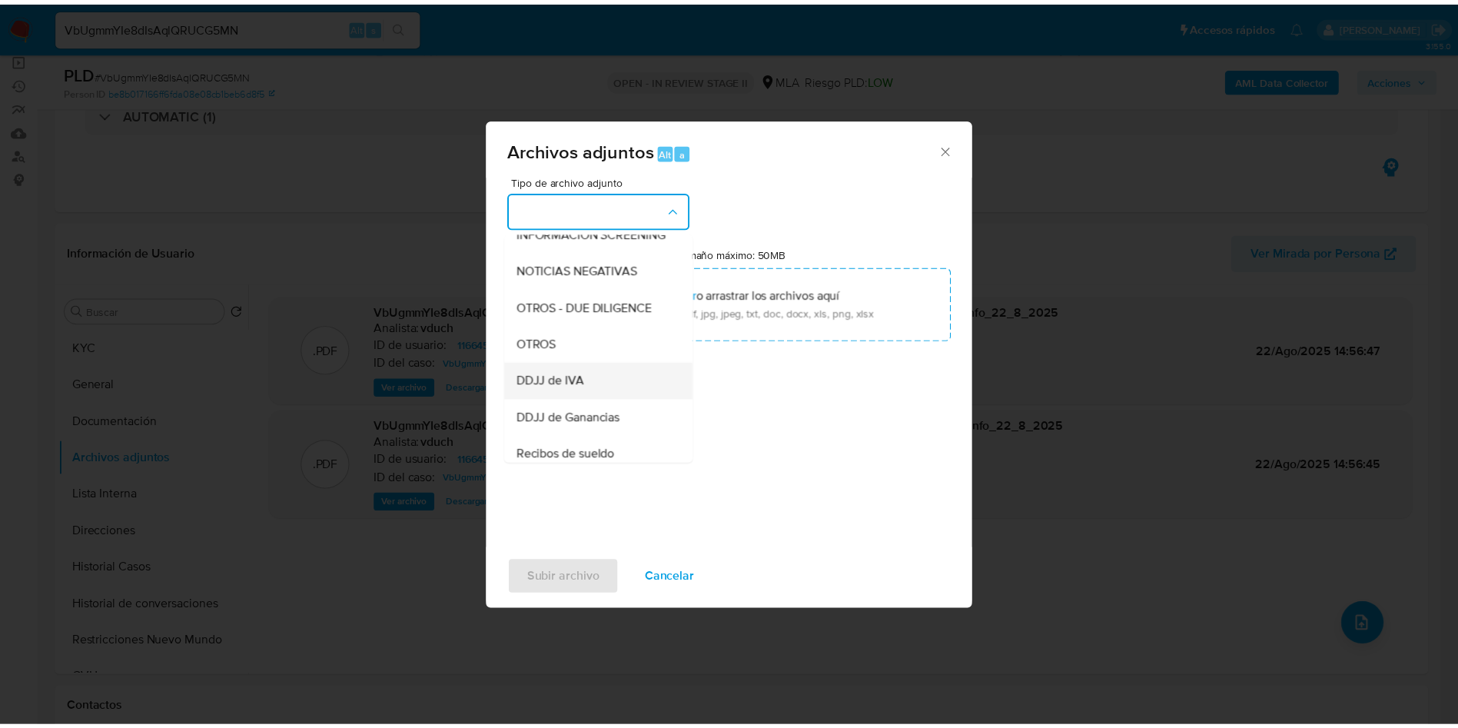
scroll to position [231, 0]
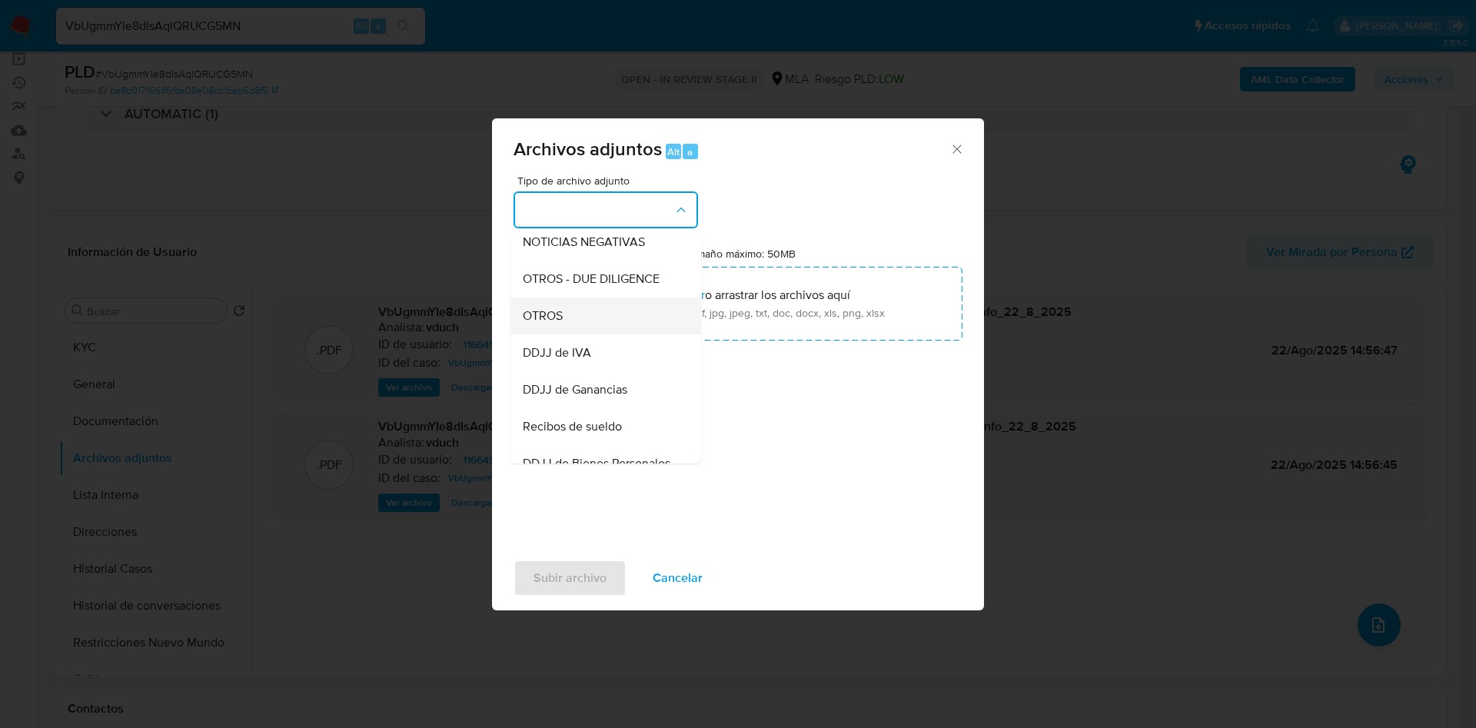
click at [560, 324] on span "OTROS" at bounding box center [543, 315] width 40 height 15
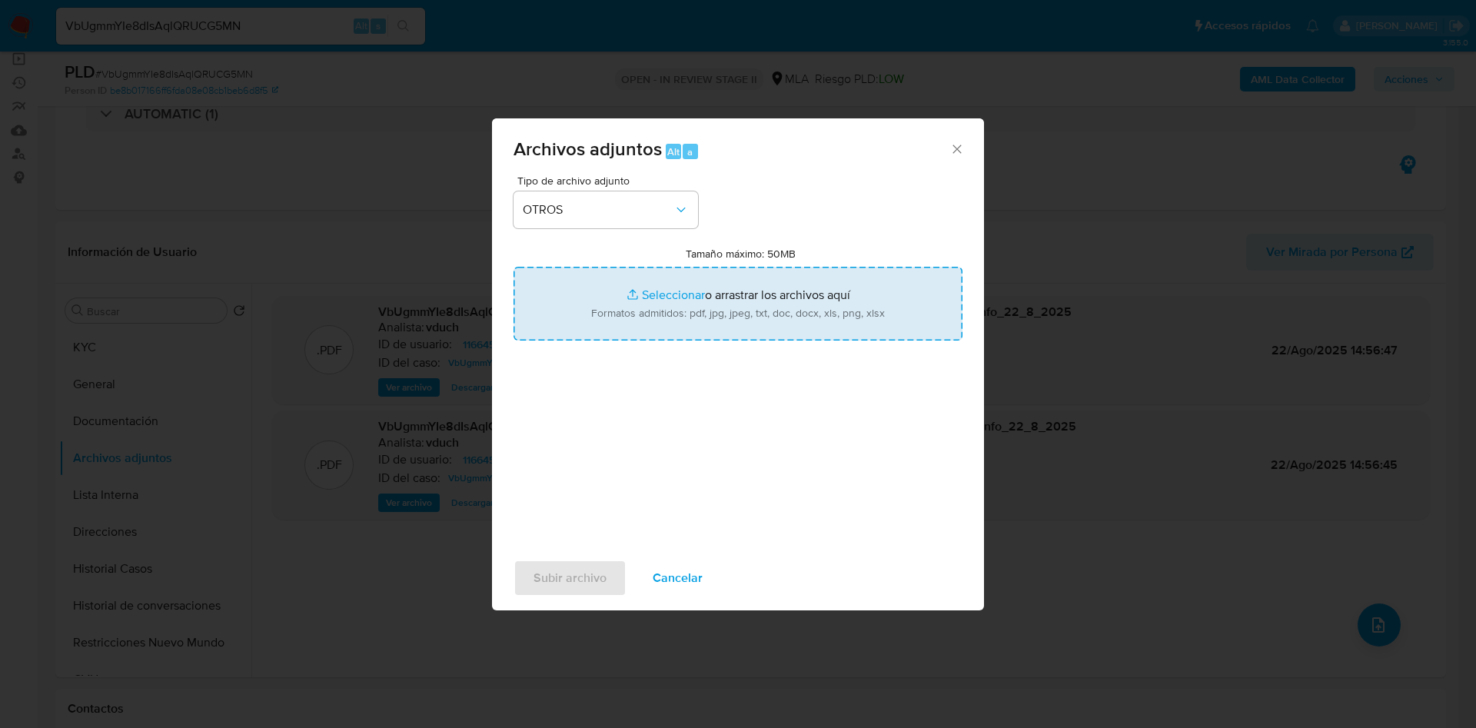
type input "C:\fakepath\Caselog VbUgmmYIe8dIsAqlQRUCG5MN_2025_08_20_12_23_25.docx"
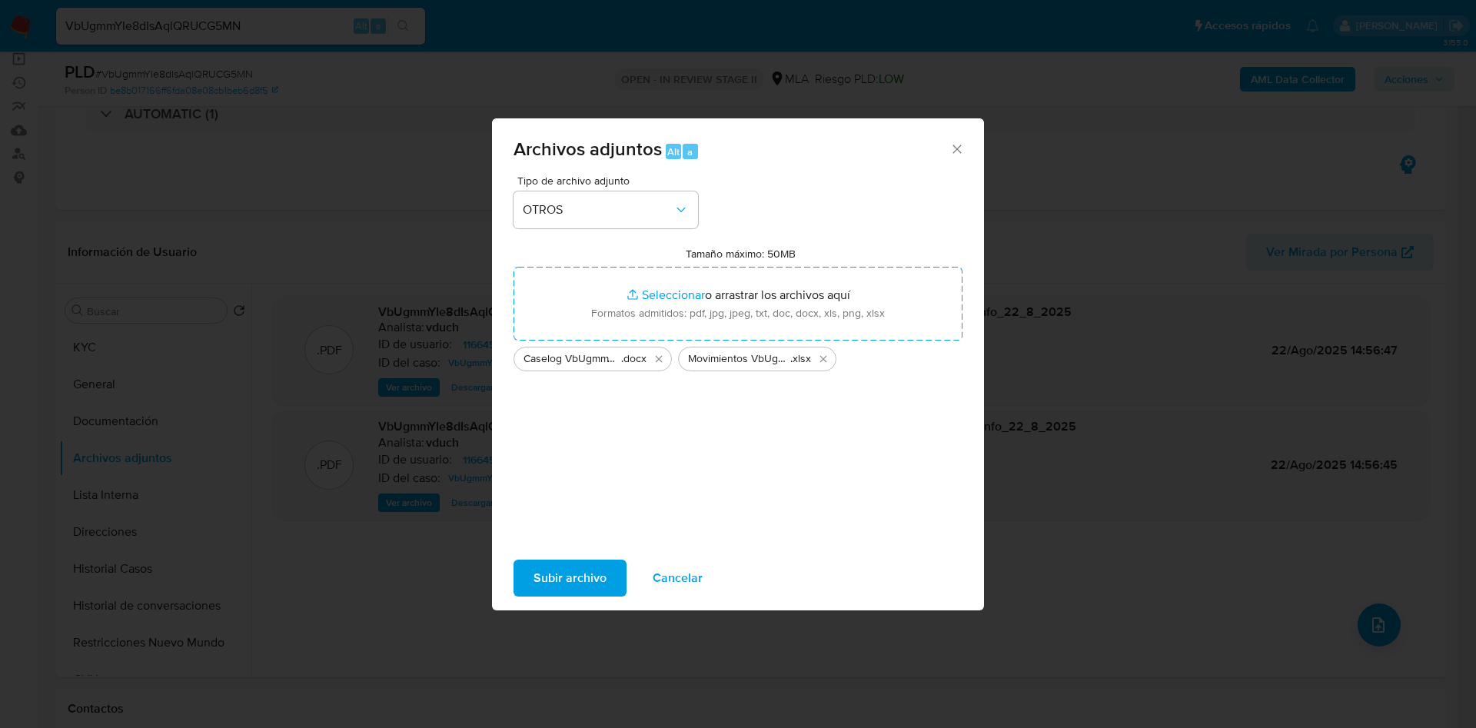
click at [579, 579] on span "Subir archivo" at bounding box center [569, 578] width 73 height 34
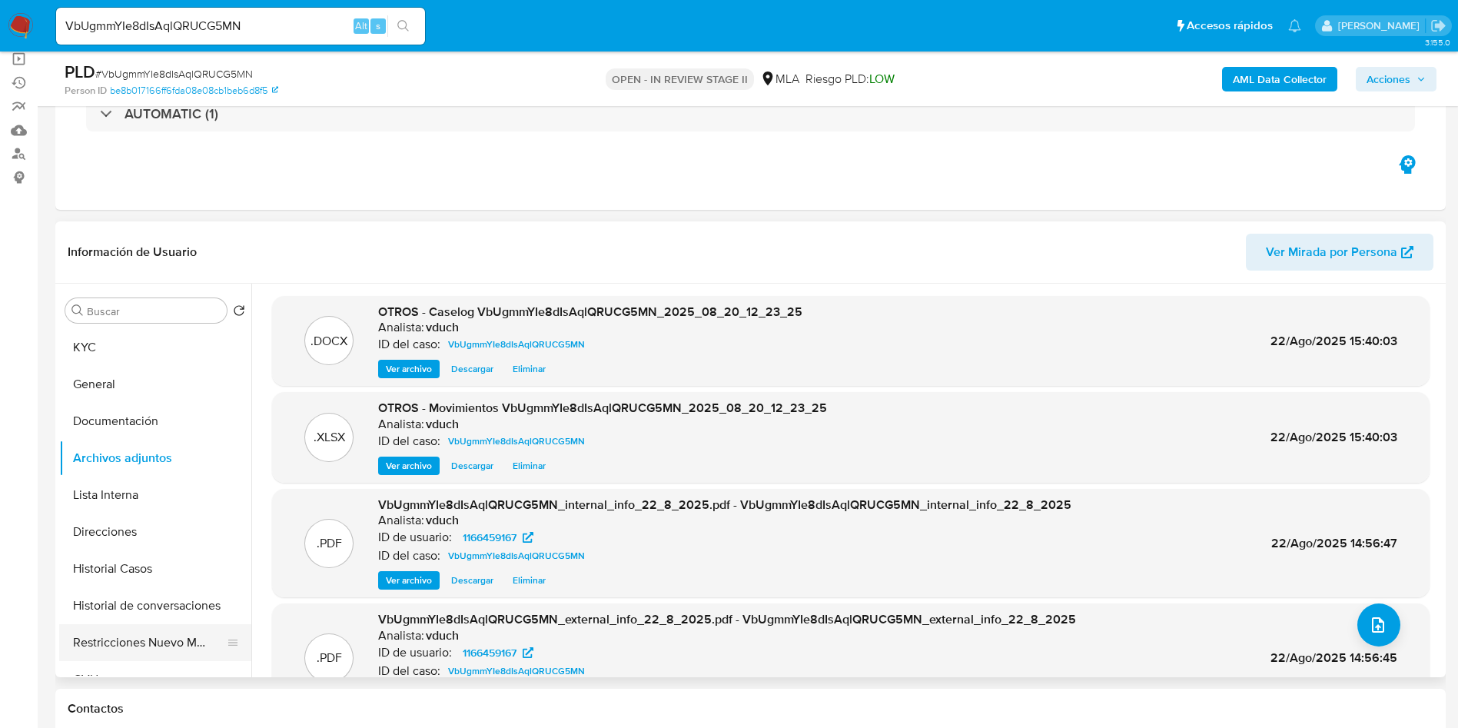
click at [145, 633] on button "Restricciones Nuevo Mundo" at bounding box center [149, 642] width 180 height 37
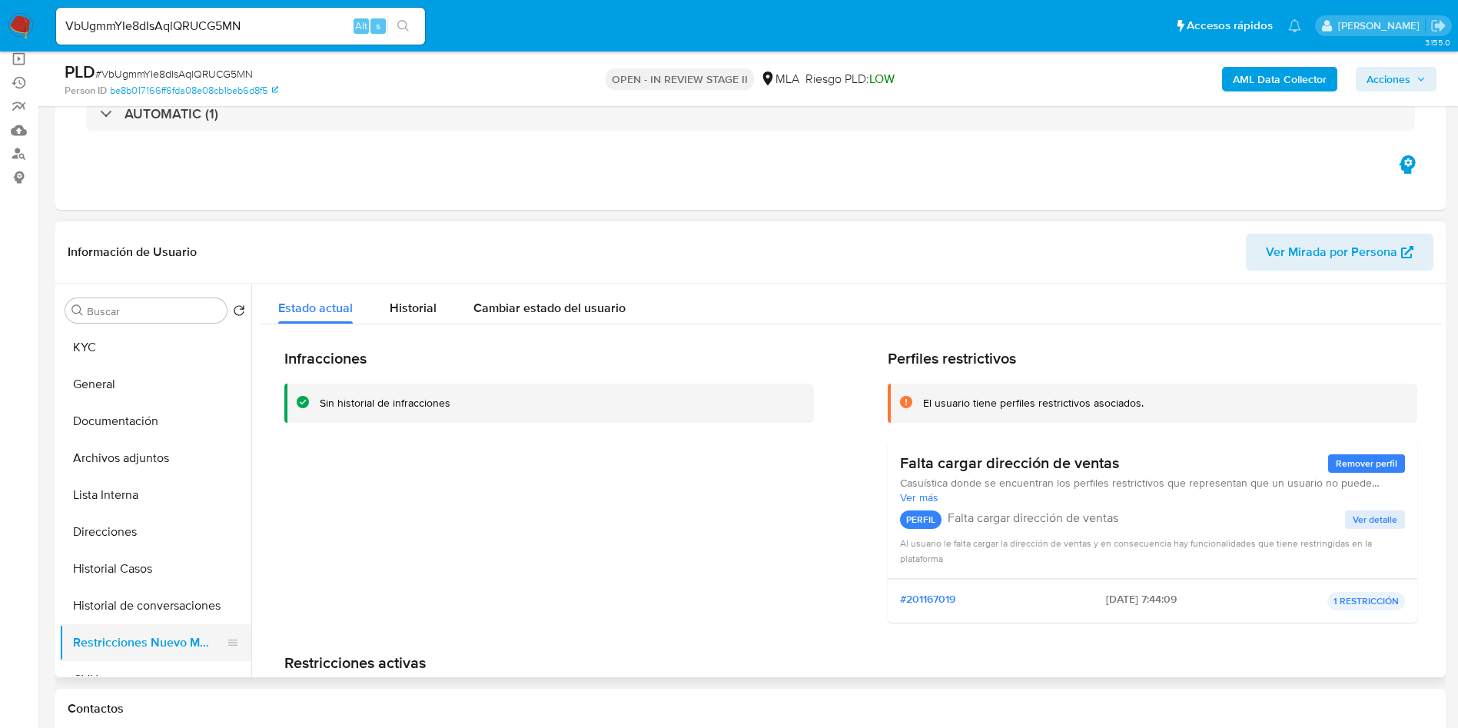
click at [145, 633] on button "Restricciones Nuevo Mundo" at bounding box center [149, 642] width 180 height 37
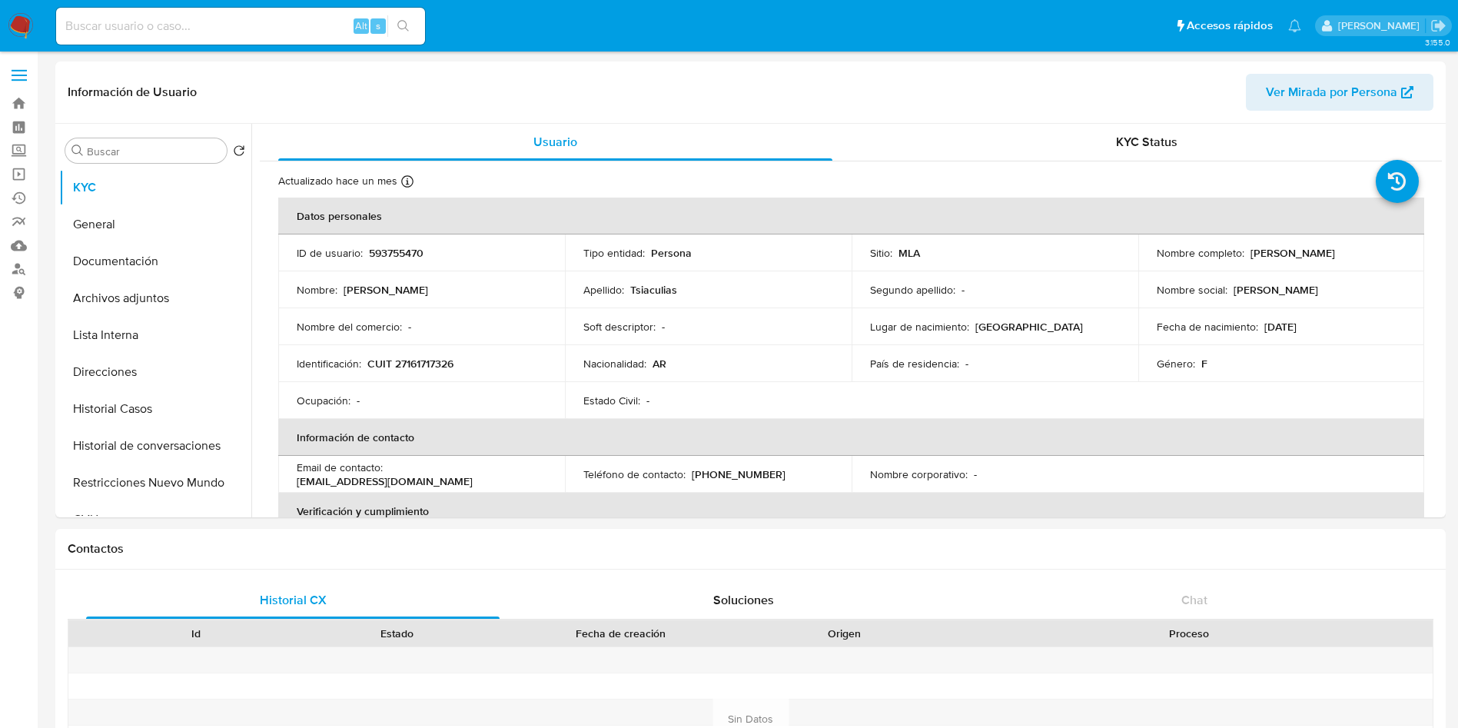
select select "10"
click at [160, 234] on button "General" at bounding box center [149, 224] width 180 height 37
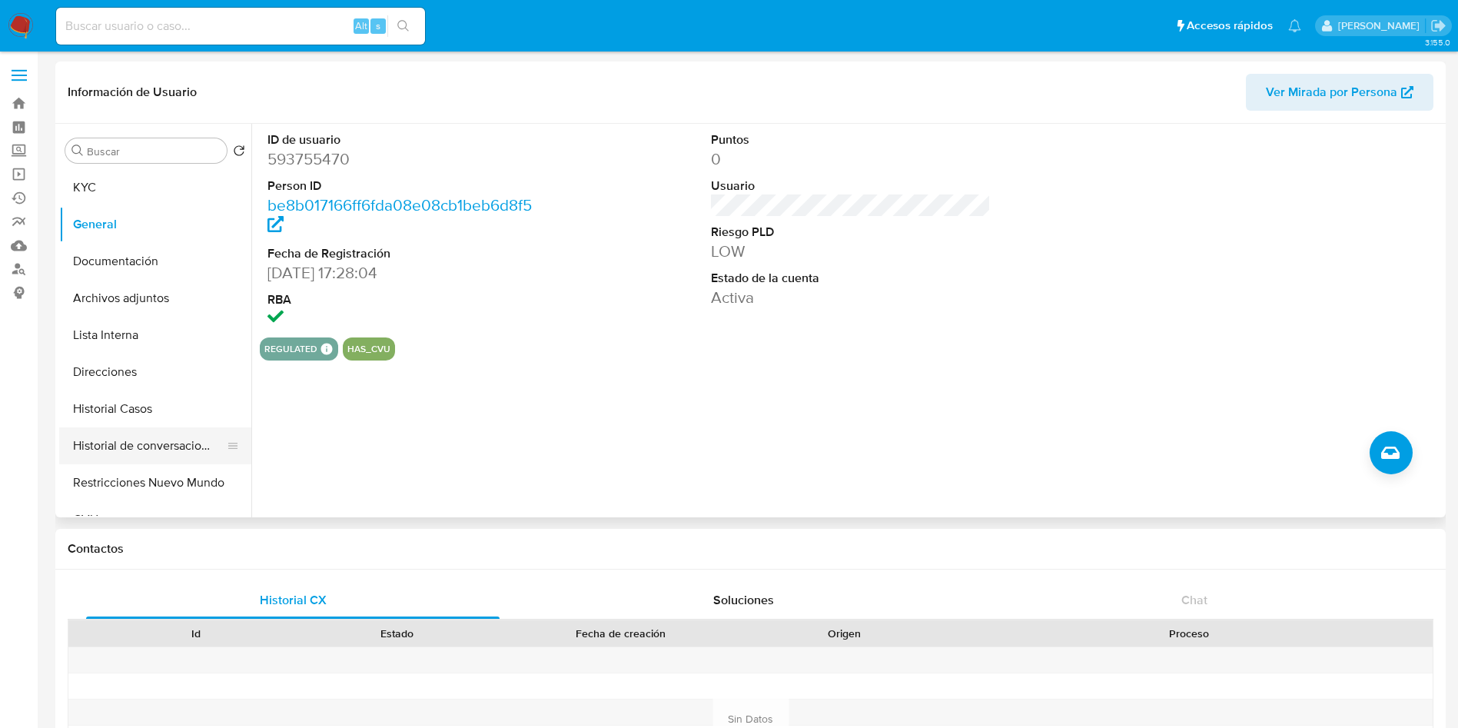
scroll to position [115, 0]
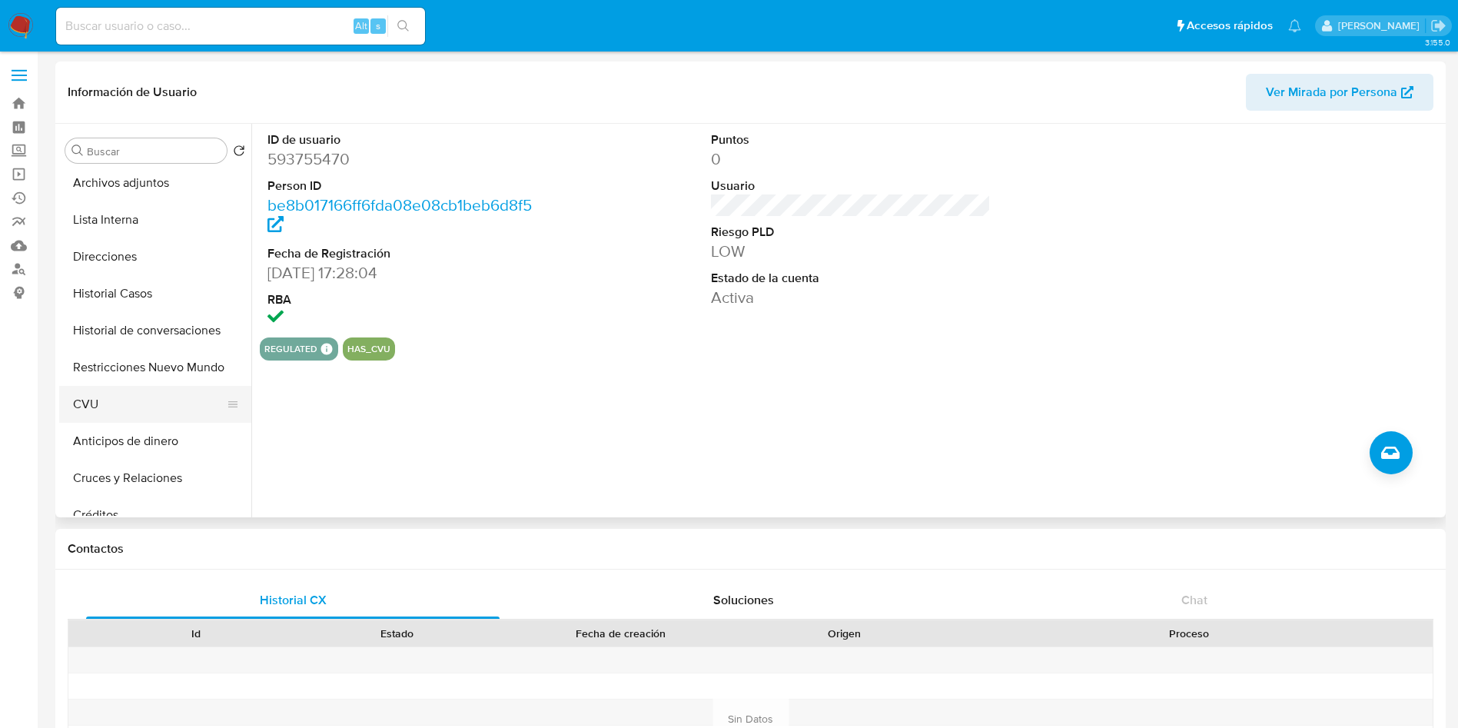
click at [138, 402] on button "CVU" at bounding box center [149, 404] width 180 height 37
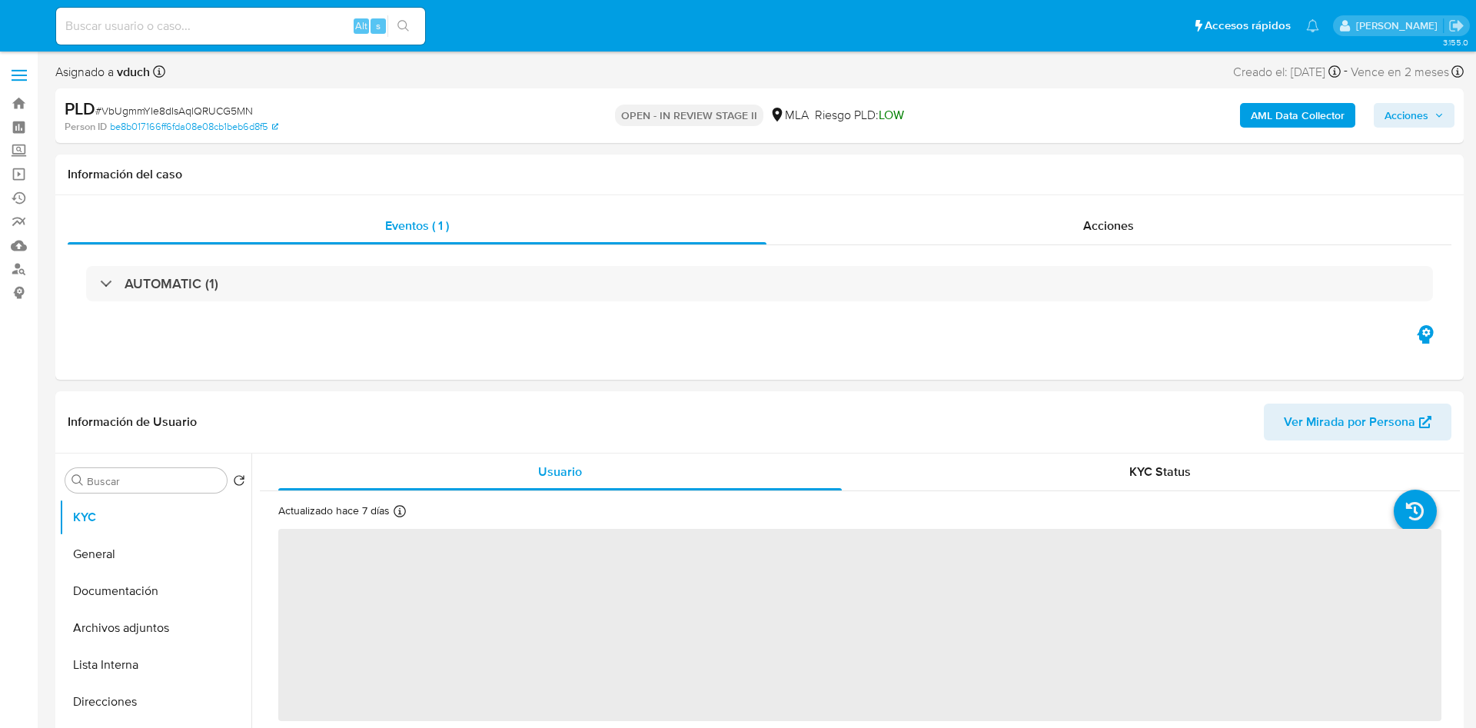
select select "10"
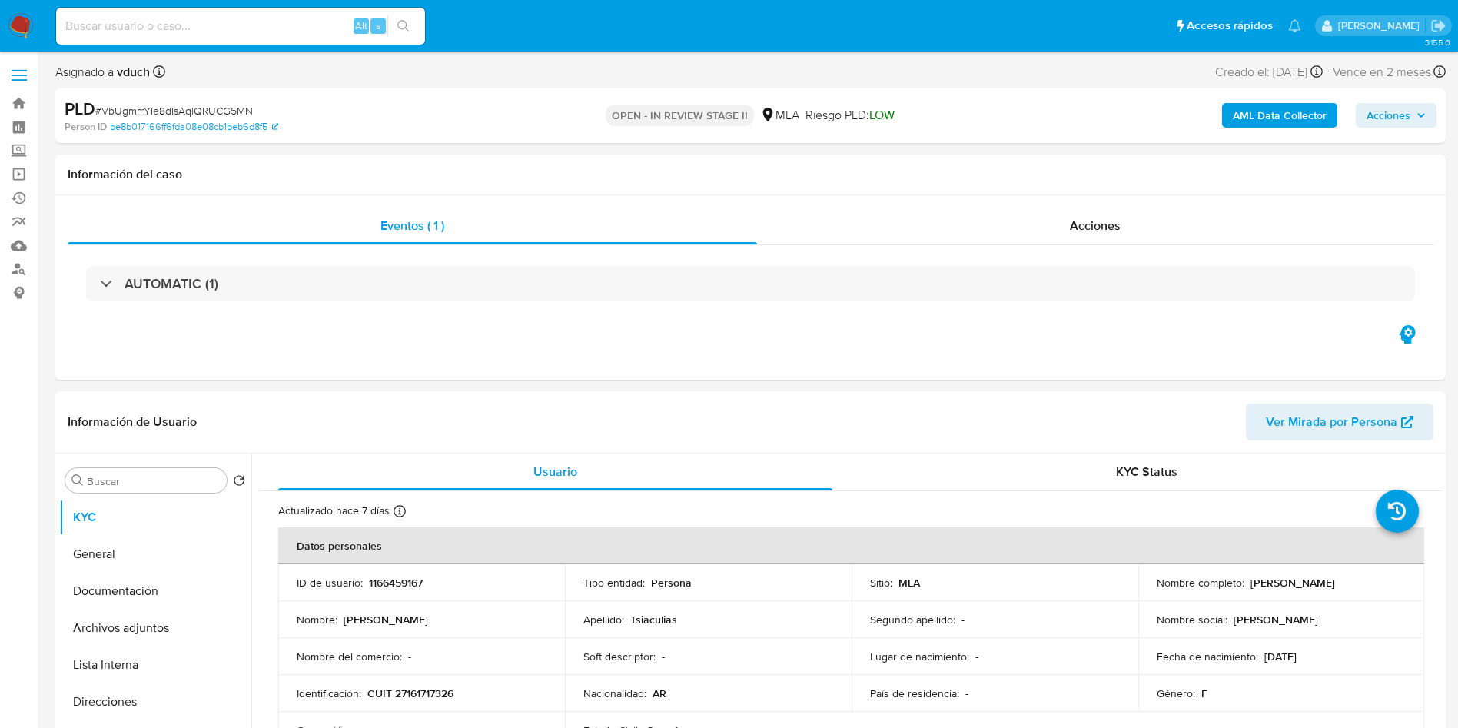
click at [422, 139] on div "PLD # VbUgmmYIe8dIsAqlQRUCG5MN Person ID be8b017166ff6fda08e08cb1beb6d8f5 OPEN …" at bounding box center [750, 115] width 1391 height 55
click at [171, 610] on button "Archivos adjuntos" at bounding box center [149, 628] width 180 height 37
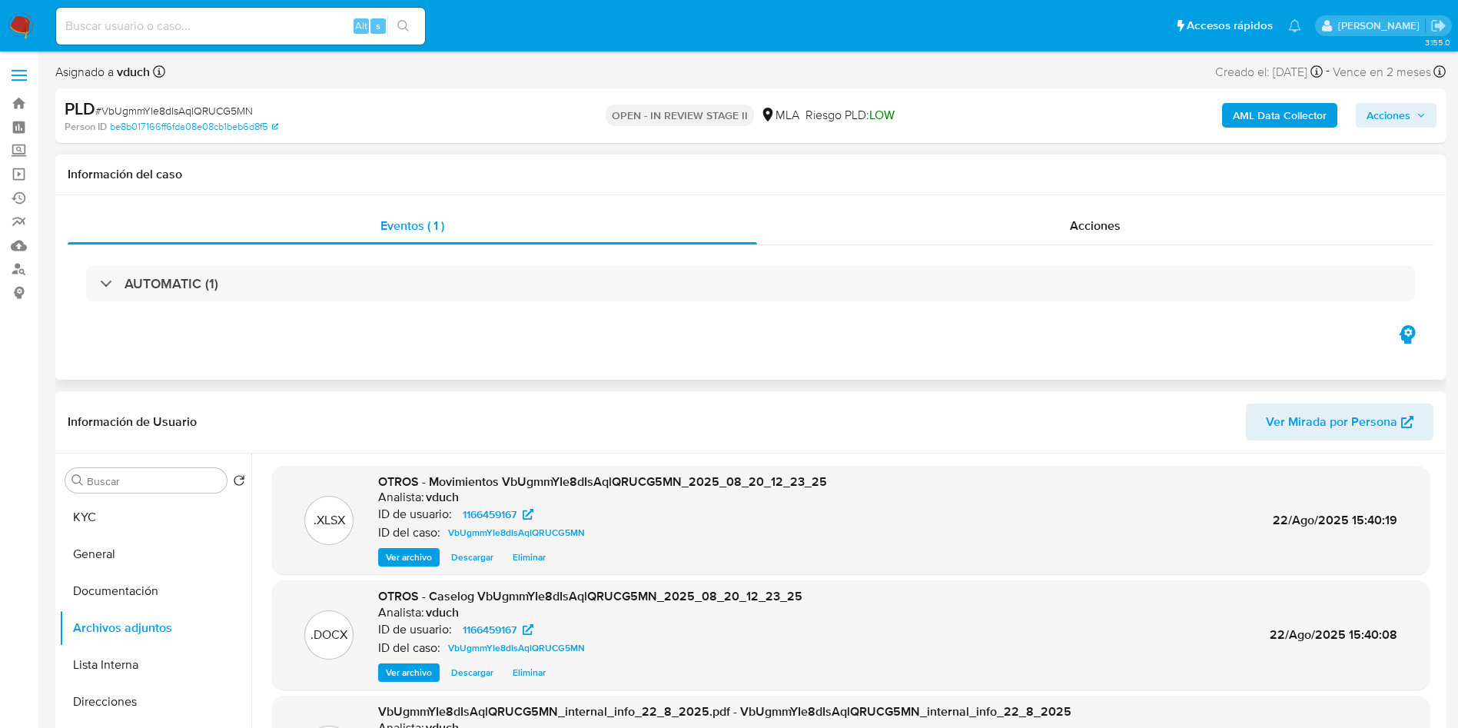
click at [444, 261] on div "AUTOMATIC (1)" at bounding box center [751, 283] width 1366 height 77
click at [1414, 127] on button "Acciones" at bounding box center [1396, 115] width 81 height 25
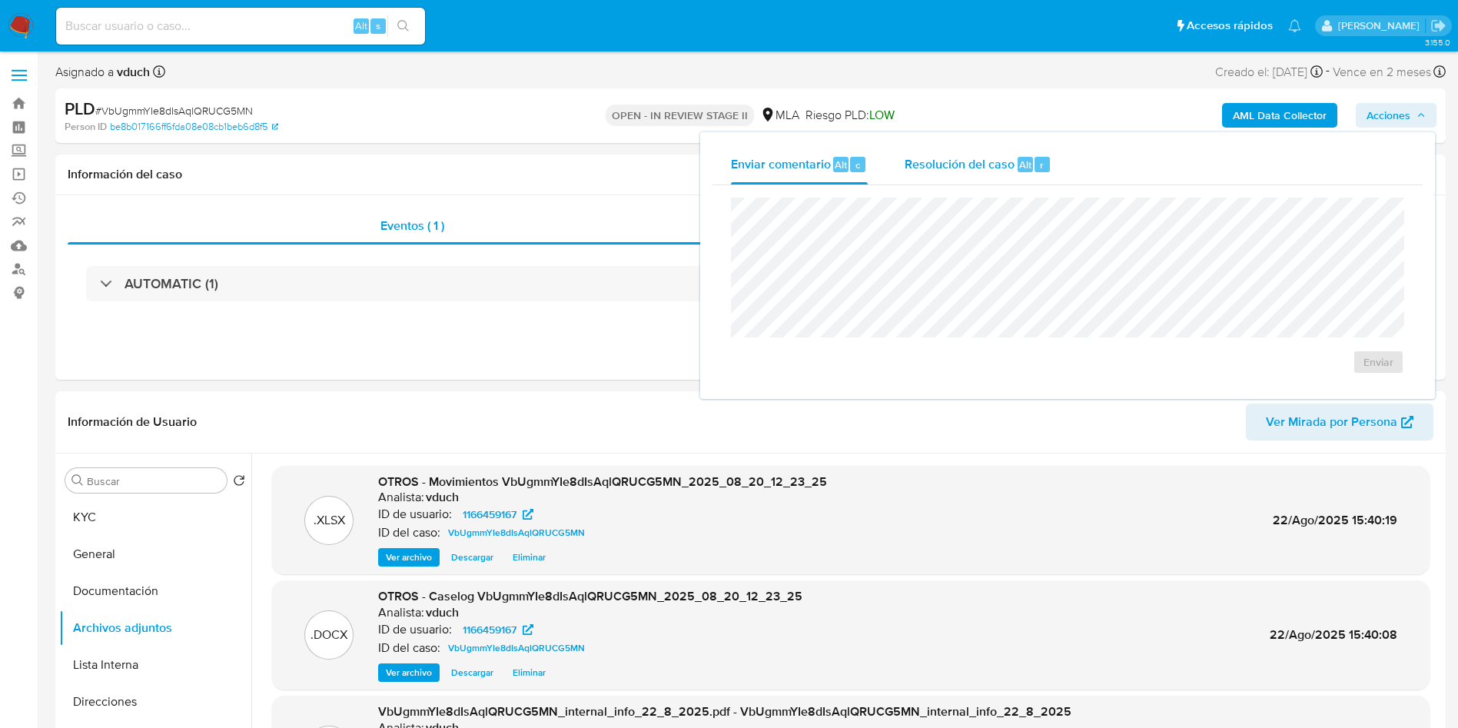
click at [979, 161] on span "Resolución del caso" at bounding box center [960, 164] width 110 height 18
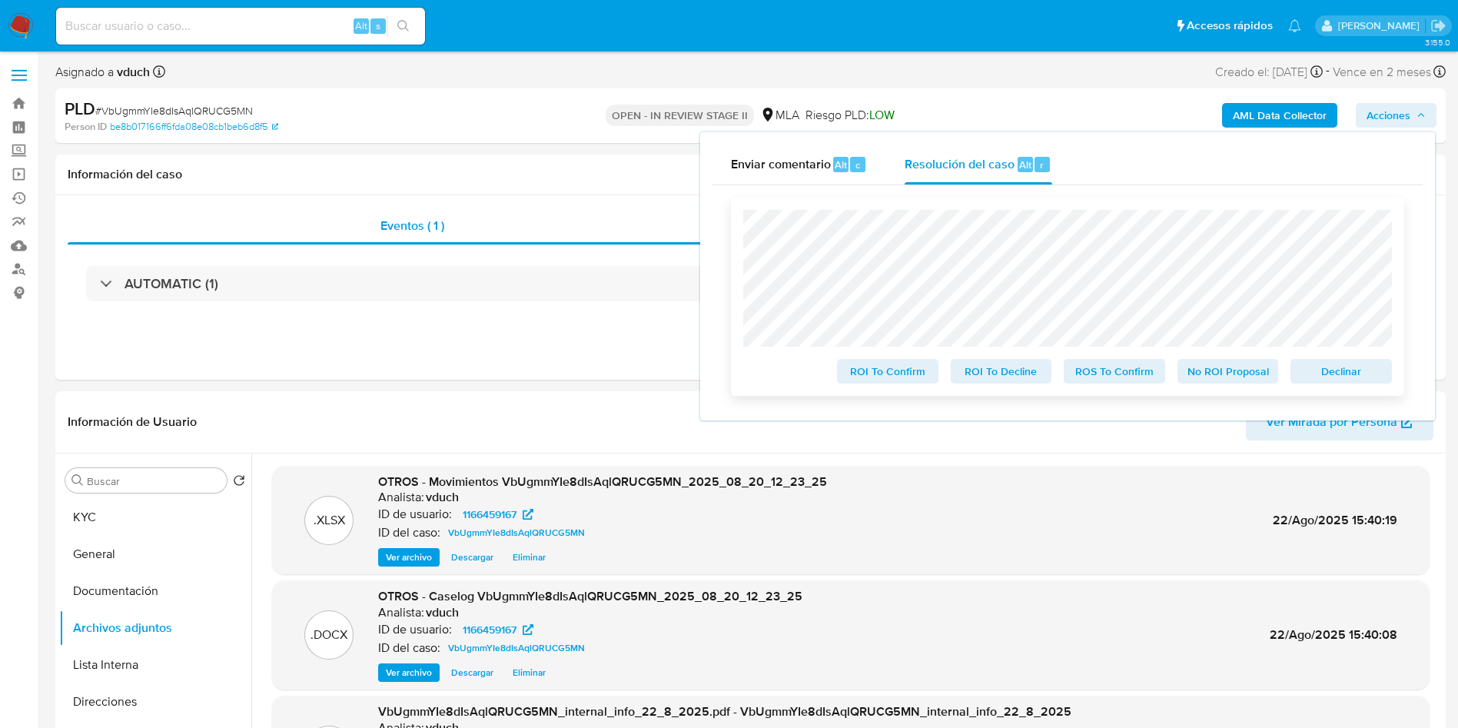
click at [1253, 374] on span "No ROI Proposal" at bounding box center [1228, 372] width 80 height 22
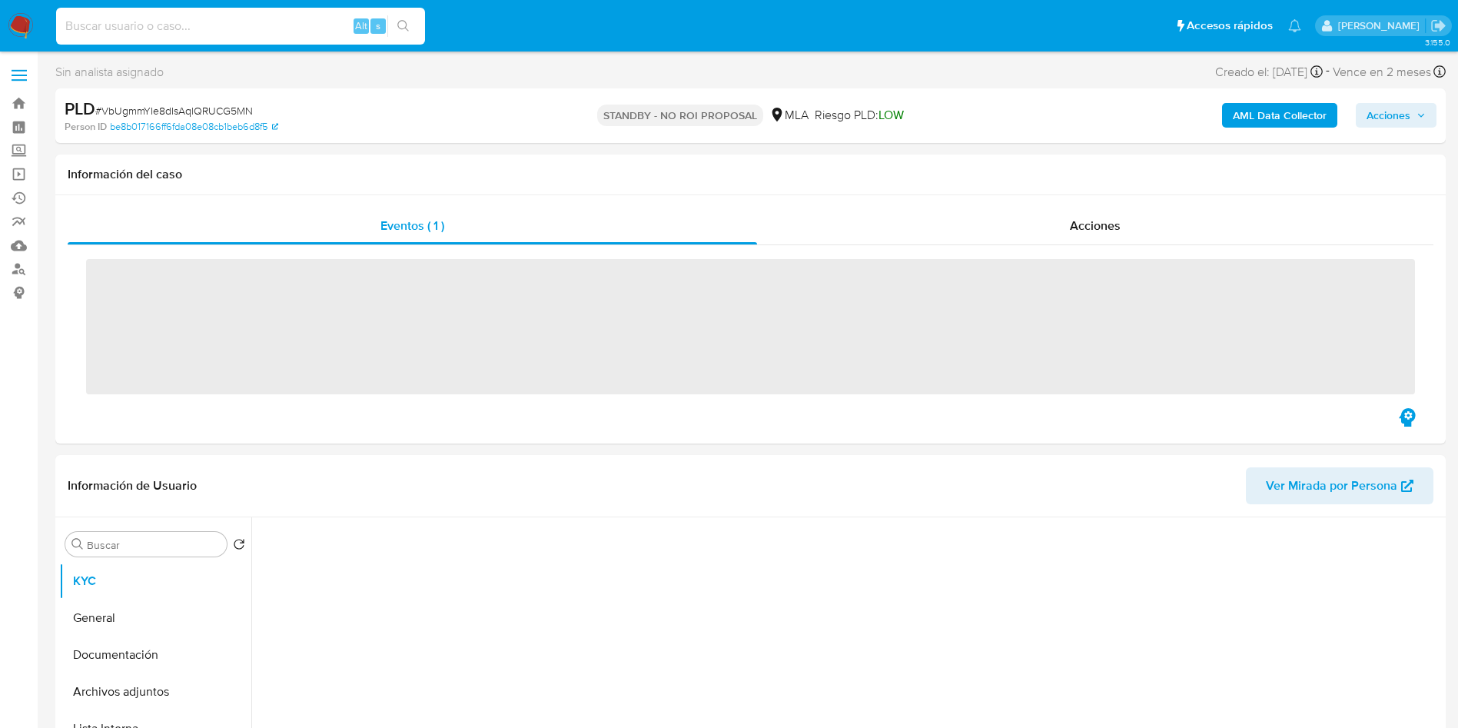
click at [243, 27] on input at bounding box center [240, 26] width 369 height 20
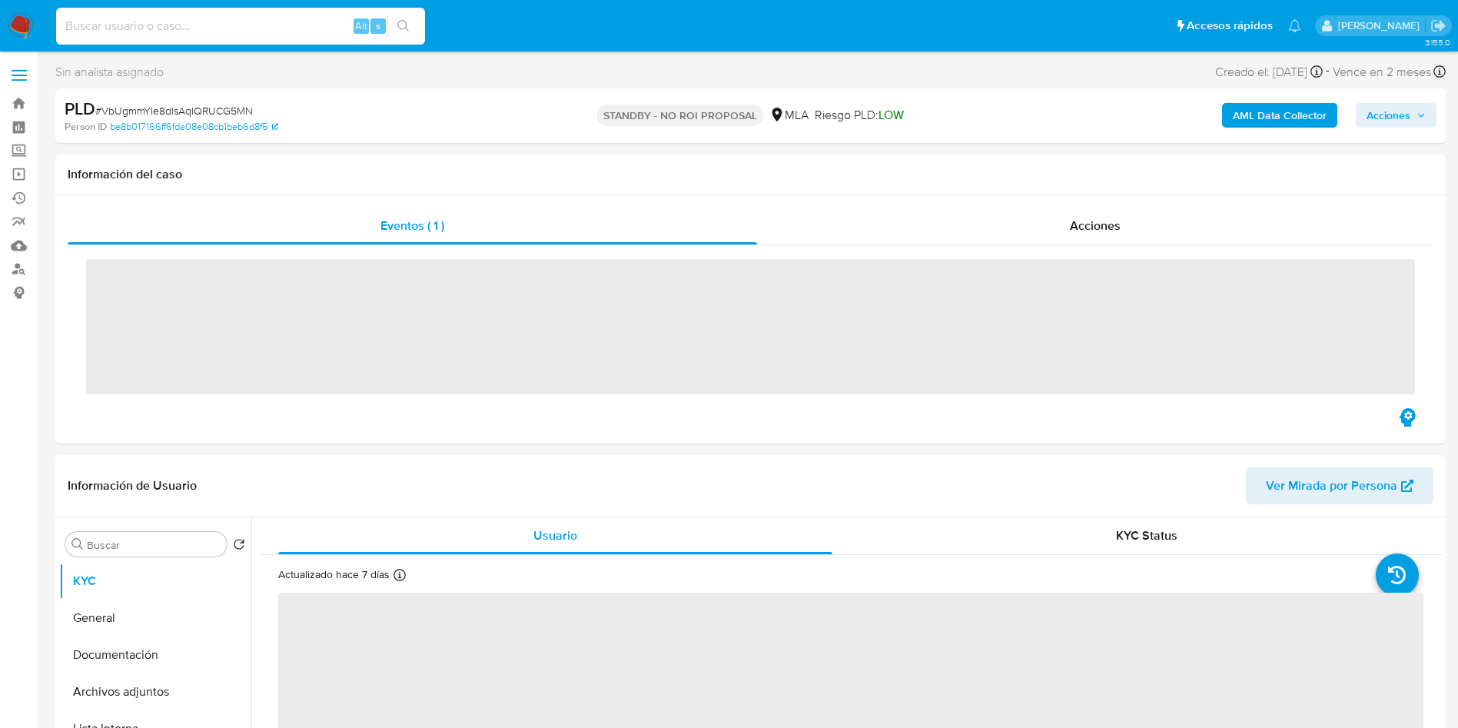
paste input "3w7HOLCuakCKBOrCGBKBXpWf"
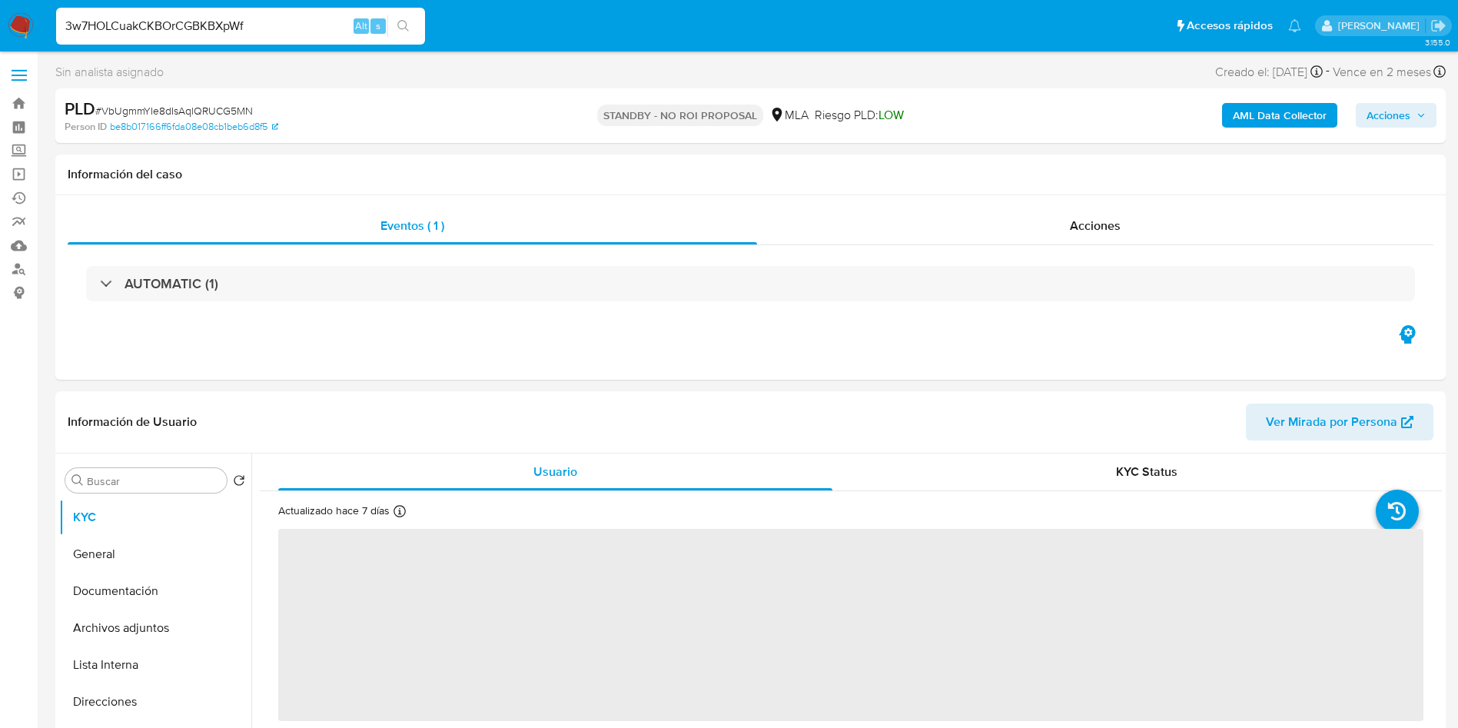
type input "3w7HOLCuakCKBOrCGBKBXpWf"
click at [404, 28] on icon "search-icon" at bounding box center [403, 26] width 12 height 12
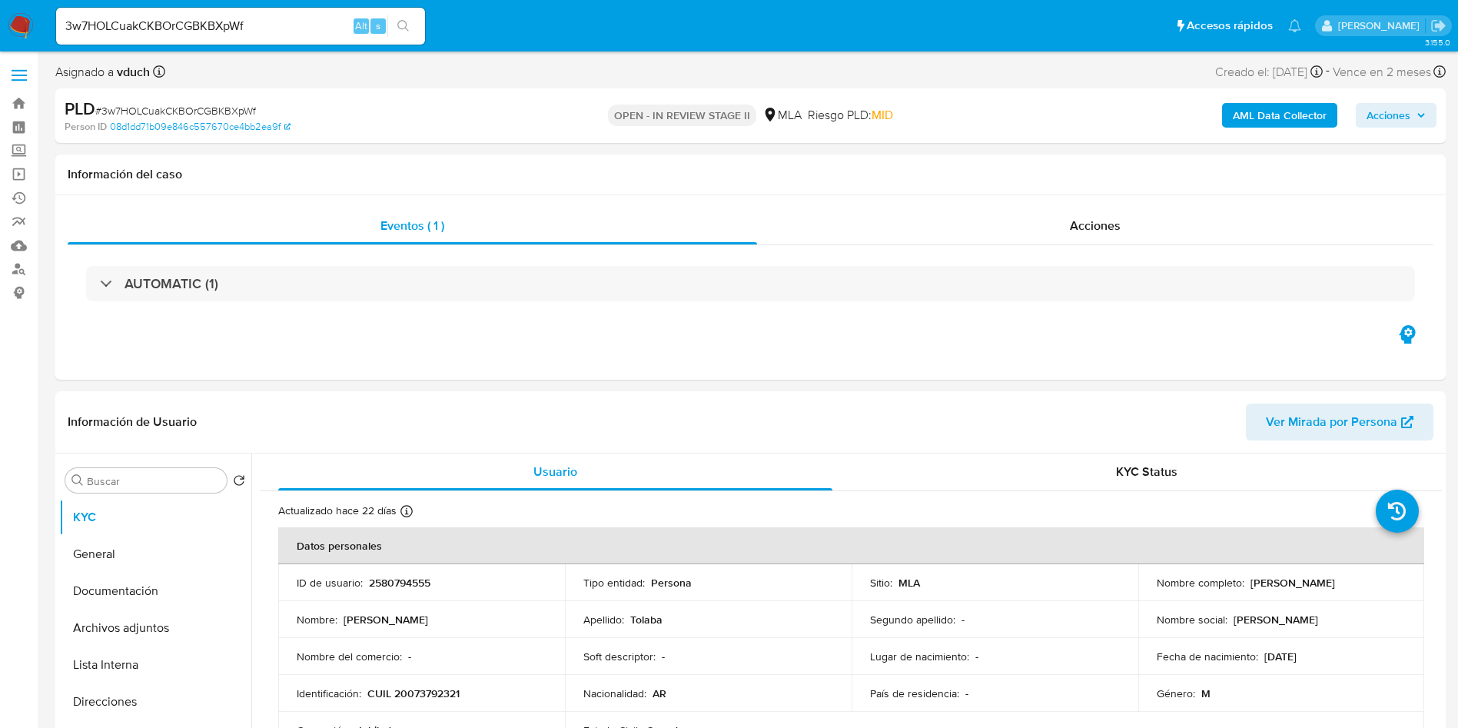
select select "10"
click at [394, 577] on p "2580794555" at bounding box center [399, 583] width 61 height 14
copy p "2580794555"
click at [599, 161] on div "Información del caso" at bounding box center [750, 175] width 1391 height 41
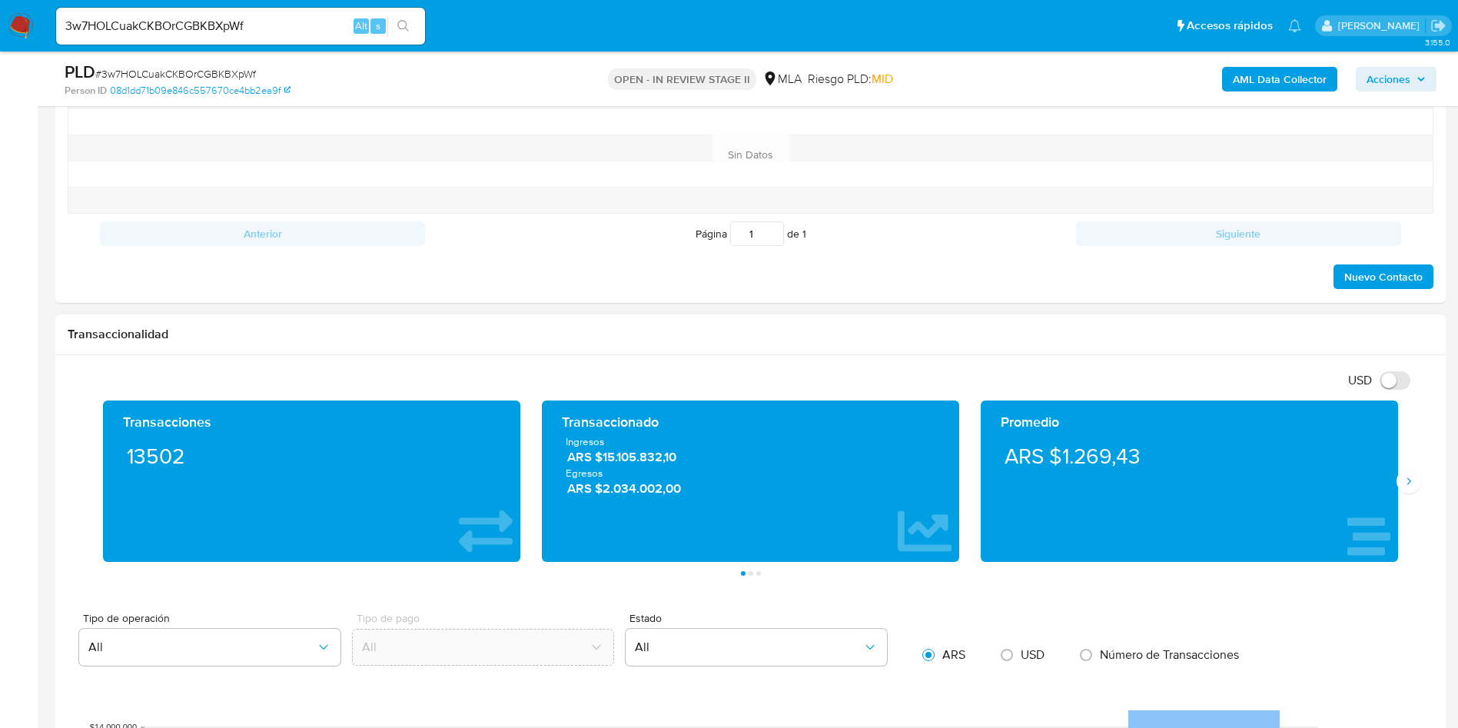
scroll to position [922, 0]
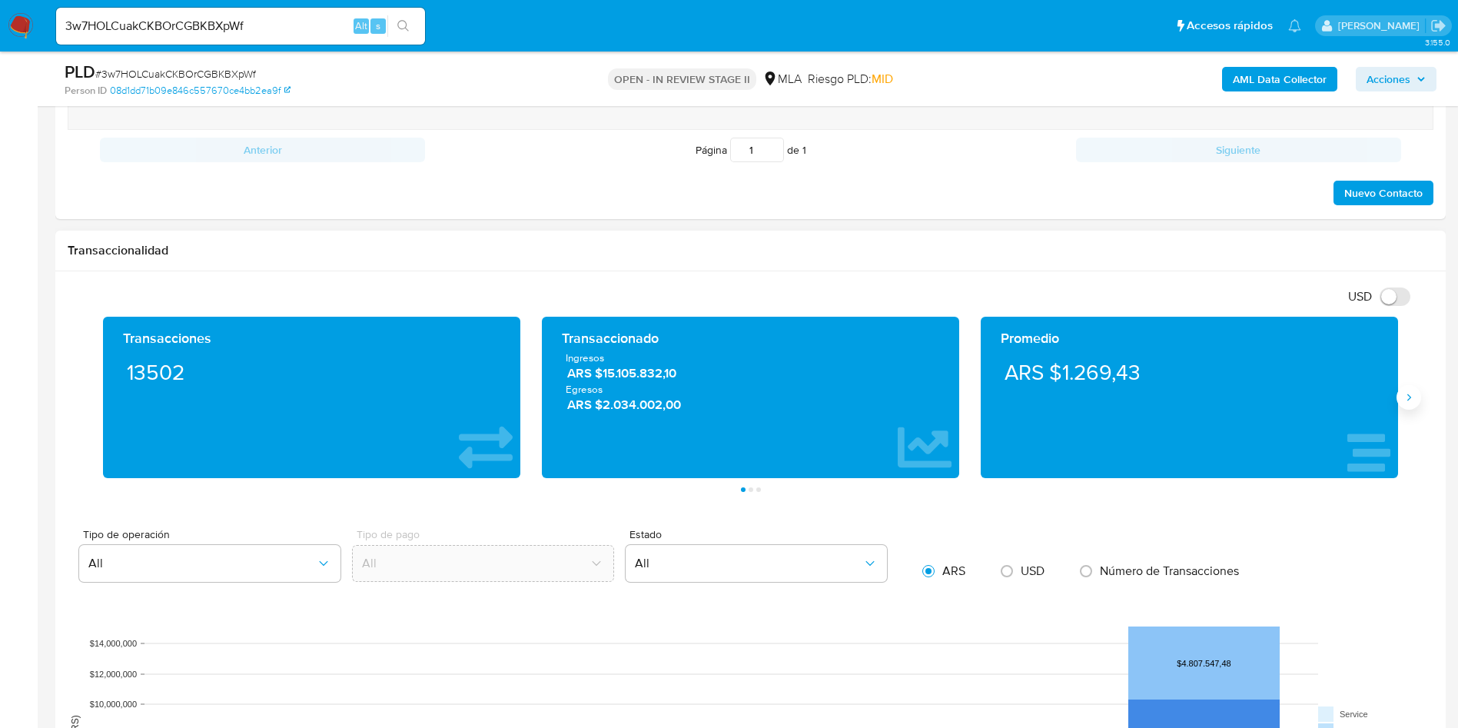
click at [1409, 404] on button "Siguiente" at bounding box center [1409, 397] width 25 height 25
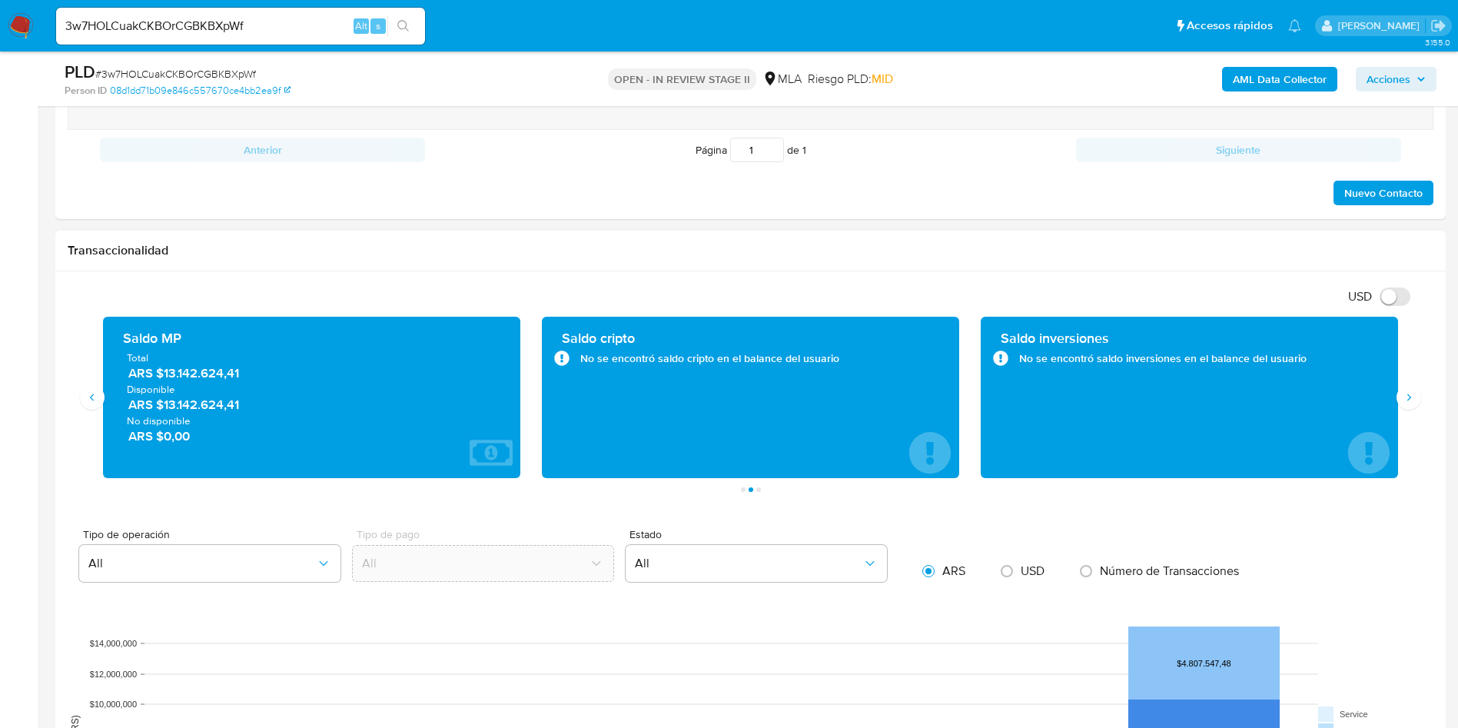
click at [1417, 410] on div "Transacciones 13502 Transaccionado Ingresos ARS $15.105.832,10 Egresos ARS $2.0…" at bounding box center [751, 404] width 1366 height 175
click at [1418, 403] on button "Siguiente" at bounding box center [1409, 397] width 25 height 25
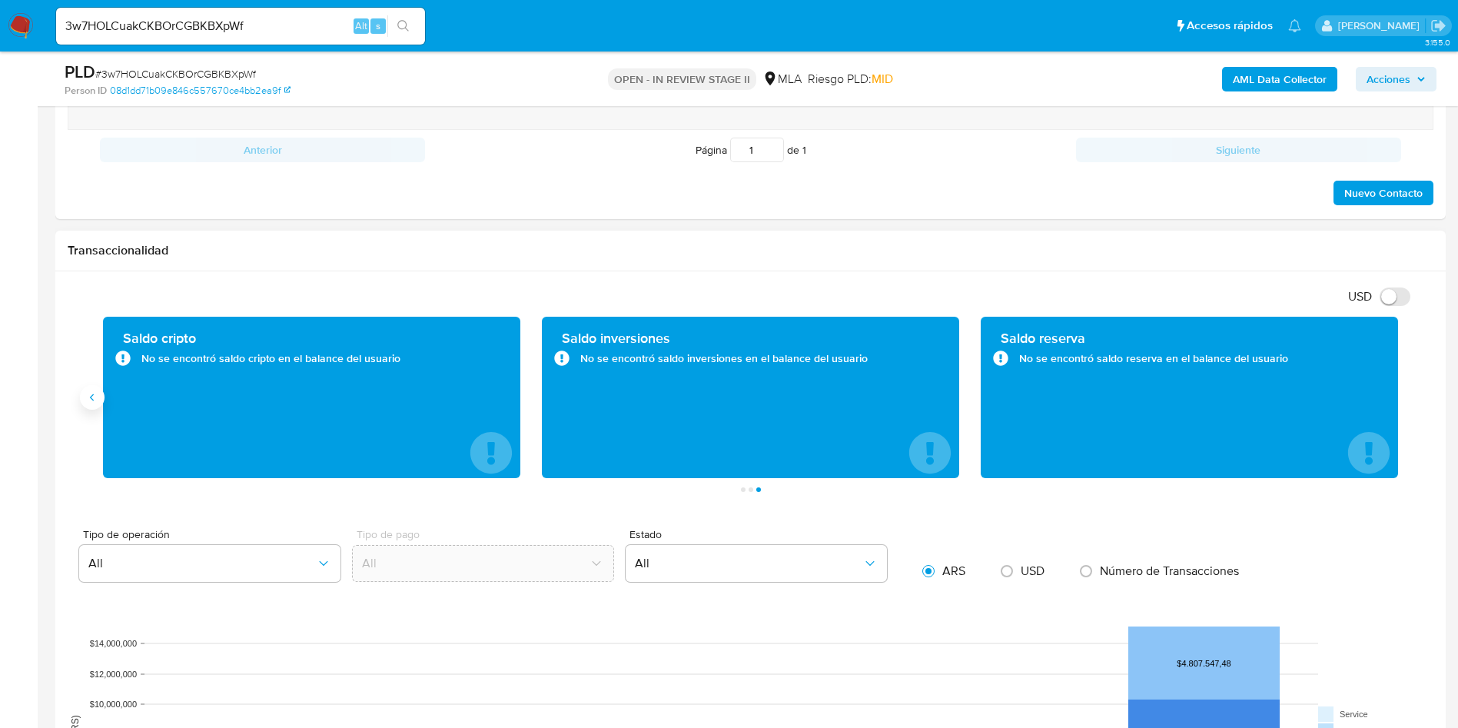
click at [88, 405] on button "Anterior" at bounding box center [92, 397] width 25 height 25
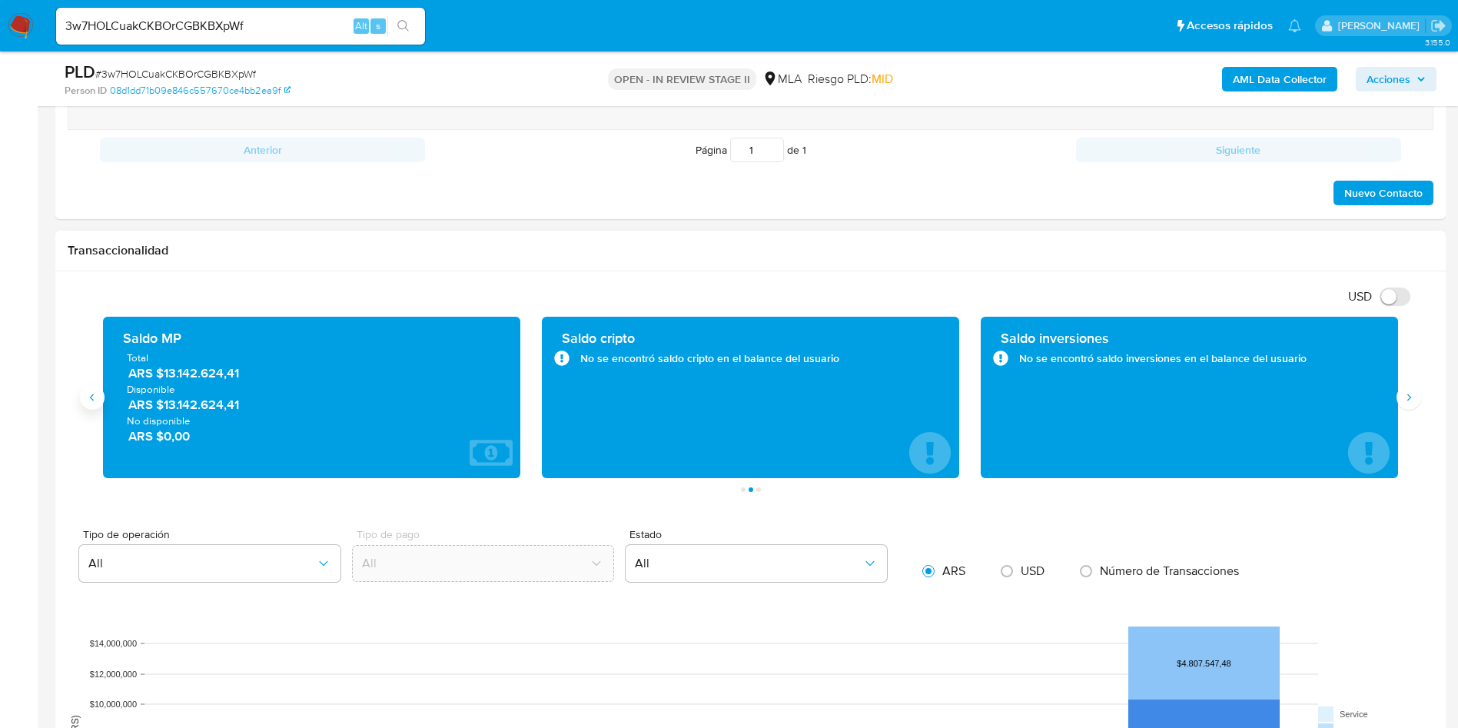
click at [88, 405] on button "Anterior" at bounding box center [92, 397] width 25 height 25
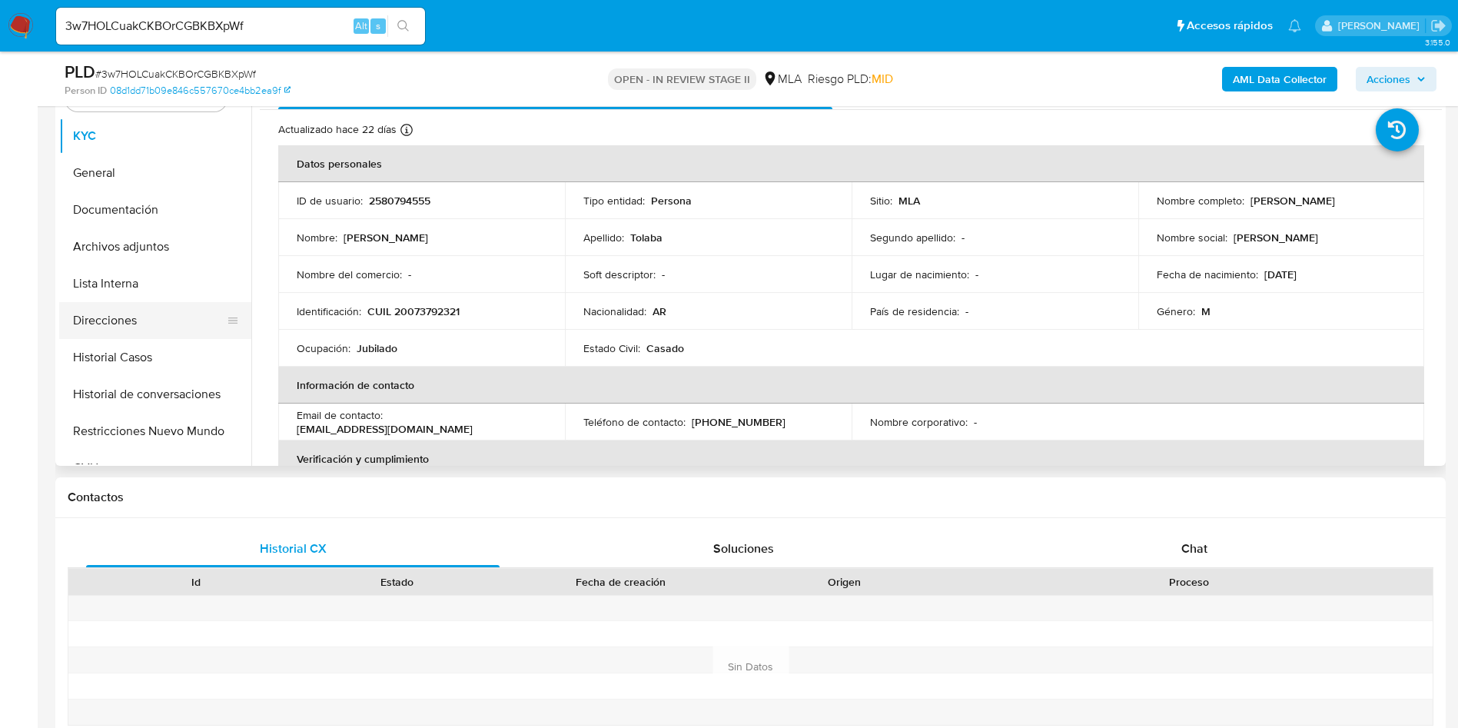
scroll to position [346, 0]
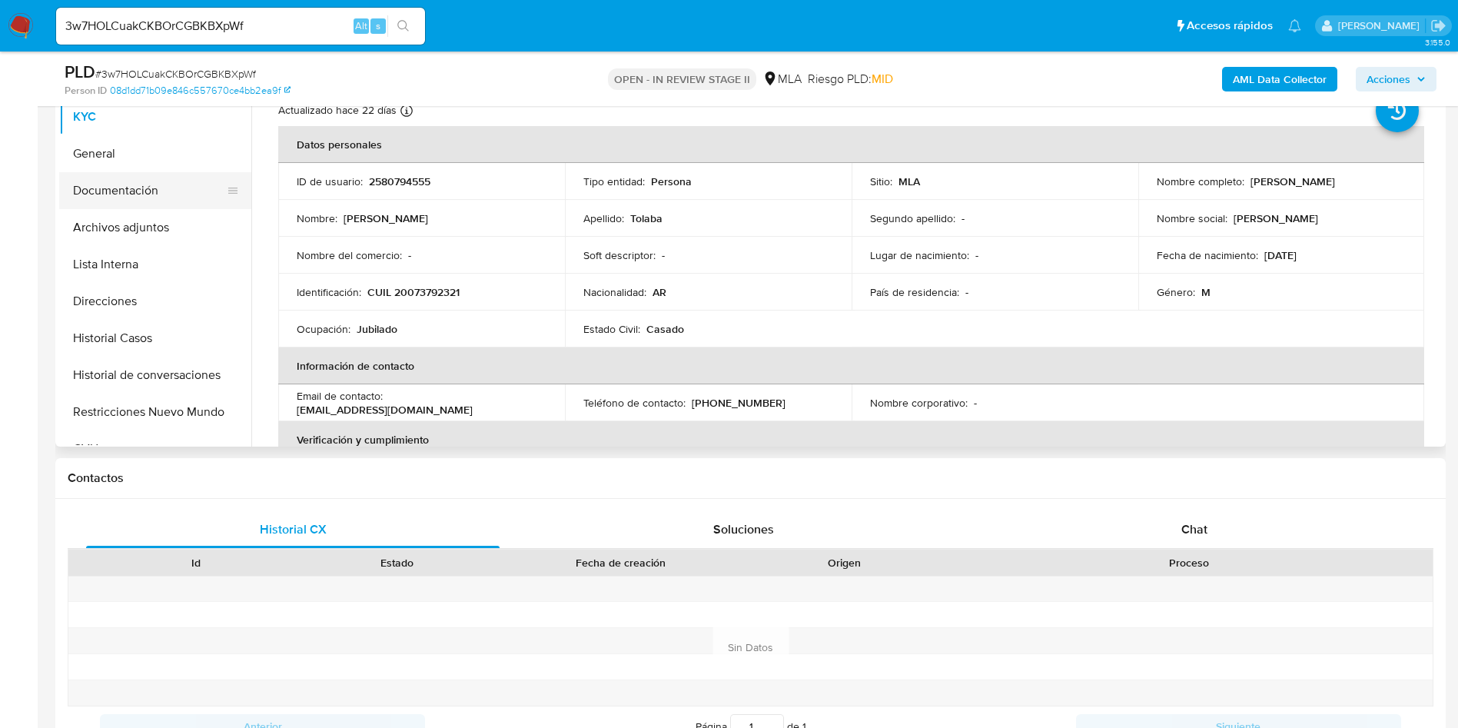
click at [151, 205] on button "Documentación" at bounding box center [149, 190] width 180 height 37
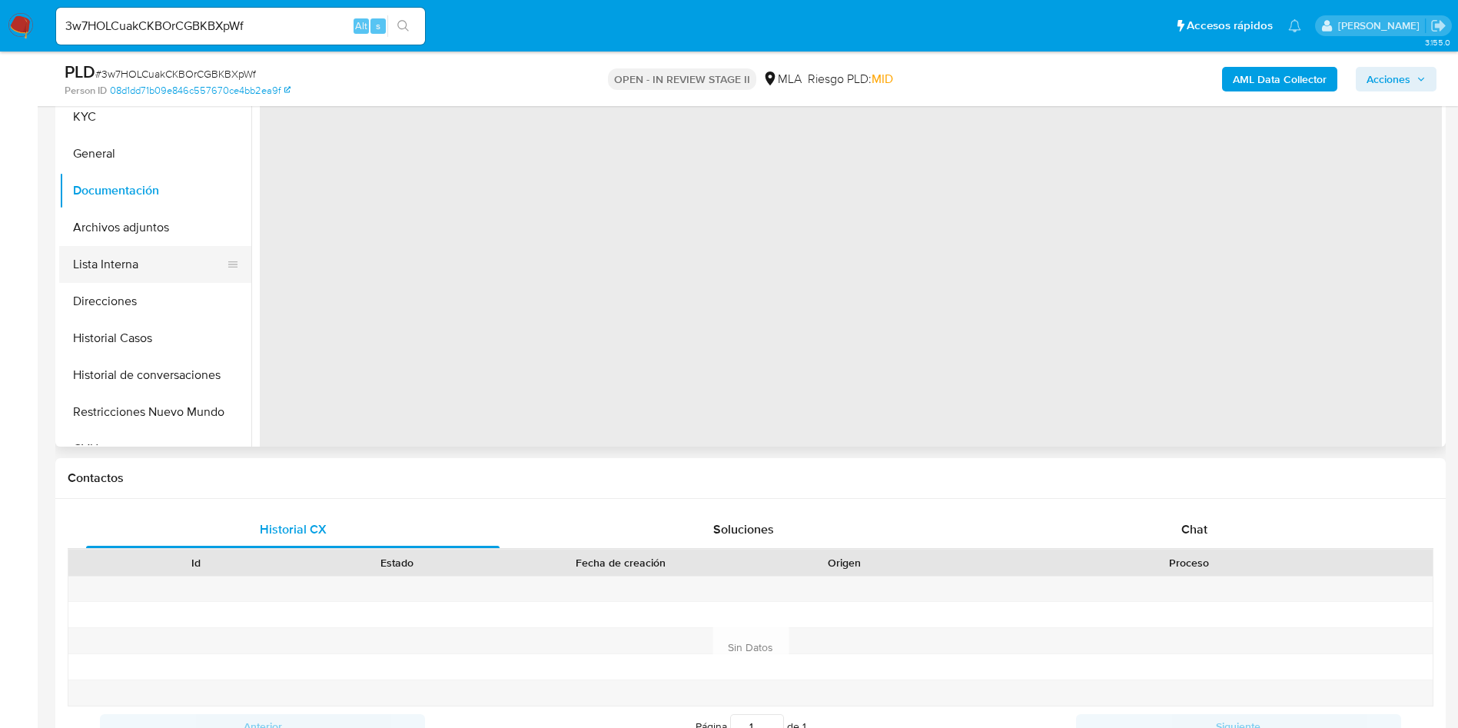
click at [157, 271] on button "Lista Interna" at bounding box center [149, 264] width 180 height 37
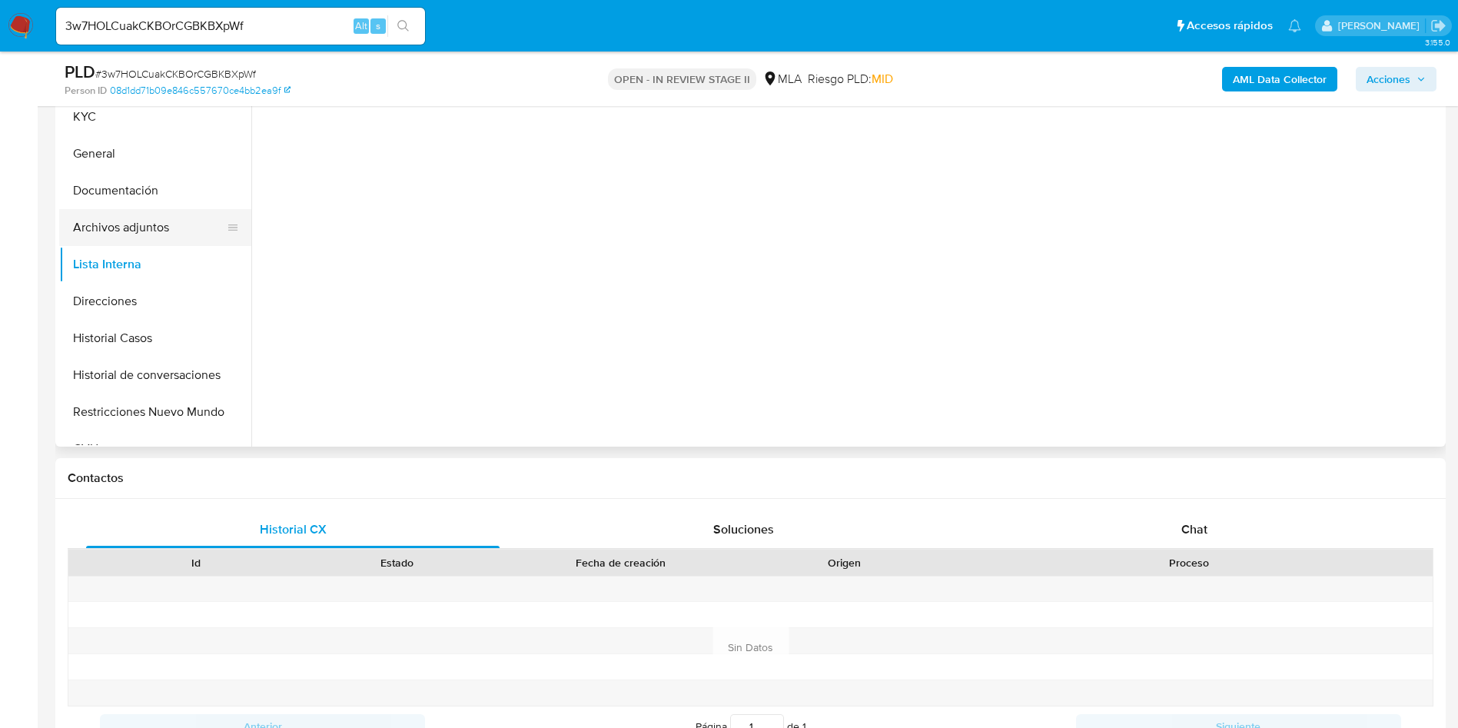
click at [145, 214] on button "Archivos adjuntos" at bounding box center [149, 227] width 180 height 37
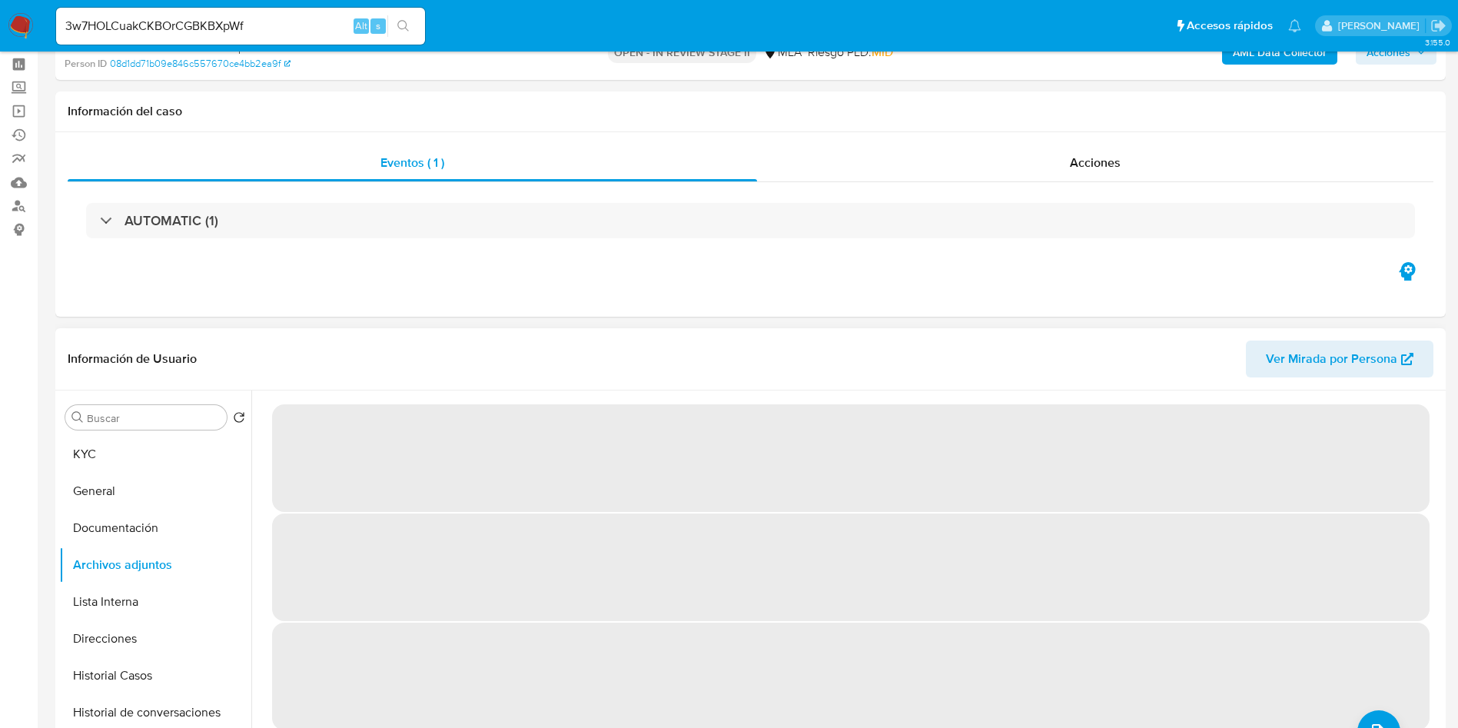
scroll to position [115, 0]
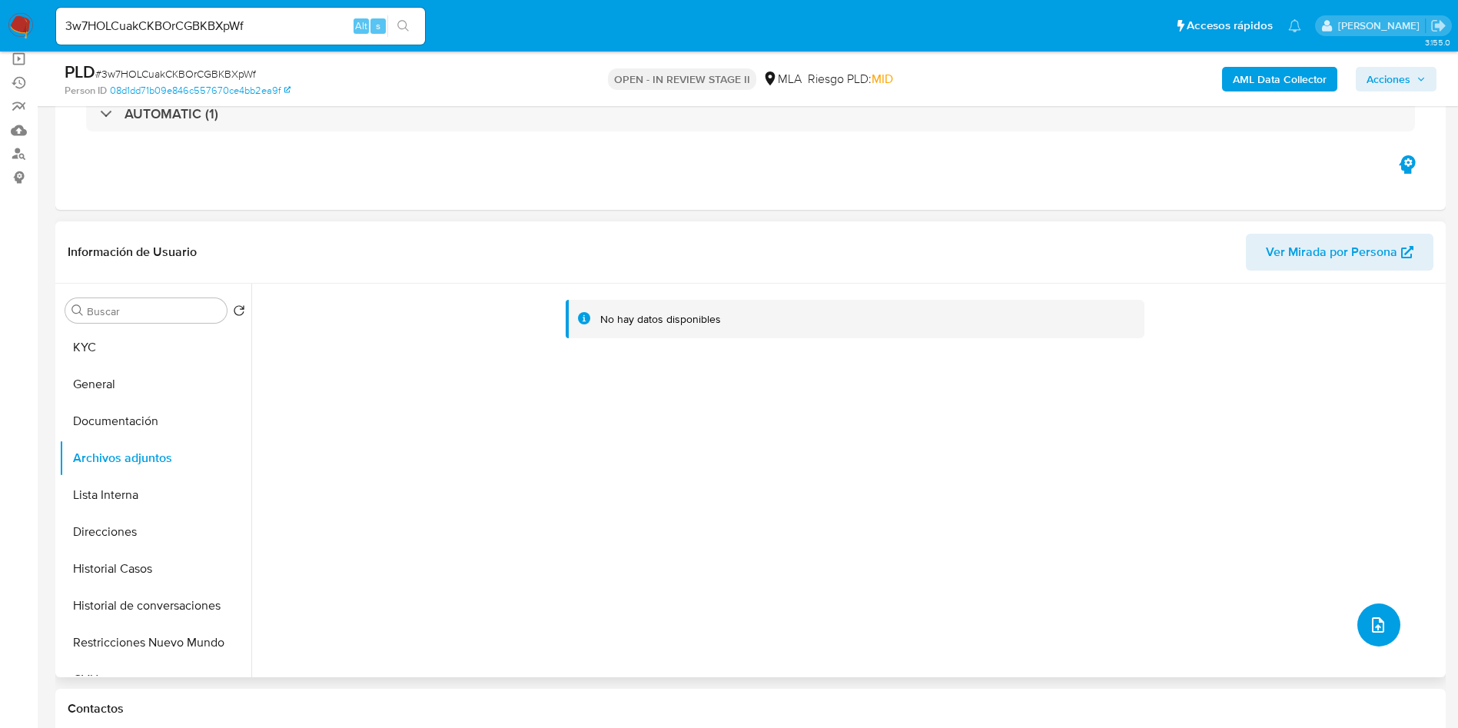
click at [1369, 627] on icon "upload-file" at bounding box center [1378, 625] width 18 height 18
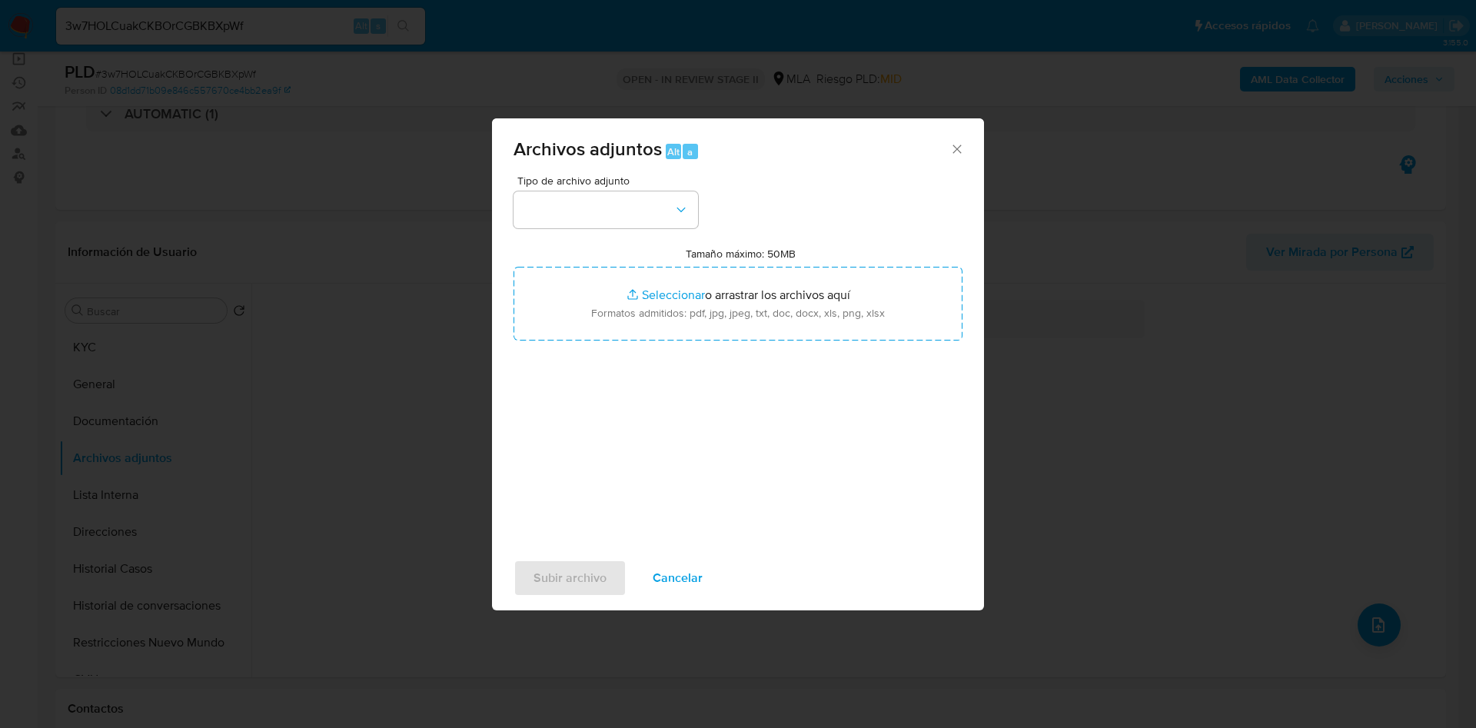
click at [963, 145] on icon "Cerrar" at bounding box center [956, 148] width 15 height 15
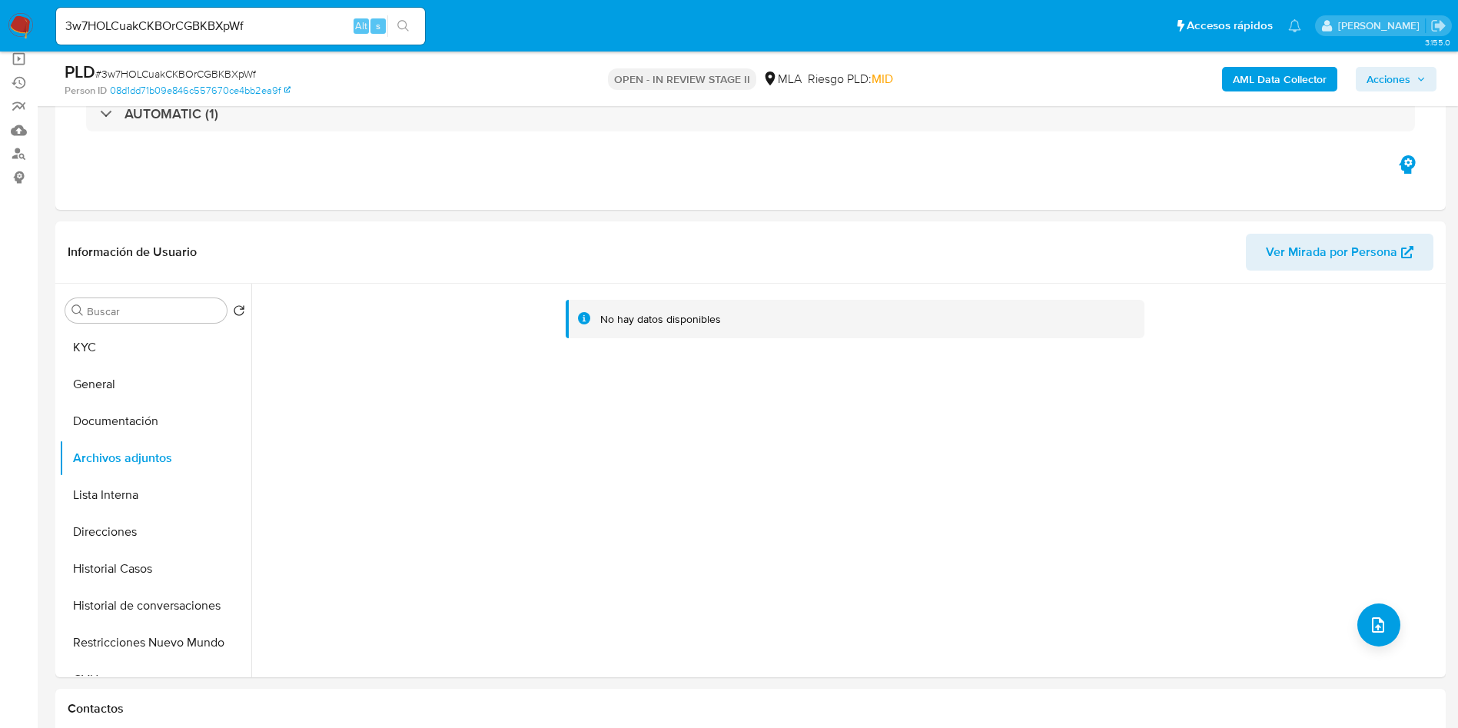
click at [1220, 71] on div "AML Data Collector Acciones" at bounding box center [1210, 79] width 454 height 36
click at [1239, 83] on b "AML Data Collector" at bounding box center [1280, 79] width 94 height 25
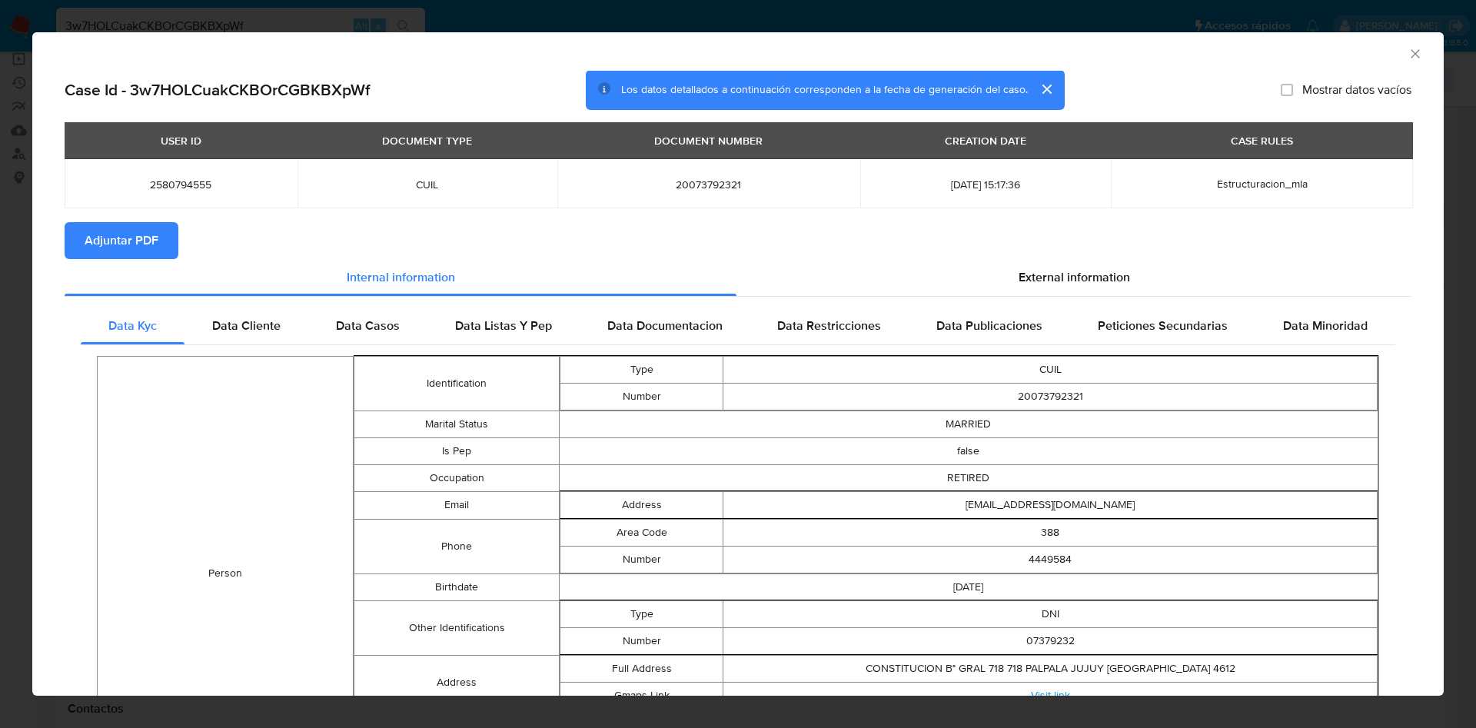
click at [113, 233] on span "Adjuntar PDF" at bounding box center [122, 241] width 74 height 34
click at [1407, 56] on icon "Cerrar ventana" at bounding box center [1414, 53] width 15 height 15
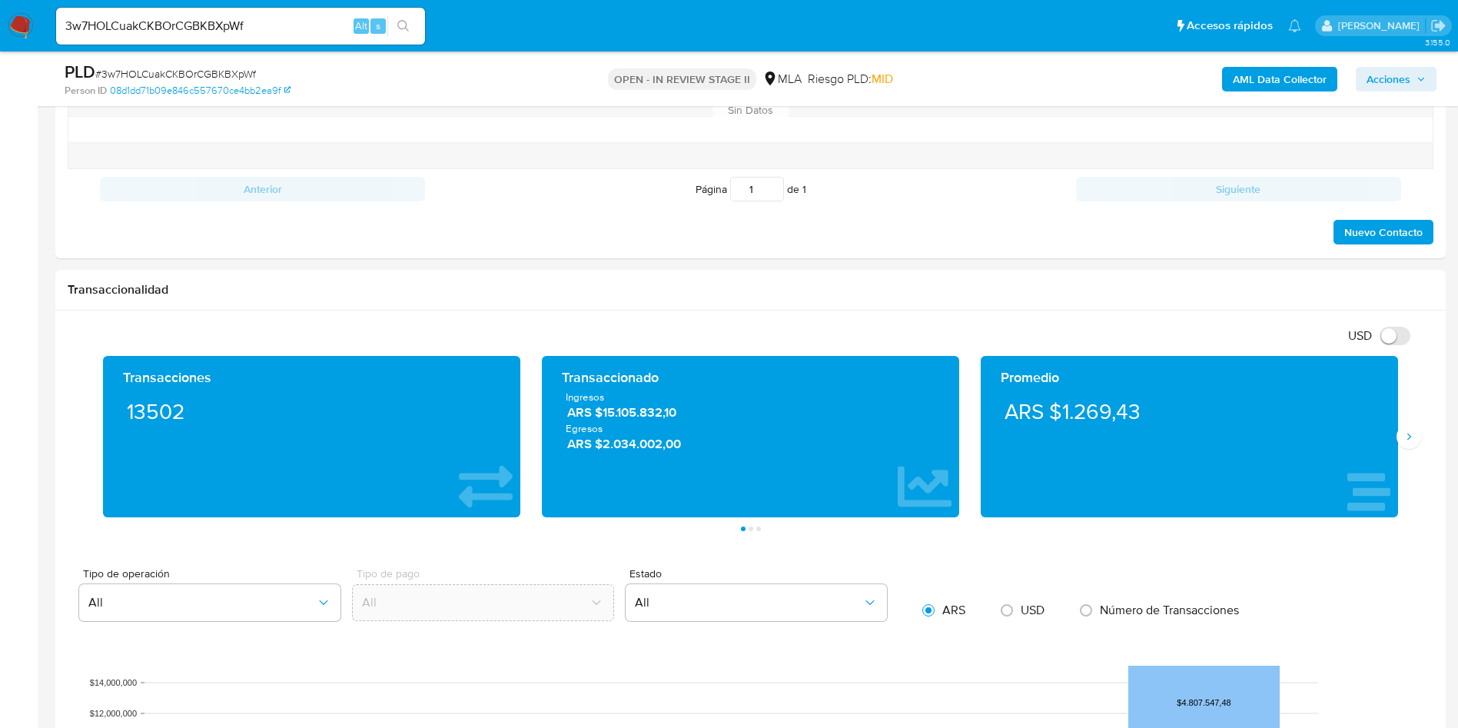
scroll to position [1038, 0]
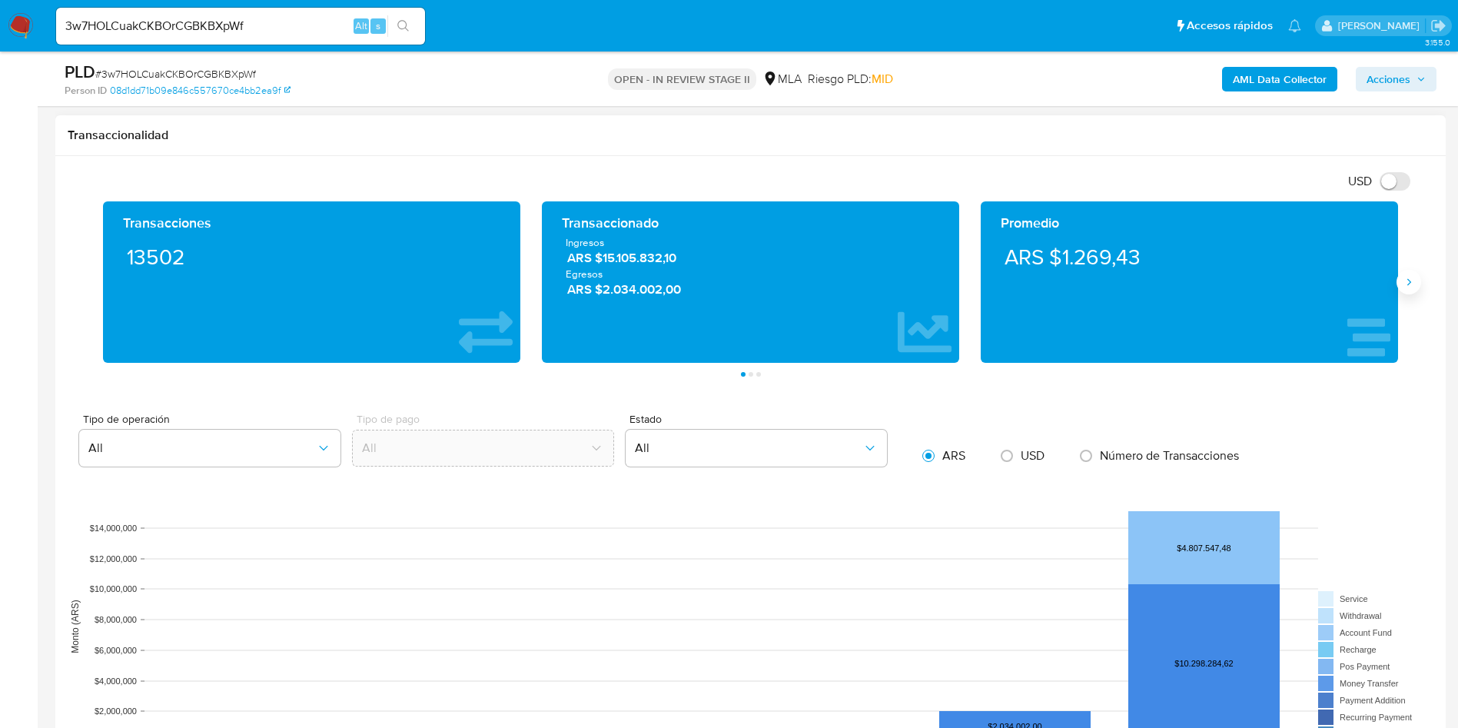
click at [1417, 281] on button "Siguiente" at bounding box center [1409, 282] width 25 height 25
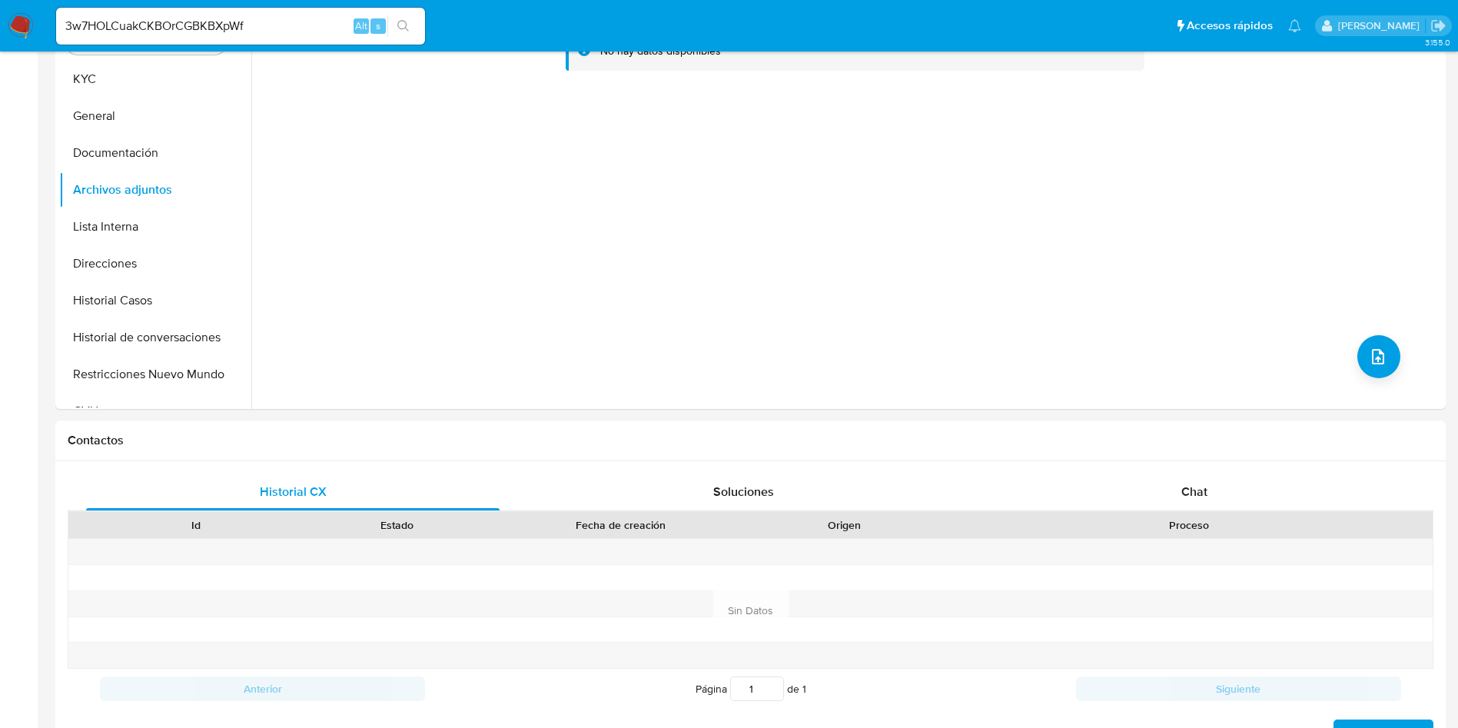
scroll to position [0, 0]
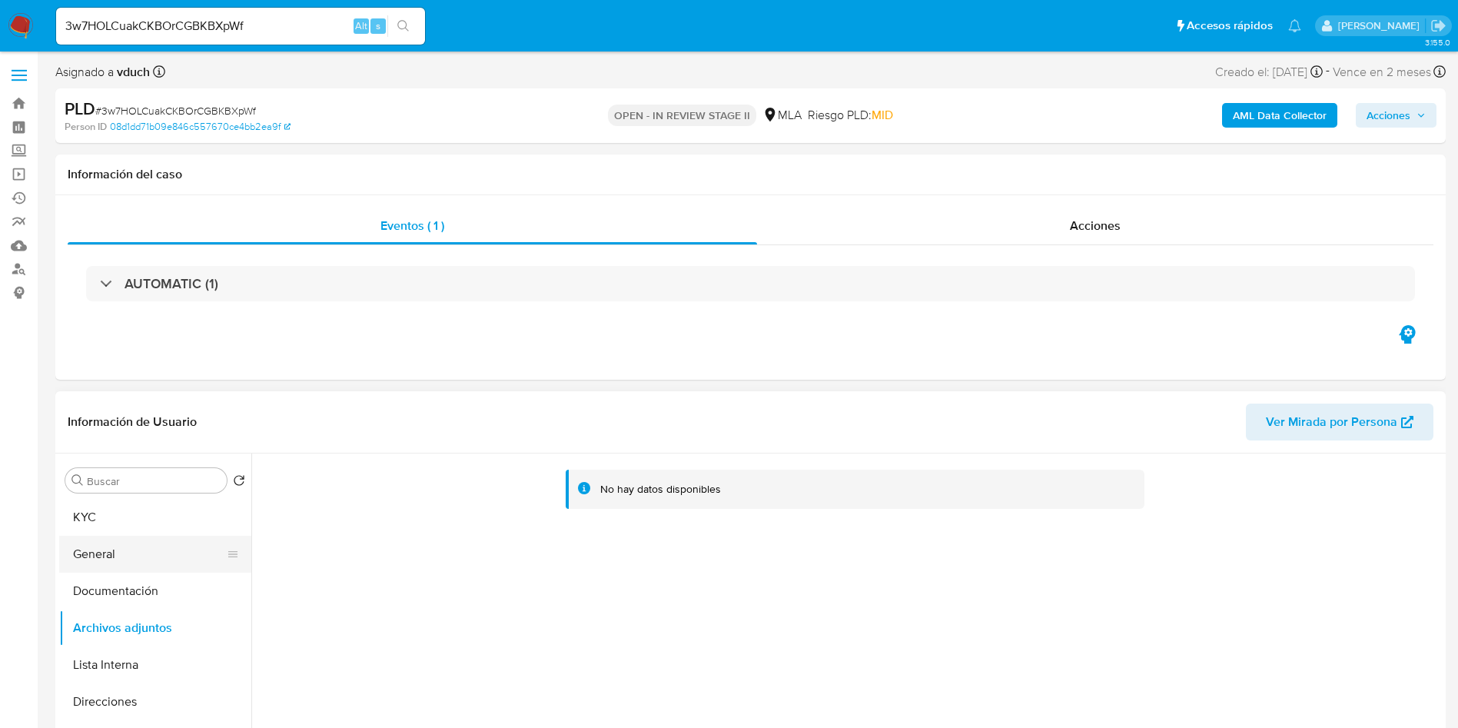
drag, startPoint x: 125, startPoint y: 547, endPoint x: 115, endPoint y: 536, distance: 14.8
click at [125, 547] on button "General" at bounding box center [149, 554] width 180 height 37
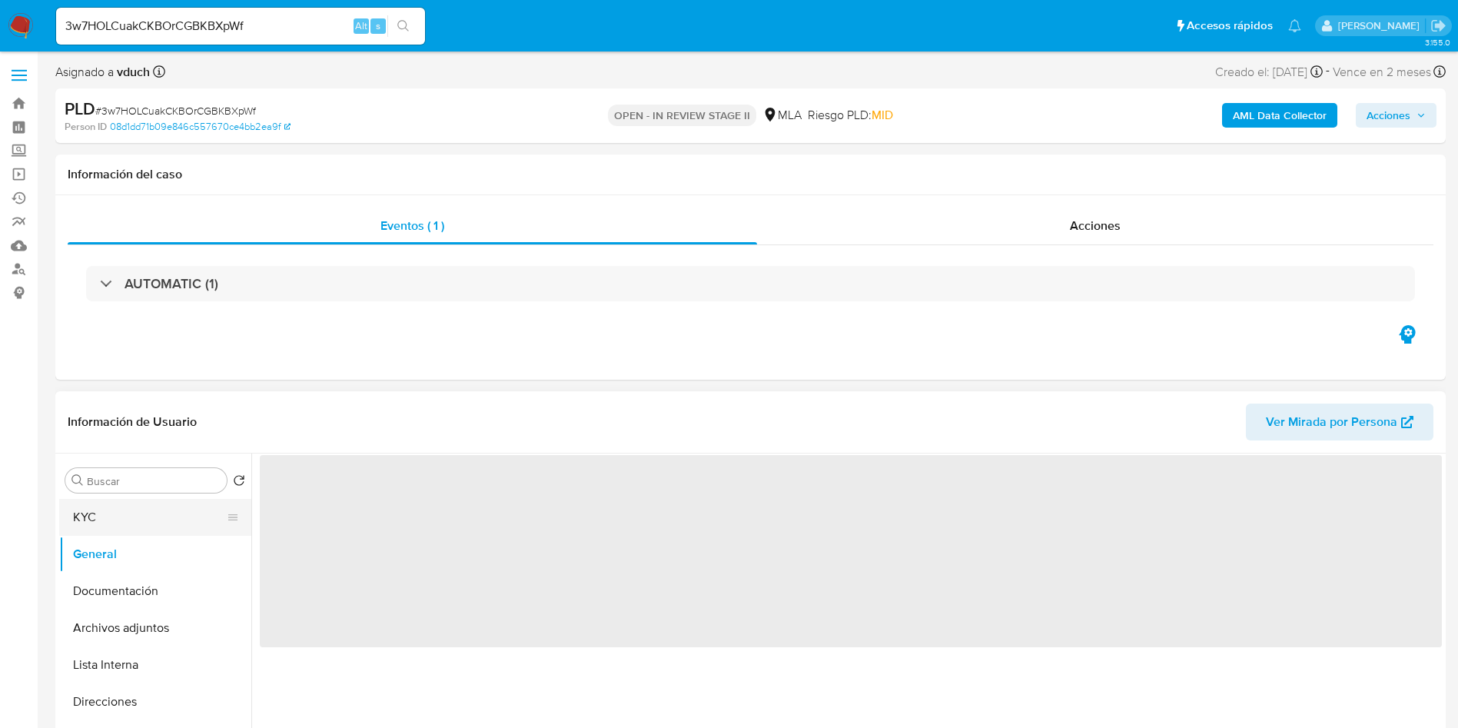
click at [122, 507] on button "KYC" at bounding box center [149, 517] width 180 height 37
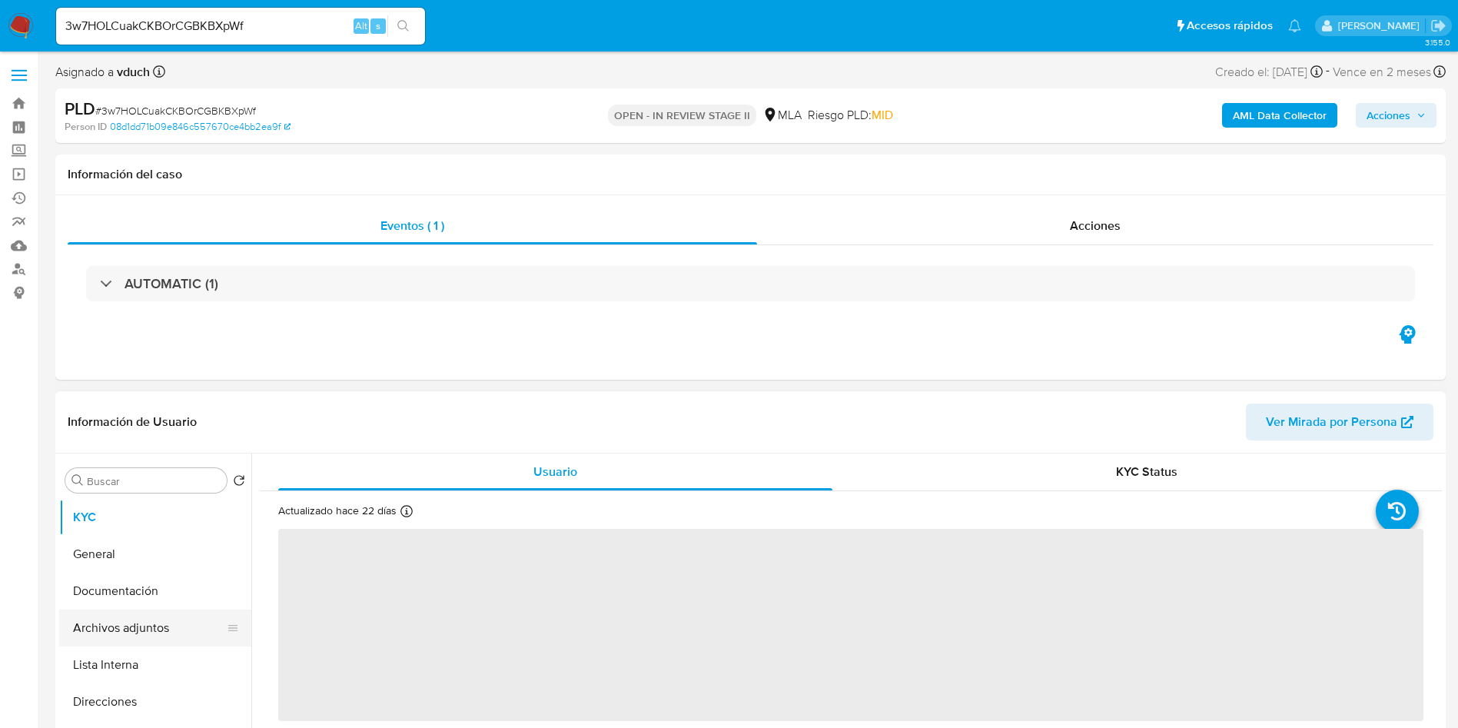
click at [161, 623] on button "Archivos adjuntos" at bounding box center [149, 628] width 180 height 37
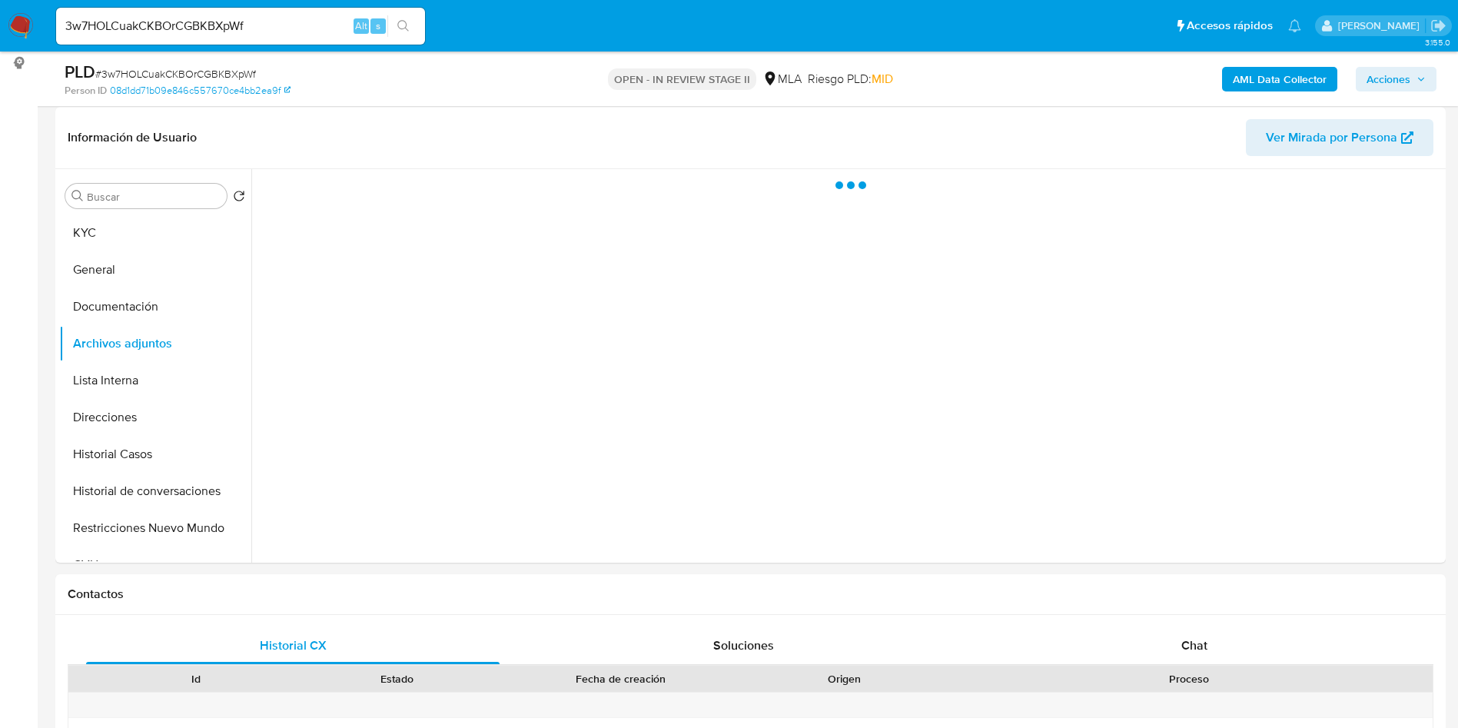
scroll to position [231, 0]
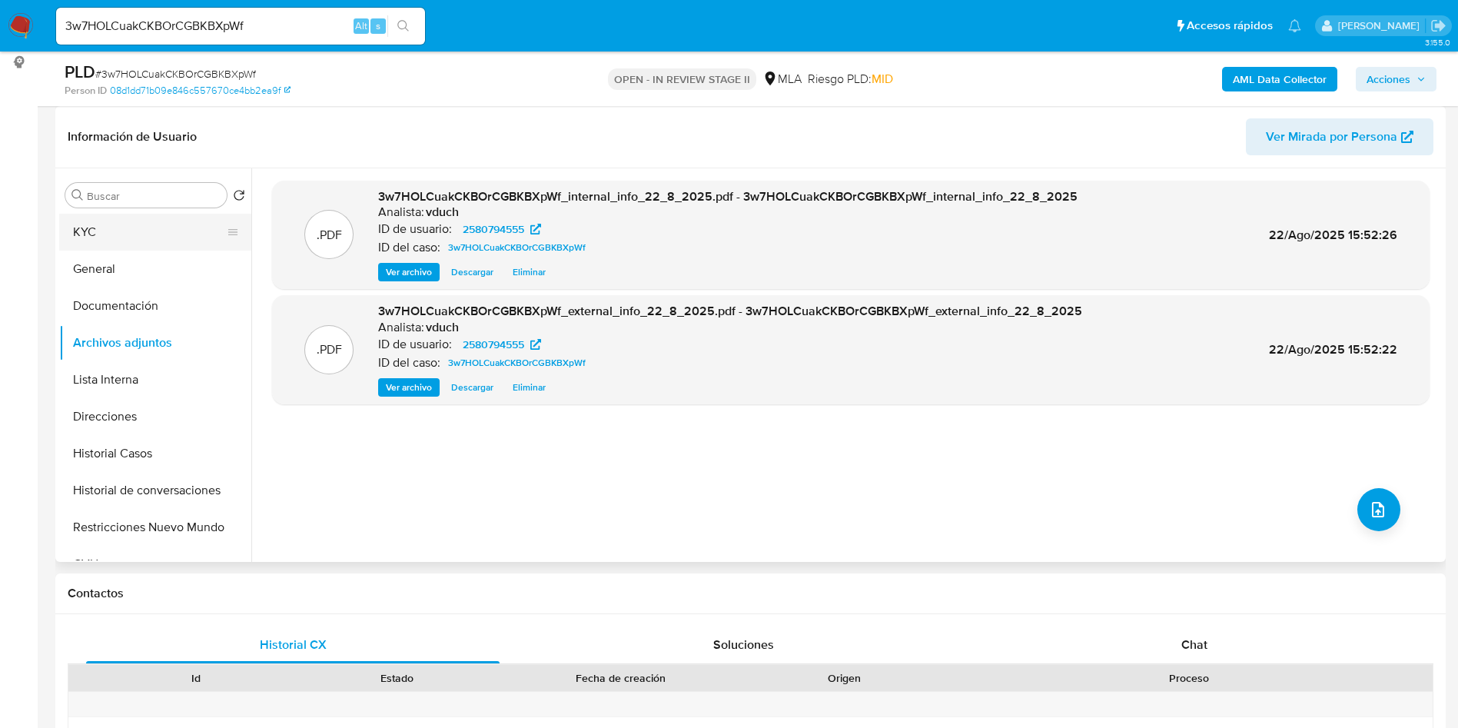
click at [148, 228] on button "KYC" at bounding box center [149, 232] width 180 height 37
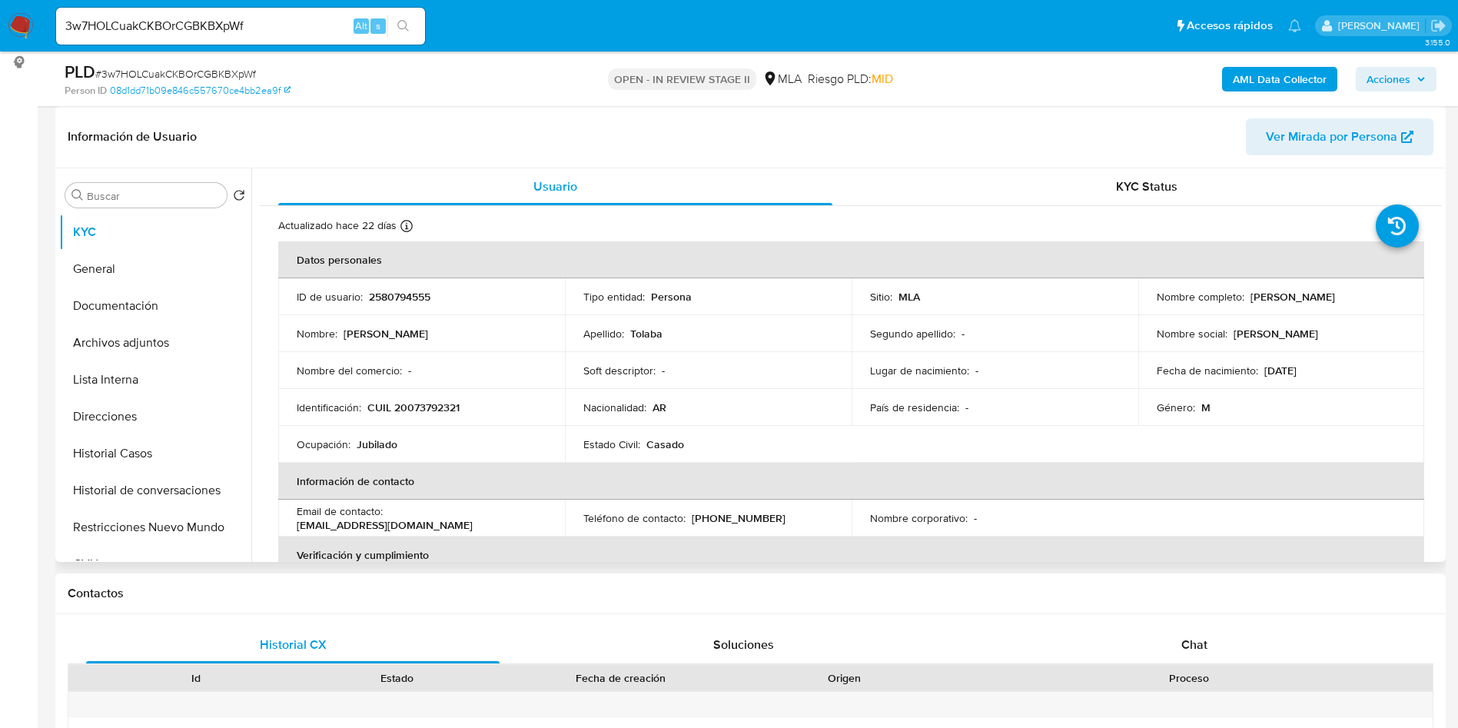
drag, startPoint x: 1246, startPoint y: 300, endPoint x: 1411, endPoint y: 307, distance: 165.4
click at [1411, 307] on td "Nombre completo : Venancio Tolaba" at bounding box center [1281, 296] width 287 height 37
copy p "[PERSON_NAME]"
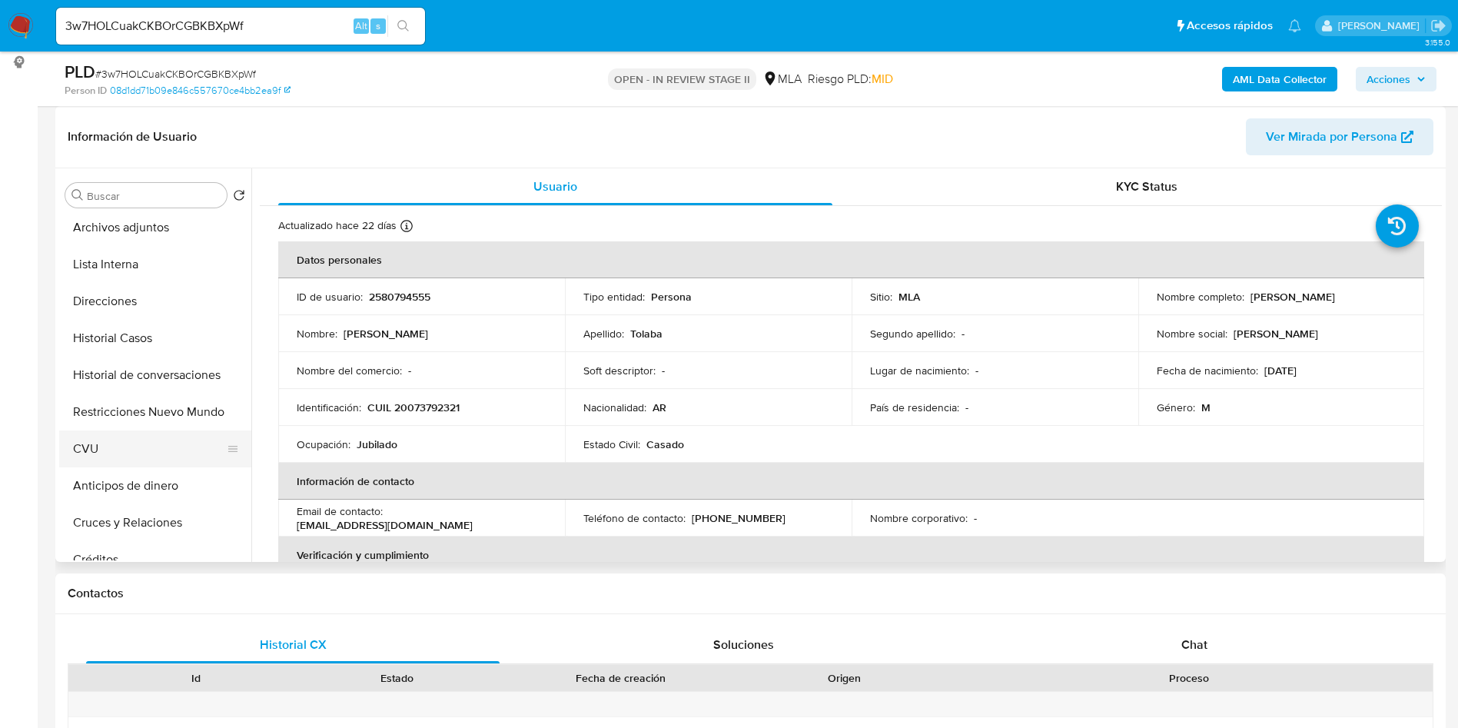
click at [130, 464] on button "CVU" at bounding box center [149, 448] width 180 height 37
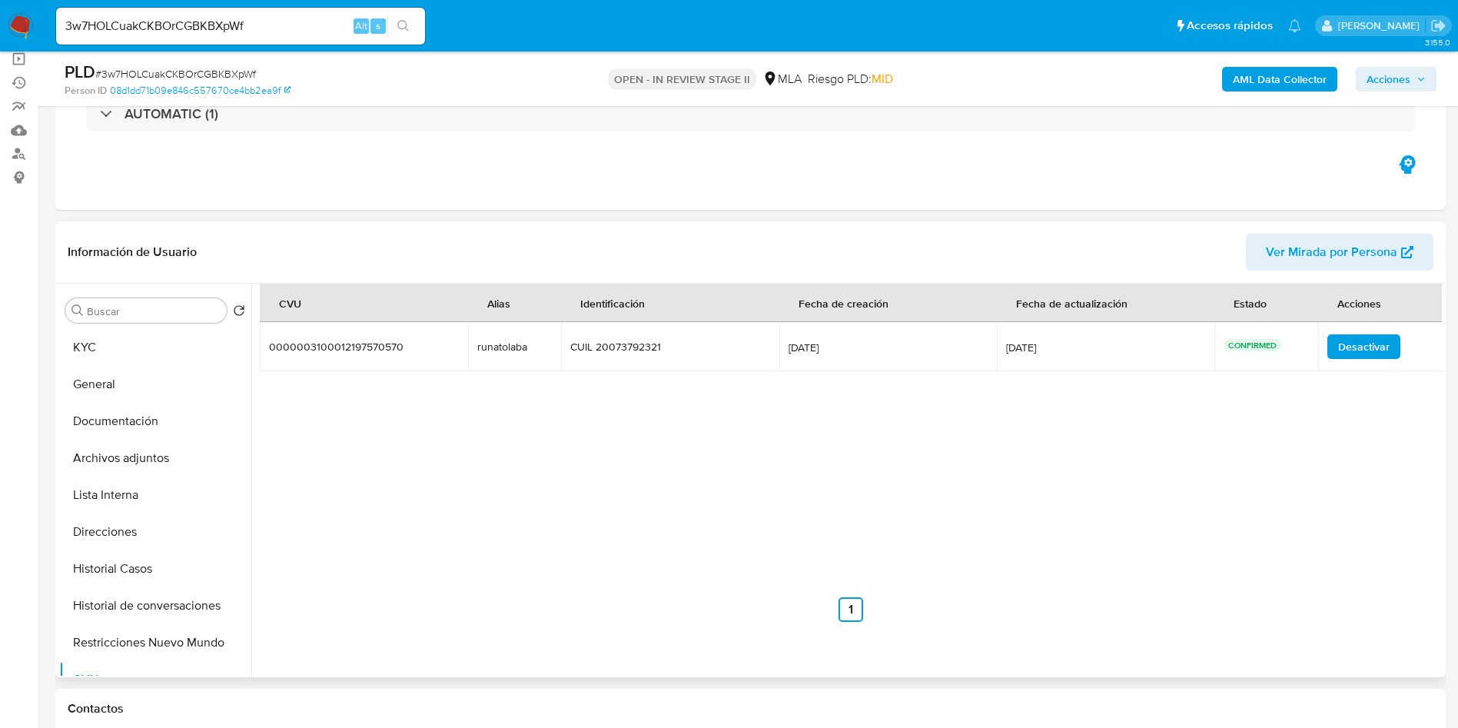
click at [497, 353] on div "runatolaba" at bounding box center [514, 347] width 75 height 14
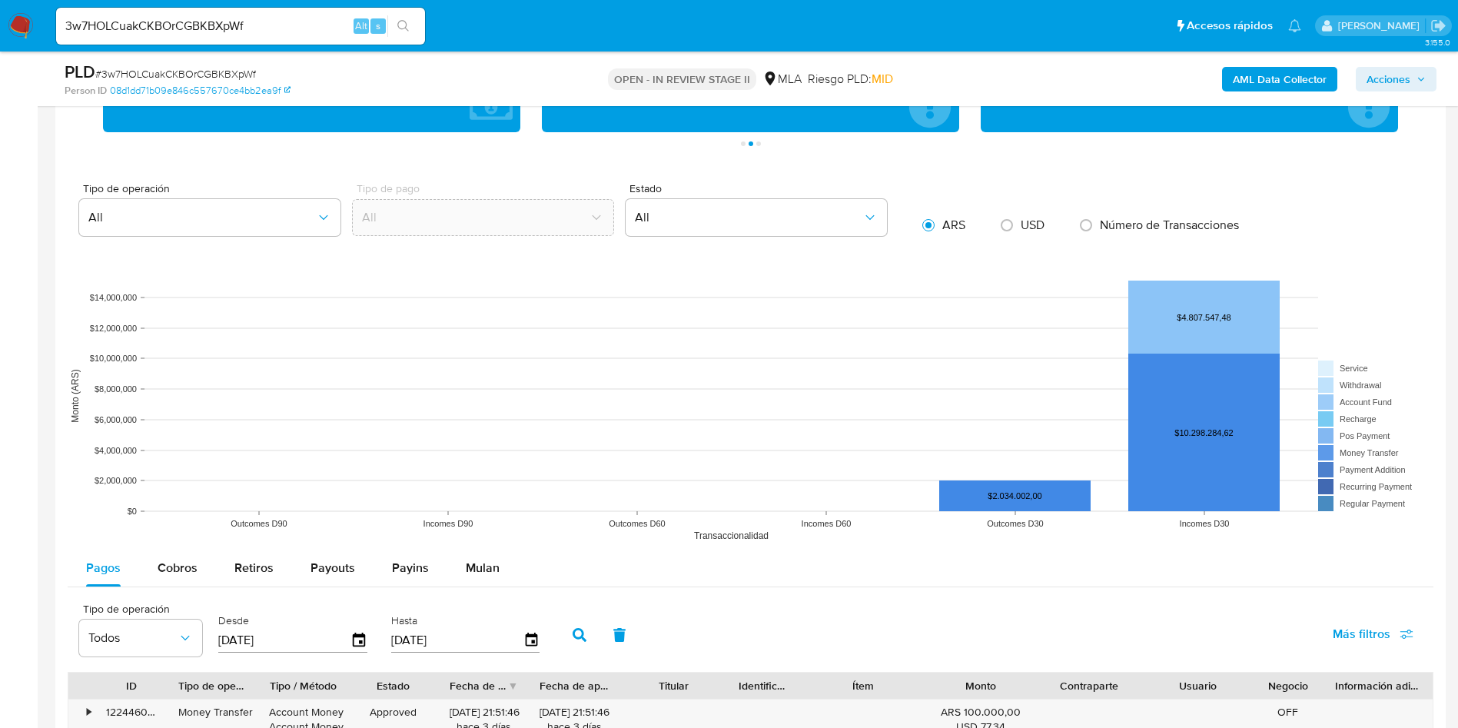
scroll to position [1614, 0]
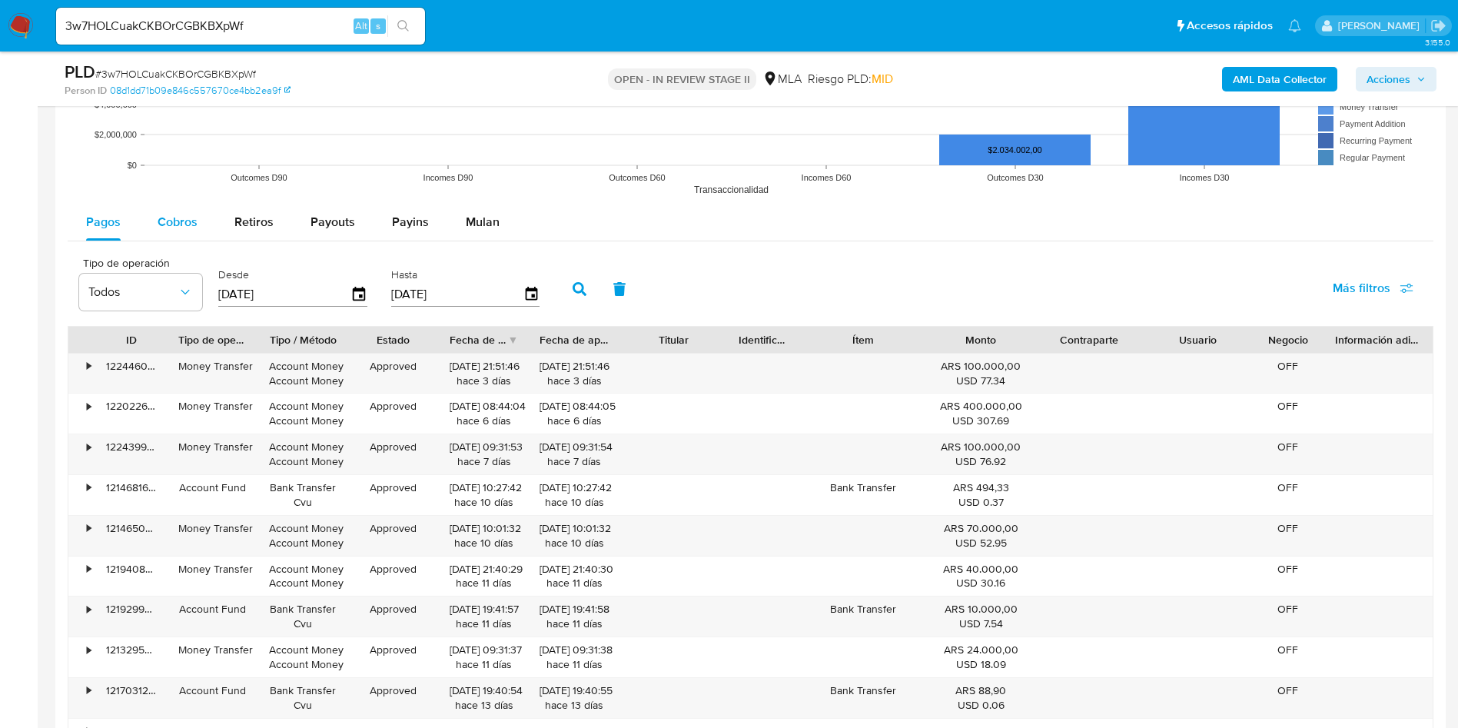
click at [197, 224] on button "Cobros" at bounding box center [177, 222] width 77 height 37
select select "10"
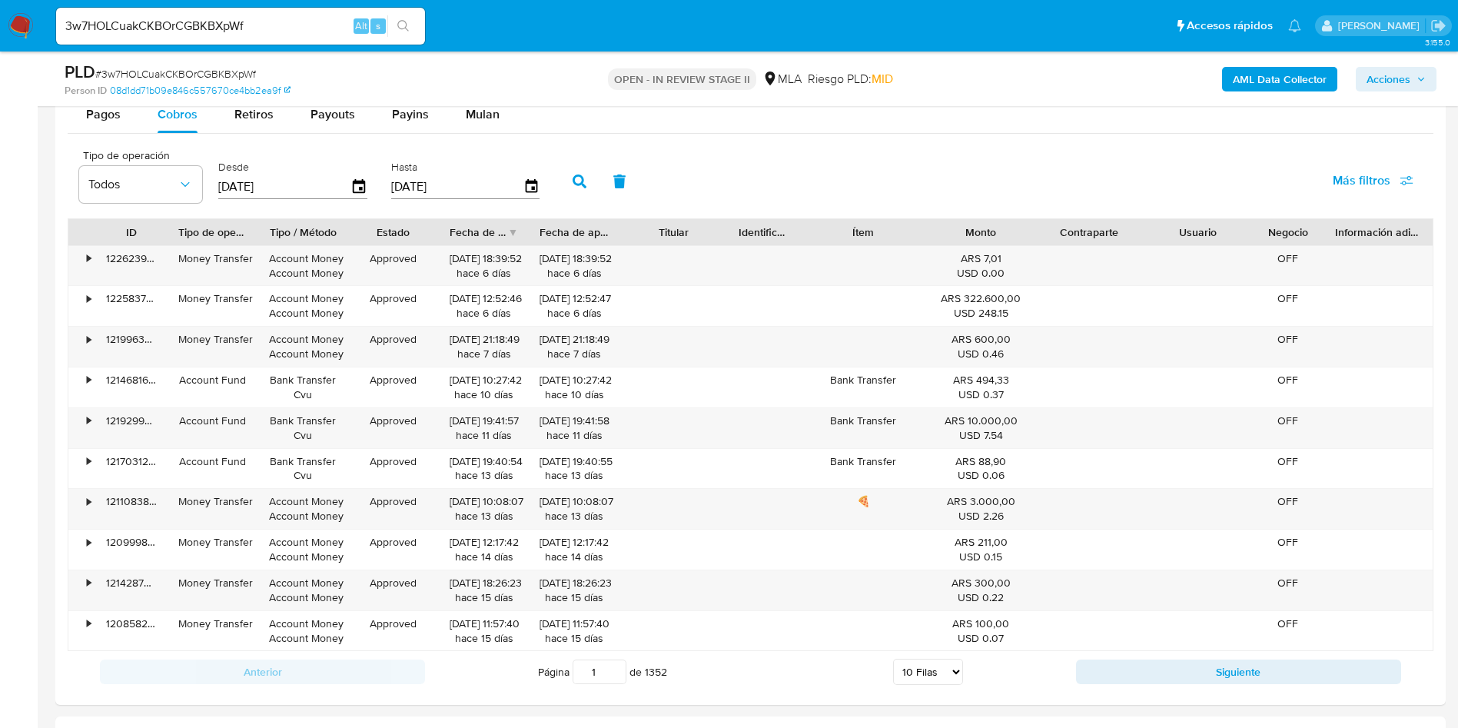
scroll to position [1730, 0]
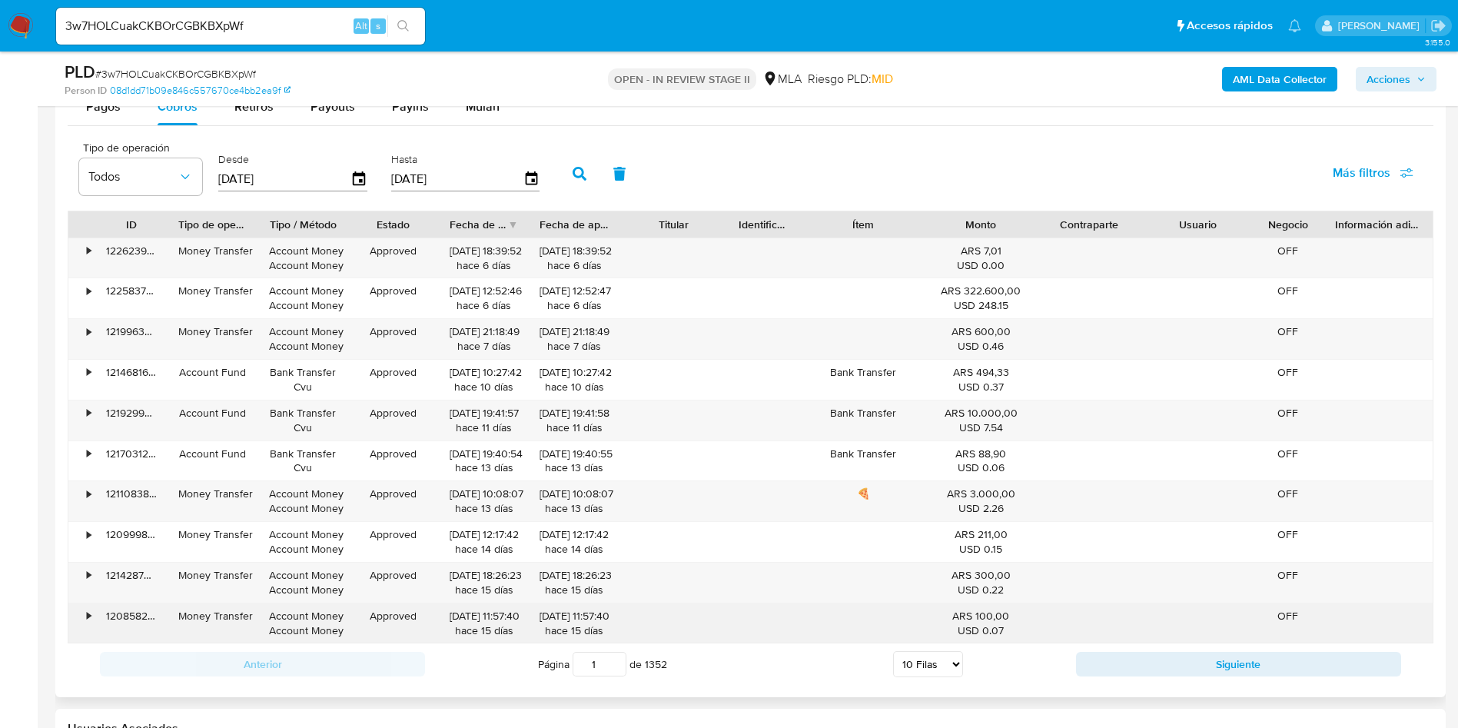
click at [912, 639] on div at bounding box center [863, 623] width 127 height 40
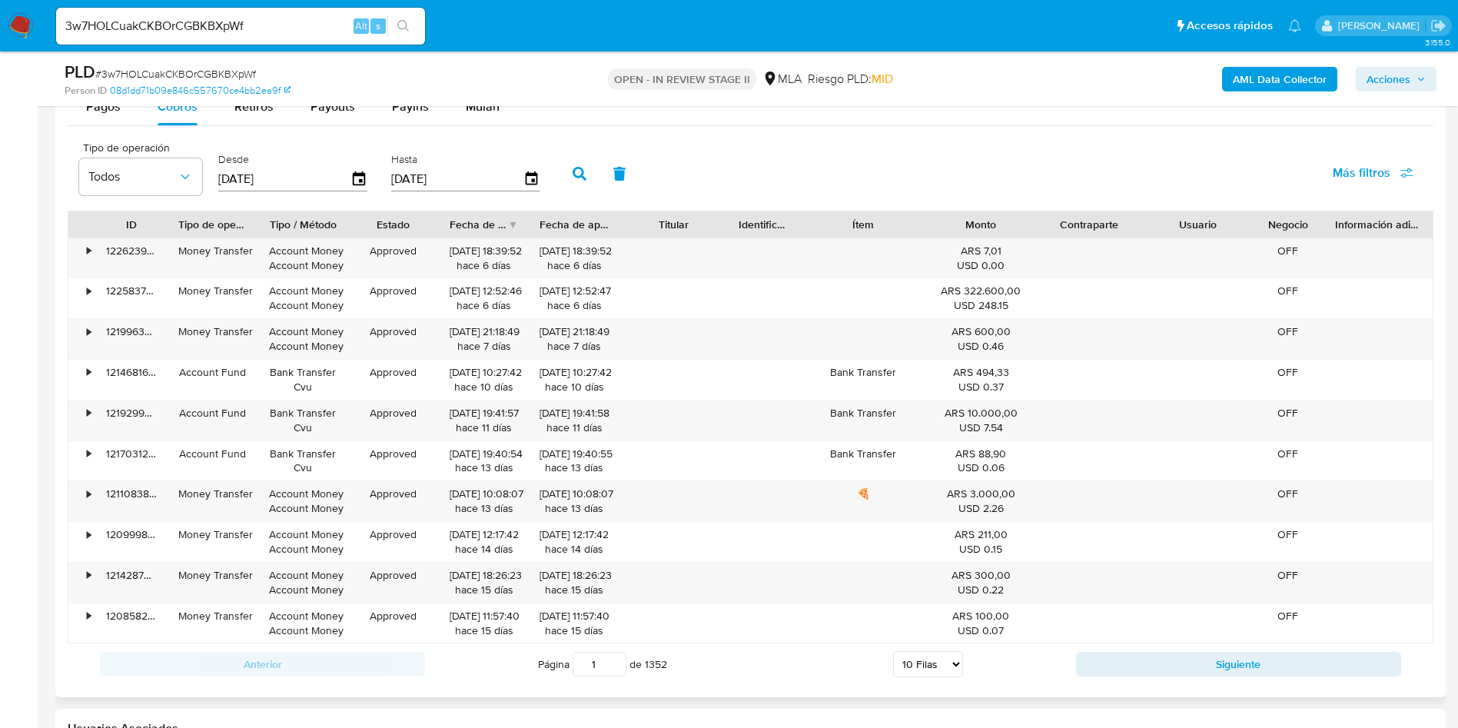
click at [916, 658] on select "5 Filas 10 Filas 20 Filas 25 Filas 50 Filas 100 Filas" at bounding box center [928, 664] width 70 height 26
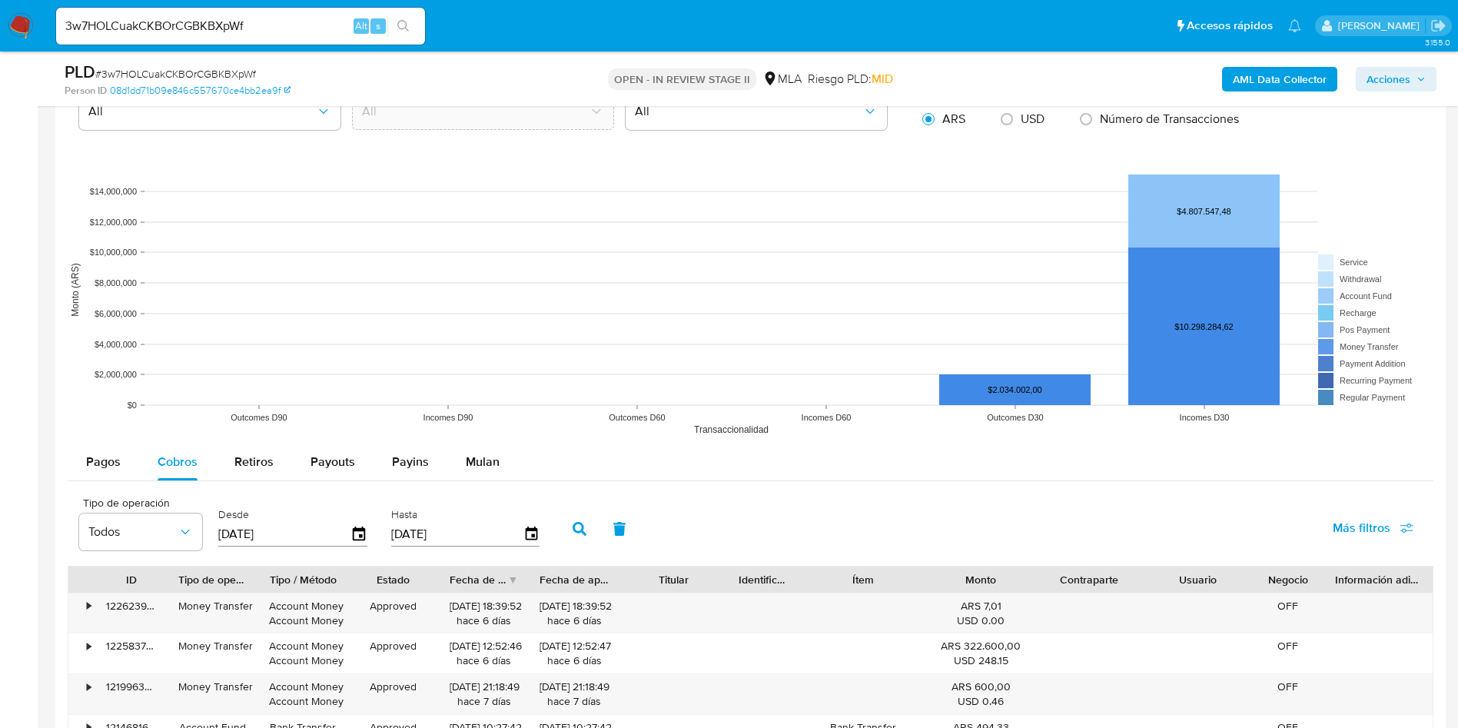
scroll to position [1384, 0]
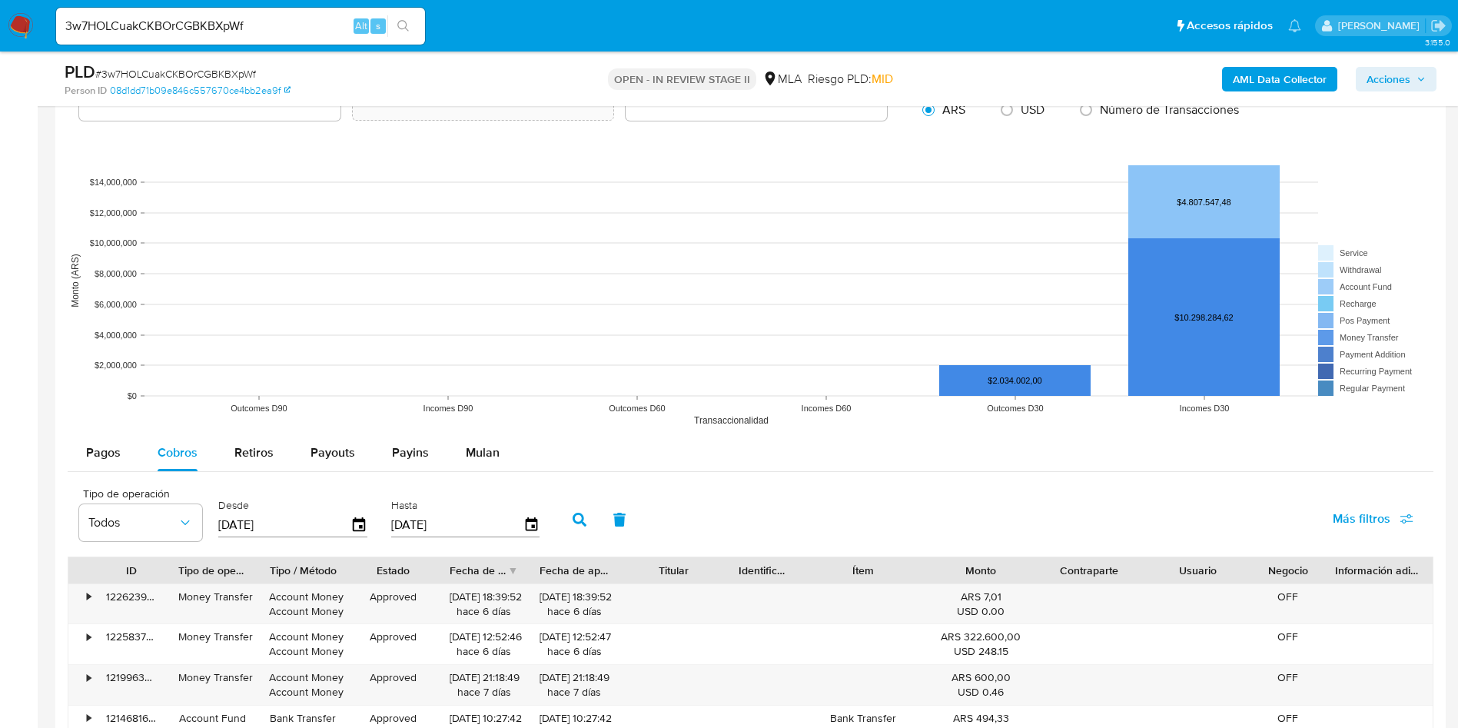
click at [655, 275] on rect at bounding box center [751, 280] width 1366 height 307
click at [893, 485] on div "Tipo de operación Todos Desde 25/05/2025 Hasta 22/08/2025 Más filtros" at bounding box center [751, 518] width 1366 height 77
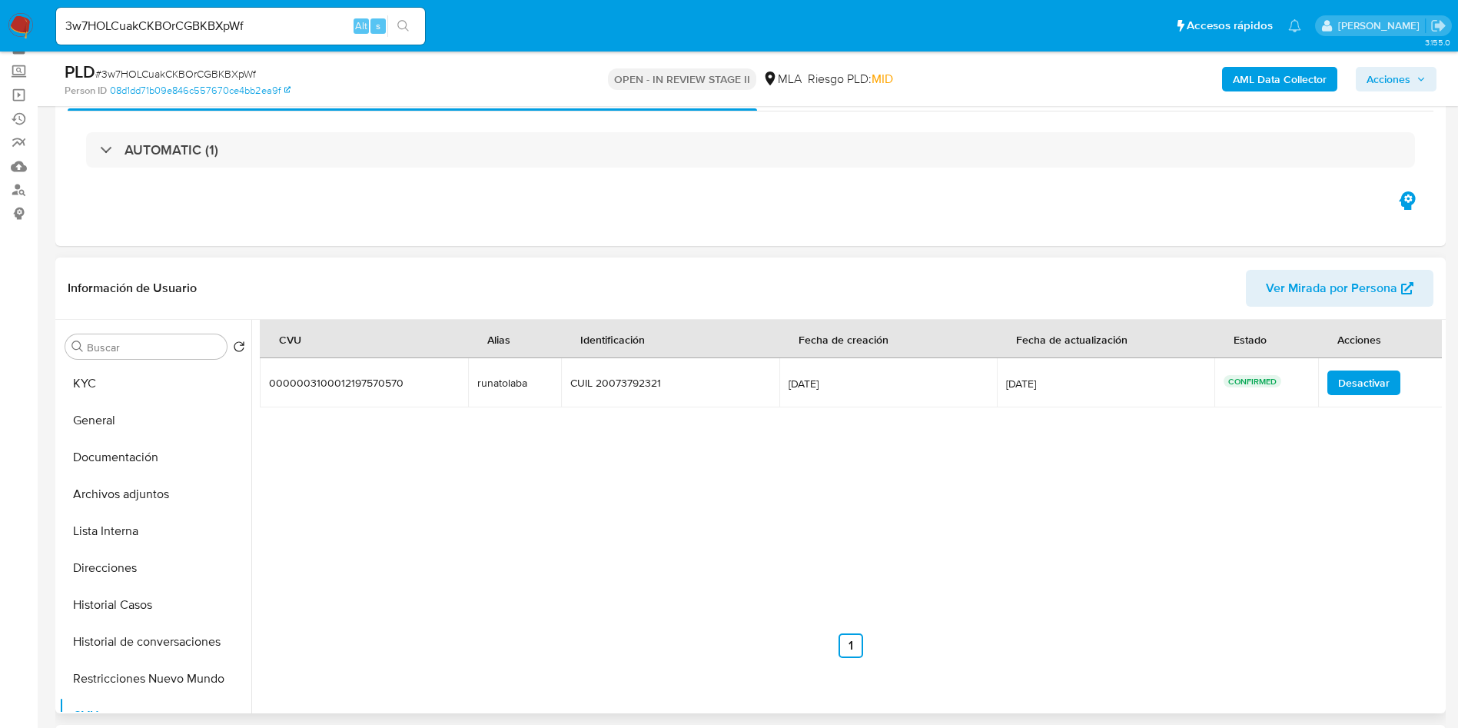
scroll to position [115, 0]
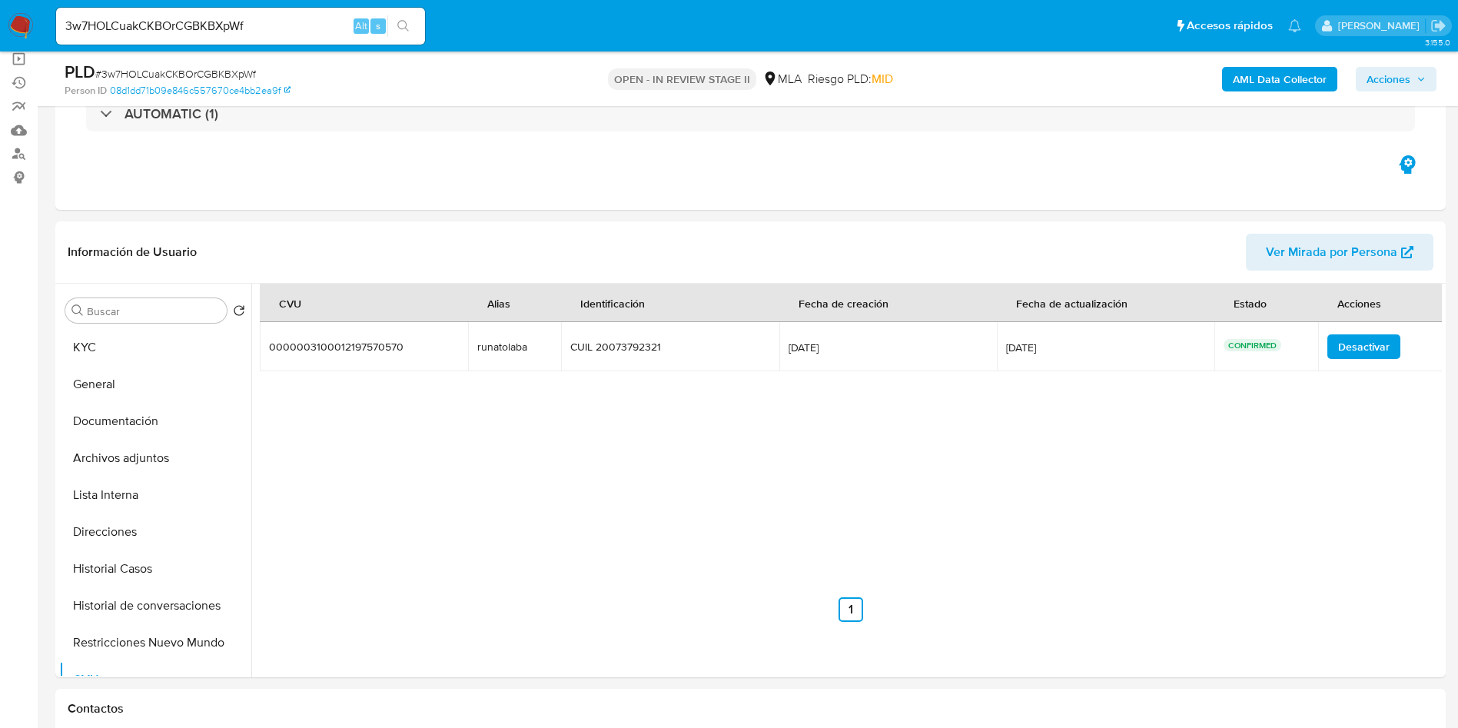
click at [107, 454] on button "Archivos adjuntos" at bounding box center [149, 458] width 180 height 37
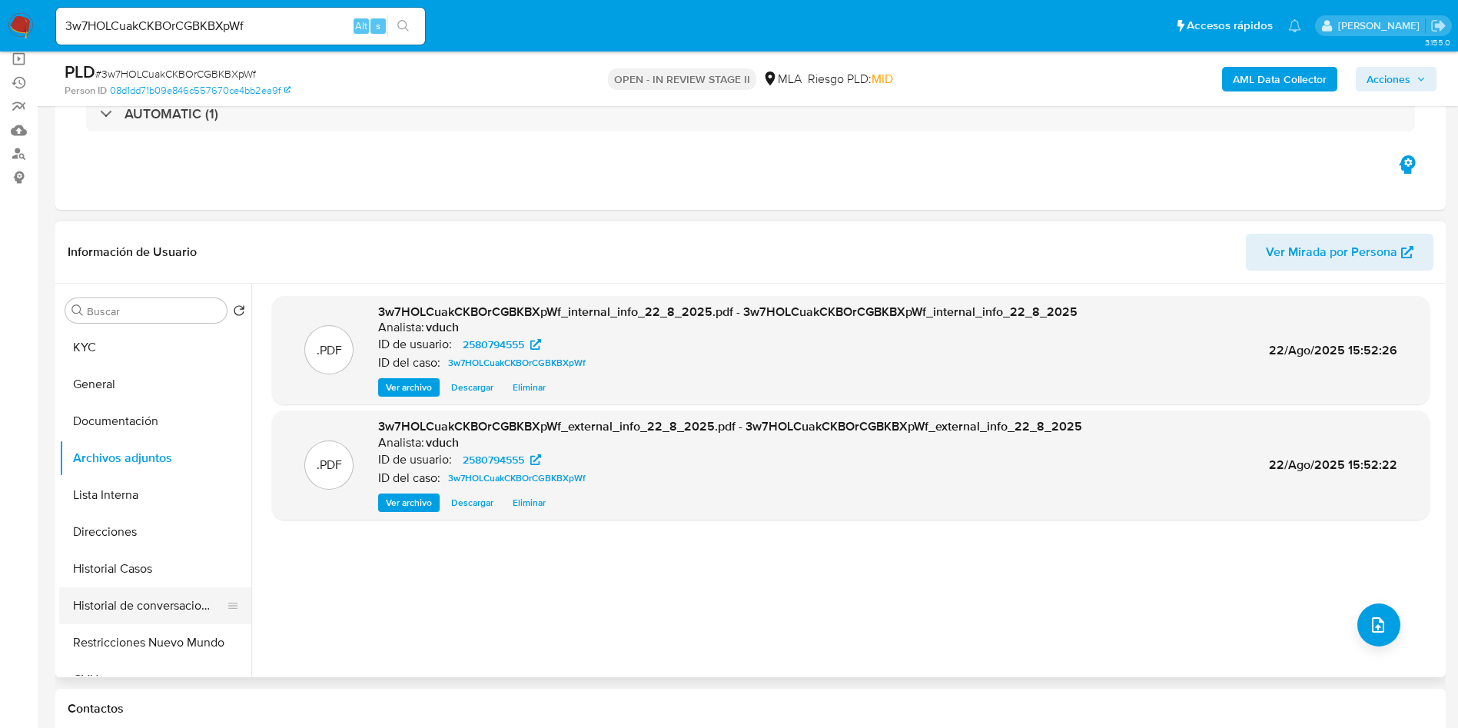
click at [138, 594] on button "Historial de conversaciones" at bounding box center [149, 605] width 180 height 37
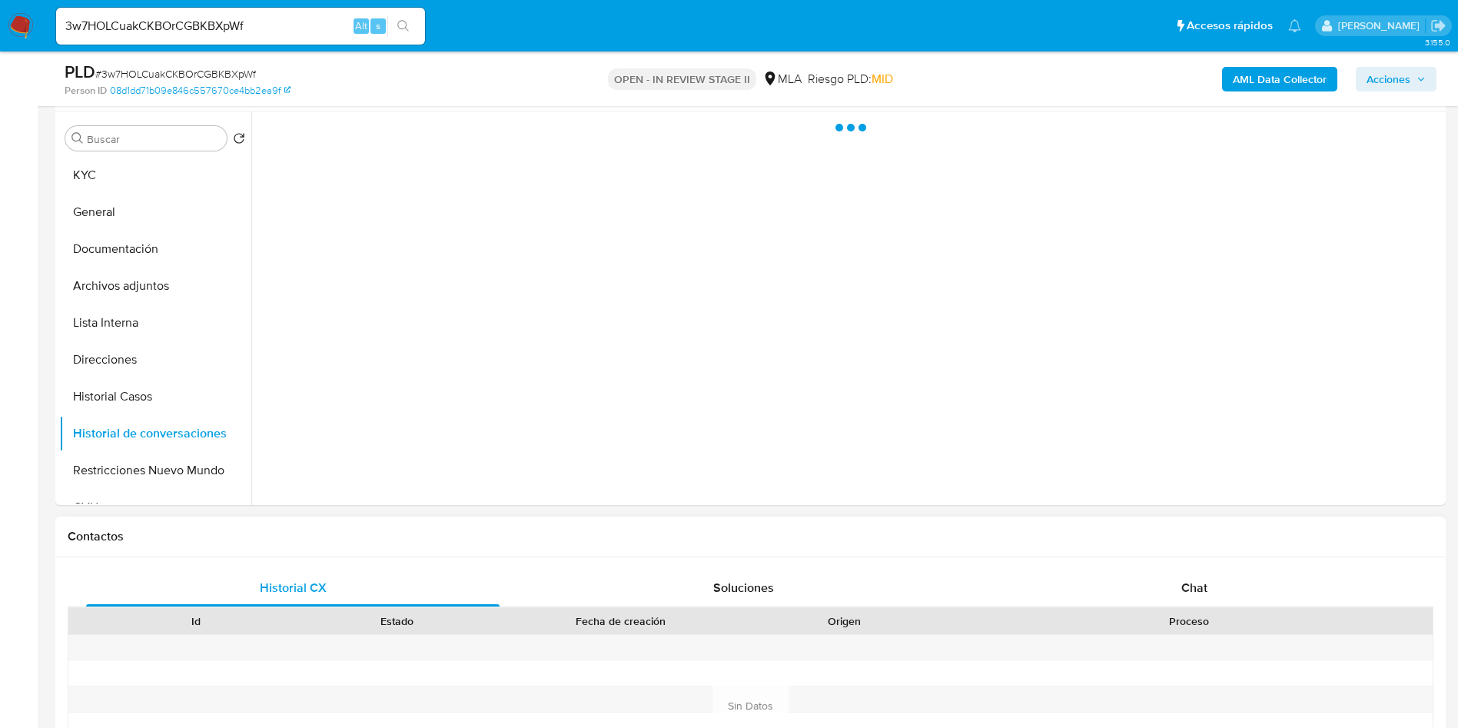
scroll to position [461, 0]
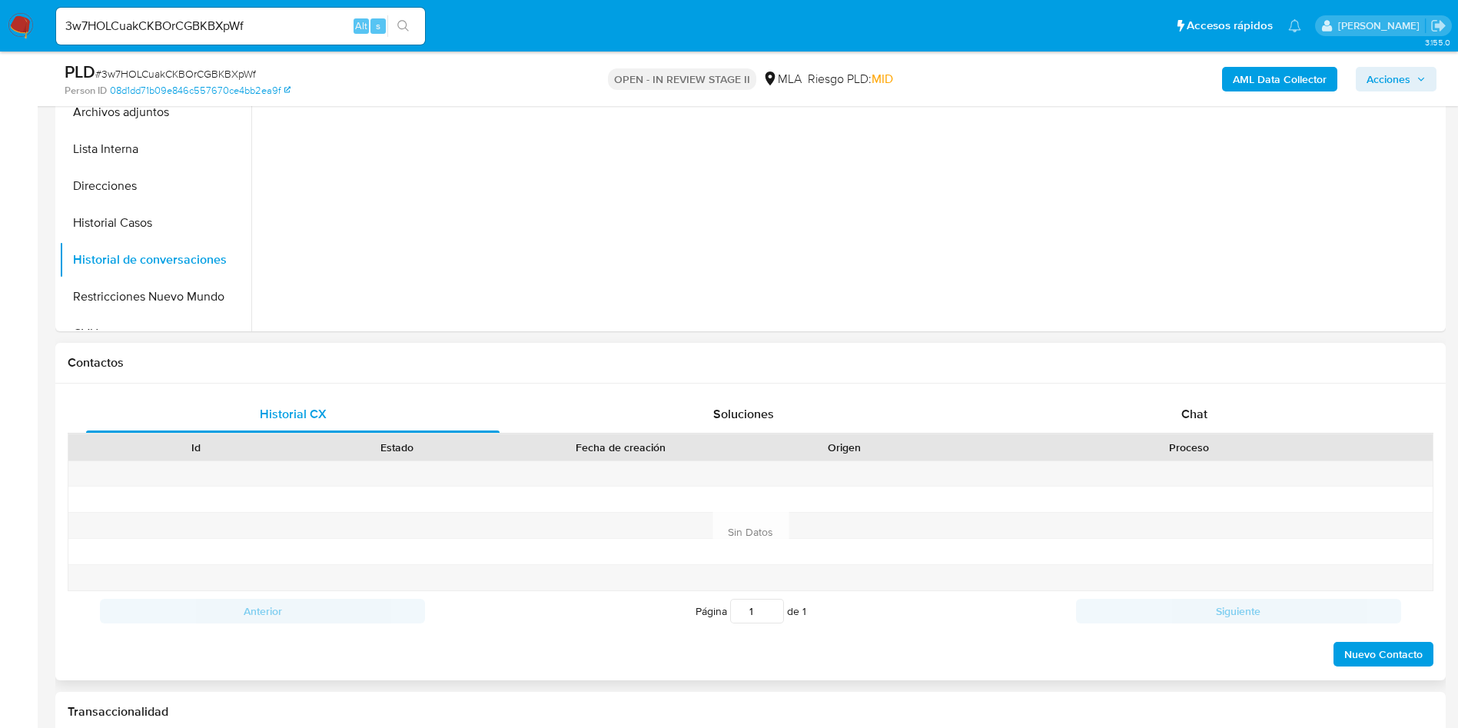
click at [1373, 394] on div "Historial CX Soluciones Chat Id Estado Fecha de creación Origen Proceso Anterio…" at bounding box center [750, 532] width 1391 height 297
click at [1335, 421] on div "Chat" at bounding box center [1195, 414] width 414 height 37
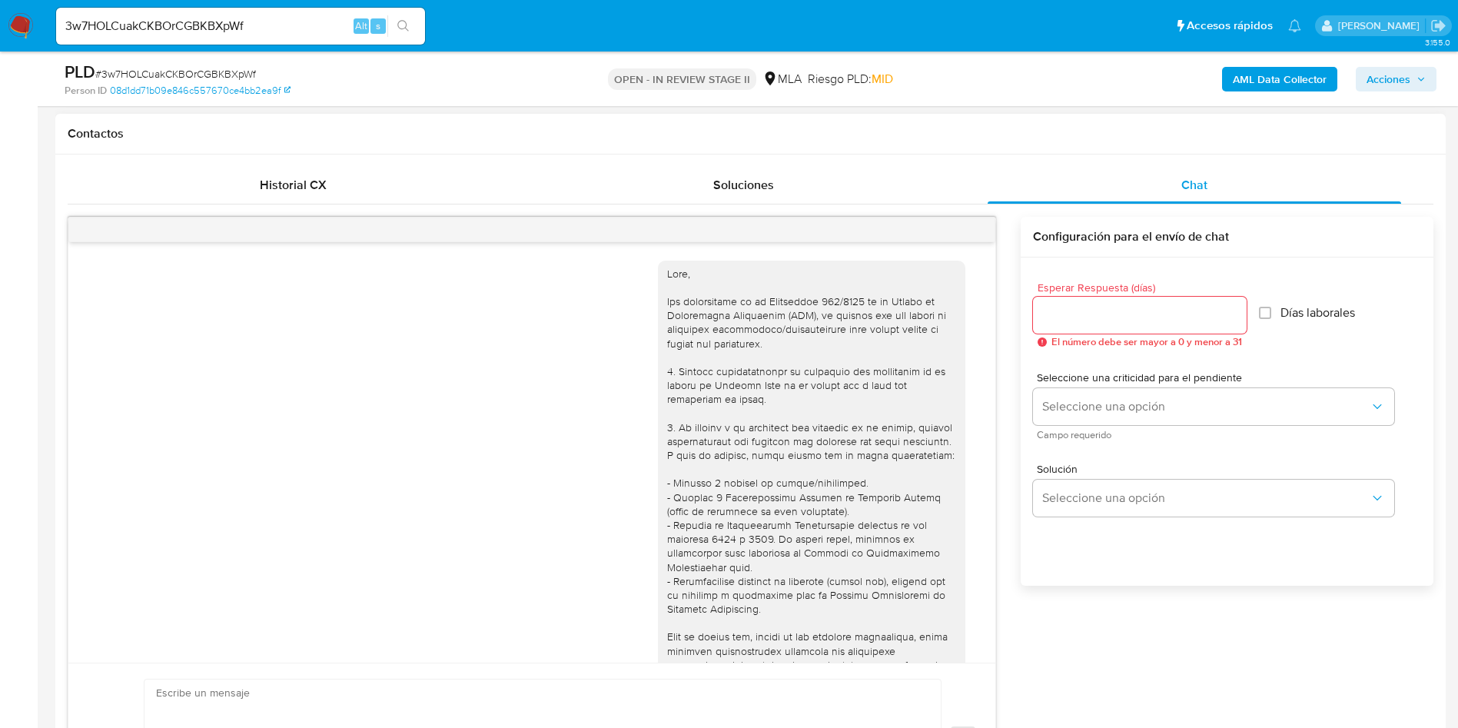
scroll to position [464, 0]
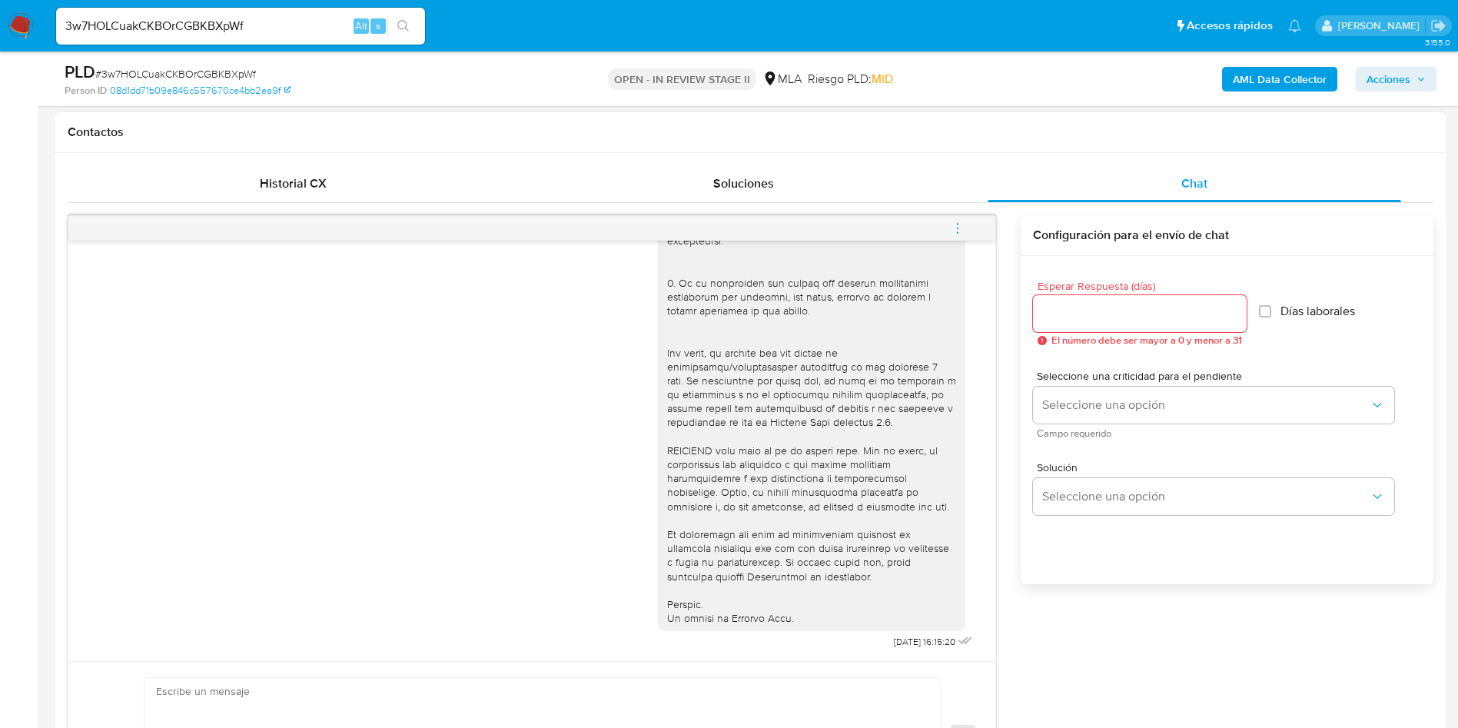
click at [962, 218] on span "menu-action" at bounding box center [958, 228] width 14 height 37
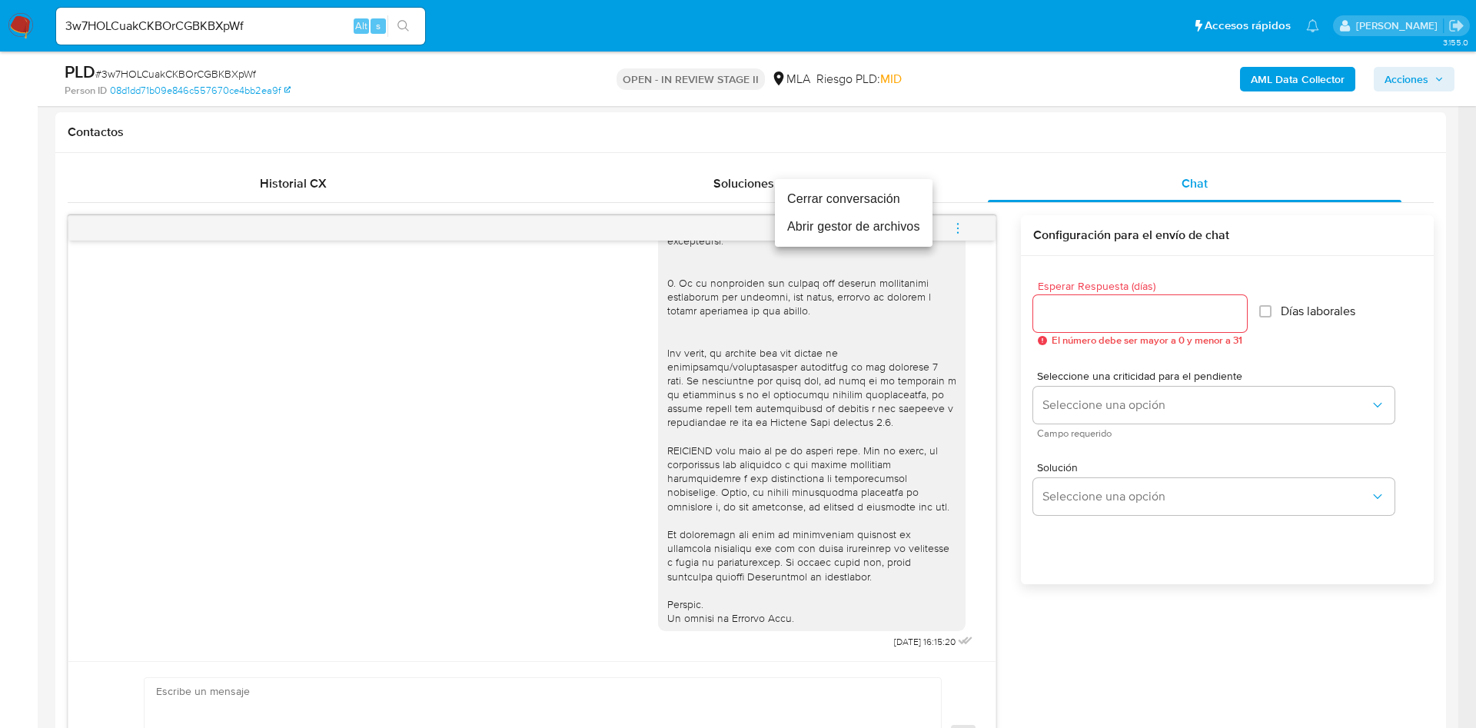
click at [912, 195] on li "Cerrar conversación" at bounding box center [854, 199] width 158 height 28
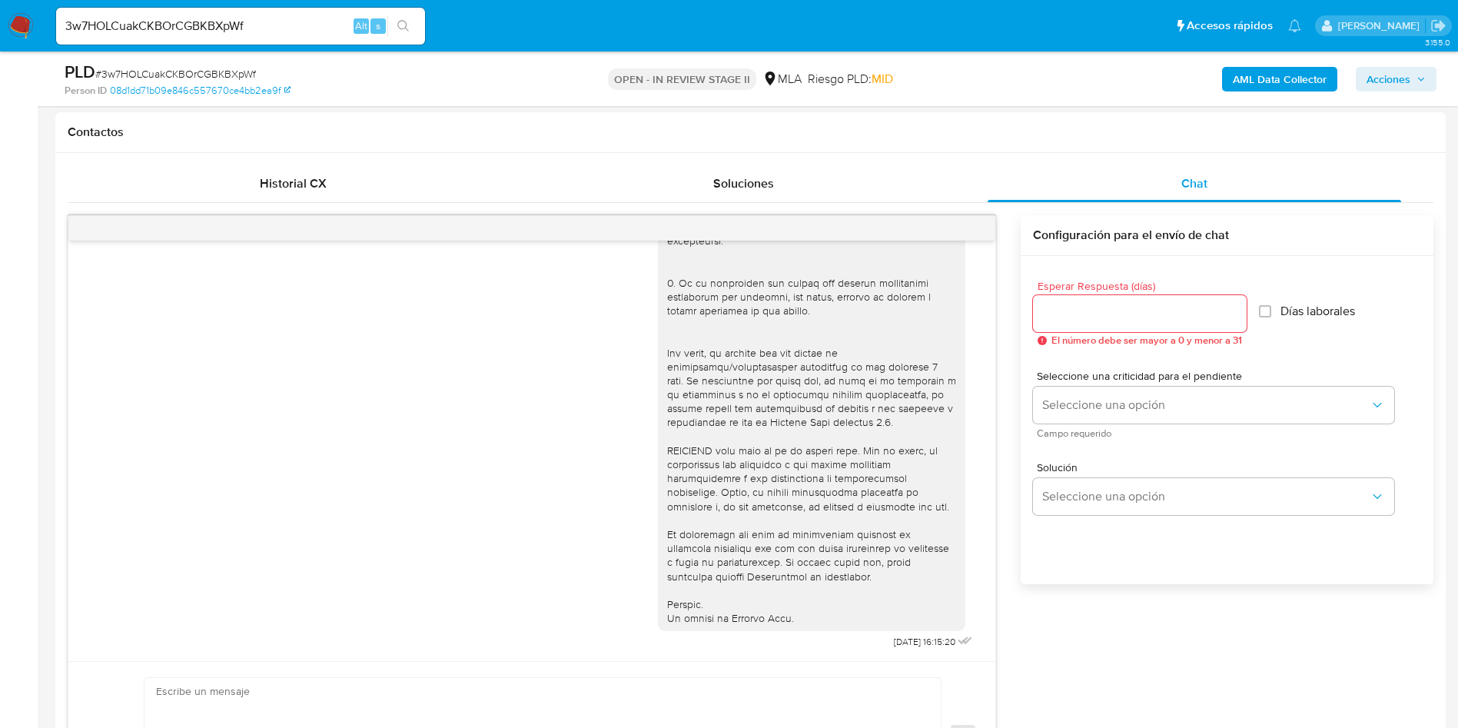
scroll to position [115, 0]
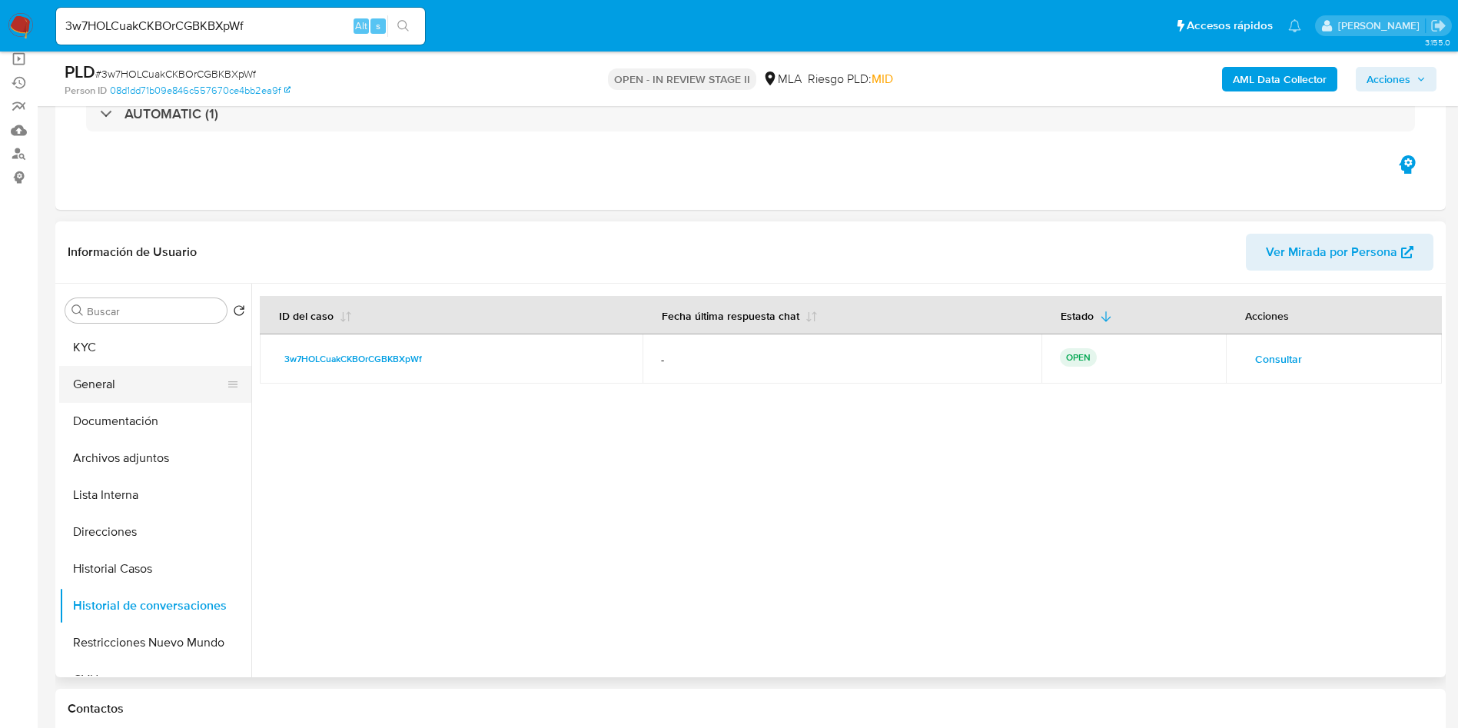
click at [105, 400] on button "General" at bounding box center [149, 384] width 180 height 37
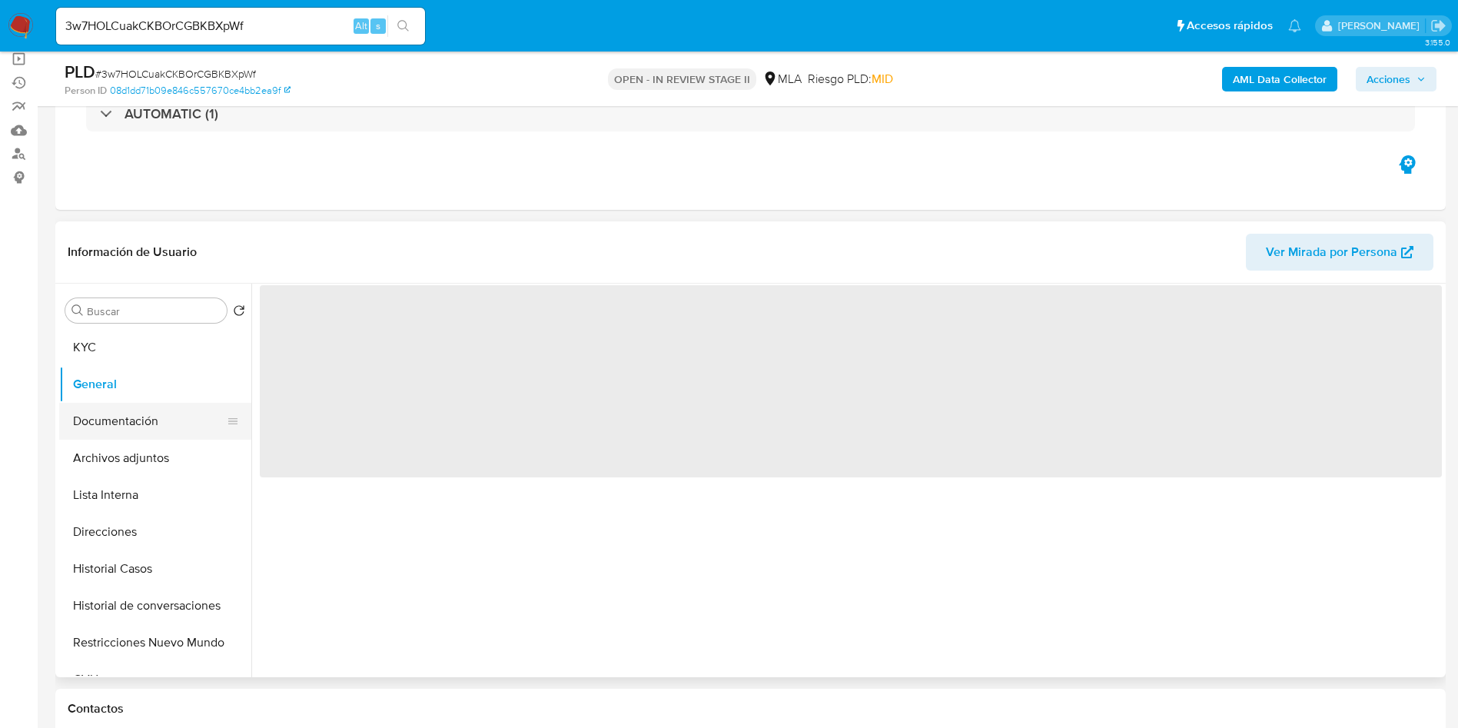
click at [104, 403] on button "Documentación" at bounding box center [149, 421] width 180 height 37
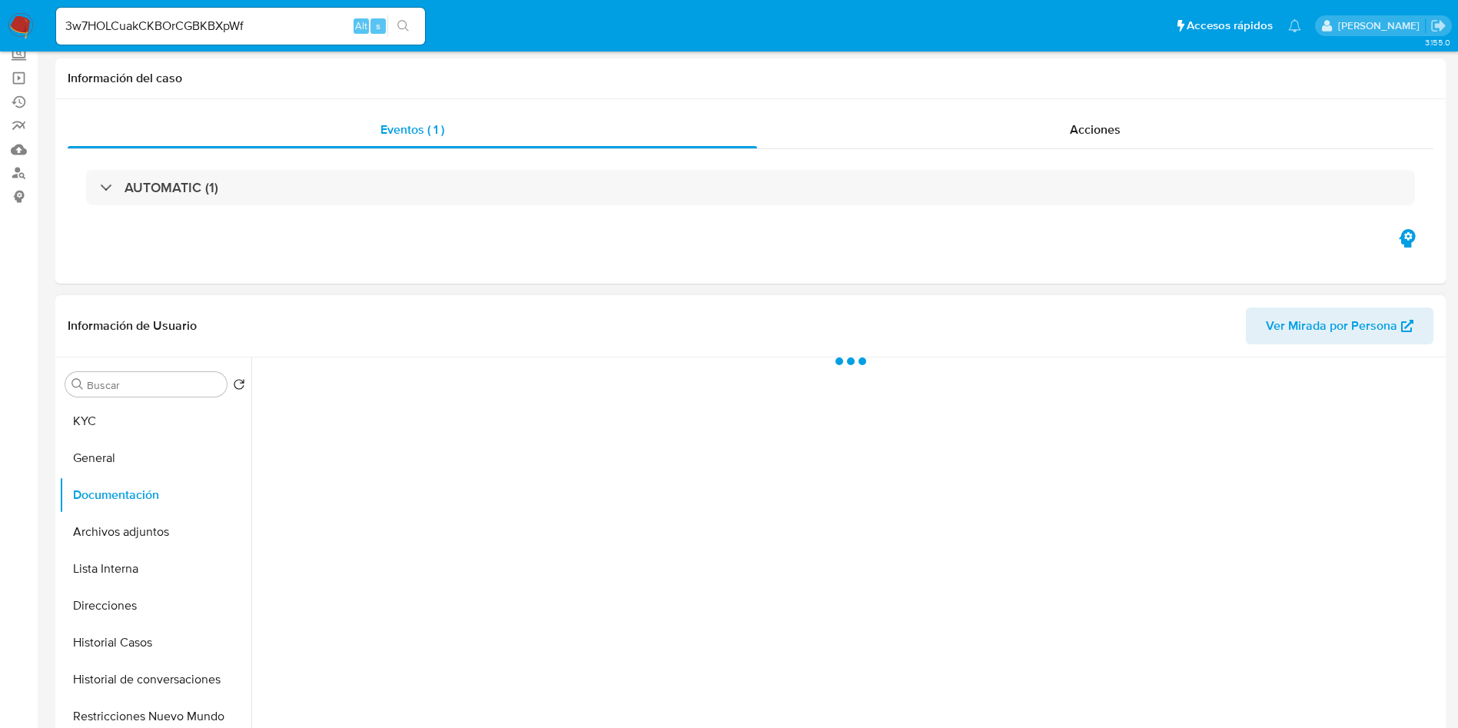
scroll to position [231, 0]
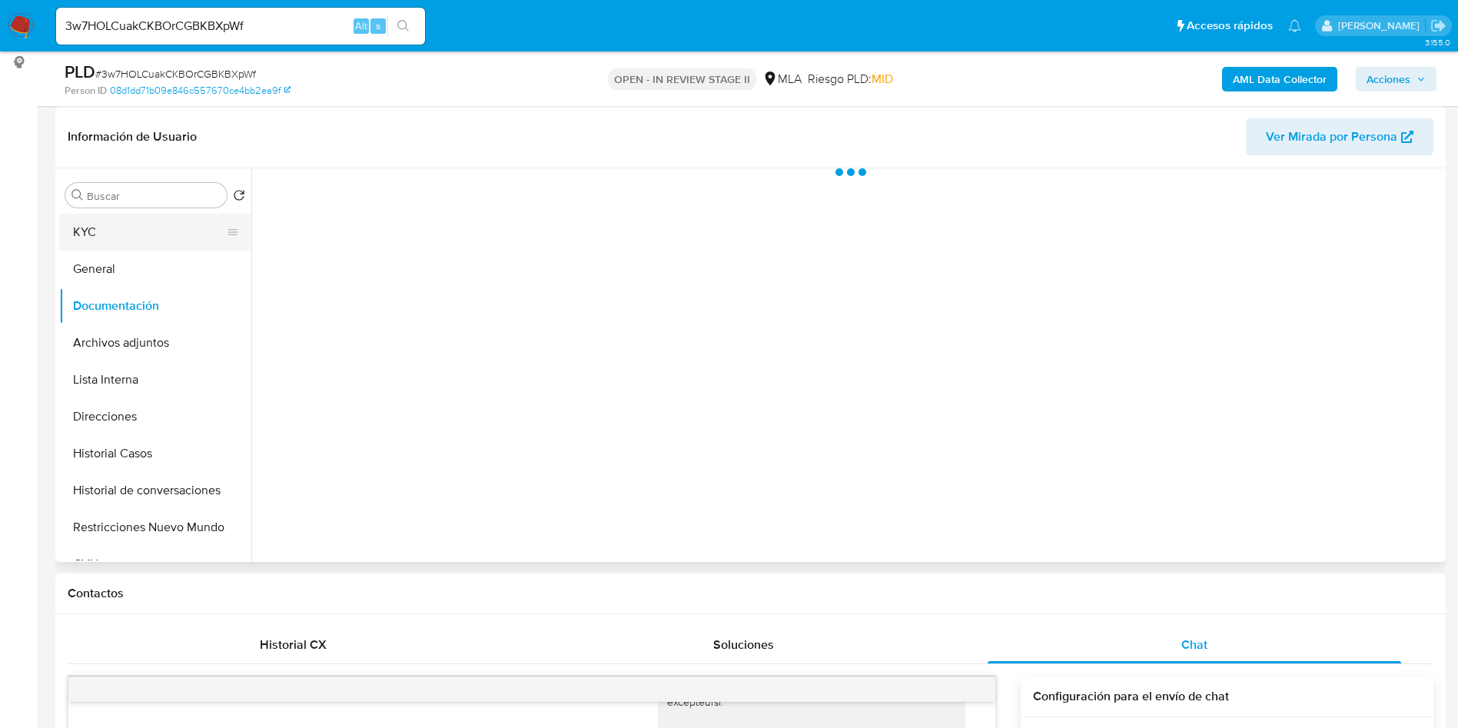
click at [111, 232] on button "KYC" at bounding box center [149, 232] width 180 height 37
click at [122, 304] on button "Documentación" at bounding box center [149, 305] width 180 height 37
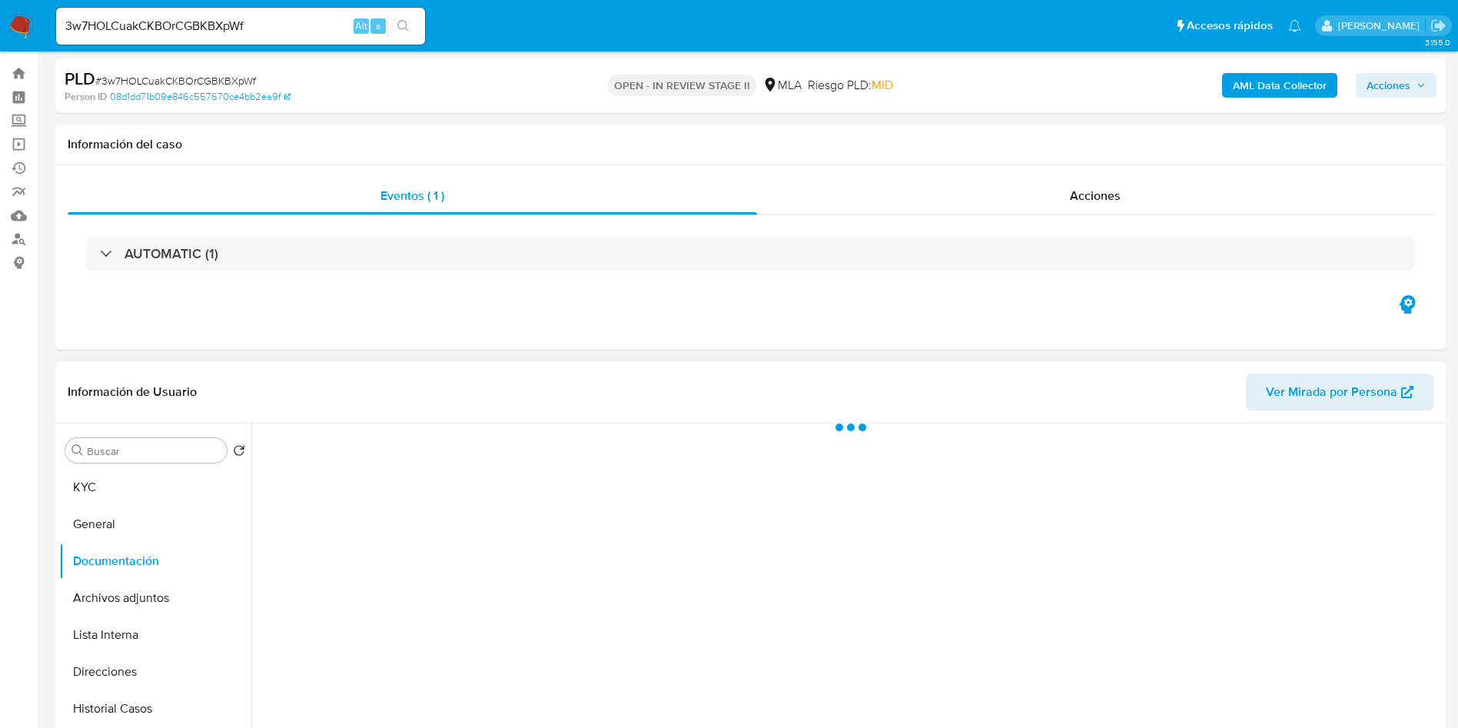
scroll to position [115, 0]
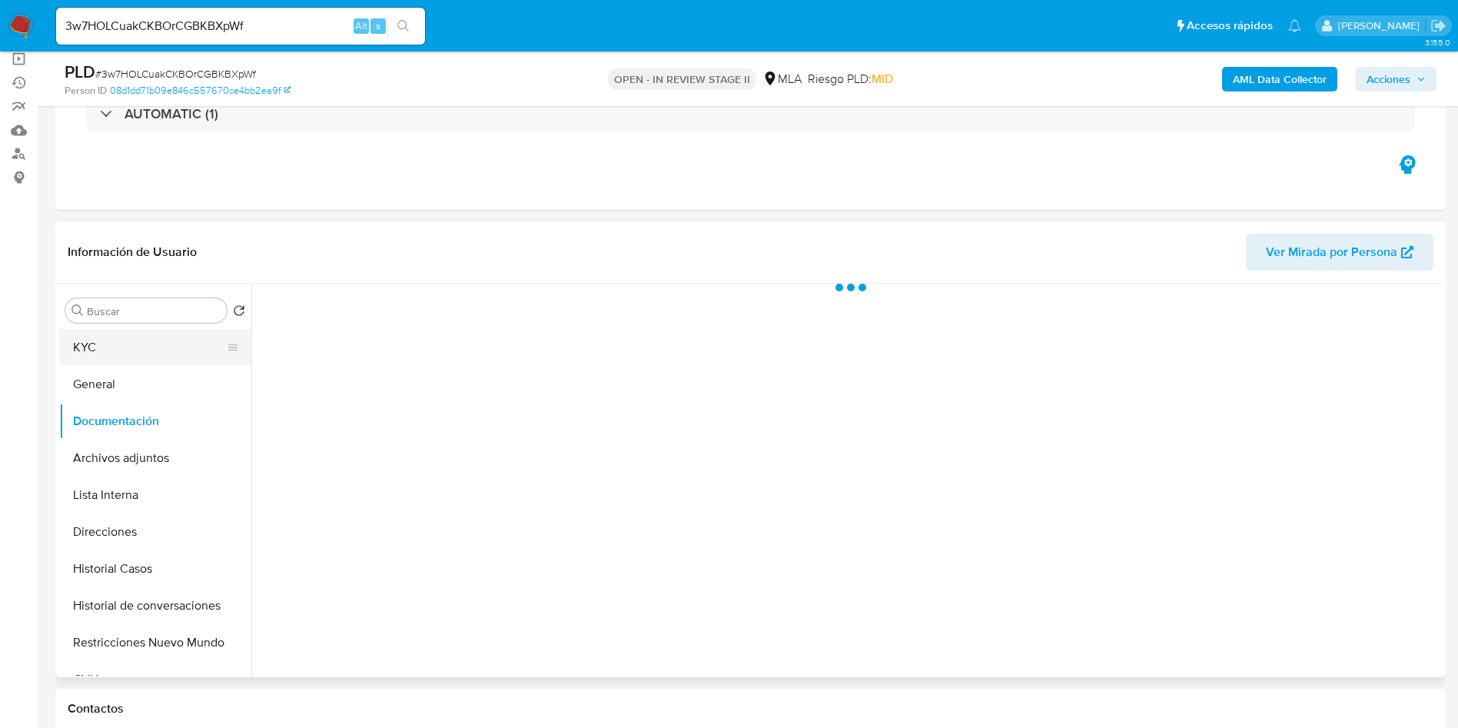
click at [118, 350] on button "KYC" at bounding box center [149, 347] width 180 height 37
click at [134, 419] on button "Documentación" at bounding box center [149, 421] width 180 height 37
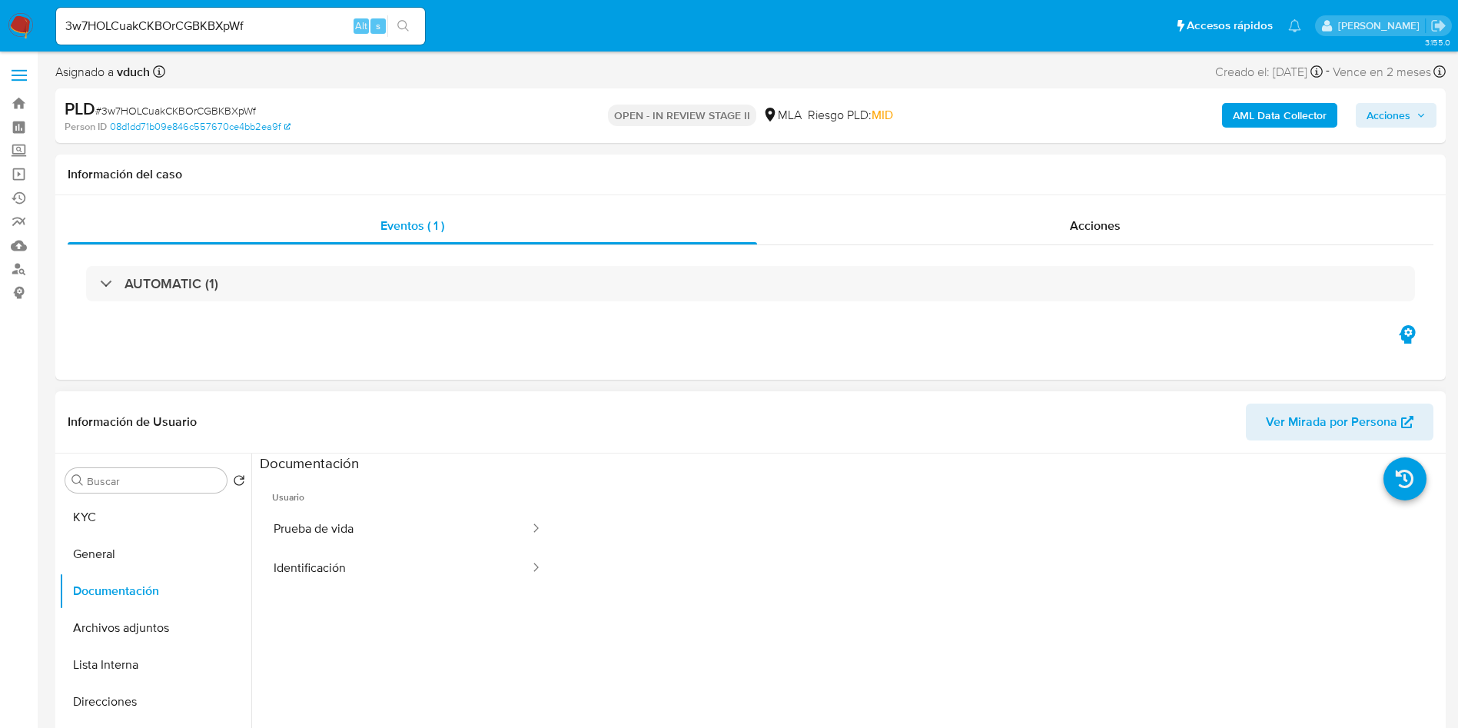
scroll to position [29, 0]
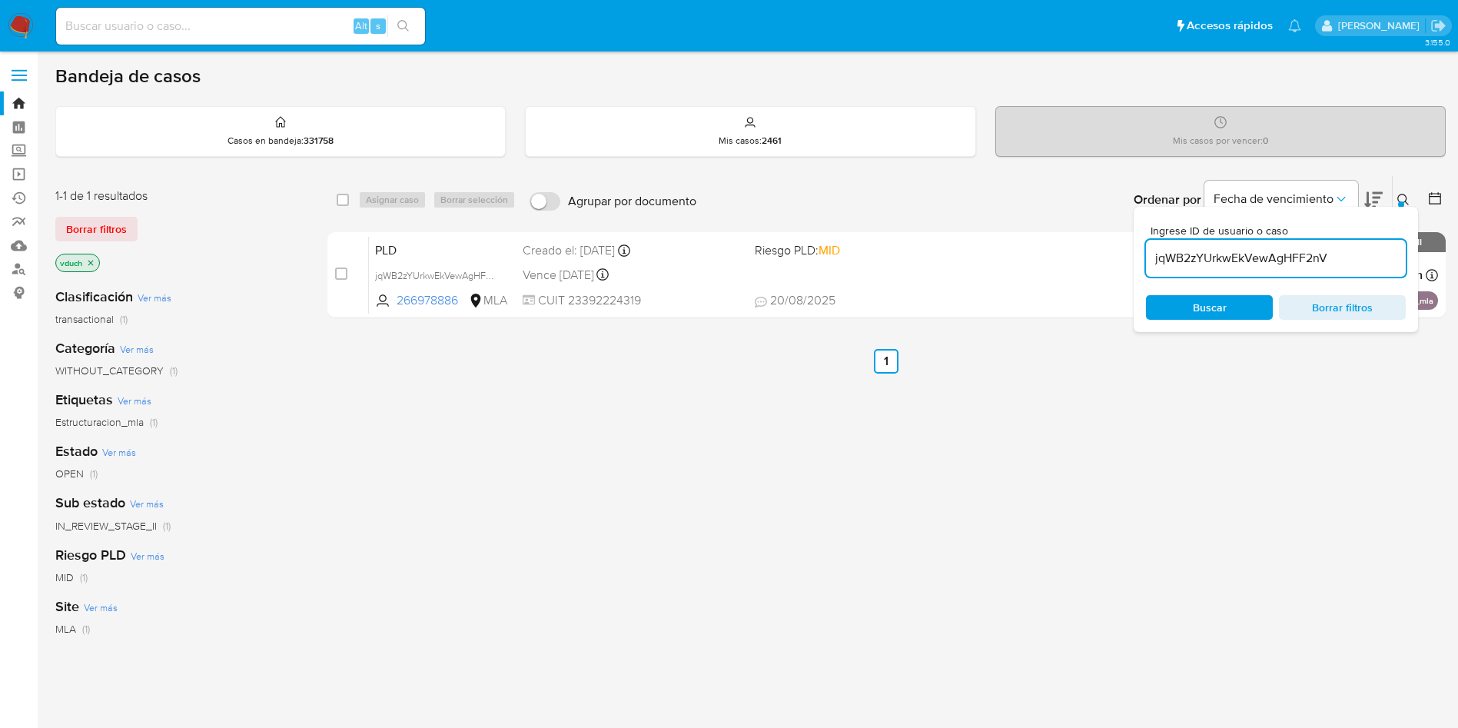
click at [1270, 256] on input "jqWB2zYUrkwEkVewAgHFF2nV" at bounding box center [1276, 258] width 260 height 20
paste input "p5T807jVLAscGUt8qDQlje3f"
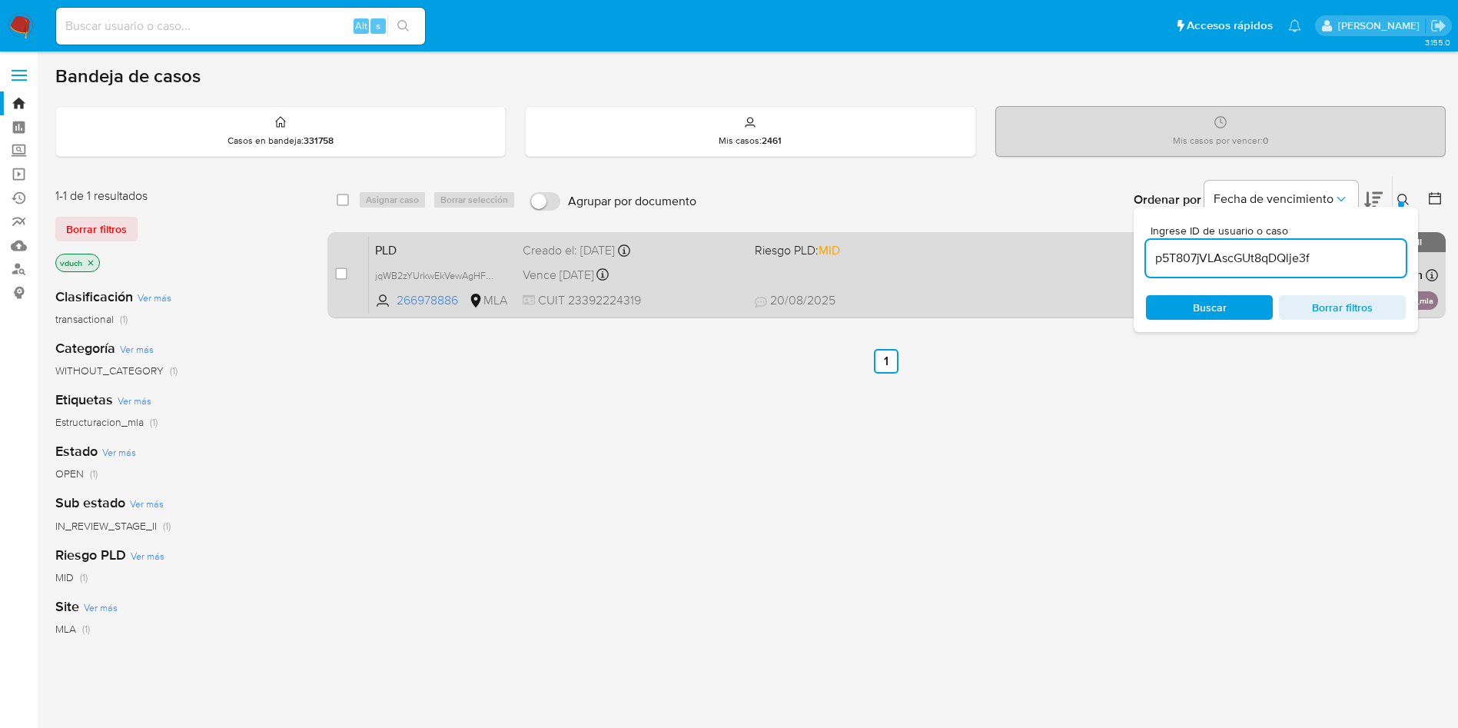
type input "p5T807jVLAscGUt8qDQlje3f"
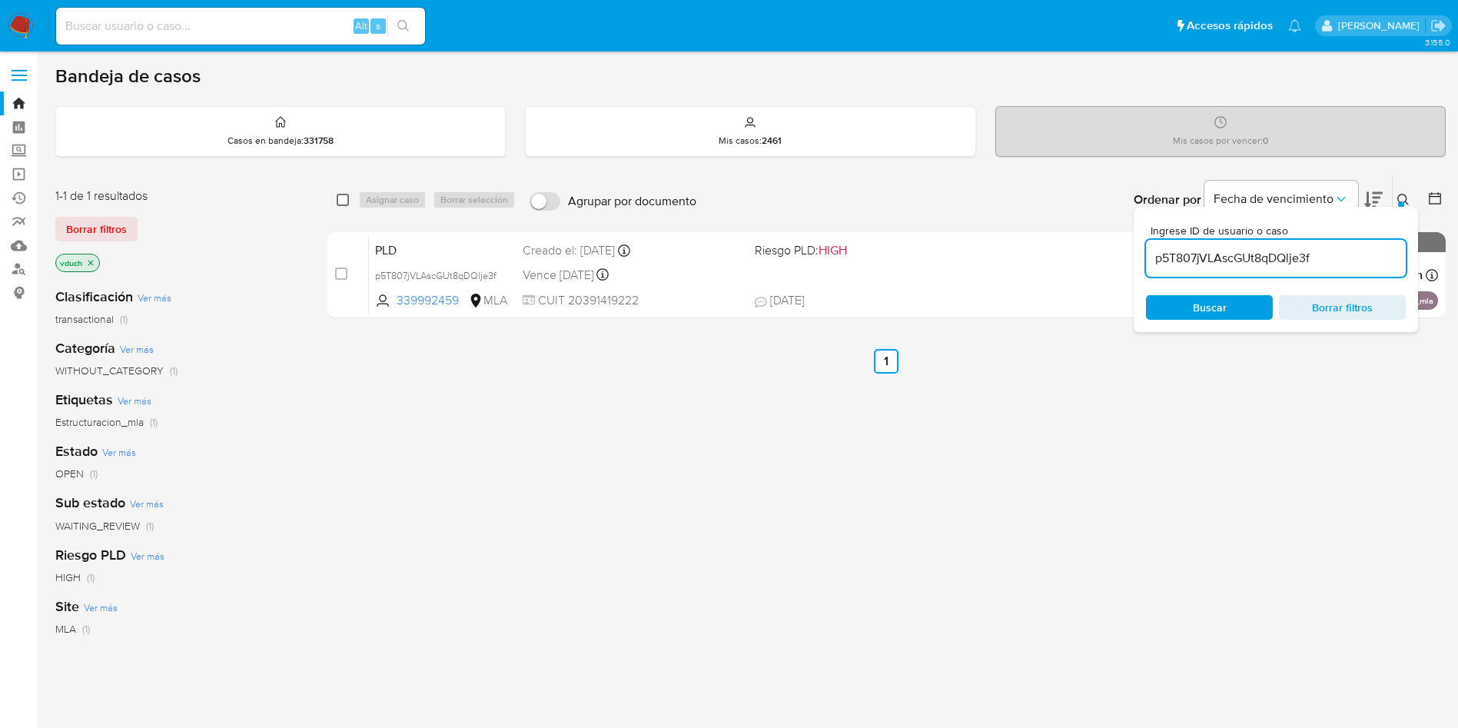
click at [345, 203] on input "checkbox" at bounding box center [343, 200] width 12 height 12
checkbox input "true"
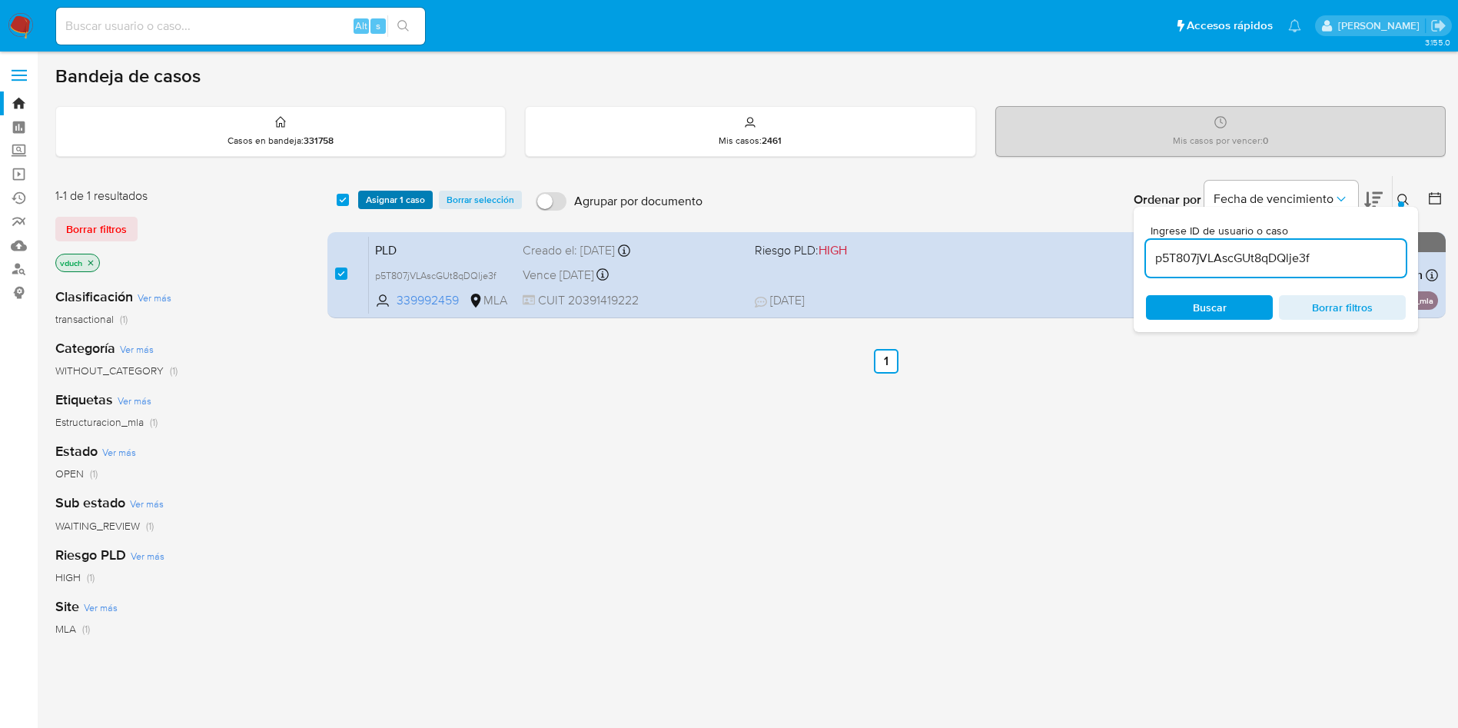
click at [377, 198] on span "Asignar 1 caso" at bounding box center [395, 199] width 59 height 15
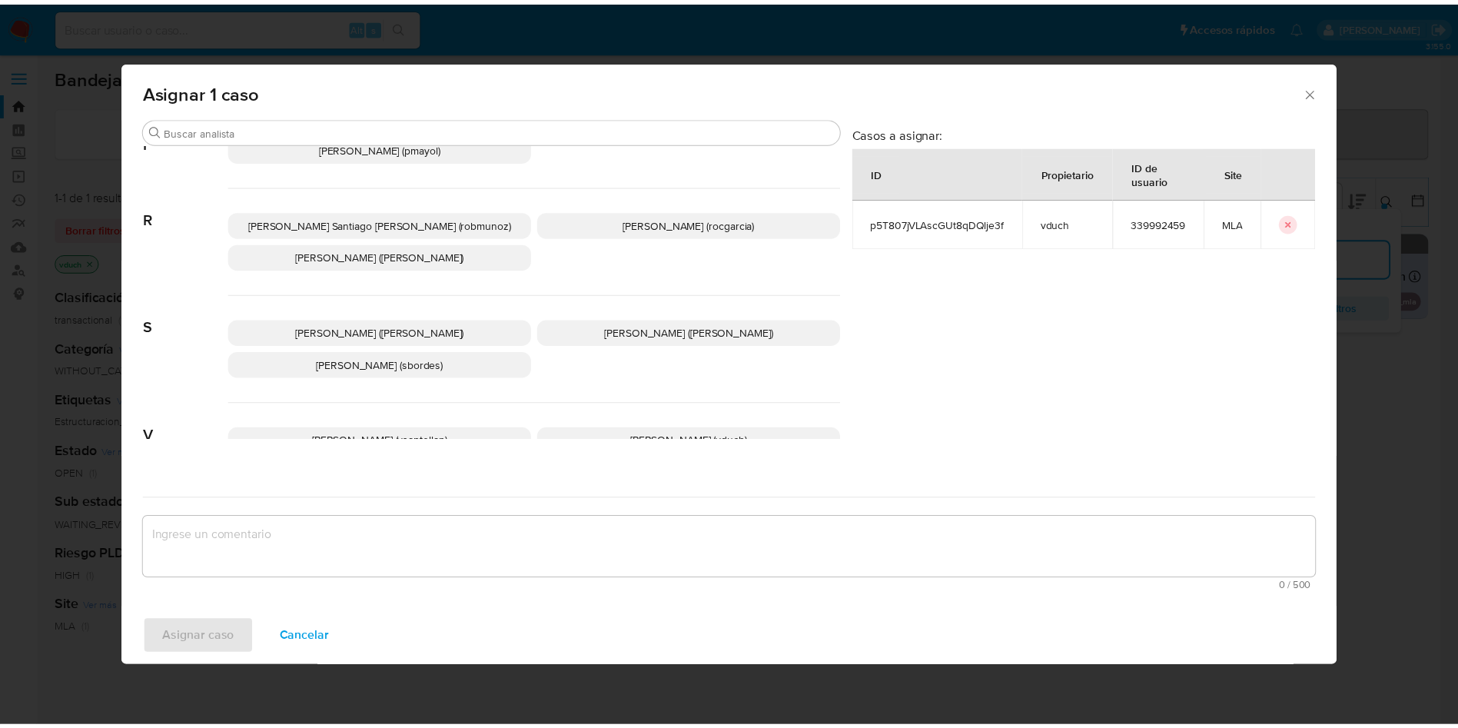
scroll to position [1374, 0]
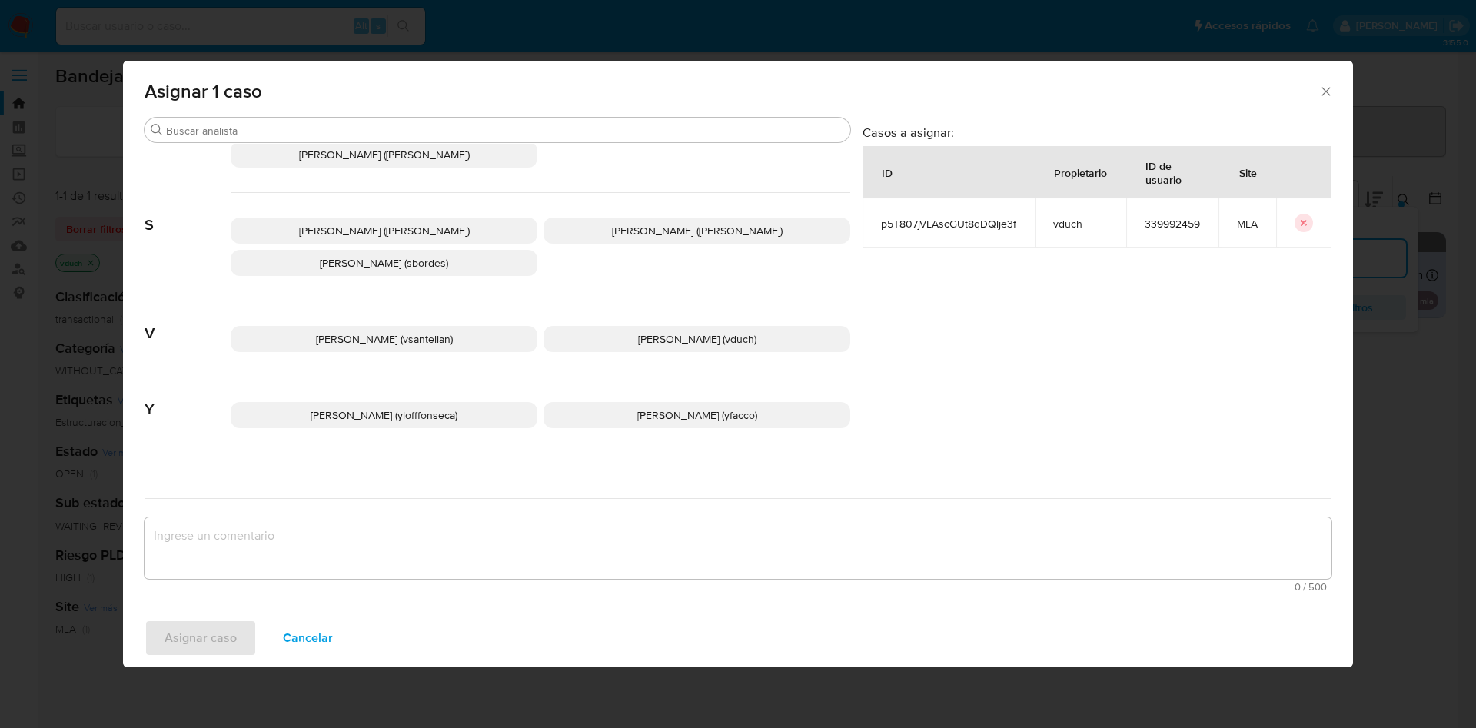
click at [643, 333] on p "[PERSON_NAME] (vduch)" at bounding box center [696, 339] width 307 height 26
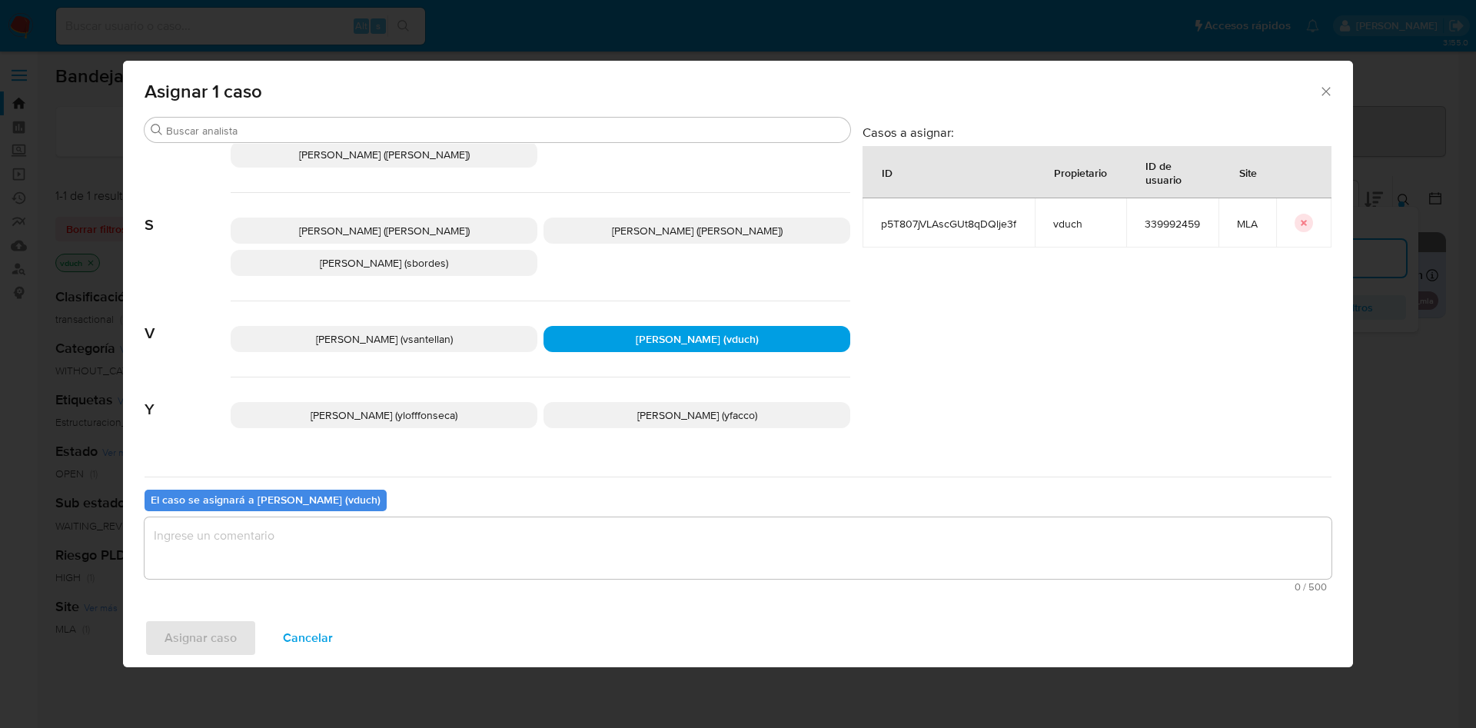
click at [706, 507] on div "El caso se asignará a [PERSON_NAME] (vduch) 0 / 500 500 caracteres restantes" at bounding box center [738, 537] width 1187 height 121
click at [690, 530] on textarea "assign-modal" at bounding box center [738, 547] width 1187 height 61
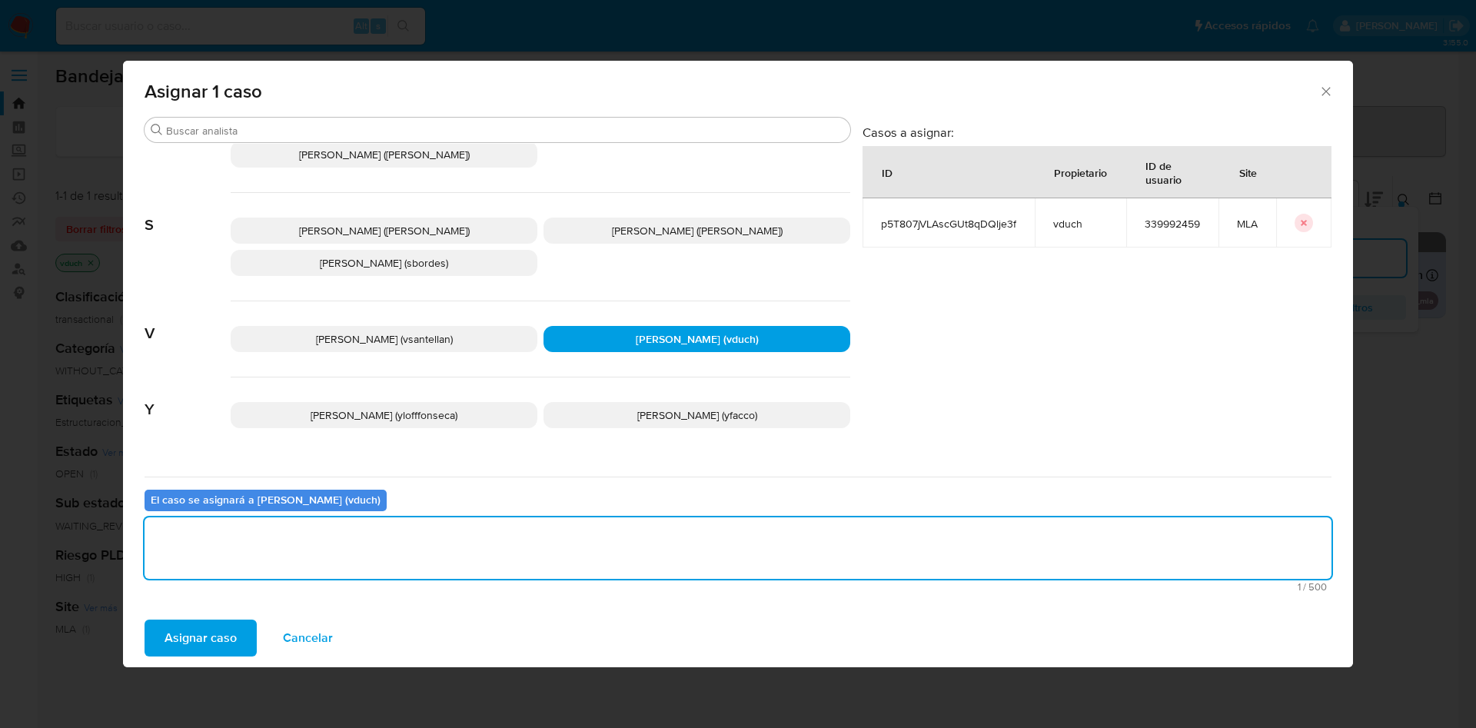
click at [198, 650] on span "Asignar caso" at bounding box center [200, 638] width 72 height 34
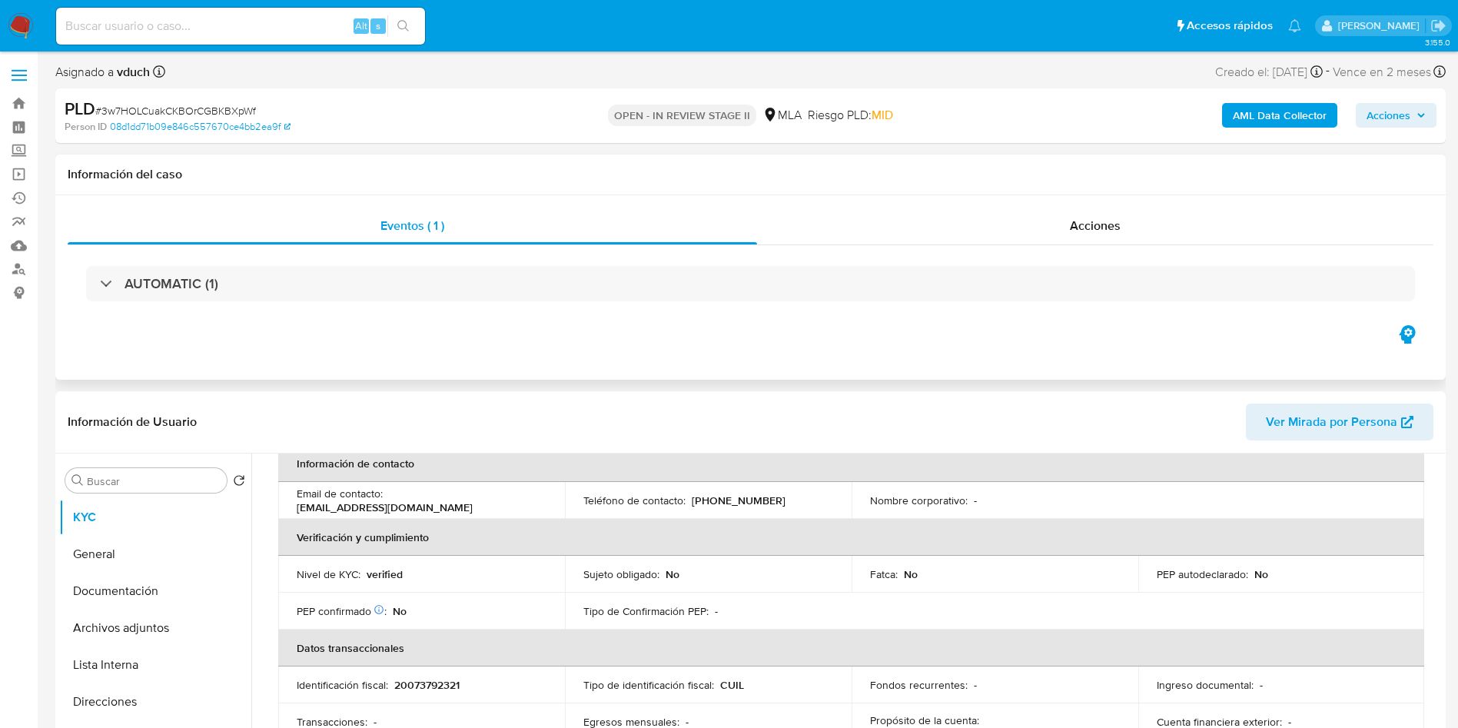
scroll to position [133, 0]
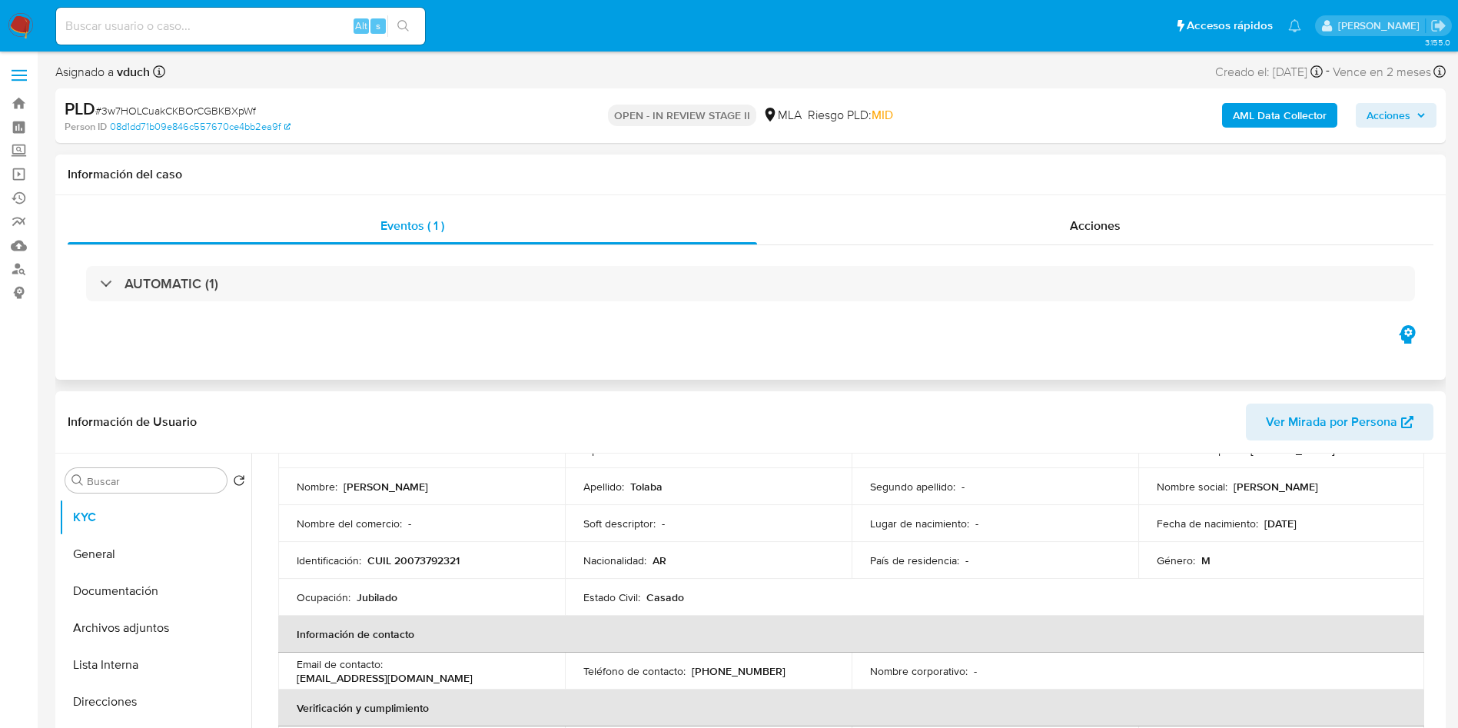
select select "10"
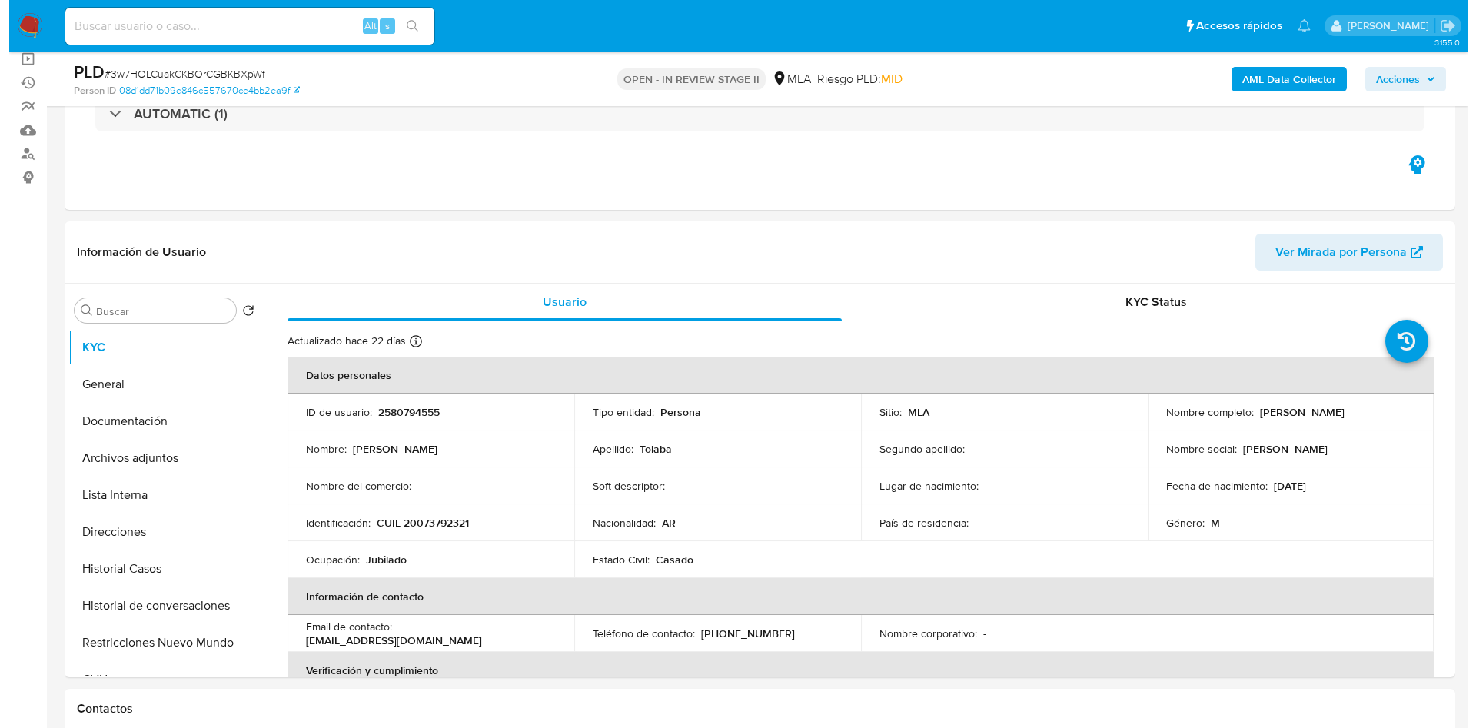
scroll to position [231, 0]
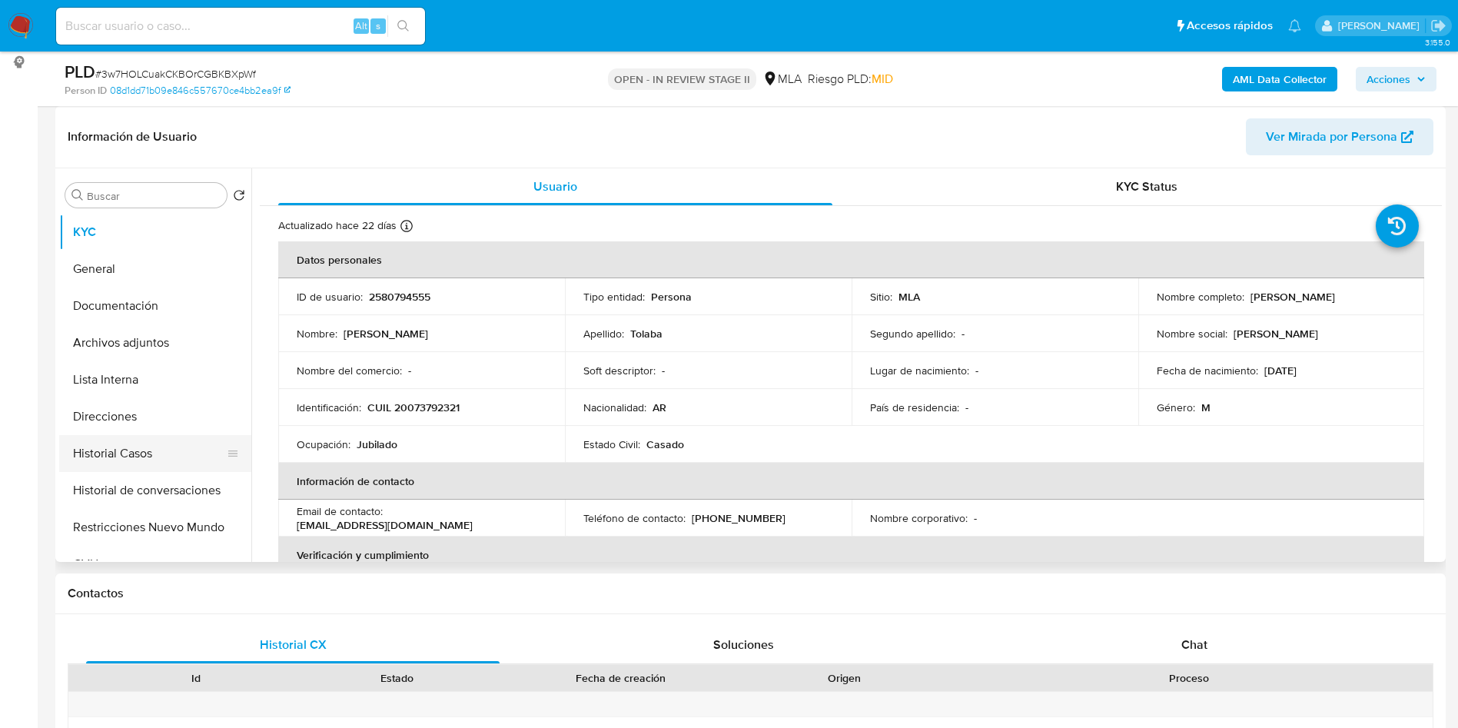
click at [158, 437] on button "Historial Casos" at bounding box center [149, 453] width 180 height 37
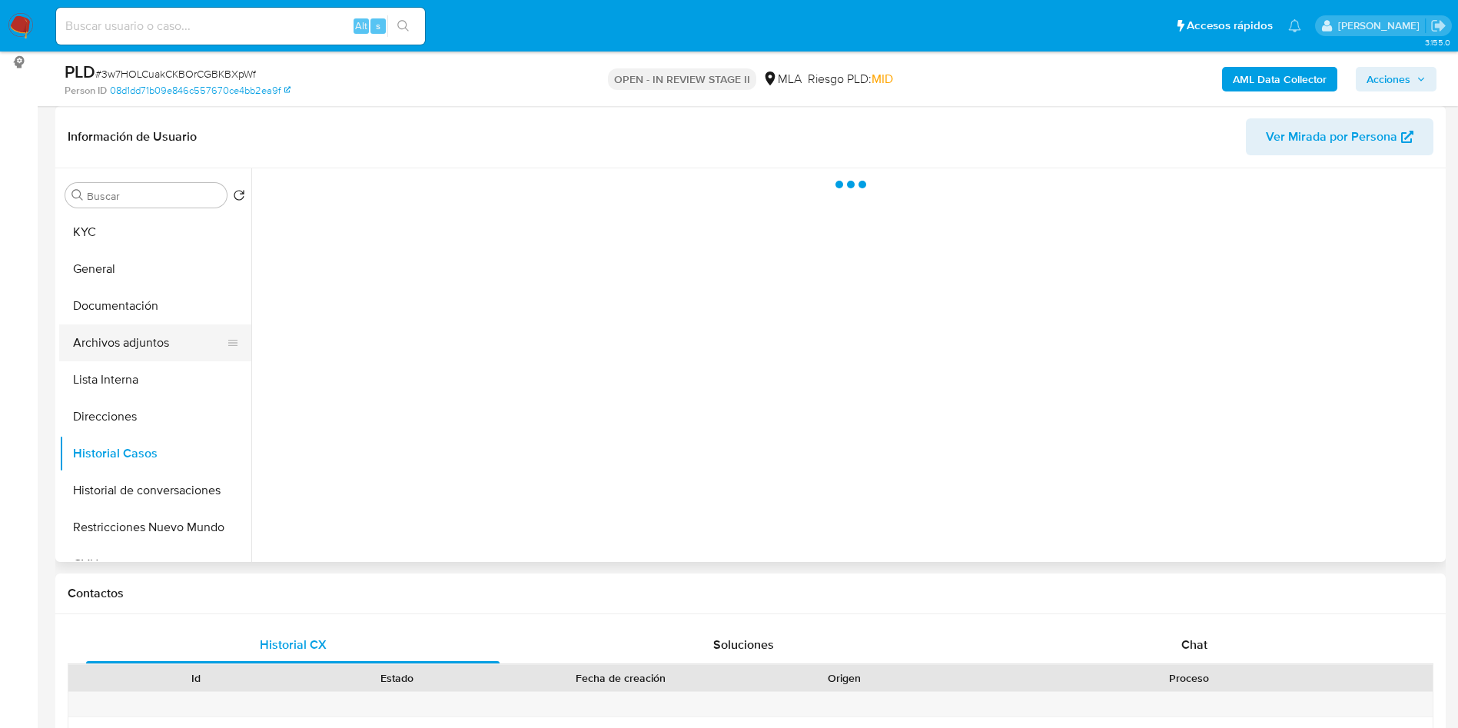
click at [165, 327] on button "Archivos adjuntos" at bounding box center [149, 342] width 180 height 37
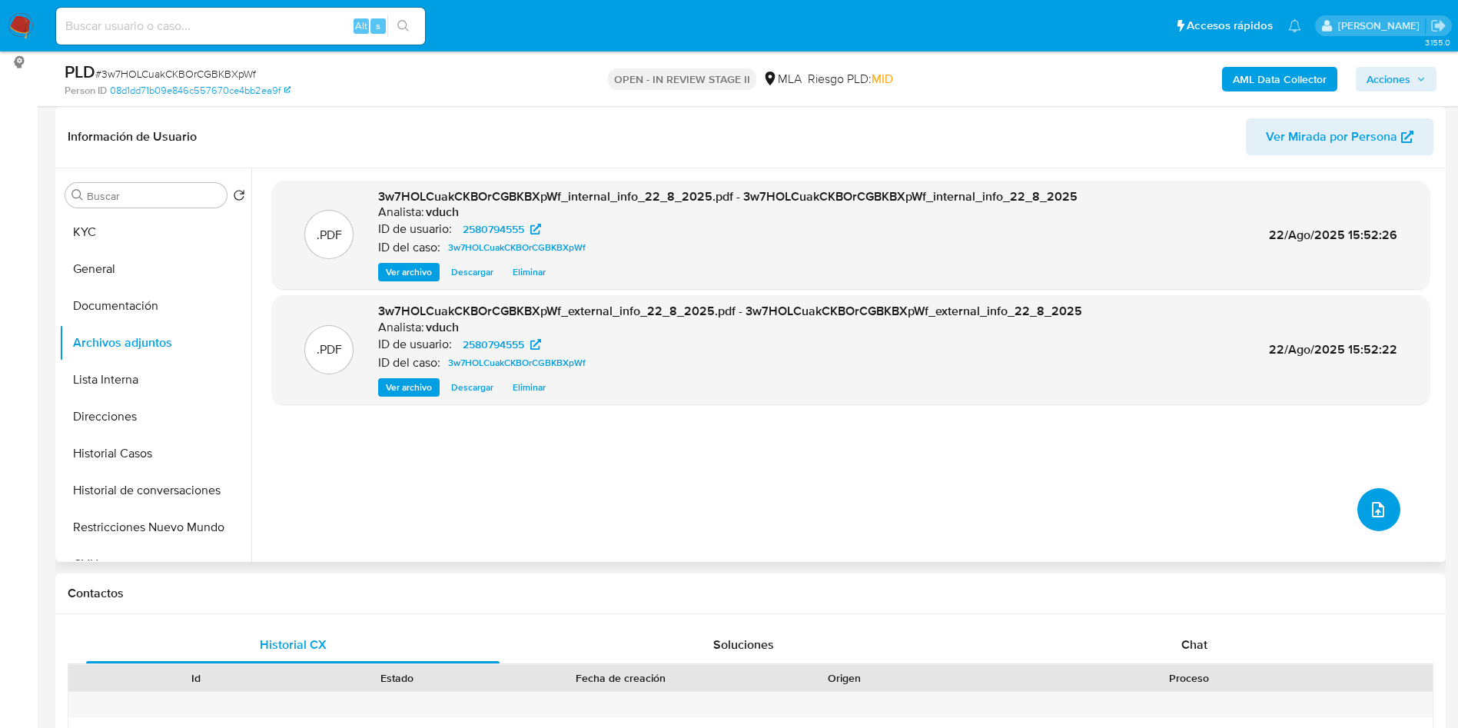
click at [1391, 504] on button "upload-file" at bounding box center [1379, 509] width 43 height 43
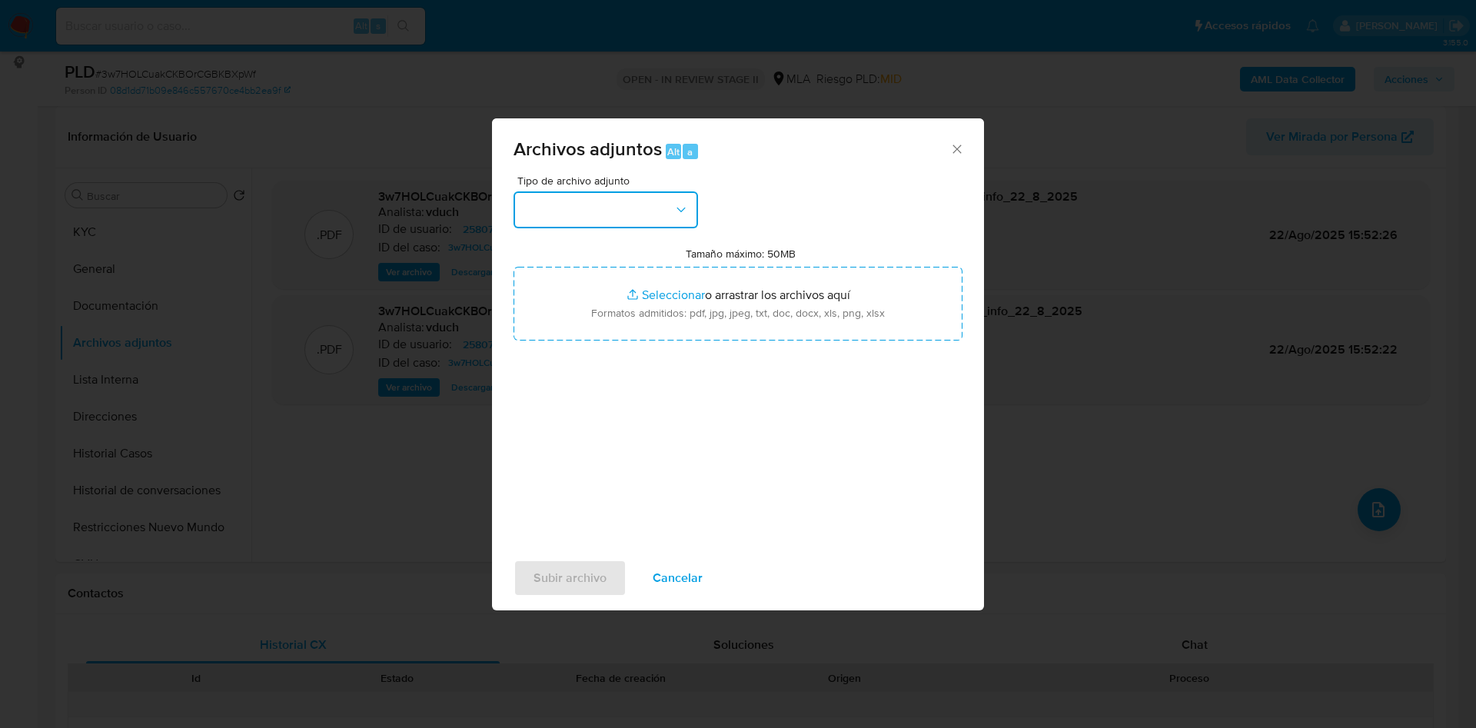
click at [620, 219] on button "button" at bounding box center [605, 209] width 184 height 37
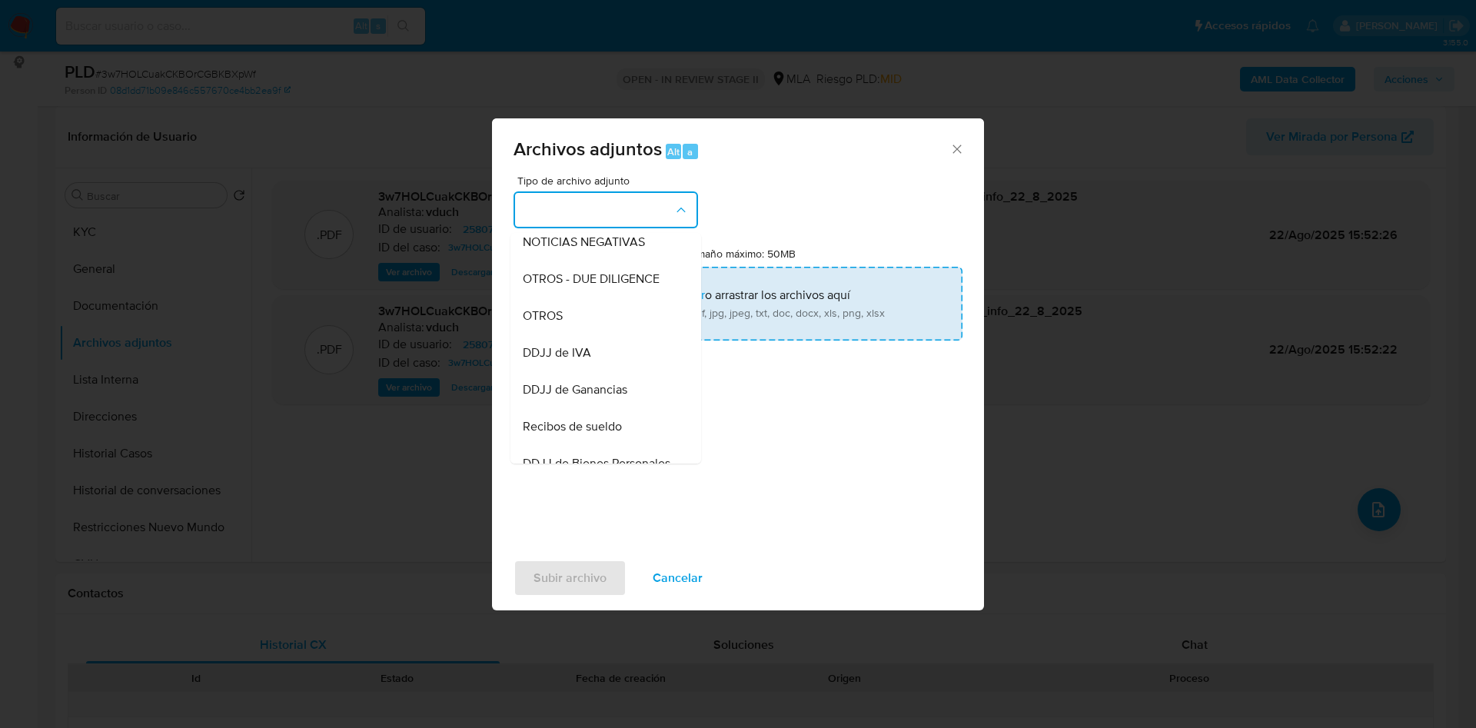
click at [566, 327] on div "OTROS" at bounding box center [601, 315] width 157 height 37
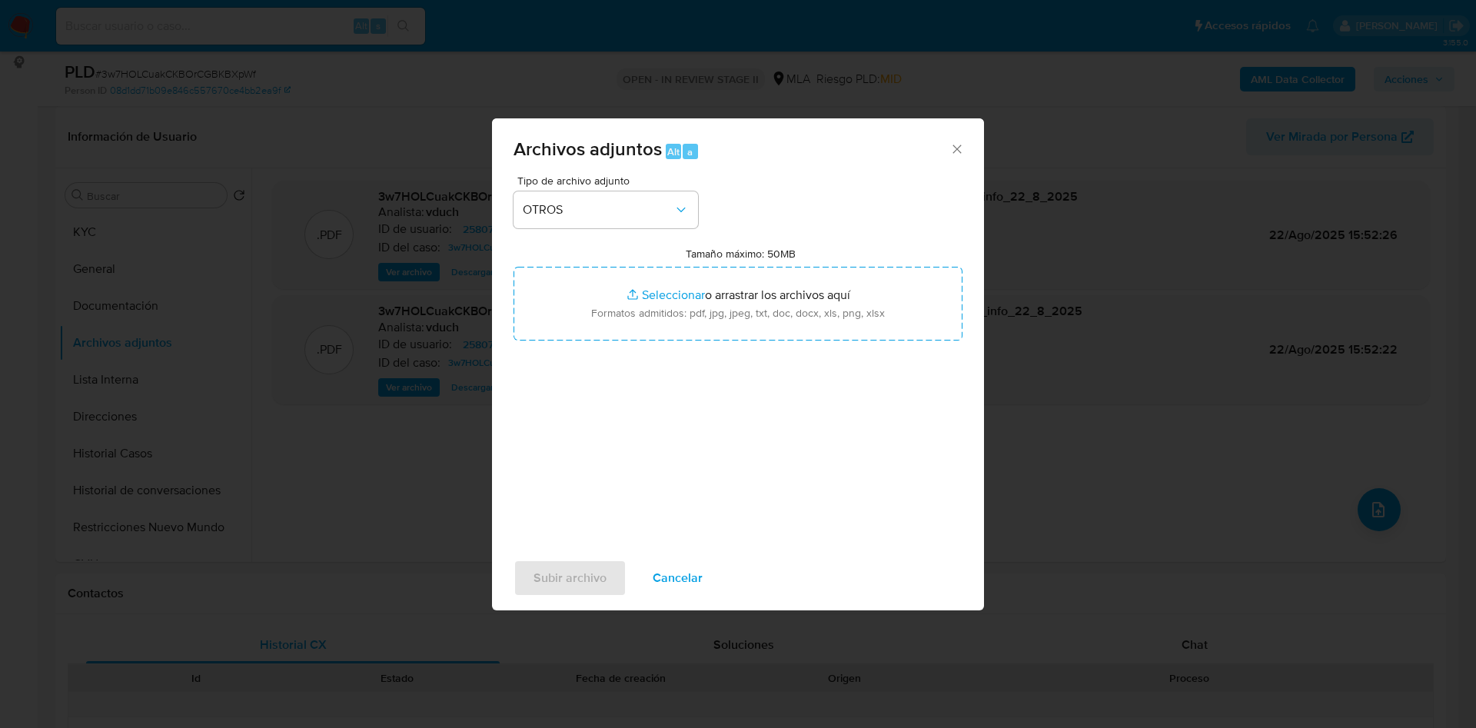
click at [680, 561] on span "Cancelar" at bounding box center [678, 578] width 50 height 34
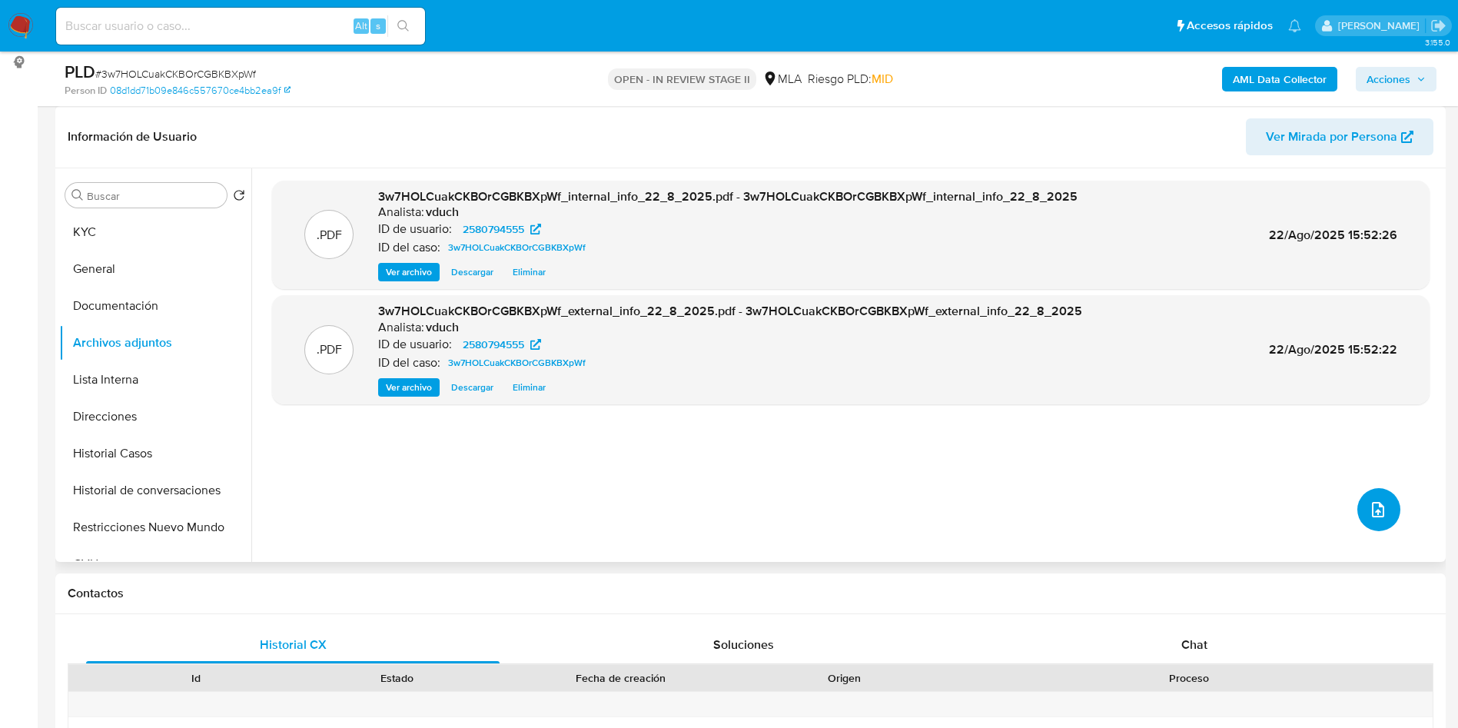
click at [1387, 506] on button "upload-file" at bounding box center [1379, 509] width 43 height 43
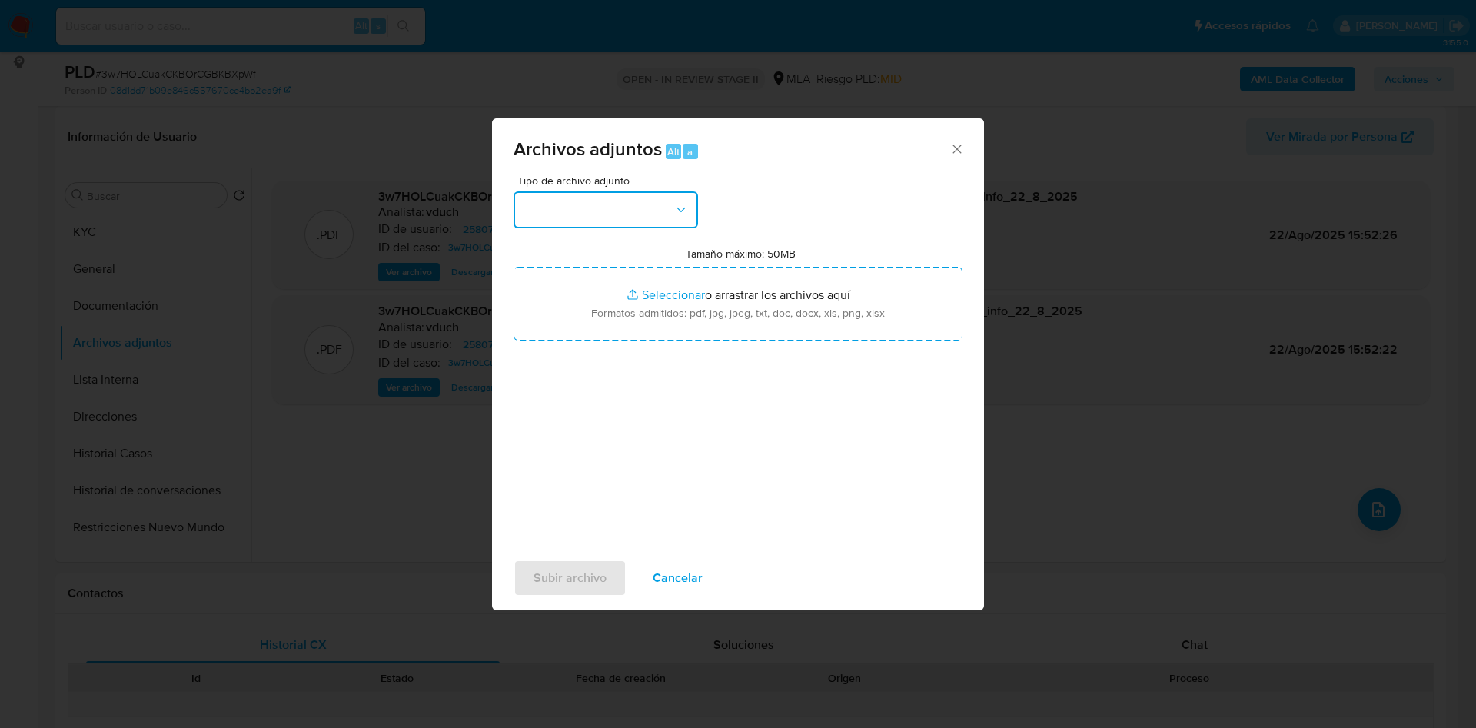
click at [619, 198] on button "button" at bounding box center [605, 209] width 184 height 37
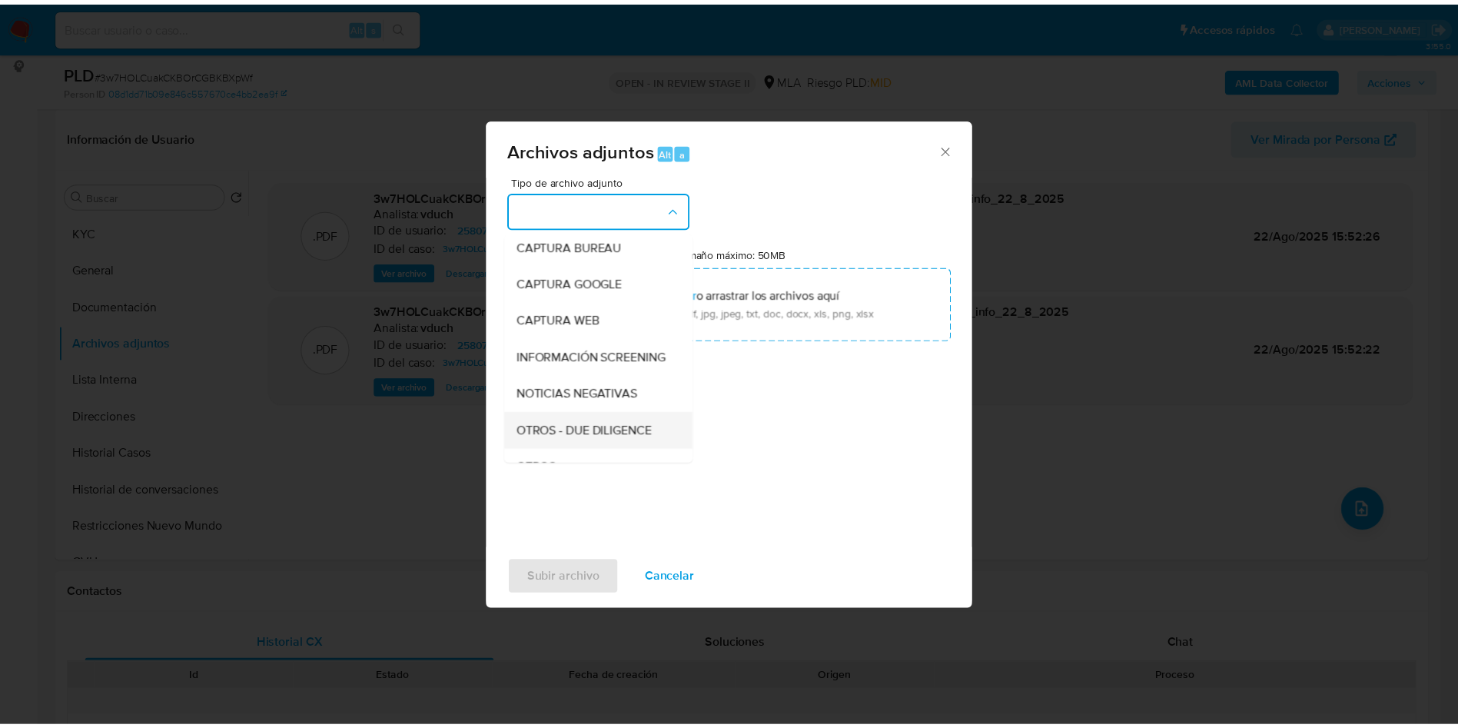
scroll to position [115, 0]
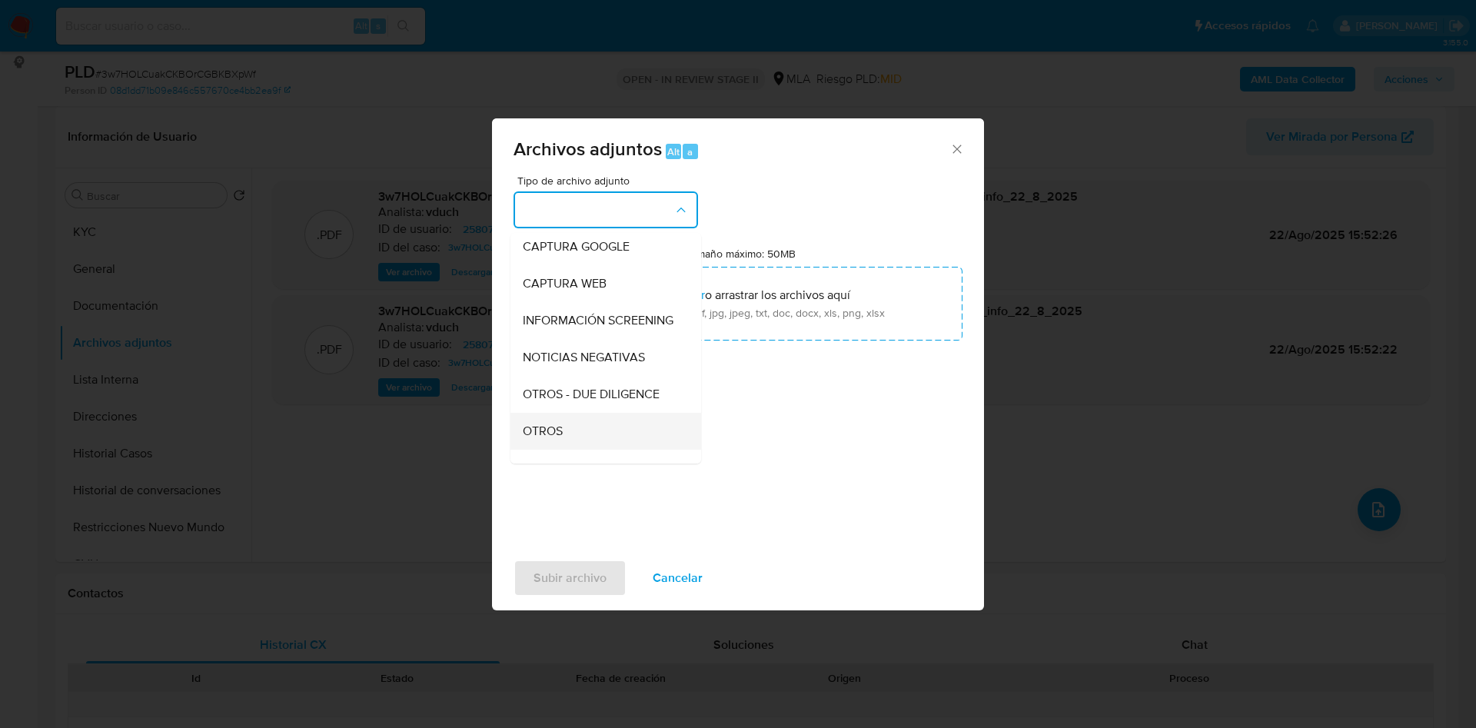
click at [570, 443] on div "OTROS" at bounding box center [601, 431] width 157 height 37
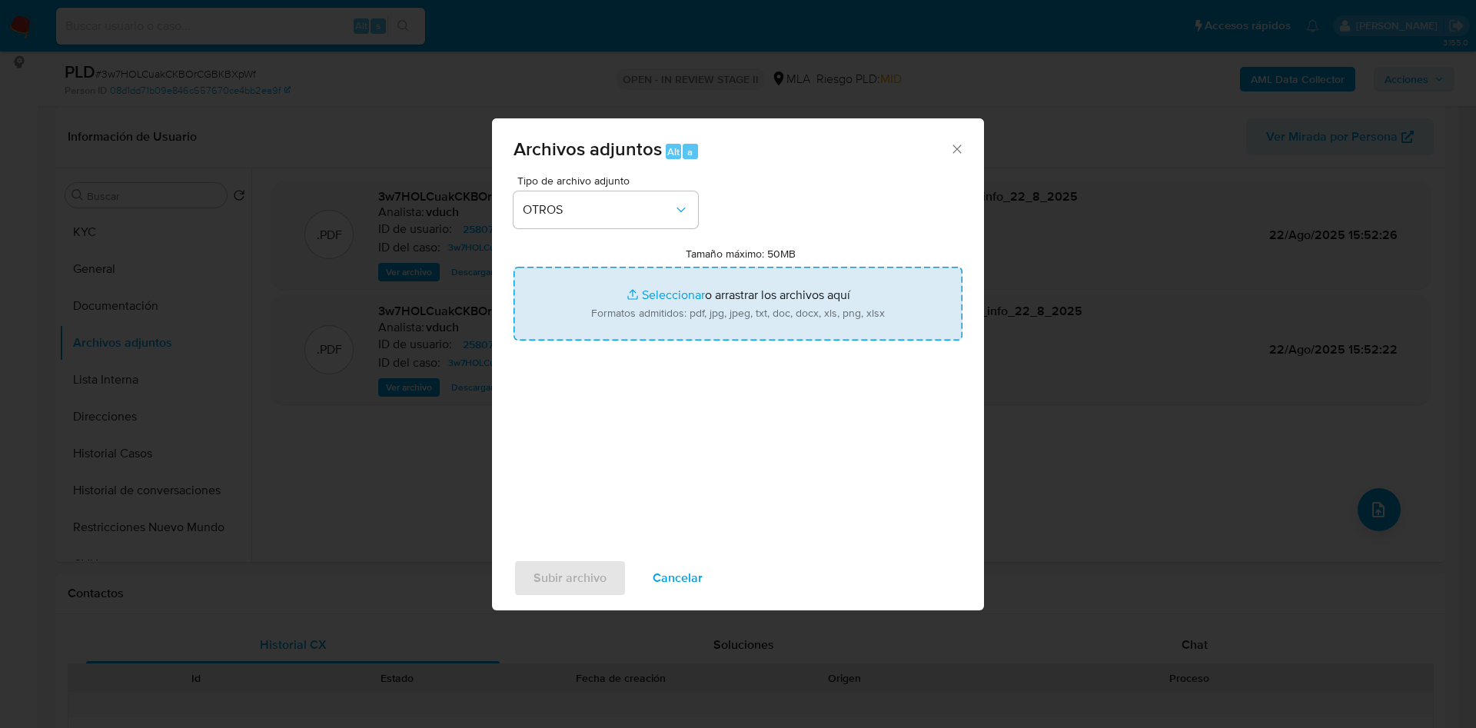
type input "C:\fakepath\Caselog 3w7HOLCuakCKBOrCGBKBXpWf_2025_08_20_12_22_21.docx"
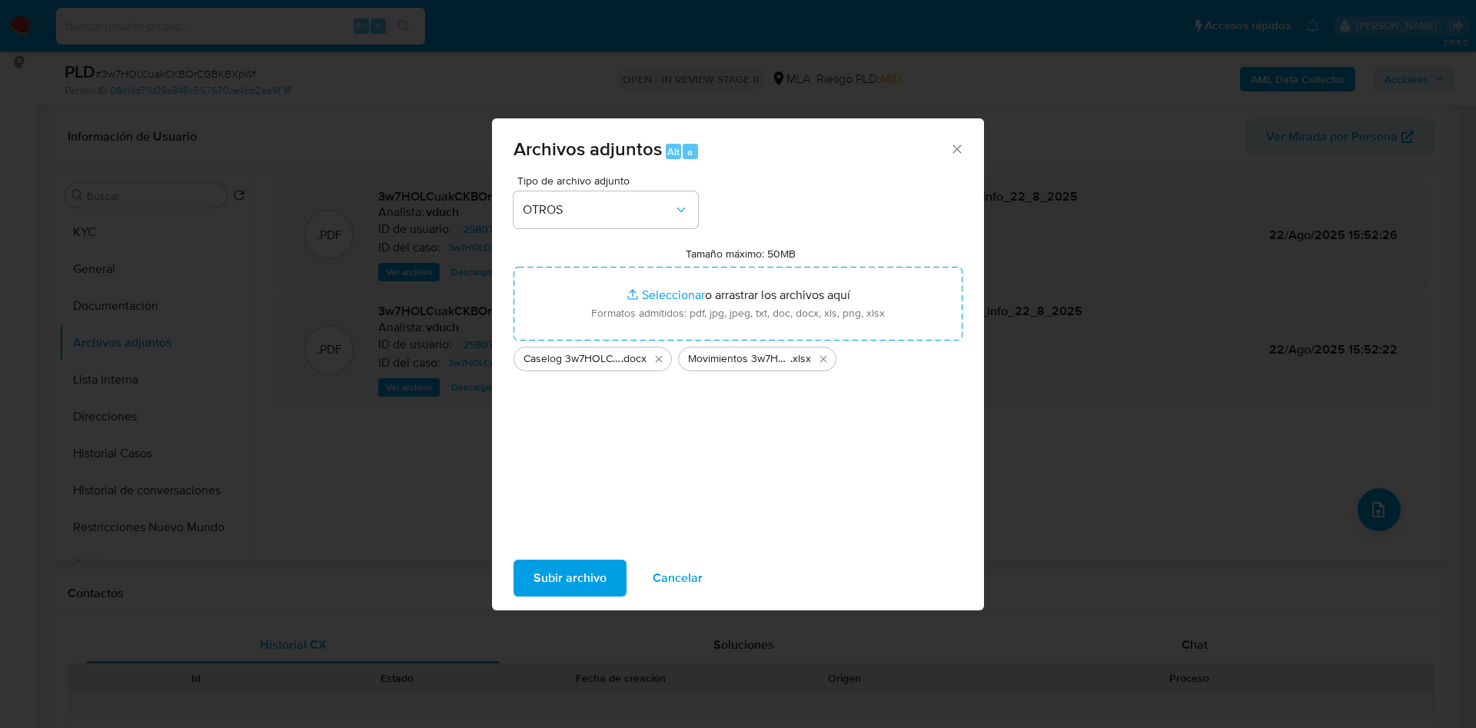
click at [580, 573] on span "Subir archivo" at bounding box center [569, 578] width 73 height 34
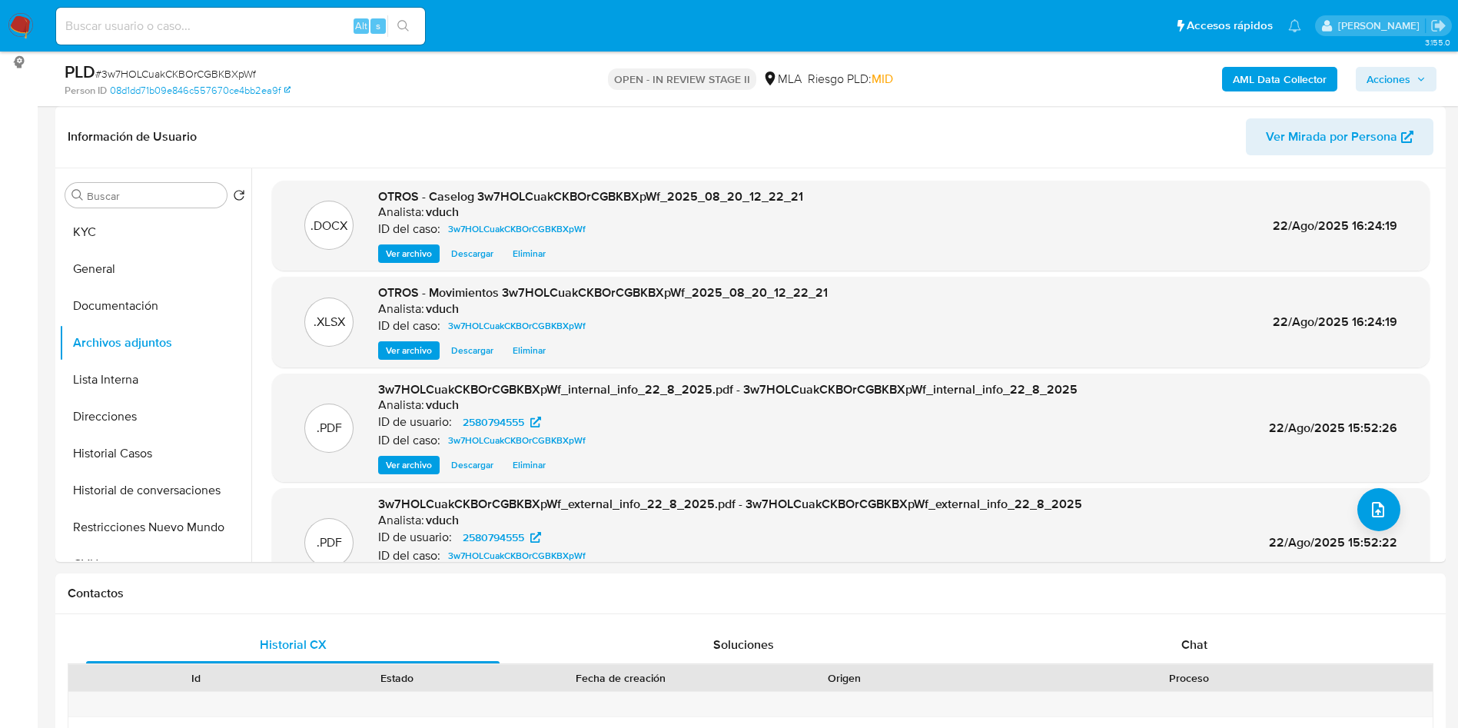
click at [1398, 75] on span "Acciones" at bounding box center [1389, 79] width 44 height 25
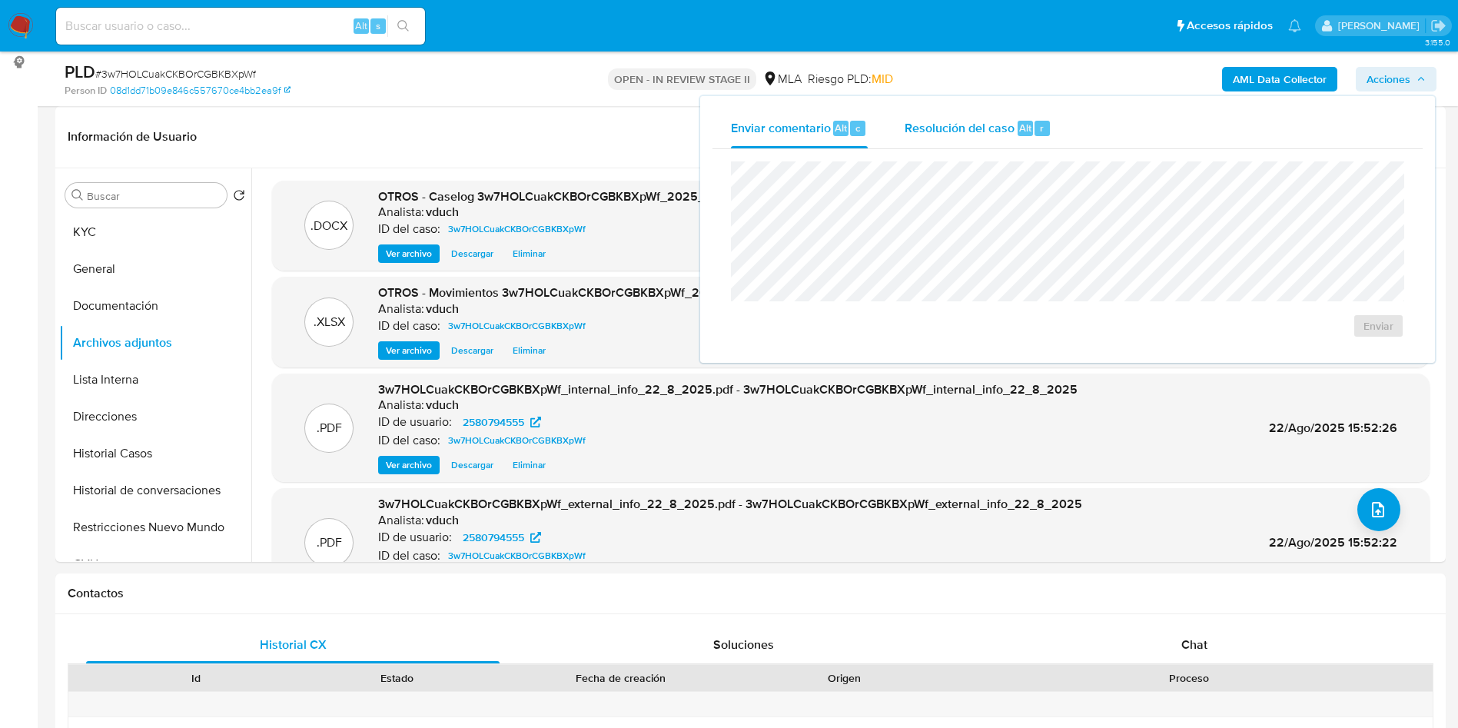
click at [1012, 135] on span "Resolución del caso" at bounding box center [960, 127] width 110 height 18
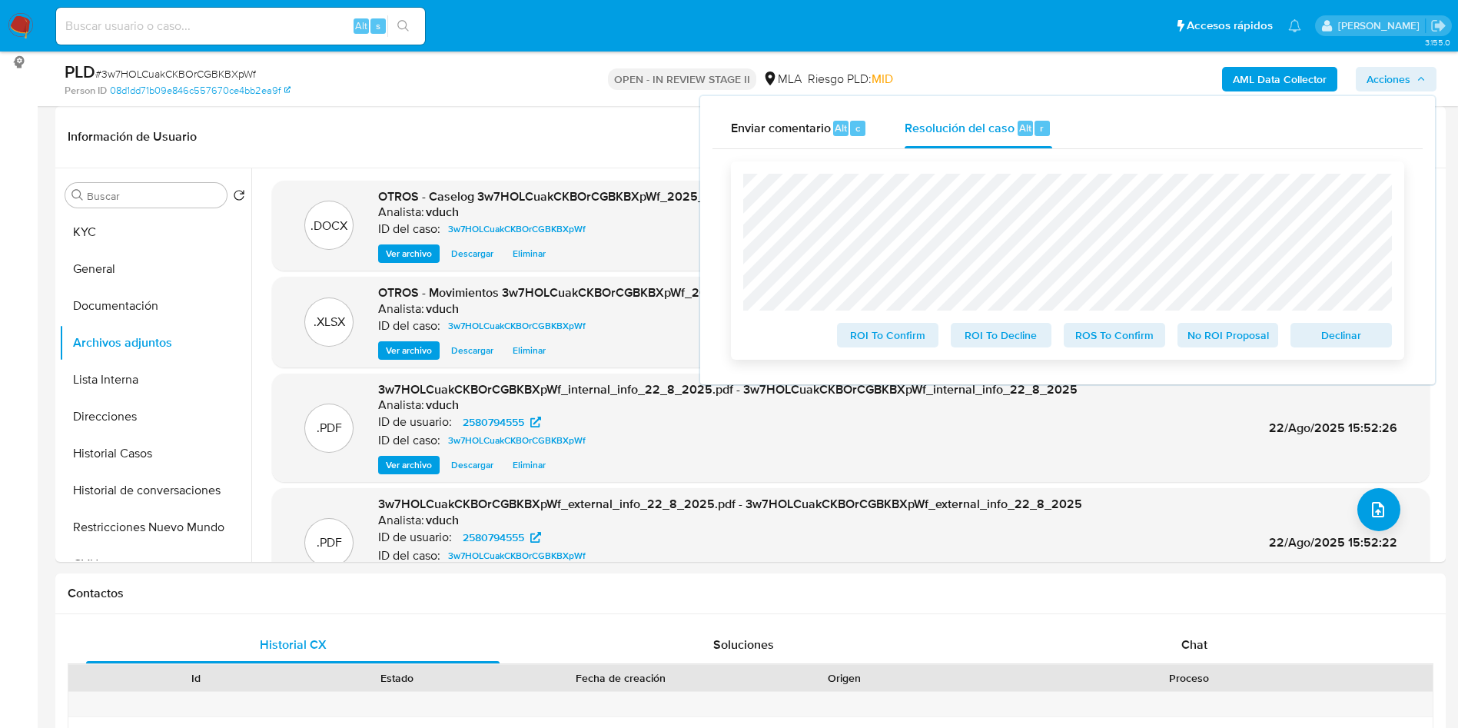
click at [1211, 339] on span "No ROI Proposal" at bounding box center [1228, 335] width 80 height 22
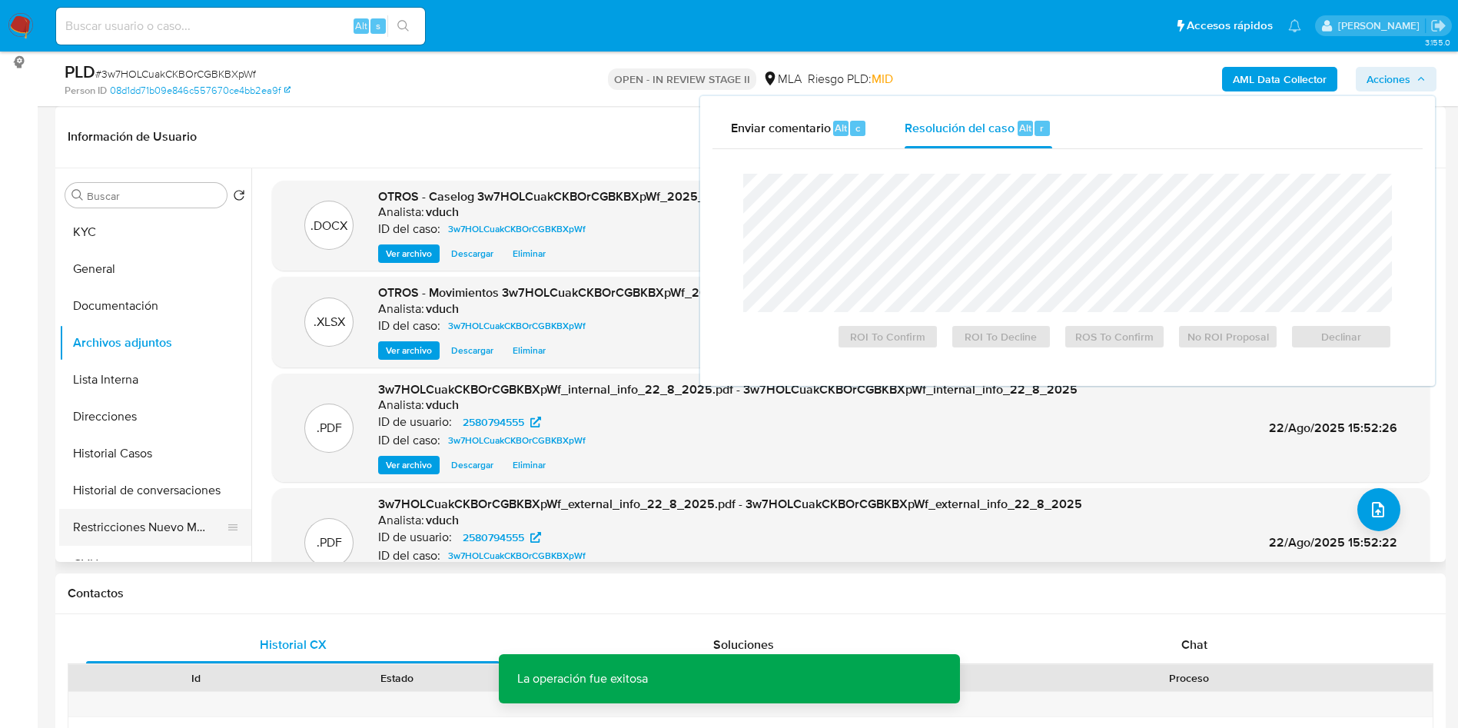
click at [168, 509] on button "Restricciones Nuevo Mundo" at bounding box center [149, 527] width 180 height 37
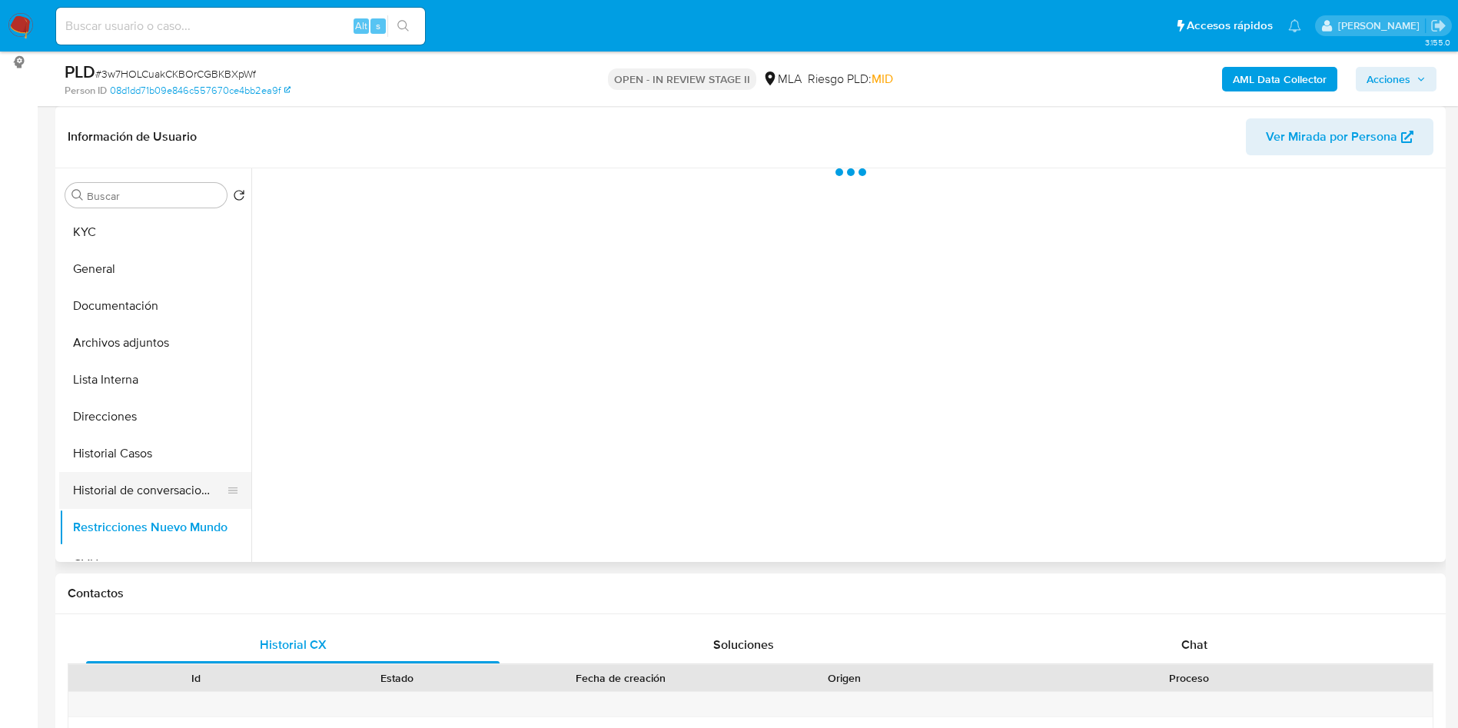
click at [164, 490] on button "Historial de conversaciones" at bounding box center [149, 490] width 180 height 37
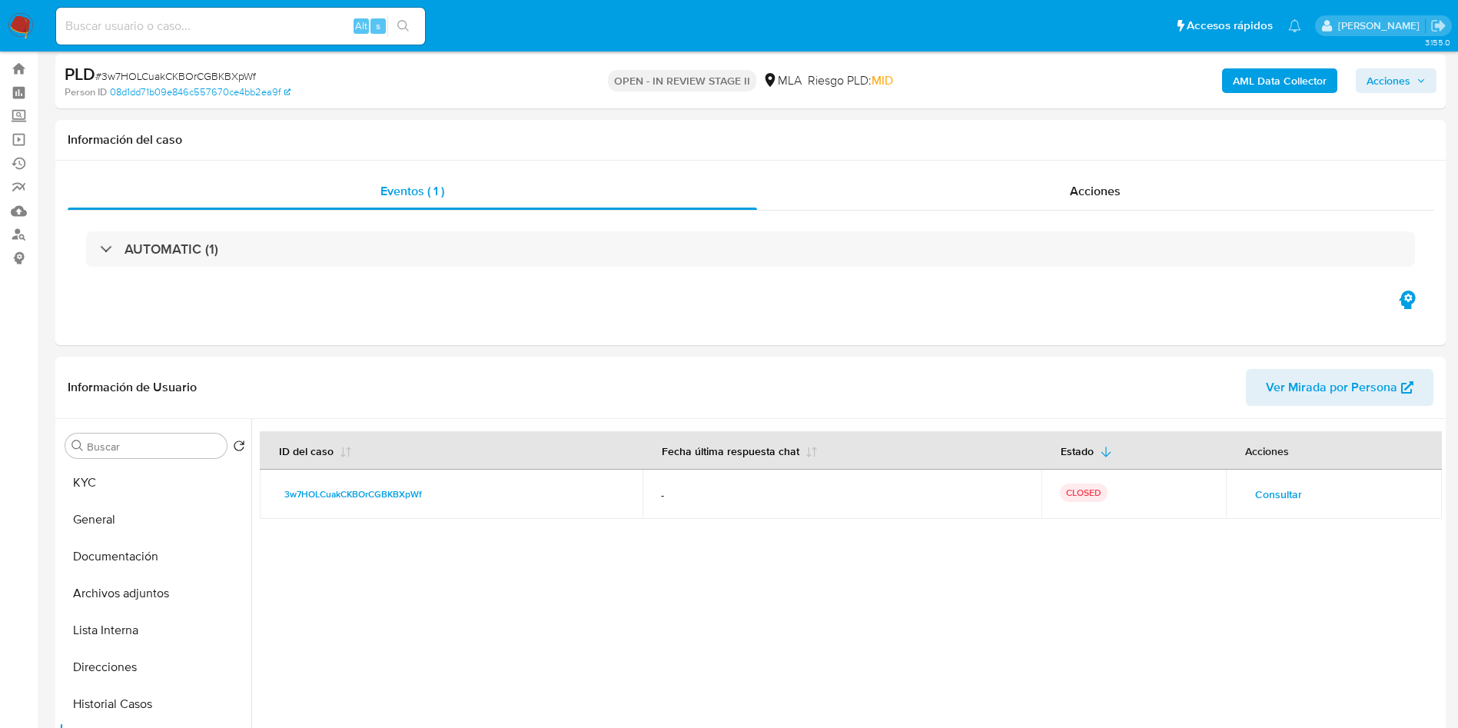
scroll to position [0, 0]
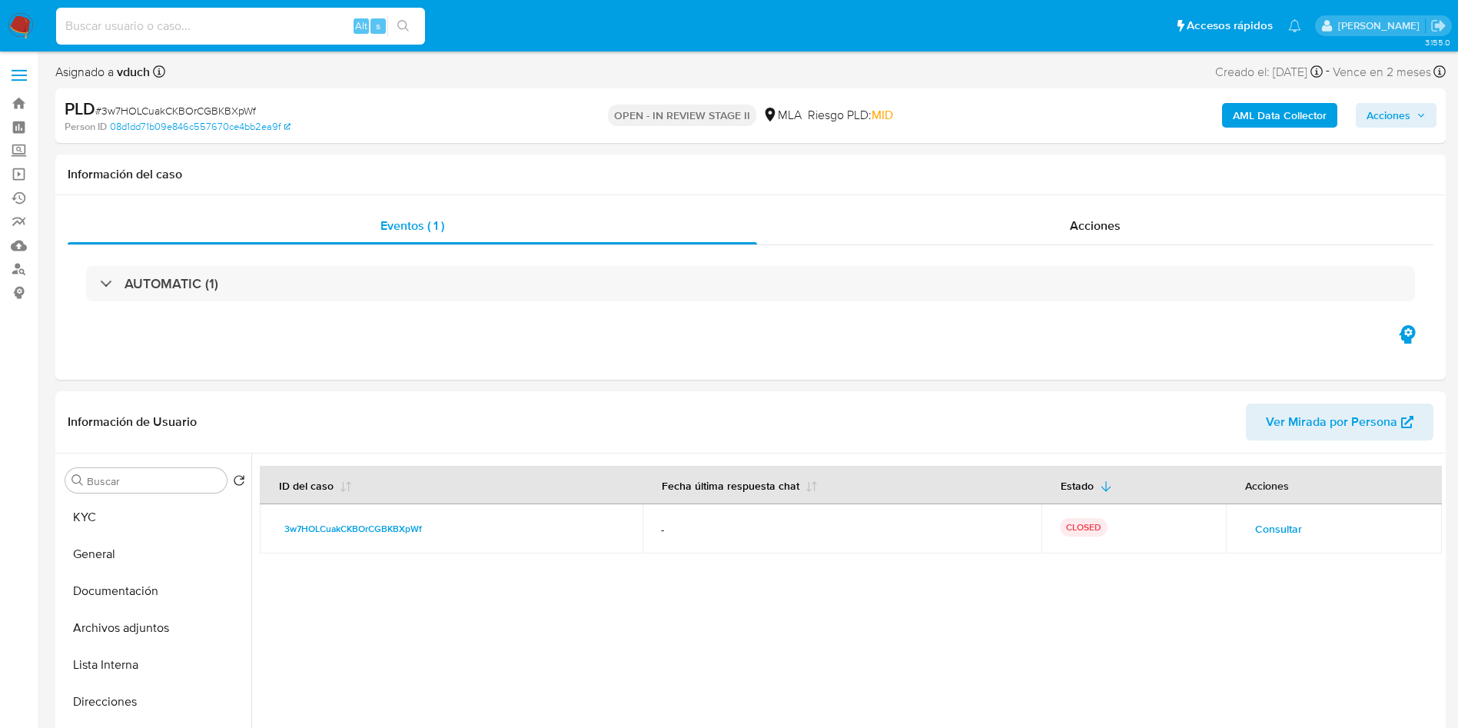
click at [311, 17] on input at bounding box center [240, 26] width 369 height 20
drag, startPoint x: 304, startPoint y: 40, endPoint x: 312, endPoint y: 19, distance: 22.4
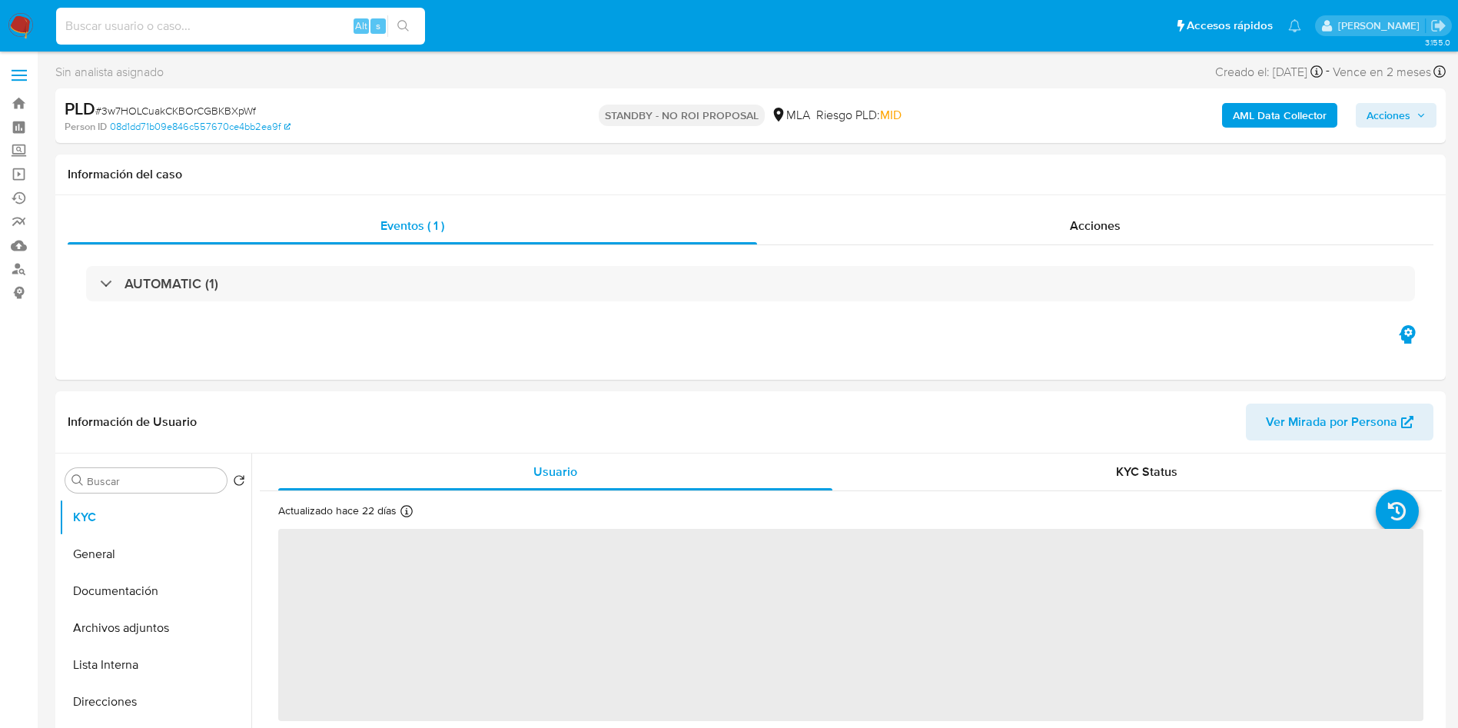
click at [234, 20] on input at bounding box center [240, 26] width 369 height 20
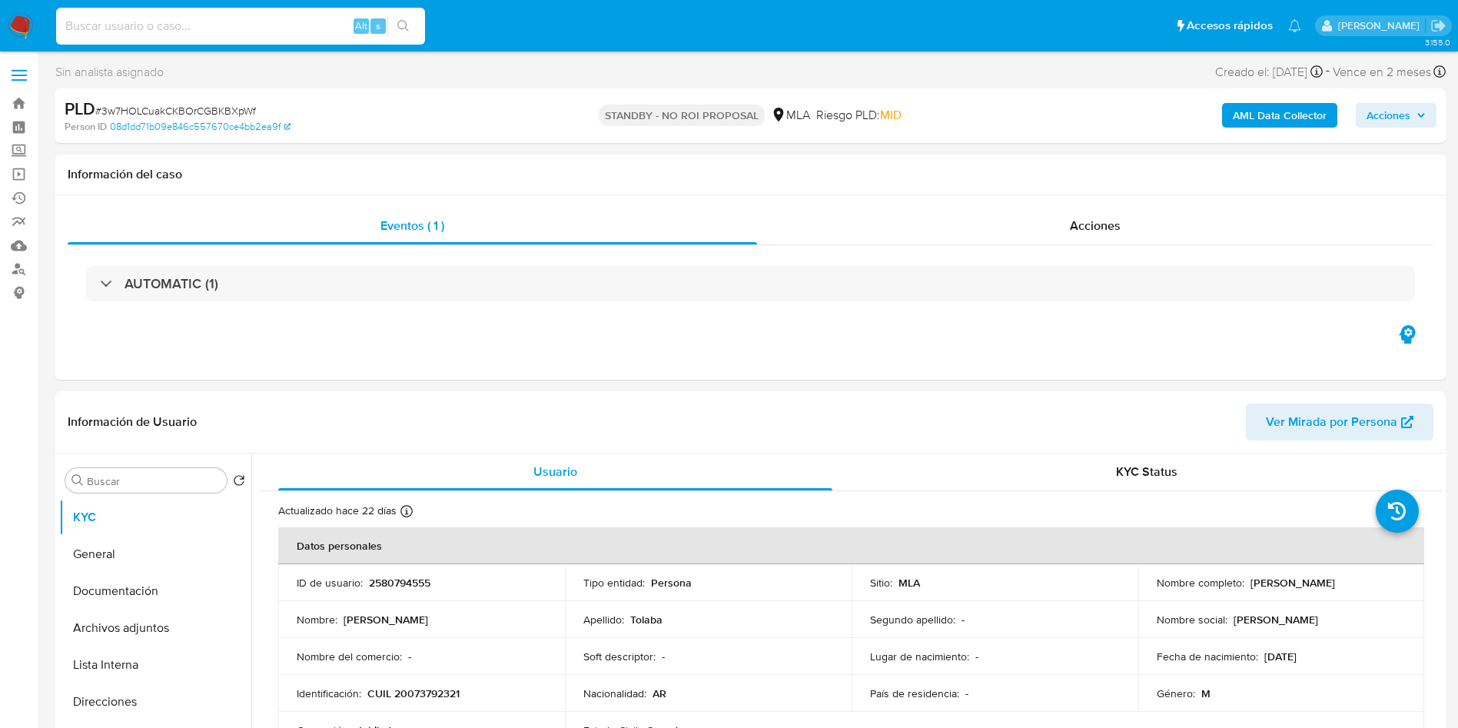
select select "10"
paste input "p5T807jVLAscGUt8qDQlje3f"
type input "p5T807jVLAscGUt8qDQlje3f"
click at [407, 25] on icon "search-icon" at bounding box center [403, 26] width 12 height 12
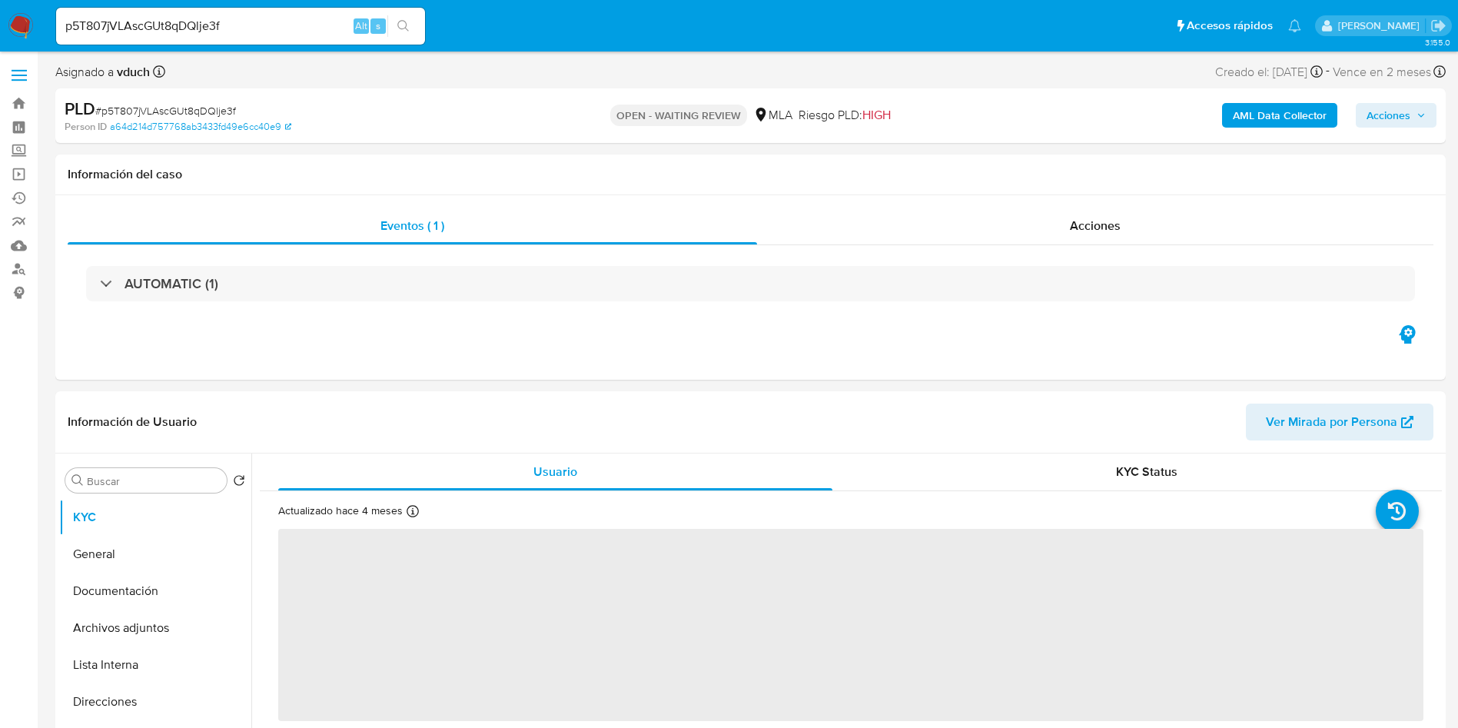
select select "10"
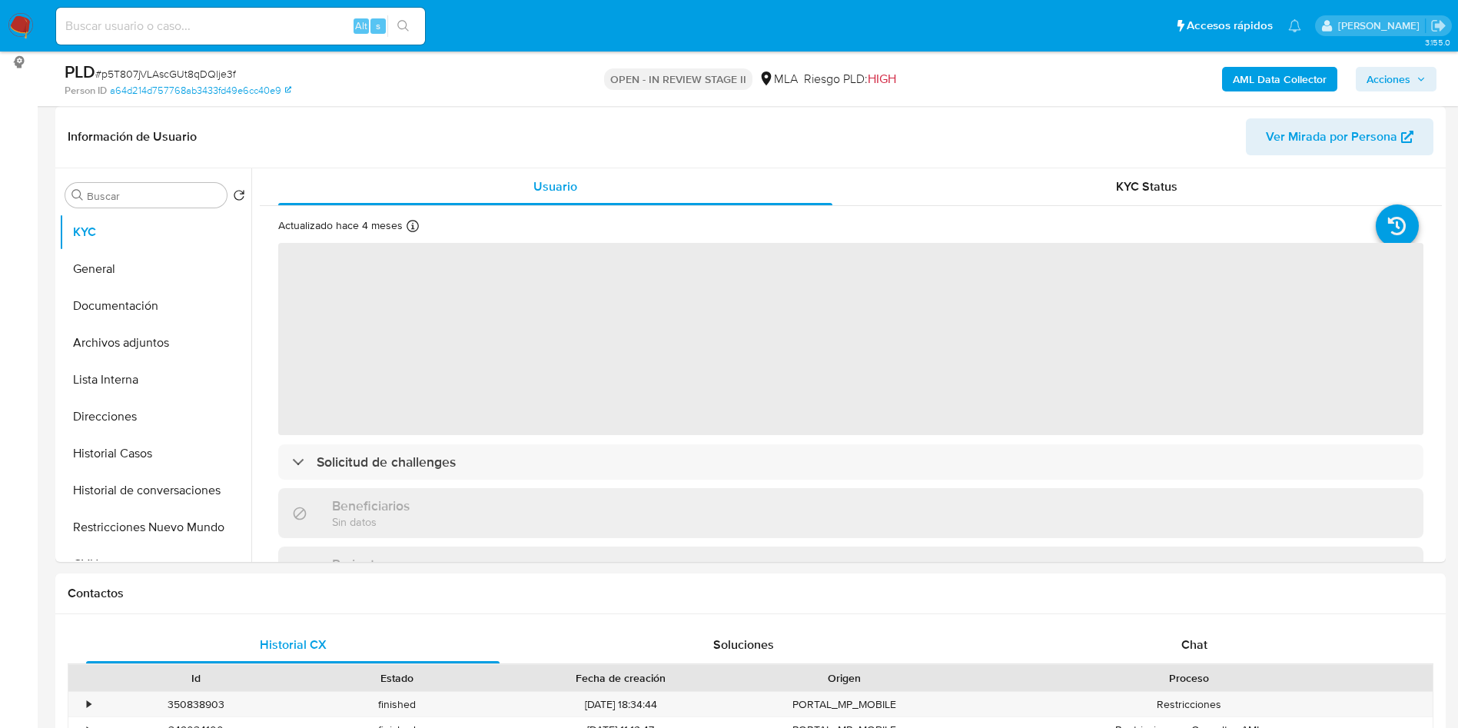
scroll to position [346, 0]
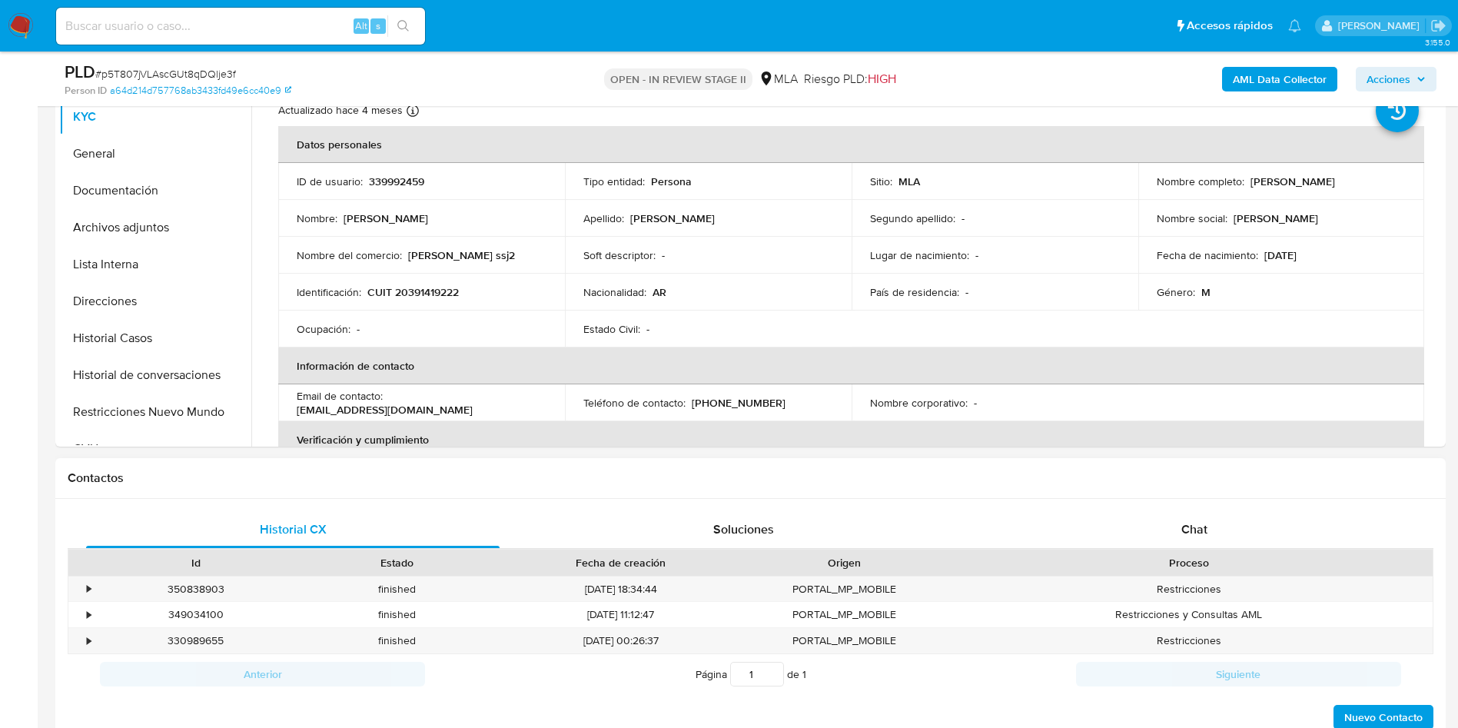
select select "10"
click at [1156, 552] on div "Proceso" at bounding box center [1188, 563] width 487 height 26
click at [1175, 530] on div "Chat" at bounding box center [1195, 529] width 414 height 37
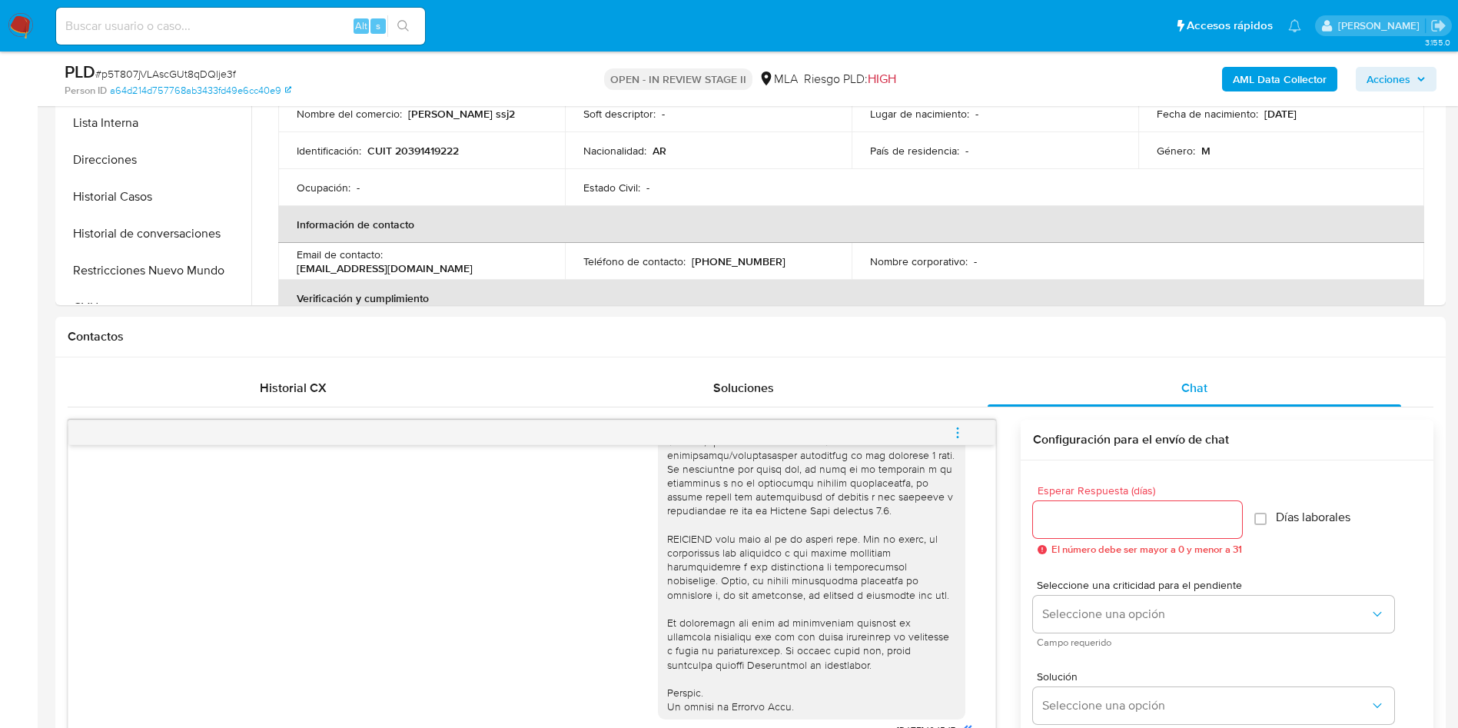
scroll to position [231, 0]
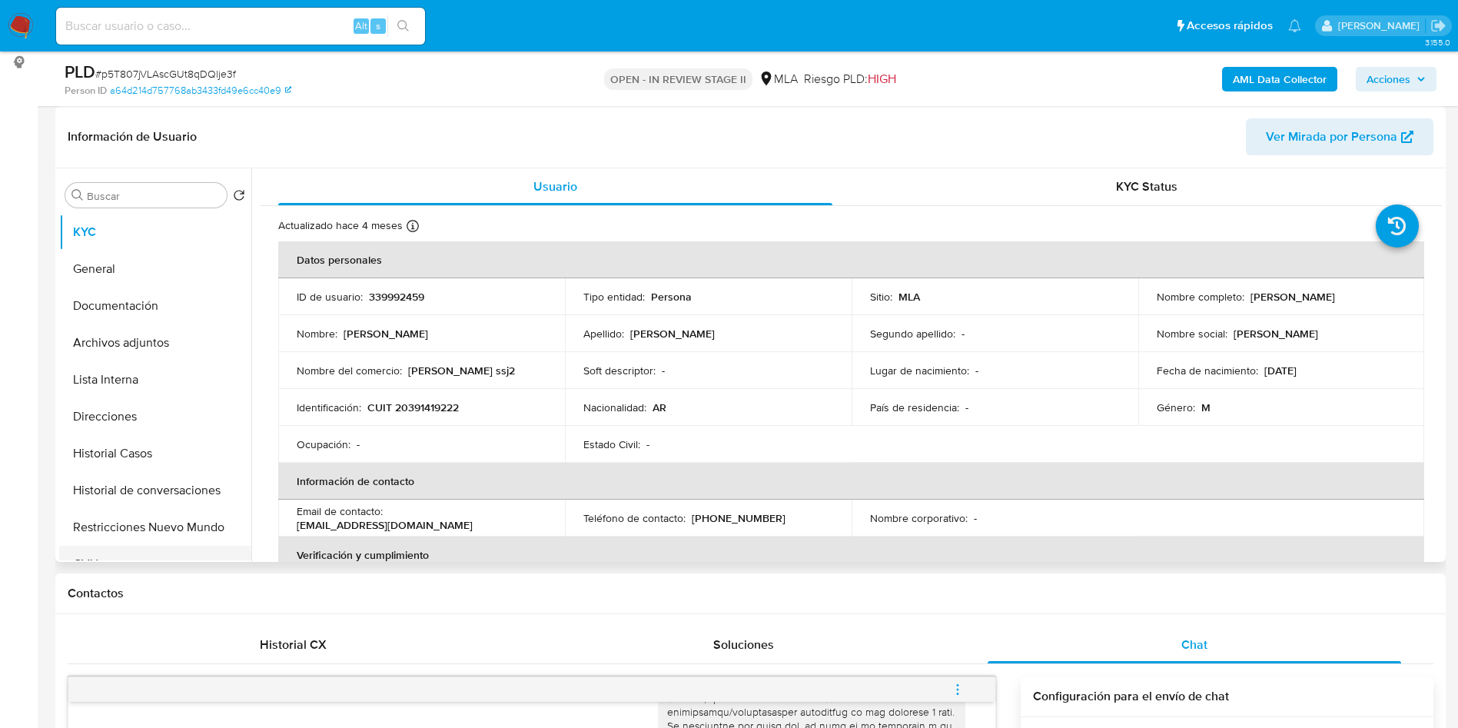
click at [133, 546] on button "CVU" at bounding box center [149, 564] width 180 height 37
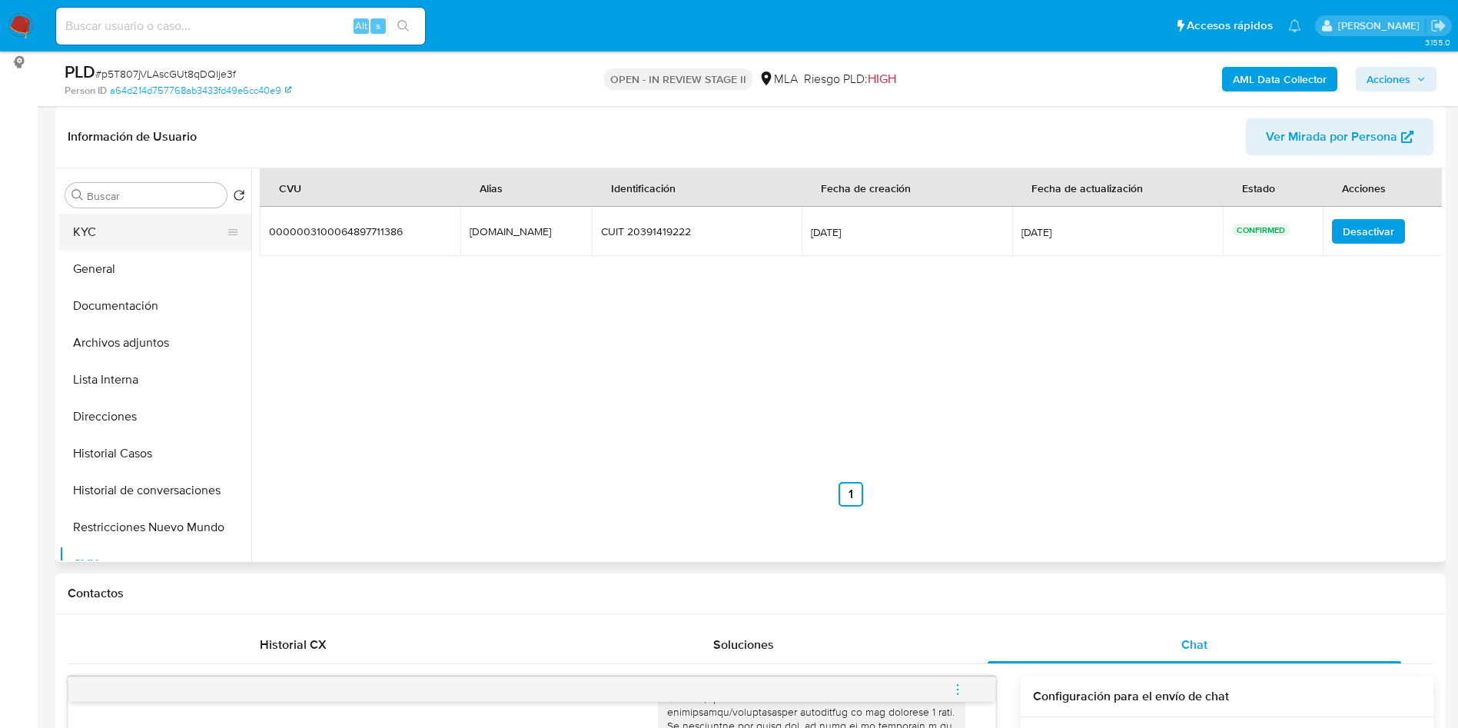
click at [137, 234] on button "KYC" at bounding box center [149, 232] width 180 height 37
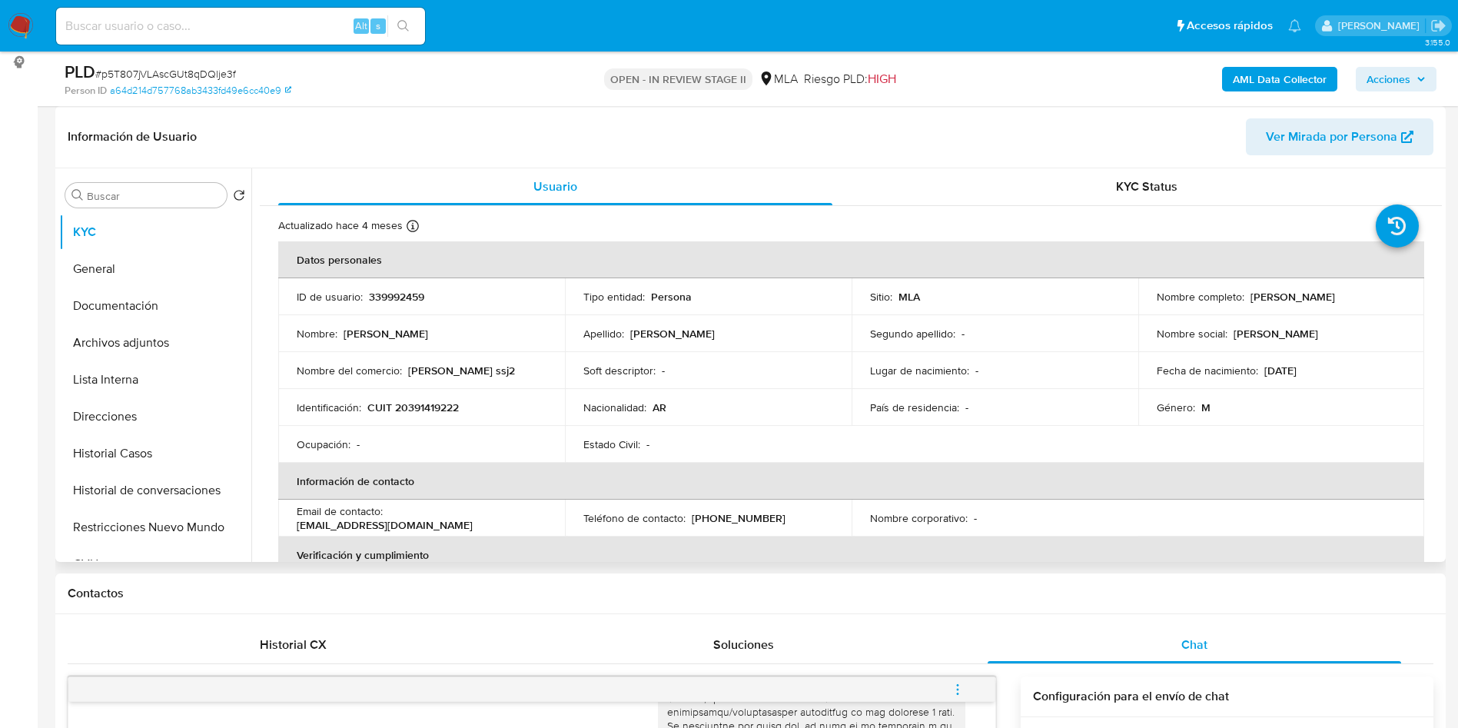
click at [377, 296] on p "339992459" at bounding box center [396, 297] width 55 height 14
copy p "339992459"
